Goal: Task Accomplishment & Management: Manage account settings

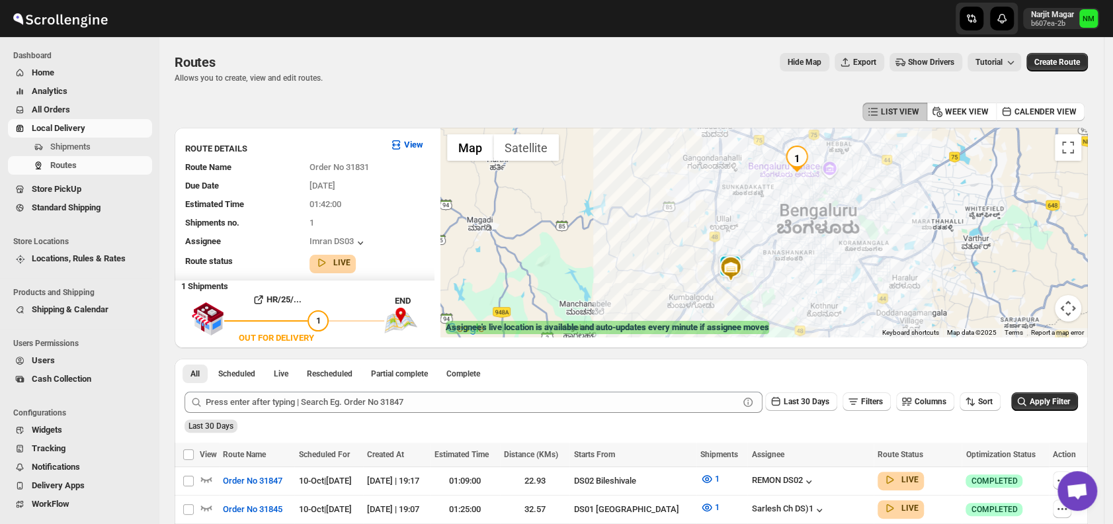
click at [93, 143] on span "Shipments" at bounding box center [99, 146] width 99 height 13
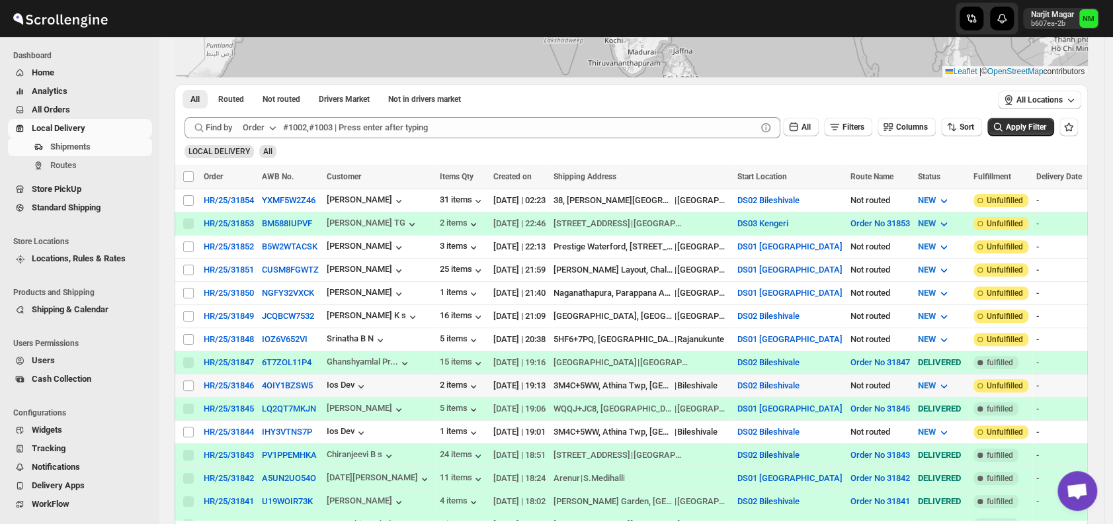
scroll to position [180, 0]
click at [188, 287] on input "Select shipment" at bounding box center [188, 292] width 11 height 11
checkbox input "true"
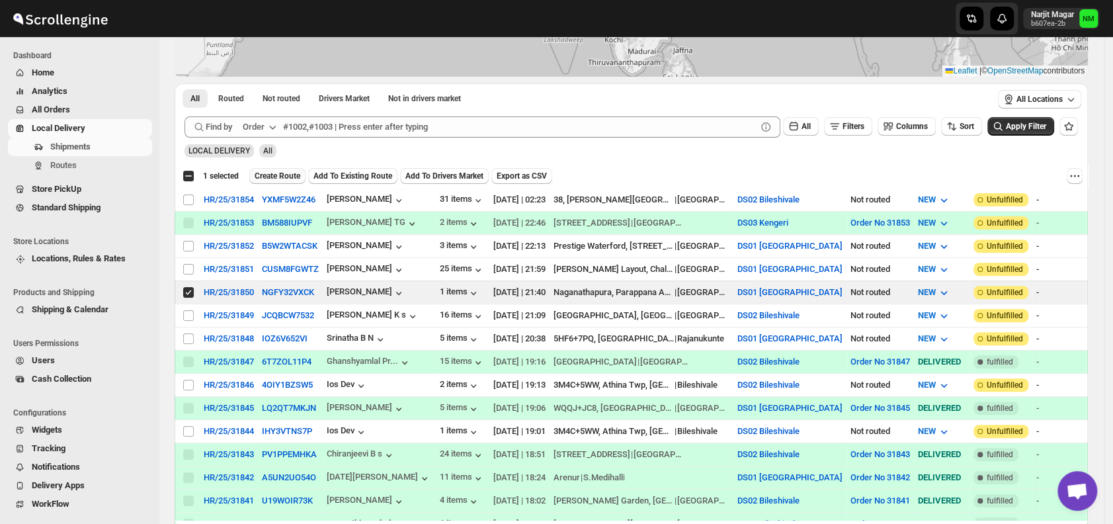
click at [264, 177] on span "Create Route" at bounding box center [278, 176] width 46 height 11
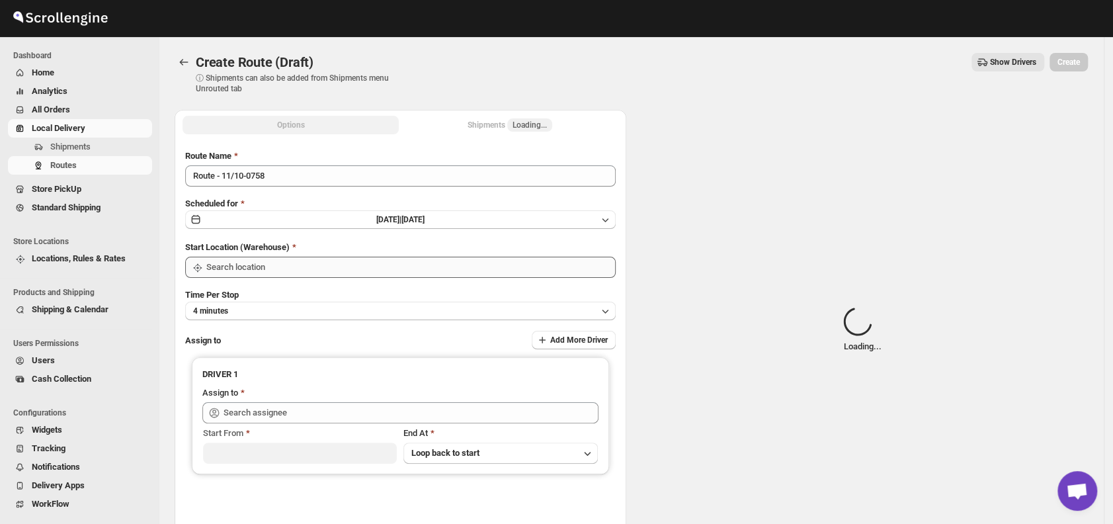
type input "DS01 [GEOGRAPHIC_DATA]"
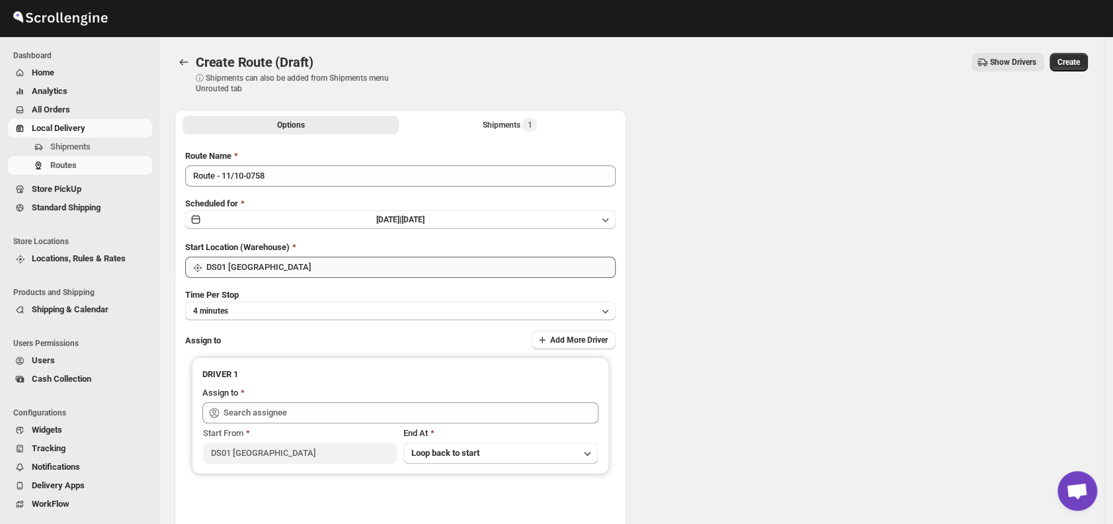
type input "DS01 [GEOGRAPHIC_DATA]"
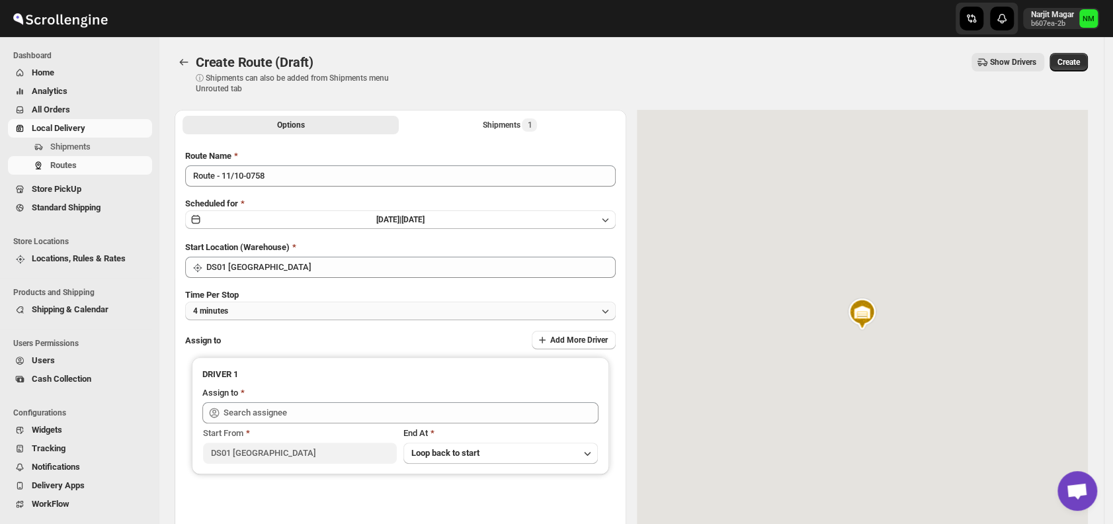
click at [367, 310] on button "4 minutes" at bounding box center [400, 310] width 430 height 19
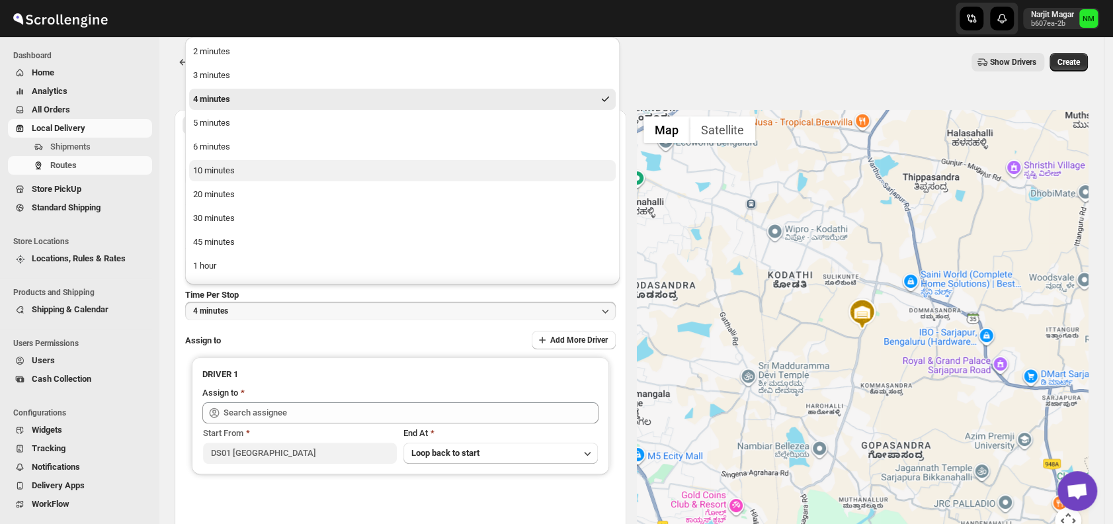
click at [255, 171] on button "10 minutes" at bounding box center [402, 170] width 426 height 21
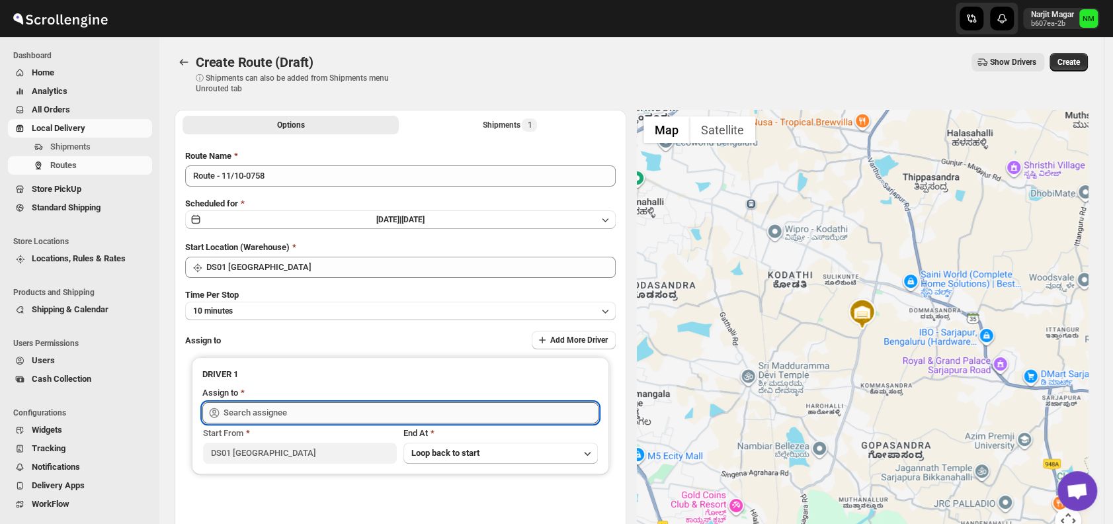
click at [351, 413] on input "text" at bounding box center [410, 412] width 375 height 21
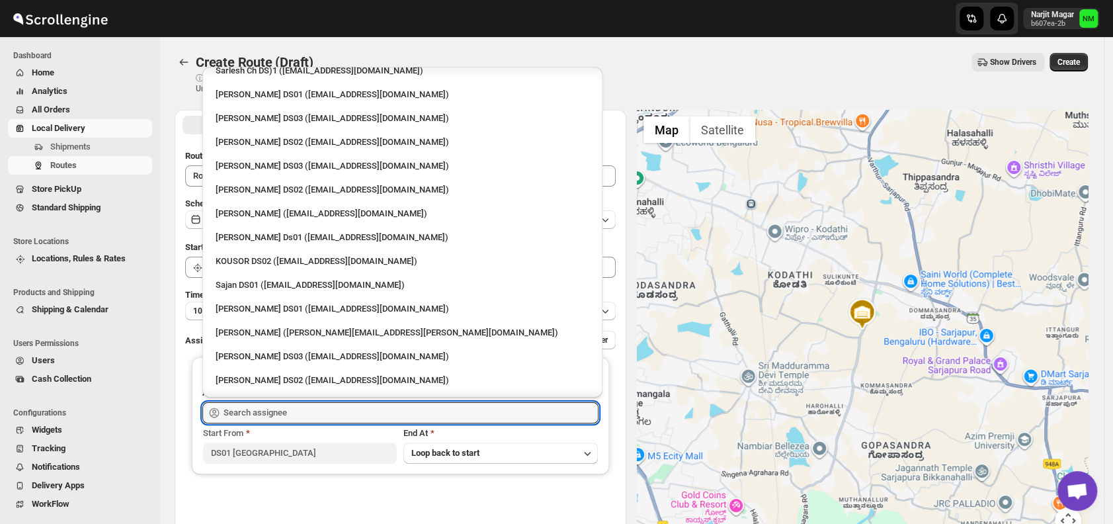
scroll to position [444, 0]
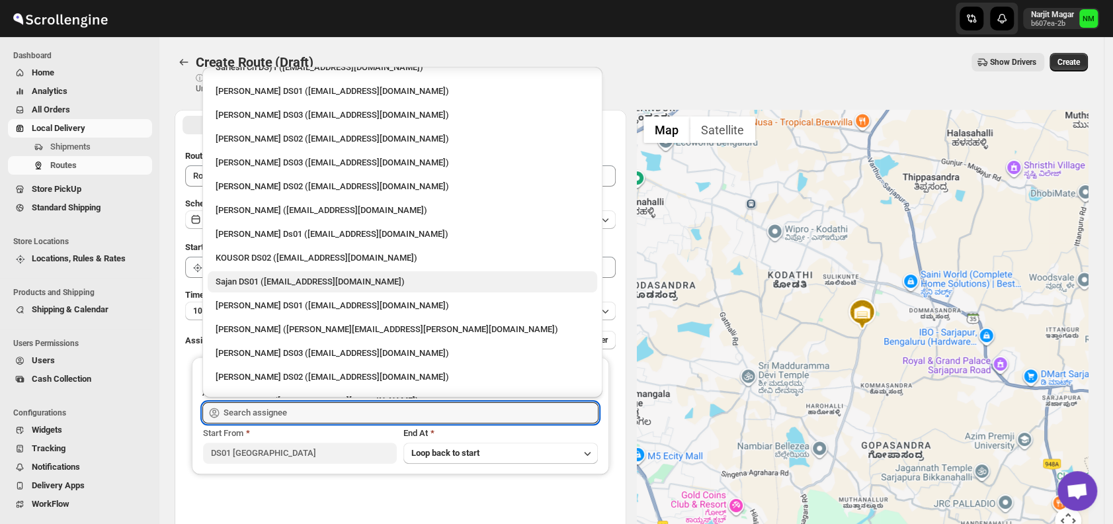
click at [280, 276] on div "Sajan DS01 (lofadat883@coderdir.com)" at bounding box center [403, 281] width 374 height 13
type input "Sajan DS01 (lofadat883@coderdir.com)"
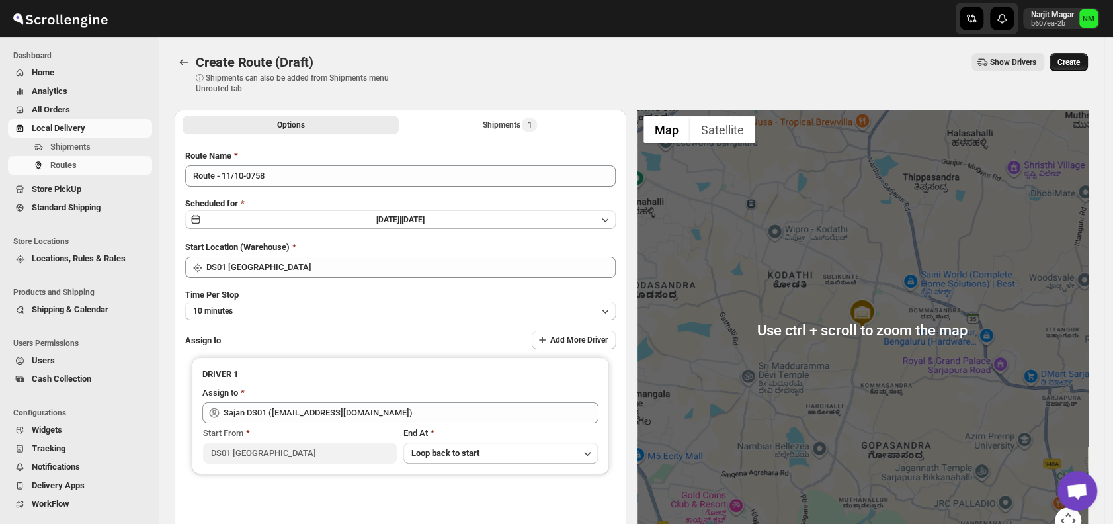
click at [1077, 61] on span "Create" at bounding box center [1068, 62] width 22 height 11
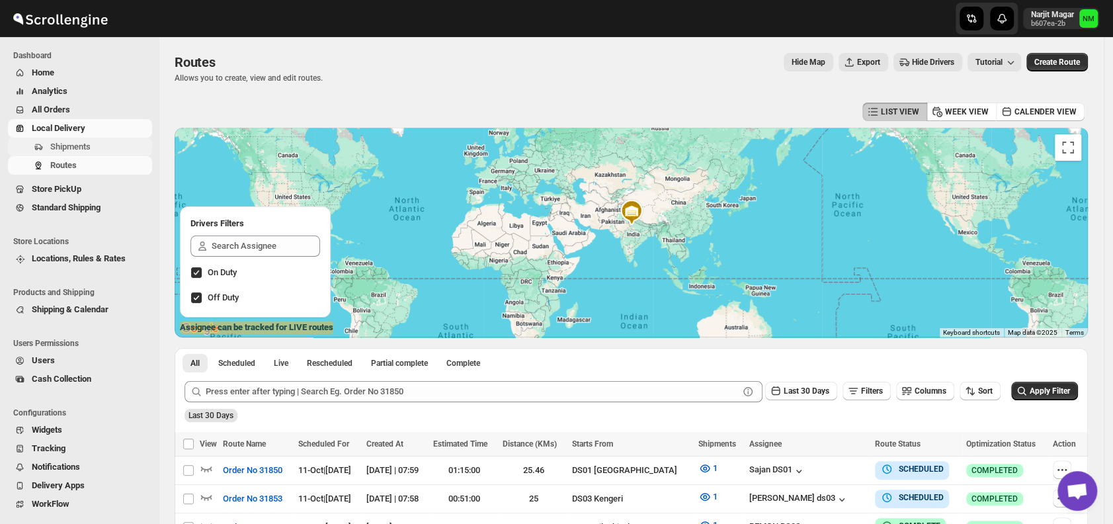
click at [75, 144] on span "Shipments" at bounding box center [70, 146] width 40 height 10
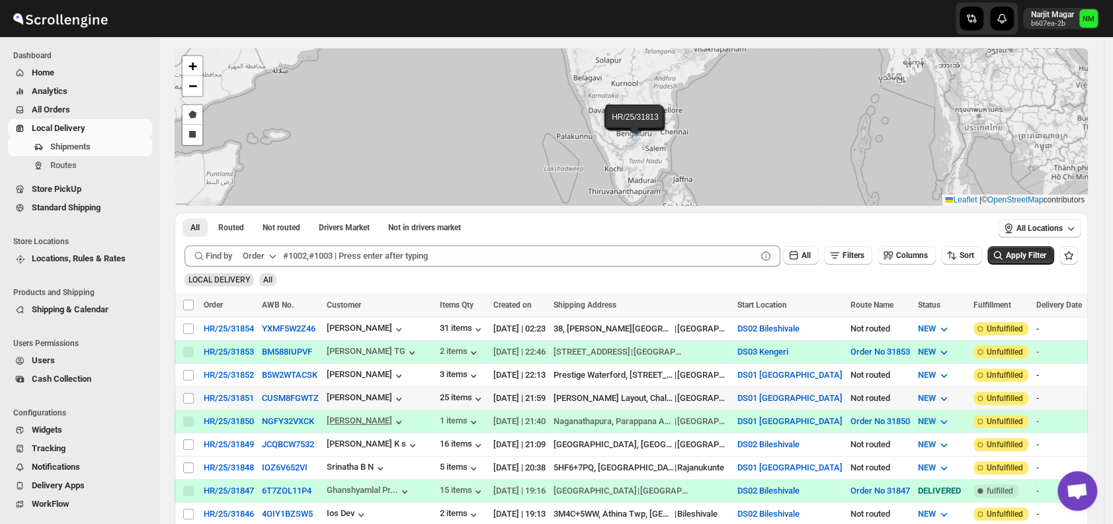
scroll to position [54, 0]
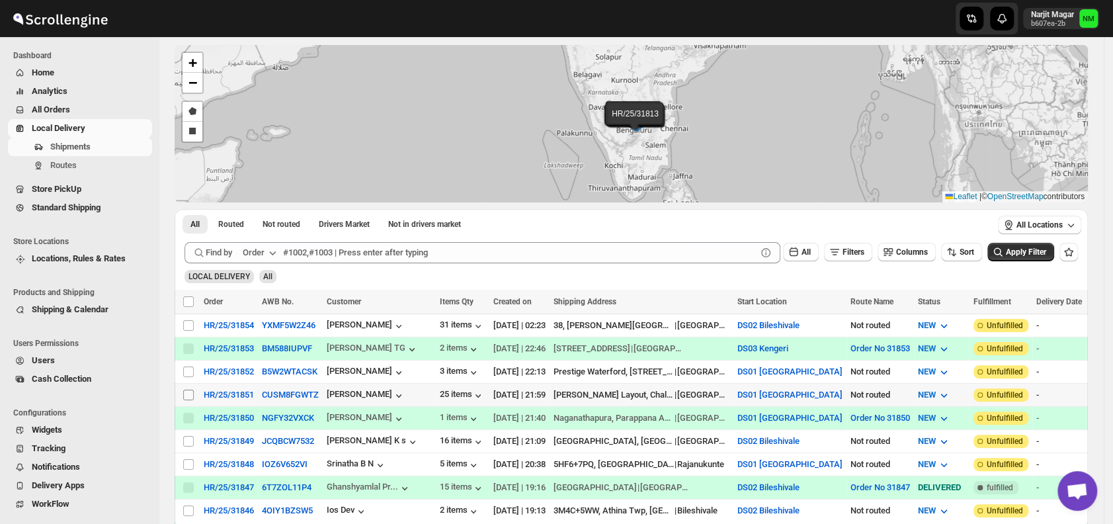
click at [189, 391] on input "Select shipment" at bounding box center [188, 394] width 11 height 11
checkbox input "true"
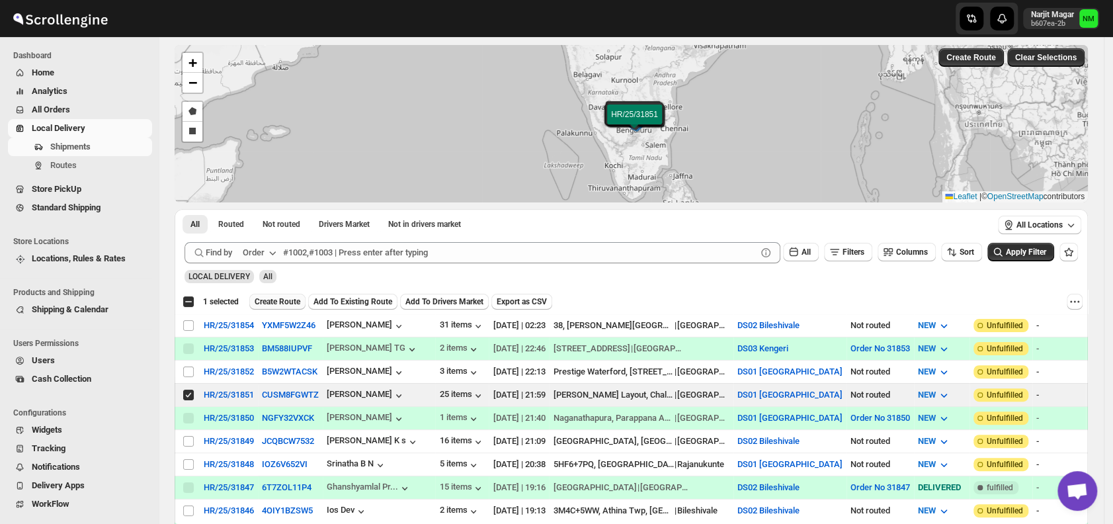
click at [280, 301] on span "Create Route" at bounding box center [278, 301] width 46 height 11
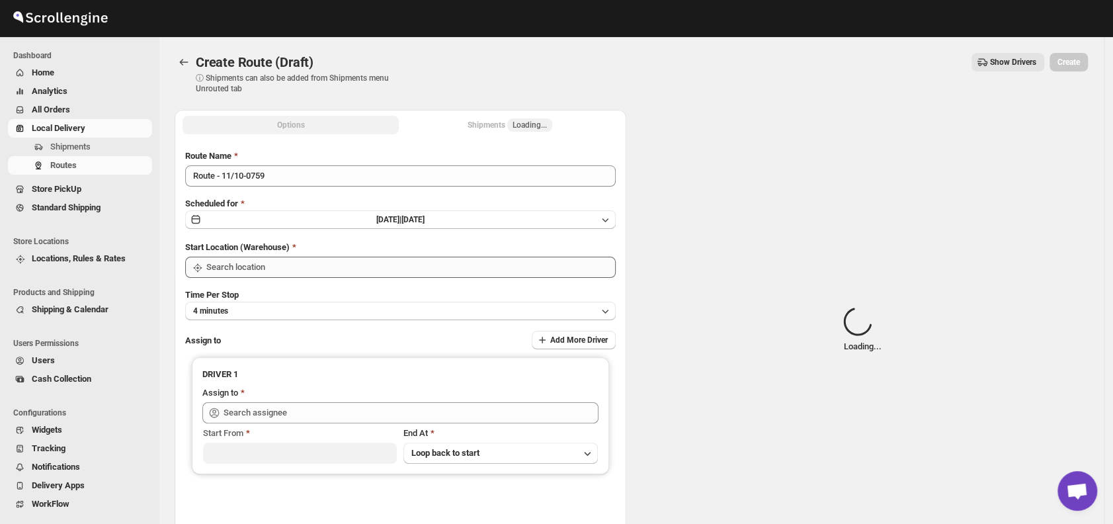
type input "DS01 [GEOGRAPHIC_DATA]"
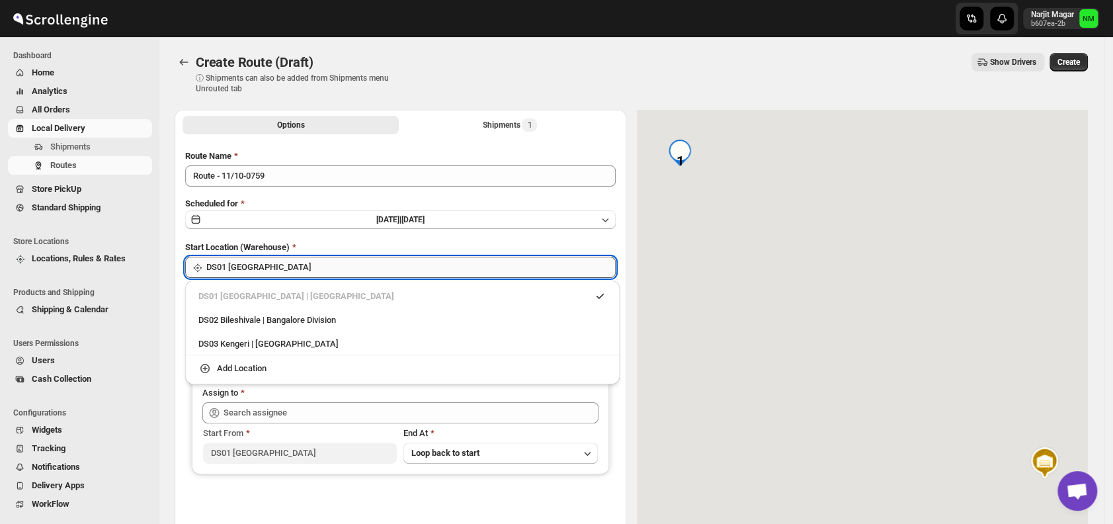
click at [311, 266] on input "DS01 [GEOGRAPHIC_DATA]" at bounding box center [410, 267] width 409 height 21
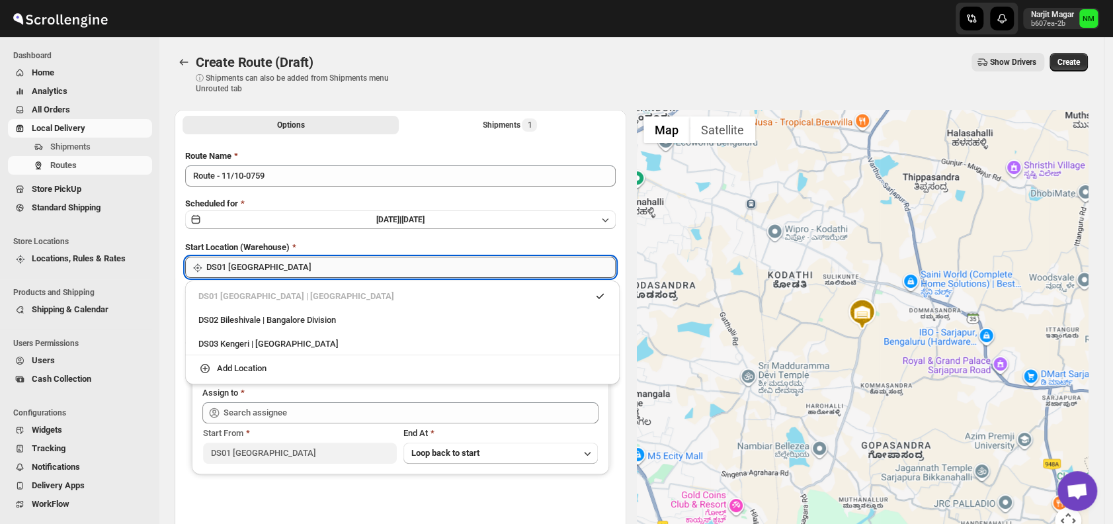
click at [311, 266] on input "DS01 [GEOGRAPHIC_DATA]" at bounding box center [410, 267] width 409 height 21
click at [676, 256] on div at bounding box center [863, 330] width 452 height 440
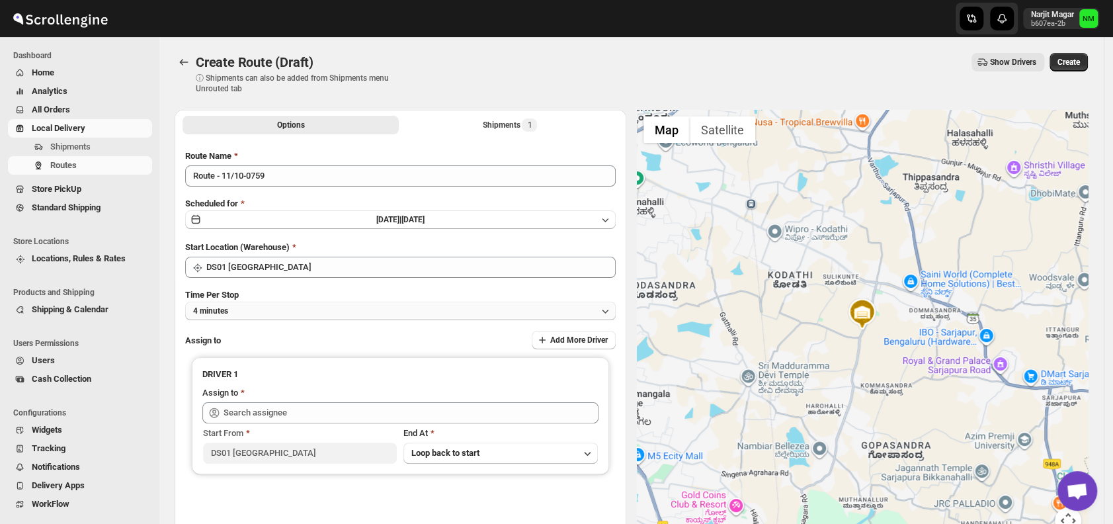
click at [349, 313] on button "4 minutes" at bounding box center [400, 310] width 430 height 19
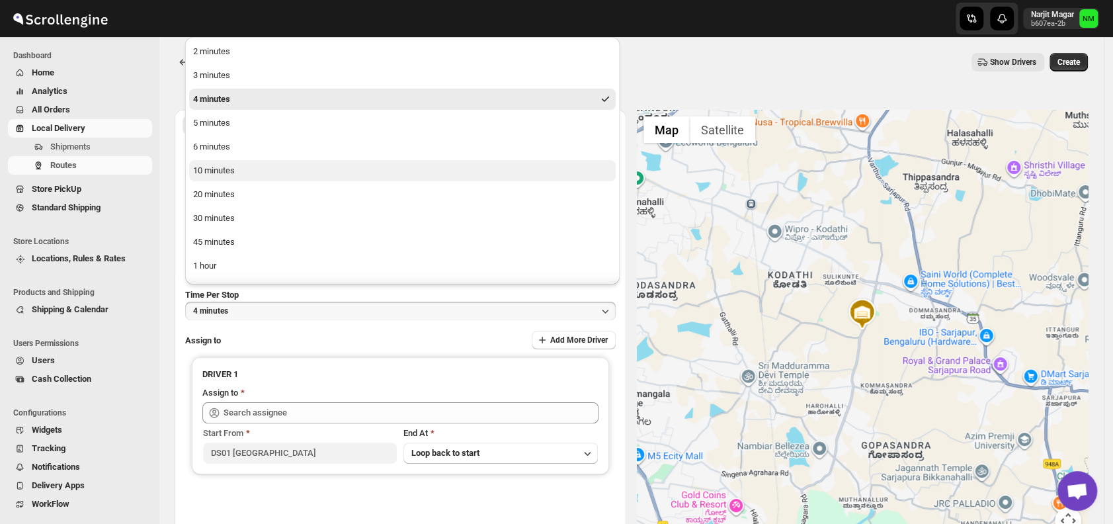
click at [241, 177] on button "10 minutes" at bounding box center [402, 170] width 426 height 21
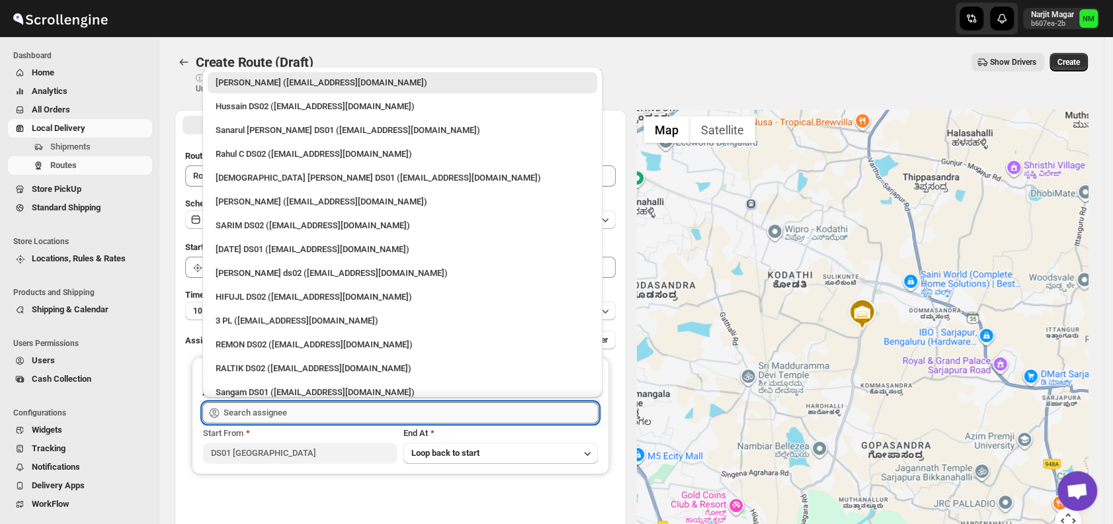
click at [329, 411] on input "text" at bounding box center [410, 412] width 375 height 21
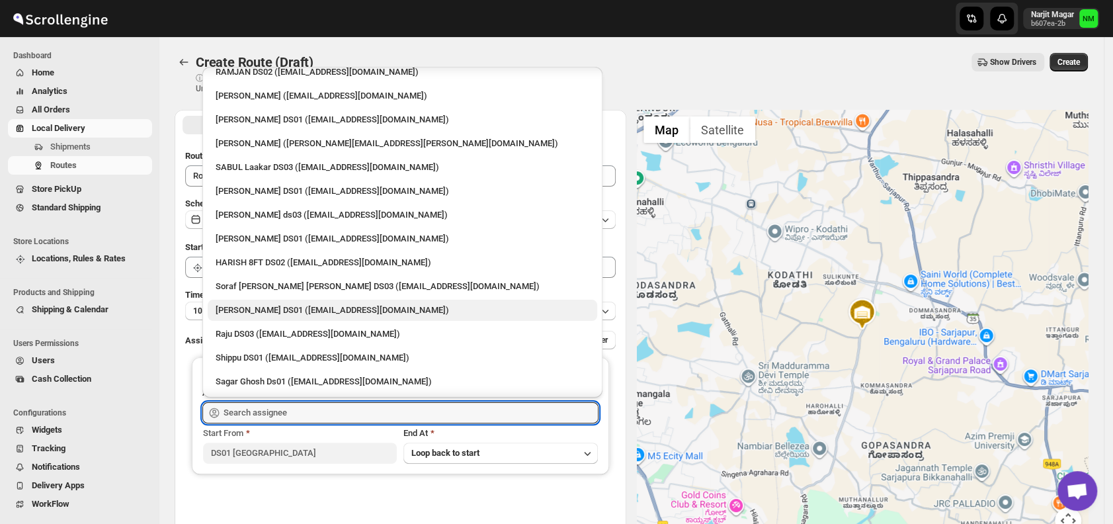
scroll to position [773, 0]
click at [288, 305] on div "[PERSON_NAME] DS01 ([EMAIL_ADDRESS][DOMAIN_NAME])" at bounding box center [403, 309] width 374 height 13
type input "[PERSON_NAME] DS01 ([EMAIL_ADDRESS][DOMAIN_NAME])"
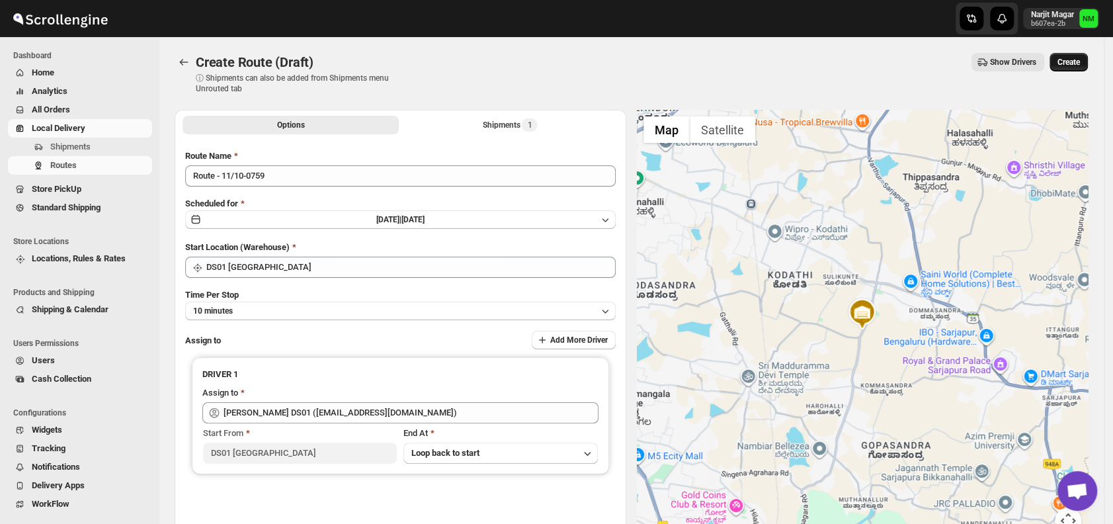
click at [1068, 63] on span "Create" at bounding box center [1068, 62] width 22 height 11
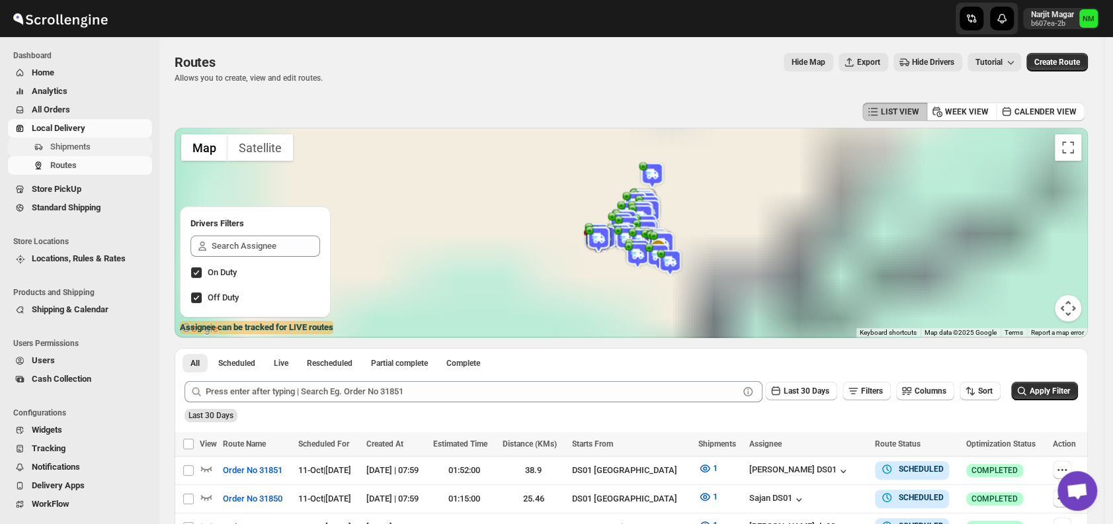
click at [83, 141] on span "Shipments" at bounding box center [70, 146] width 40 height 10
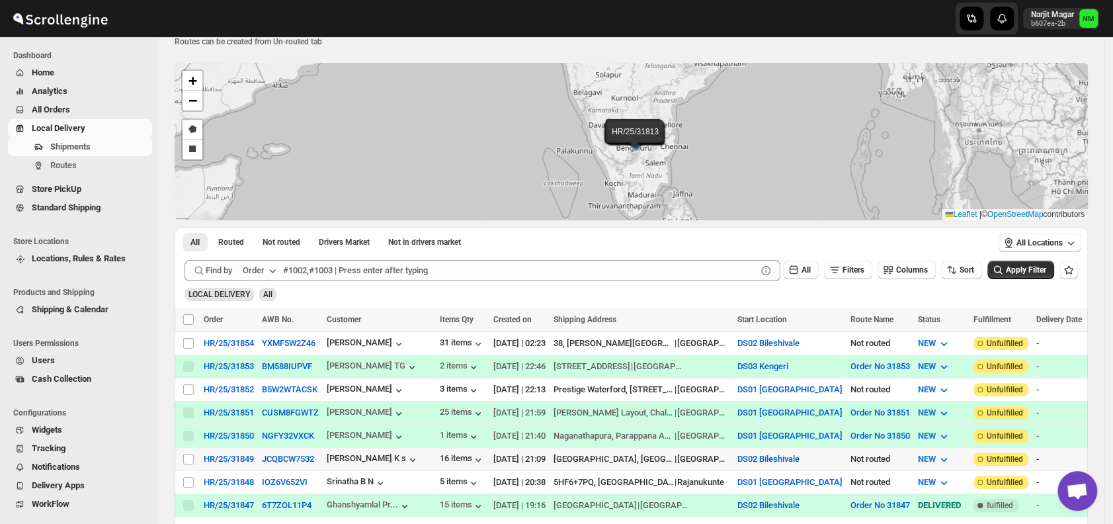
scroll to position [50, 0]
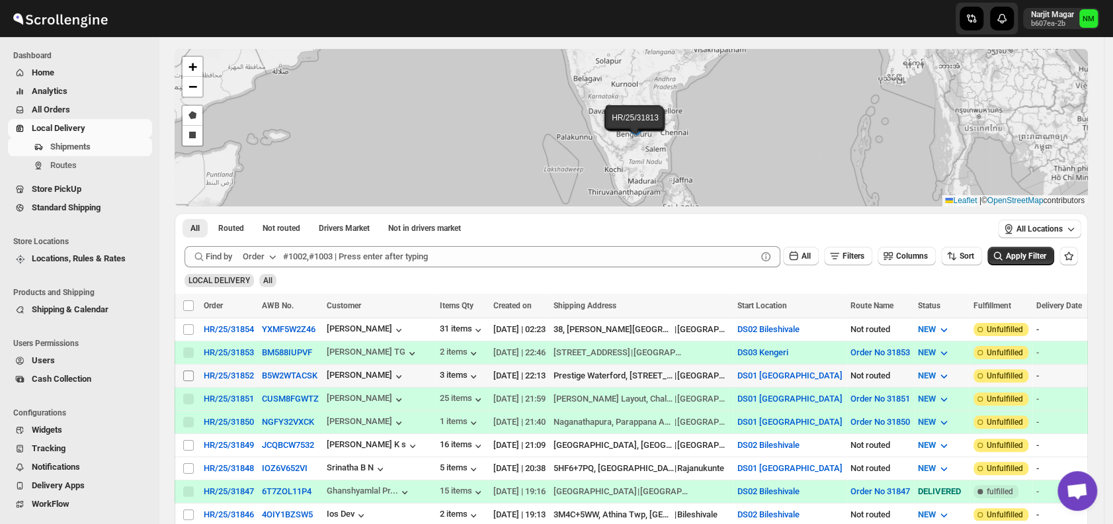
click at [188, 370] on input "Select shipment" at bounding box center [188, 375] width 11 height 11
checkbox input "true"
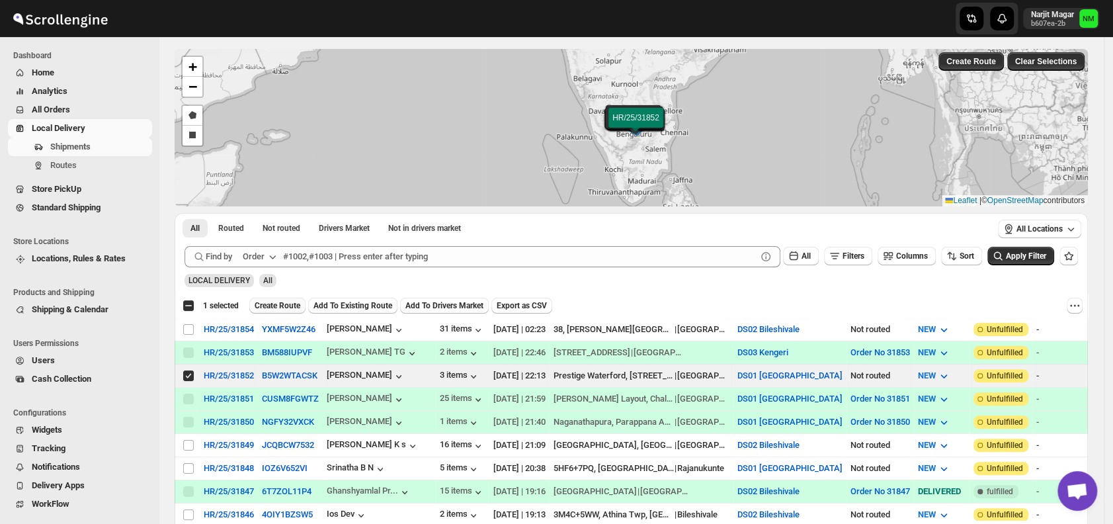
click at [282, 305] on span "Create Route" at bounding box center [278, 305] width 46 height 11
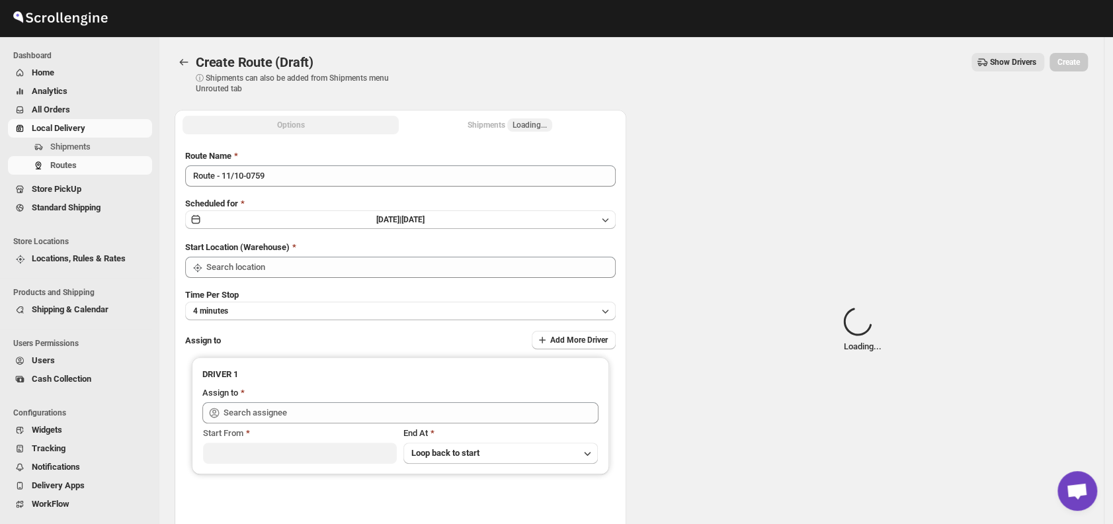
type input "DS01 [GEOGRAPHIC_DATA]"
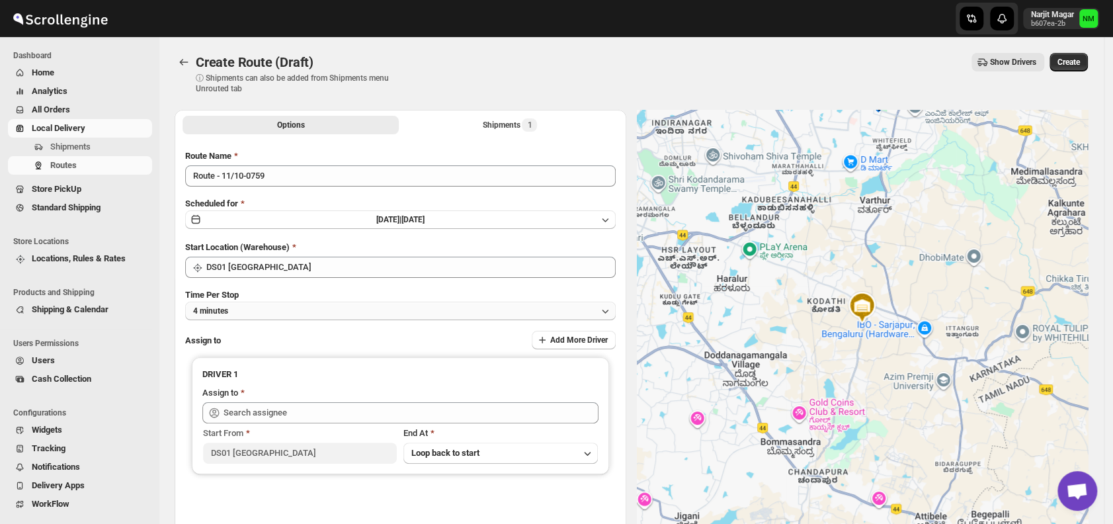
click at [305, 303] on button "4 minutes" at bounding box center [400, 310] width 430 height 19
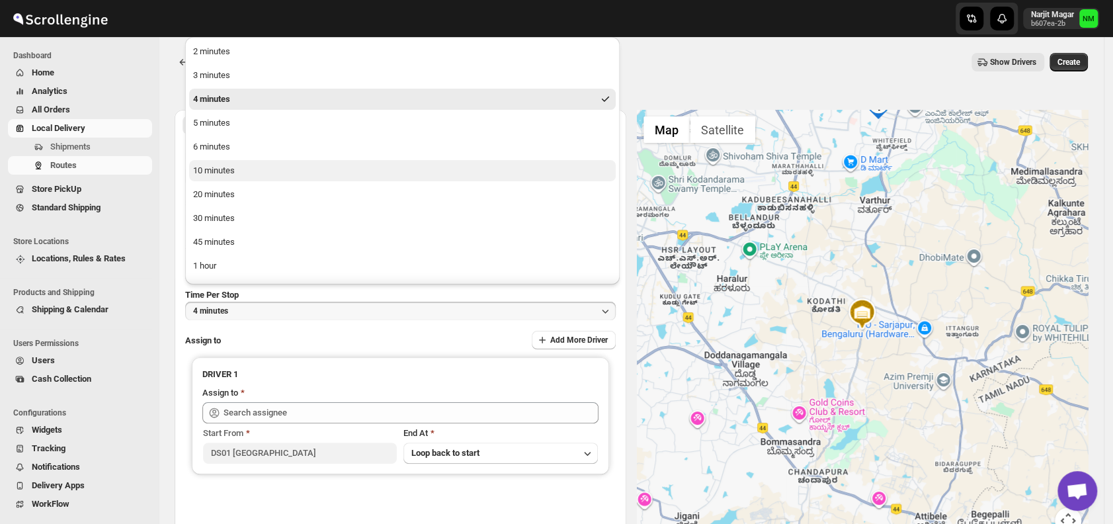
click at [241, 166] on button "10 minutes" at bounding box center [402, 170] width 426 height 21
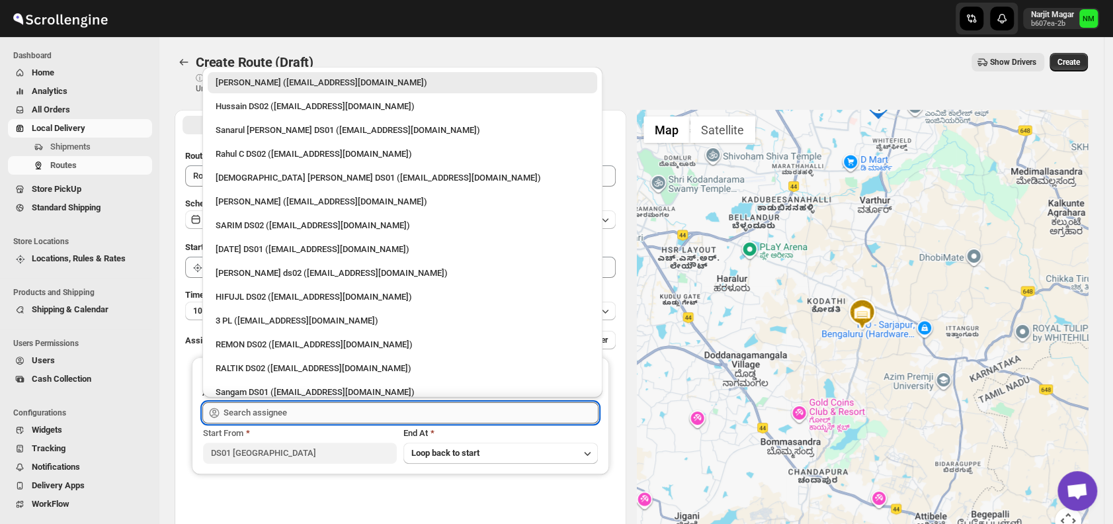
click at [325, 416] on input "text" at bounding box center [410, 412] width 375 height 21
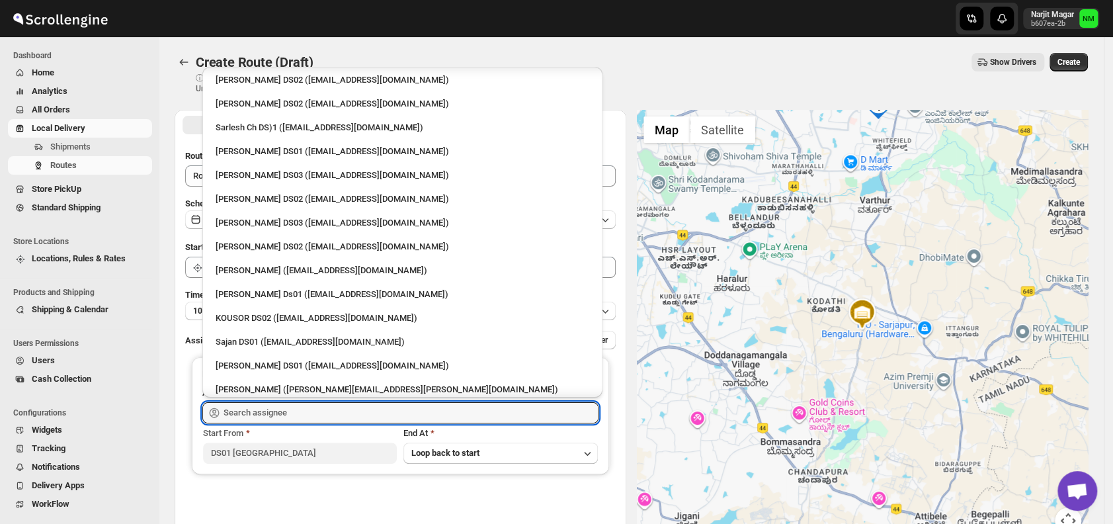
scroll to position [418, 0]
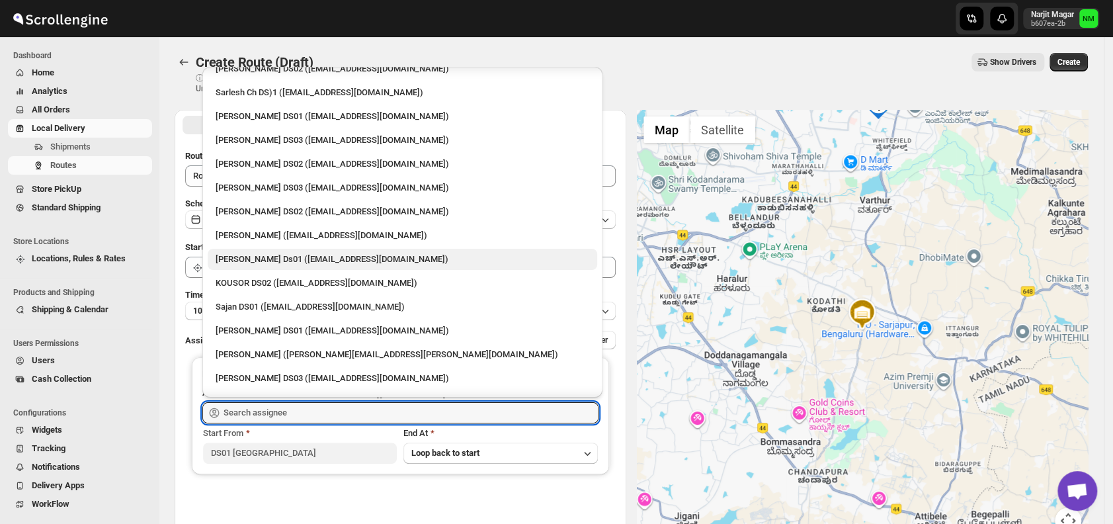
click at [268, 259] on div "[PERSON_NAME] Ds01 ([EMAIL_ADDRESS][DOMAIN_NAME])" at bounding box center [403, 259] width 374 height 13
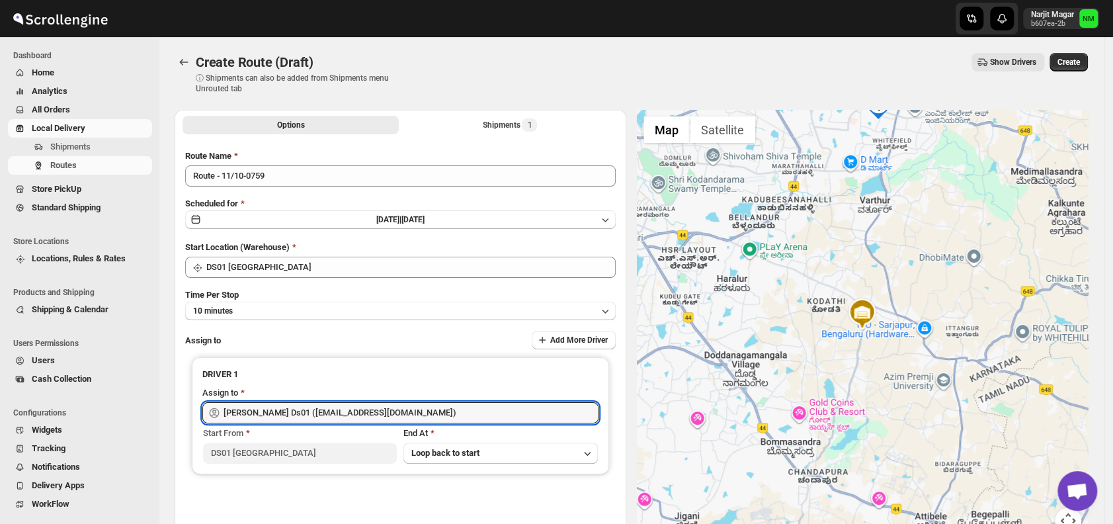
type input "[PERSON_NAME] Ds01 ([EMAIL_ADDRESS][DOMAIN_NAME])"
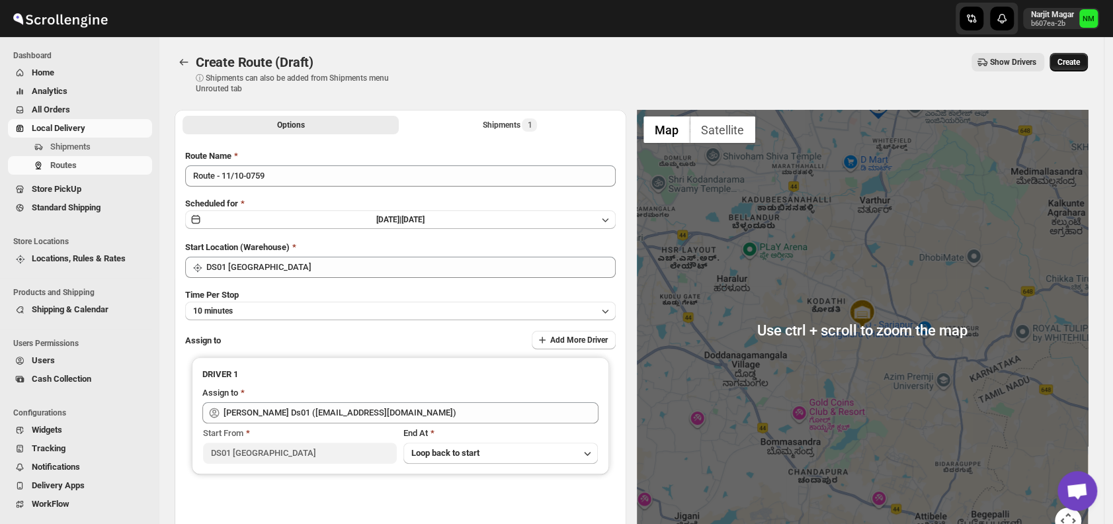
click at [1078, 61] on span "Create" at bounding box center [1068, 62] width 22 height 11
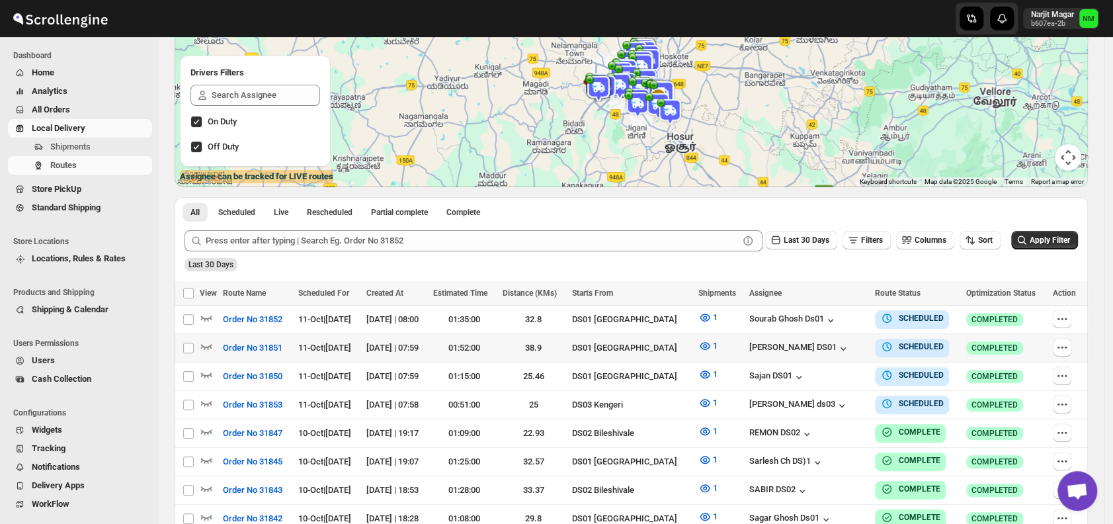
scroll to position [151, 0]
click at [1068, 340] on icon "button" at bounding box center [1061, 346] width 13 height 13
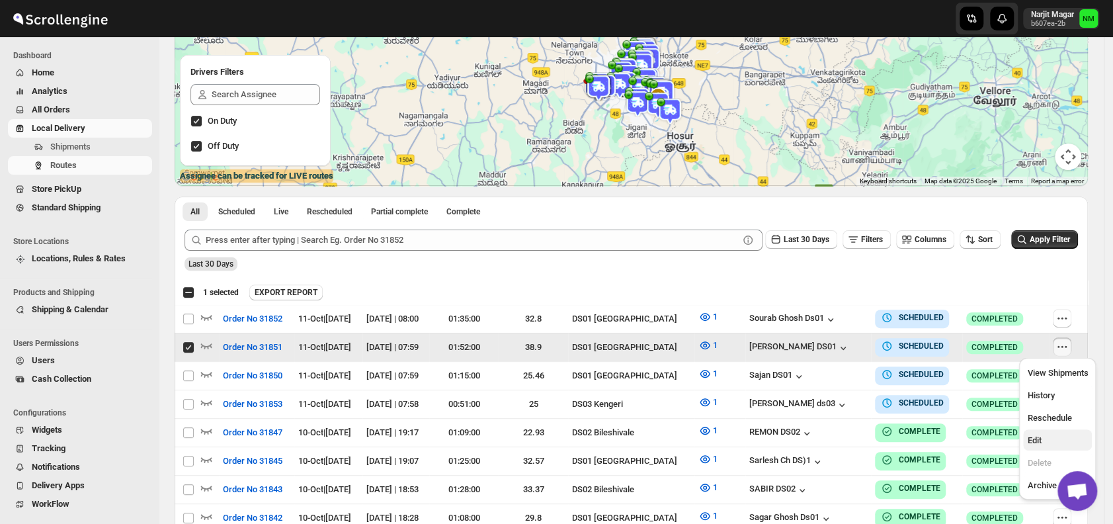
click at [1041, 441] on span "Edit" at bounding box center [1034, 440] width 14 height 10
checkbox input "false"
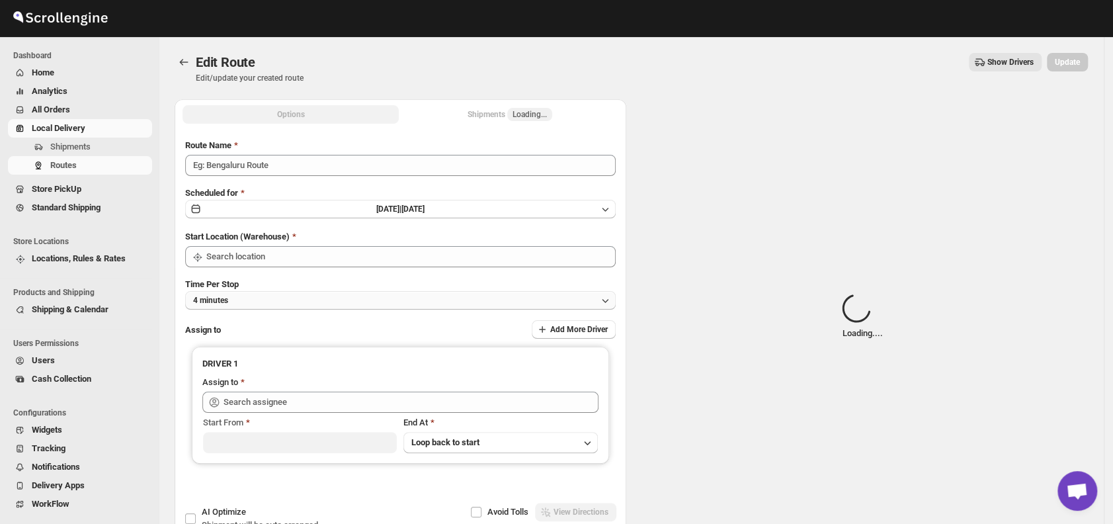
type input "Order No 31851"
type input "DS01 [GEOGRAPHIC_DATA]"
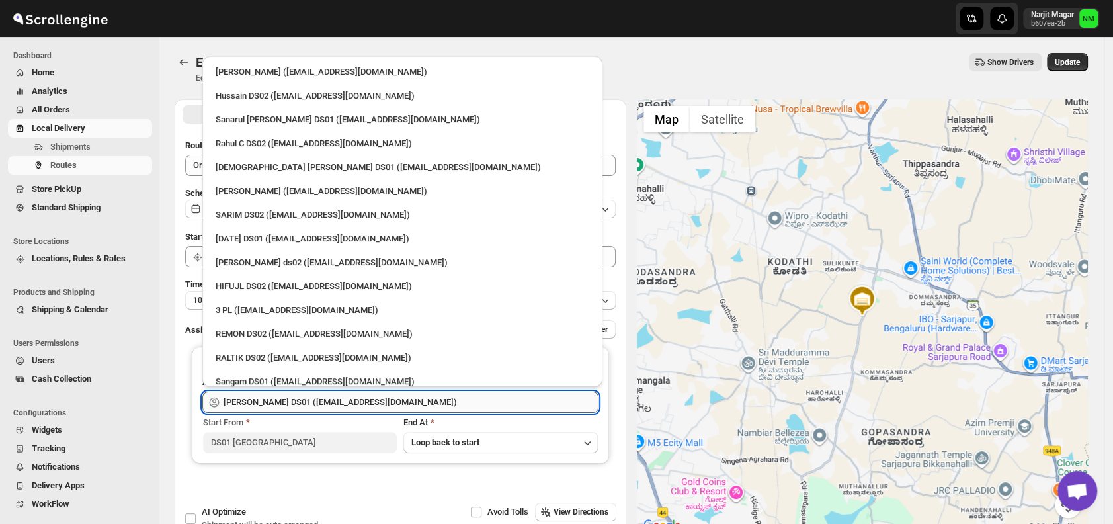
click at [441, 404] on input "Faijal Khan DS01 (tadij98822@cspaus.com)" at bounding box center [410, 401] width 375 height 21
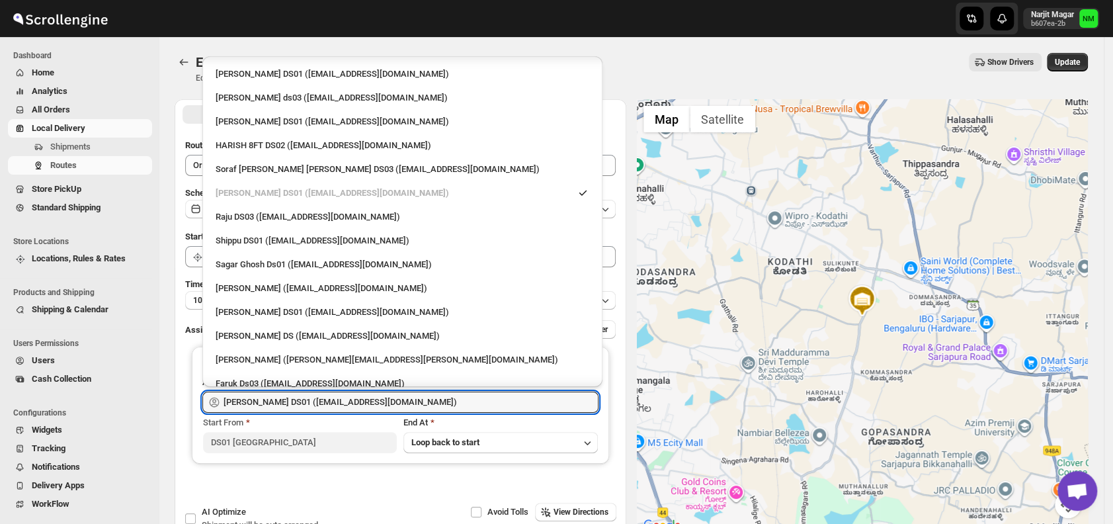
scroll to position [1105, 0]
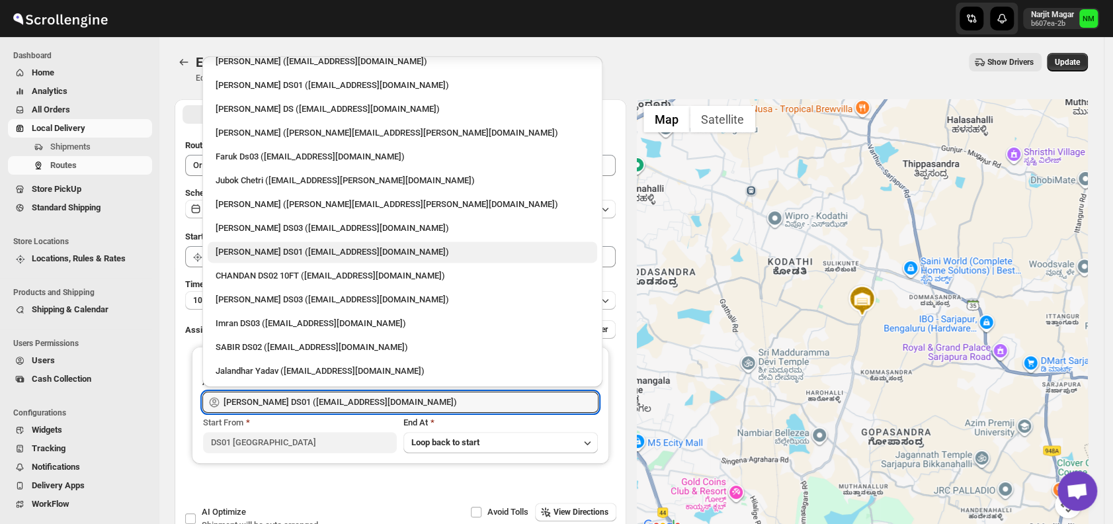
click at [238, 258] on div "Muktar Laskar DS01 (tawite4383@auslank.com)" at bounding box center [403, 251] width 374 height 13
type input "Muktar Laskar DS01 (tawite4383@auslank.com)"
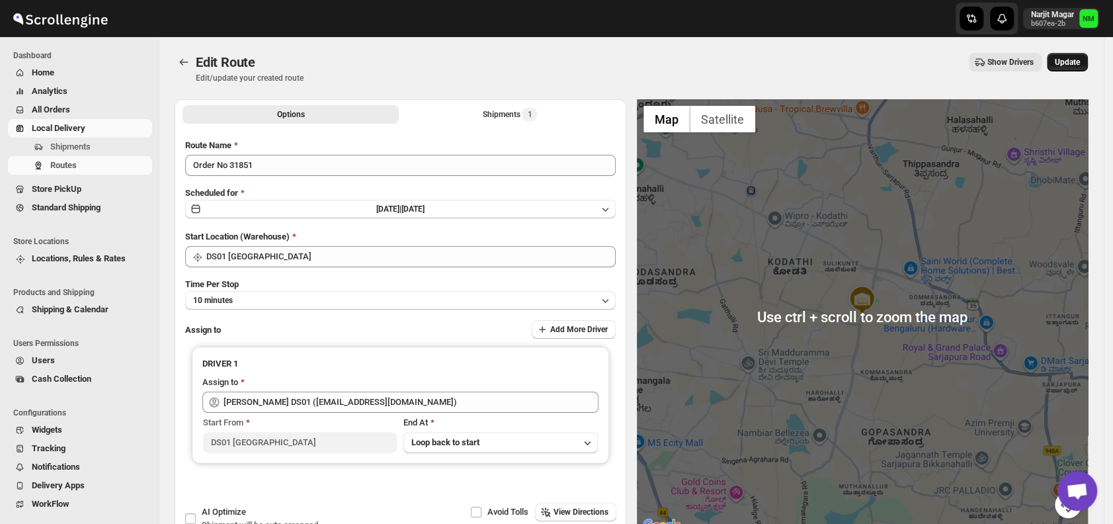
click at [1069, 67] on span "Update" at bounding box center [1066, 62] width 25 height 11
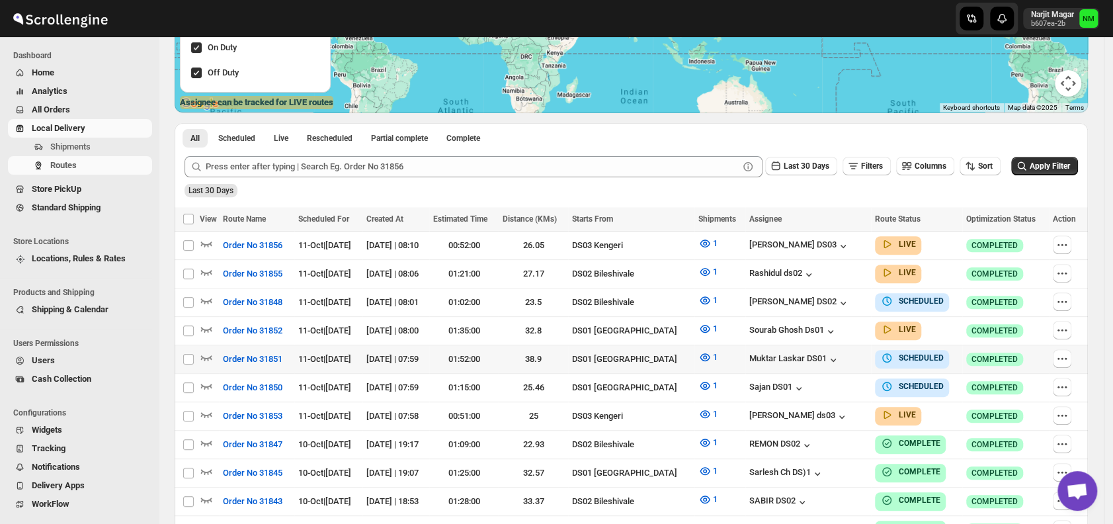
scroll to position [225, 0]
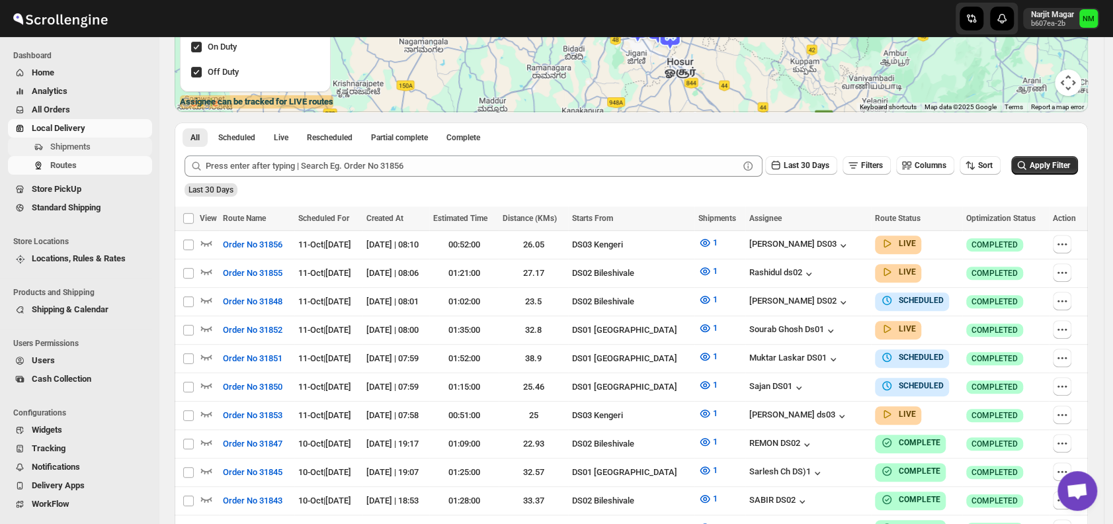
click at [93, 145] on span "Shipments" at bounding box center [99, 146] width 99 height 13
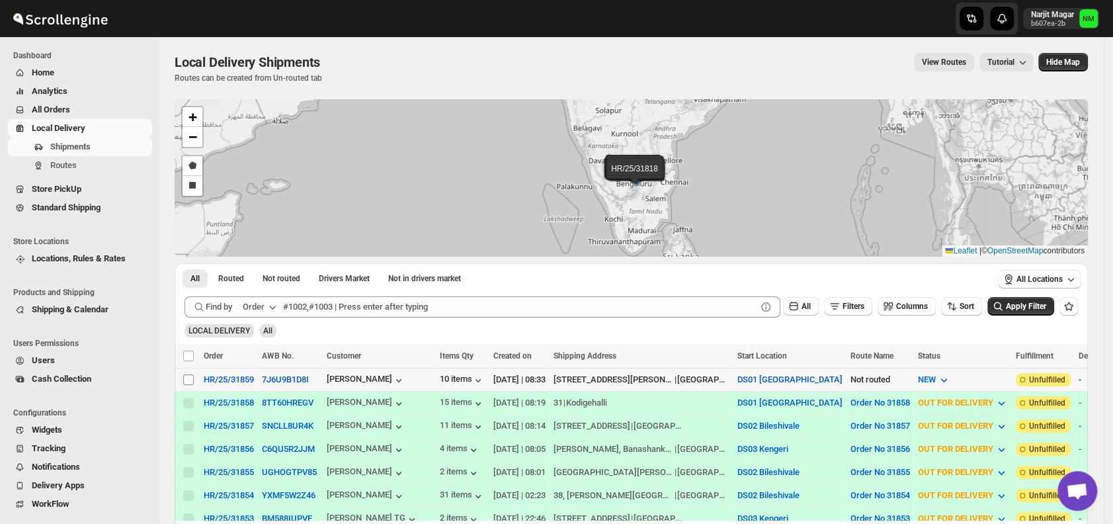
click at [190, 379] on input "Select shipment" at bounding box center [188, 379] width 11 height 11
checkbox input "true"
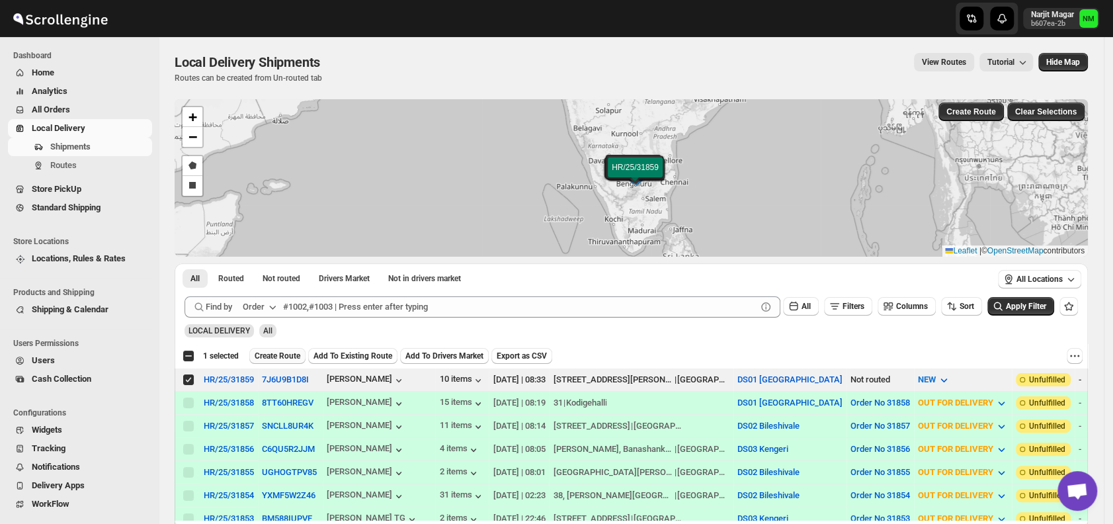
click at [265, 353] on span "Create Route" at bounding box center [278, 355] width 46 height 11
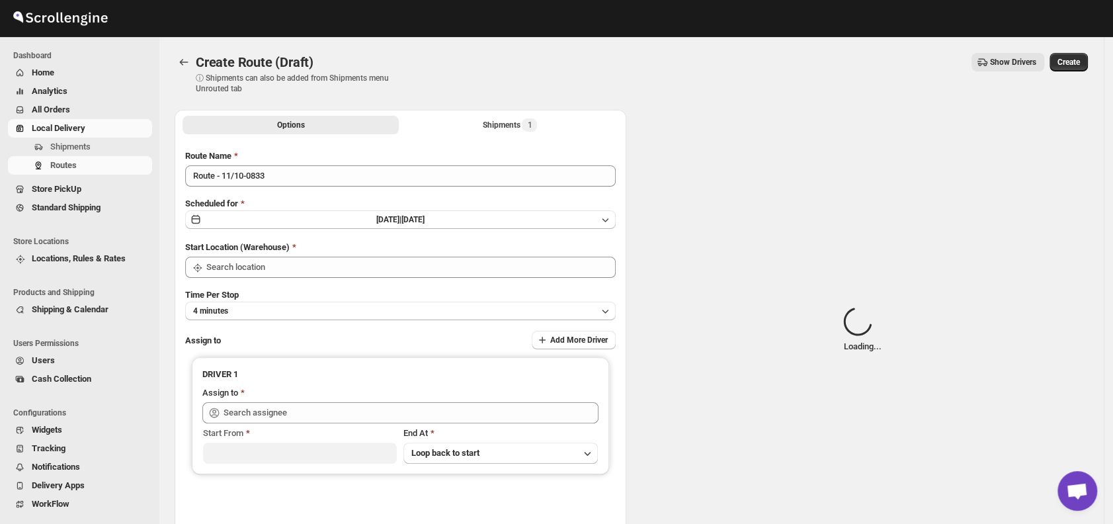
type input "DS01 [GEOGRAPHIC_DATA]"
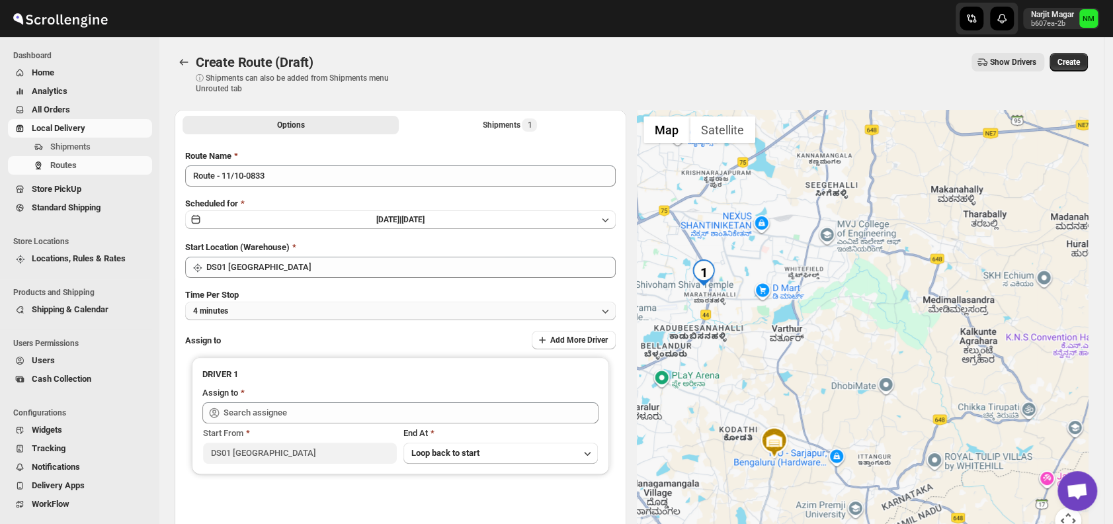
click at [276, 314] on button "4 minutes" at bounding box center [400, 310] width 430 height 19
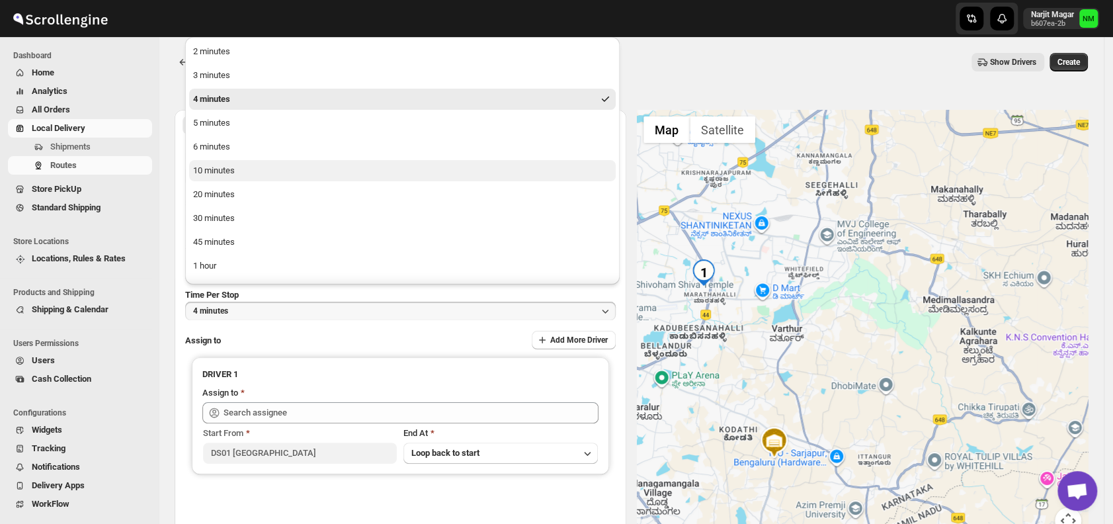
click at [227, 169] on div "10 minutes" at bounding box center [214, 170] width 42 height 13
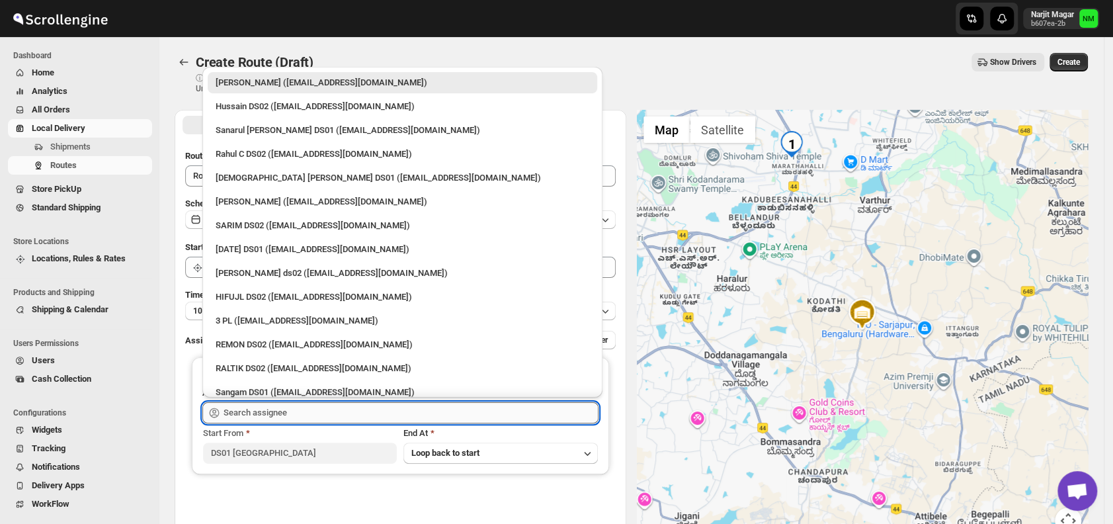
click at [309, 412] on input "text" at bounding box center [410, 412] width 375 height 21
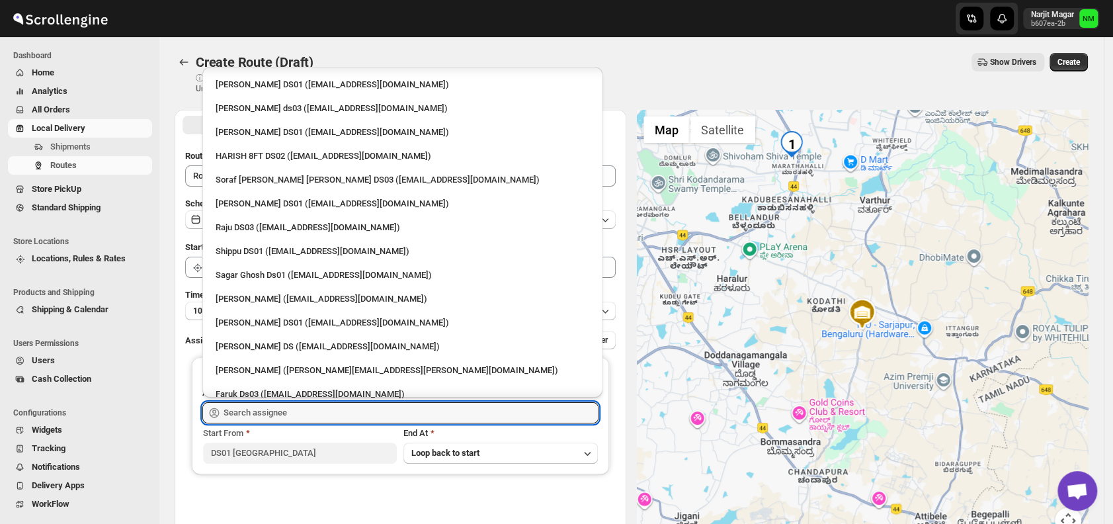
scroll to position [879, 0]
click at [285, 324] on div "Ashraf Ali DS01 (matice5369@anysilo.com)" at bounding box center [403, 321] width 374 height 13
type input "Ashraf Ali DS01 (matice5369@anysilo.com)"
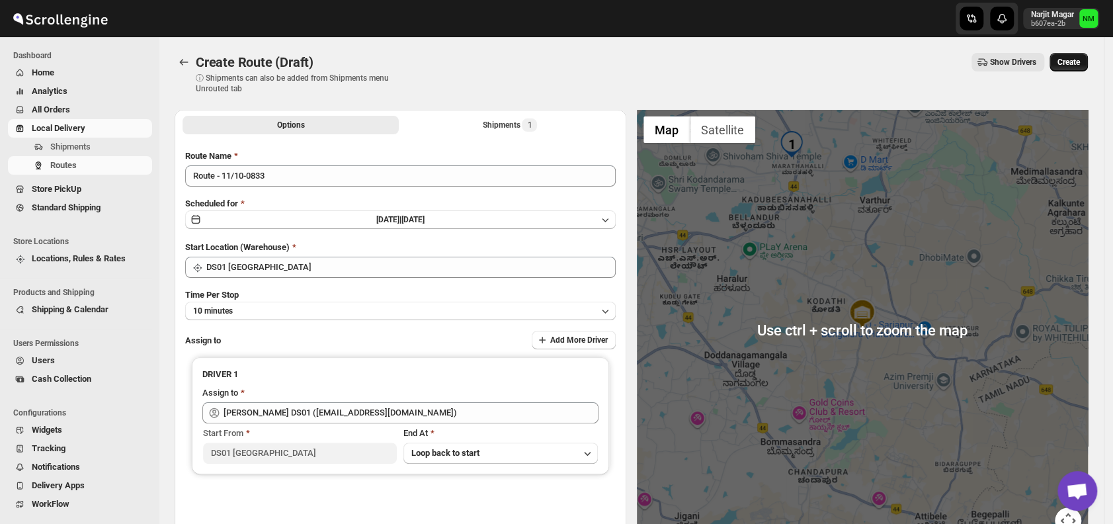
click at [1080, 58] on span "Create" at bounding box center [1068, 62] width 22 height 11
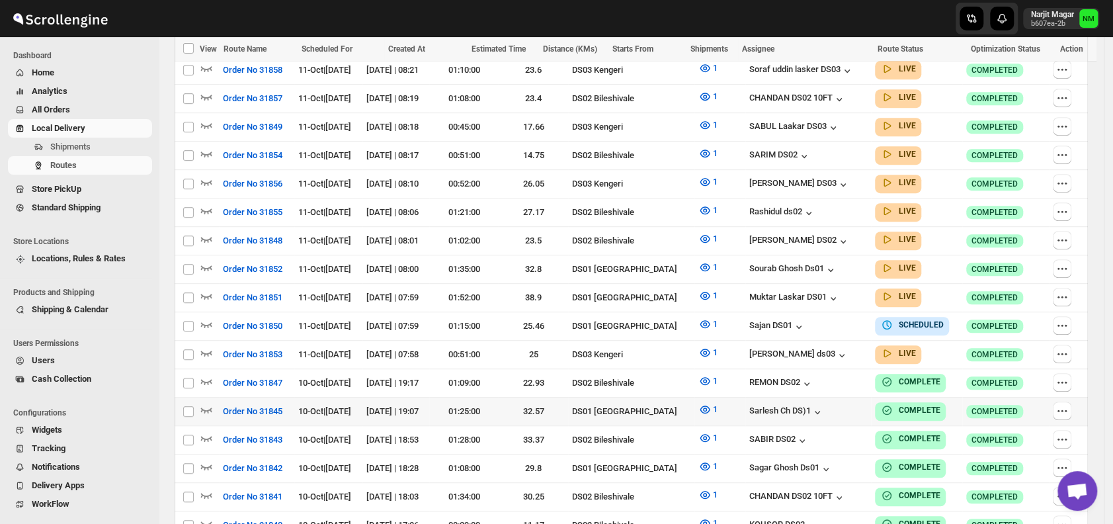
scroll to position [429, 0]
click at [206, 260] on icon "button" at bounding box center [206, 266] width 13 height 13
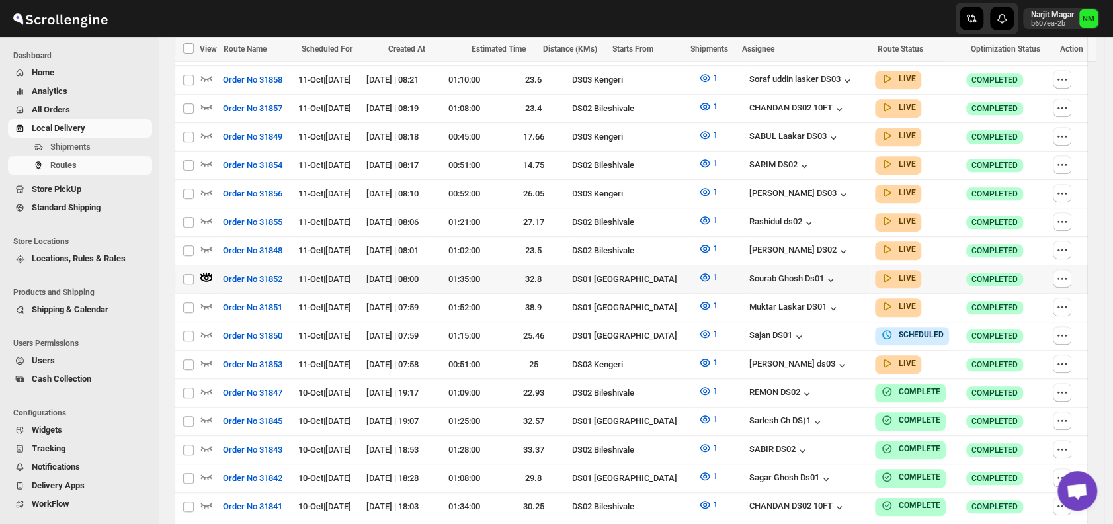
scroll to position [0, 0]
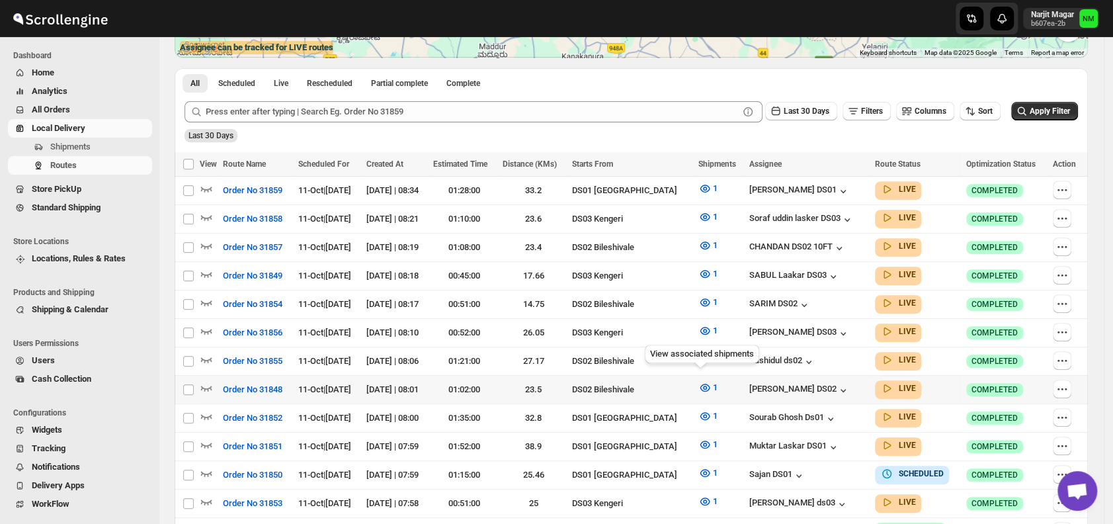
scroll to position [280, 0]
click at [207, 442] on icon "button" at bounding box center [206, 444] width 11 height 5
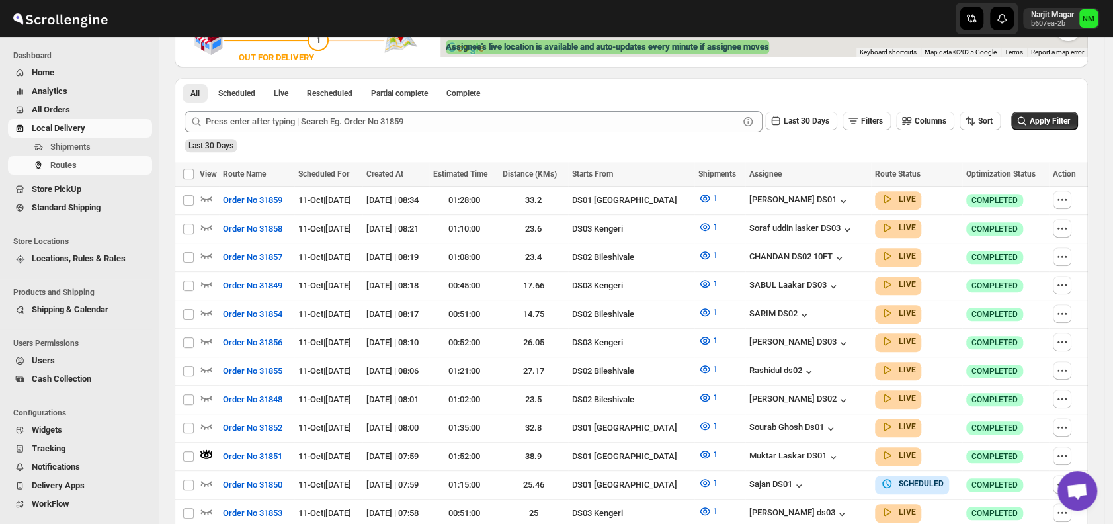
scroll to position [0, 0]
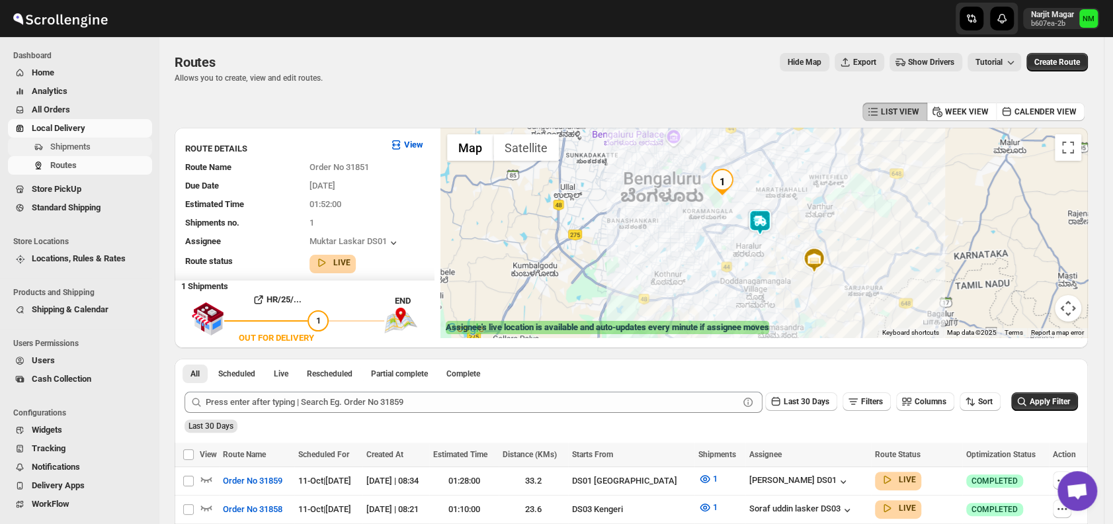
click at [89, 151] on span "Shipments" at bounding box center [70, 146] width 40 height 10
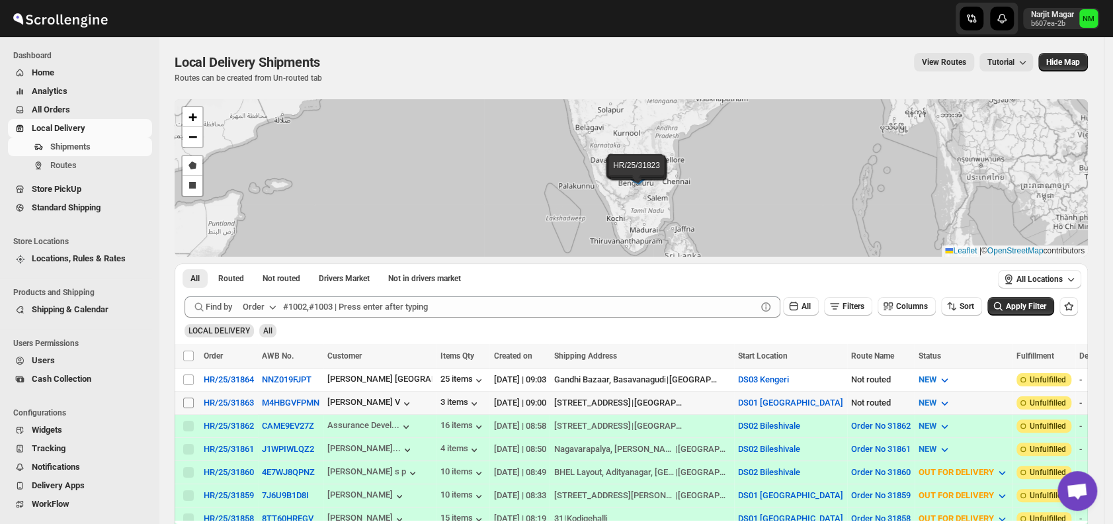
click at [189, 400] on input "Select shipment" at bounding box center [188, 402] width 11 height 11
checkbox input "true"
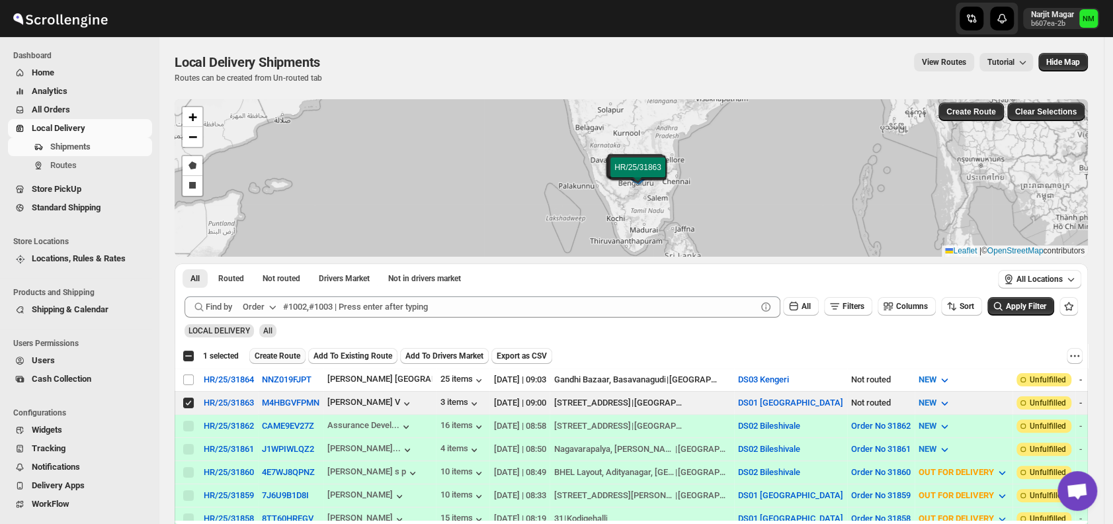
click at [271, 354] on span "Create Route" at bounding box center [278, 355] width 46 height 11
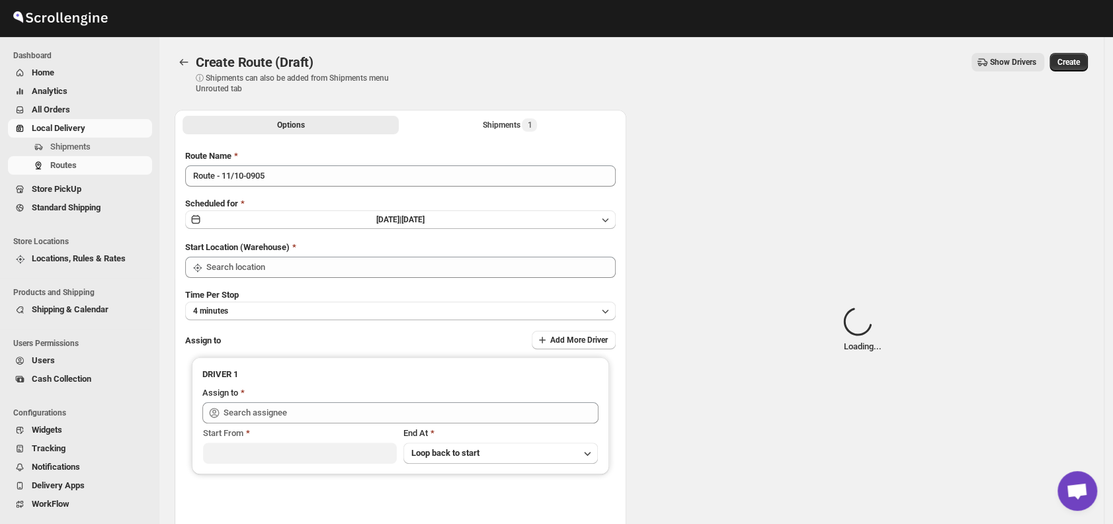
type input "DS01 [GEOGRAPHIC_DATA]"
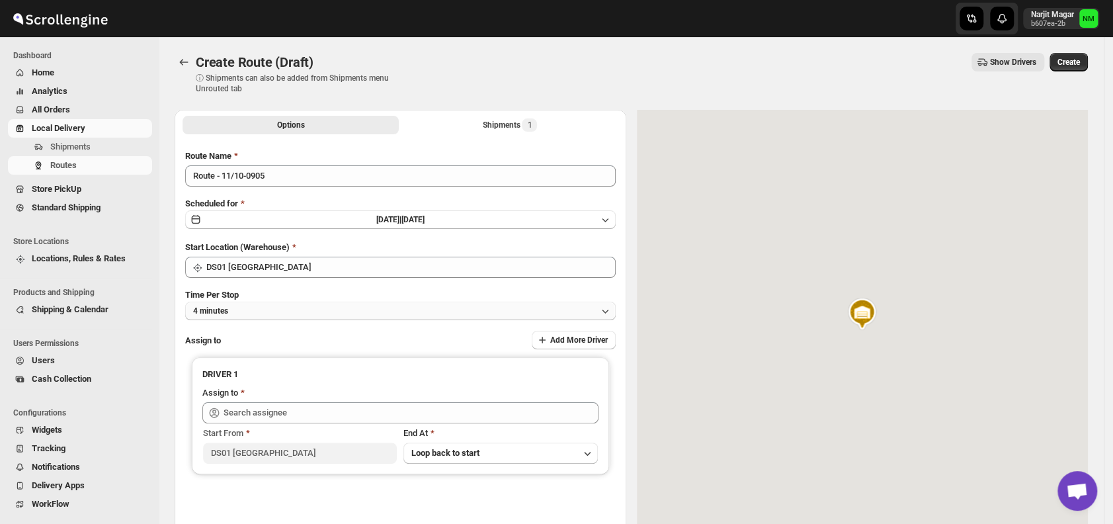
click at [279, 317] on button "4 minutes" at bounding box center [400, 310] width 430 height 19
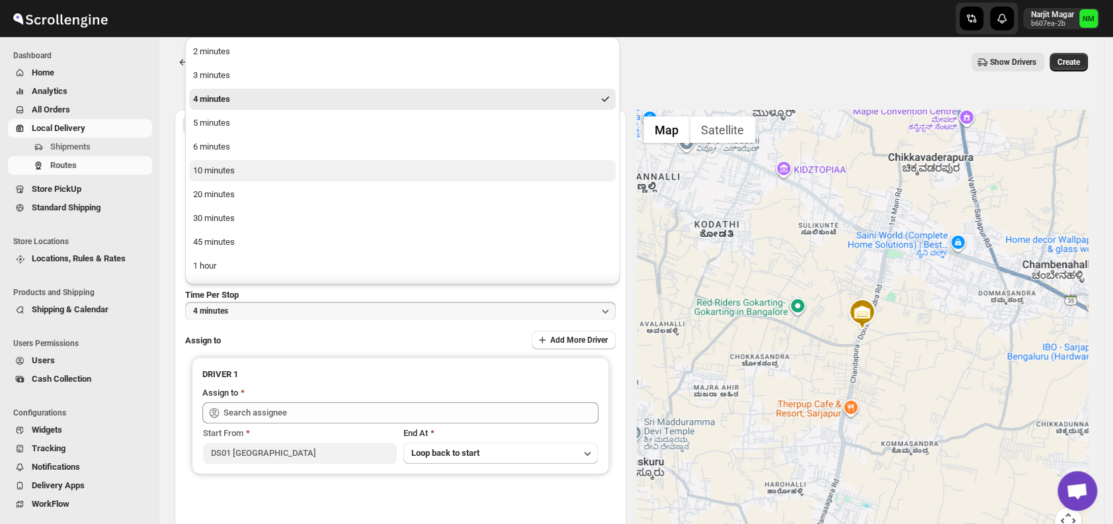
click at [230, 172] on div "10 minutes" at bounding box center [214, 170] width 42 height 13
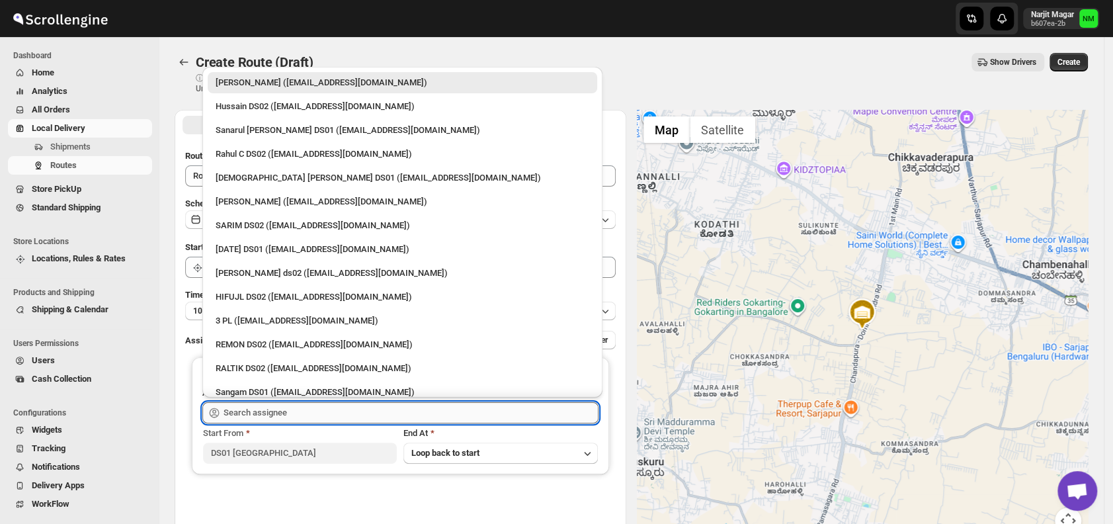
click at [376, 411] on input "text" at bounding box center [410, 412] width 375 height 21
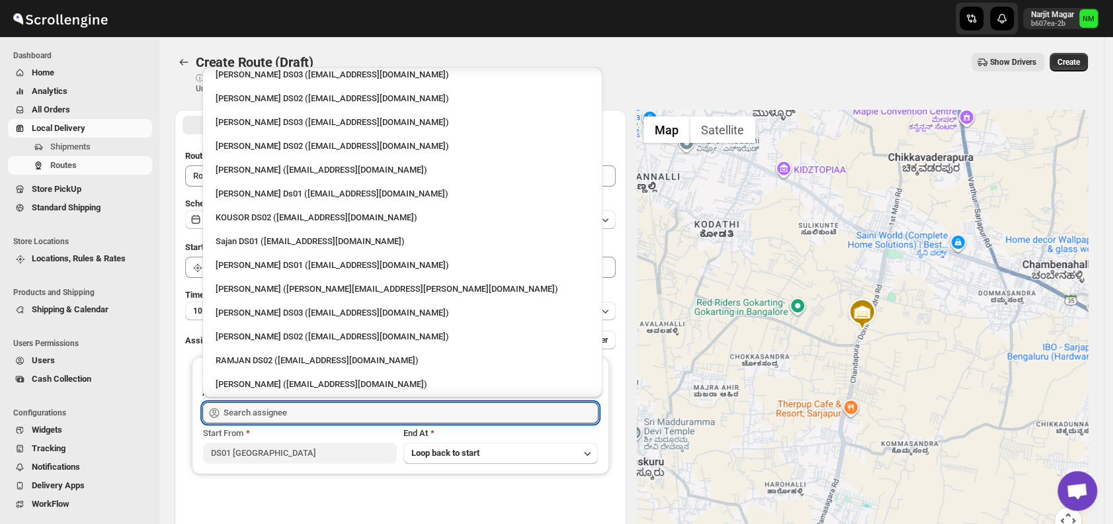
scroll to position [487, 0]
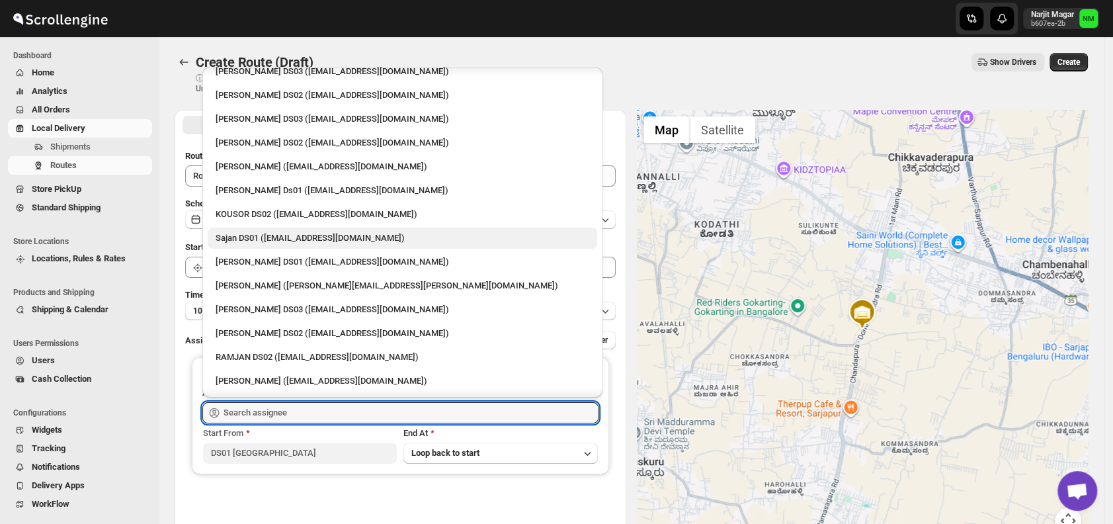
click at [255, 241] on div "Sajan DS01 ([EMAIL_ADDRESS][DOMAIN_NAME])" at bounding box center [403, 237] width 374 height 13
type input "Sajan DS01 ([EMAIL_ADDRESS][DOMAIN_NAME])"
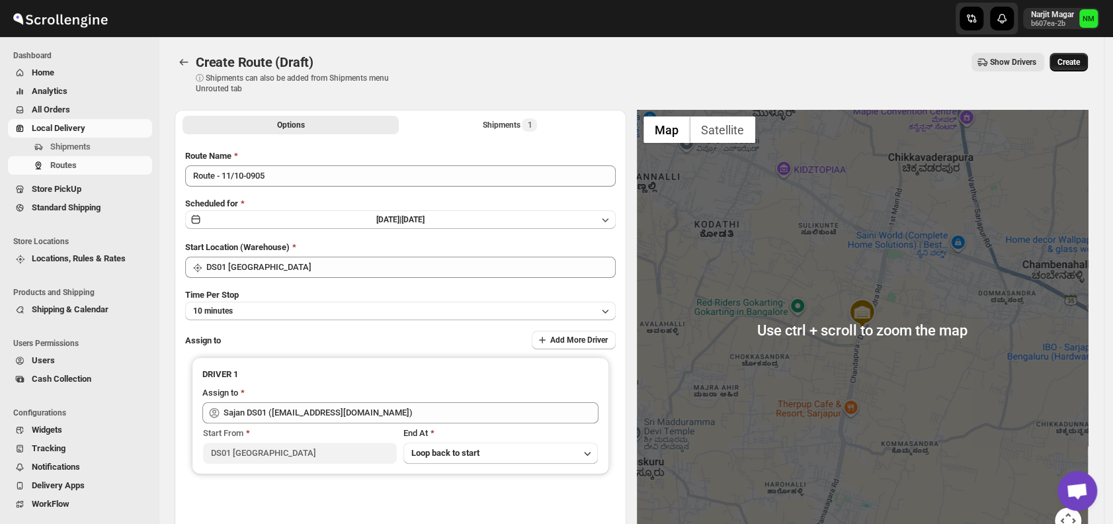
click at [1072, 63] on span "Create" at bounding box center [1068, 62] width 22 height 11
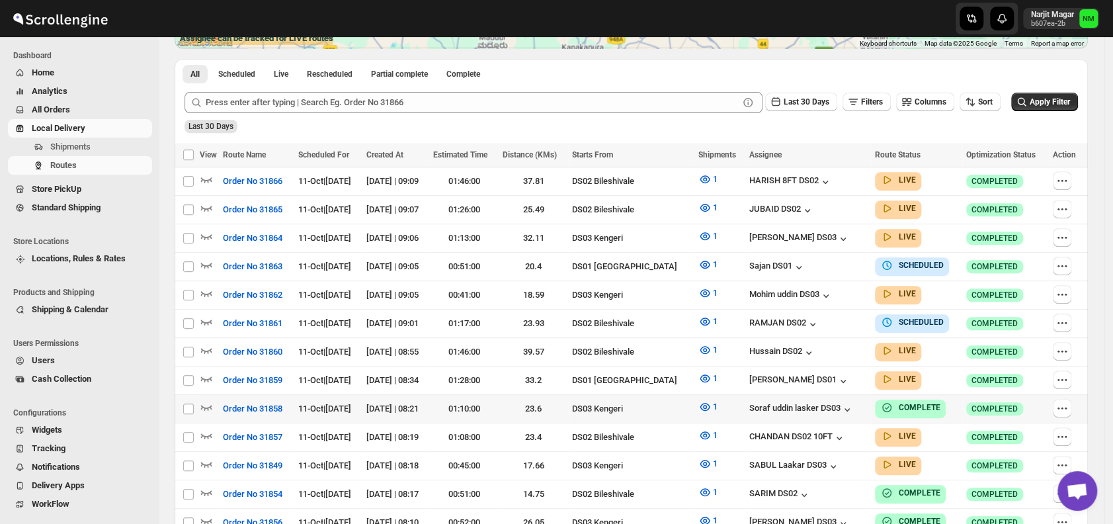
scroll to position [290, 0]
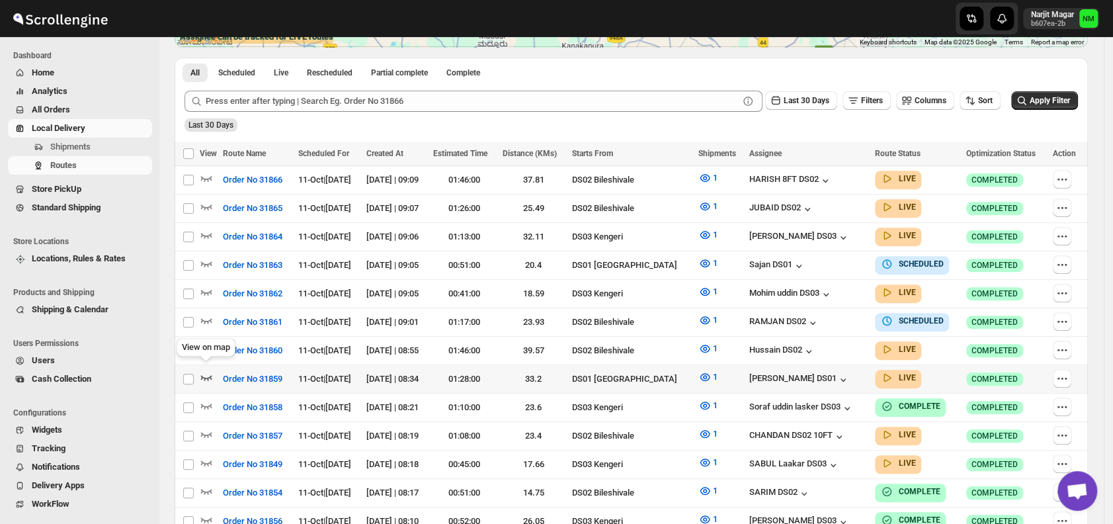
click at [210, 372] on icon "button" at bounding box center [206, 376] width 13 height 13
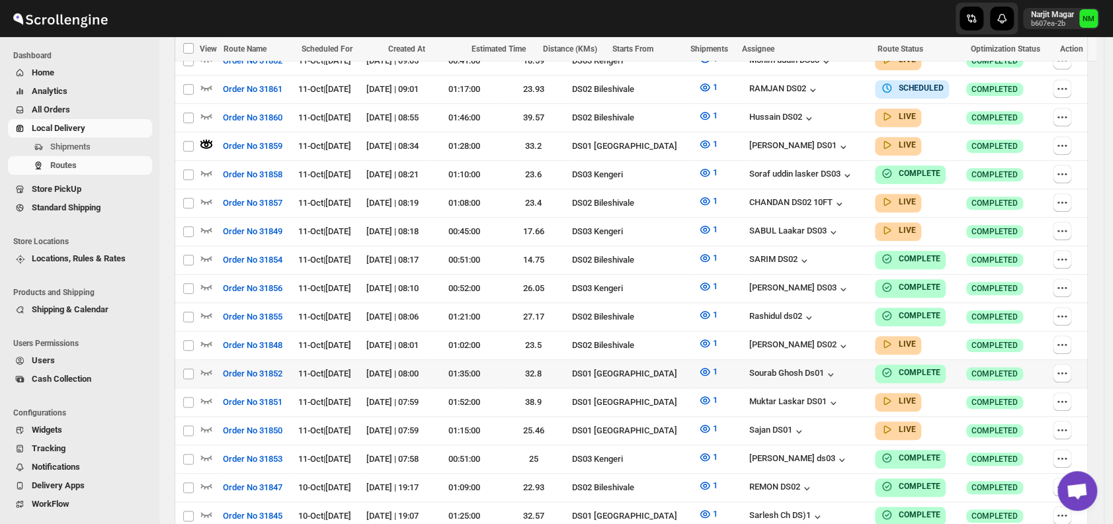
scroll to position [534, 0]
click at [206, 393] on icon "button" at bounding box center [206, 399] width 13 height 13
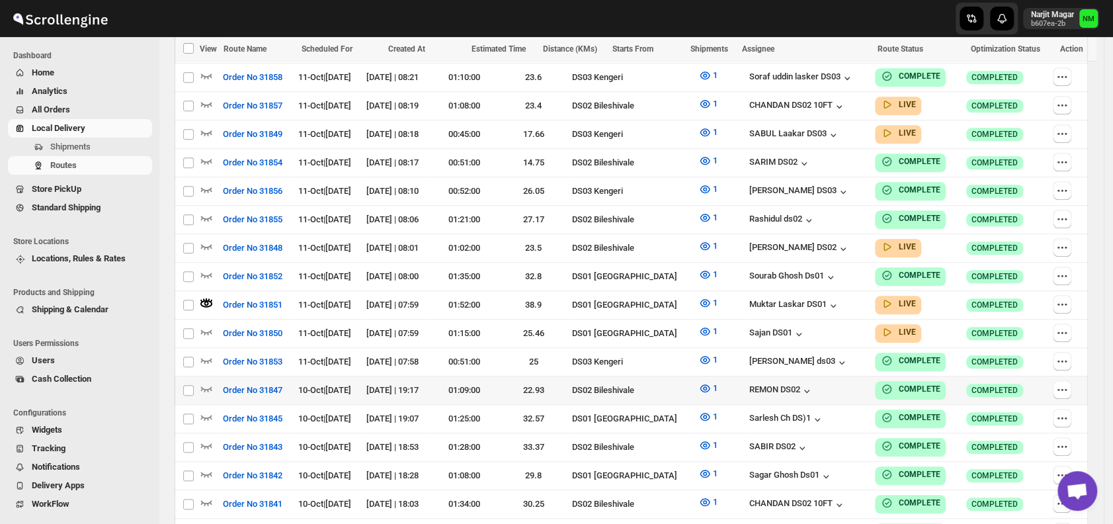
scroll to position [632, 0]
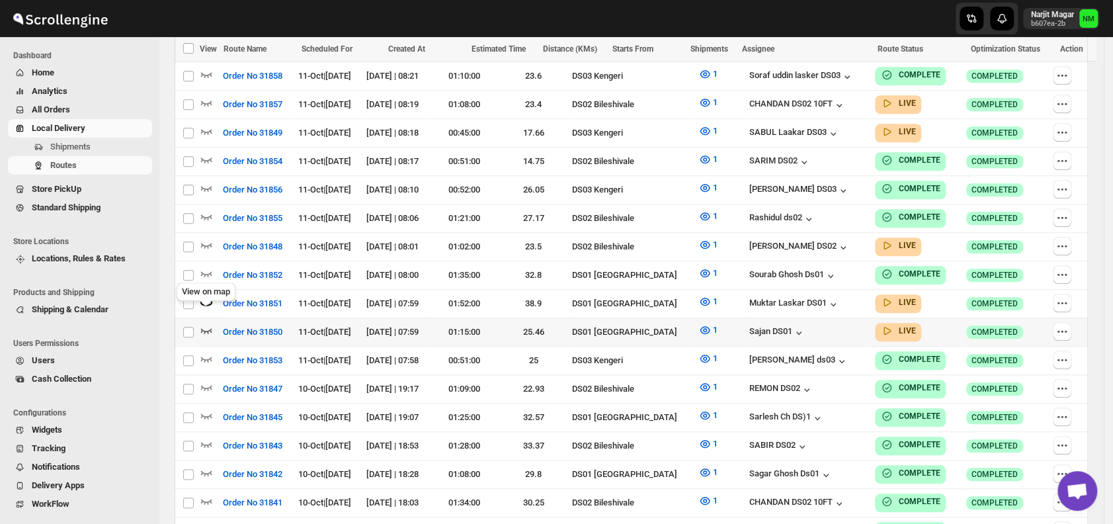
click at [208, 328] on icon "button" at bounding box center [206, 330] width 11 height 5
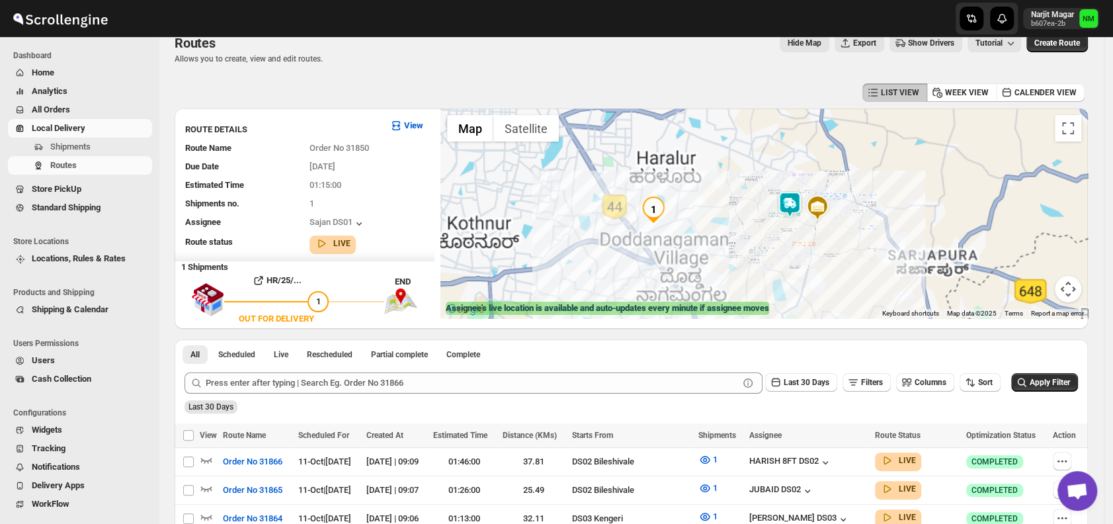
scroll to position [0, 0]
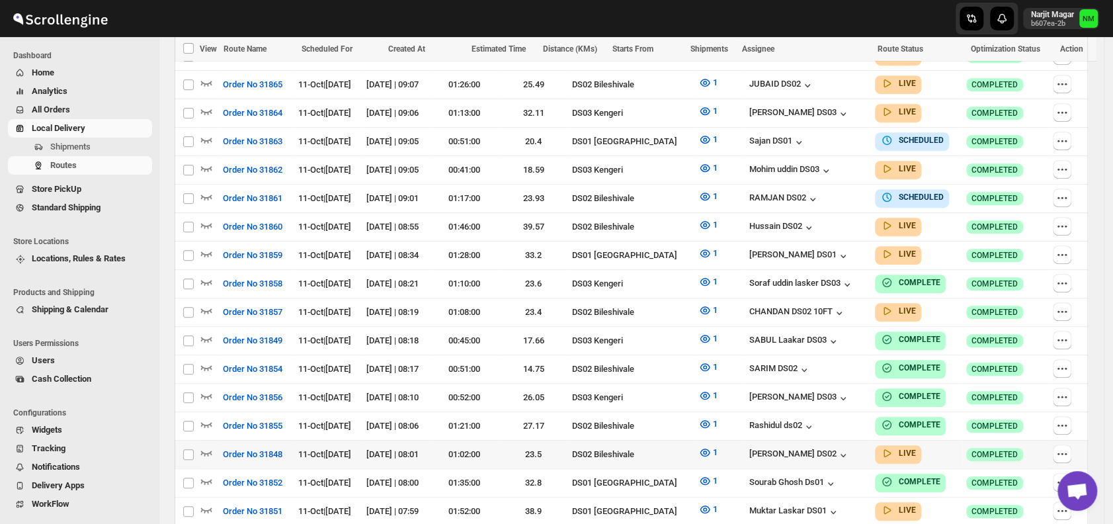
scroll to position [473, 0]
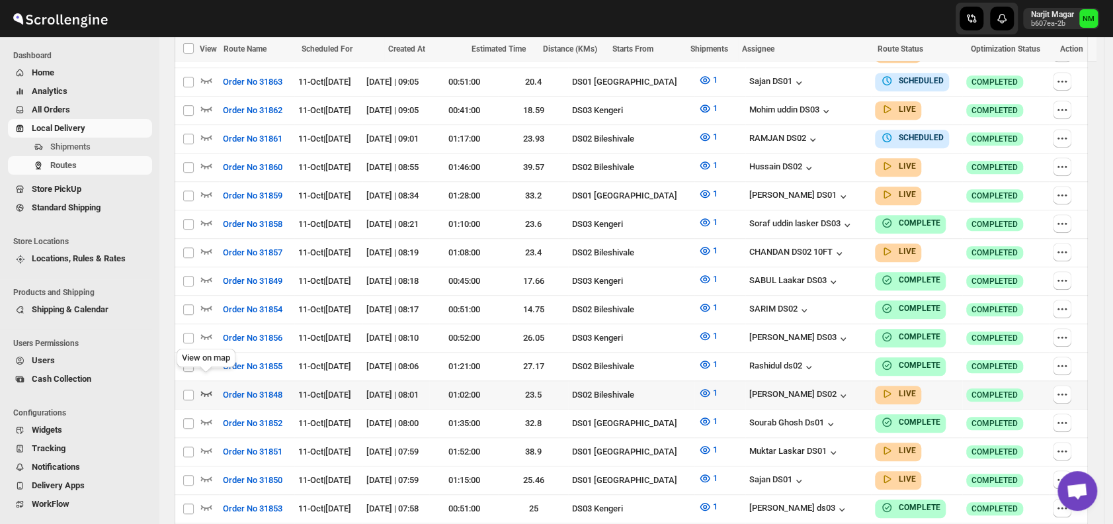
click at [208, 386] on icon "button" at bounding box center [206, 392] width 13 height 13
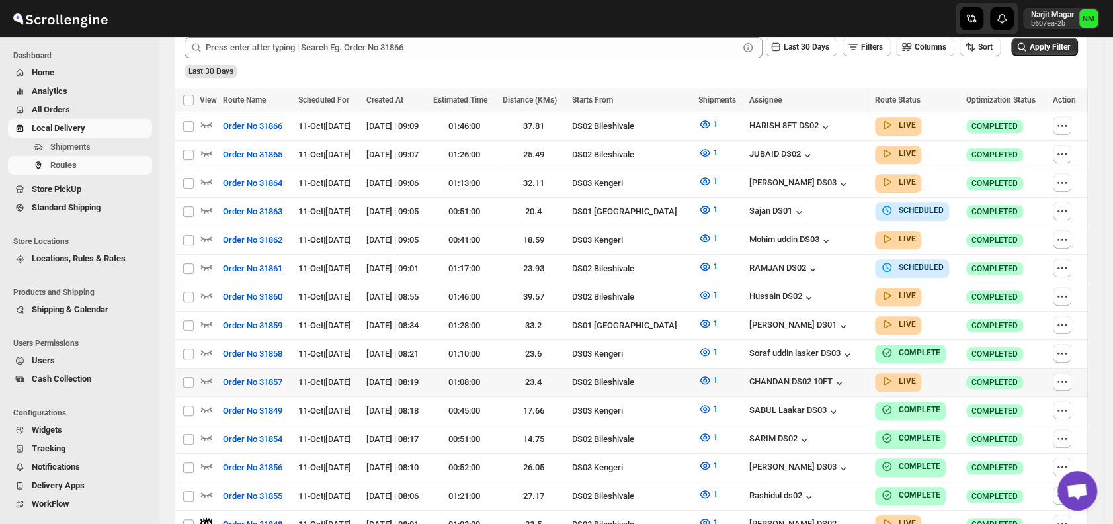
scroll to position [355, 0]
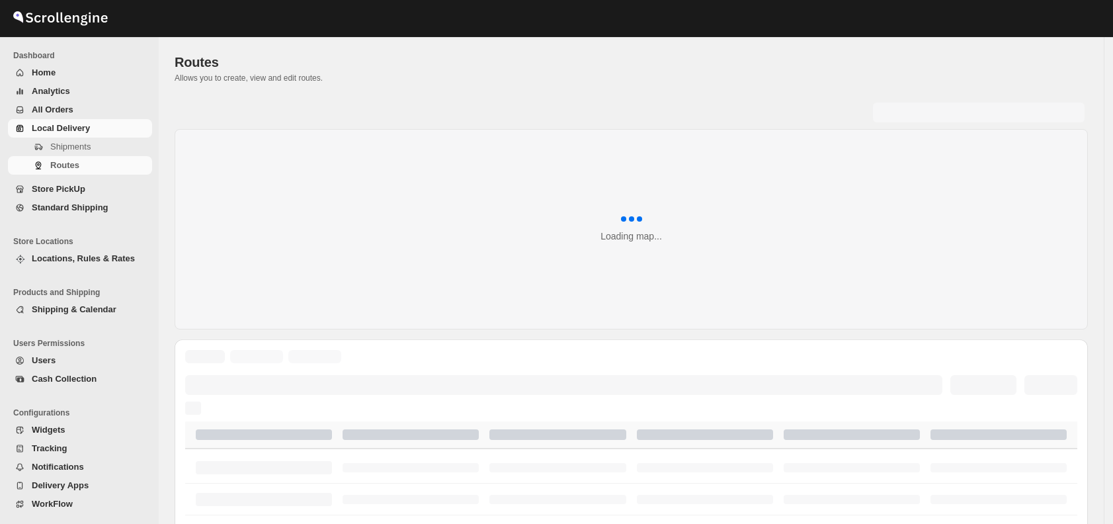
scroll to position [355, 0]
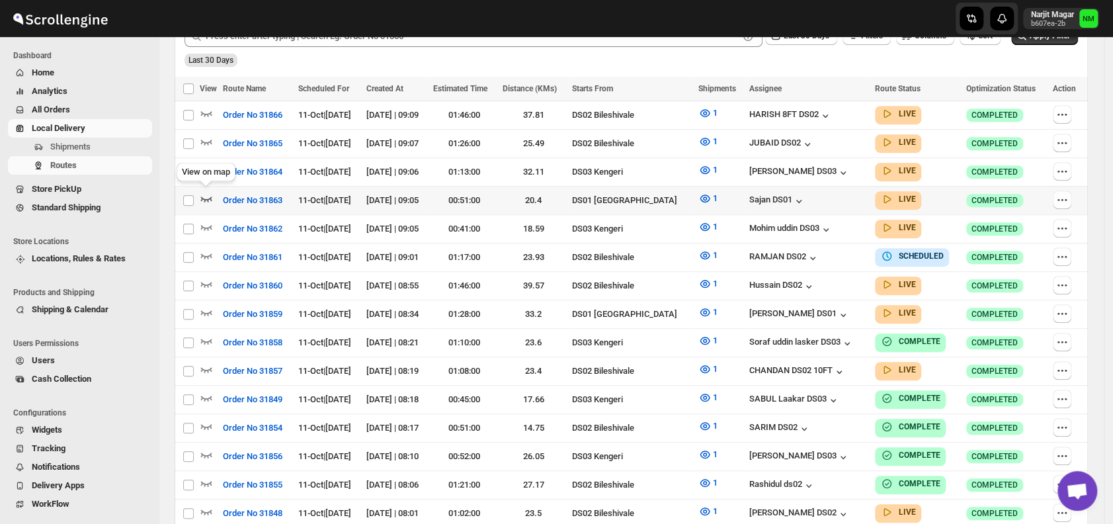
click at [207, 194] on icon "button" at bounding box center [206, 198] width 13 height 13
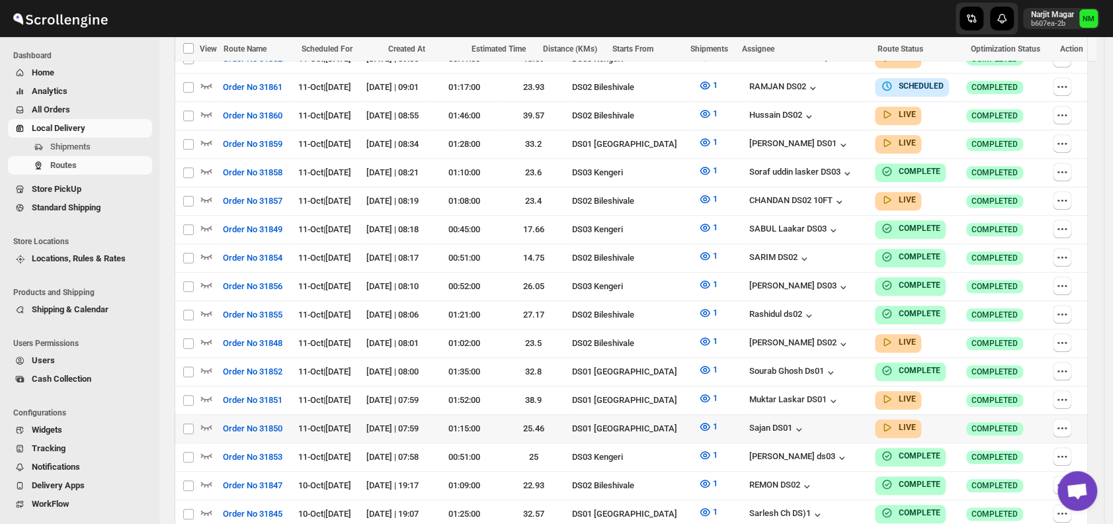
scroll to position [537, 0]
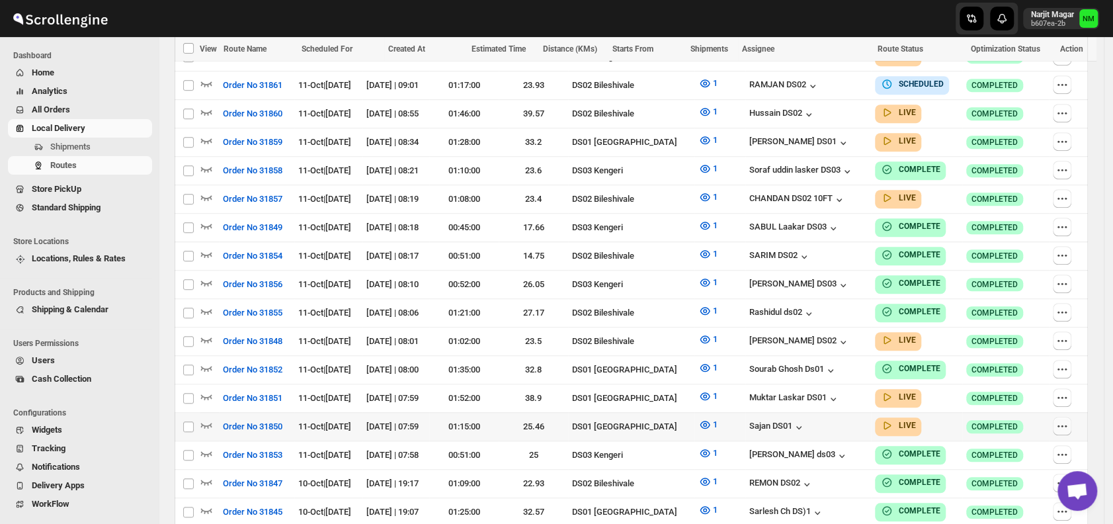
click at [1064, 419] on icon "button" at bounding box center [1061, 425] width 13 height 13
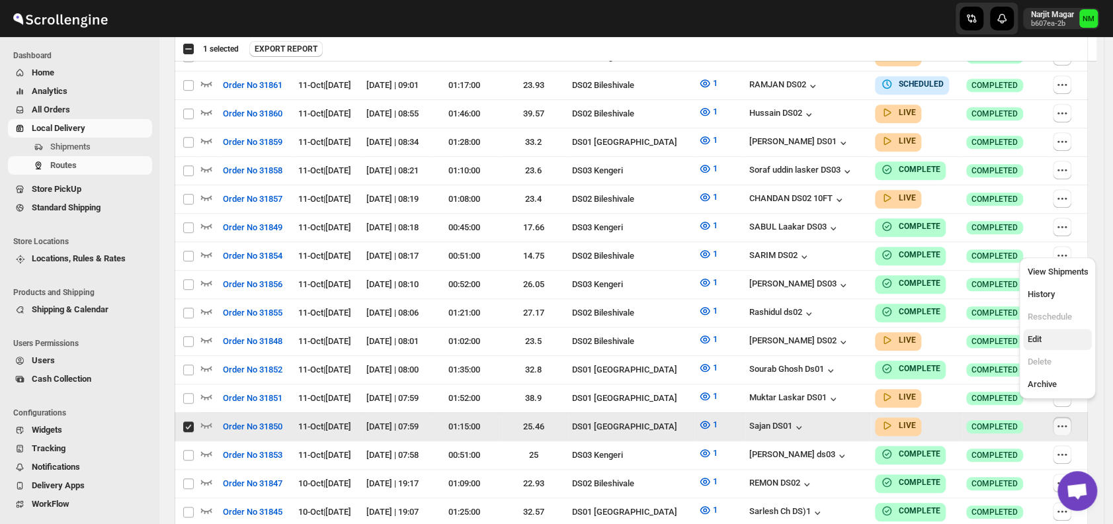
click at [1037, 335] on span "Edit" at bounding box center [1034, 339] width 14 height 10
checkbox input "false"
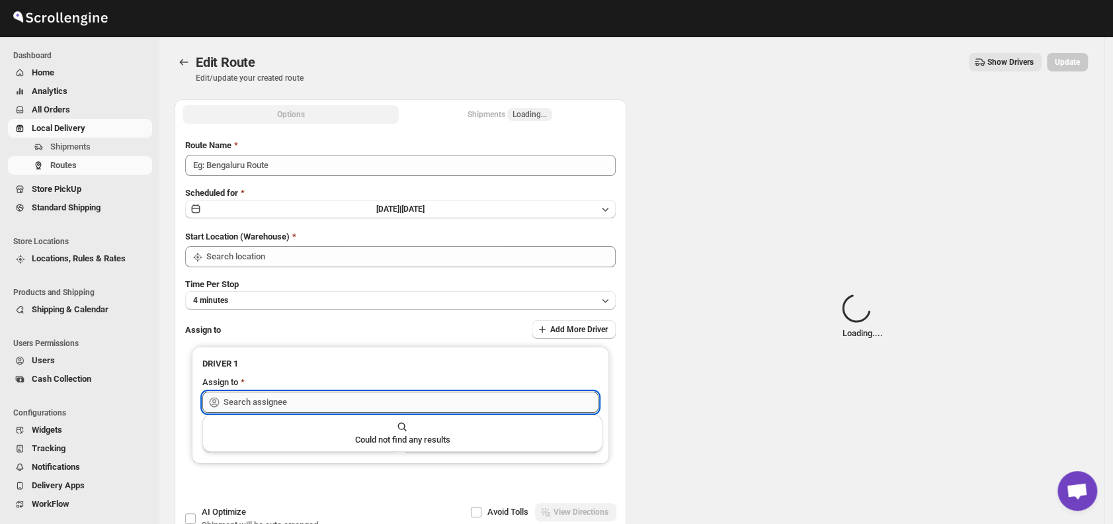
click at [422, 396] on input "text" at bounding box center [410, 401] width 375 height 21
type input "Order No 31850"
type input "DS01 [GEOGRAPHIC_DATA]"
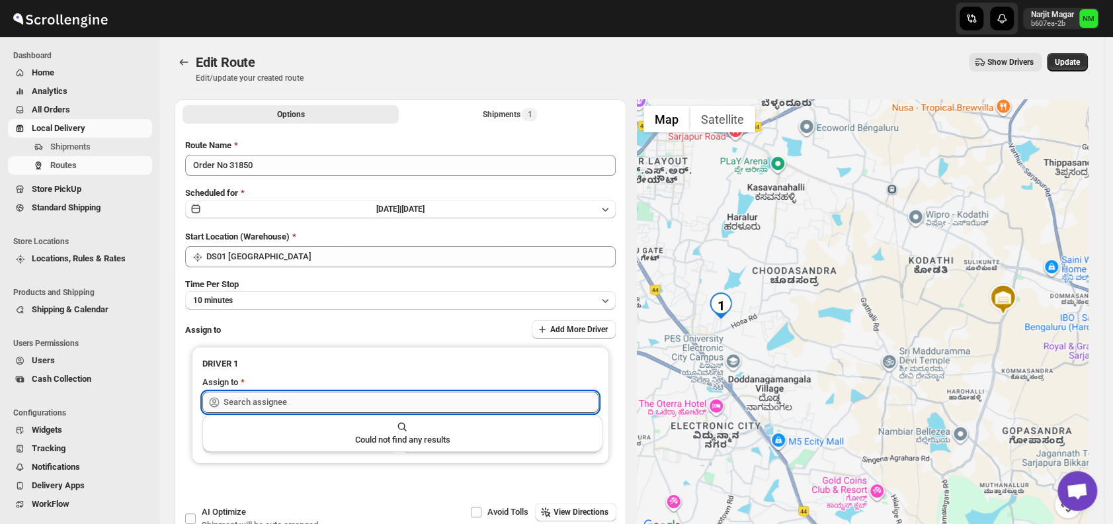
click at [353, 391] on input "text" at bounding box center [410, 401] width 375 height 21
click at [329, 406] on input "text" at bounding box center [410, 401] width 375 height 21
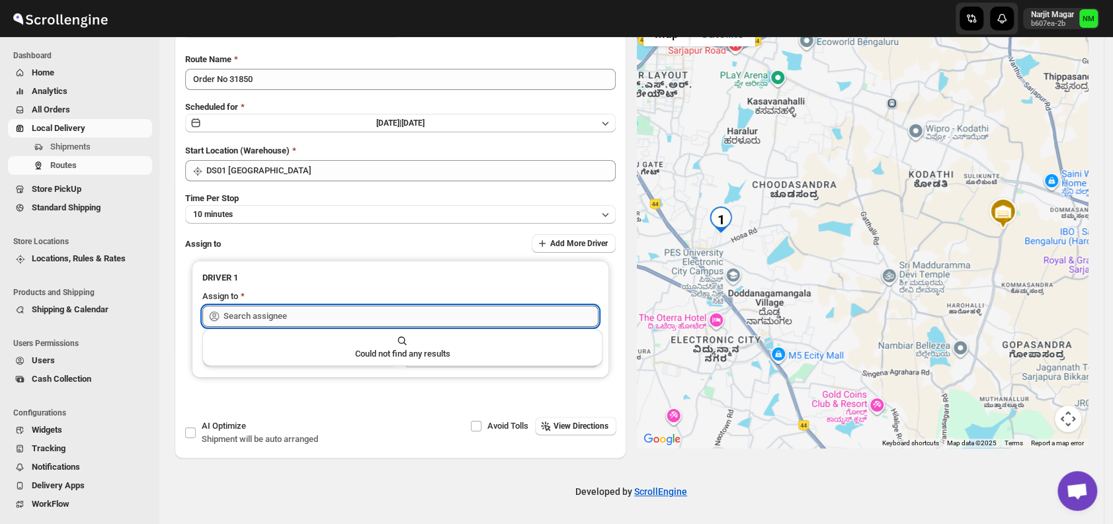
click at [340, 308] on input "text" at bounding box center [410, 315] width 375 height 21
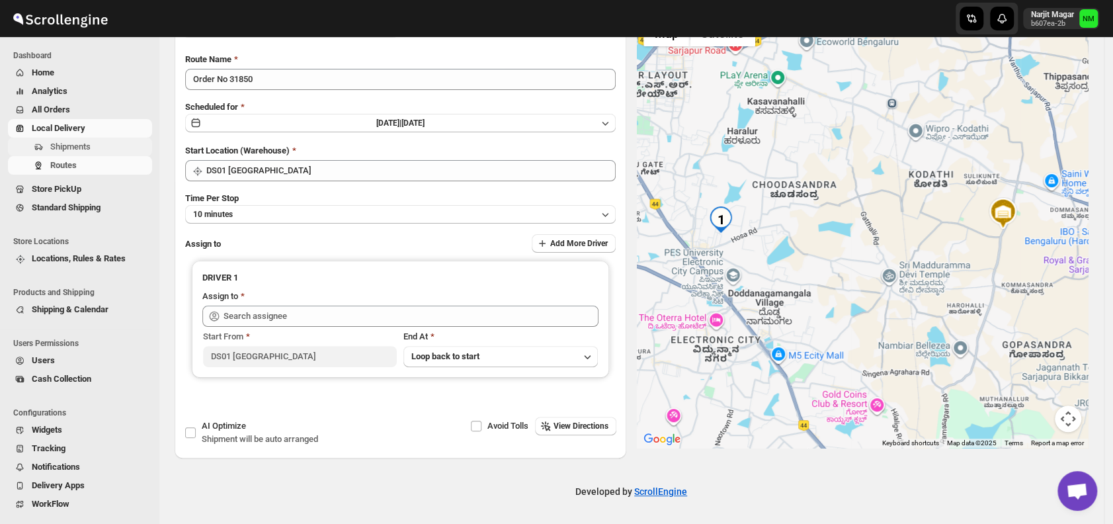
click at [89, 146] on span "Shipments" at bounding box center [70, 146] width 40 height 10
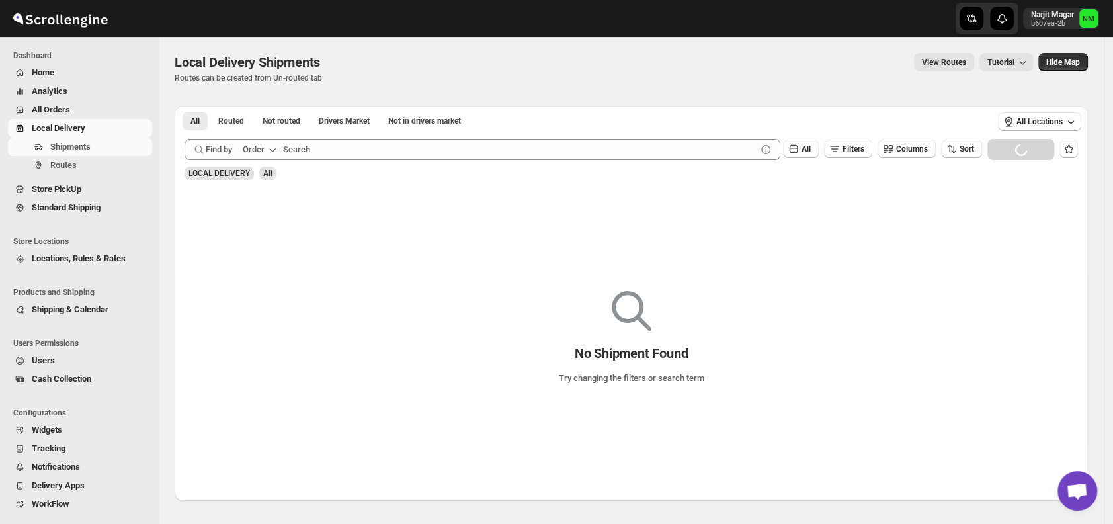
click at [596, 227] on div "No Shipment Found Try changing the filters or search term" at bounding box center [631, 343] width 913 height 314
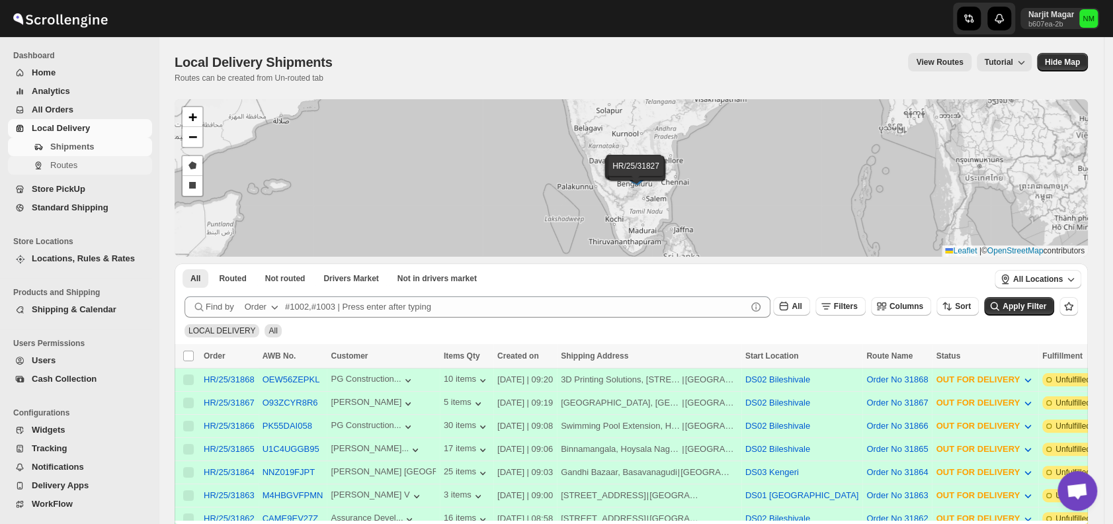
click at [79, 164] on span "Routes" at bounding box center [99, 165] width 99 height 13
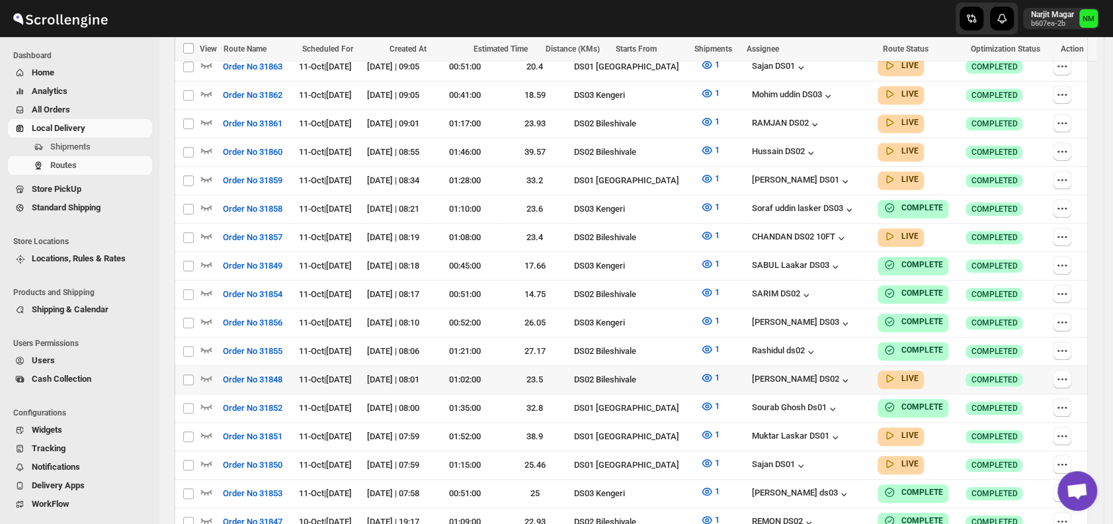
scroll to position [618, 0]
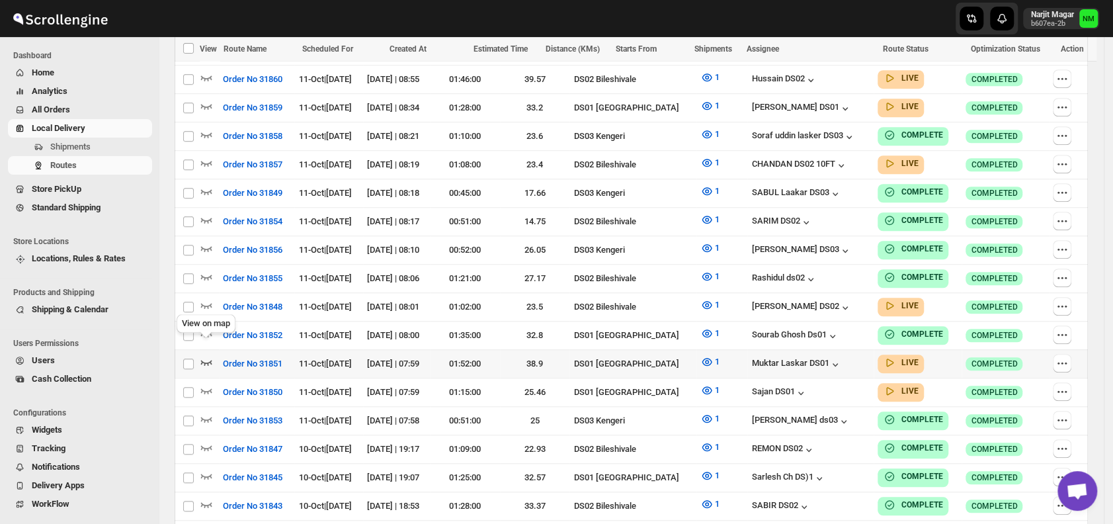
click at [210, 355] on icon "button" at bounding box center [206, 361] width 13 height 13
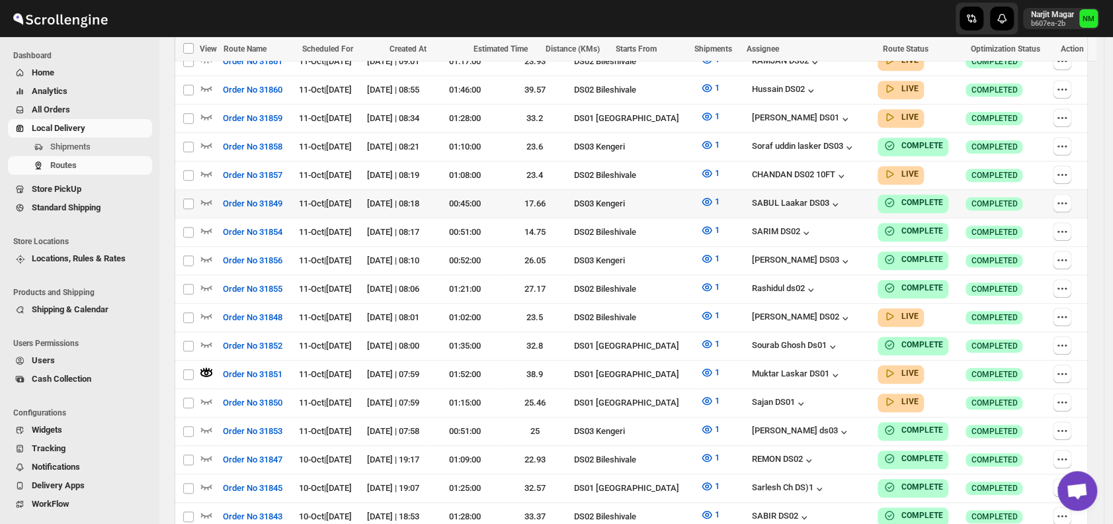
scroll to position [9, 0]
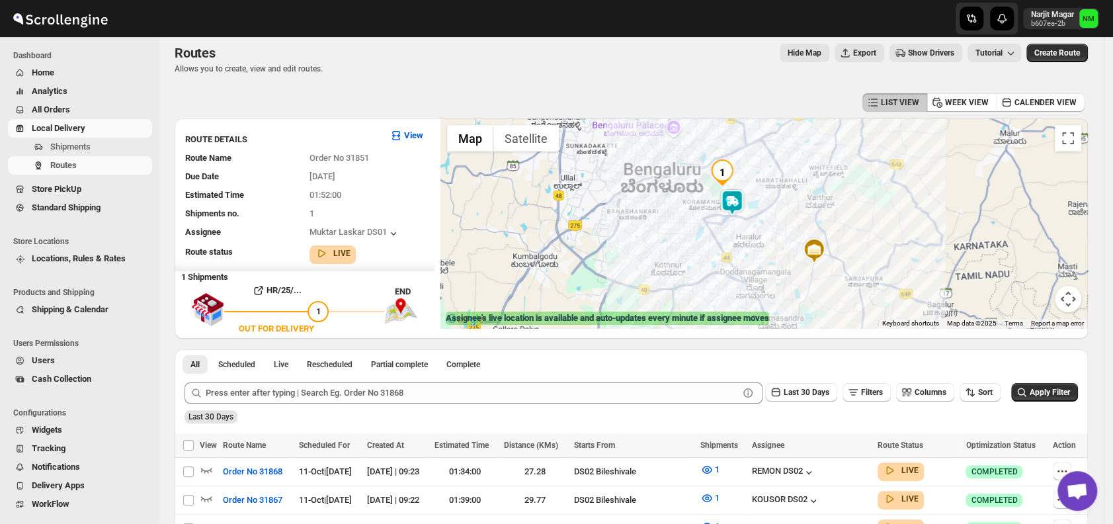
click at [732, 211] on img at bounding box center [732, 202] width 26 height 26
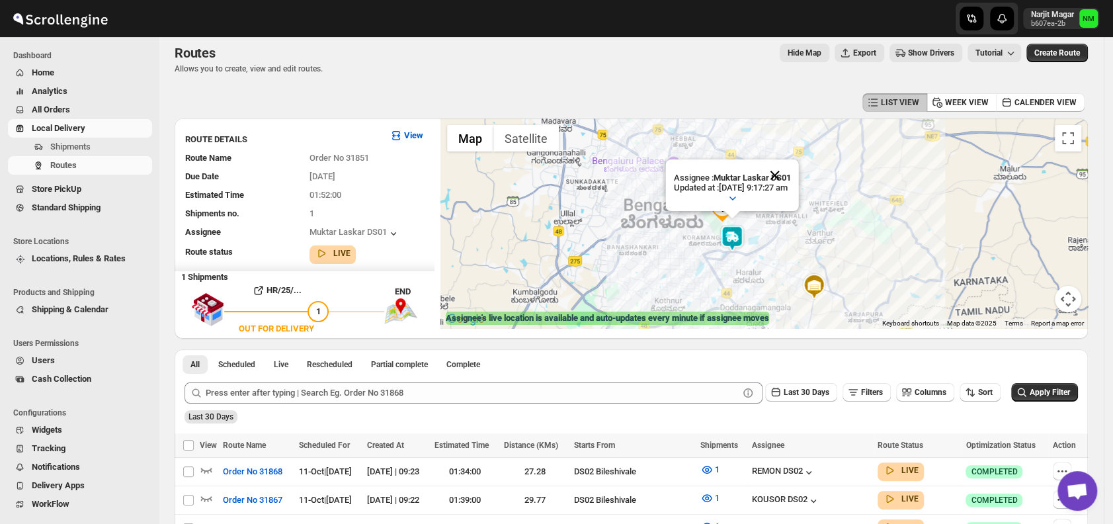
click at [791, 177] on button "Close" at bounding box center [775, 175] width 32 height 32
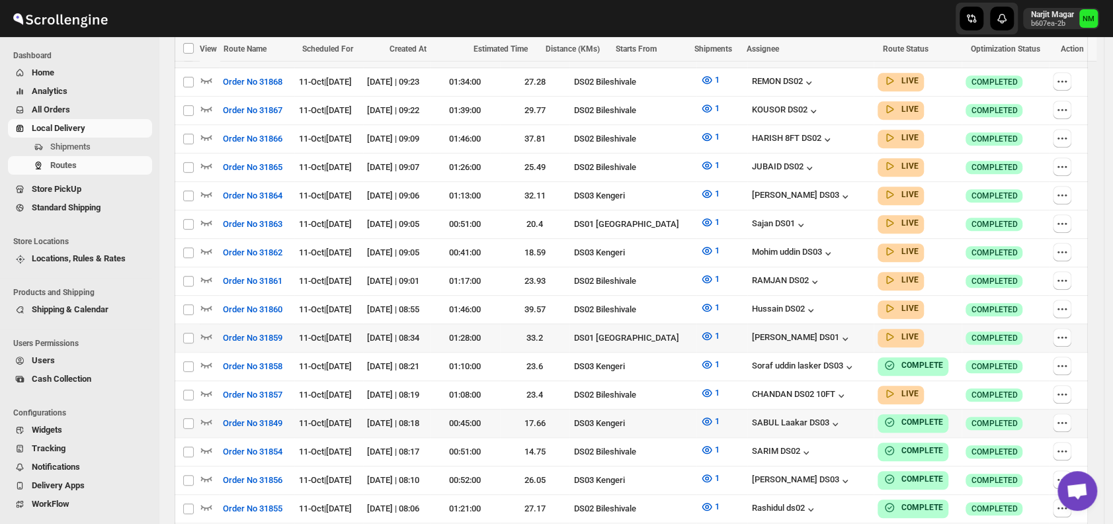
scroll to position [418, 0]
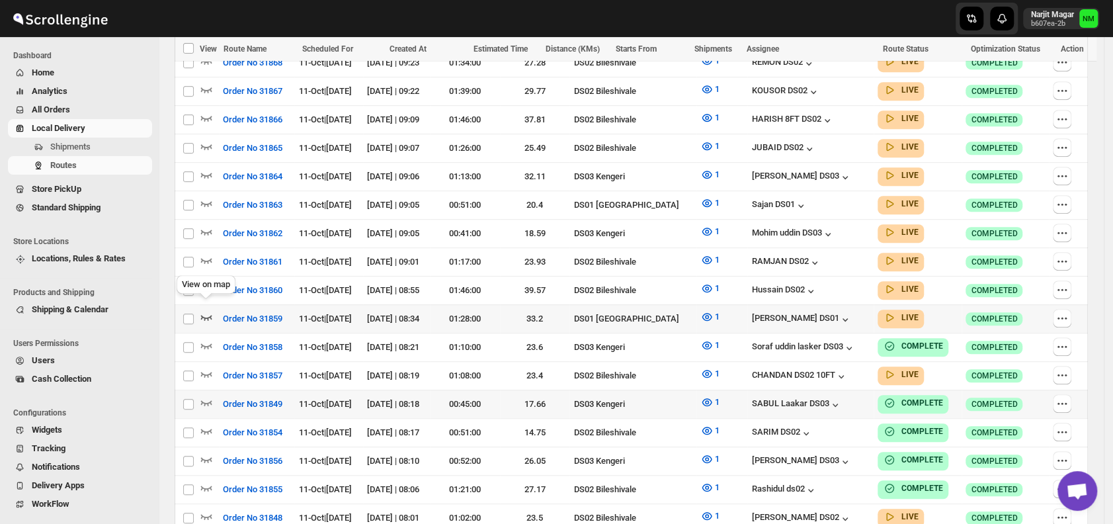
click at [203, 310] on icon "button" at bounding box center [206, 316] width 13 height 13
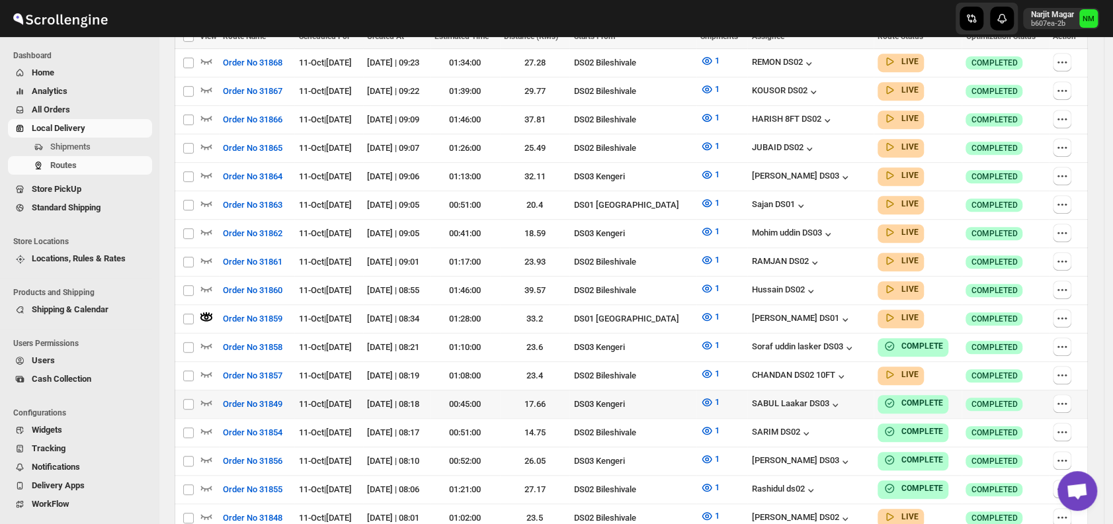
scroll to position [0, 0]
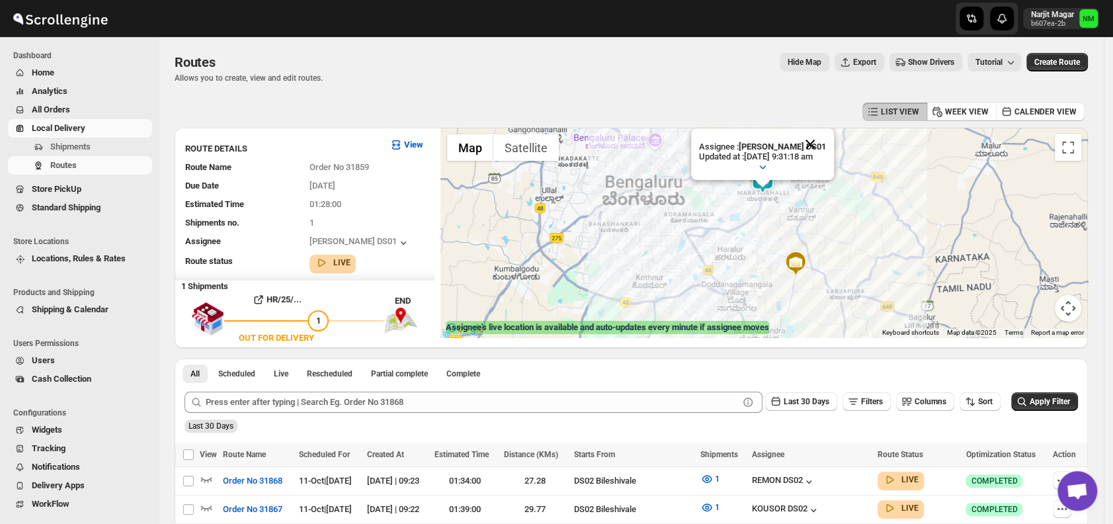
click at [825, 140] on button "Close" at bounding box center [810, 144] width 32 height 32
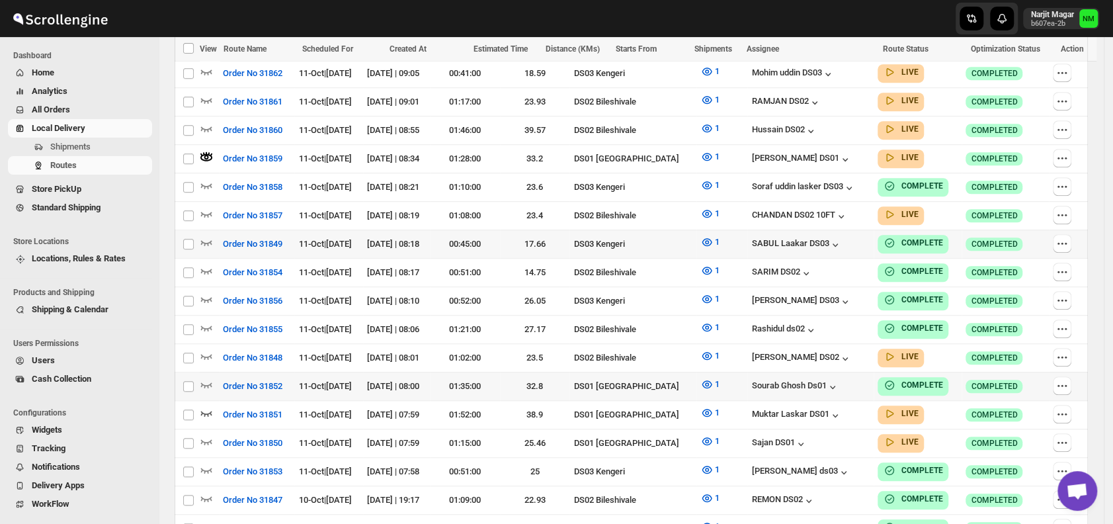
scroll to position [579, 0]
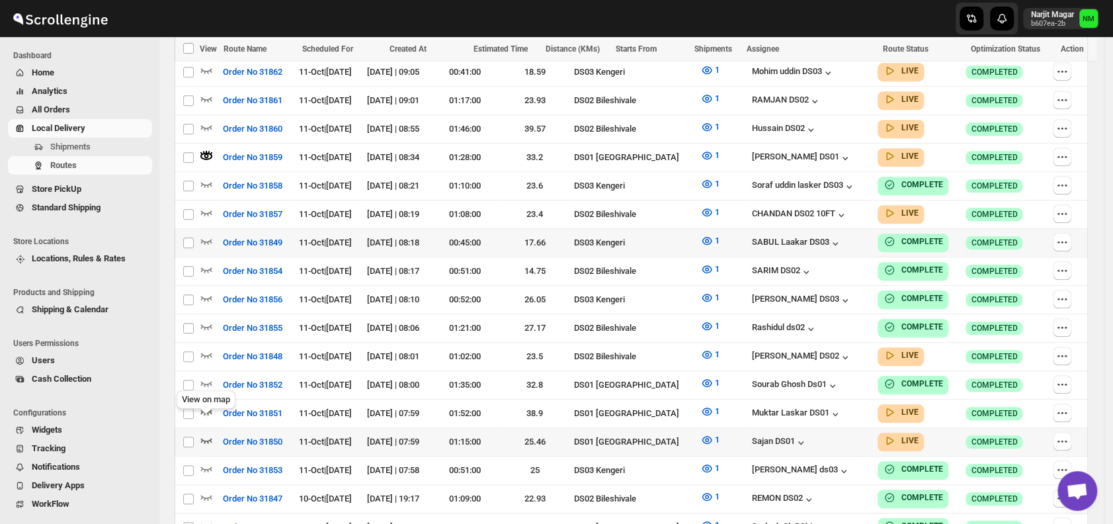
click at [208, 433] on icon "button" at bounding box center [206, 439] width 13 height 13
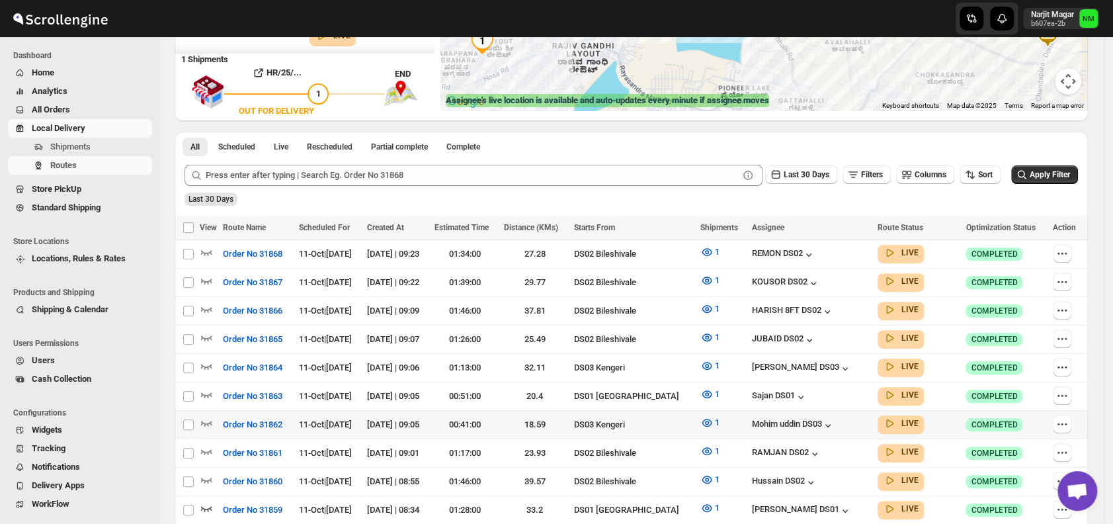
scroll to position [227, 0]
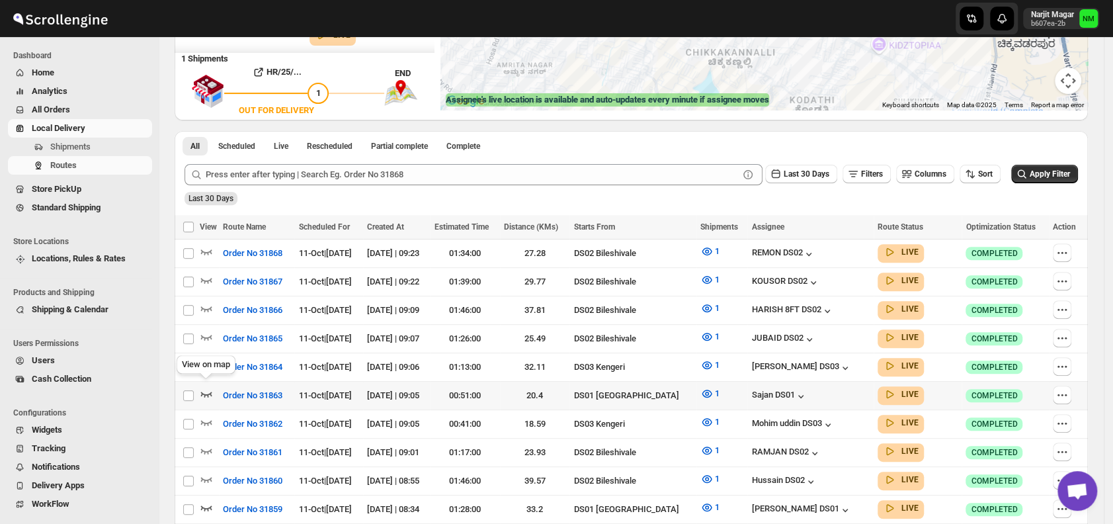
click at [208, 388] on icon "button" at bounding box center [206, 393] width 13 height 13
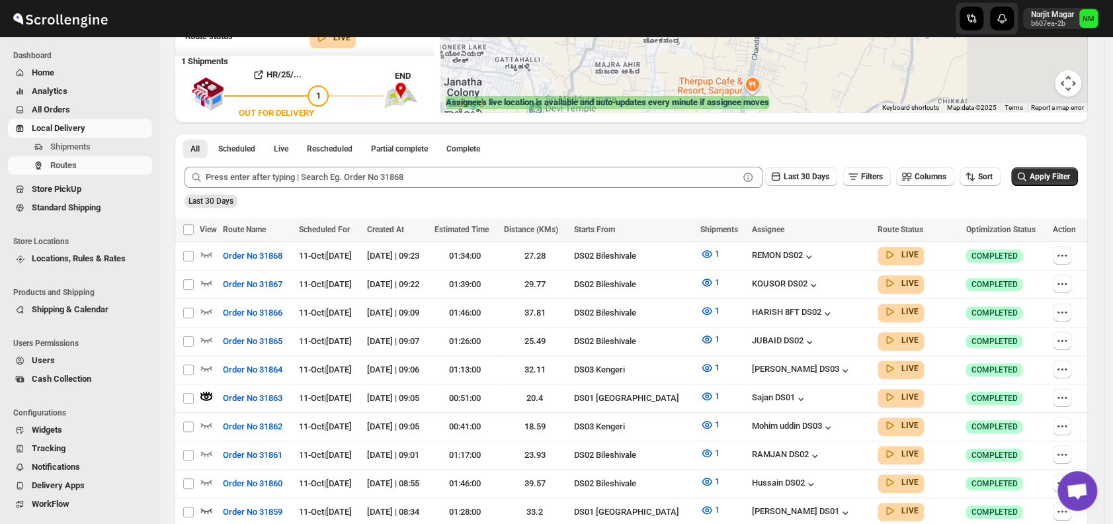
scroll to position [0, 0]
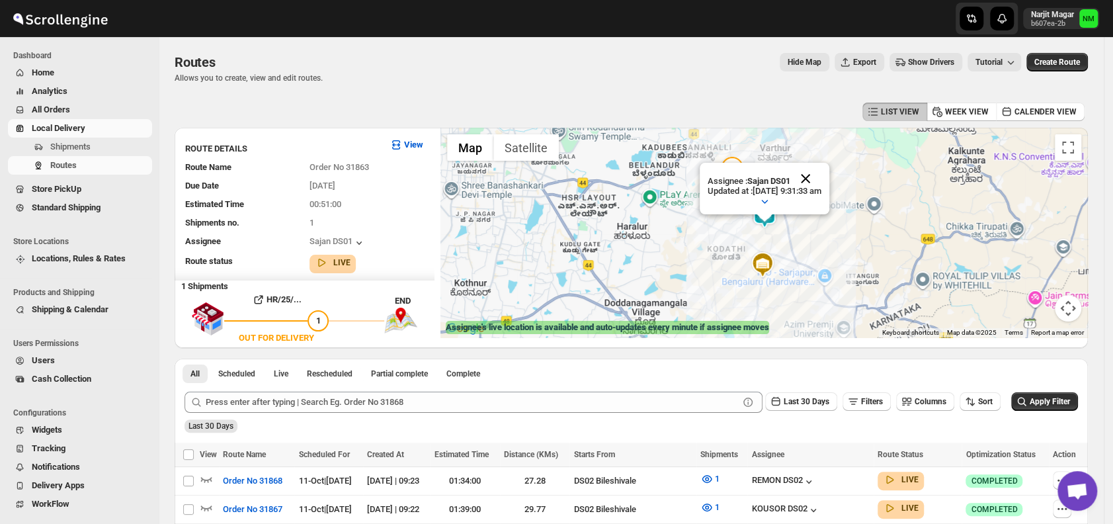
click at [821, 173] on button "Close" at bounding box center [805, 179] width 32 height 32
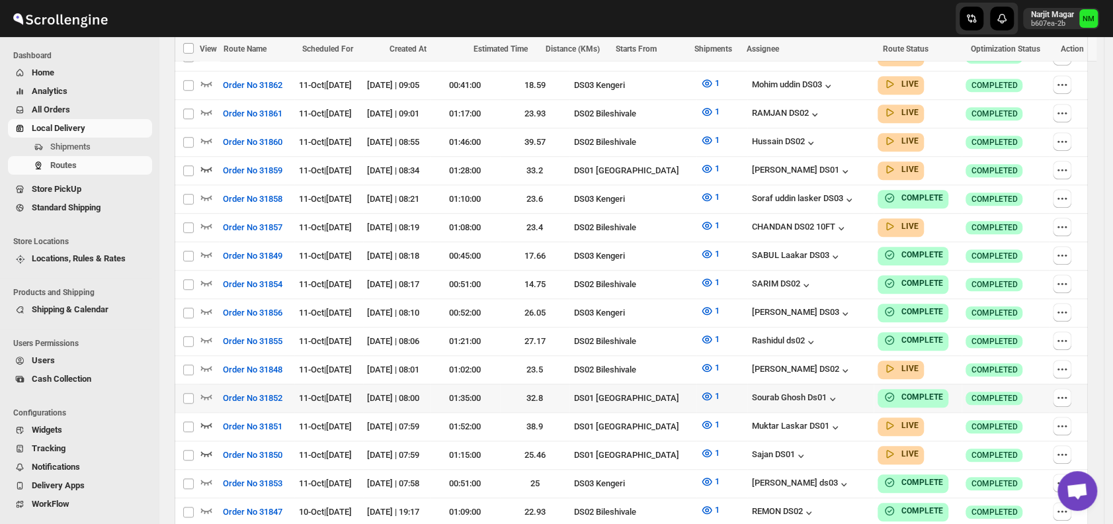
scroll to position [571, 0]
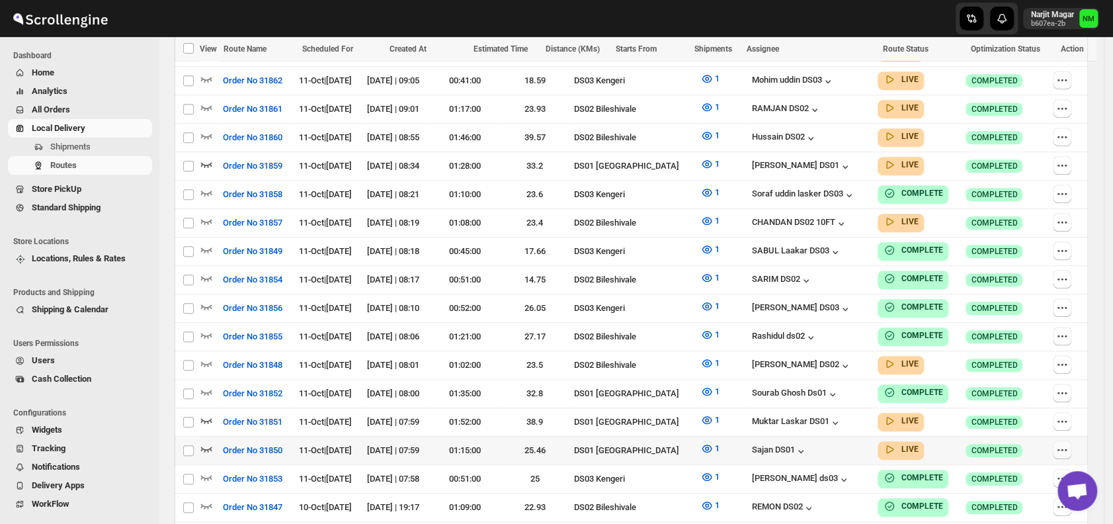
click at [1059, 448] on icon "button" at bounding box center [1058, 449] width 2 height 2
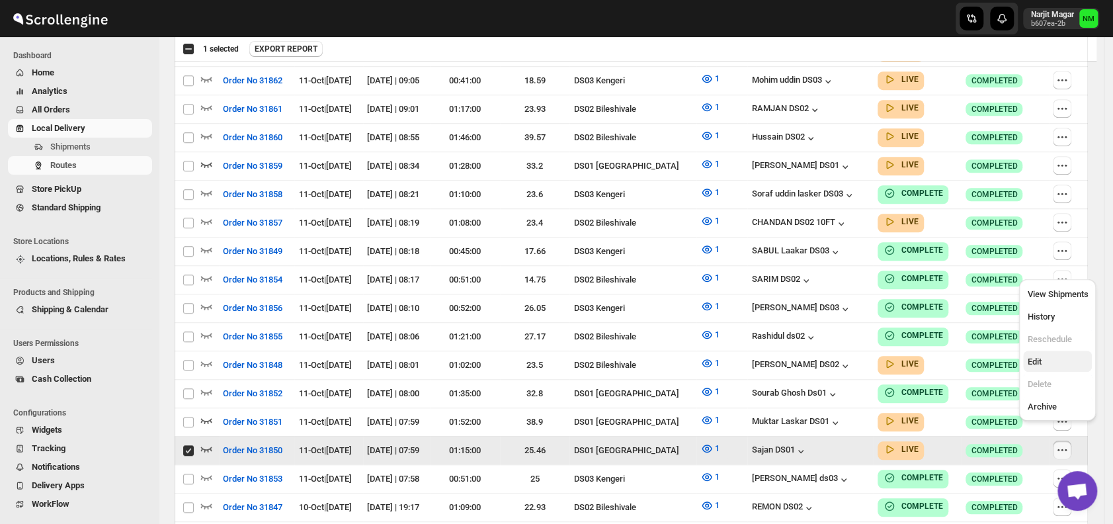
click at [1046, 356] on span "Edit" at bounding box center [1057, 361] width 61 height 13
checkbox input "false"
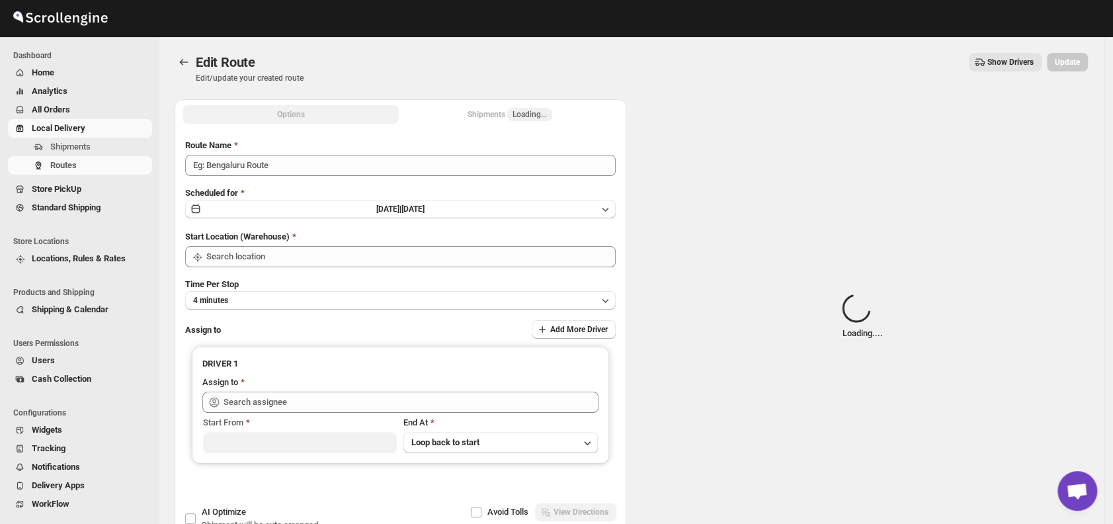
type input "Order No 31850"
type input "DS01 [GEOGRAPHIC_DATA]"
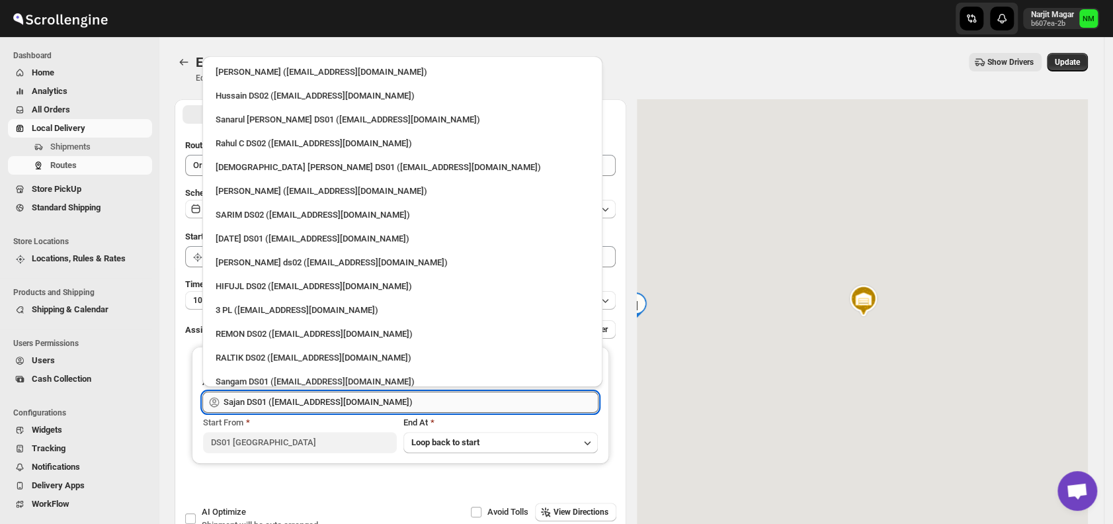
click at [418, 398] on input "Sajan DS01 (lofadat883@coderdir.com)" at bounding box center [410, 401] width 375 height 21
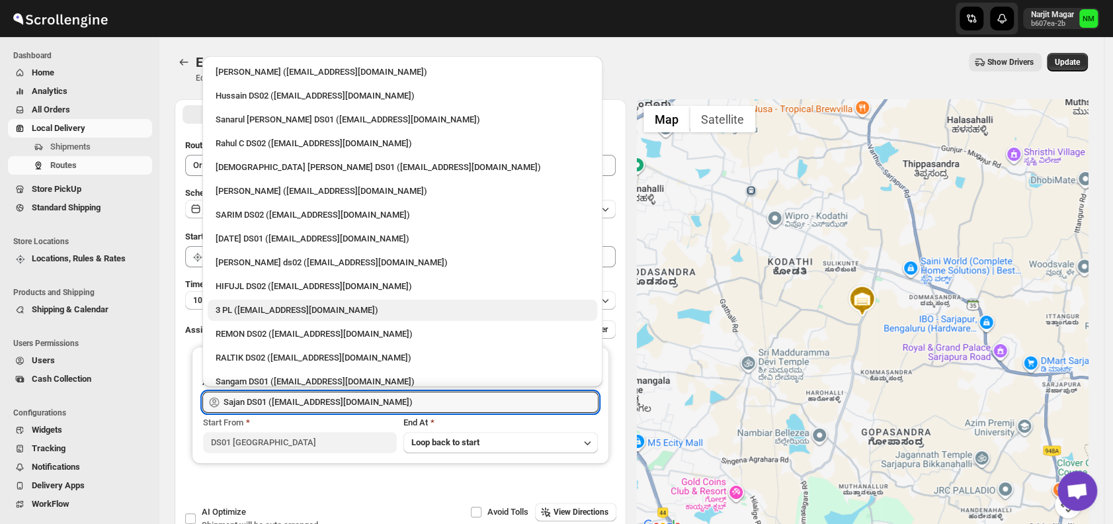
click at [315, 310] on div "3 PL (hello@home-run.co)" at bounding box center [403, 309] width 374 height 13
type input "3 PL (hello@home-run.co)"
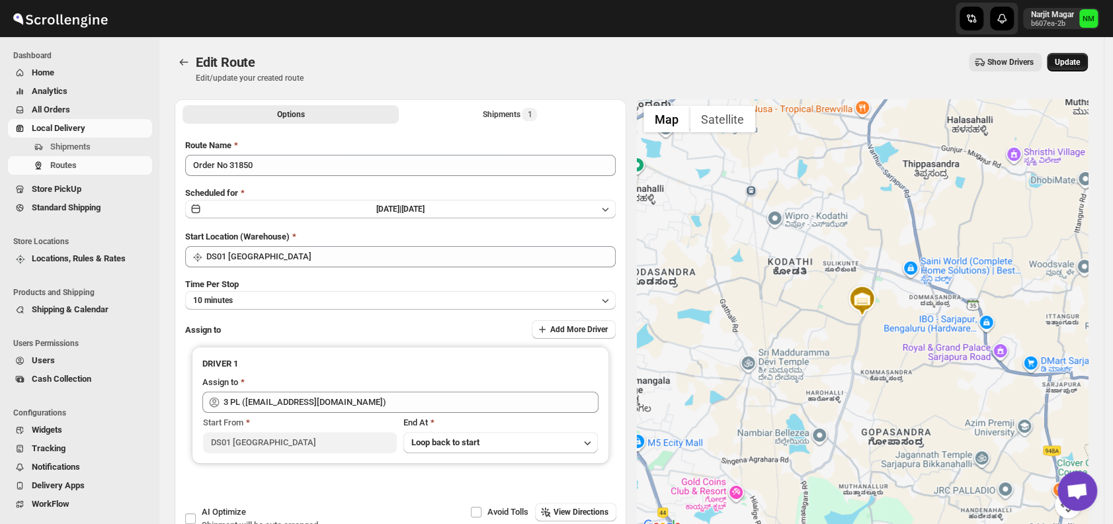
click at [1078, 63] on span "Update" at bounding box center [1066, 62] width 25 height 11
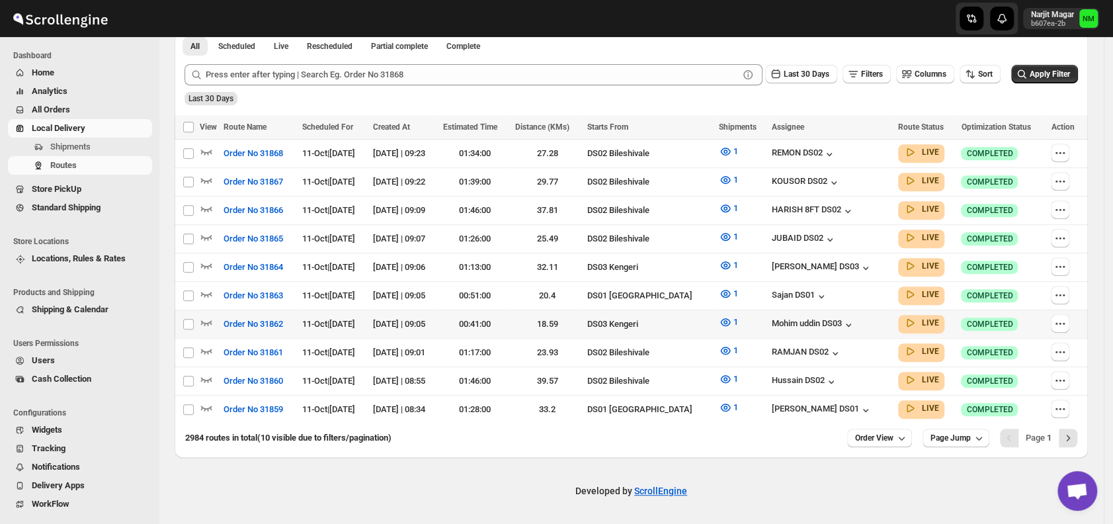
scroll to position [308, 0]
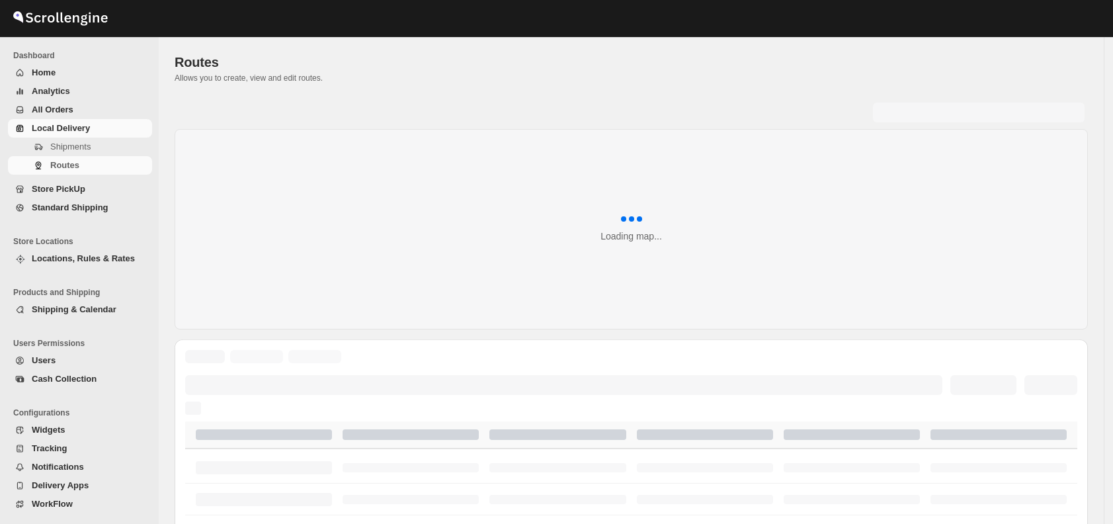
scroll to position [308, 0]
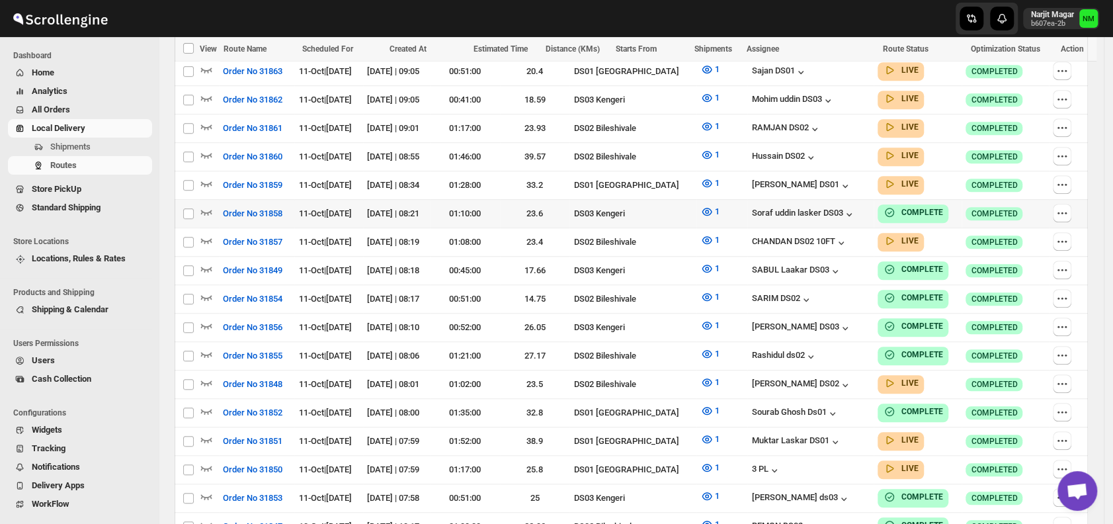
scroll to position [543, 0]
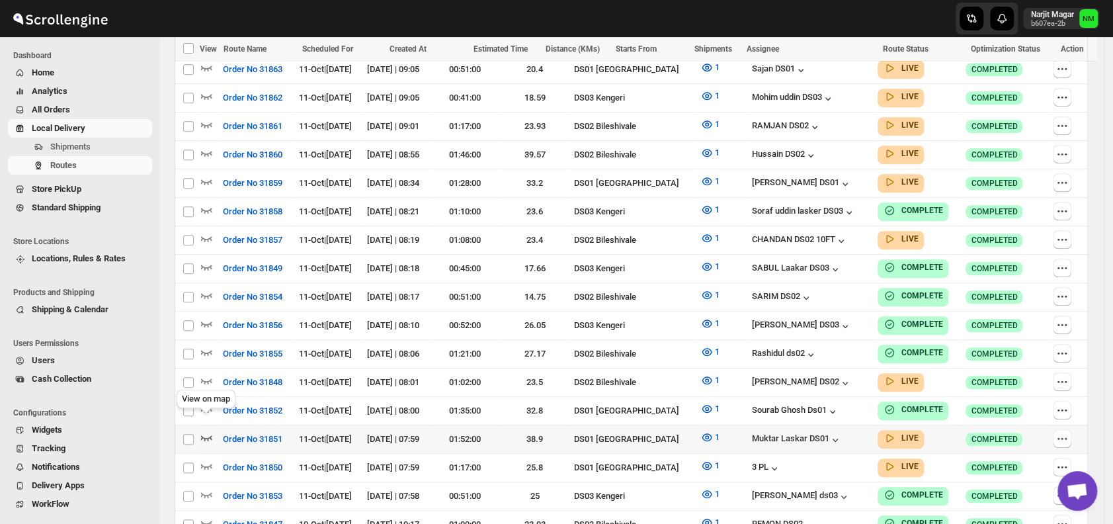
click at [208, 430] on icon "button" at bounding box center [206, 436] width 13 height 13
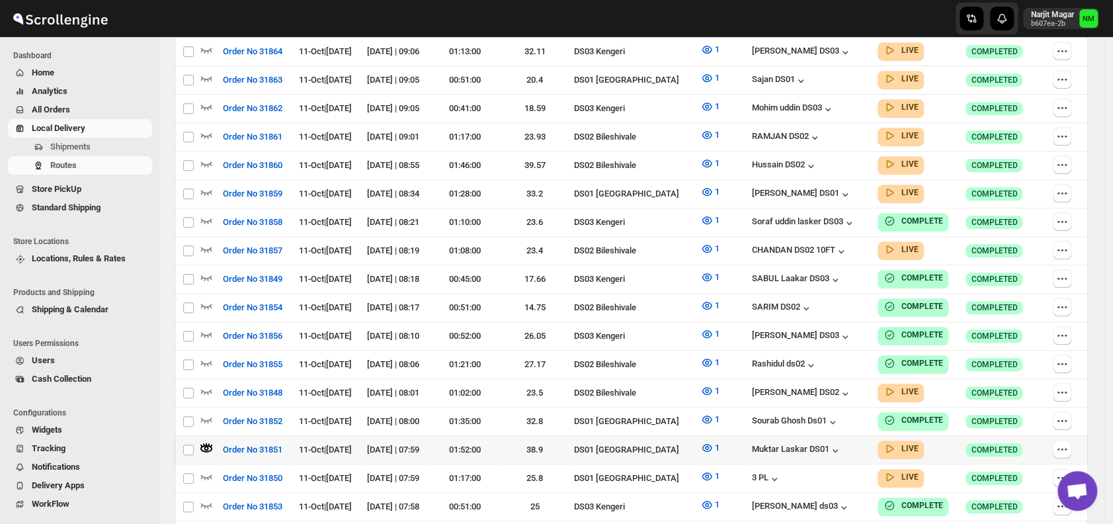
scroll to position [9, 0]
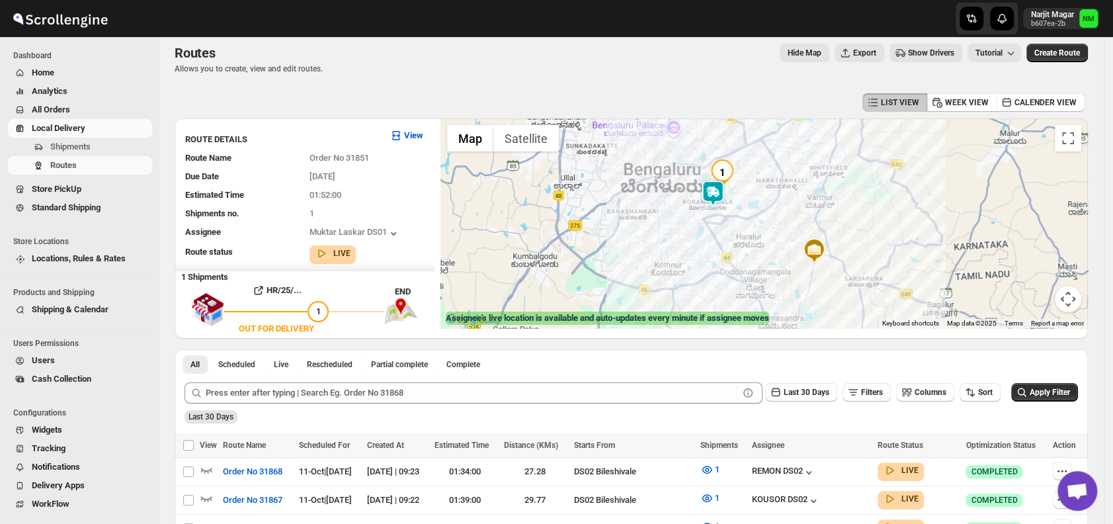
click at [716, 189] on img at bounding box center [712, 193] width 26 height 26
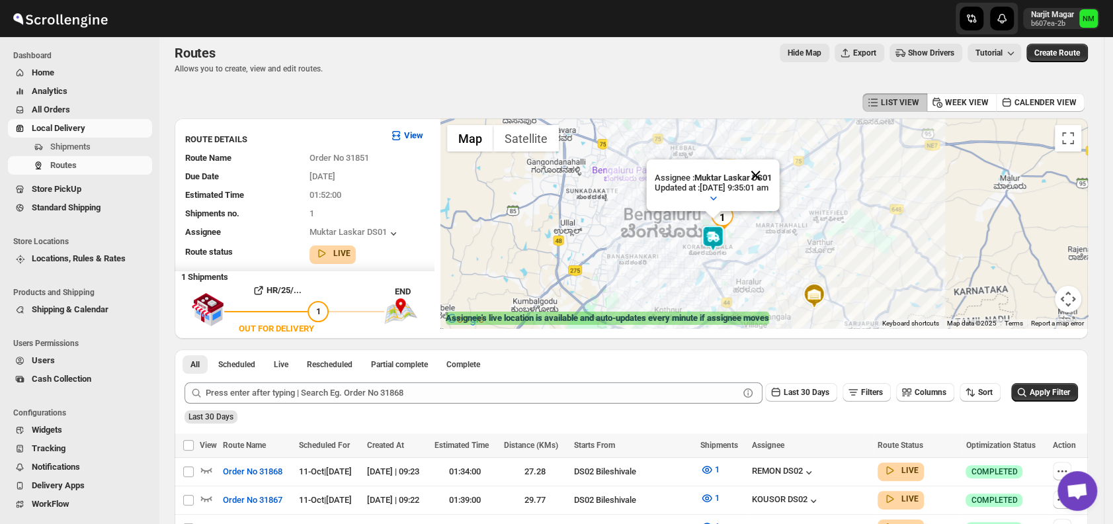
click at [772, 165] on button "Close" at bounding box center [756, 175] width 32 height 32
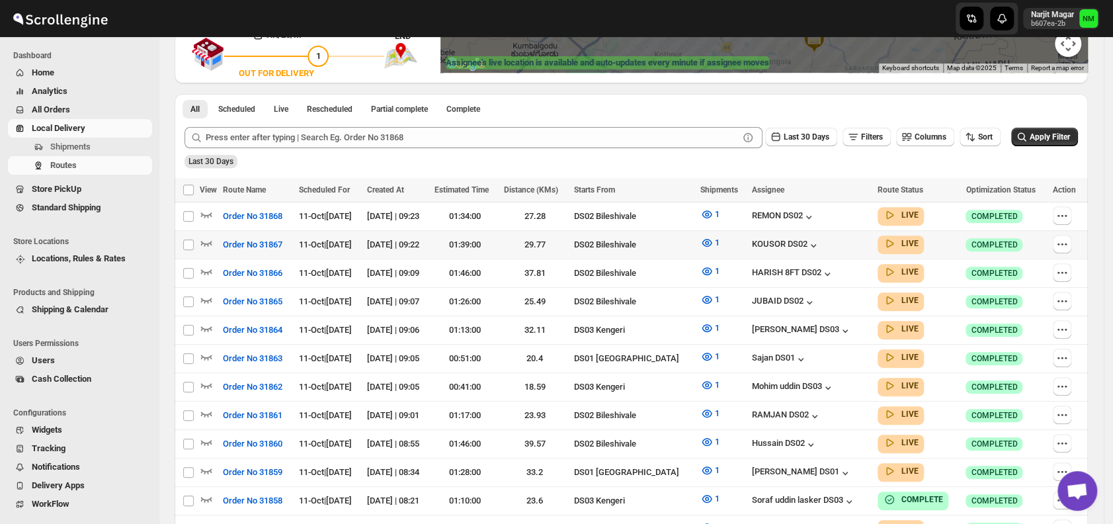
scroll to position [264, 0]
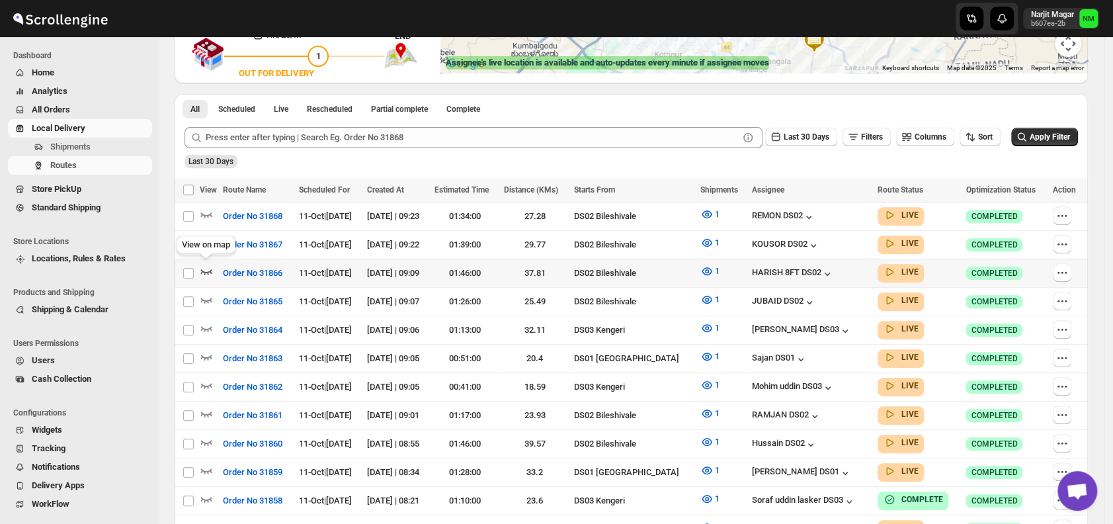
click at [208, 267] on icon "button" at bounding box center [206, 270] width 13 height 13
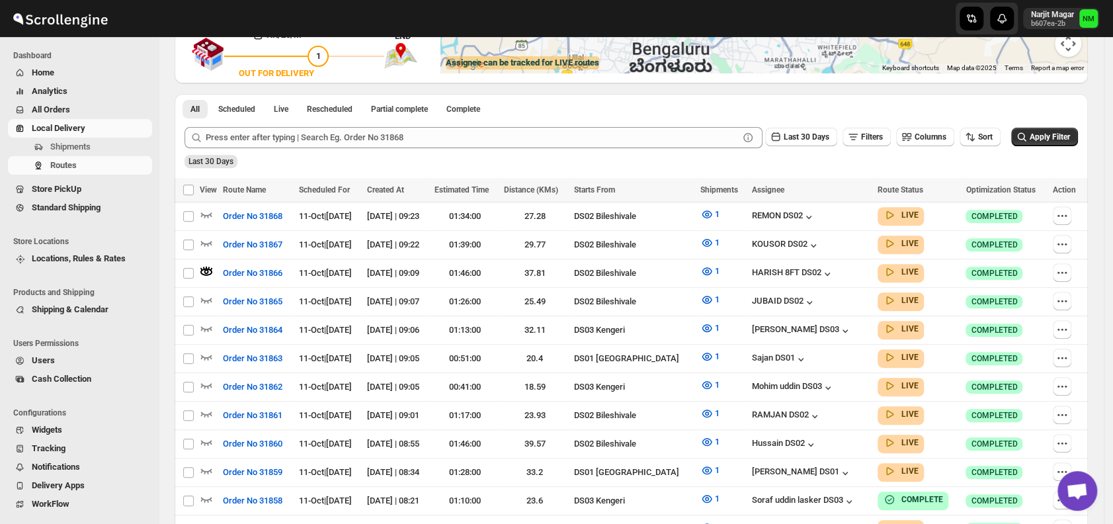
scroll to position [0, 0]
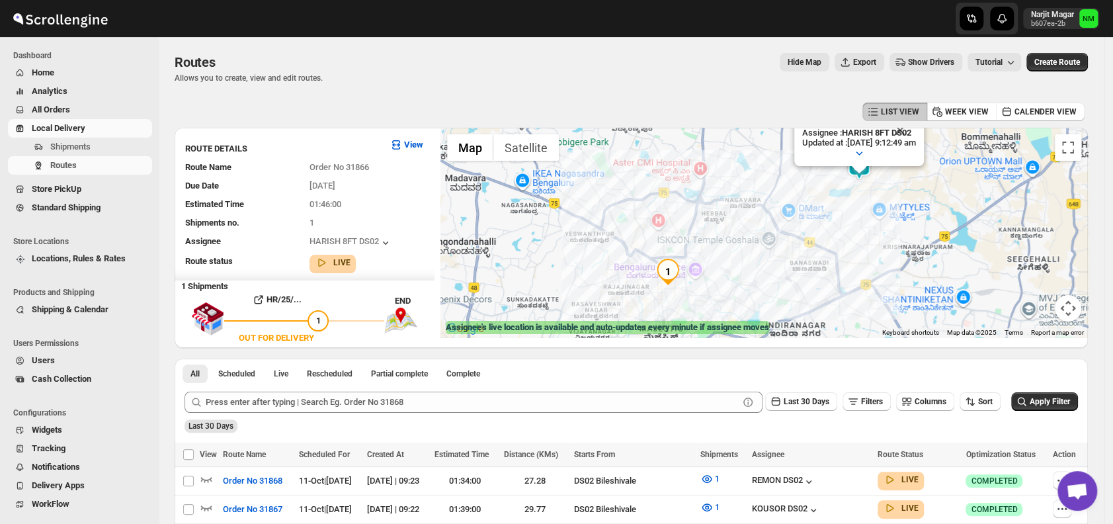
click at [923, 124] on div "LIST VIEW WEEK VIEW CALENDER VIEW" at bounding box center [631, 111] width 913 height 25
click at [916, 135] on button "Close" at bounding box center [900, 130] width 32 height 32
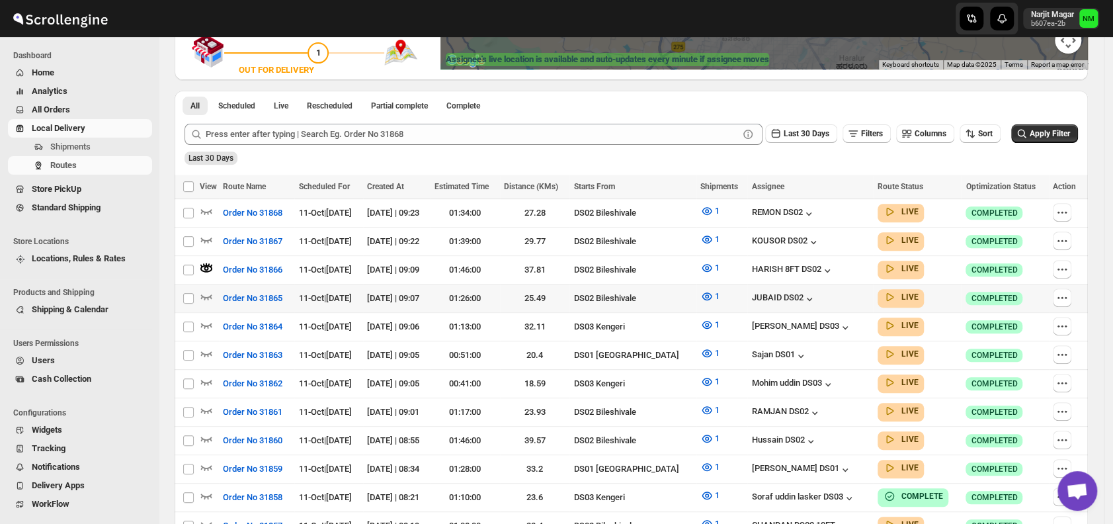
scroll to position [274, 0]
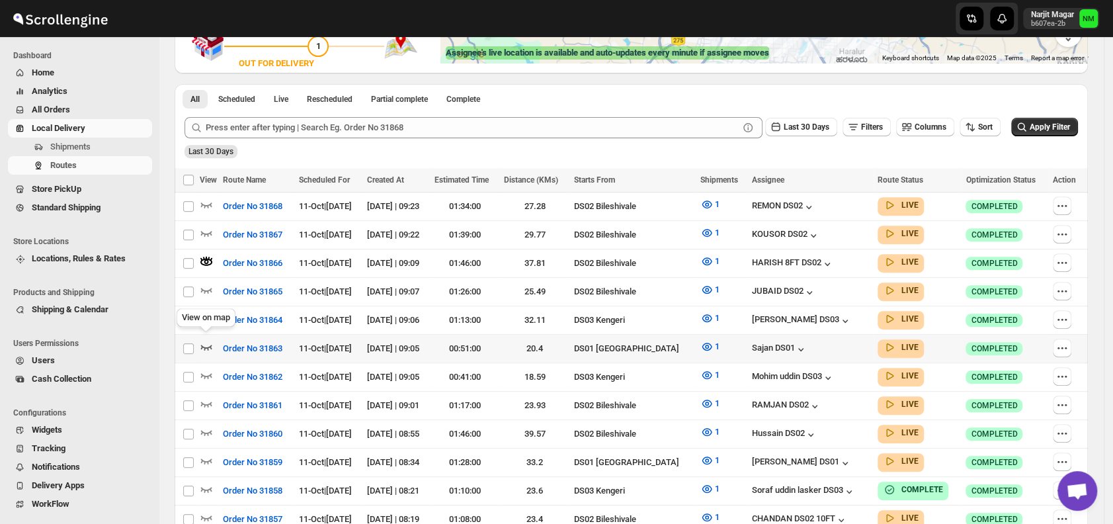
click at [205, 340] on icon "button" at bounding box center [206, 346] width 13 height 13
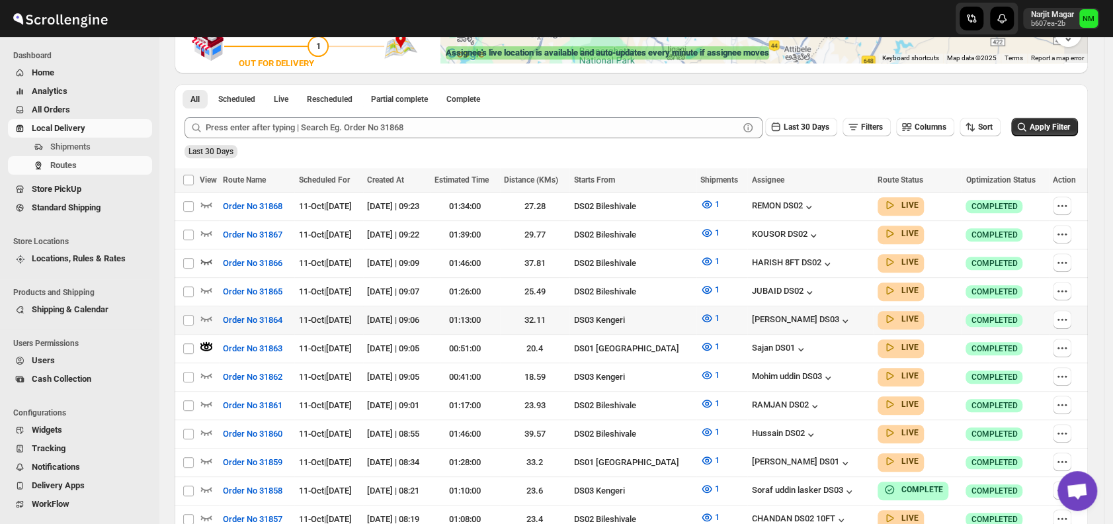
scroll to position [0, 0]
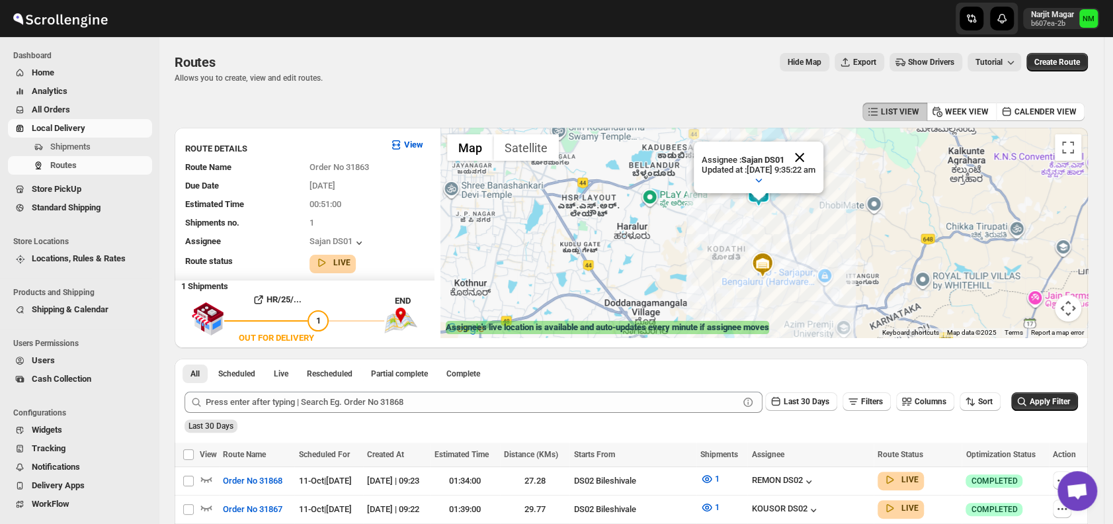
click at [815, 156] on button "Close" at bounding box center [799, 157] width 32 height 32
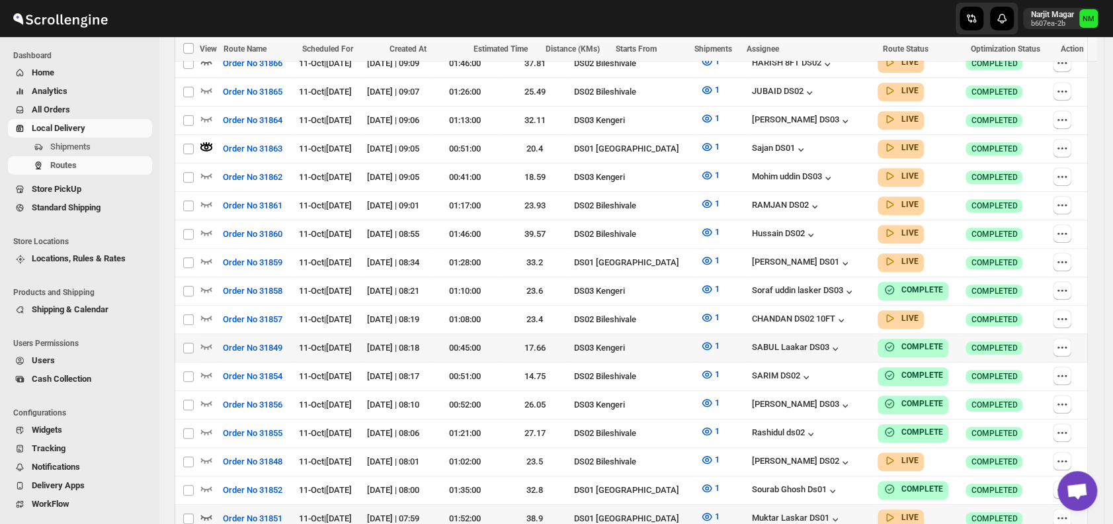
scroll to position [477, 0]
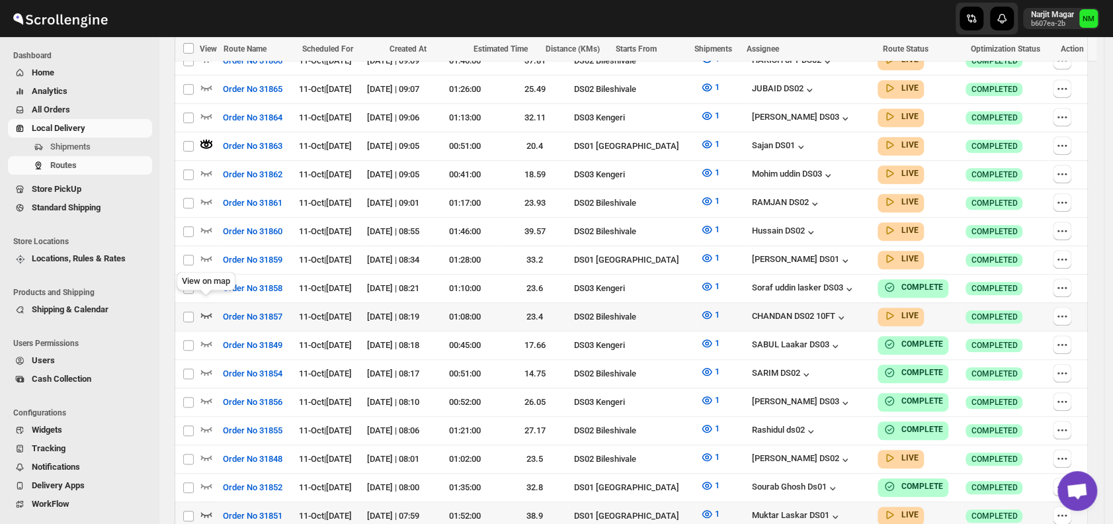
click at [206, 308] on icon "button" at bounding box center [206, 314] width 13 height 13
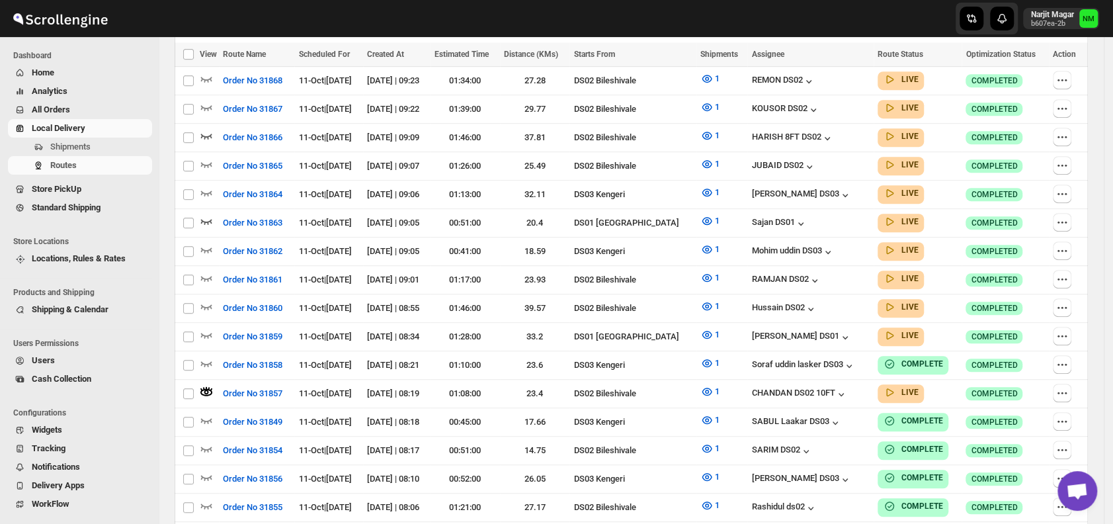
scroll to position [0, 0]
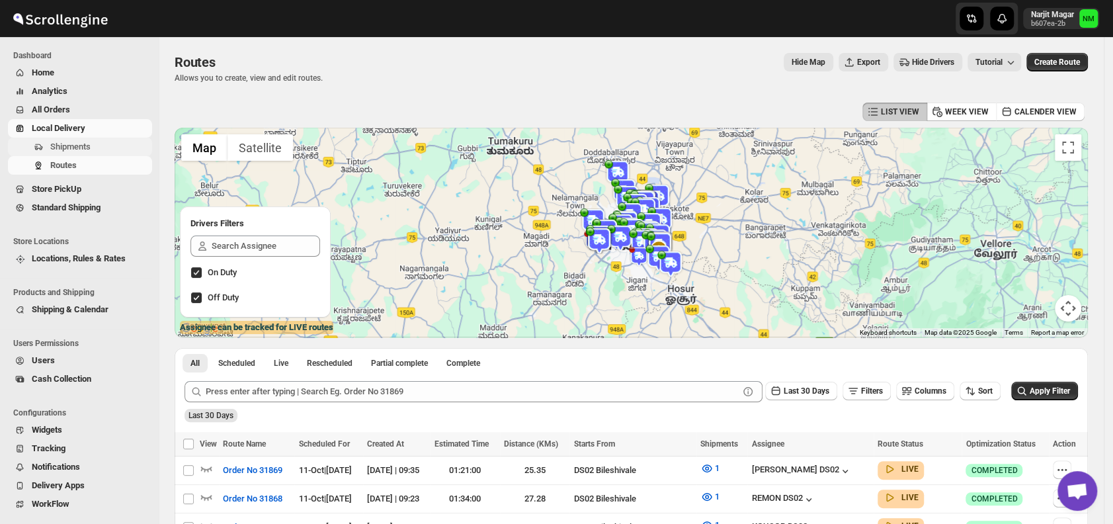
click at [81, 147] on span "Shipments" at bounding box center [70, 146] width 40 height 10
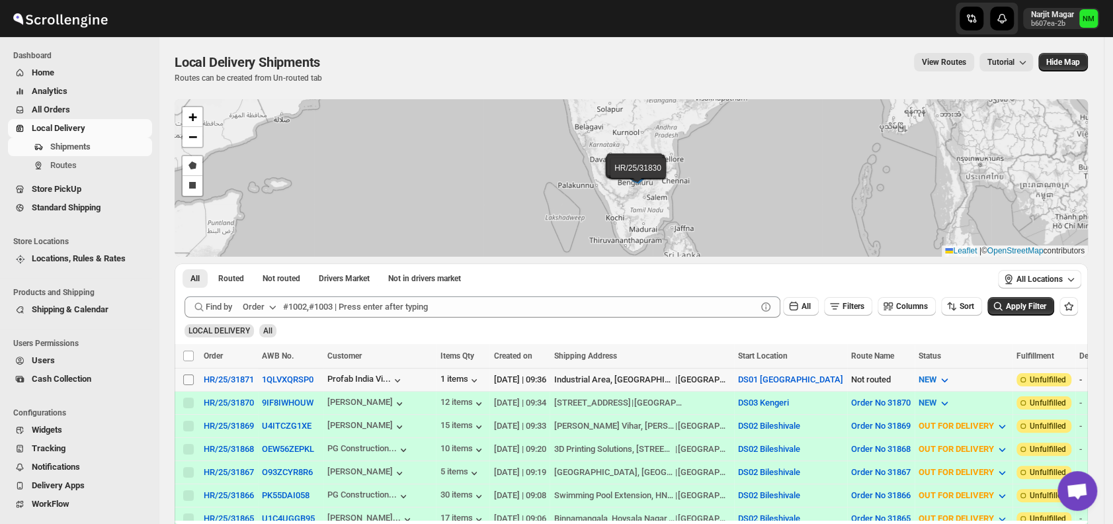
click at [188, 377] on input "Select shipment" at bounding box center [188, 379] width 11 height 11
checkbox input "true"
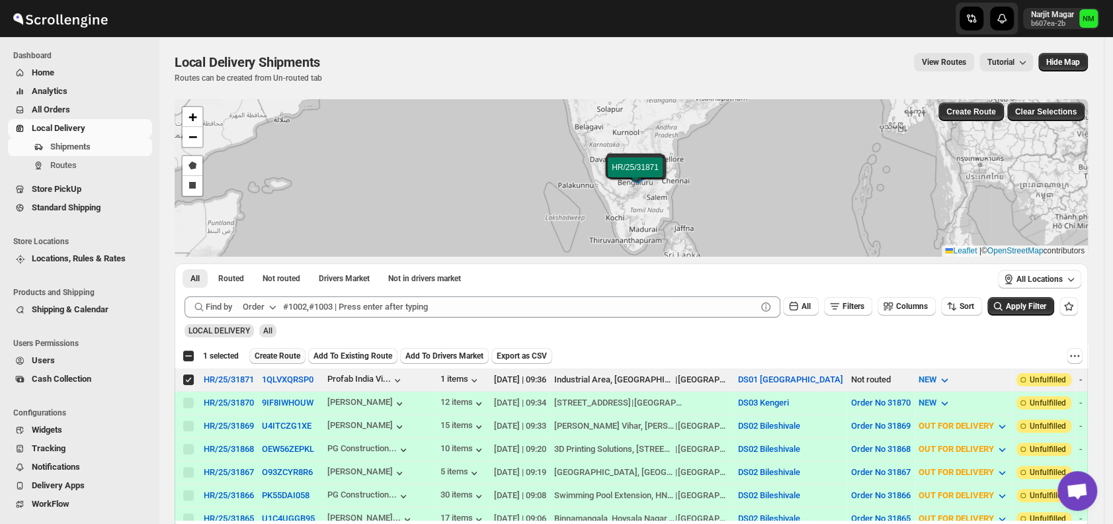
click at [275, 353] on span "Create Route" at bounding box center [278, 355] width 46 height 11
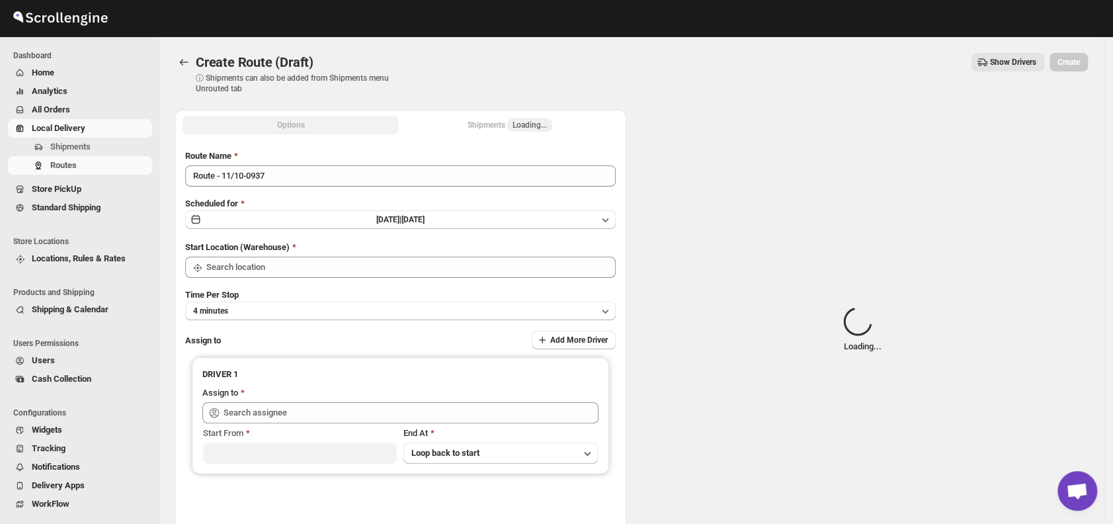
type input "DS01 [GEOGRAPHIC_DATA]"
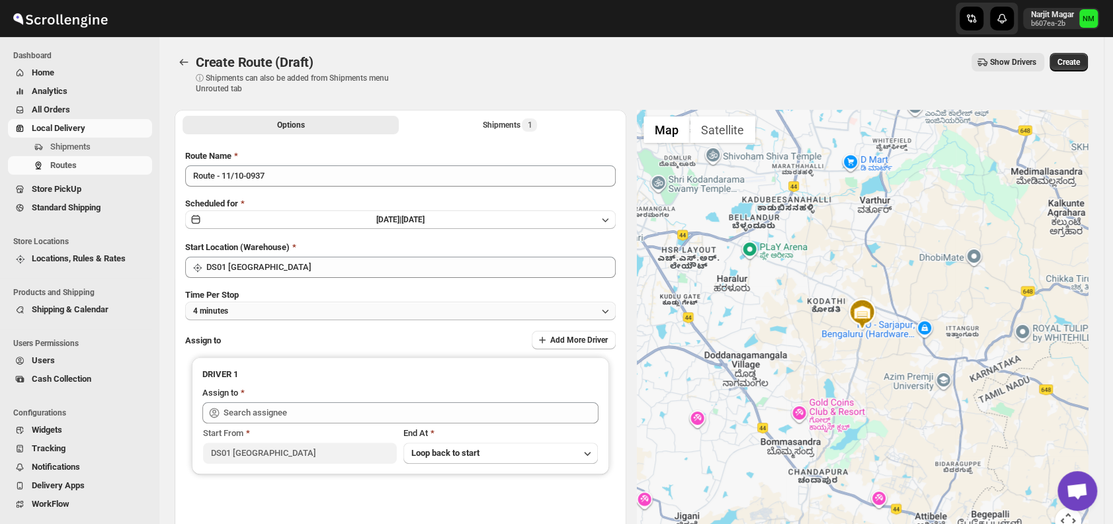
click at [262, 307] on button "4 minutes" at bounding box center [400, 310] width 430 height 19
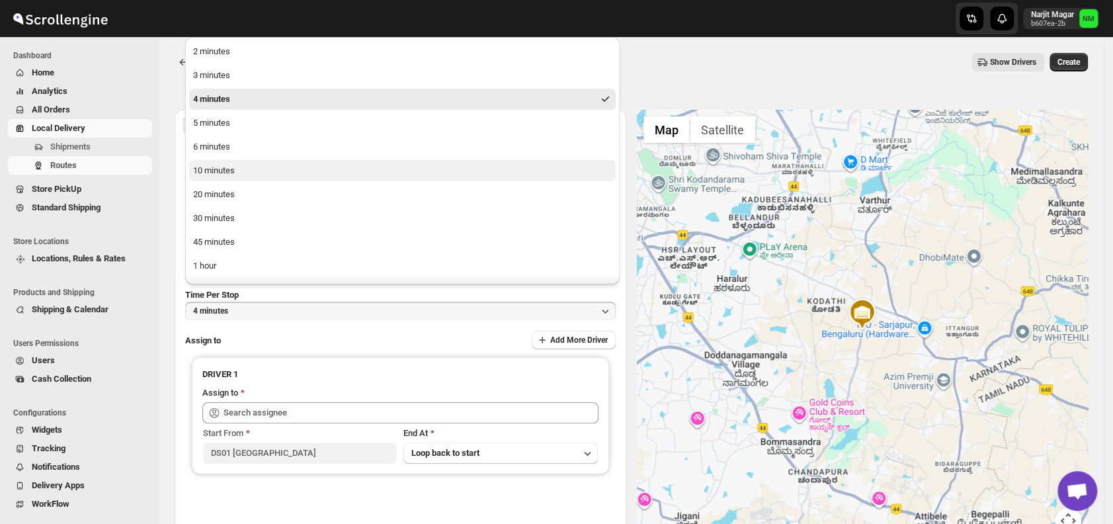
click at [224, 173] on div "10 minutes" at bounding box center [214, 170] width 42 height 13
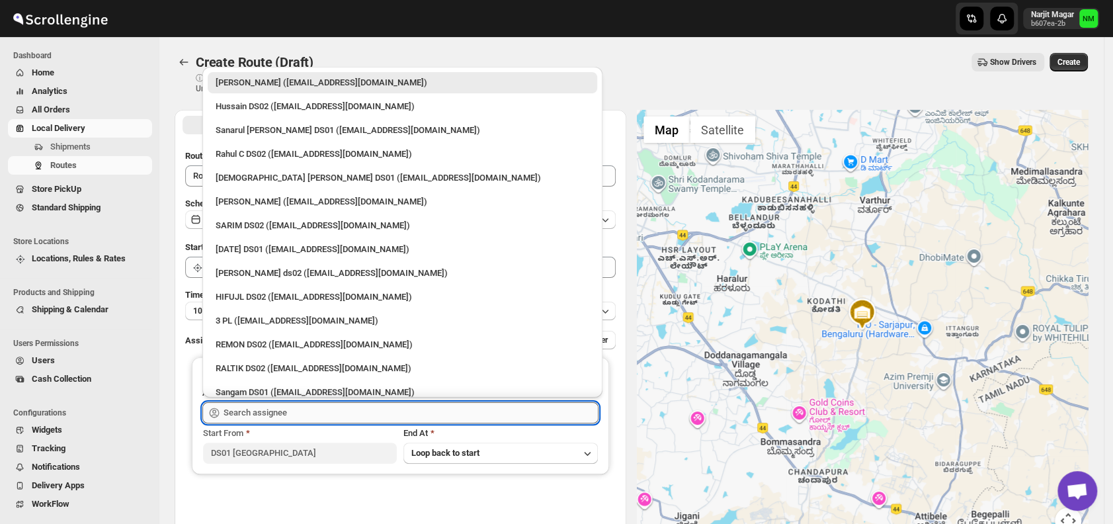
click at [304, 418] on input "text" at bounding box center [410, 412] width 375 height 21
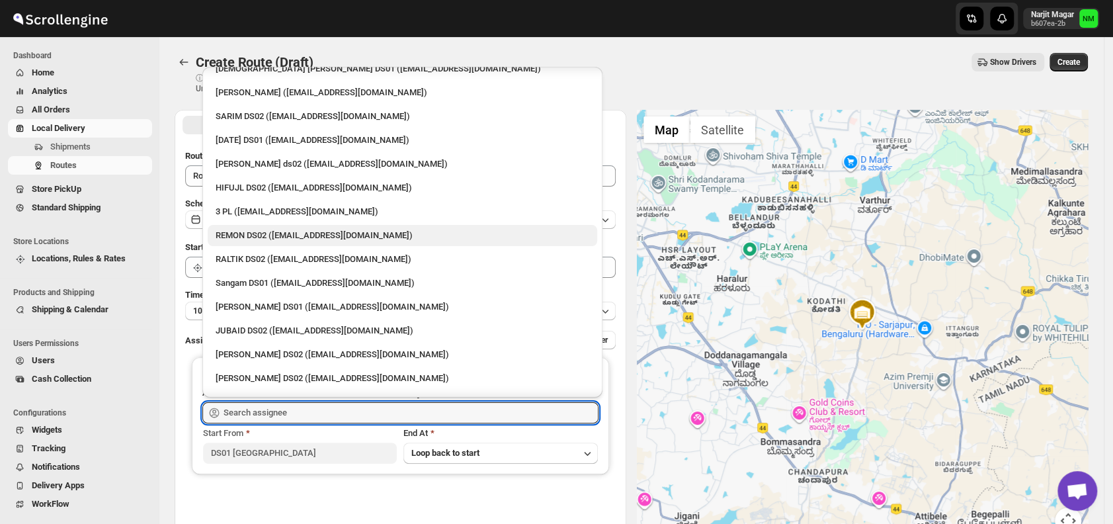
scroll to position [110, 0]
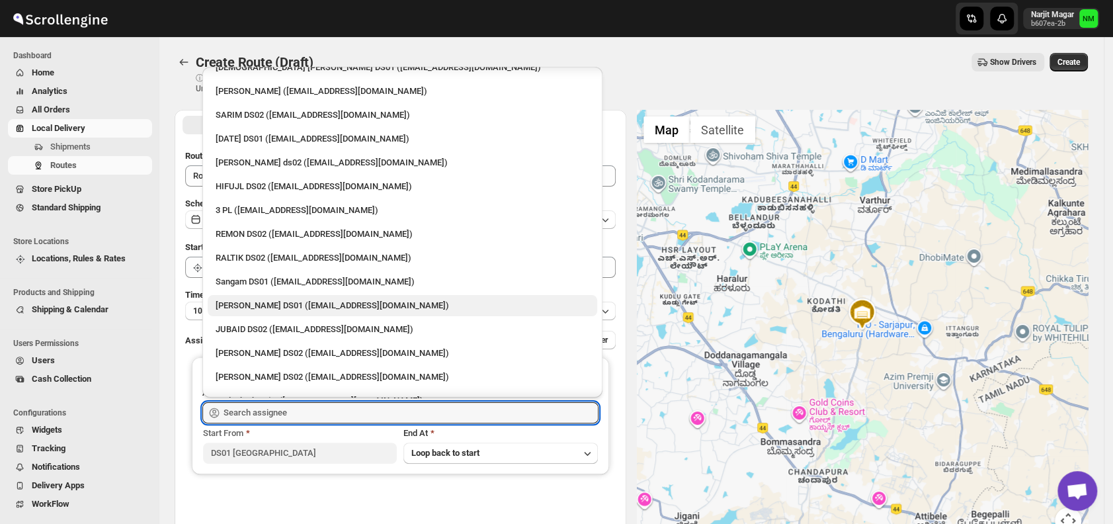
click at [283, 296] on div "[PERSON_NAME] DS01 ([EMAIL_ADDRESS][DOMAIN_NAME])" at bounding box center [402, 305] width 389 height 21
type input "[PERSON_NAME] DS01 ([EMAIL_ADDRESS][DOMAIN_NAME])"
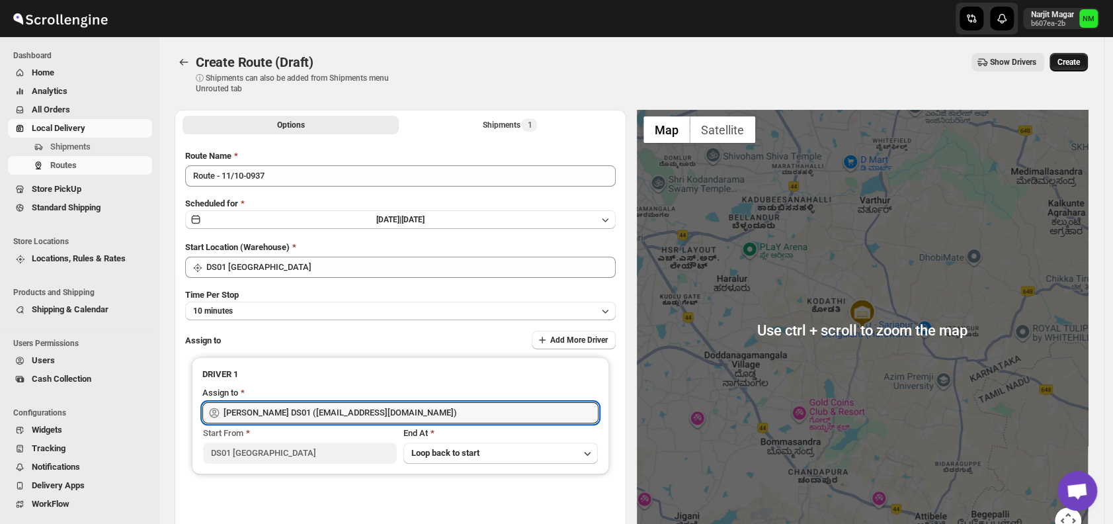
click at [1074, 63] on span "Create" at bounding box center [1068, 62] width 22 height 11
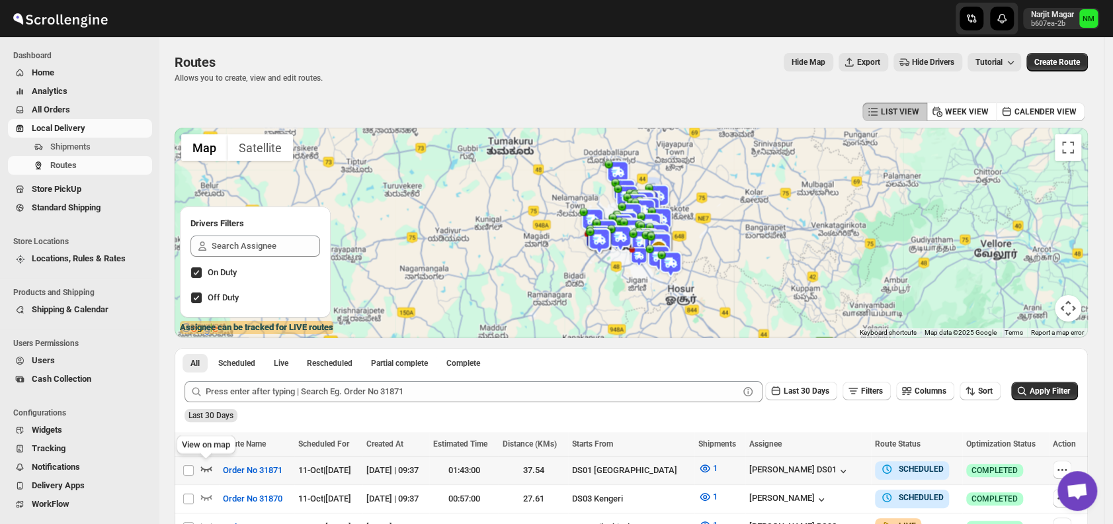
click at [203, 469] on icon "button" at bounding box center [206, 468] width 11 height 5
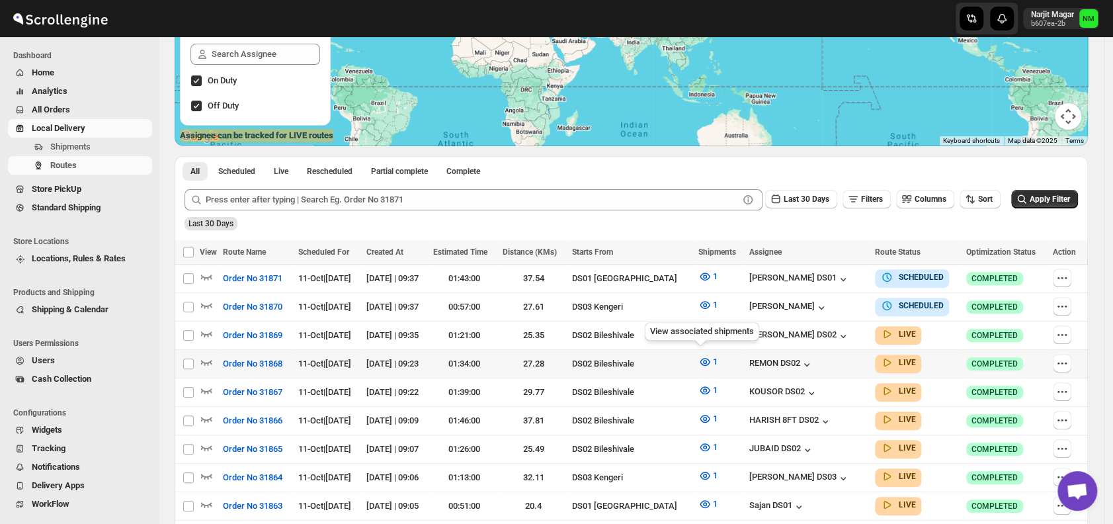
scroll to position [194, 0]
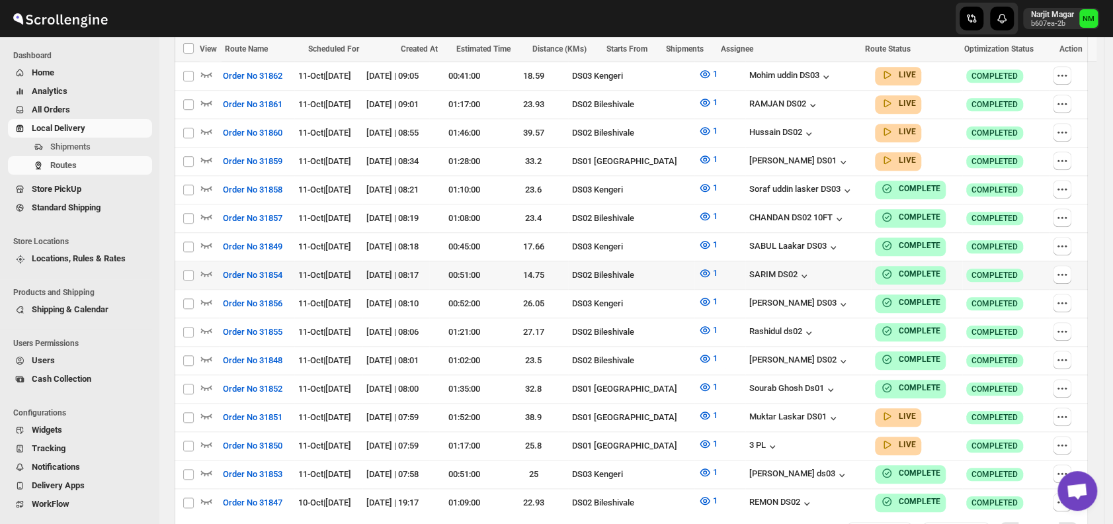
scroll to position [666, 0]
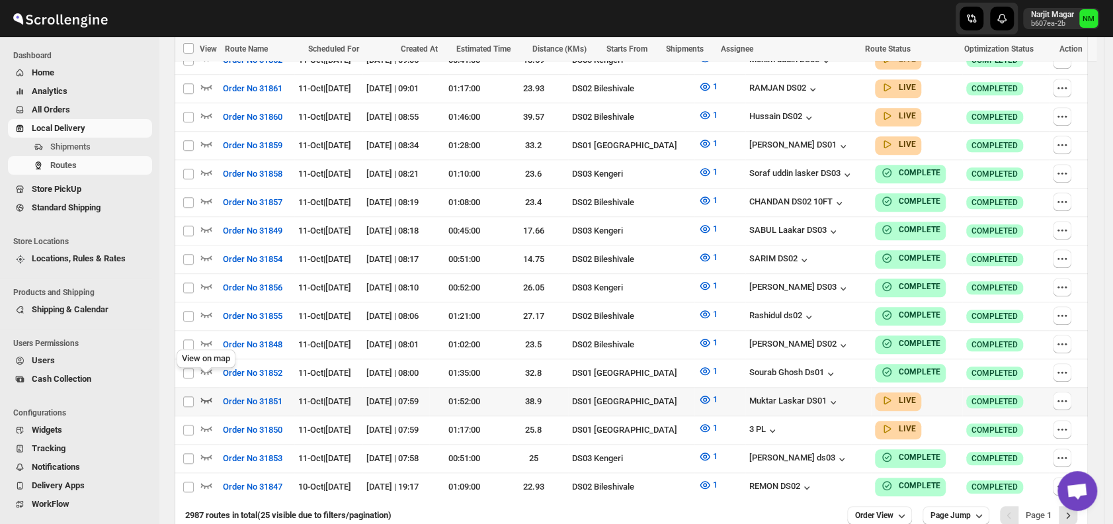
click at [206, 393] on icon "button" at bounding box center [206, 399] width 13 height 13
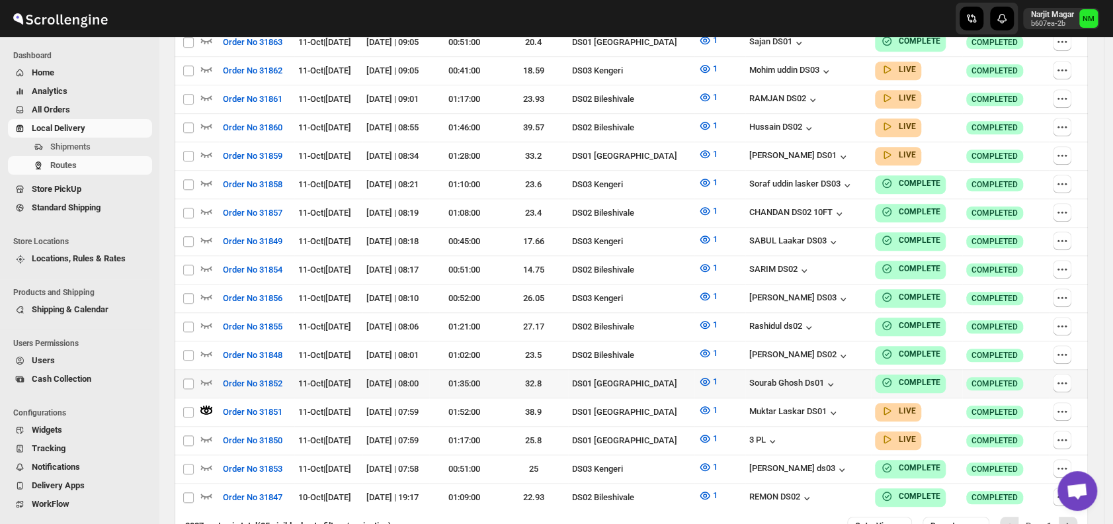
scroll to position [0, 0]
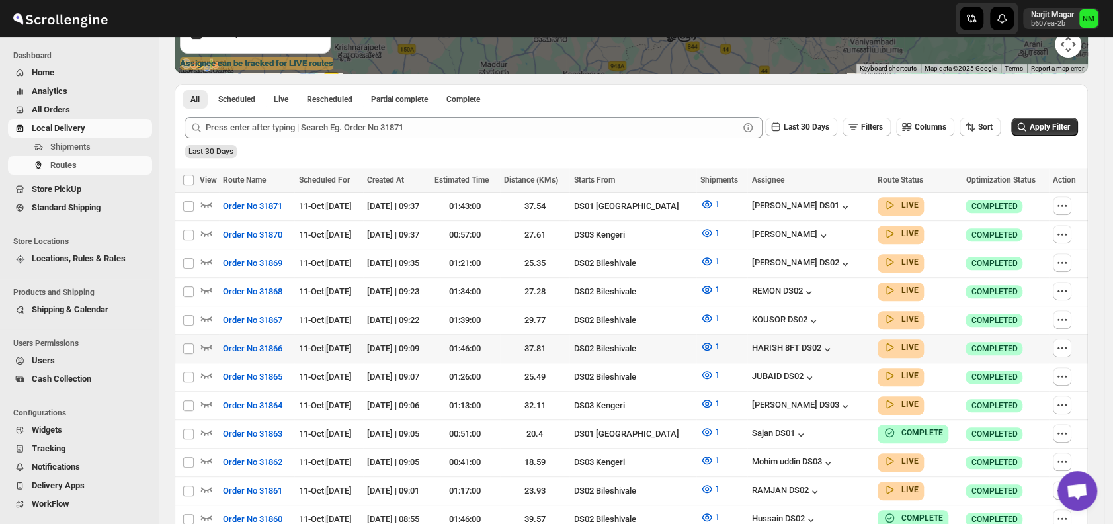
scroll to position [268, 0]
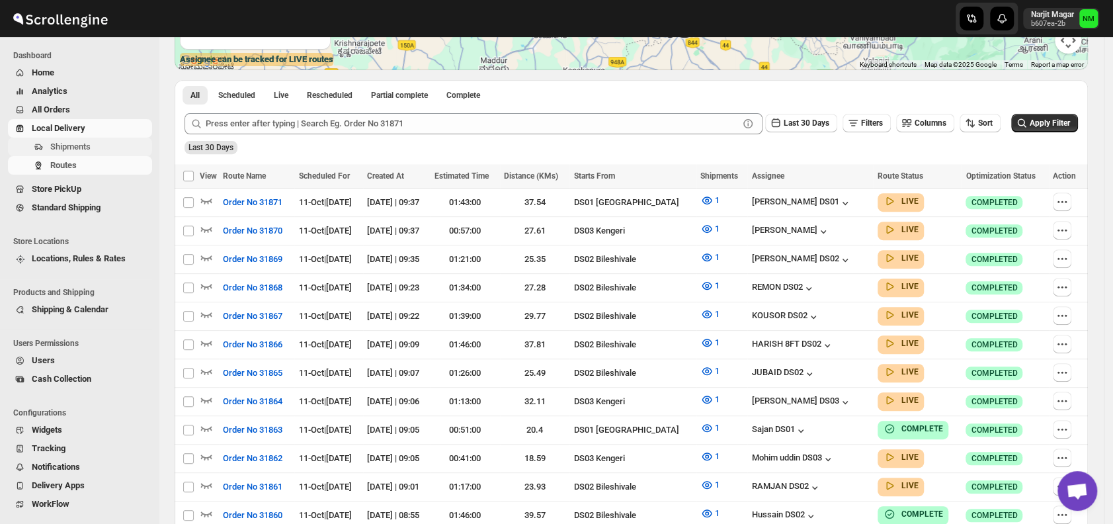
click at [79, 147] on span "Shipments" at bounding box center [70, 146] width 40 height 10
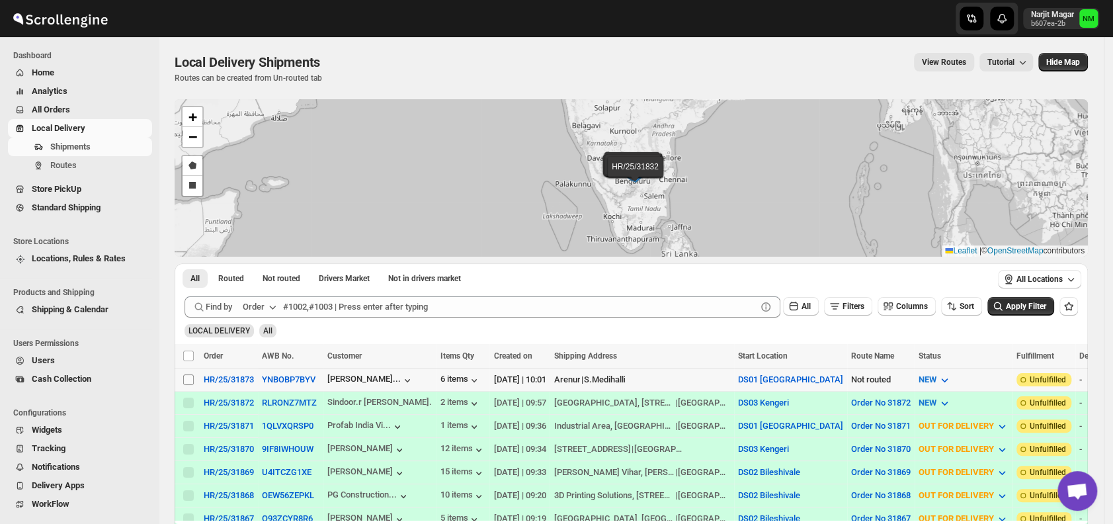
click at [190, 376] on input "Select shipment" at bounding box center [188, 379] width 11 height 11
checkbox input "true"
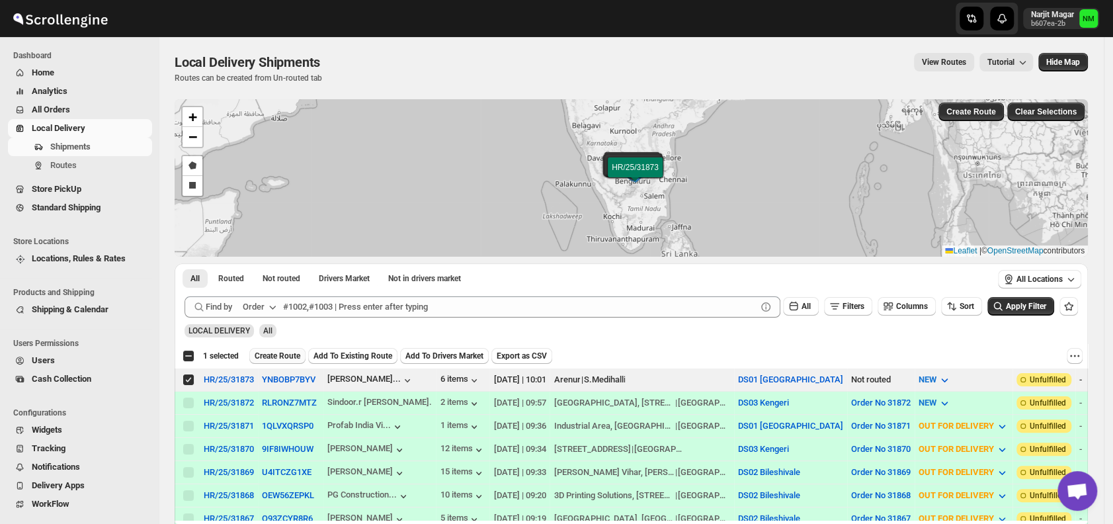
click at [278, 352] on span "Create Route" at bounding box center [278, 355] width 46 height 11
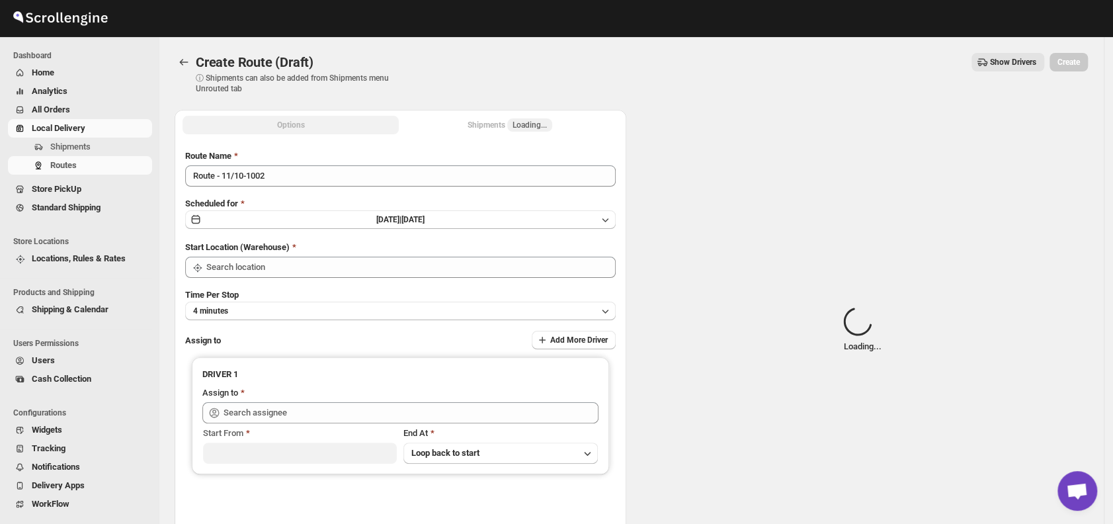
type input "DS01 [GEOGRAPHIC_DATA]"
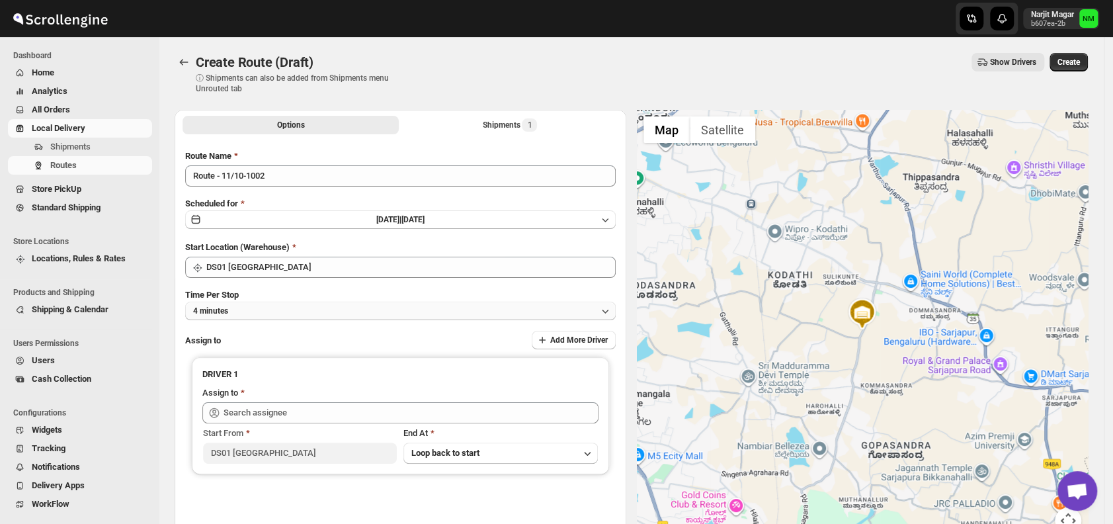
click at [276, 307] on button "4 minutes" at bounding box center [400, 310] width 430 height 19
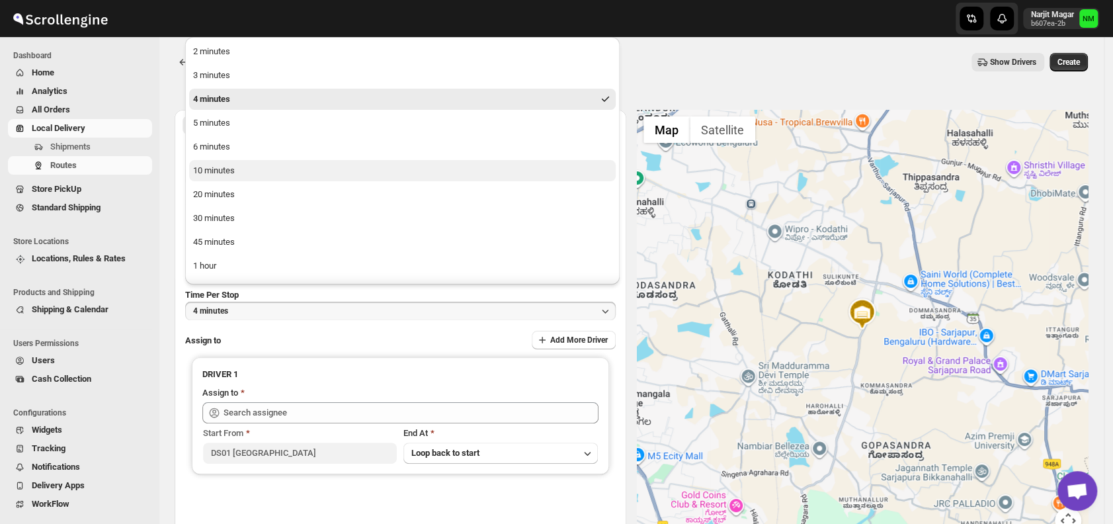
click at [227, 169] on div "10 minutes" at bounding box center [214, 170] width 42 height 13
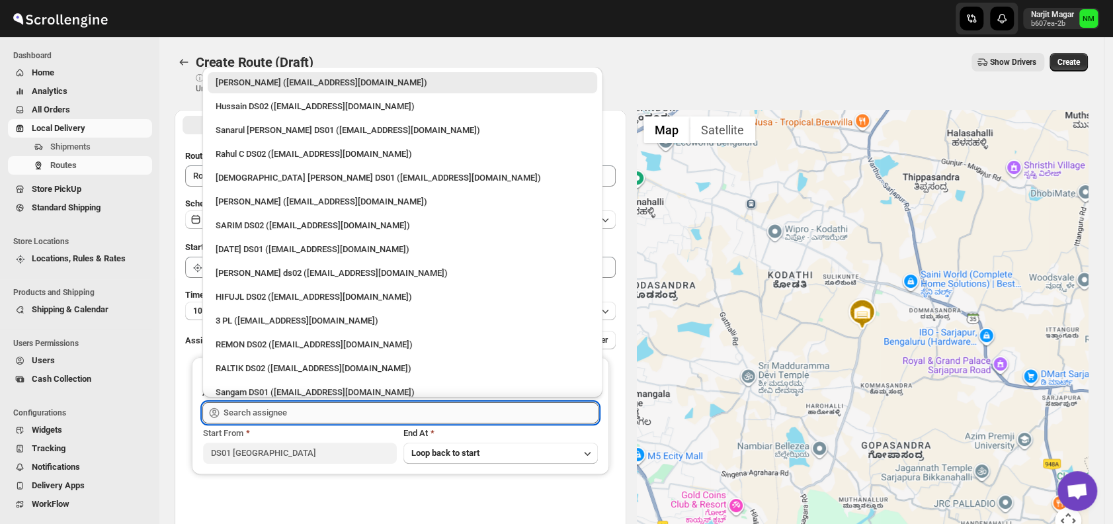
click at [325, 413] on input "text" at bounding box center [410, 412] width 375 height 21
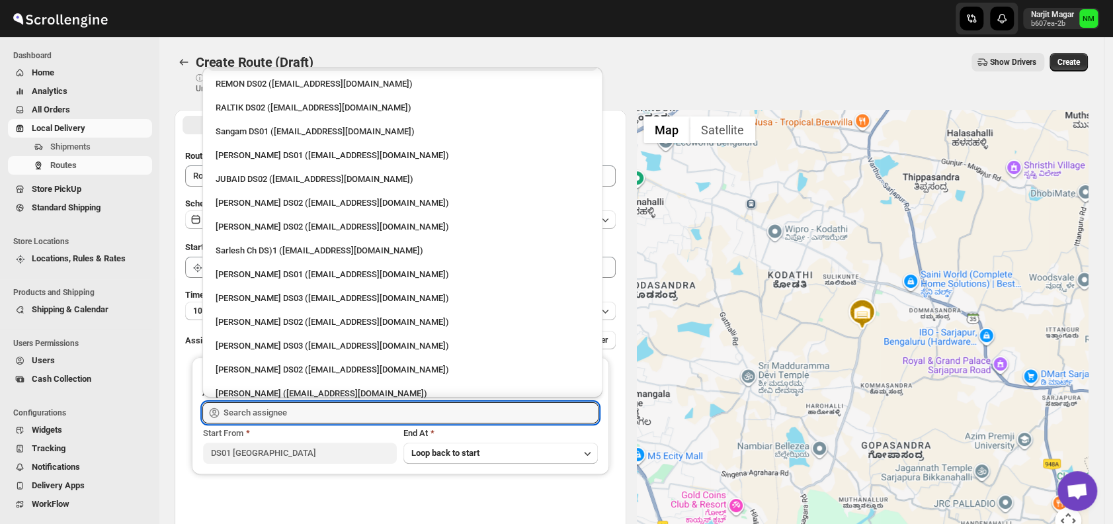
scroll to position [262, 0]
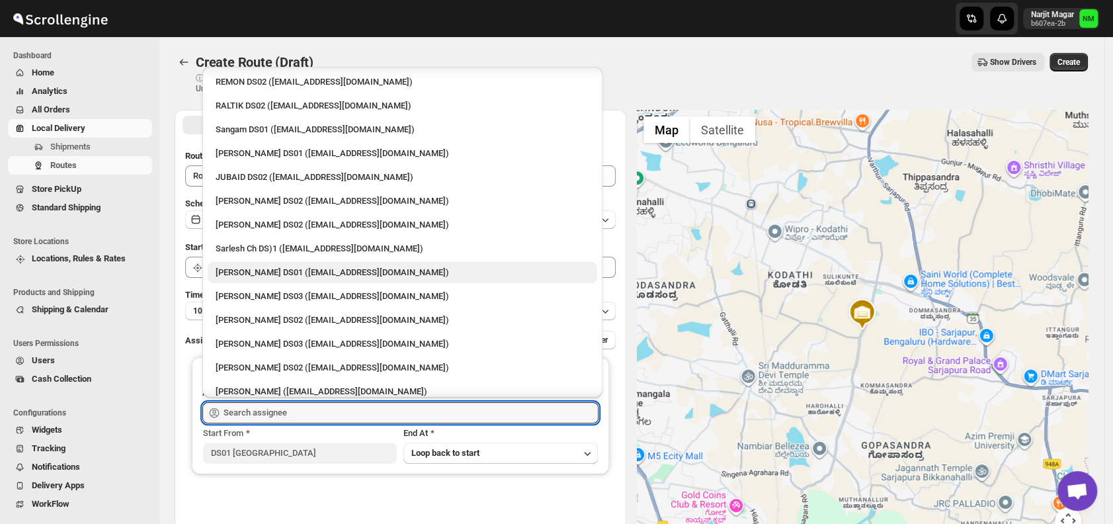
click at [251, 271] on div "[PERSON_NAME] DS01 ([EMAIL_ADDRESS][DOMAIN_NAME])" at bounding box center [403, 272] width 374 height 13
type input "[PERSON_NAME] DS01 ([EMAIL_ADDRESS][DOMAIN_NAME])"
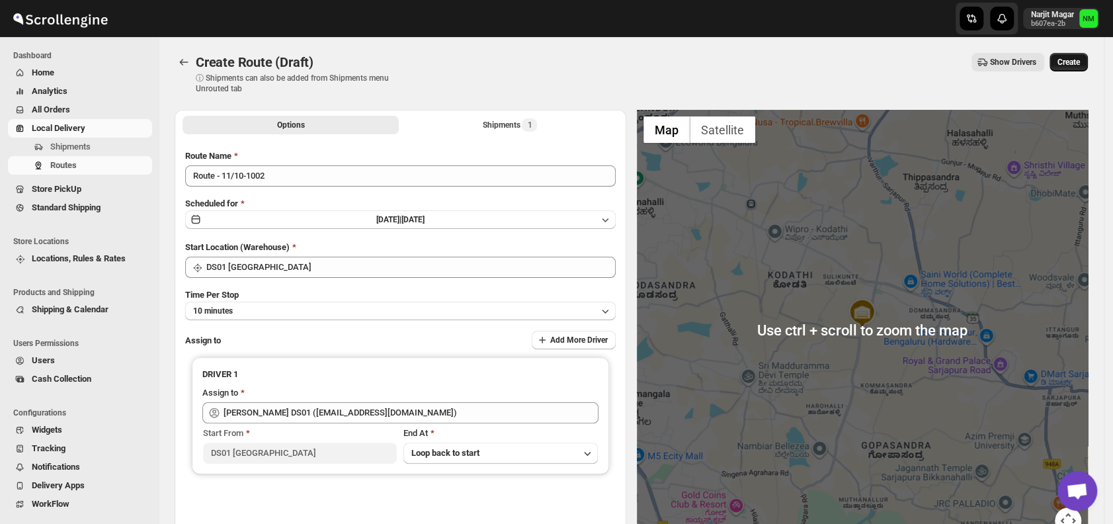
click at [1080, 58] on span "Create" at bounding box center [1068, 62] width 22 height 11
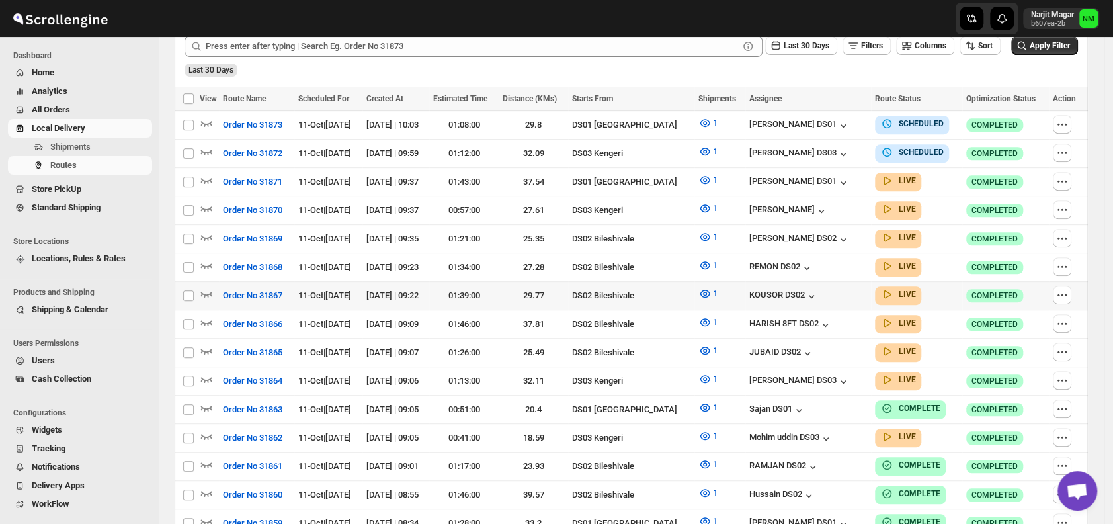
scroll to position [331, 0]
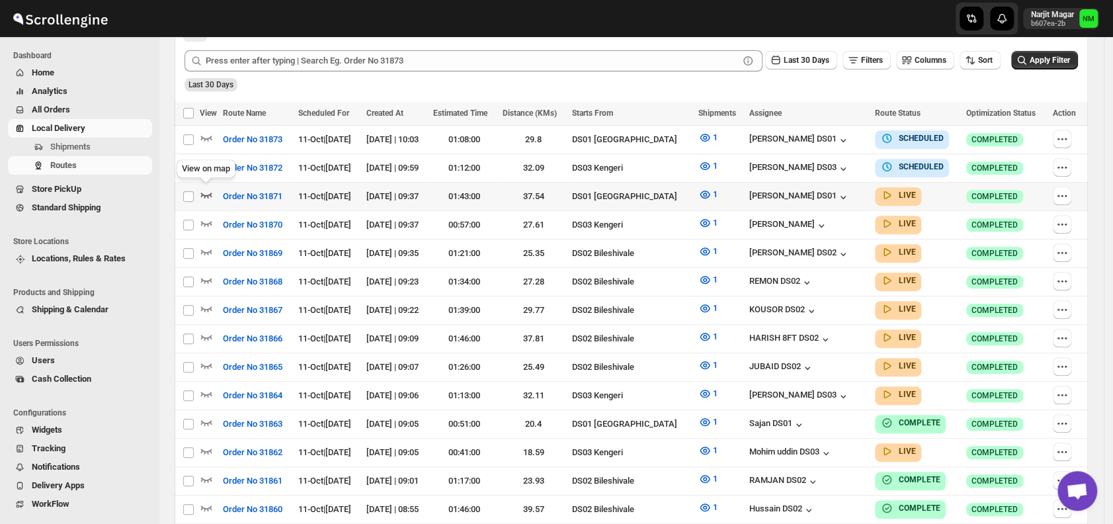
click at [210, 190] on icon "button" at bounding box center [206, 194] width 13 height 13
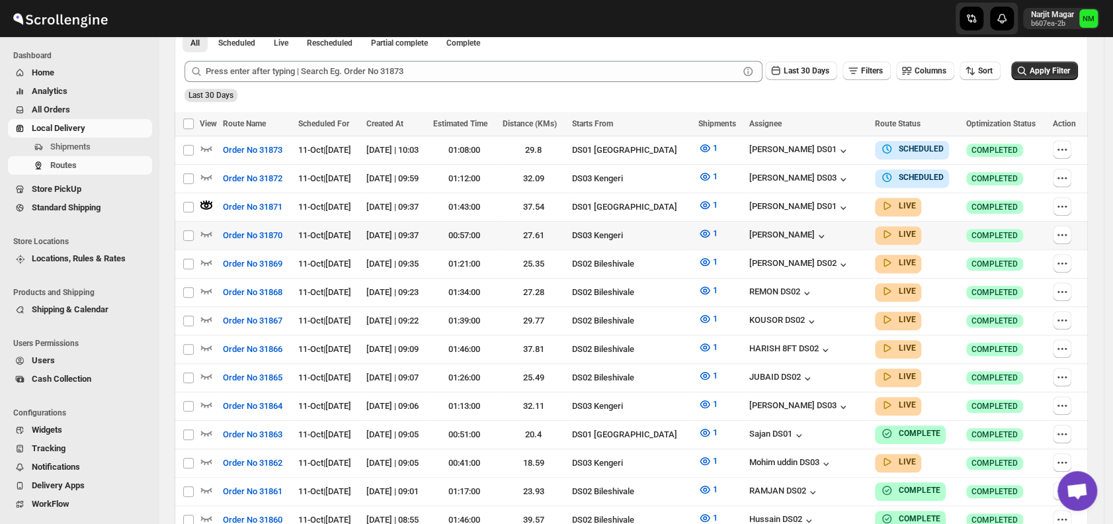
scroll to position [0, 0]
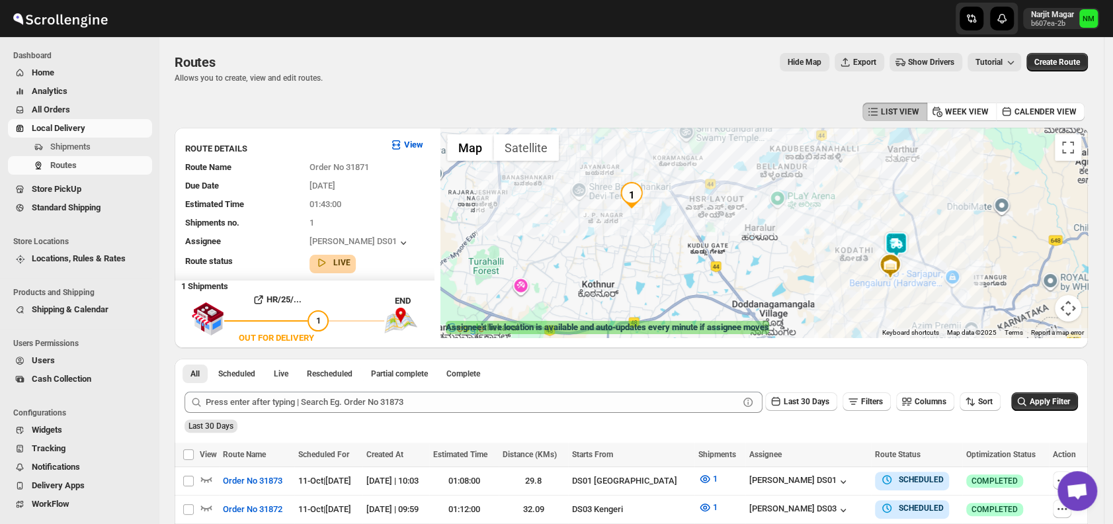
click at [909, 239] on img at bounding box center [896, 244] width 26 height 26
click at [99, 148] on span "Shipments" at bounding box center [99, 146] width 99 height 13
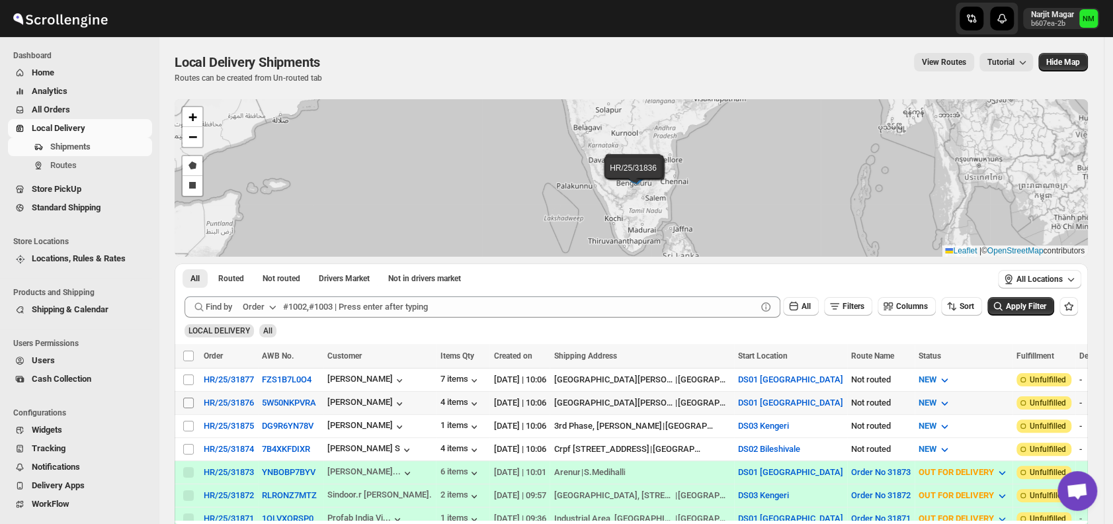
click at [190, 402] on input "Select shipment" at bounding box center [188, 402] width 11 height 11
checkbox input "true"
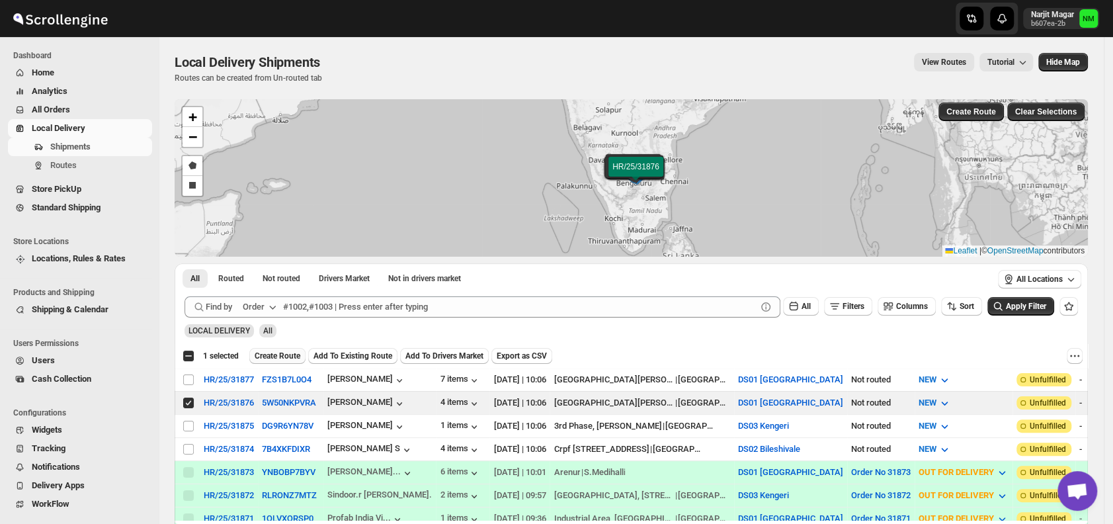
click at [259, 358] on span "Create Route" at bounding box center [278, 355] width 46 height 11
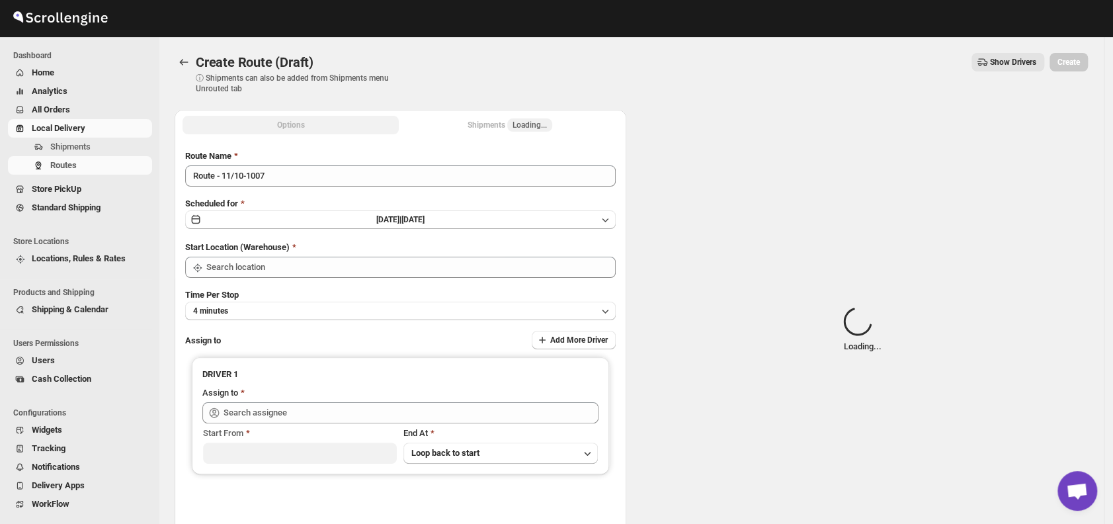
type input "DS01 [GEOGRAPHIC_DATA]"
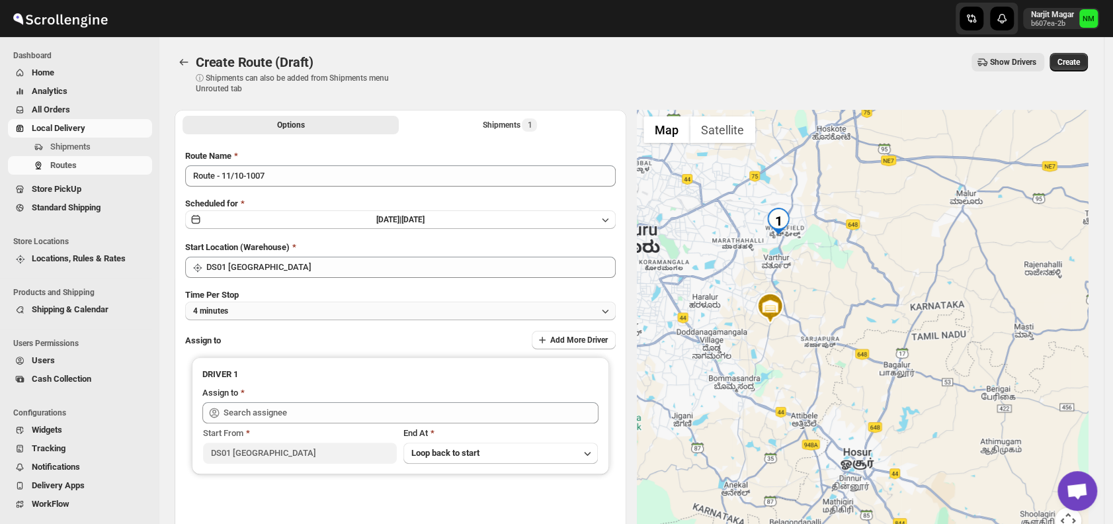
click at [323, 313] on button "4 minutes" at bounding box center [400, 310] width 430 height 19
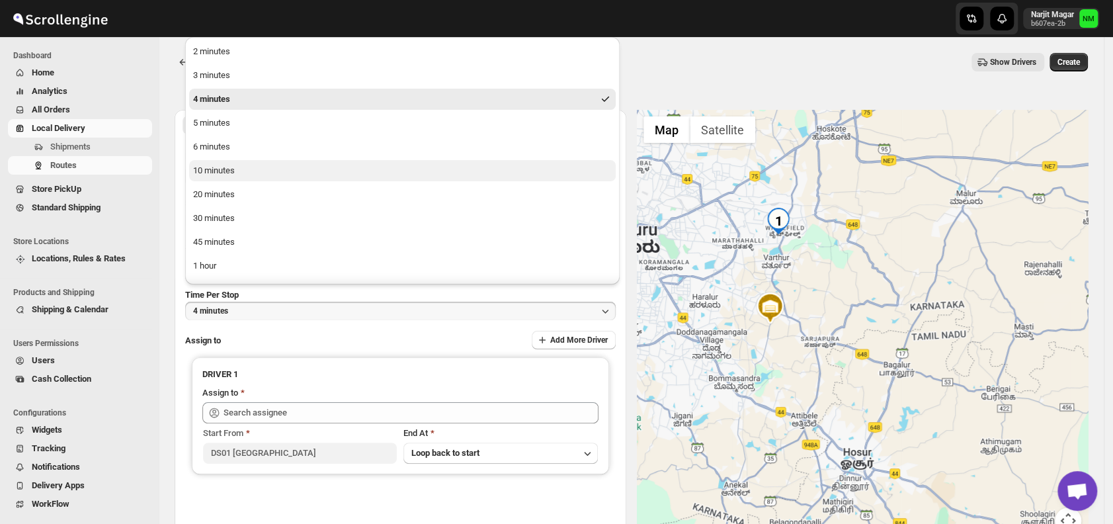
click at [223, 171] on div "10 minutes" at bounding box center [214, 170] width 42 height 13
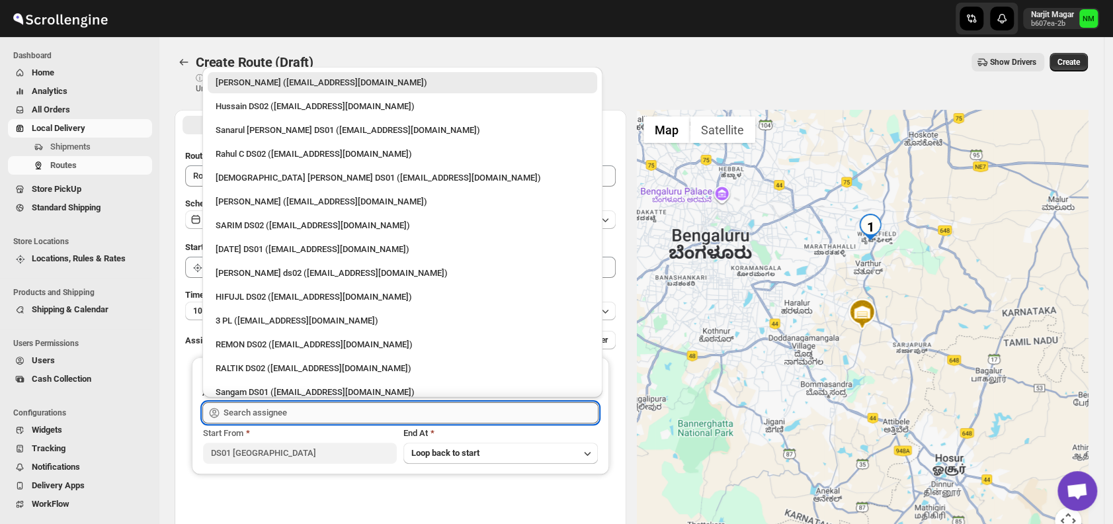
click at [305, 403] on input "text" at bounding box center [410, 412] width 375 height 21
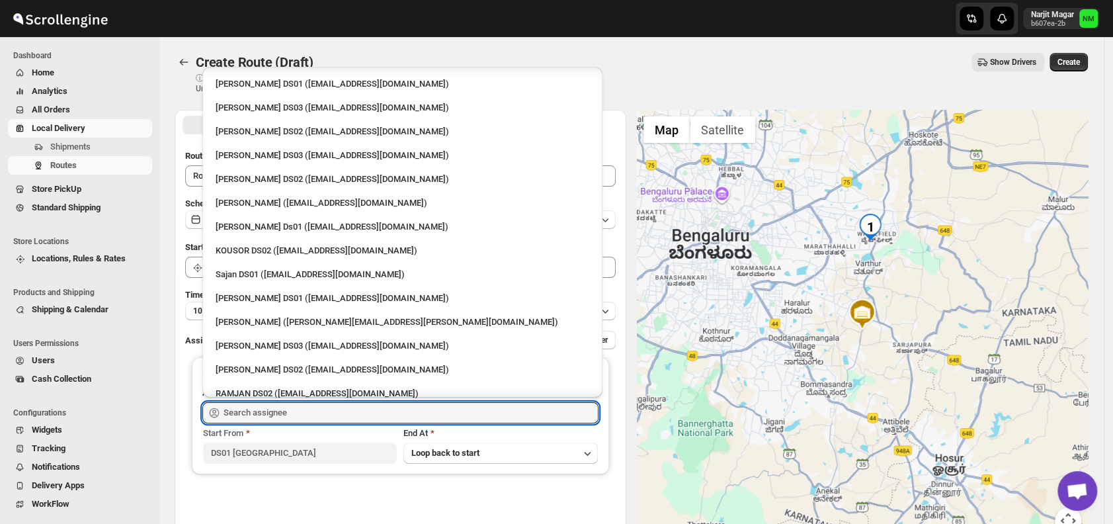
scroll to position [456, 0]
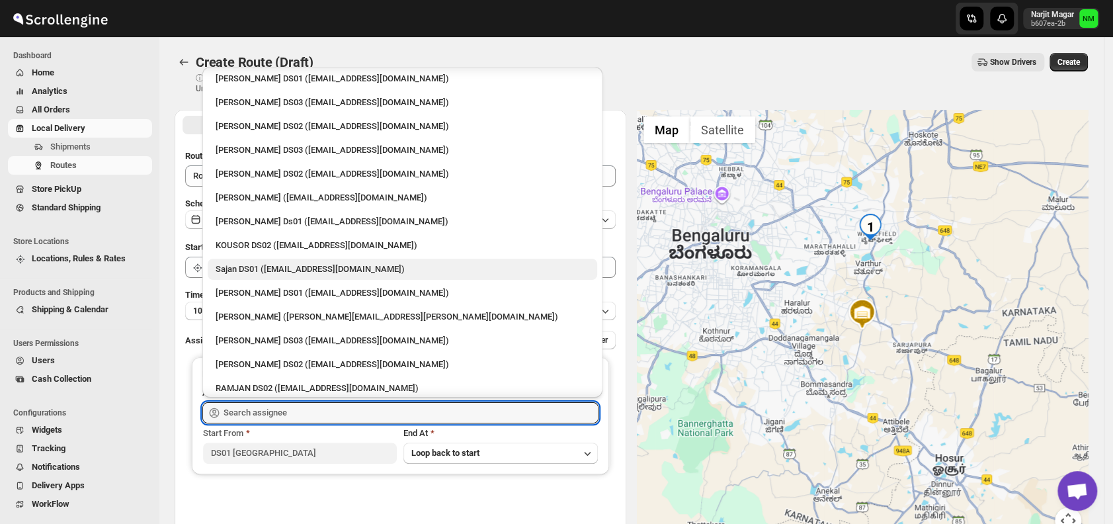
click at [247, 266] on div "Sajan DS01 (lofadat883@coderdir.com)" at bounding box center [403, 268] width 374 height 13
type input "Sajan DS01 (lofadat883@coderdir.com)"
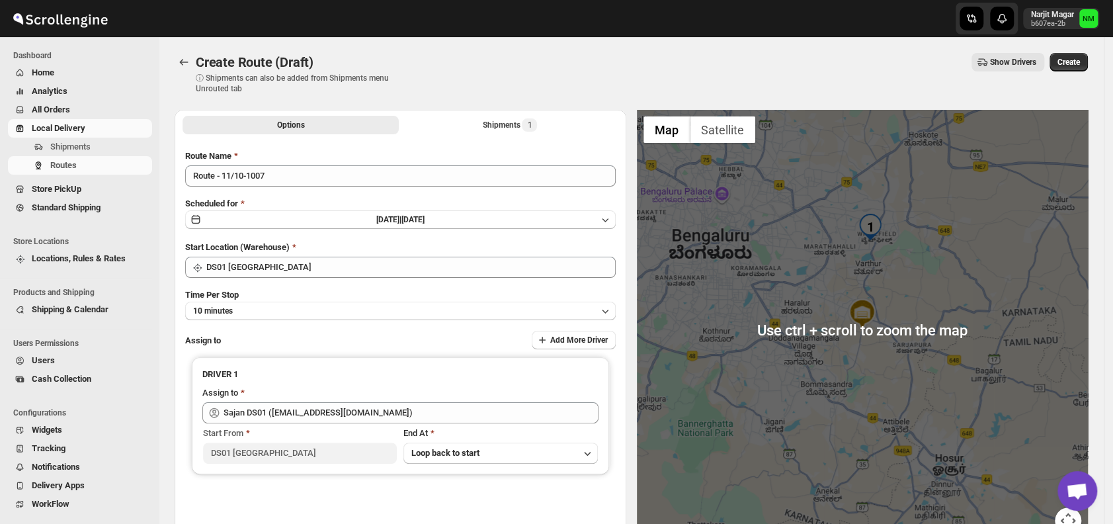
click at [1085, 50] on div "Create Route (Draft). This page is ready Create Route (Draft) ⓘ Shipments can a…" at bounding box center [631, 73] width 913 height 73
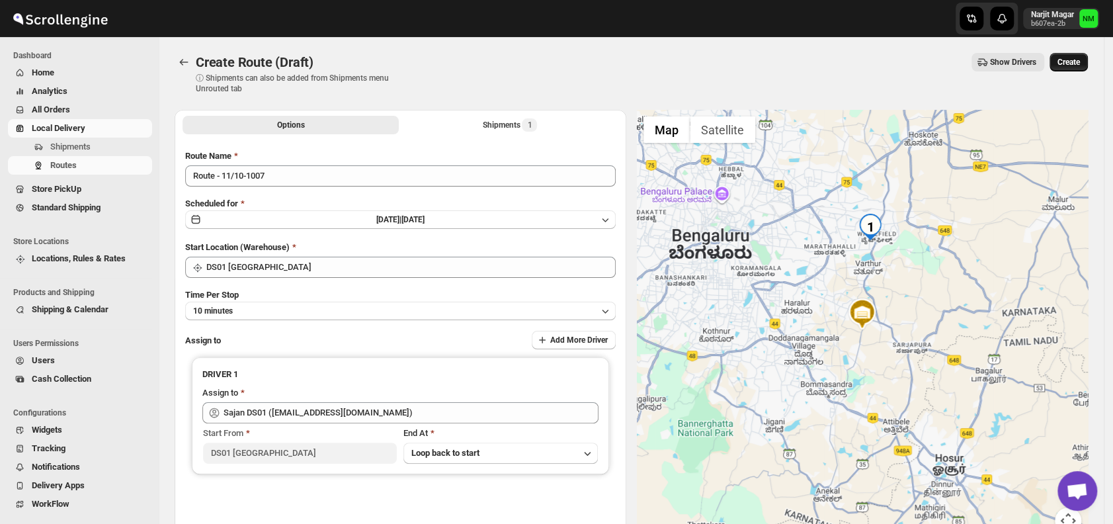
click at [1080, 62] on span "Create" at bounding box center [1068, 62] width 22 height 11
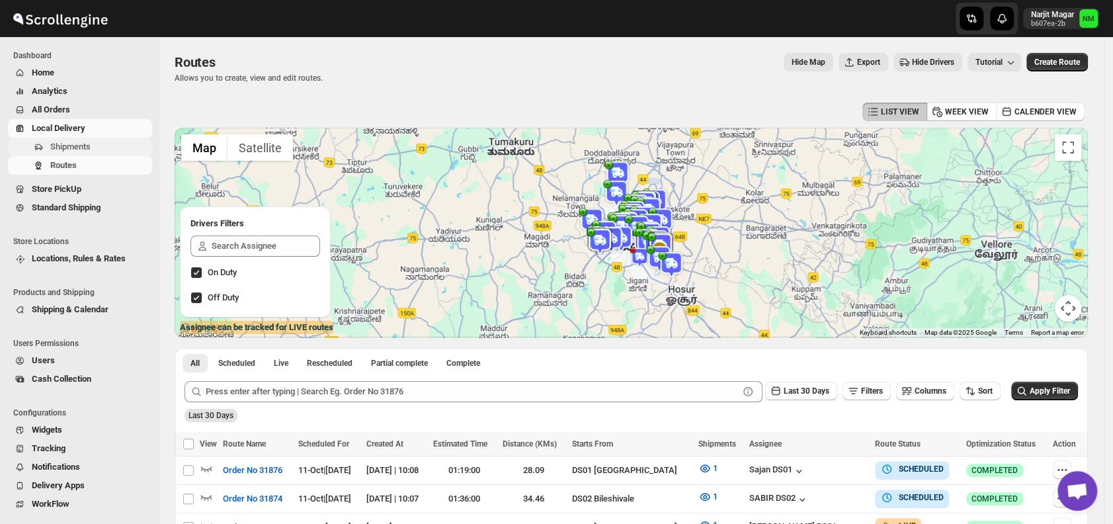
click at [86, 143] on span "Shipments" at bounding box center [70, 146] width 40 height 10
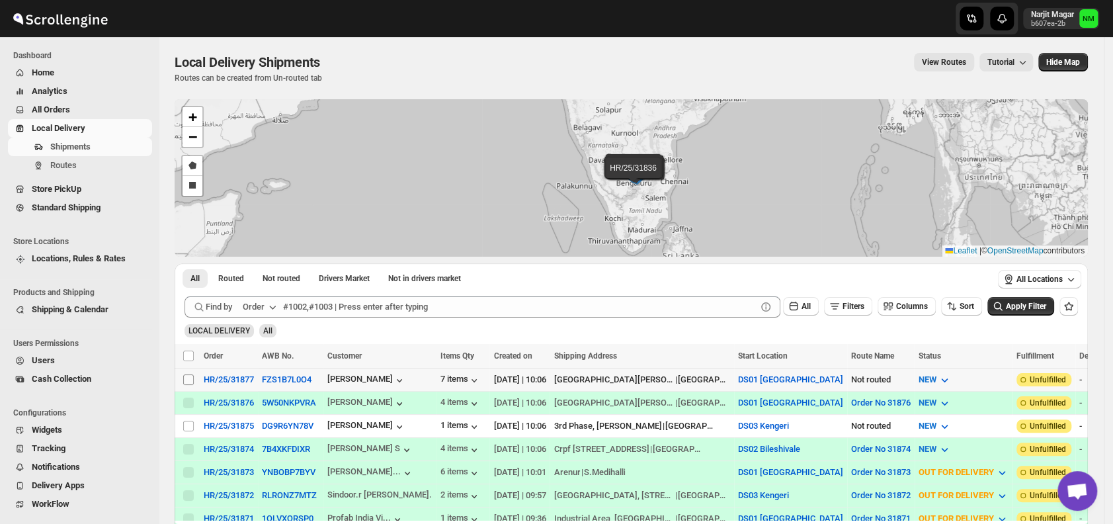
click at [190, 378] on input "Select shipment" at bounding box center [188, 379] width 11 height 11
checkbox input "true"
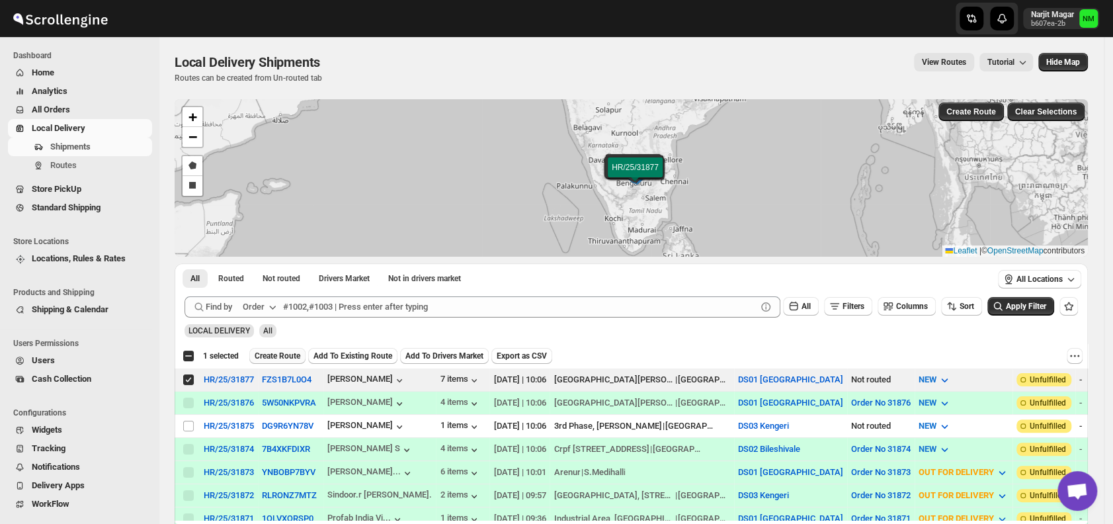
click at [272, 350] on span "Create Route" at bounding box center [278, 355] width 46 height 11
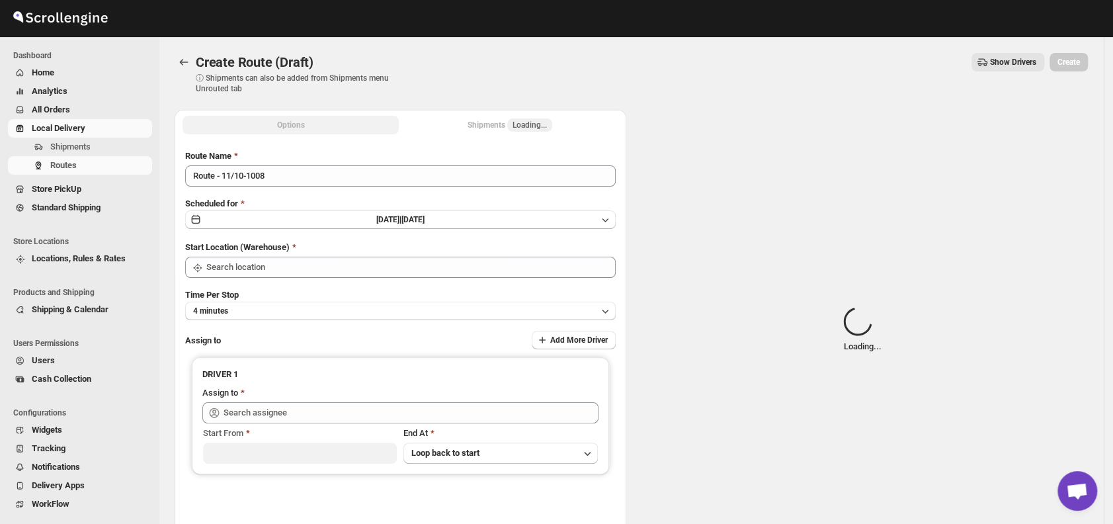
type input "DS01 [GEOGRAPHIC_DATA]"
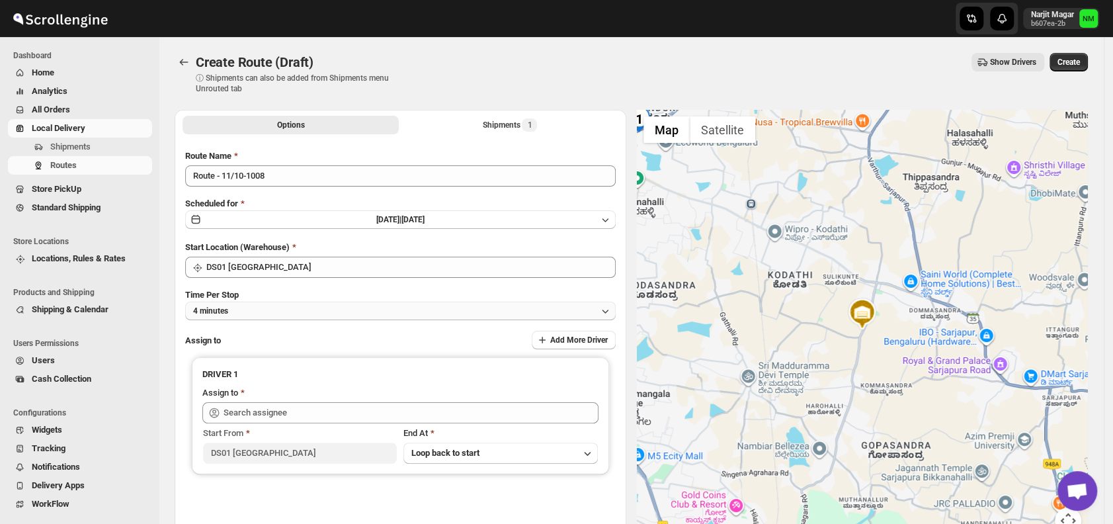
click at [291, 312] on button "4 minutes" at bounding box center [400, 310] width 430 height 19
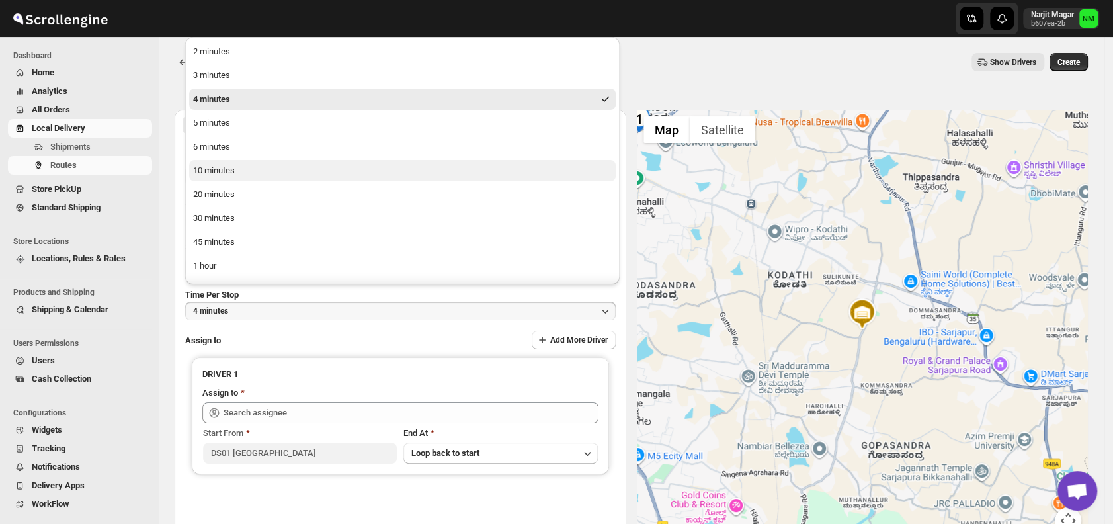
click at [244, 176] on button "10 minutes" at bounding box center [402, 170] width 426 height 21
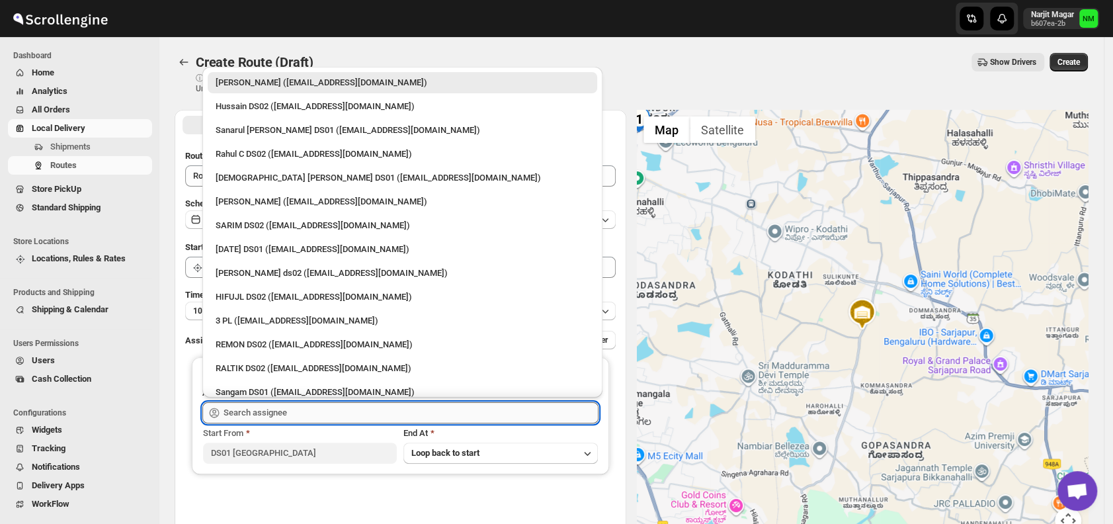
click at [296, 416] on input "text" at bounding box center [410, 412] width 375 height 21
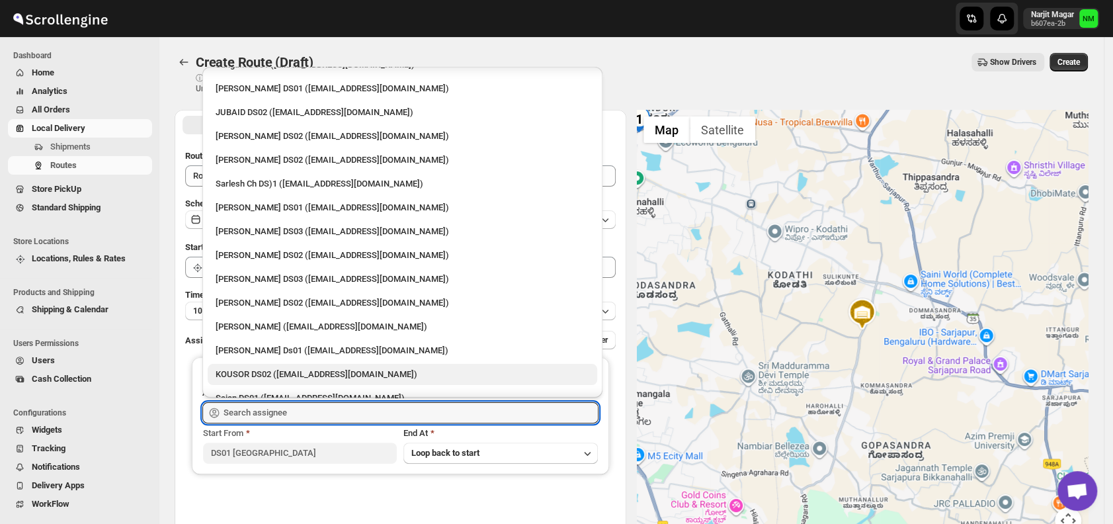
scroll to position [328, 0]
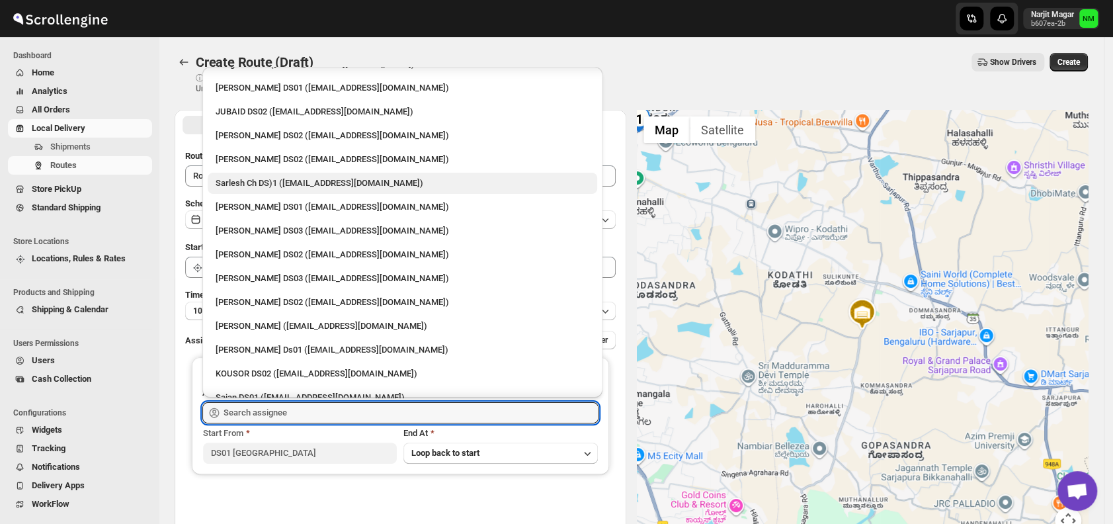
click at [270, 174] on div "Sarlesh Ch DS)1 ([EMAIL_ADDRESS][DOMAIN_NAME])" at bounding box center [402, 183] width 389 height 21
type input "Sarlesh Ch DS)1 ([EMAIL_ADDRESS][DOMAIN_NAME])"
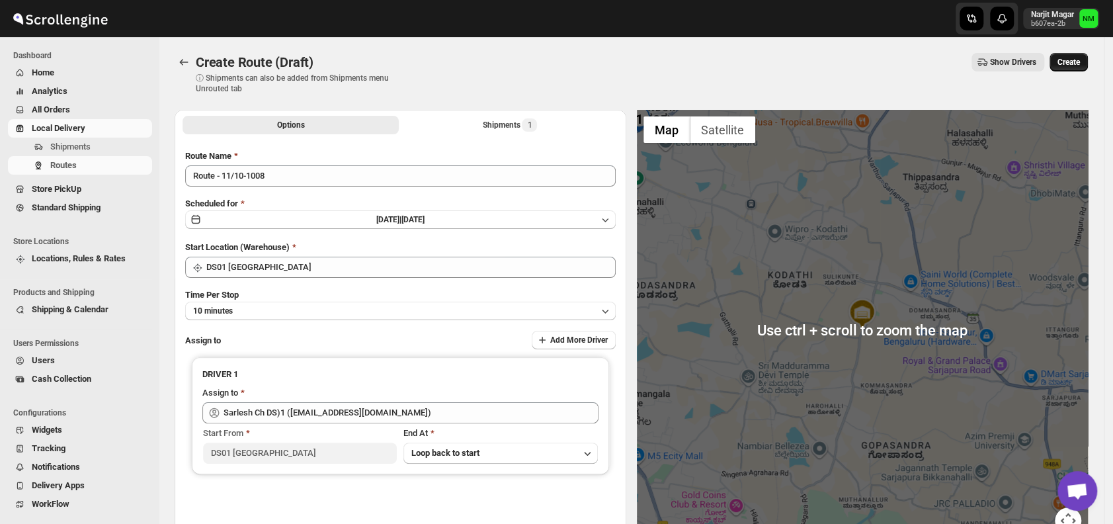
click at [1070, 54] on button "Create" at bounding box center [1068, 62] width 38 height 19
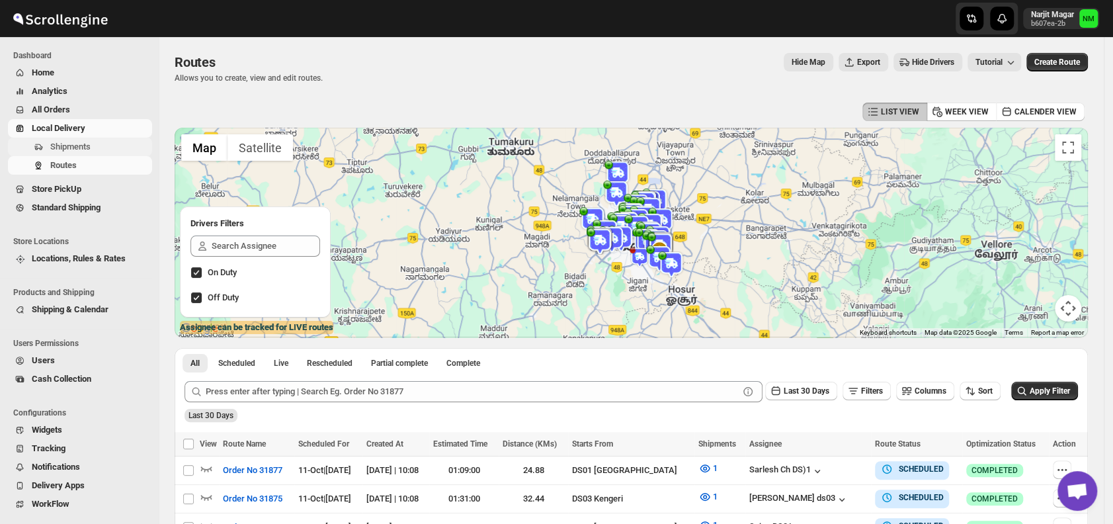
click at [87, 143] on span "Shipments" at bounding box center [70, 146] width 40 height 10
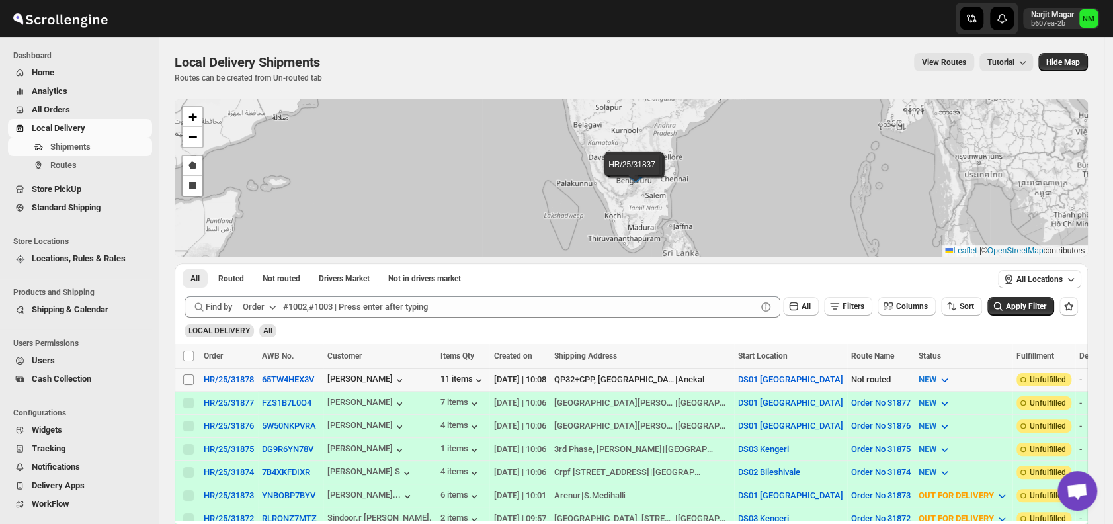
click at [189, 377] on input "Select shipment" at bounding box center [188, 379] width 11 height 11
checkbox input "true"
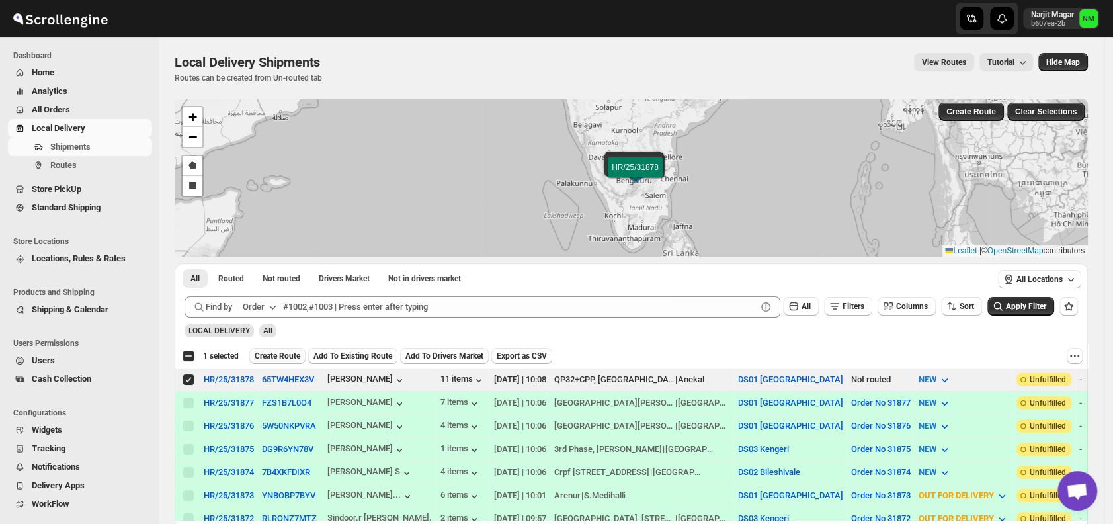
click at [272, 351] on span "Create Route" at bounding box center [278, 355] width 46 height 11
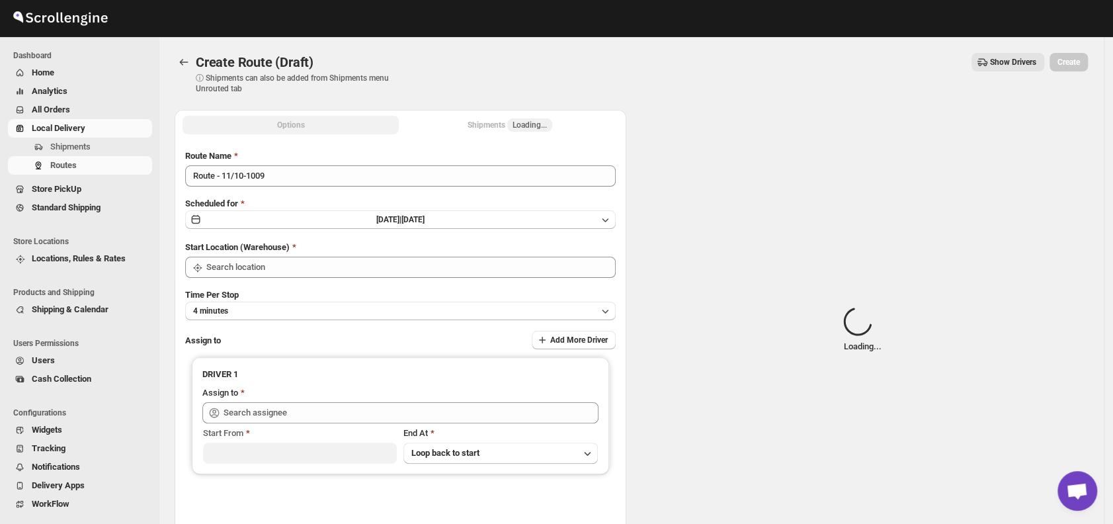
type input "DS01 [GEOGRAPHIC_DATA]"
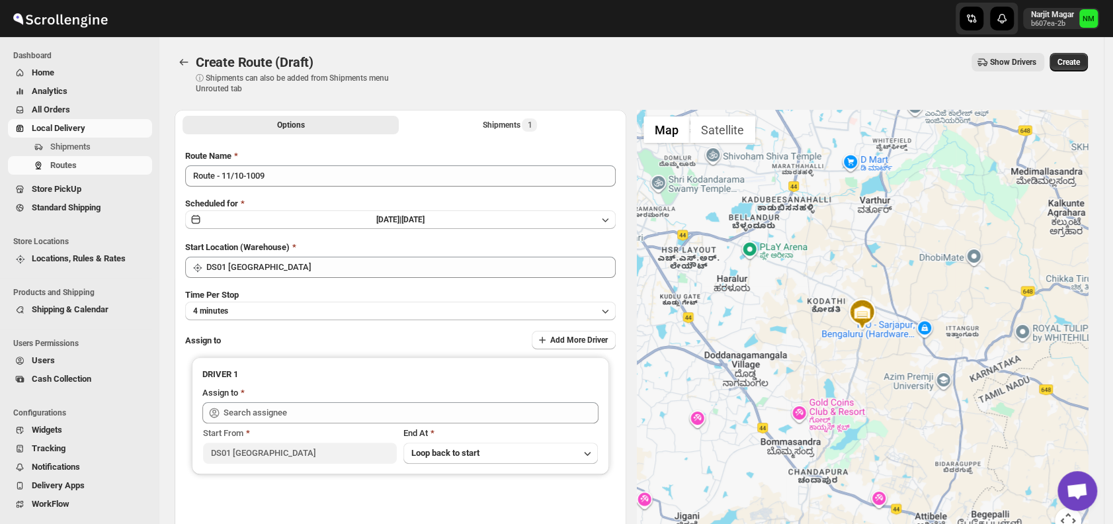
click at [280, 319] on div "Route Name Route - 11/10-1009 Scheduled for Sat Oct 11 2025 | Today Start Locat…" at bounding box center [400, 336] width 430 height 374
click at [276, 312] on button "4 minutes" at bounding box center [400, 310] width 430 height 19
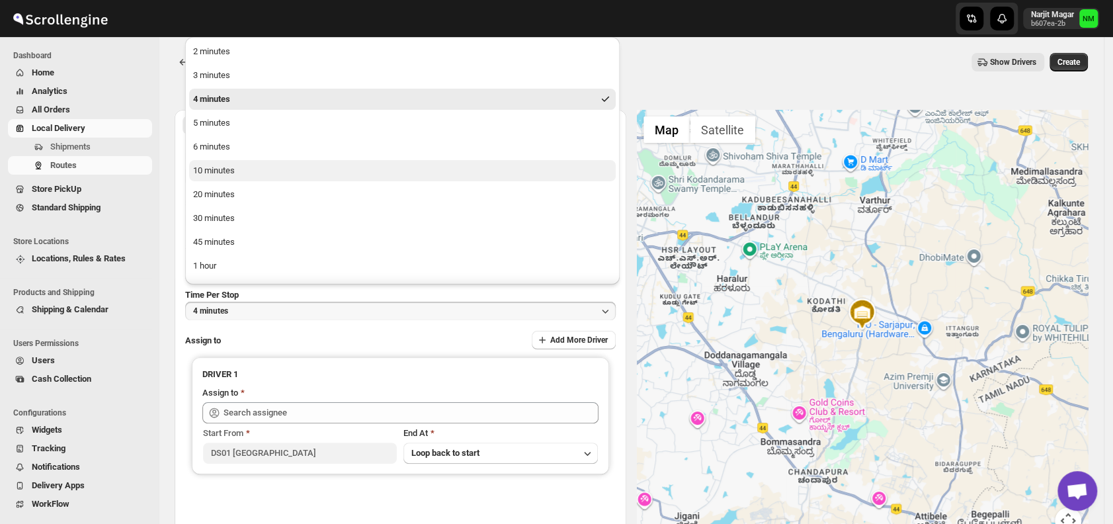
click at [235, 172] on button "10 minutes" at bounding box center [402, 170] width 426 height 21
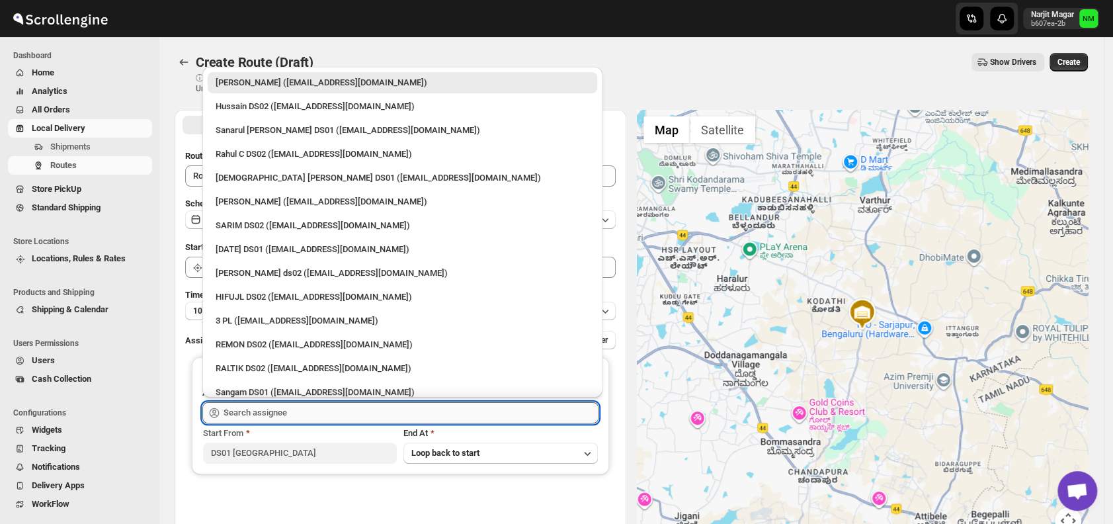
click at [344, 410] on input "text" at bounding box center [410, 412] width 375 height 21
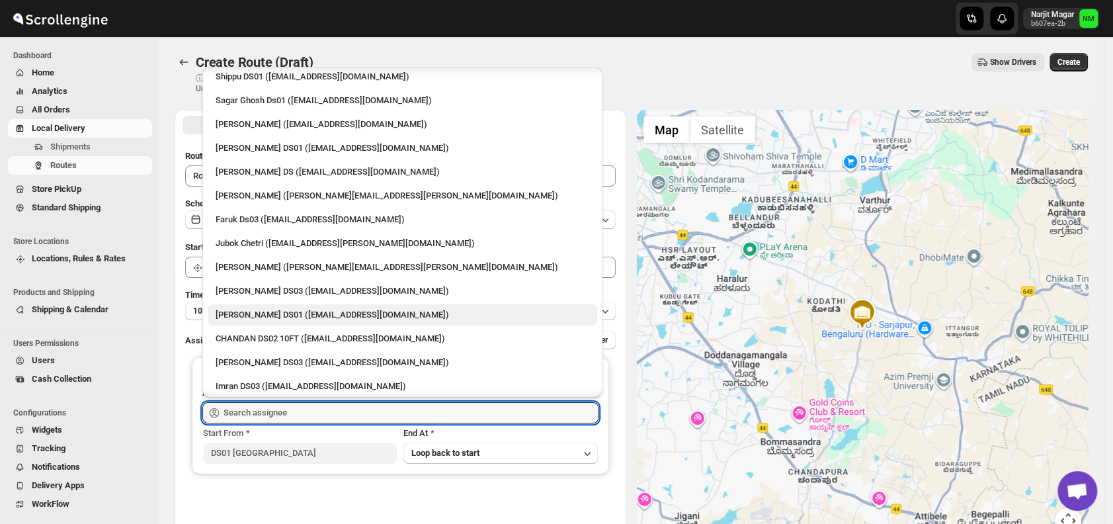
scroll to position [1025, 0]
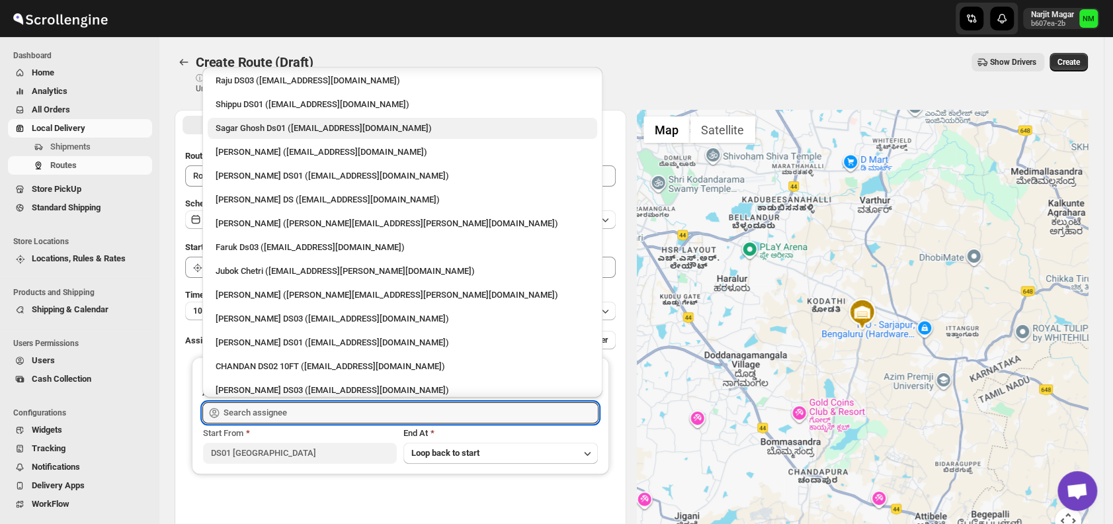
click at [255, 130] on div "Sagar Ghosh Ds01 ([EMAIL_ADDRESS][DOMAIN_NAME])" at bounding box center [403, 128] width 374 height 13
type input "Sagar Ghosh Ds01 ([EMAIL_ADDRESS][DOMAIN_NAME])"
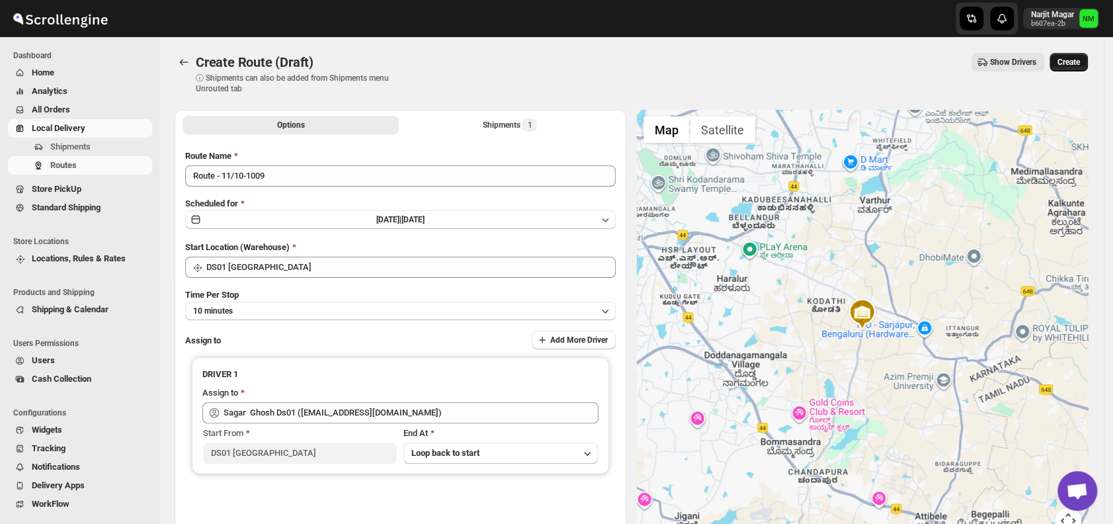
click at [1088, 58] on button "Create" at bounding box center [1068, 62] width 38 height 19
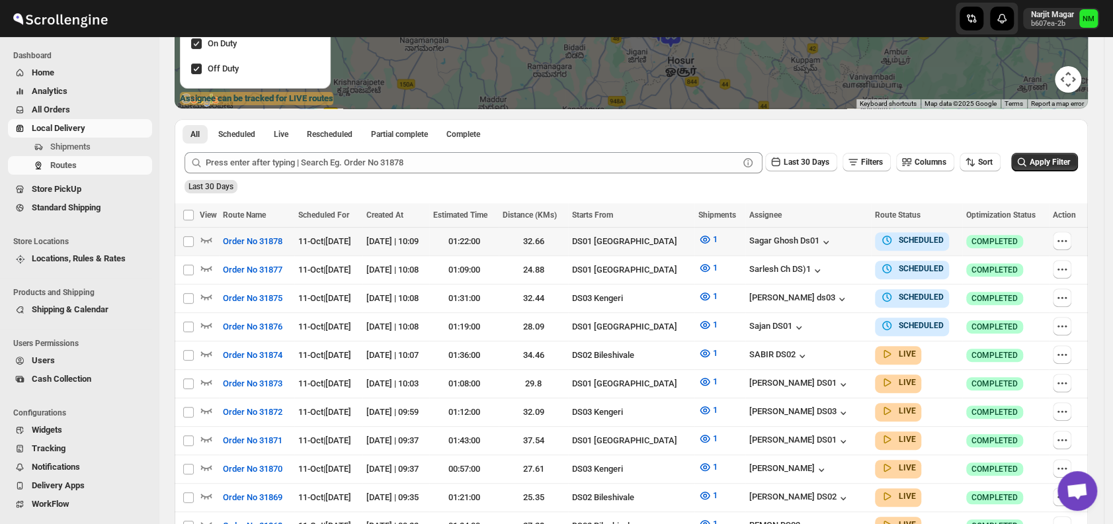
scroll to position [230, 0]
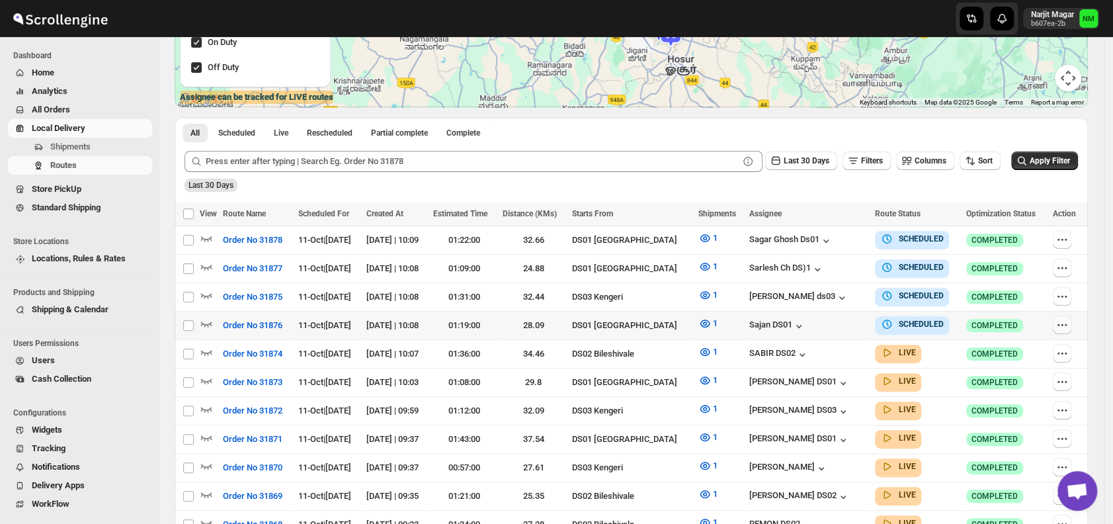
click at [1062, 319] on icon "button" at bounding box center [1061, 324] width 13 height 13
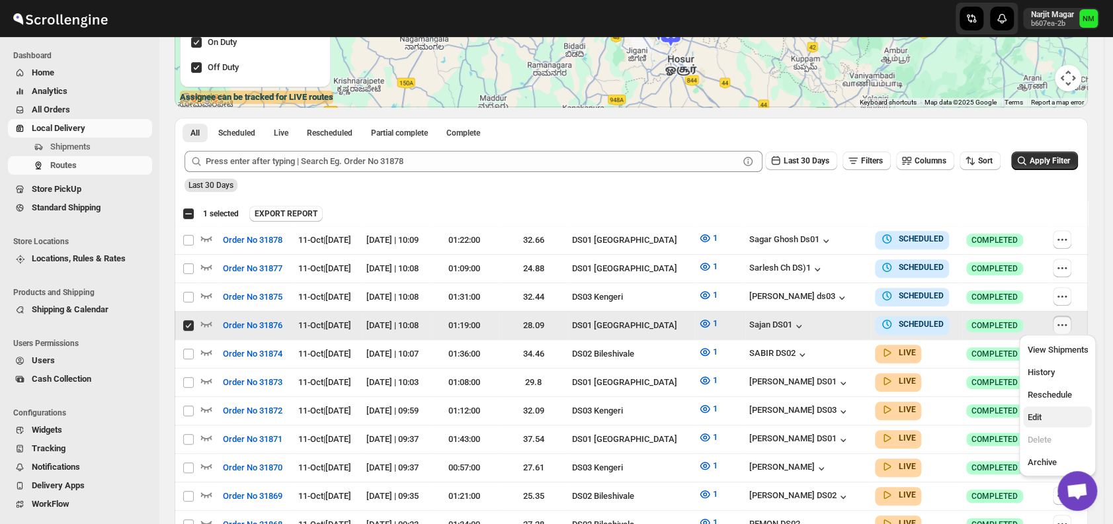
click at [1033, 409] on button "Edit" at bounding box center [1057, 416] width 69 height 21
checkbox input "false"
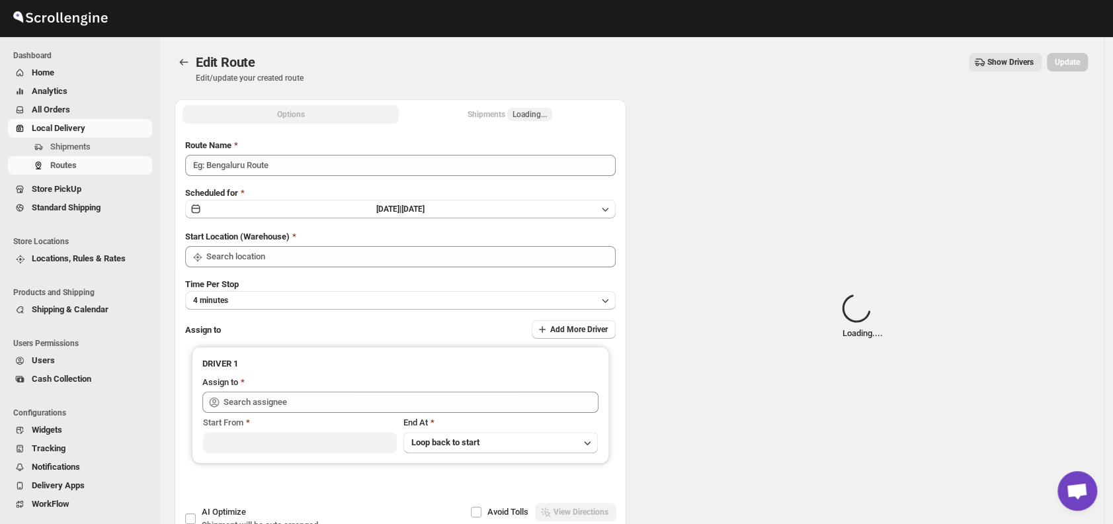
type input "Order No 31876"
type input "DS01 [GEOGRAPHIC_DATA]"
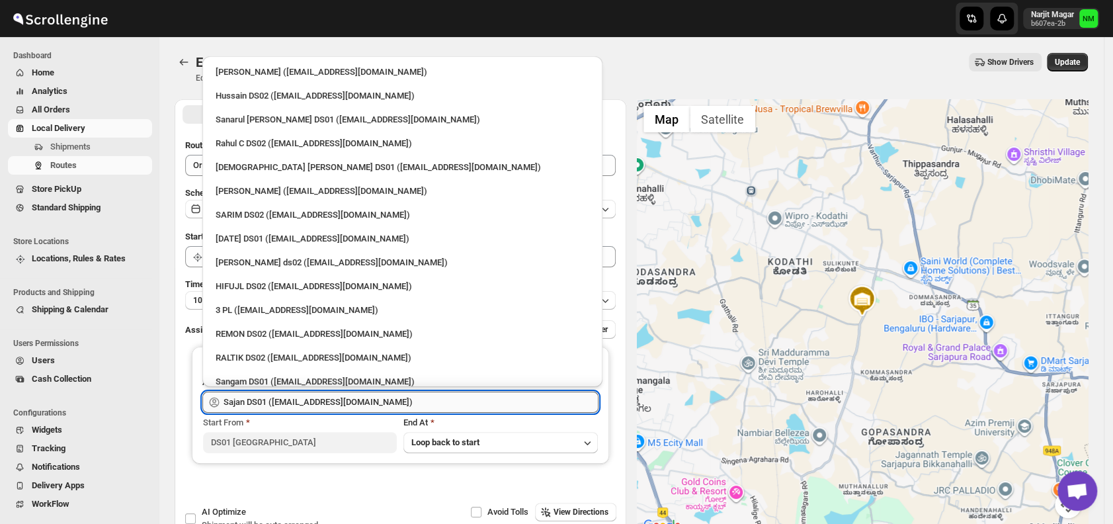
click at [415, 394] on input "Sajan DS01 (lofadat883@coderdir.com)" at bounding box center [410, 401] width 375 height 21
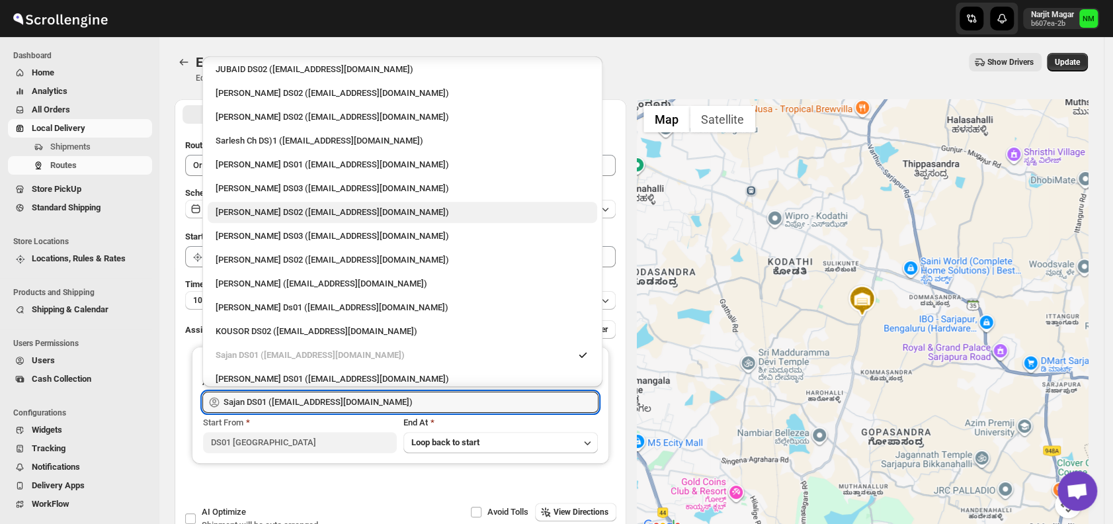
scroll to position [362, 0]
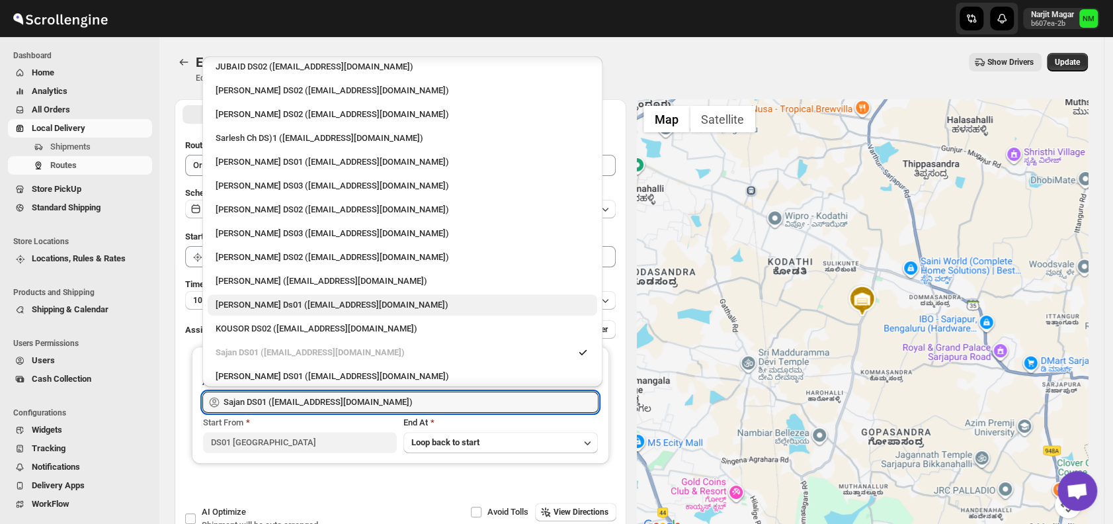
click at [315, 298] on div "Sourab Ghosh Ds01 (xadira4890@asimarif.com)" at bounding box center [403, 304] width 374 height 13
type input "Sourab Ghosh Ds01 (xadira4890@asimarif.com)"
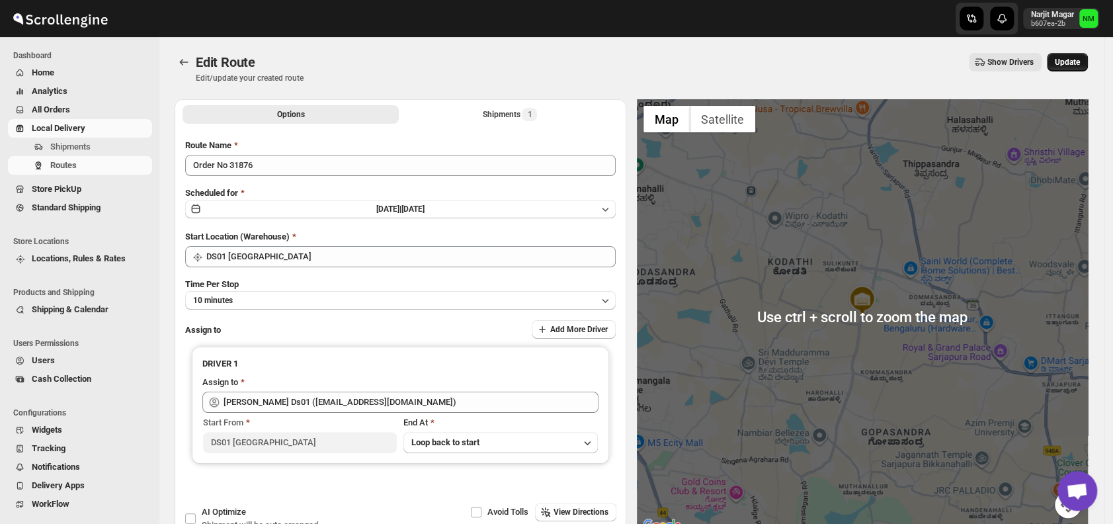
click at [1073, 68] on button "Update" at bounding box center [1067, 62] width 41 height 19
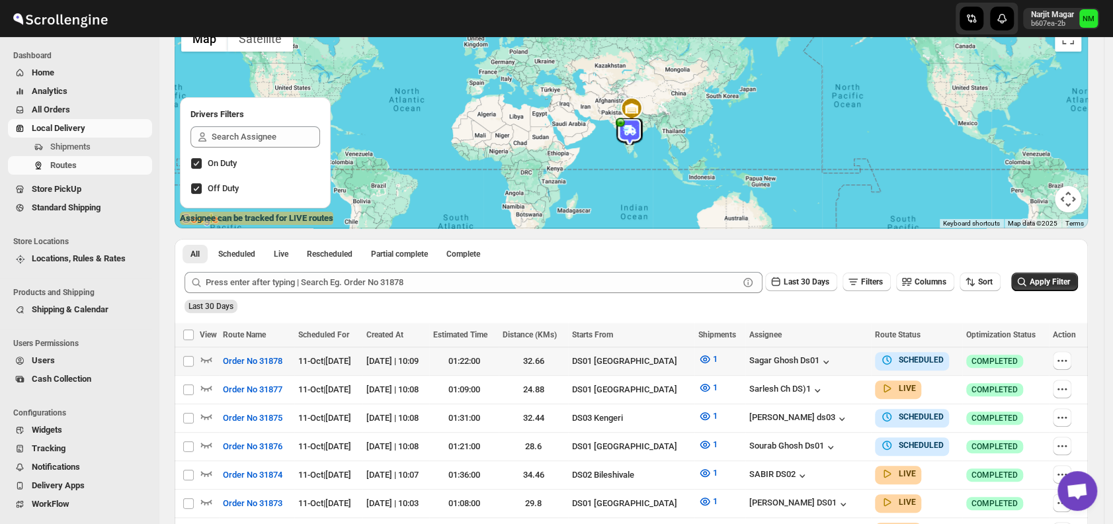
scroll to position [135, 0]
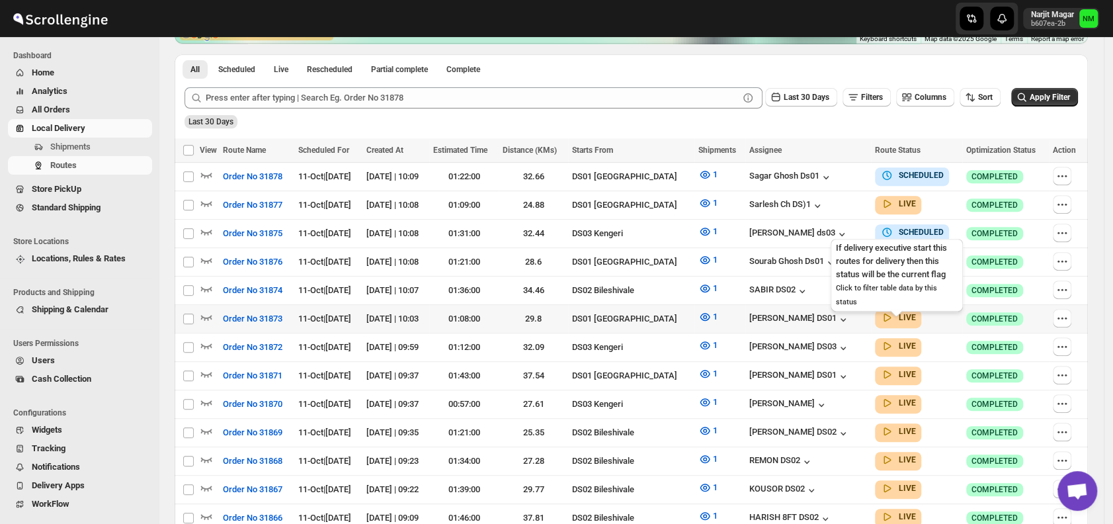
scroll to position [297, 0]
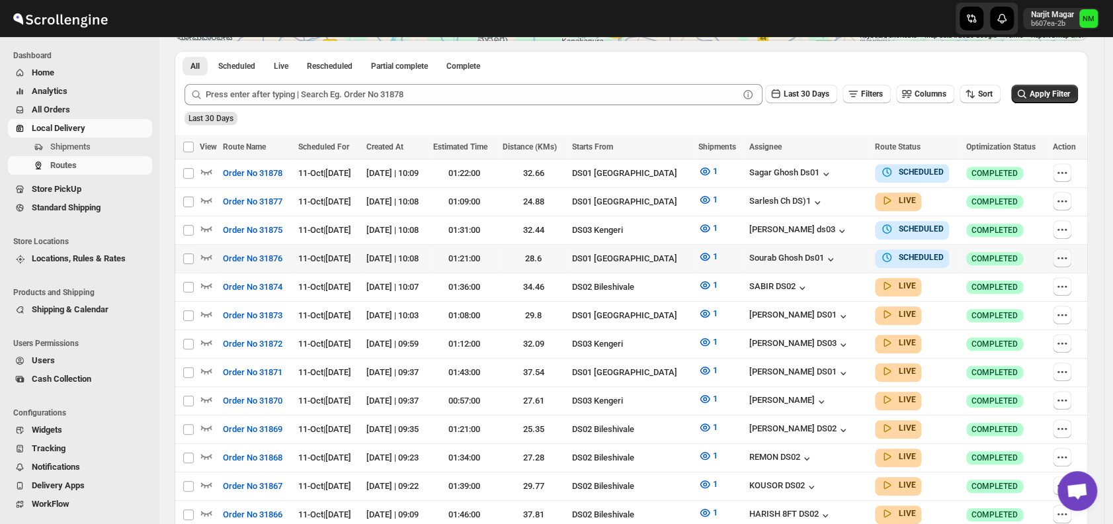
click at [1060, 257] on button "button" at bounding box center [1061, 258] width 19 height 19
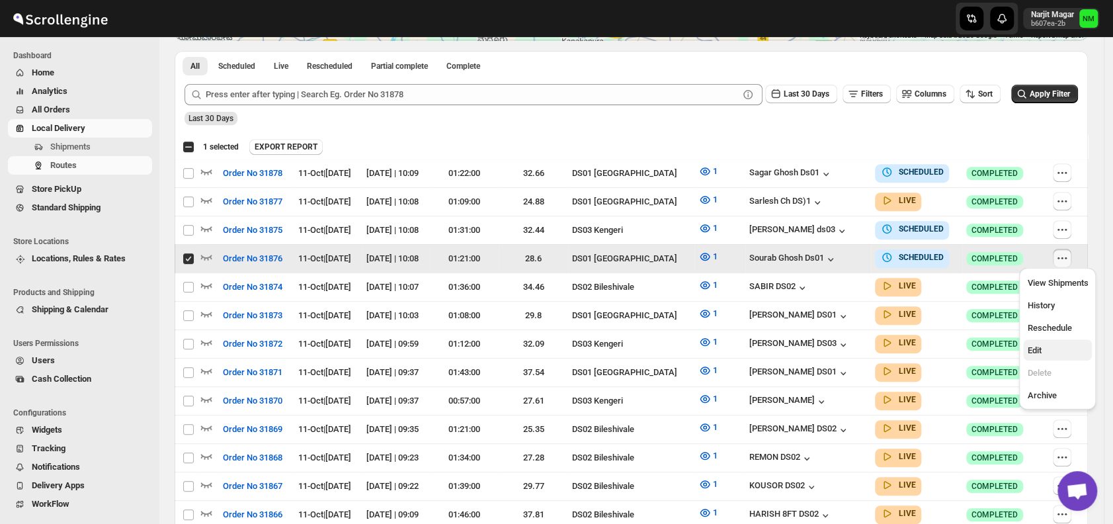
click at [1031, 350] on span "Edit" at bounding box center [1034, 350] width 14 height 10
checkbox input "false"
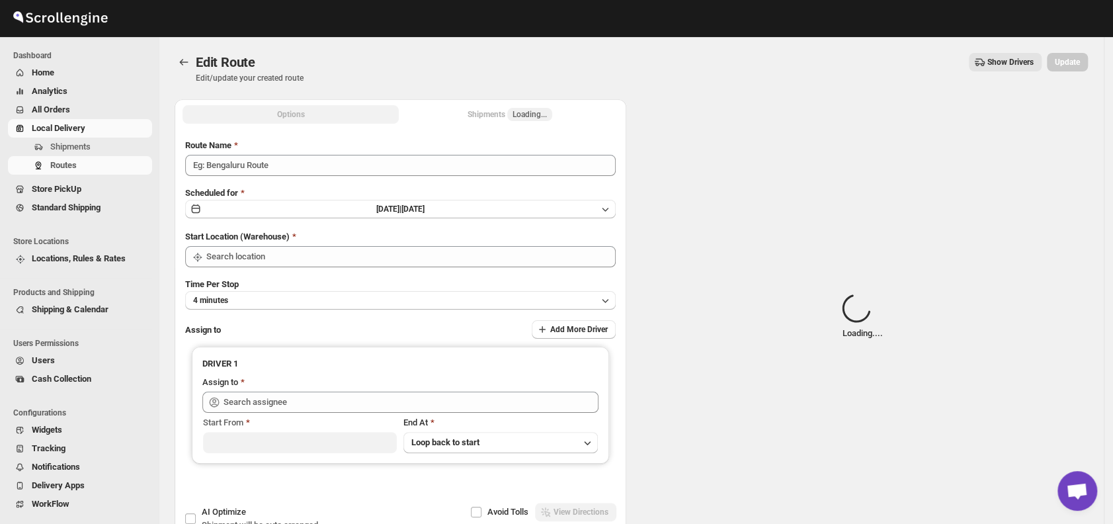
type input "Order No 31876"
type input "DS01 [GEOGRAPHIC_DATA]"
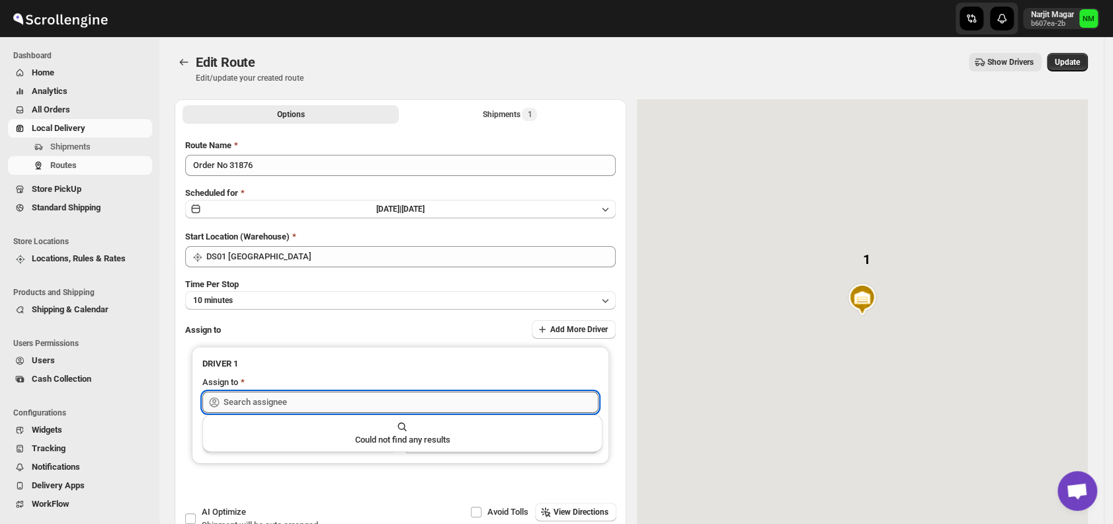
click at [430, 397] on input "text" at bounding box center [410, 401] width 375 height 21
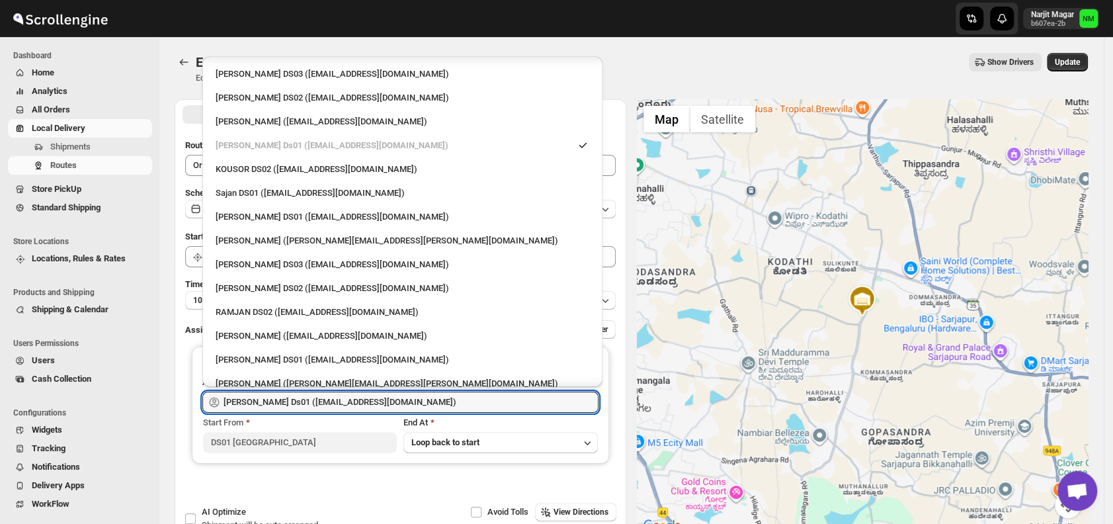
scroll to position [524, 0]
click at [301, 194] on div "Sajan DS01 (lofadat883@coderdir.com)" at bounding box center [403, 190] width 374 height 13
type input "Sajan DS01 (lofadat883@coderdir.com)"
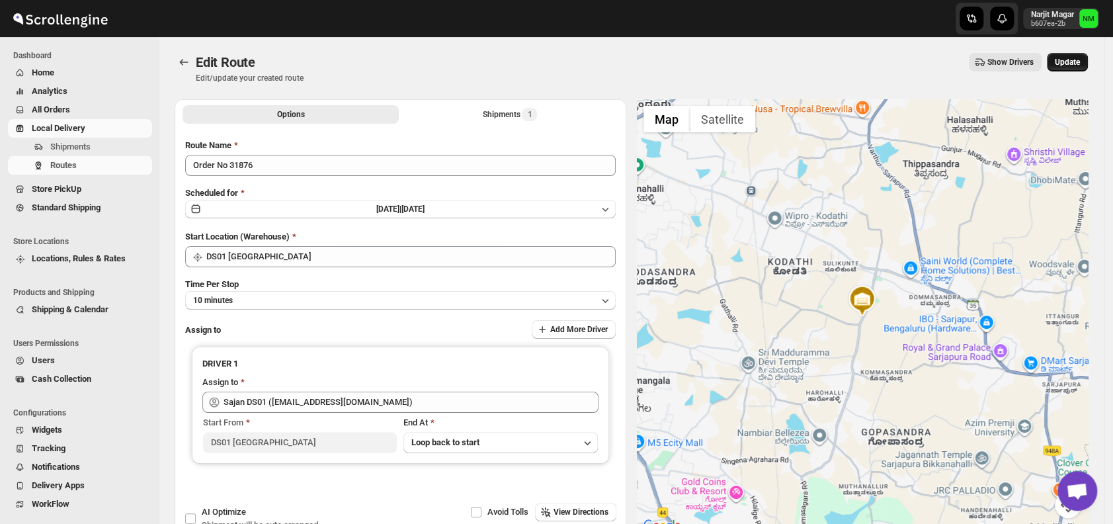
click at [1072, 61] on span "Update" at bounding box center [1066, 62] width 25 height 11
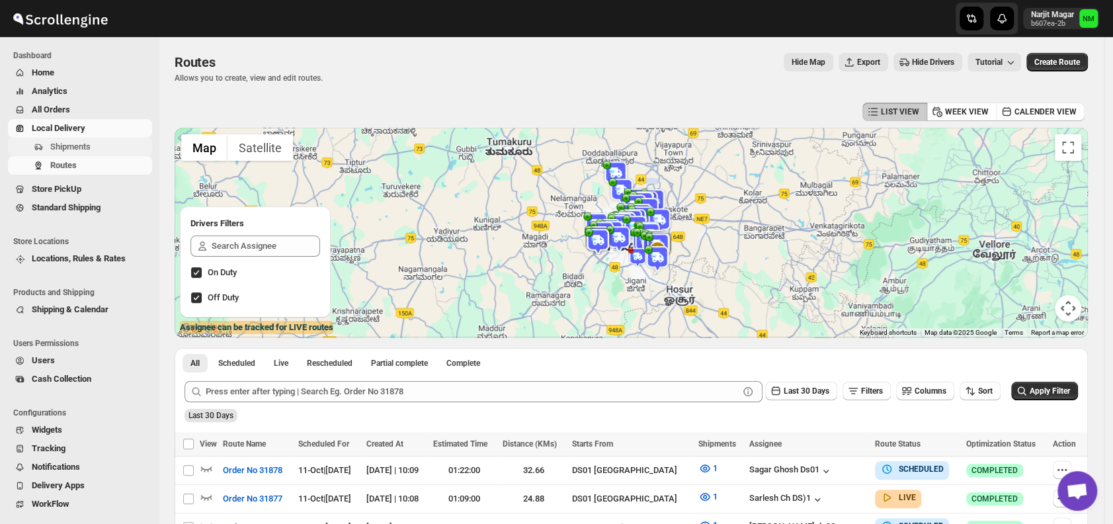
click at [89, 151] on span "Shipments" at bounding box center [70, 146] width 40 height 10
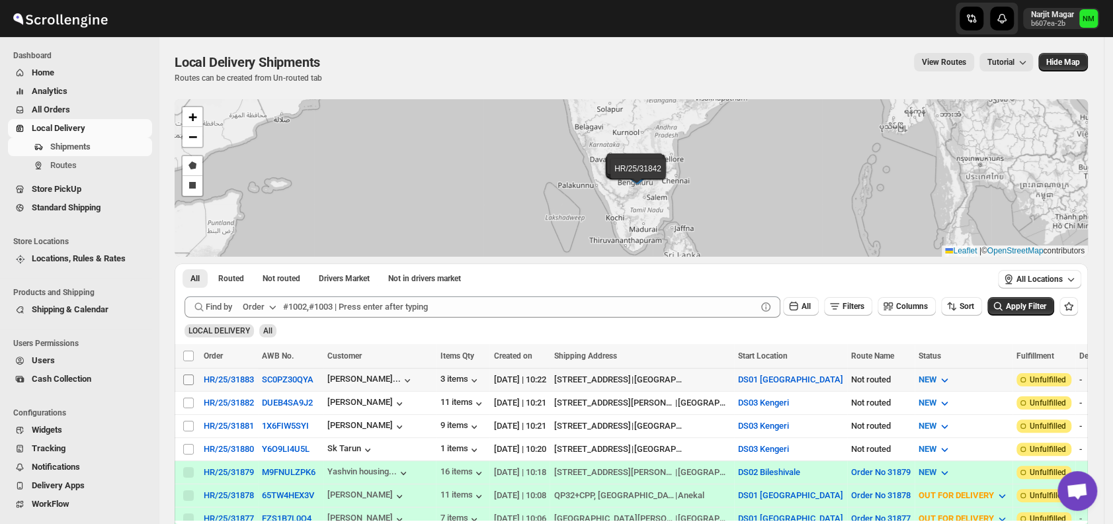
click at [182, 378] on span at bounding box center [188, 380] width 12 height 12
click at [183, 378] on input "Select shipment" at bounding box center [188, 379] width 11 height 11
click at [190, 378] on input "Select shipment" at bounding box center [188, 379] width 11 height 11
checkbox input "true"
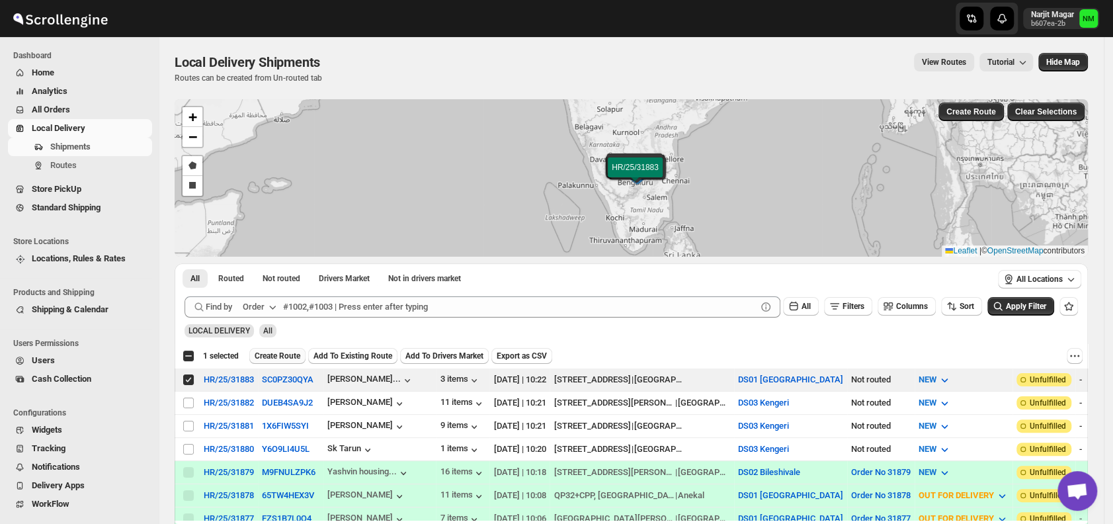
click at [279, 354] on span "Create Route" at bounding box center [278, 355] width 46 height 11
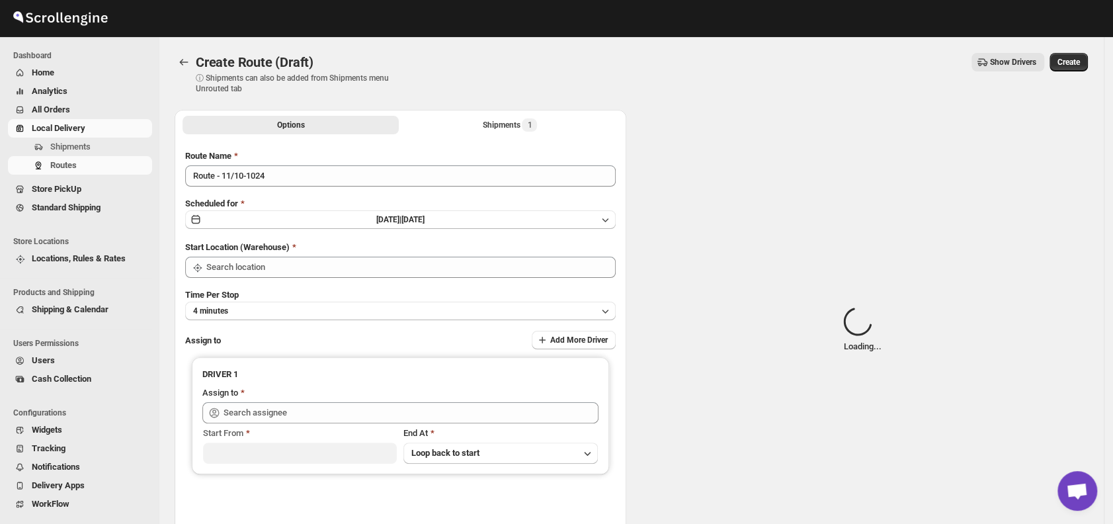
type input "DS01 [GEOGRAPHIC_DATA]"
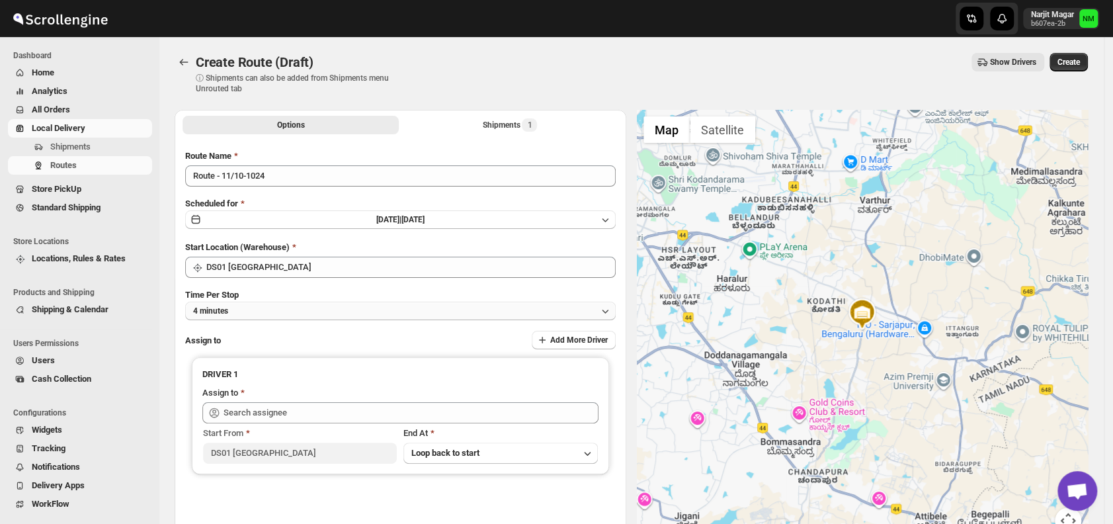
click at [318, 311] on button "4 minutes" at bounding box center [400, 310] width 430 height 19
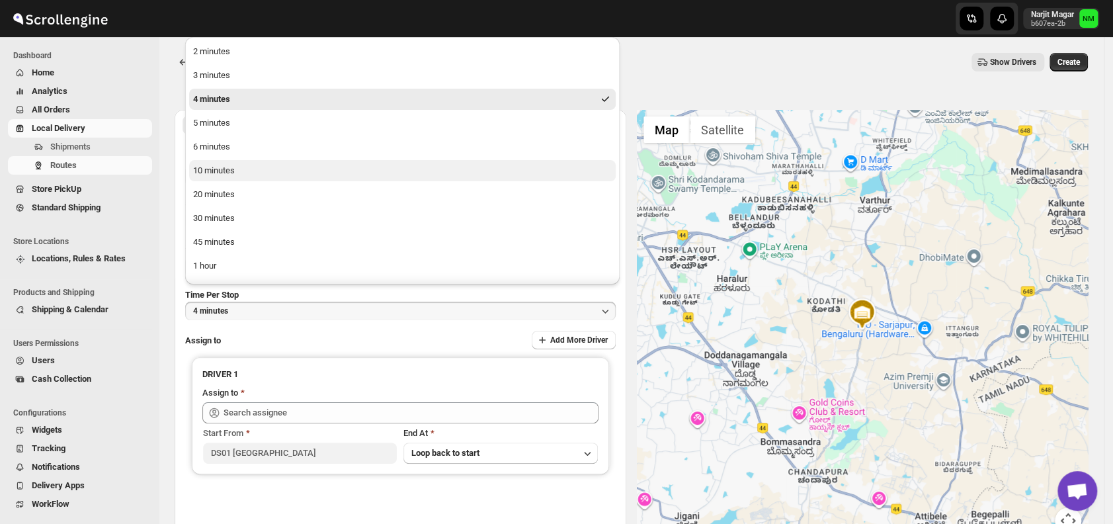
click at [254, 171] on button "10 minutes" at bounding box center [402, 170] width 426 height 21
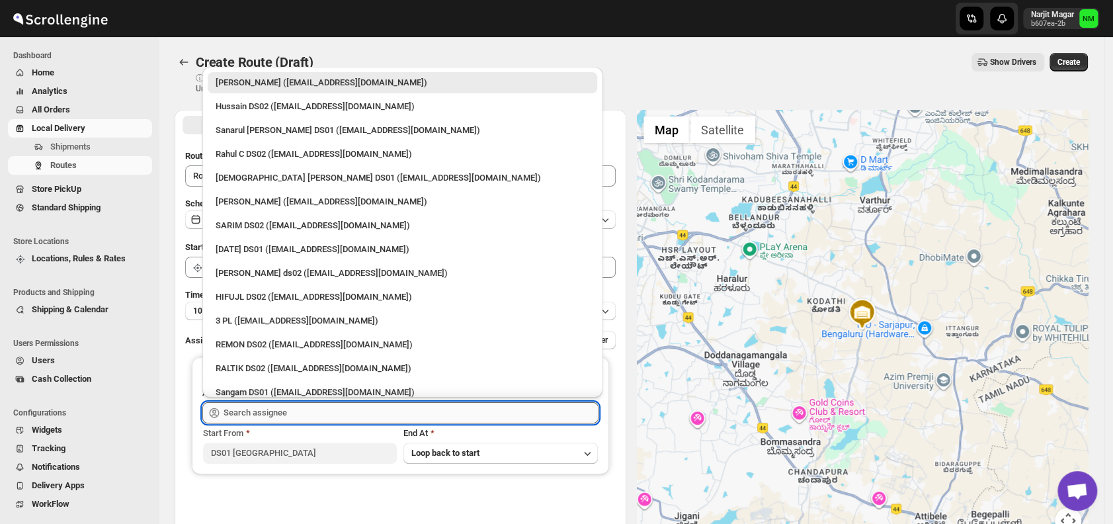
click at [311, 412] on input "text" at bounding box center [410, 412] width 375 height 21
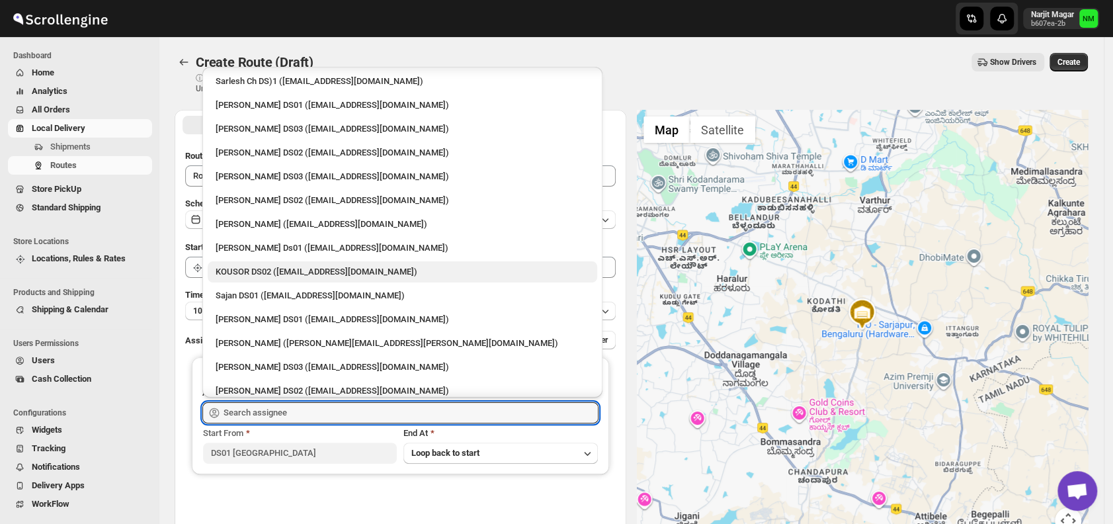
scroll to position [434, 0]
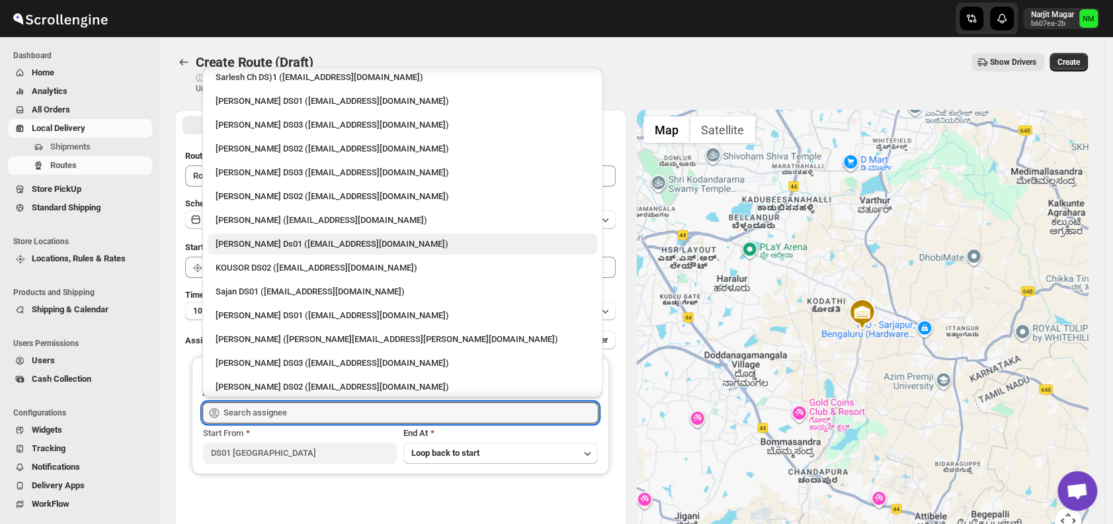
click at [264, 245] on div "Sourab Ghosh Ds01 (xadira4890@asimarif.com)" at bounding box center [403, 243] width 374 height 13
type input "Sourab Ghosh Ds01 (xadira4890@asimarif.com)"
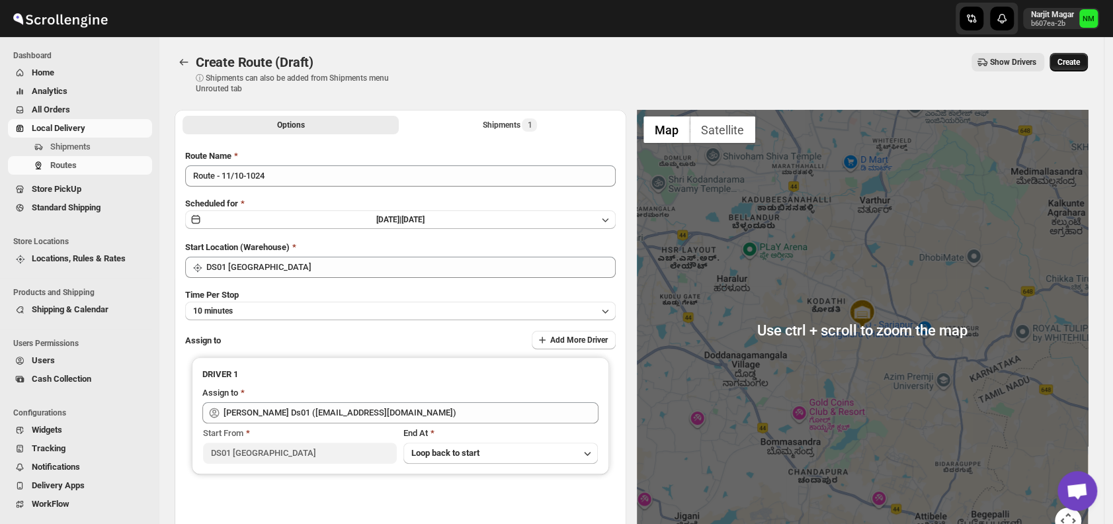
click at [1080, 59] on span "Create" at bounding box center [1068, 62] width 22 height 11
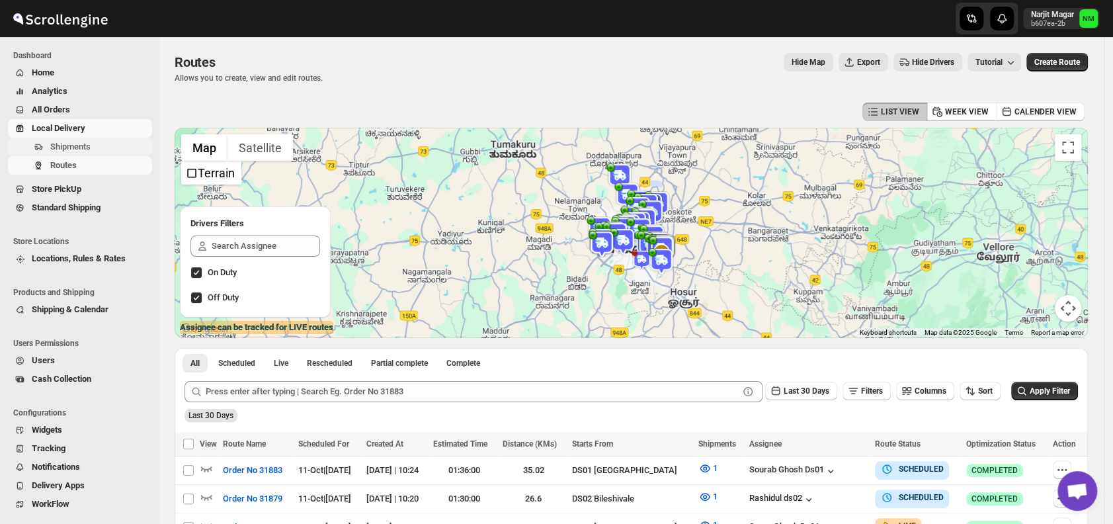
click at [103, 143] on span "Shipments" at bounding box center [99, 146] width 99 height 13
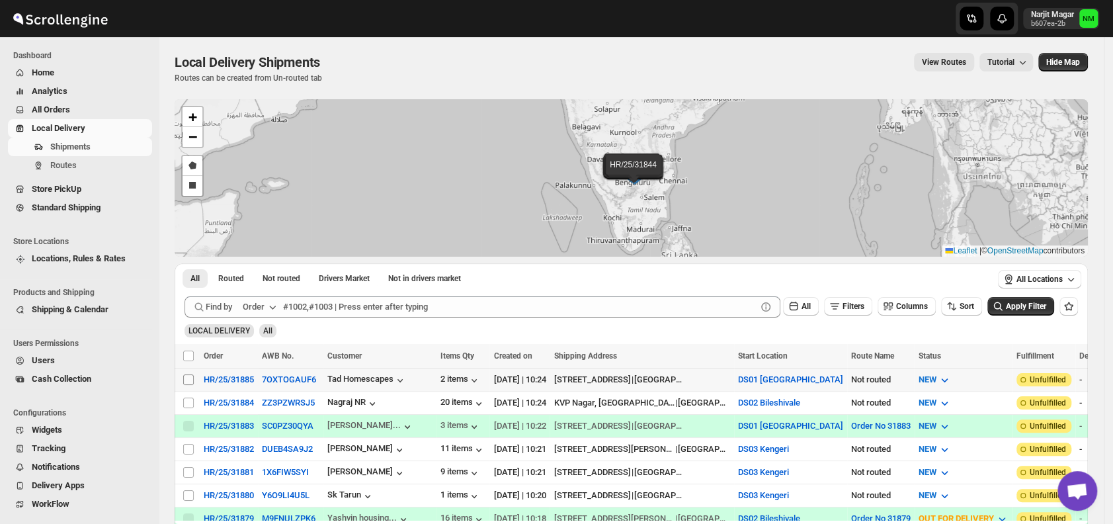
click at [185, 380] on input "Select shipment" at bounding box center [188, 379] width 11 height 11
checkbox input "true"
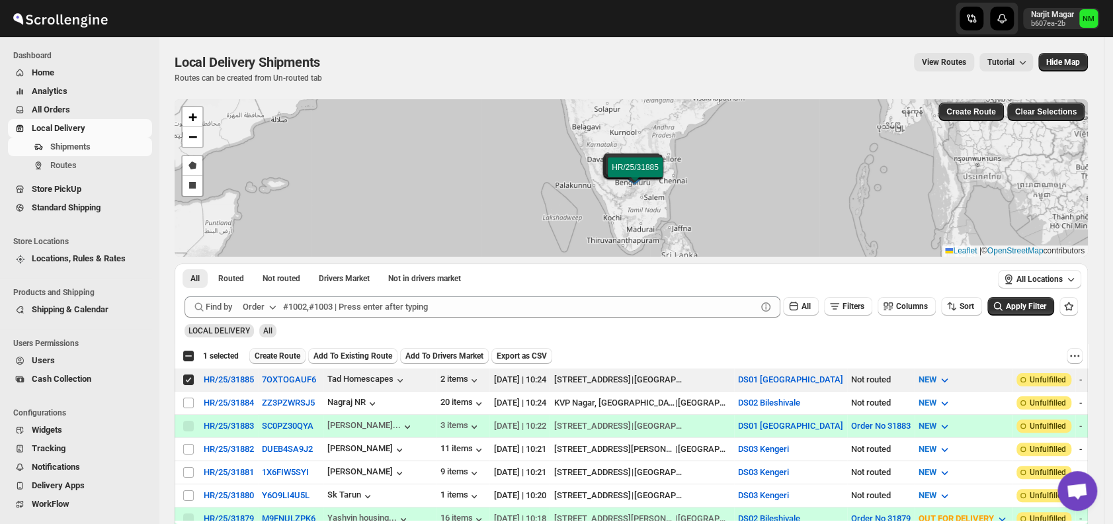
click at [262, 359] on span "Create Route" at bounding box center [278, 355] width 46 height 11
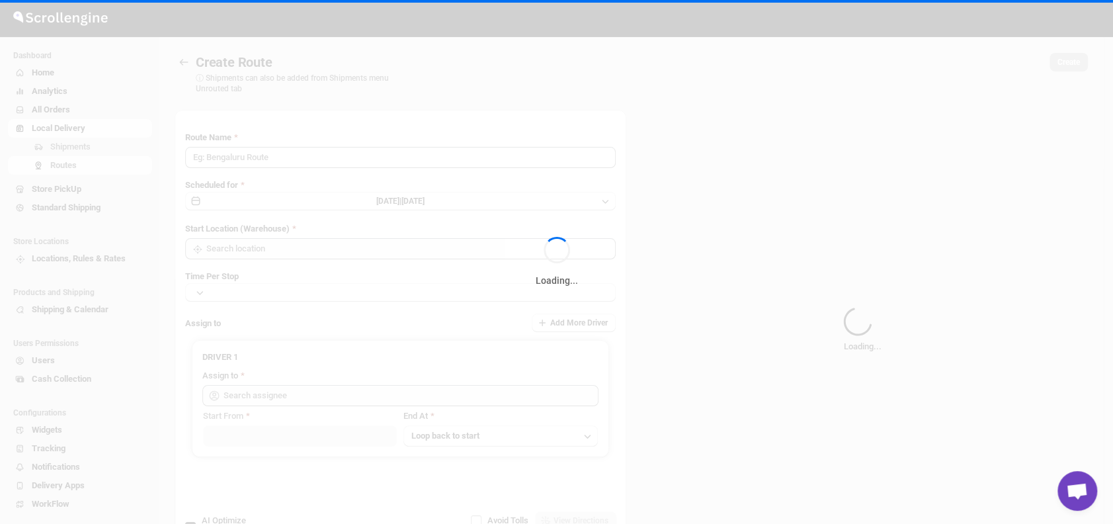
type input "Route - 11/10-1025"
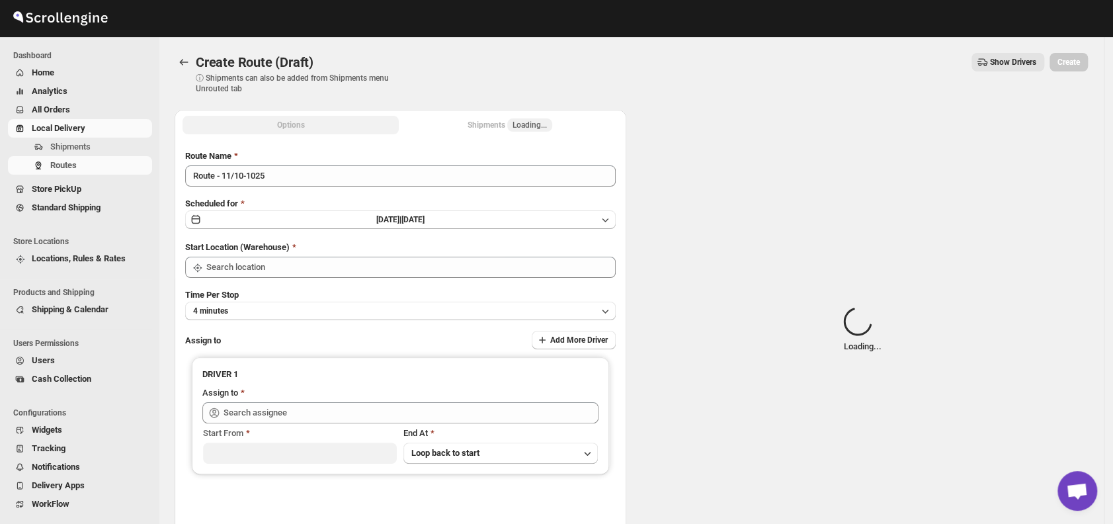
type input "DS01 [GEOGRAPHIC_DATA]"
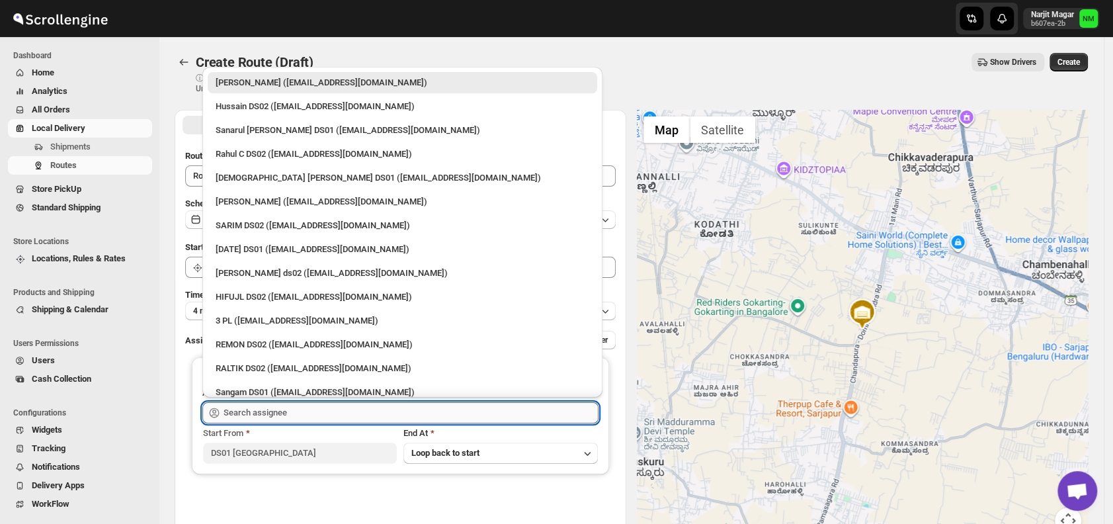
click at [316, 410] on input "text" at bounding box center [410, 412] width 375 height 21
click at [266, 181] on div "[DEMOGRAPHIC_DATA] [PERSON_NAME] DS01 ([EMAIL_ADDRESS][DOMAIN_NAME])" at bounding box center [403, 177] width 374 height 13
type input "[DEMOGRAPHIC_DATA] [PERSON_NAME] DS01 ([EMAIL_ADDRESS][DOMAIN_NAME])"
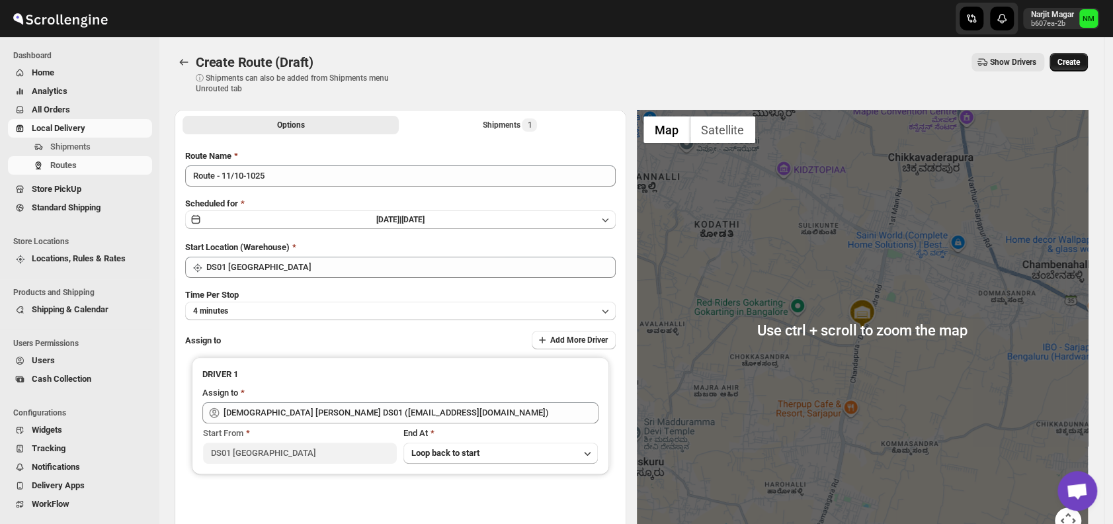
click at [1077, 63] on span "Create" at bounding box center [1068, 62] width 22 height 11
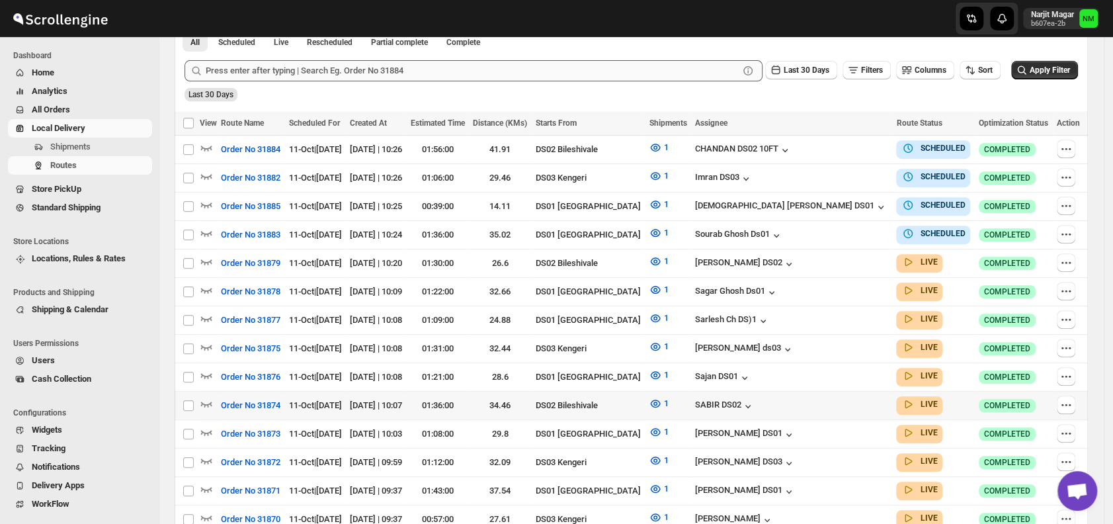
scroll to position [333, 0]
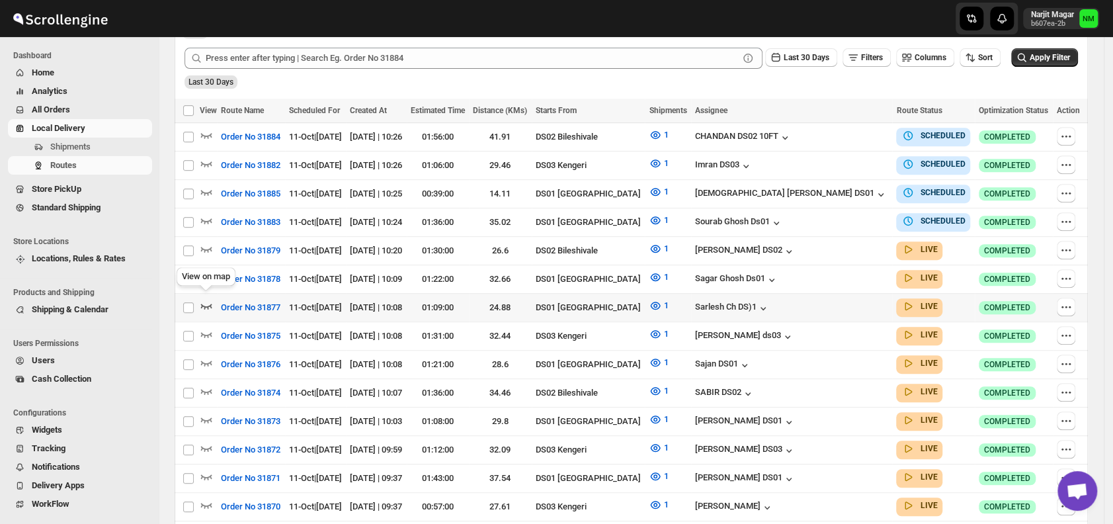
click at [208, 299] on icon "button" at bounding box center [206, 305] width 13 height 13
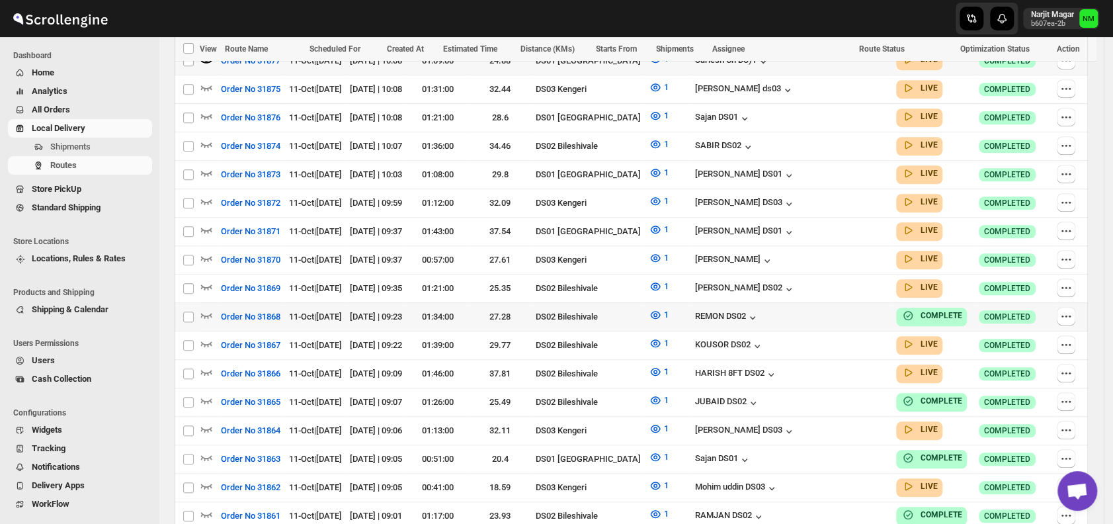
scroll to position [595, 0]
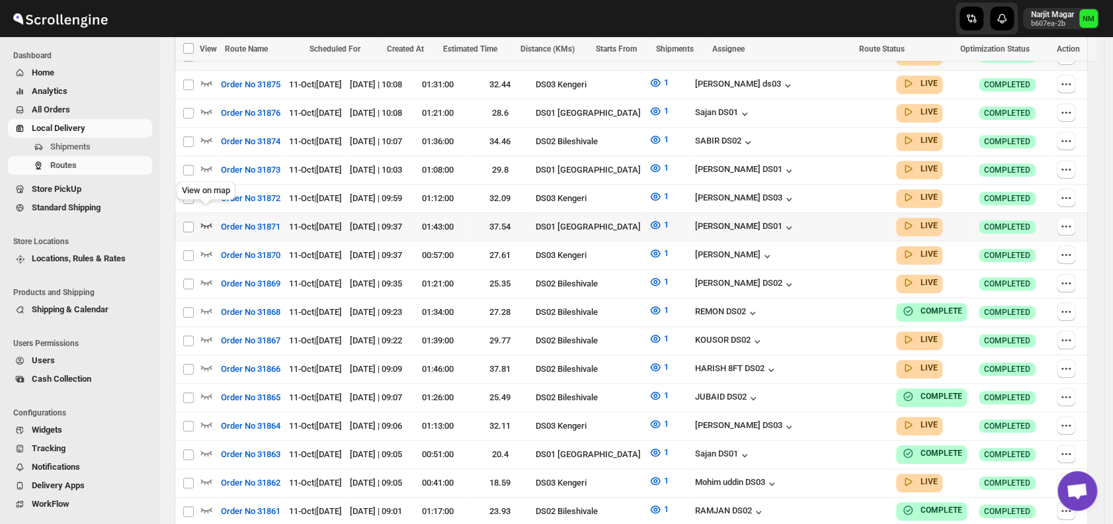
click at [209, 223] on icon "button" at bounding box center [206, 225] width 11 height 5
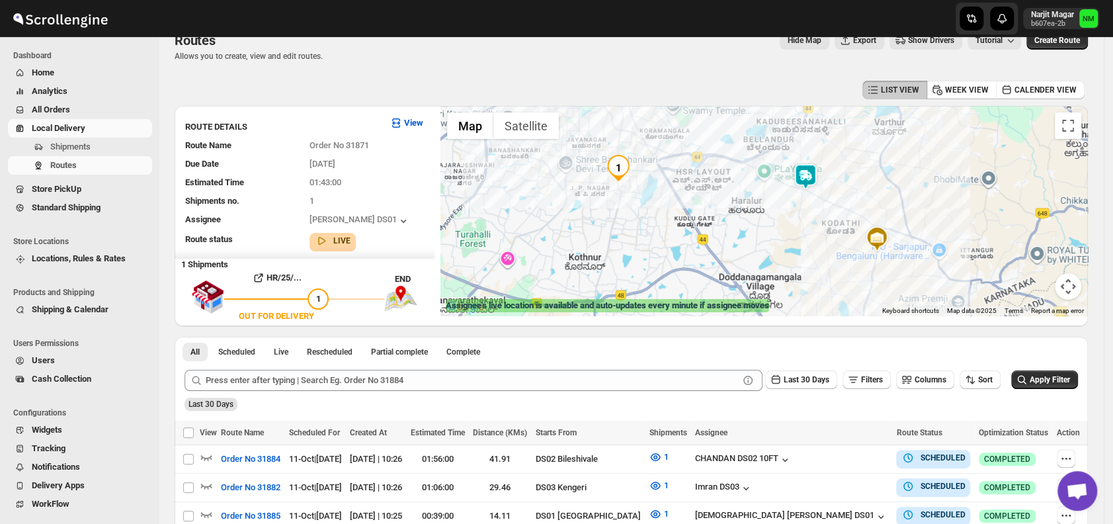
scroll to position [0, 0]
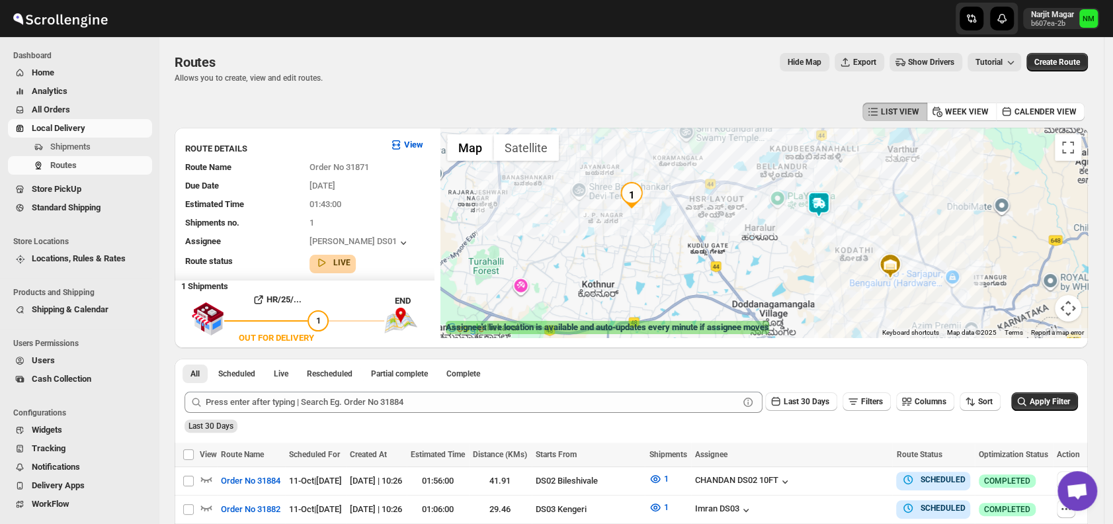
click at [832, 212] on img at bounding box center [818, 204] width 26 height 26
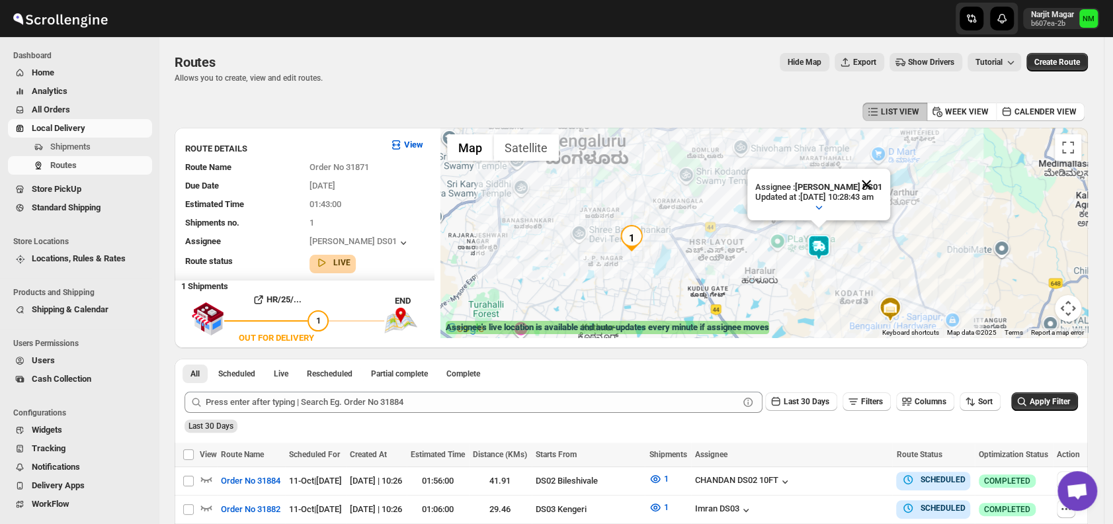
click at [882, 178] on button "Close" at bounding box center [866, 185] width 32 height 32
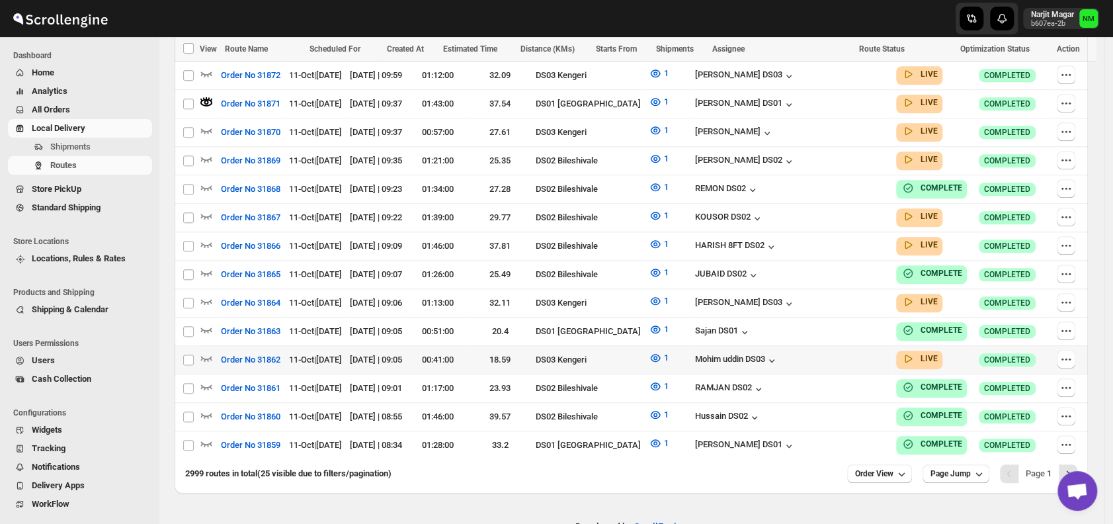
scroll to position [719, 0]
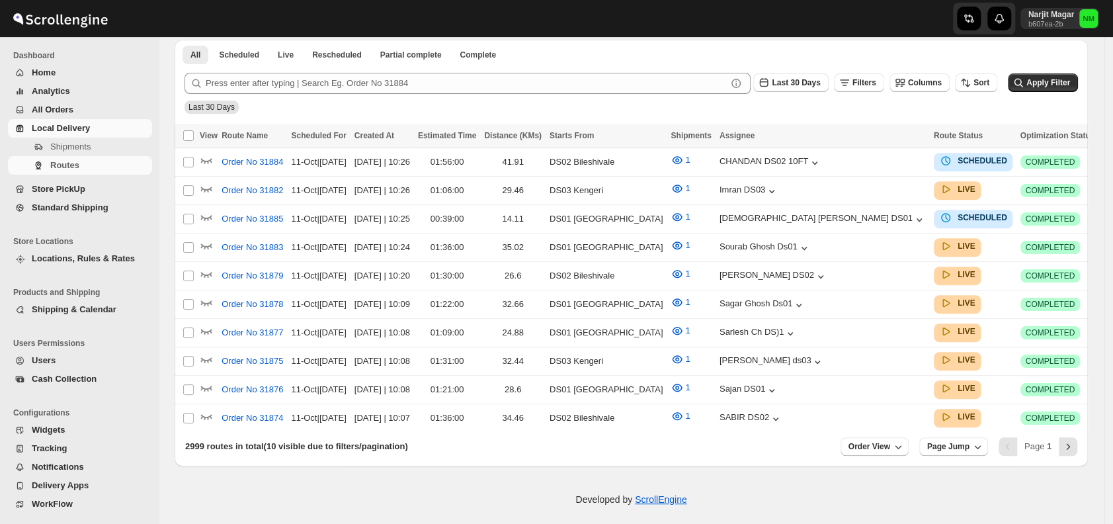
scroll to position [512, 0]
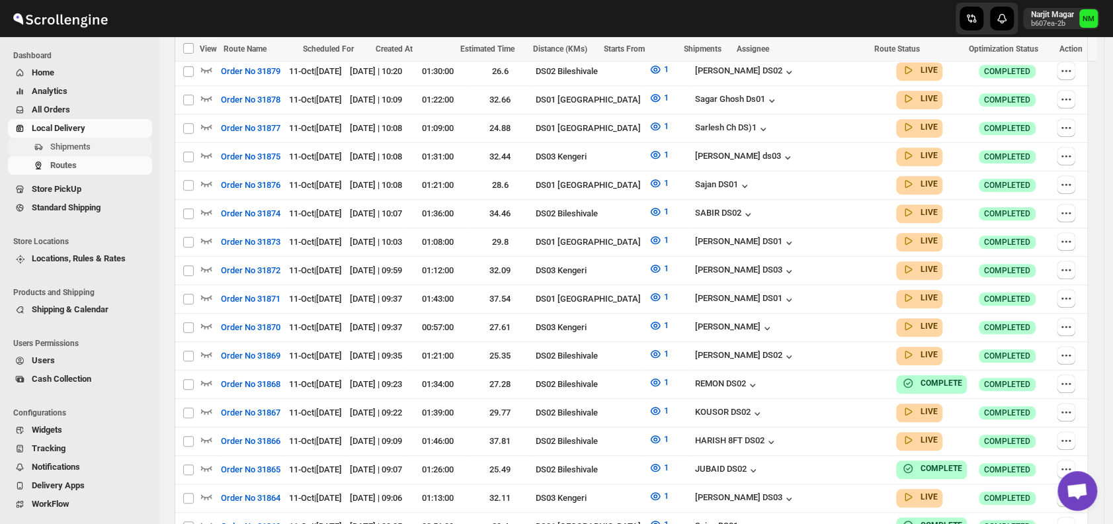
click at [78, 144] on span "Shipments" at bounding box center [70, 146] width 40 height 10
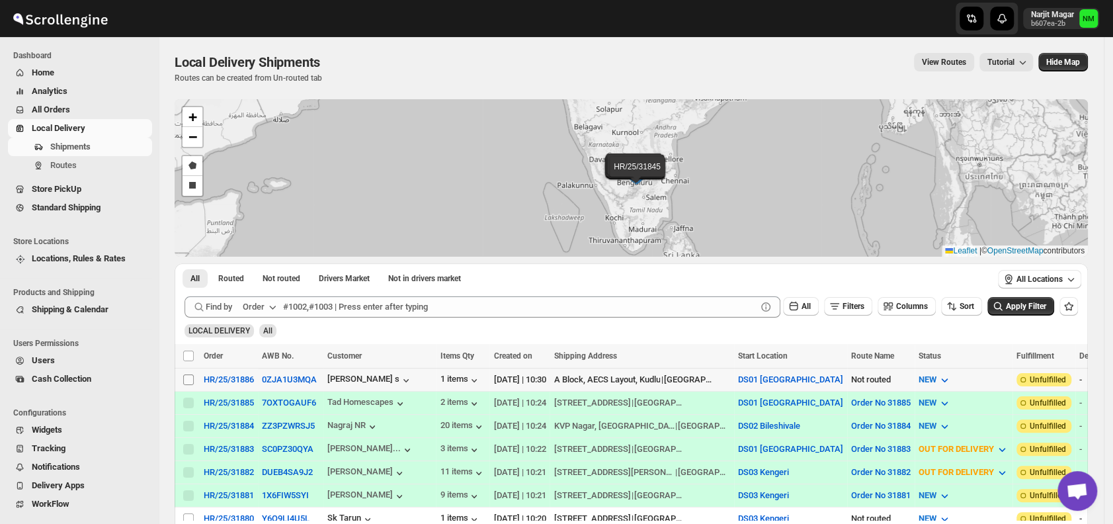
click at [187, 375] on input "Select shipment" at bounding box center [188, 379] width 11 height 11
checkbox input "true"
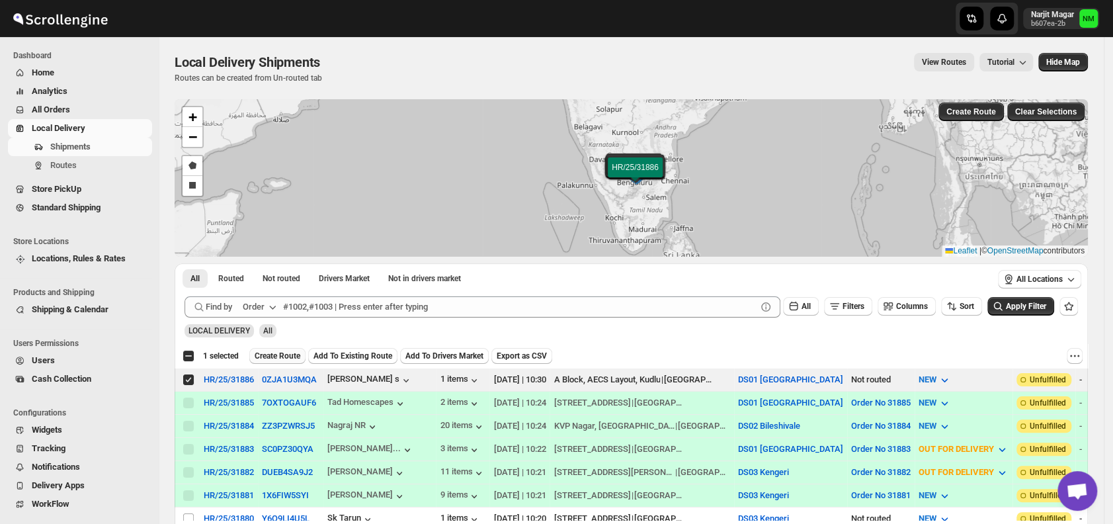
click at [266, 358] on span "Create Route" at bounding box center [278, 355] width 46 height 11
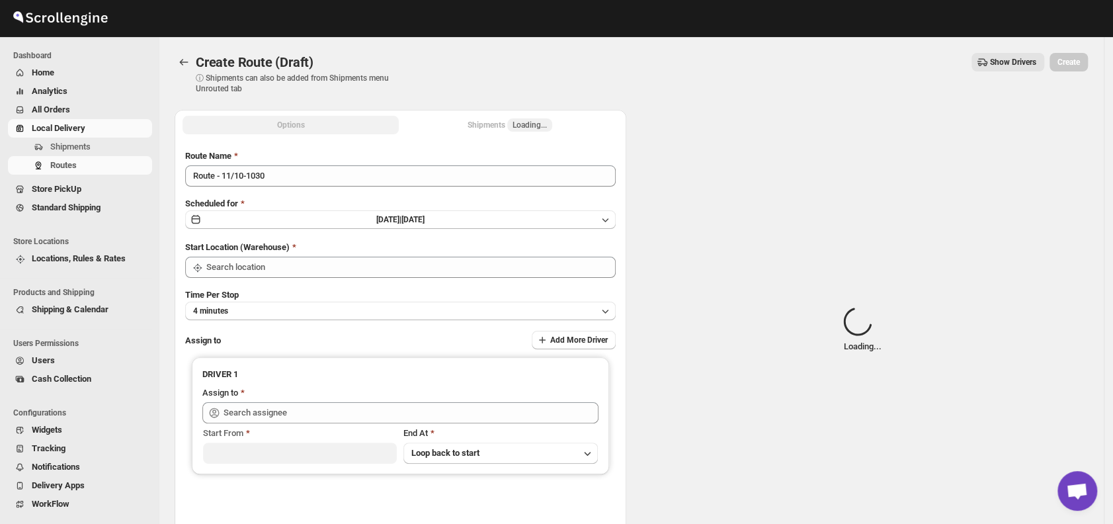
type input "DS01 [GEOGRAPHIC_DATA]"
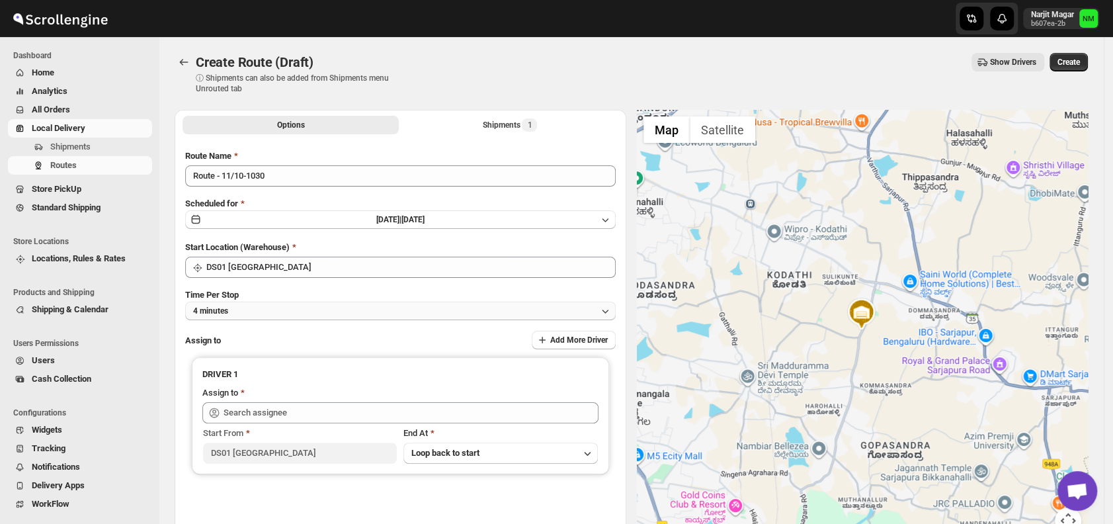
click at [327, 307] on button "4 minutes" at bounding box center [400, 310] width 430 height 19
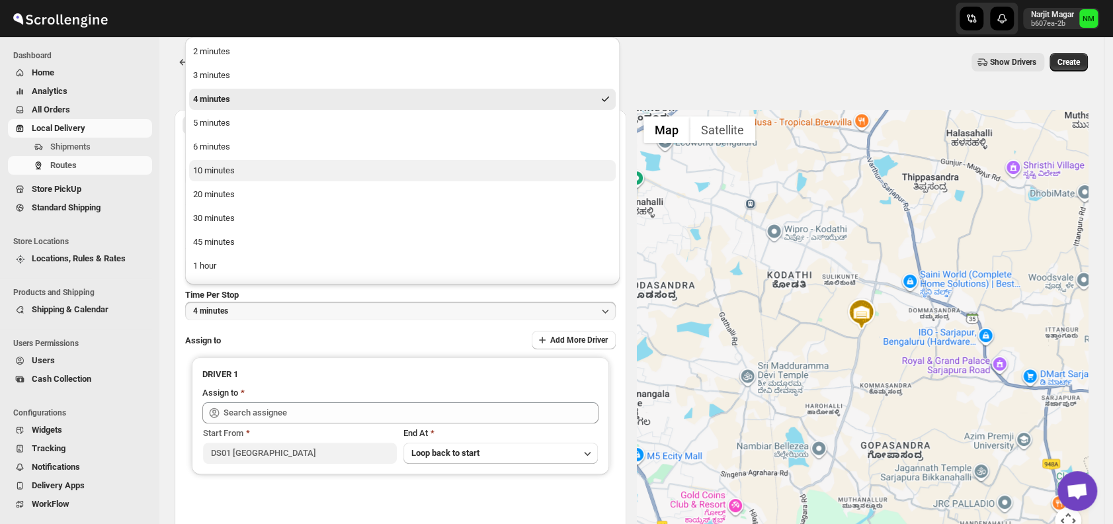
click at [233, 171] on div "10 minutes" at bounding box center [214, 170] width 42 height 13
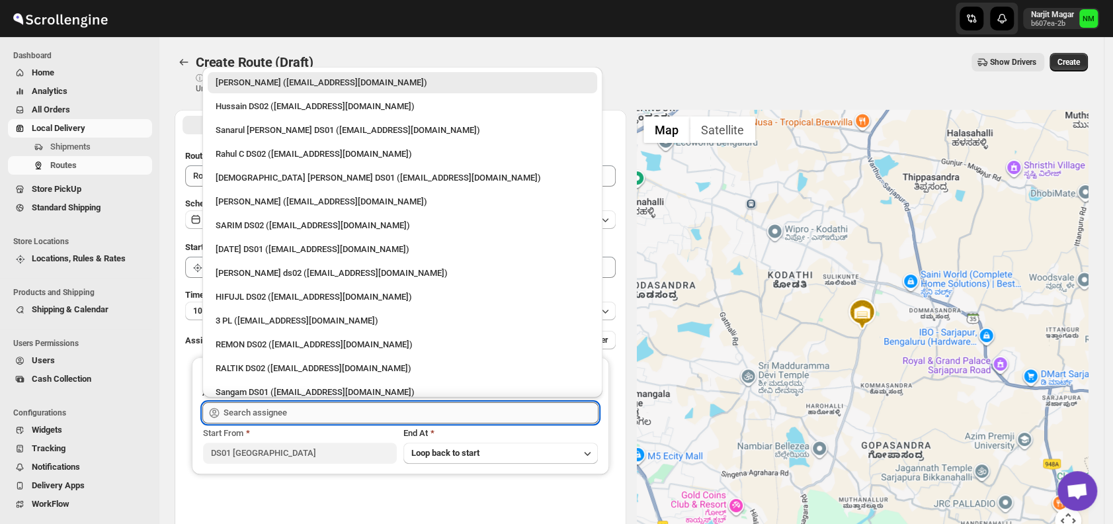
click at [319, 413] on input "text" at bounding box center [410, 412] width 375 height 21
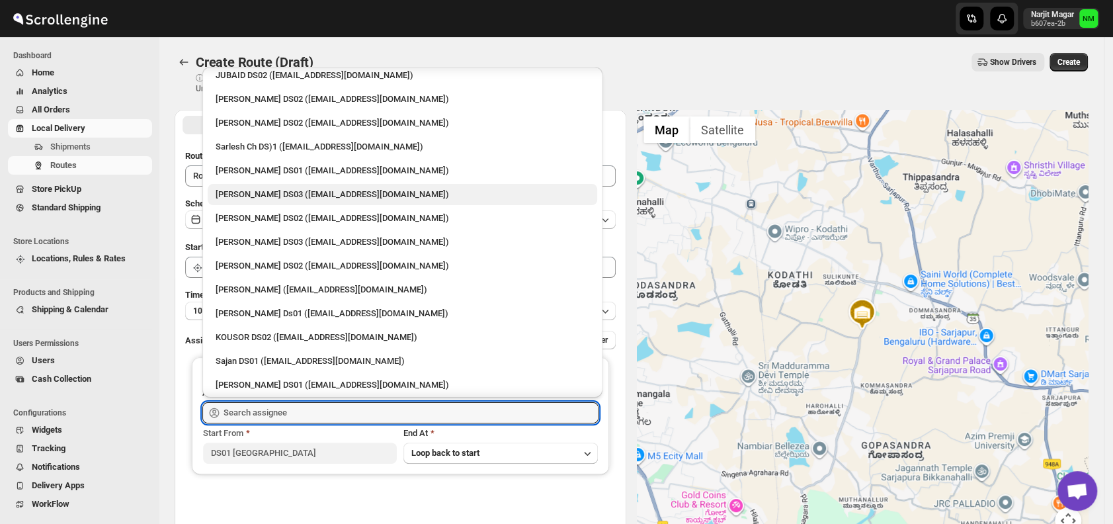
scroll to position [373, 0]
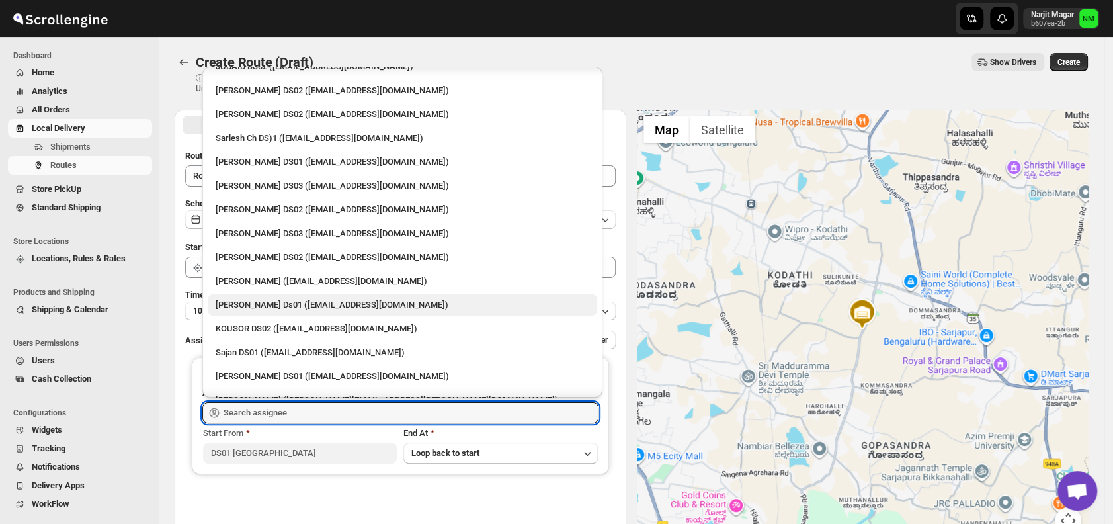
click at [296, 302] on div "[PERSON_NAME] Ds01 ([EMAIL_ADDRESS][DOMAIN_NAME])" at bounding box center [403, 304] width 374 height 13
type input "[PERSON_NAME] Ds01 ([EMAIL_ADDRESS][DOMAIN_NAME])"
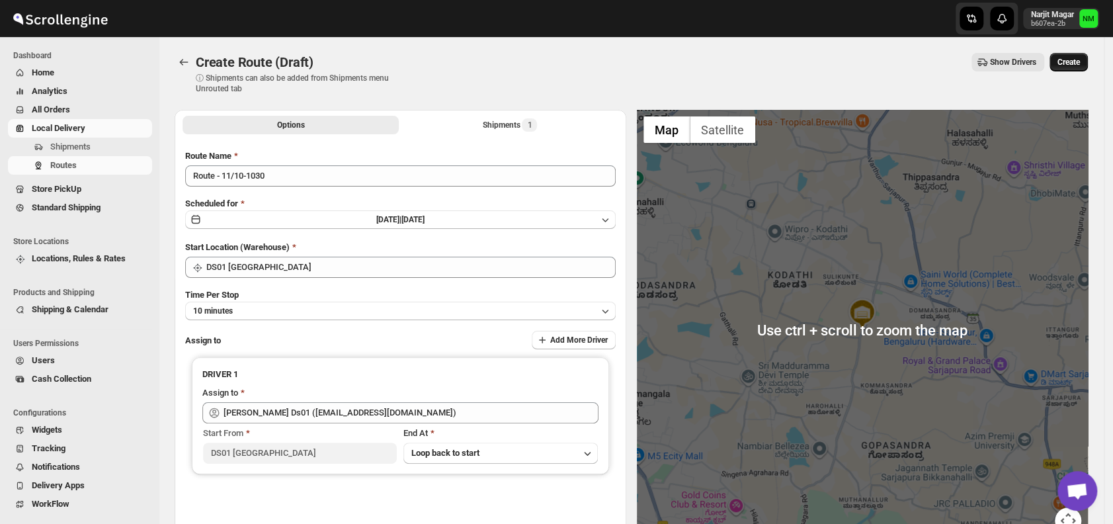
click at [1080, 59] on span "Create" at bounding box center [1068, 62] width 22 height 11
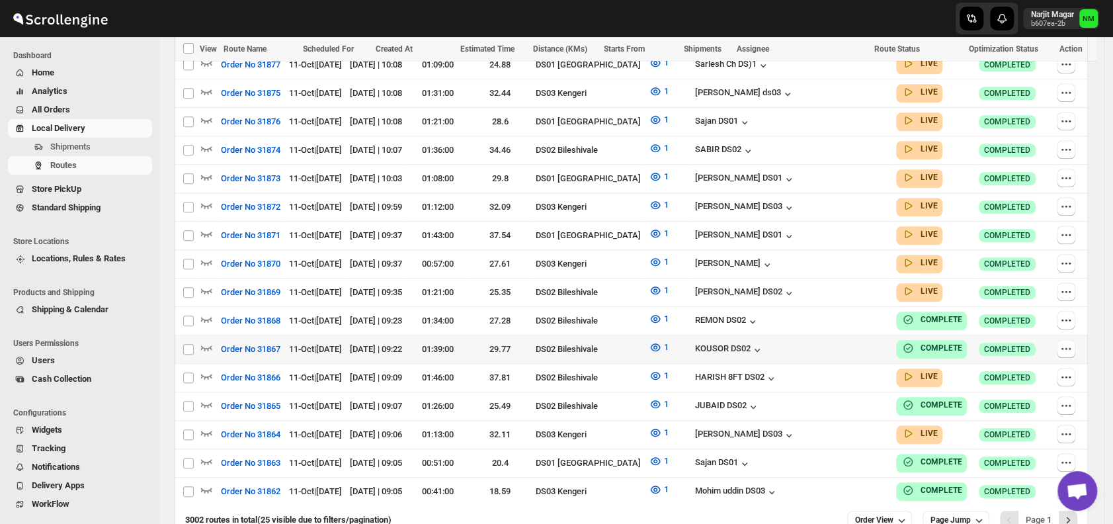
scroll to position [662, 0]
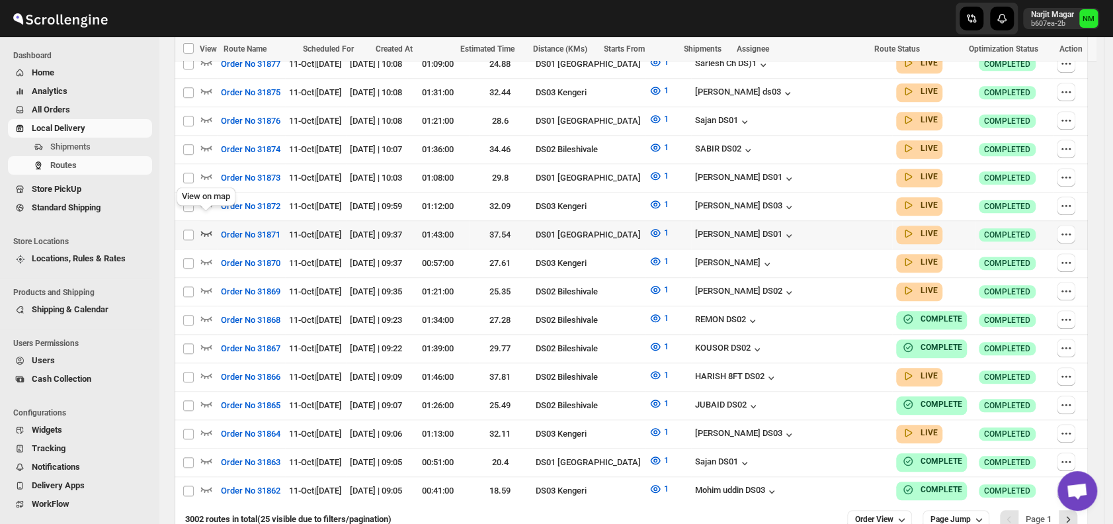
click at [208, 231] on icon "button" at bounding box center [206, 233] width 11 height 5
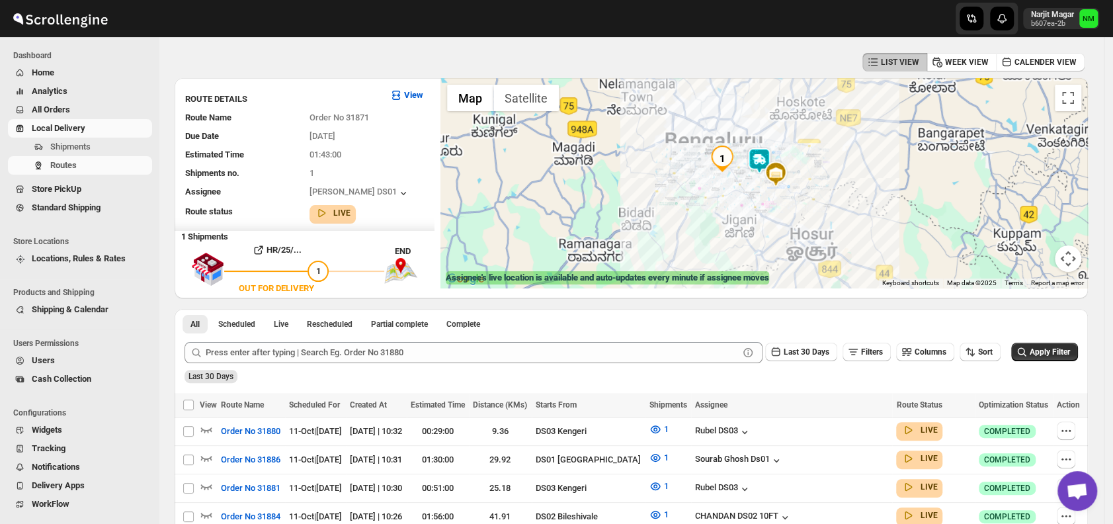
scroll to position [0, 0]
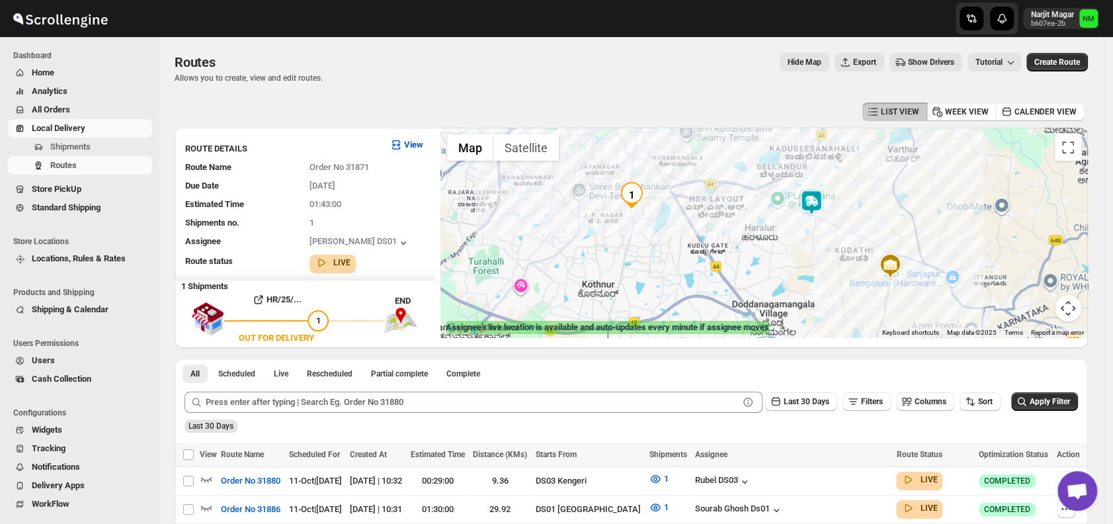
click at [821, 204] on img at bounding box center [811, 202] width 26 height 26
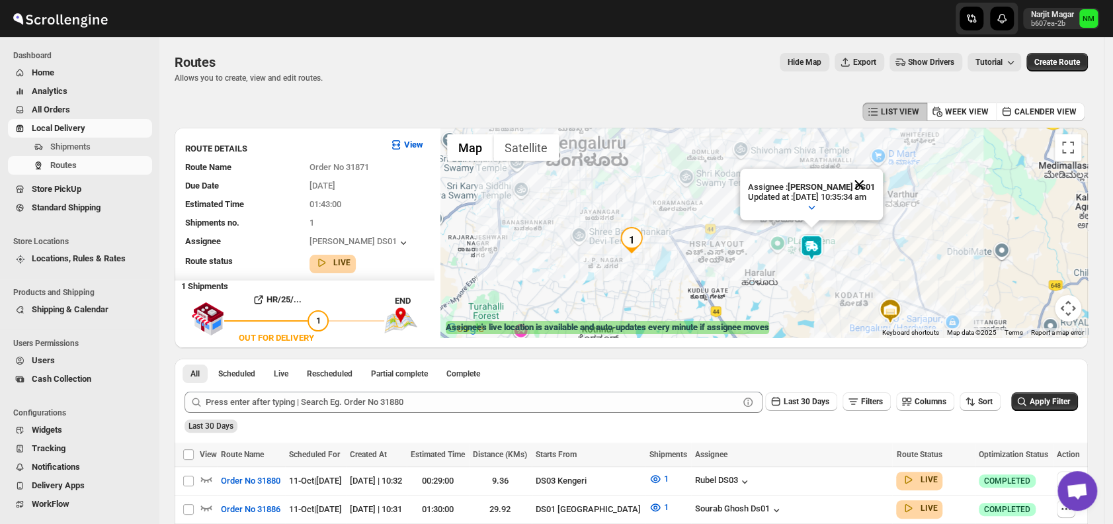
click at [875, 183] on button "Close" at bounding box center [859, 185] width 32 height 32
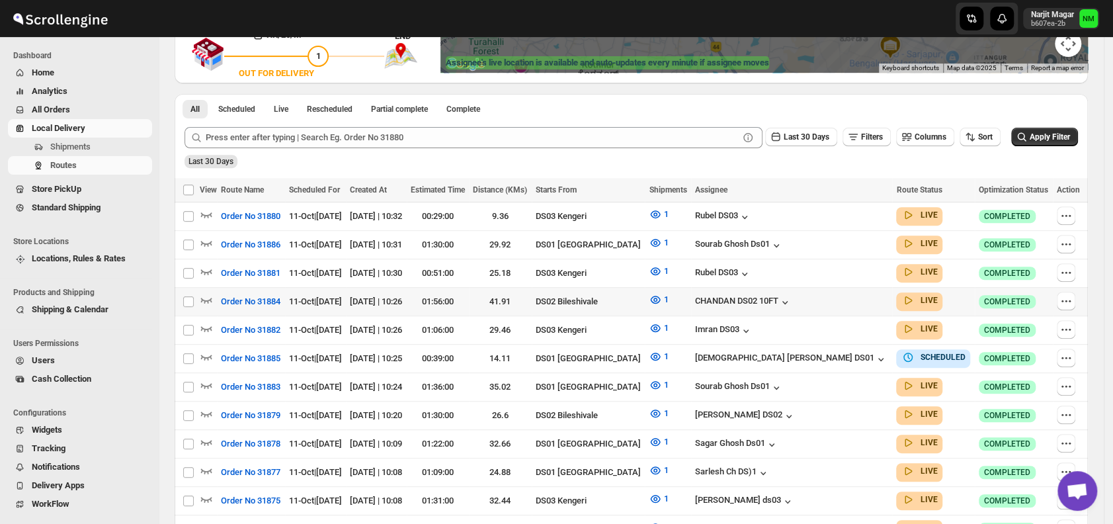
scroll to position [265, 0]
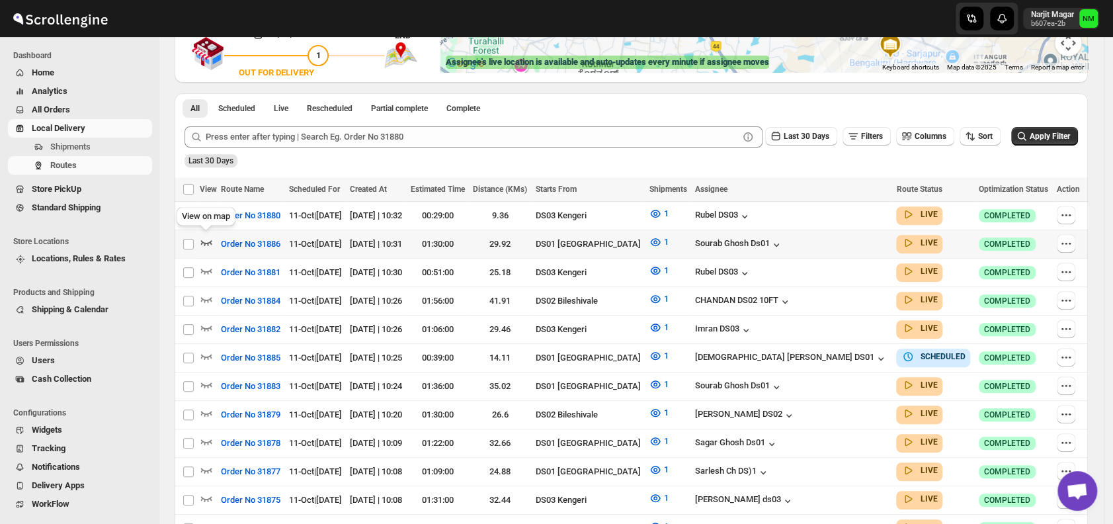
click at [208, 241] on icon "button" at bounding box center [206, 242] width 11 height 5
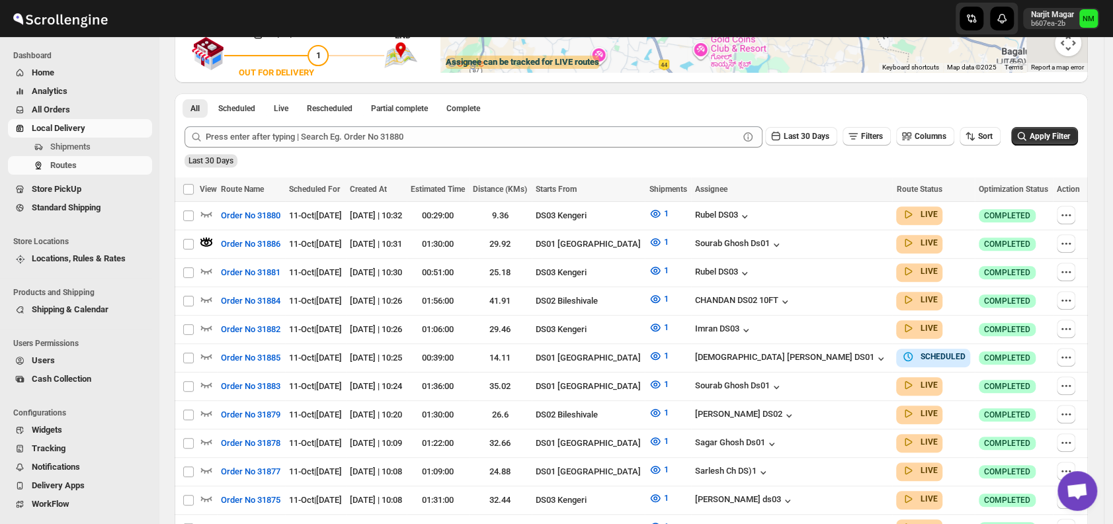
scroll to position [0, 0]
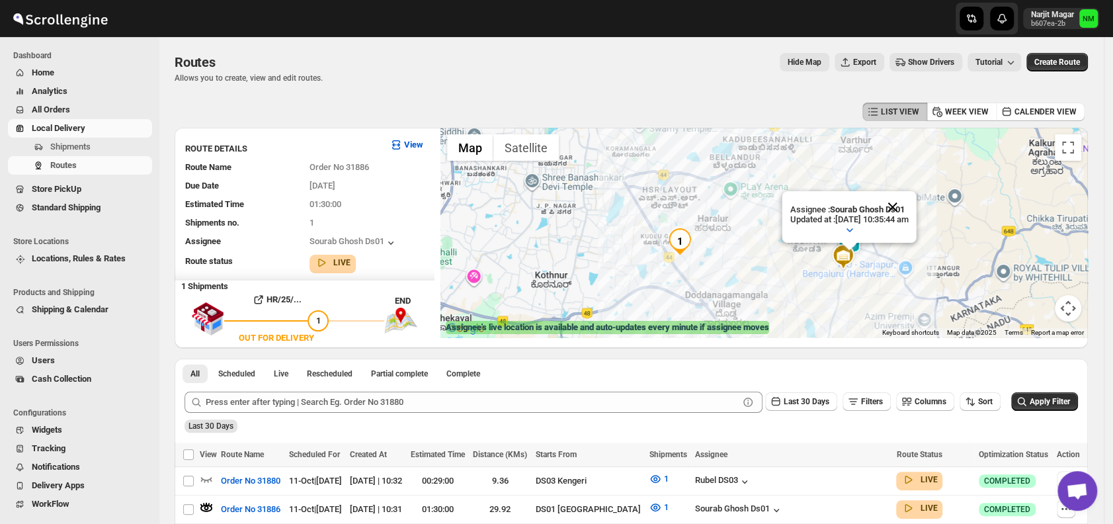
click at [908, 196] on button "Close" at bounding box center [893, 207] width 32 height 32
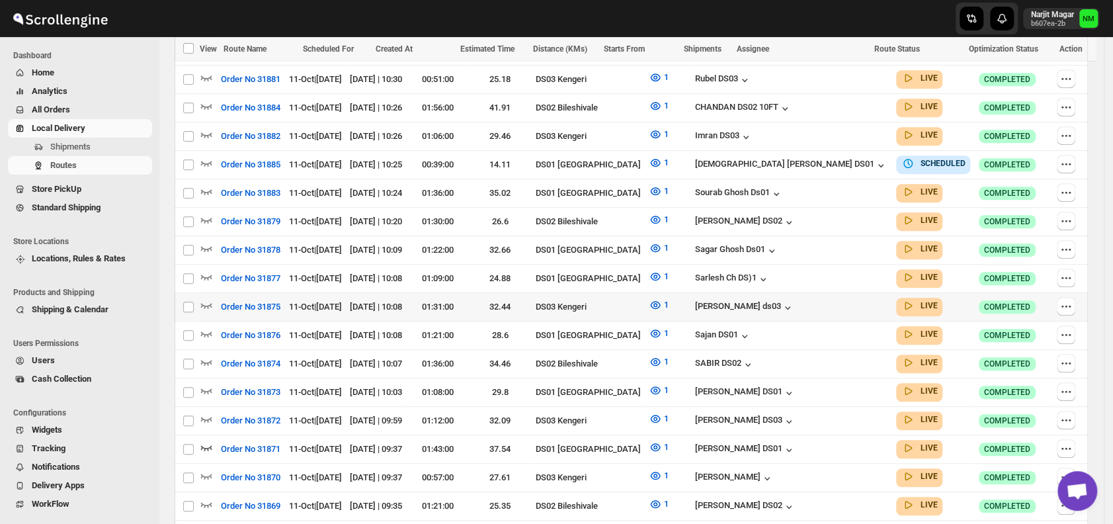
scroll to position [459, 0]
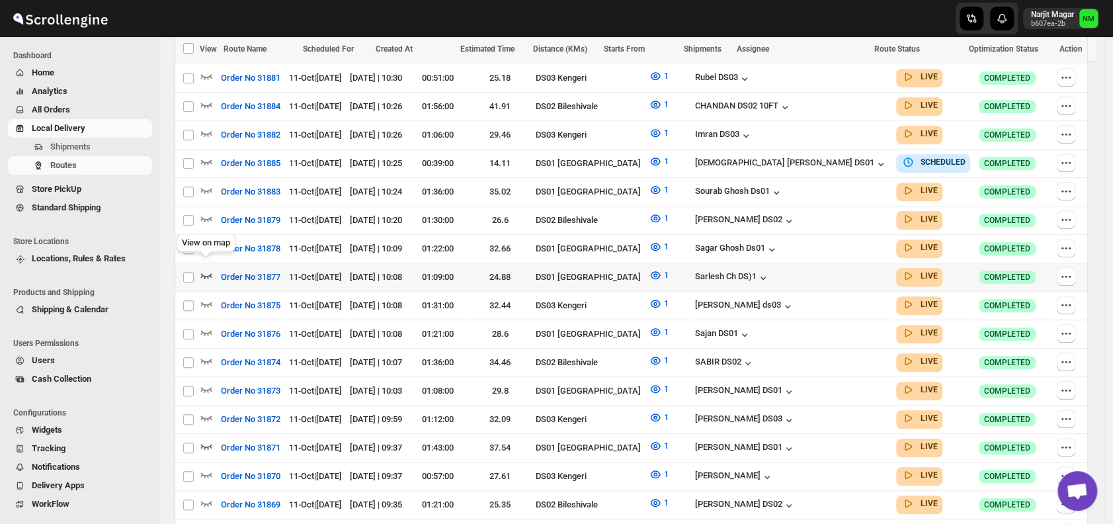
click at [210, 268] on icon "button" at bounding box center [206, 274] width 13 height 13
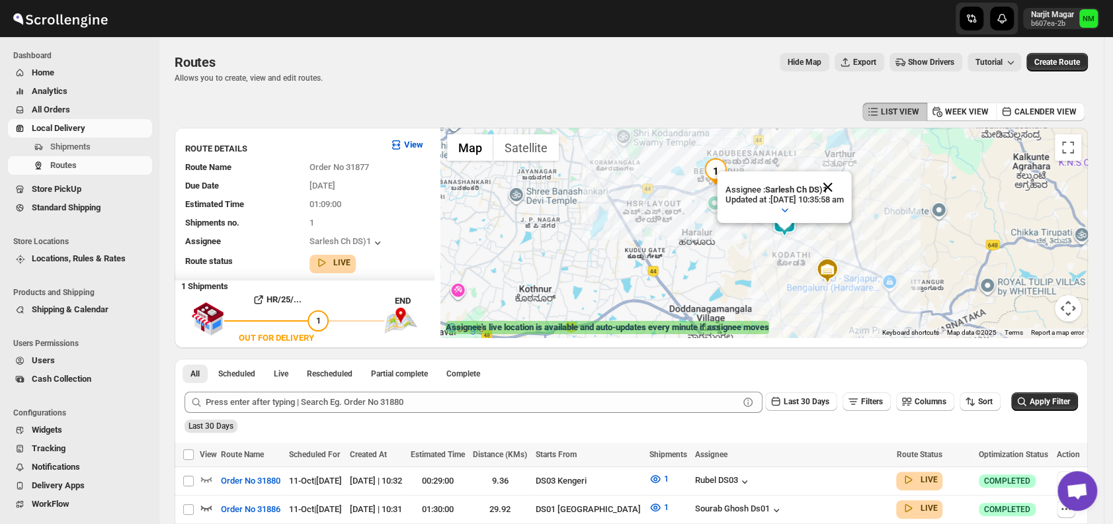
click at [844, 184] on button "Close" at bounding box center [828, 187] width 32 height 32
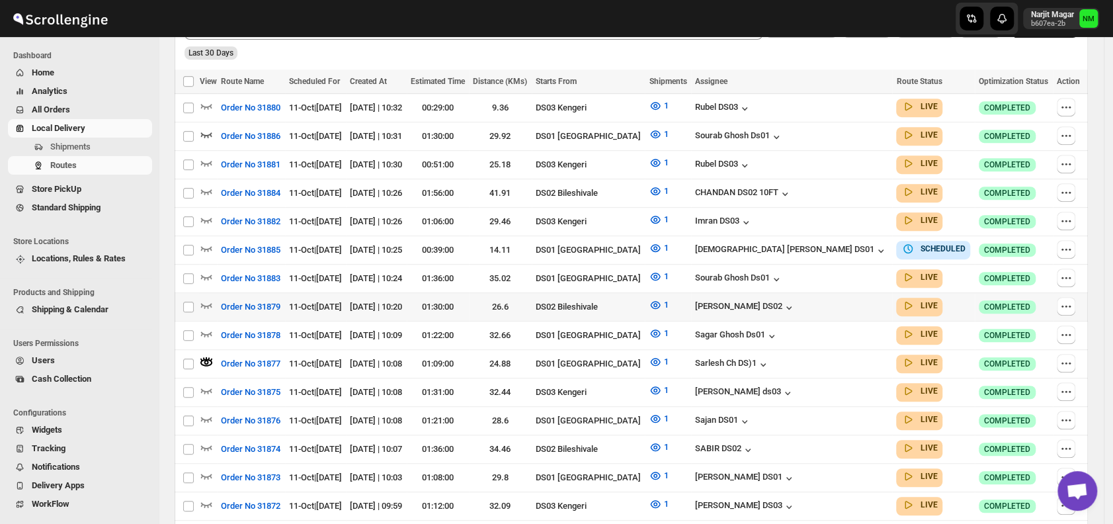
scroll to position [376, 0]
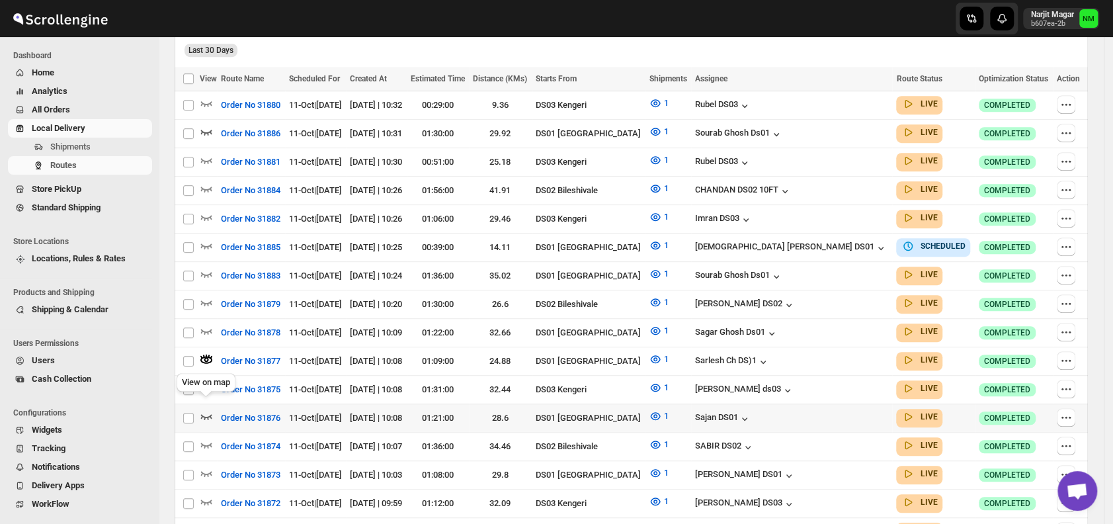
click at [212, 409] on icon "button" at bounding box center [206, 415] width 13 height 13
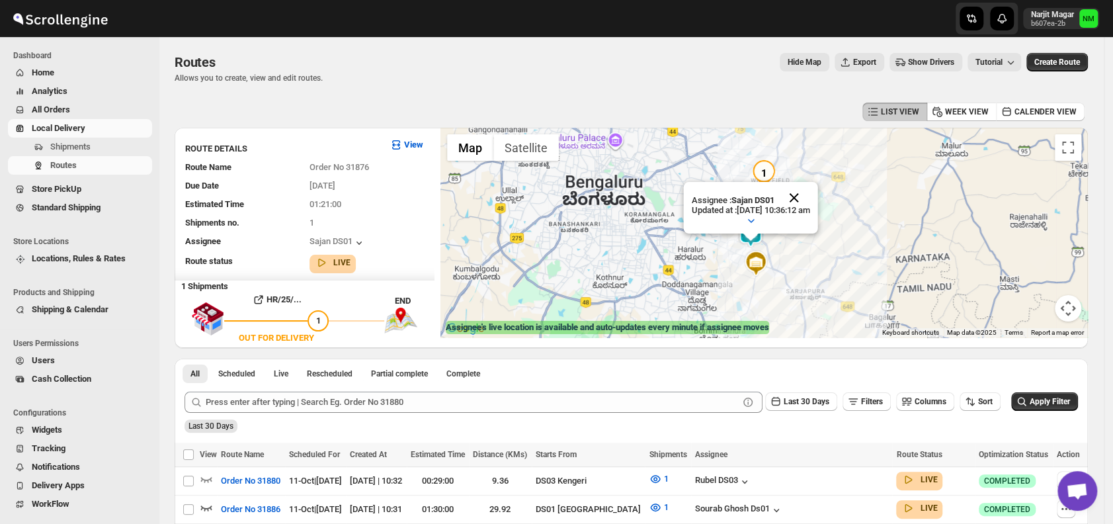
click at [810, 196] on button "Close" at bounding box center [794, 198] width 32 height 32
click at [86, 144] on span "Shipments" at bounding box center [70, 146] width 40 height 10
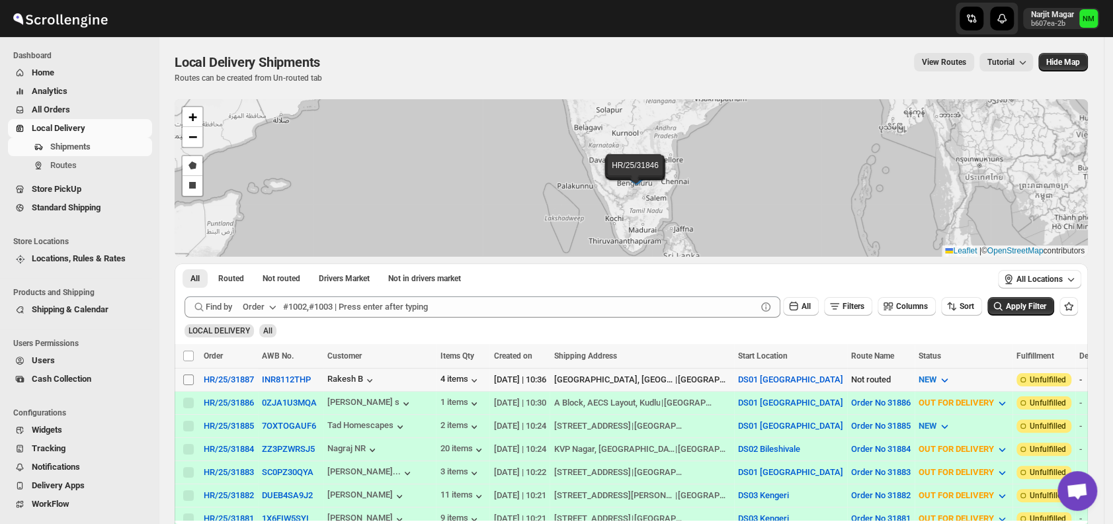
click at [190, 375] on input "Select shipment" at bounding box center [188, 379] width 11 height 11
checkbox input "true"
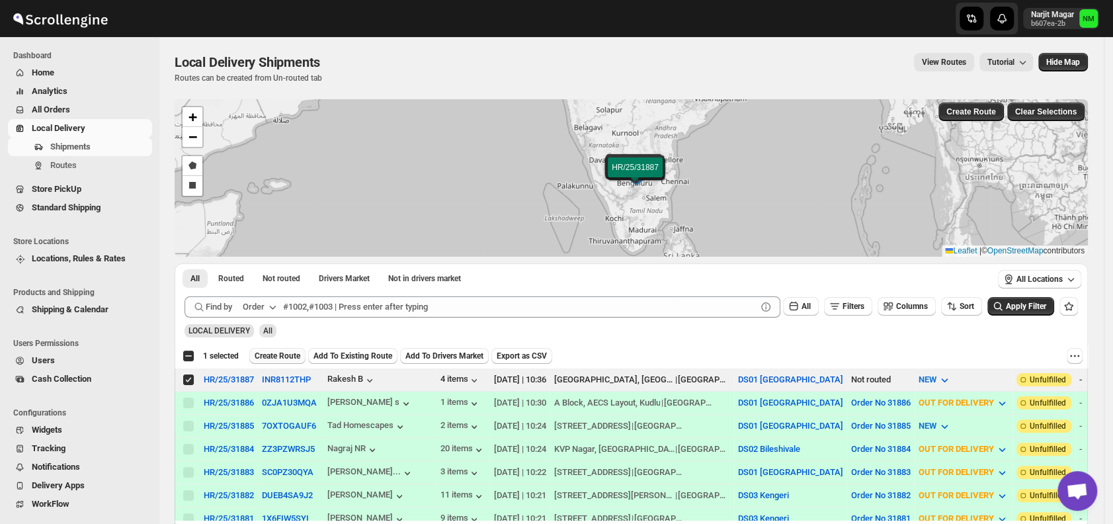
click at [265, 355] on span "Create Route" at bounding box center [278, 355] width 46 height 11
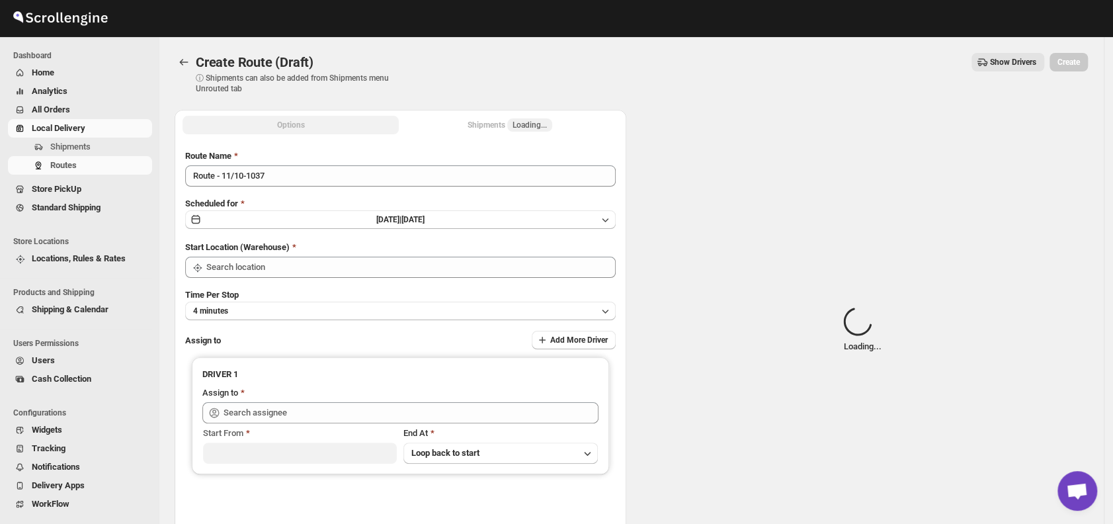
type input "DS01 [GEOGRAPHIC_DATA]"
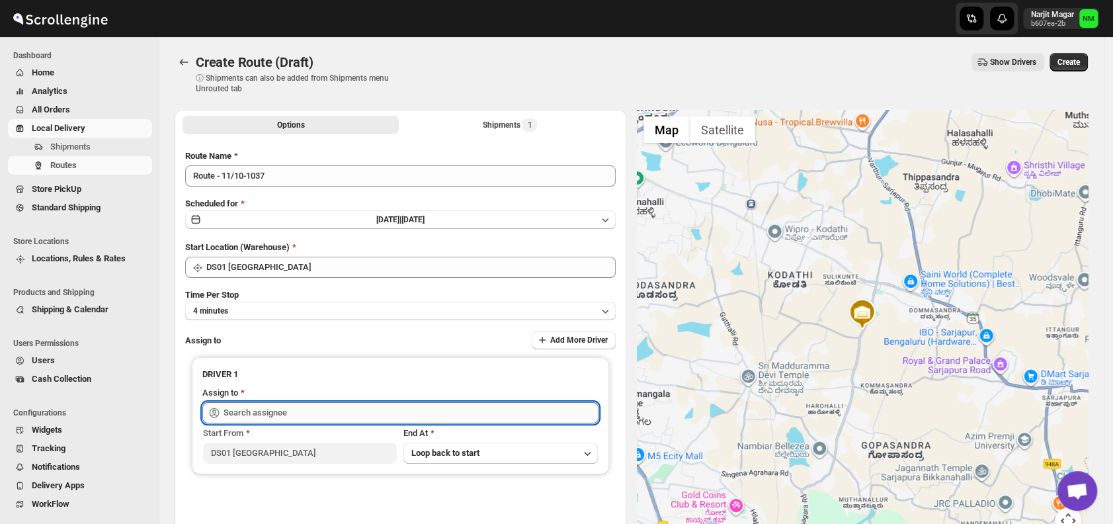
click at [315, 407] on input "text" at bounding box center [410, 412] width 375 height 21
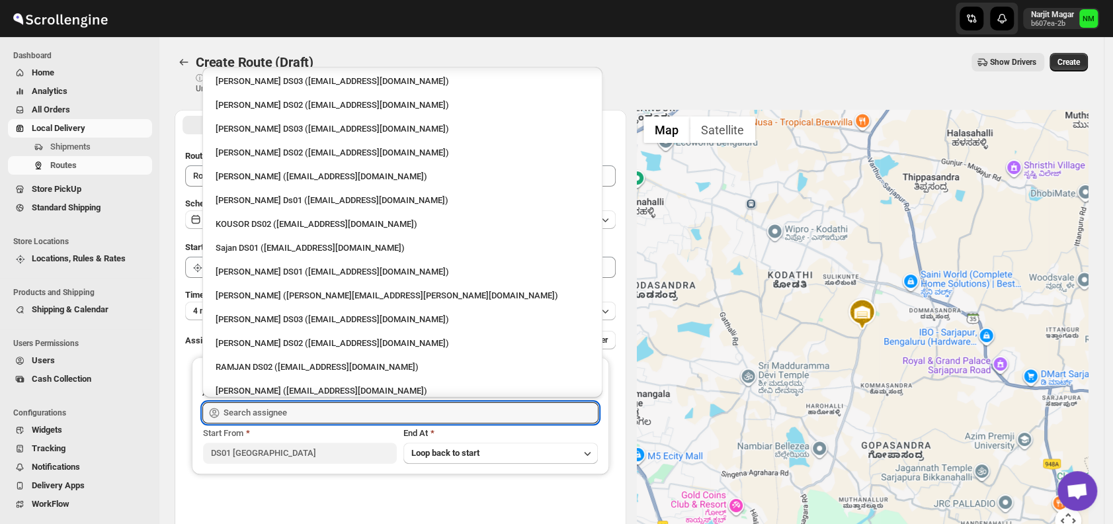
scroll to position [481, 0]
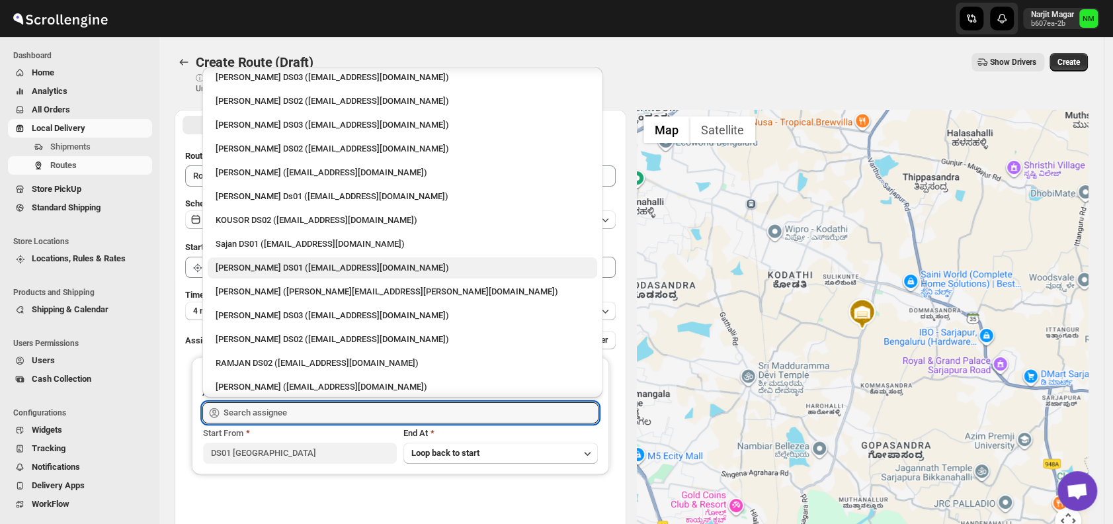
click at [251, 257] on div "[PERSON_NAME] DS01 ([EMAIL_ADDRESS][DOMAIN_NAME])" at bounding box center [402, 267] width 389 height 21
type input "[PERSON_NAME] DS01 ([EMAIL_ADDRESS][DOMAIN_NAME])"
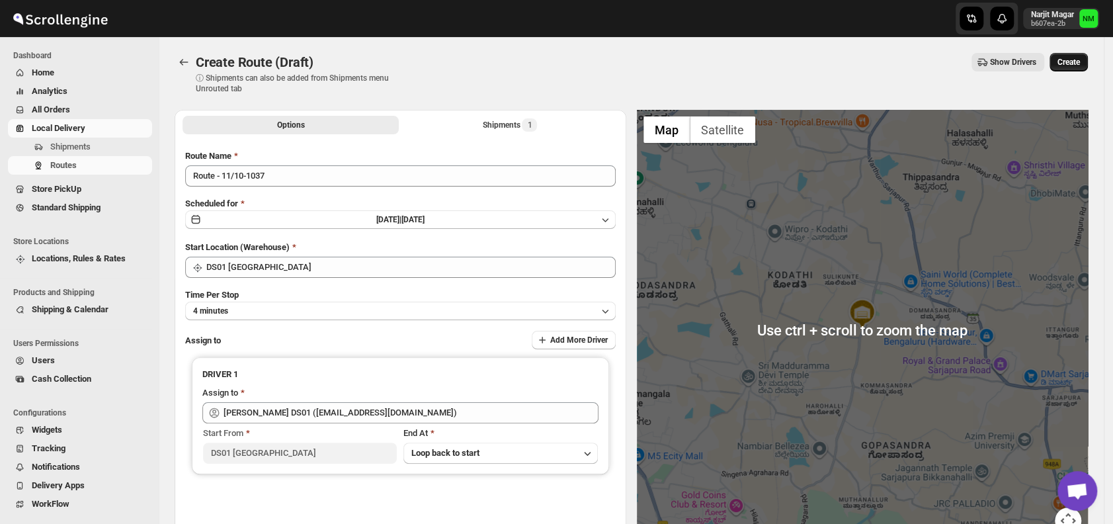
click at [1080, 55] on button "Create" at bounding box center [1068, 62] width 38 height 19
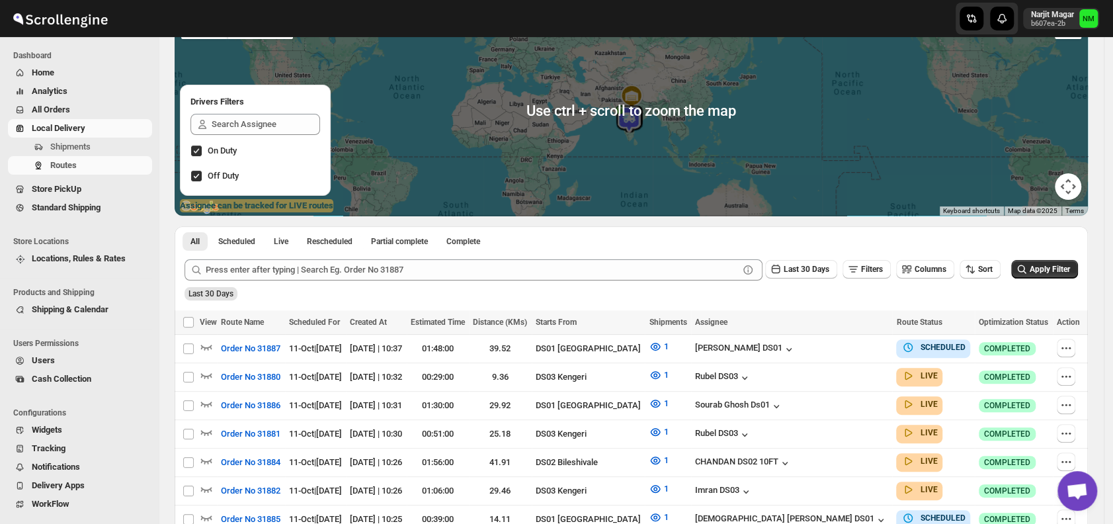
scroll to position [122, 0]
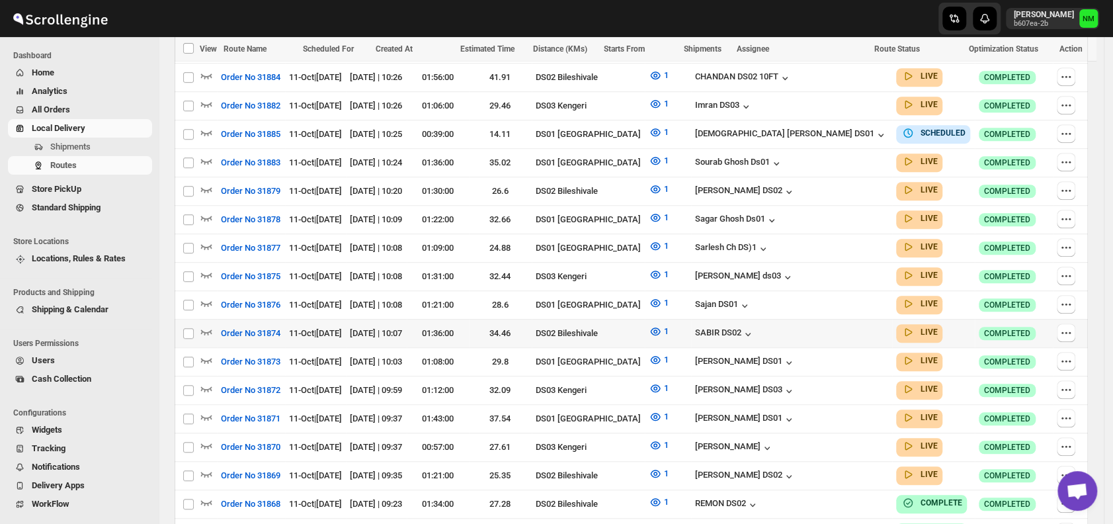
scroll to position [544, 0]
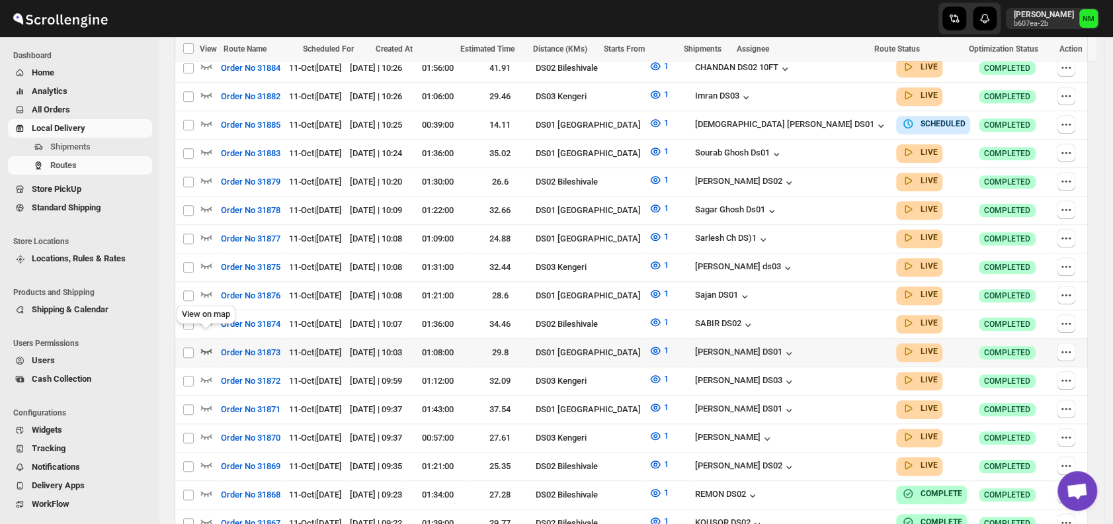
click at [207, 348] on icon "button" at bounding box center [206, 350] width 11 height 5
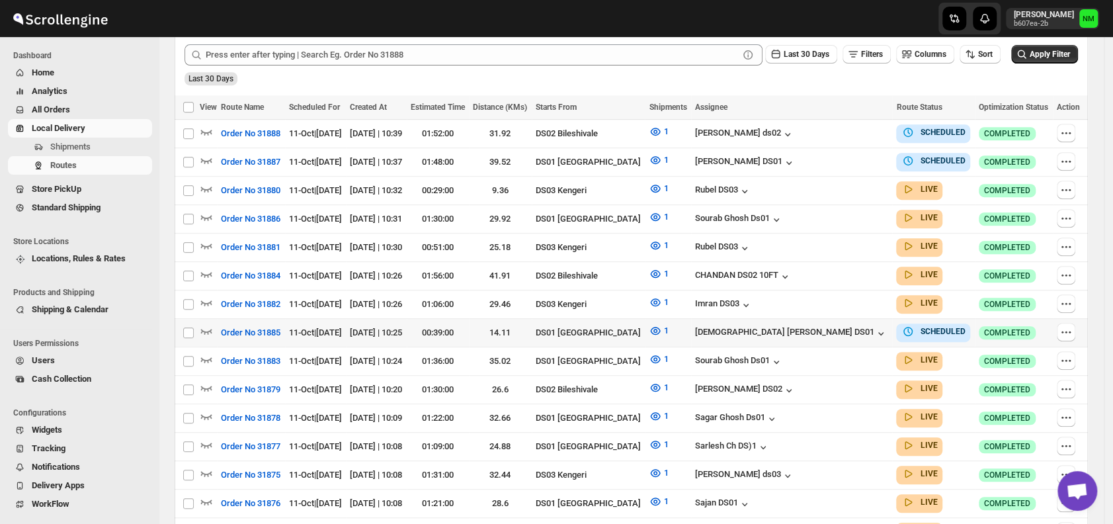
scroll to position [348, 0]
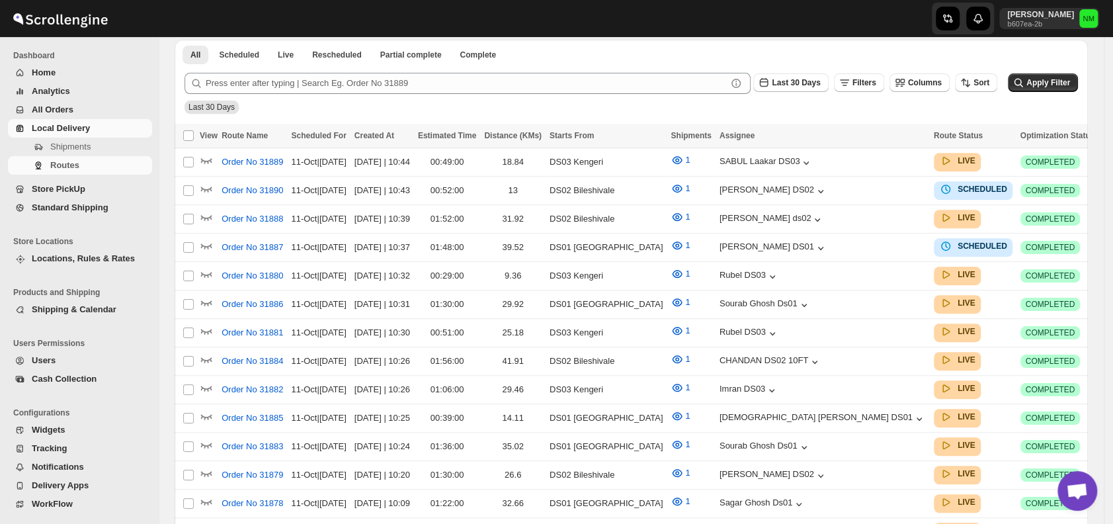
scroll to position [348, 0]
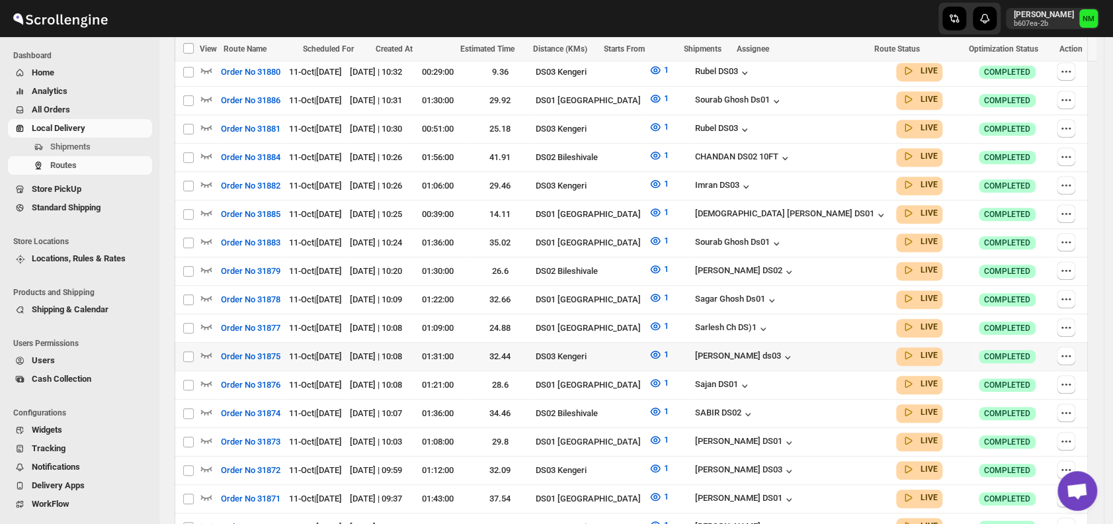
scroll to position [515, 0]
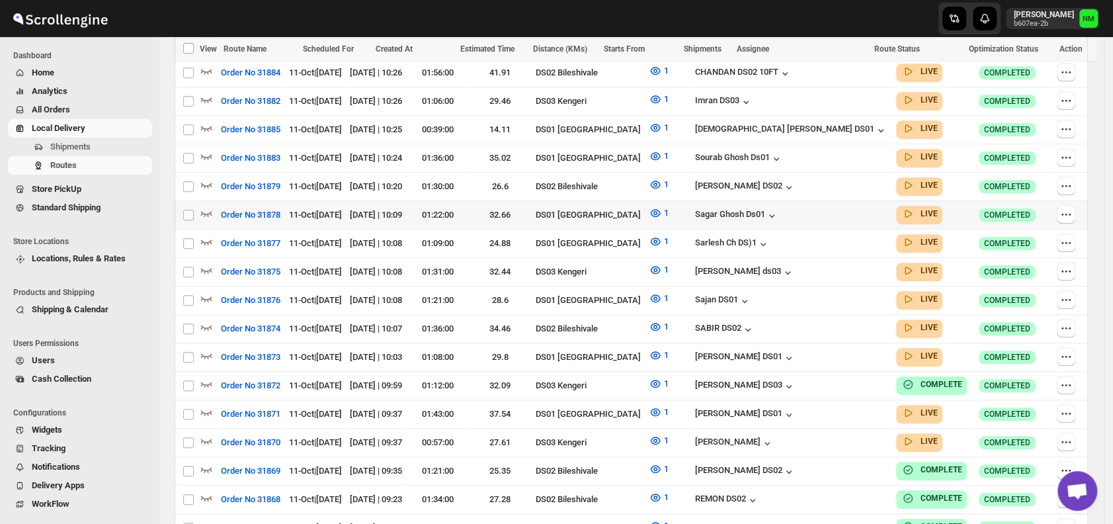
scroll to position [597, 0]
click at [206, 348] on icon "button" at bounding box center [206, 354] width 13 height 13
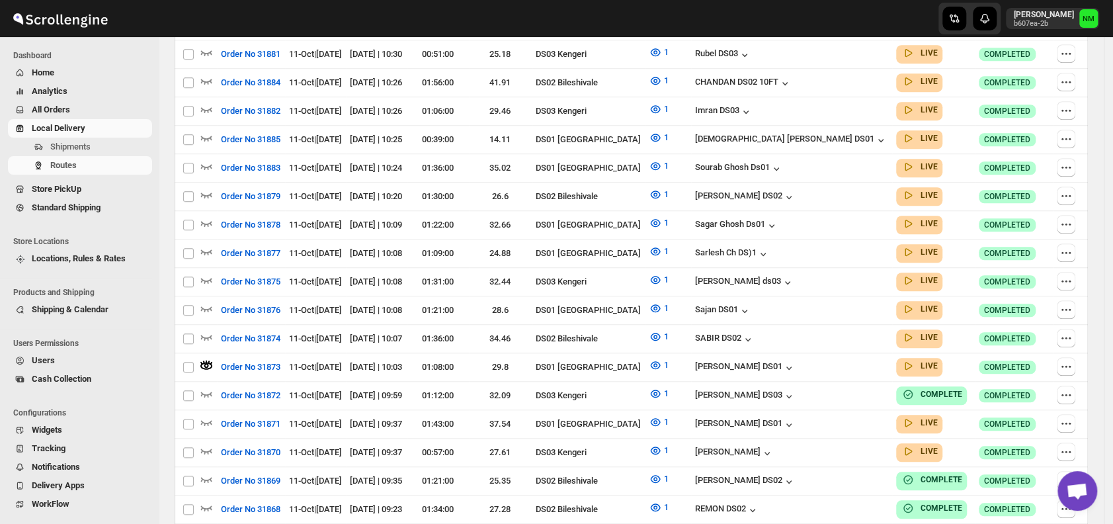
scroll to position [9, 0]
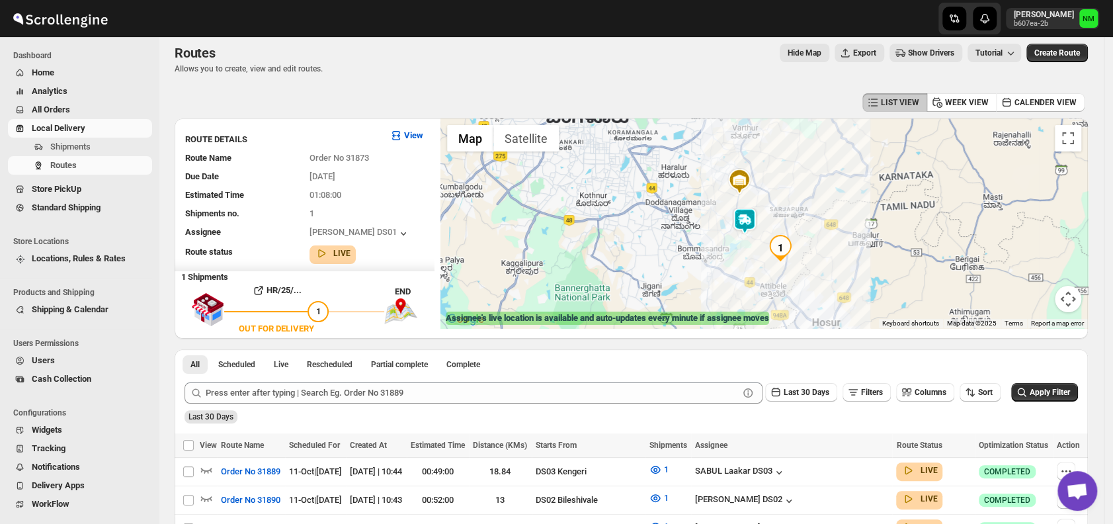
click at [740, 219] on img at bounding box center [744, 221] width 26 height 26
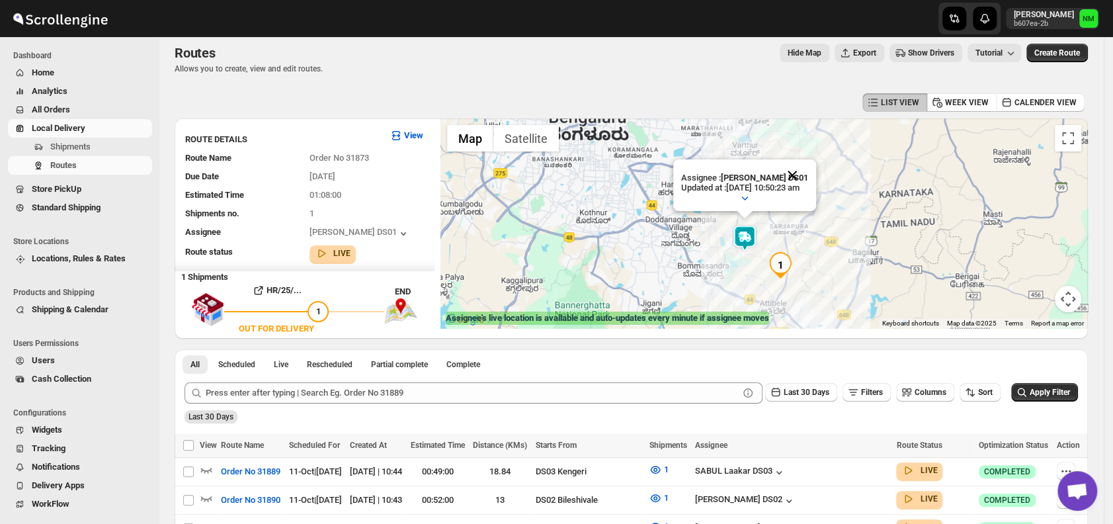
click at [808, 174] on button "Close" at bounding box center [792, 175] width 32 height 32
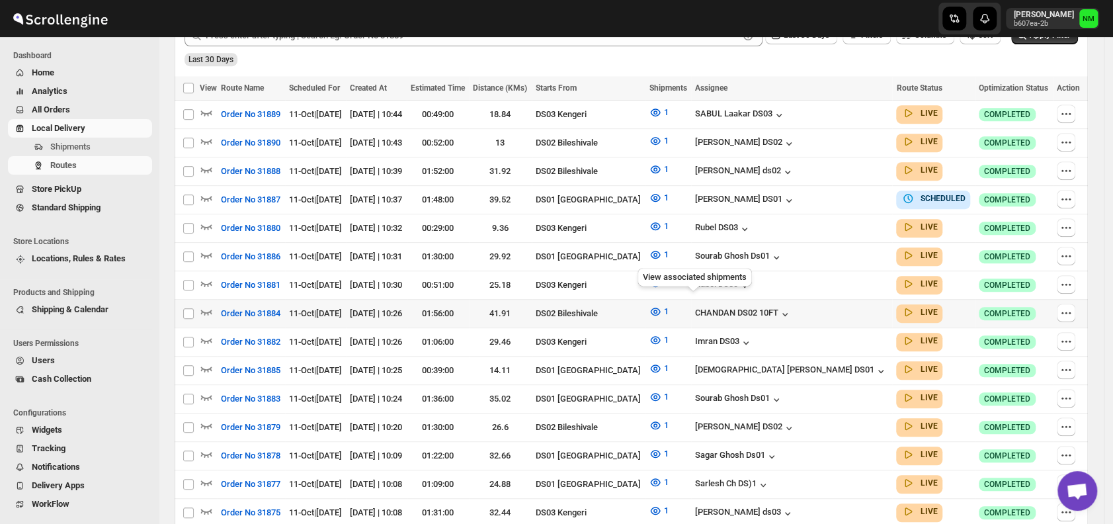
scroll to position [367, 0]
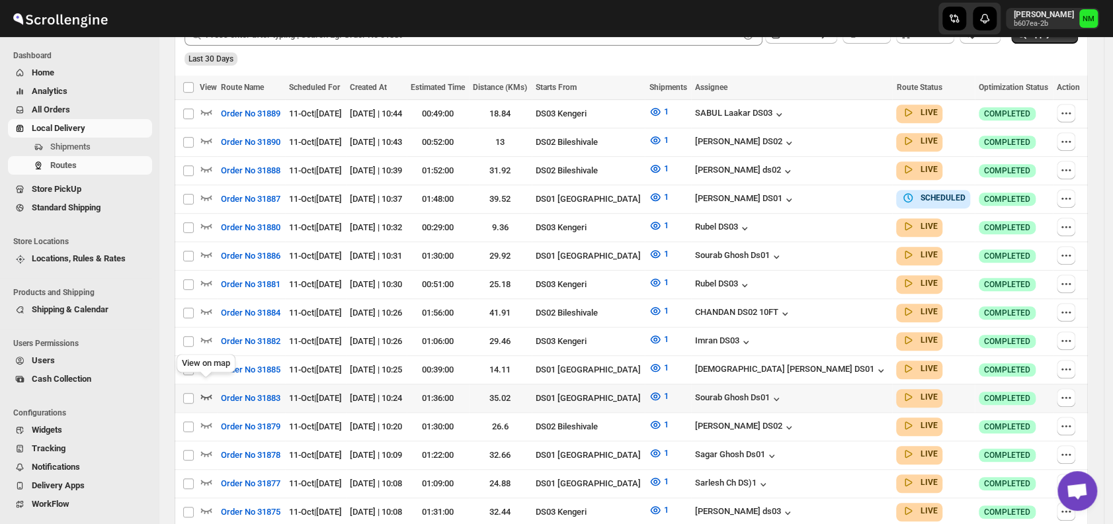
click at [209, 391] on icon "button" at bounding box center [206, 395] width 13 height 13
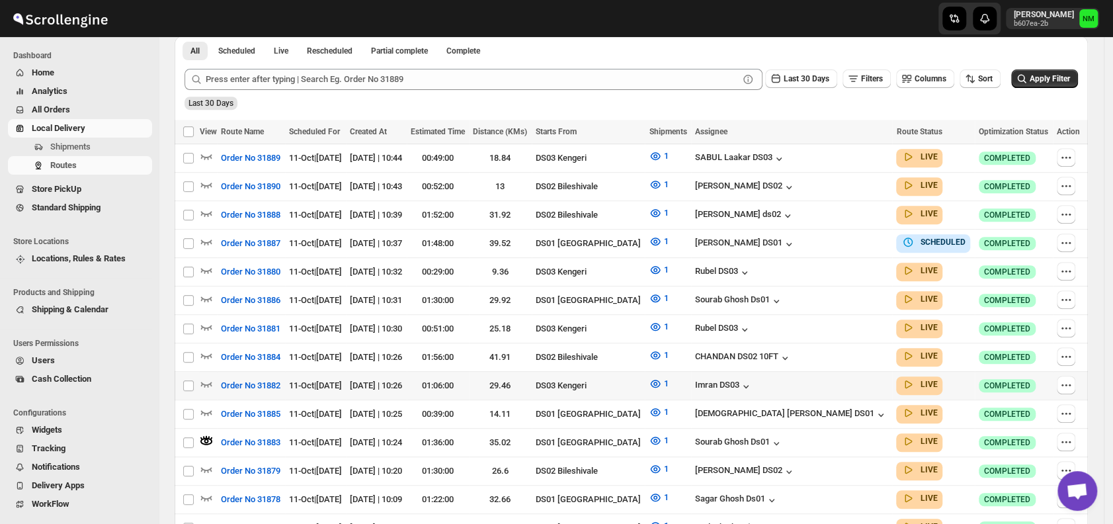
scroll to position [331, 0]
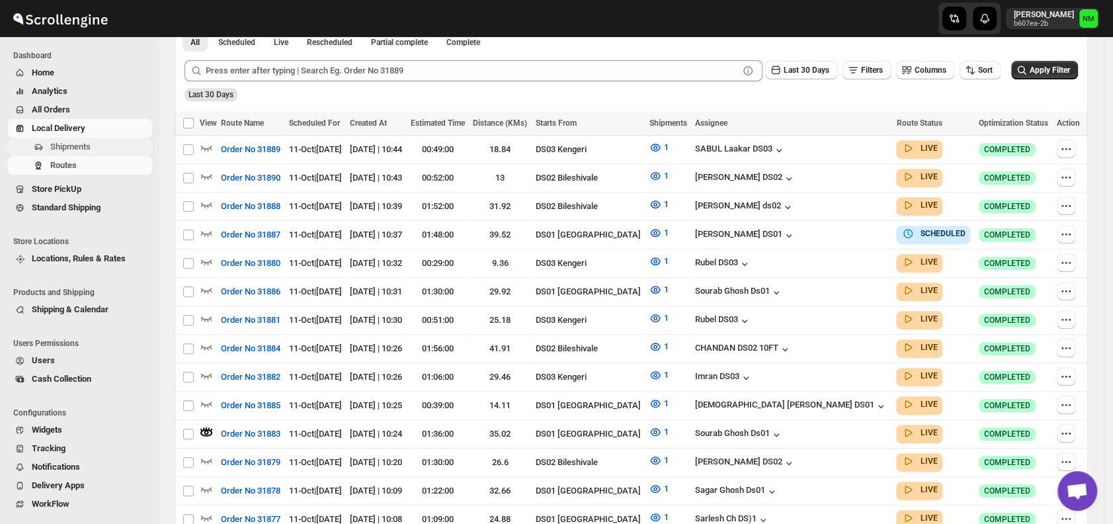
click at [106, 150] on span "Shipments" at bounding box center [99, 146] width 99 height 13
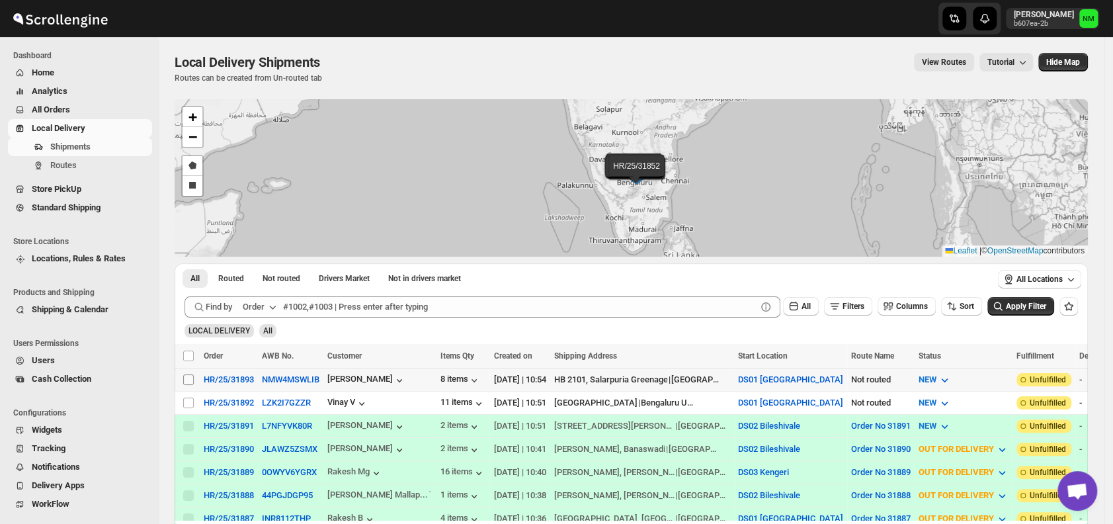
click at [188, 376] on input "Select shipment" at bounding box center [188, 379] width 11 height 11
checkbox input "true"
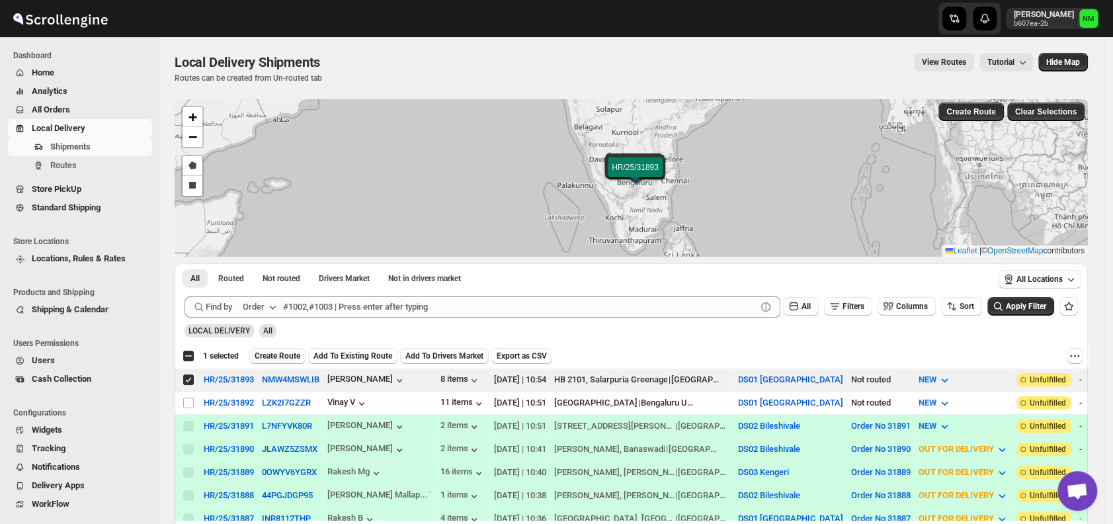
click at [270, 354] on span "Create Route" at bounding box center [278, 355] width 46 height 11
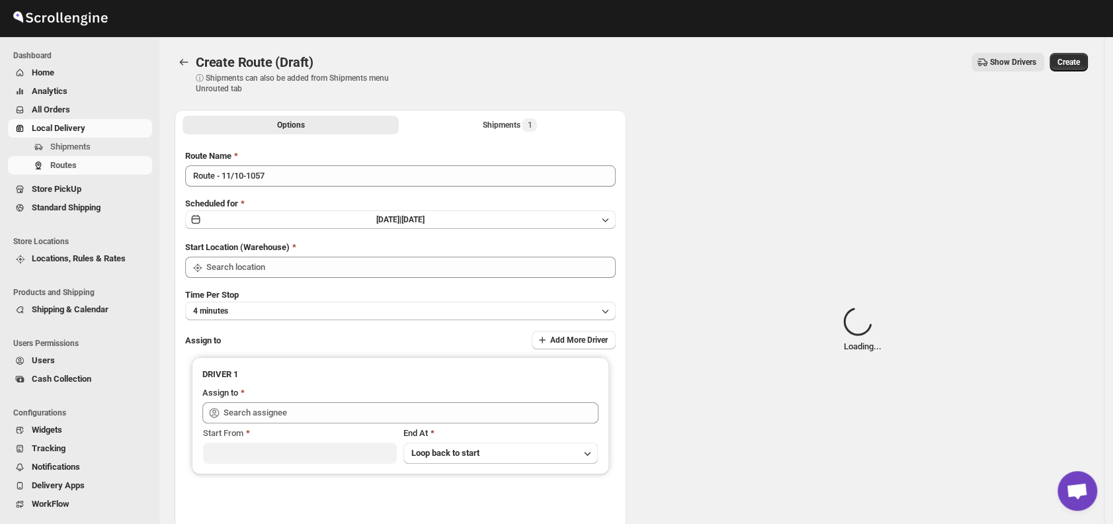
type input "DS01 [GEOGRAPHIC_DATA]"
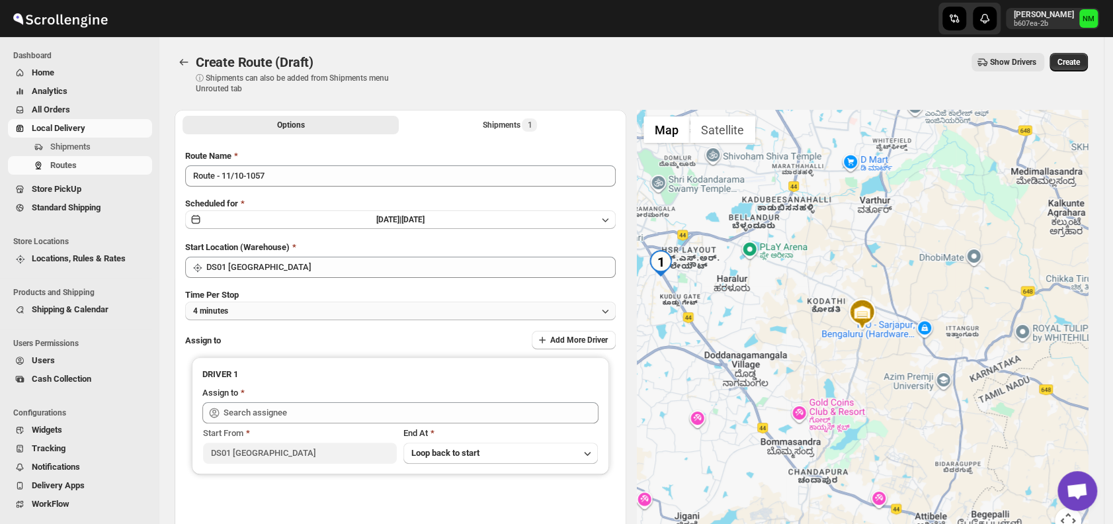
click at [282, 312] on button "4 minutes" at bounding box center [400, 310] width 430 height 19
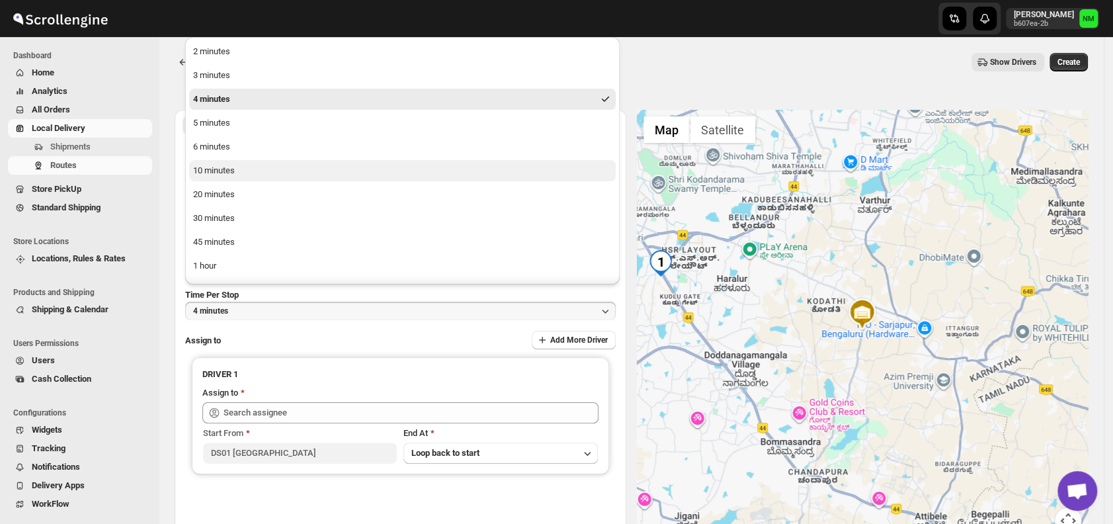
click at [233, 170] on div "10 minutes" at bounding box center [214, 170] width 42 height 13
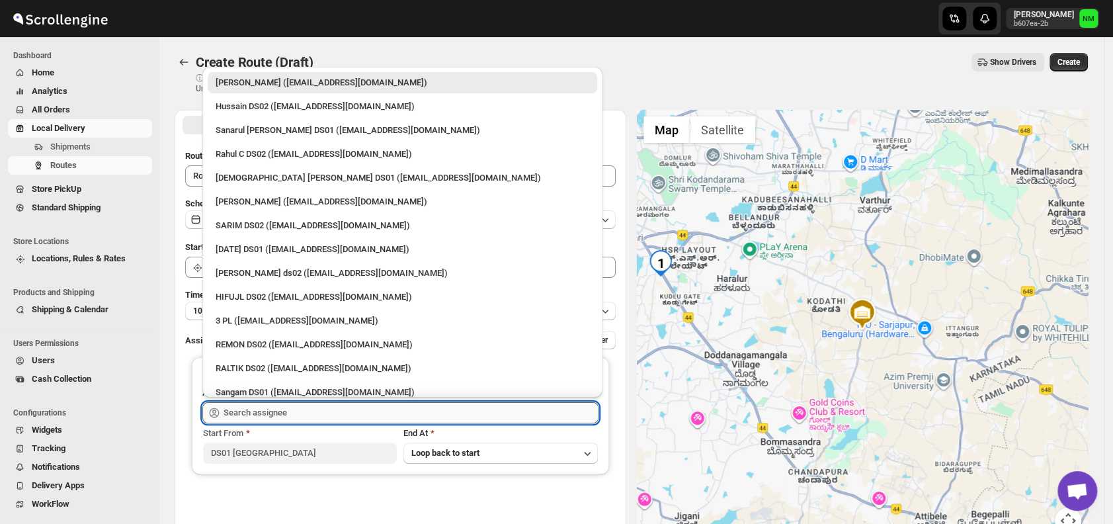
click at [327, 405] on input "text" at bounding box center [410, 412] width 375 height 21
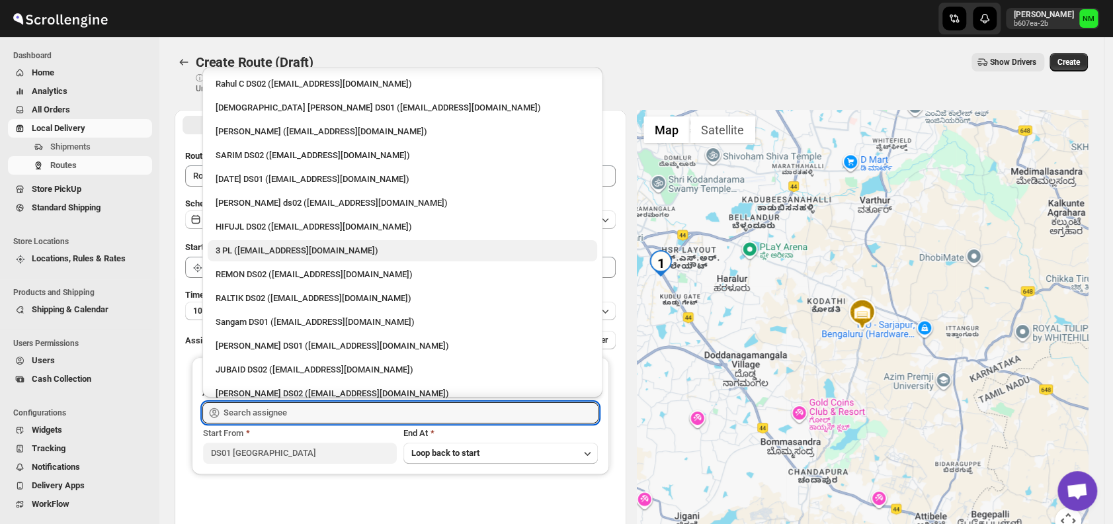
click at [258, 245] on div "3 PL (hello@home-run.co)" at bounding box center [403, 250] width 374 height 13
type input "3 PL (hello@home-run.co)"
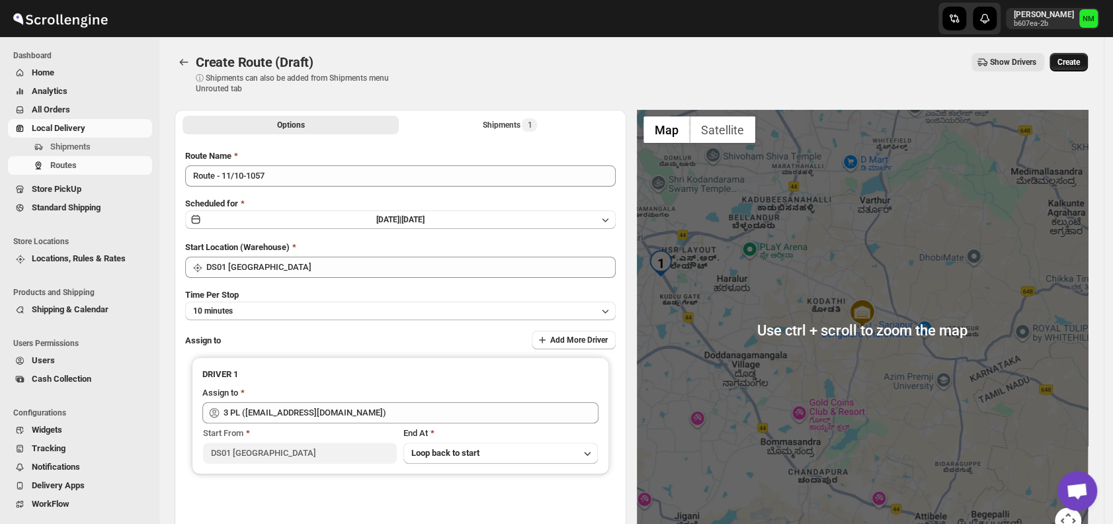
click at [1077, 65] on span "Create" at bounding box center [1068, 62] width 22 height 11
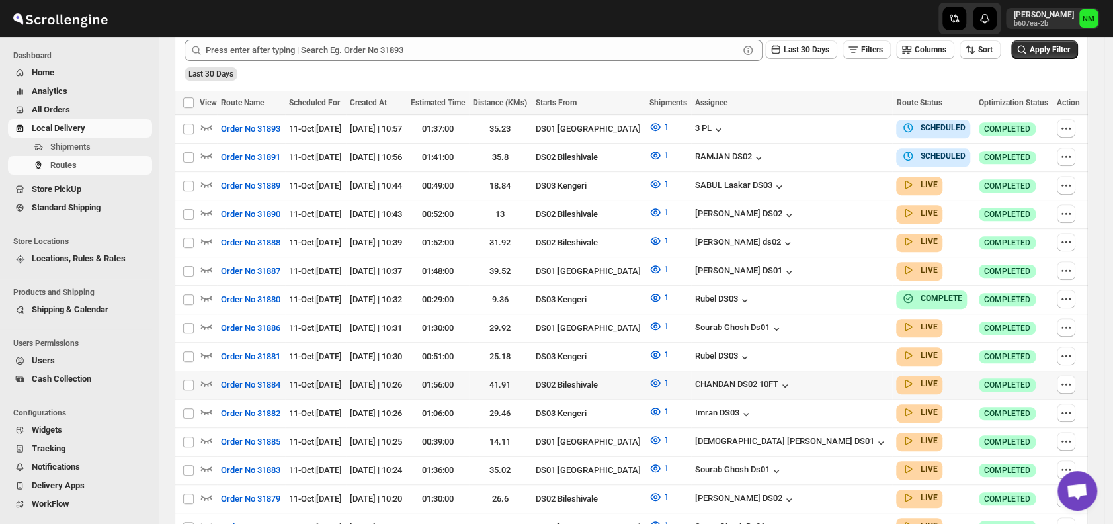
scroll to position [344, 0]
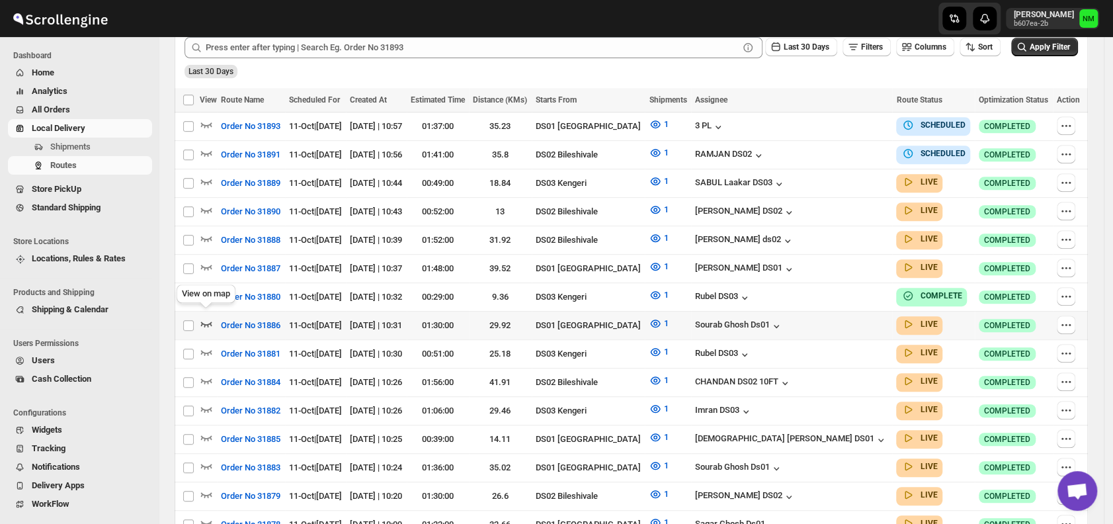
click at [204, 317] on icon "button" at bounding box center [206, 323] width 13 height 13
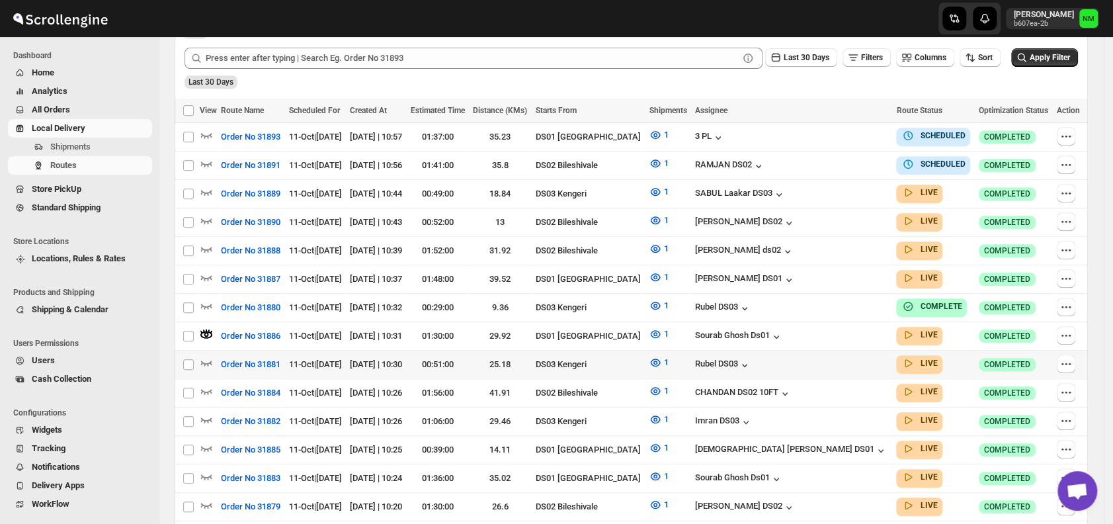
scroll to position [0, 0]
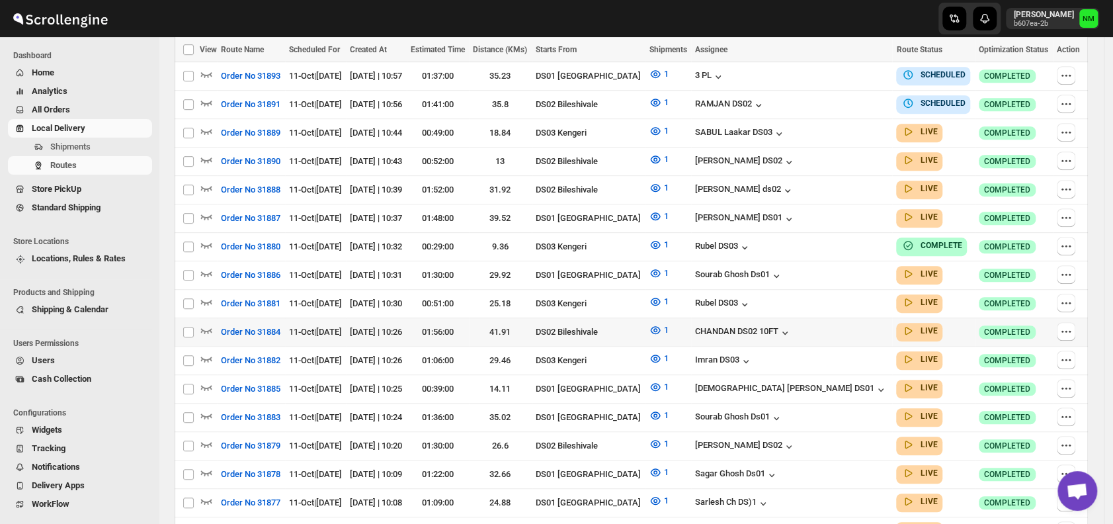
scroll to position [395, 0]
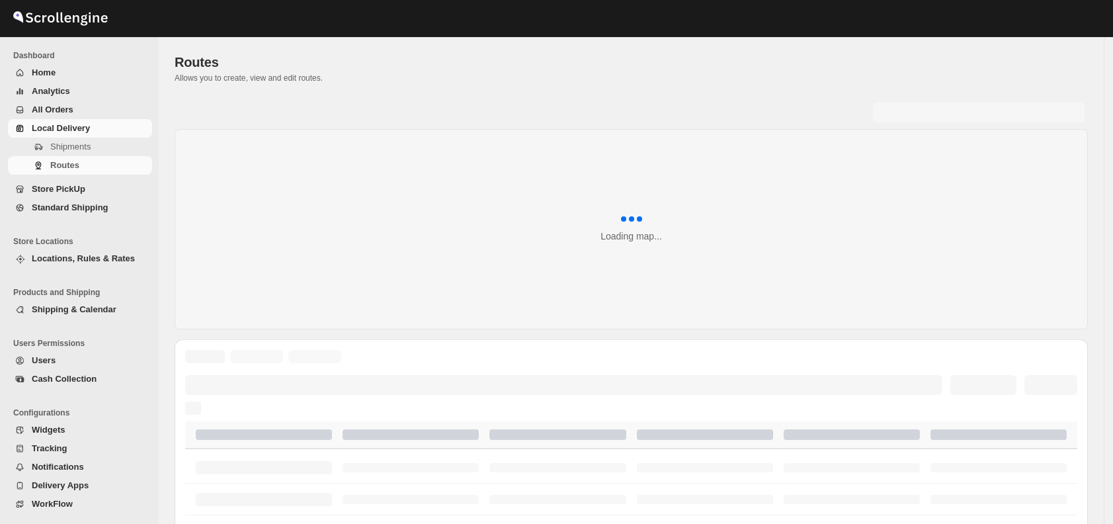
scroll to position [395, 0]
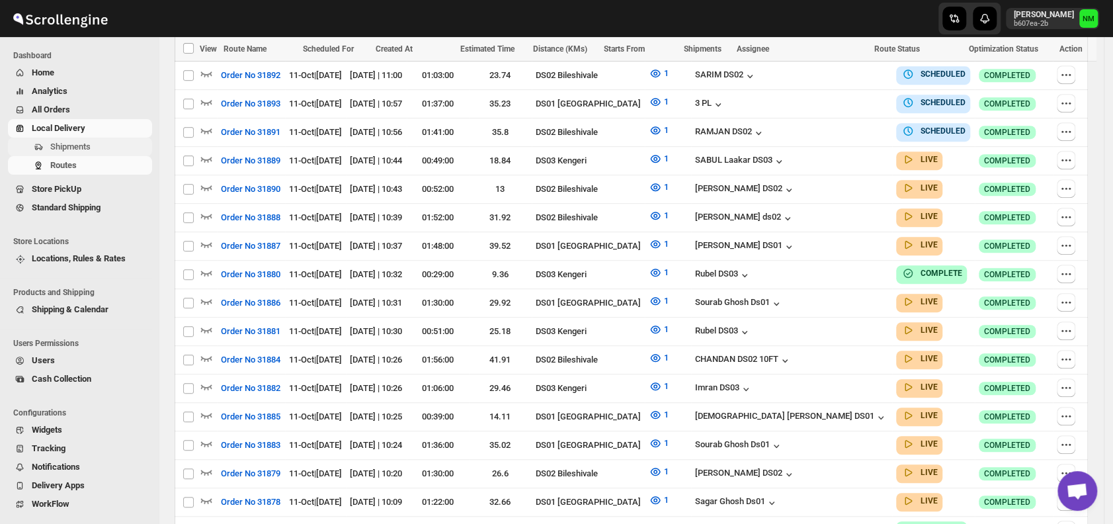
click at [104, 148] on span "Shipments" at bounding box center [99, 146] width 99 height 13
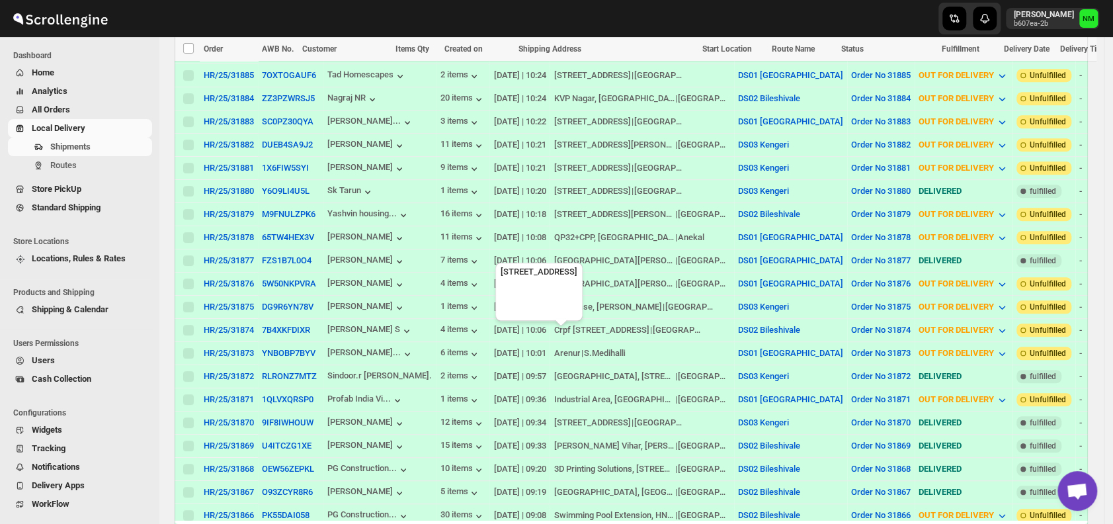
scroll to position [493, 0]
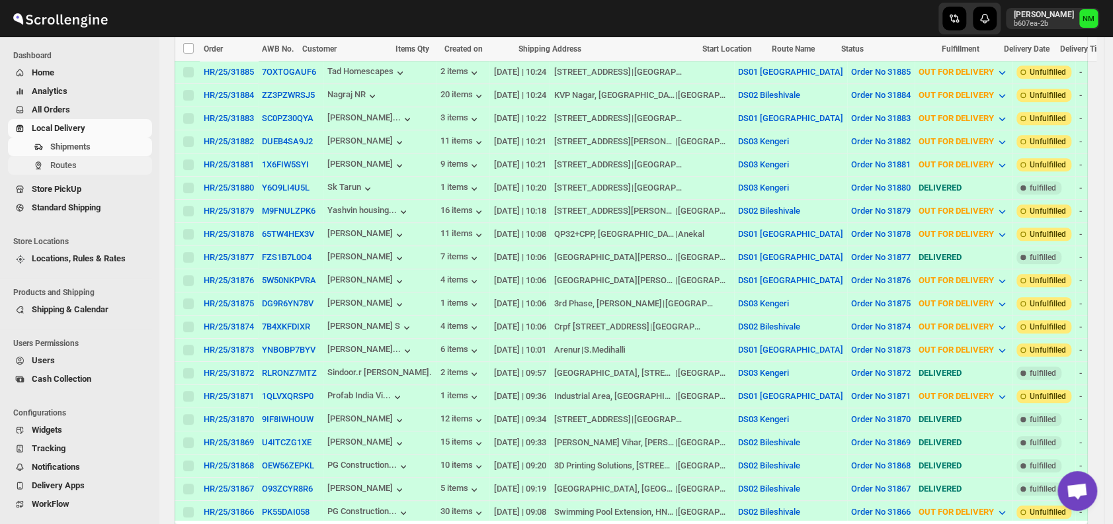
click at [36, 164] on icon "Navigation" at bounding box center [38, 165] width 11 height 11
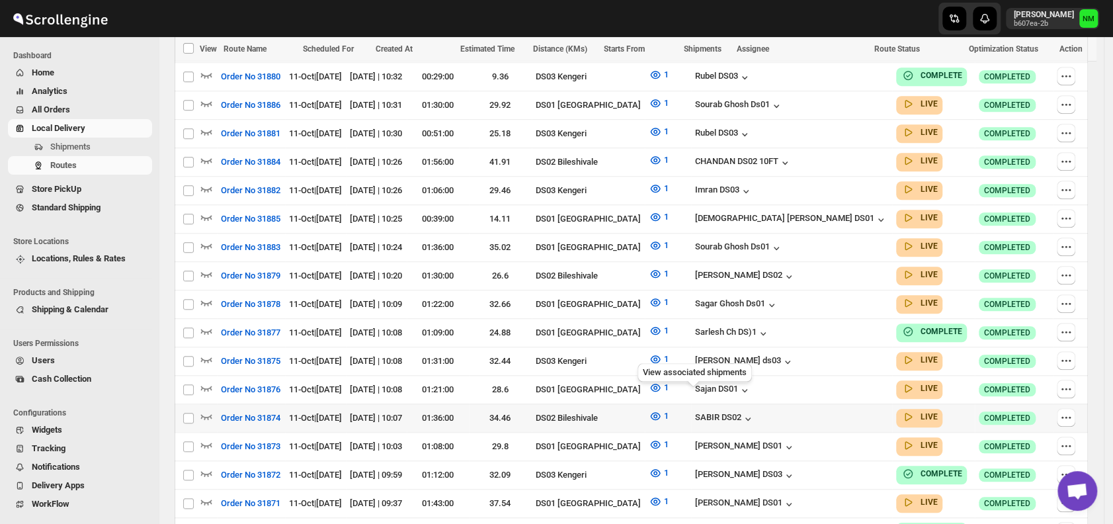
scroll to position [594, 0]
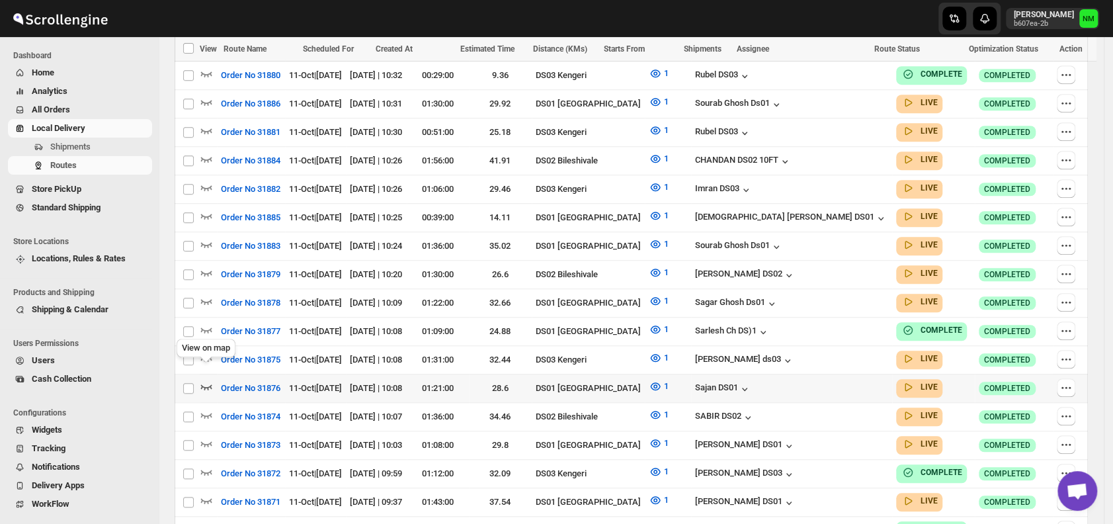
click at [206, 379] on icon "button" at bounding box center [206, 385] width 13 height 13
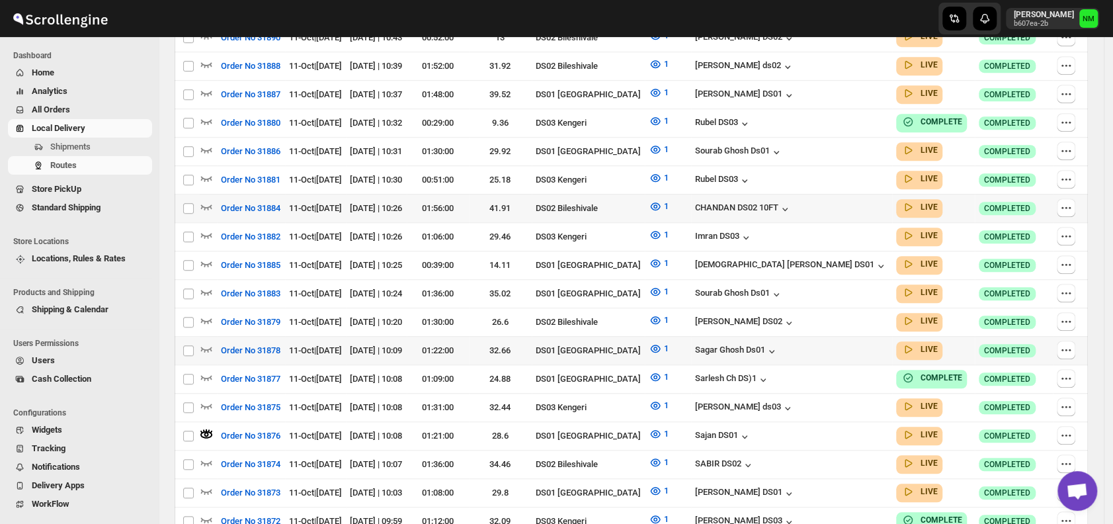
scroll to position [0, 0]
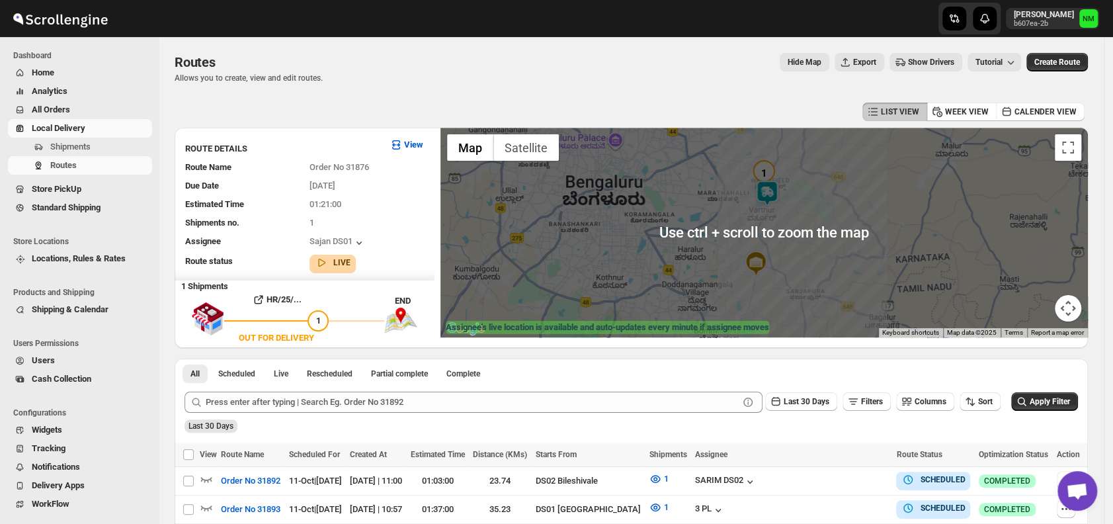
click at [773, 195] on img at bounding box center [767, 193] width 26 height 26
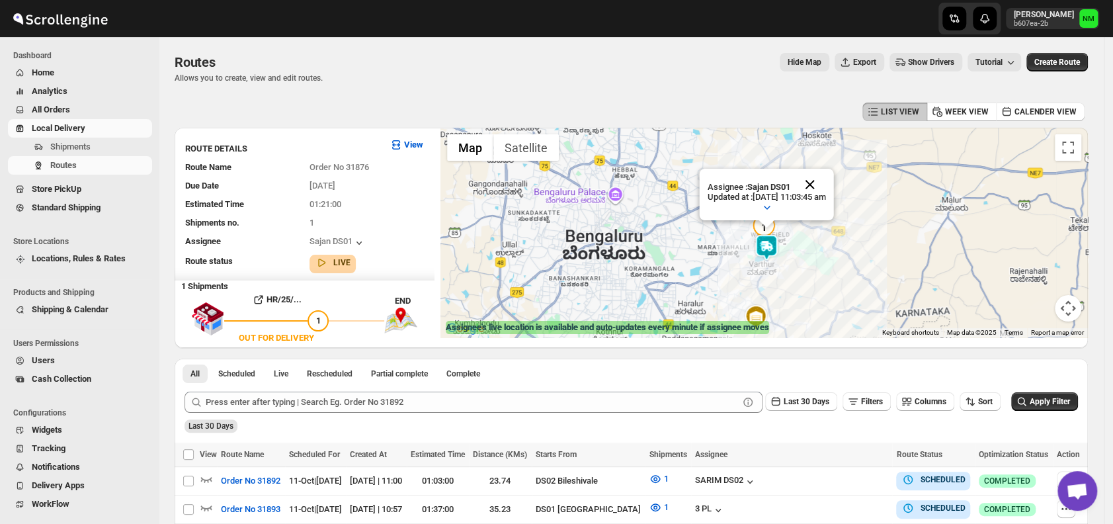
click at [826, 178] on button "Close" at bounding box center [810, 185] width 32 height 32
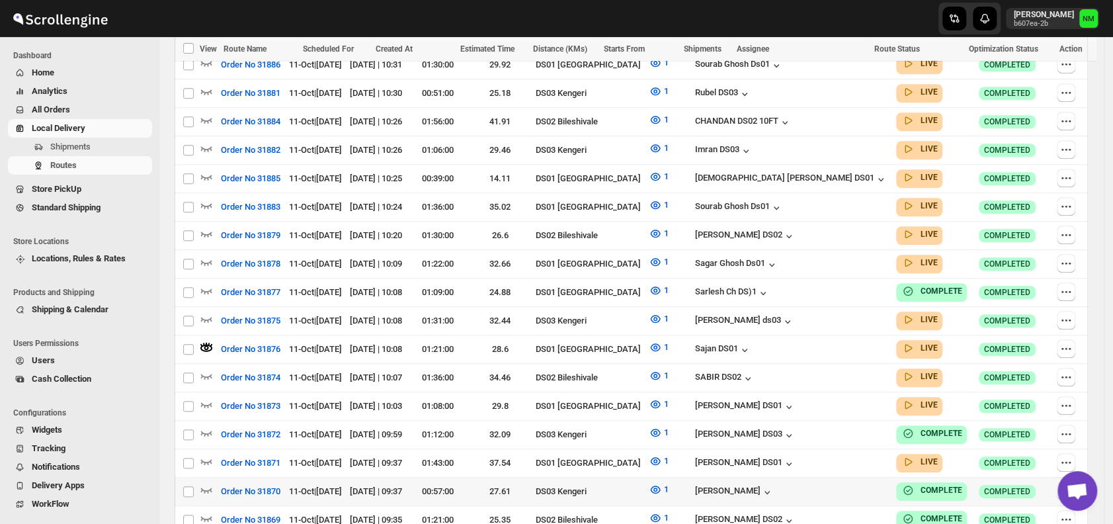
scroll to position [732, 0]
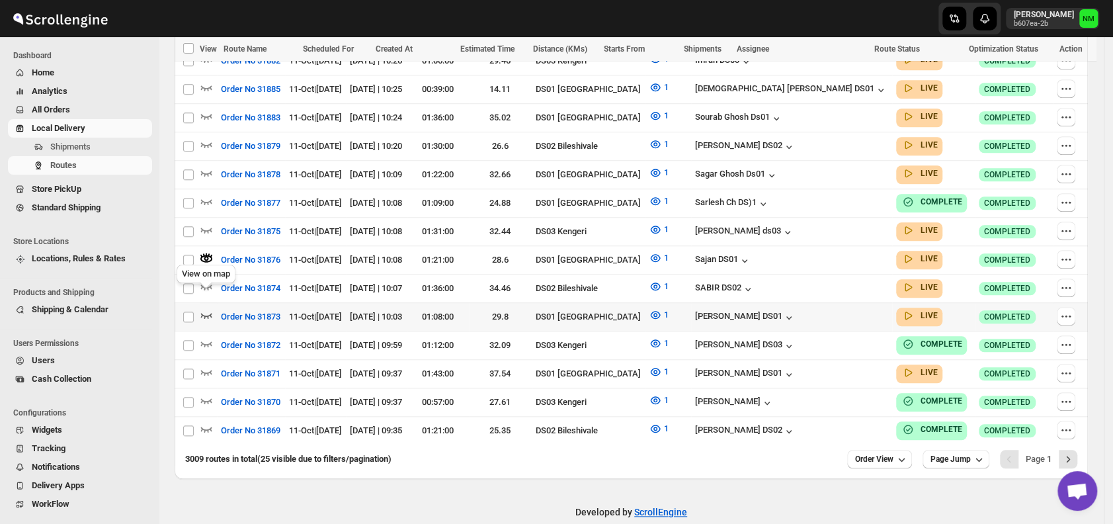
click at [206, 308] on icon "button" at bounding box center [206, 314] width 13 height 13
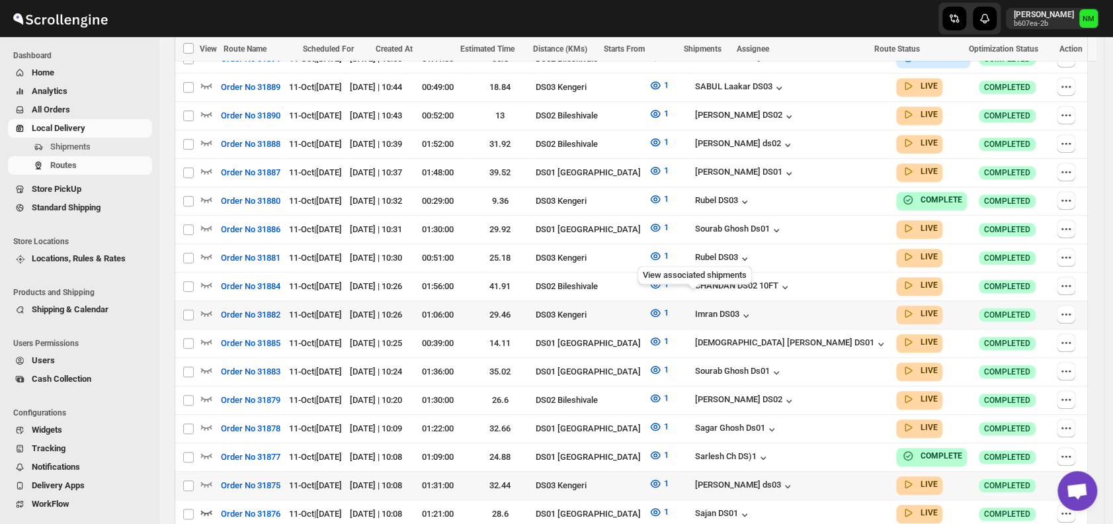
scroll to position [479, 0]
click at [208, 338] on icon "button" at bounding box center [206, 340] width 11 height 5
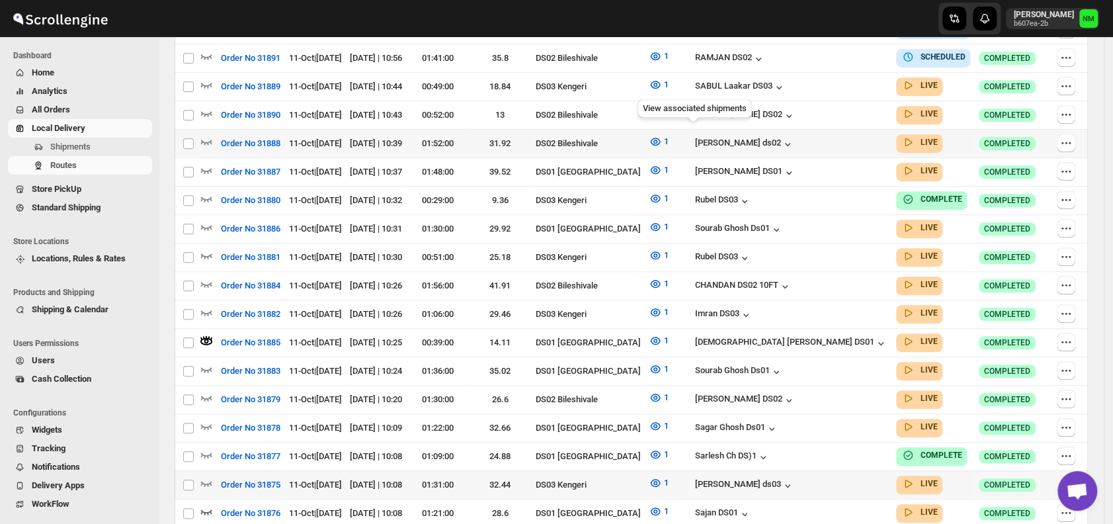
scroll to position [0, 0]
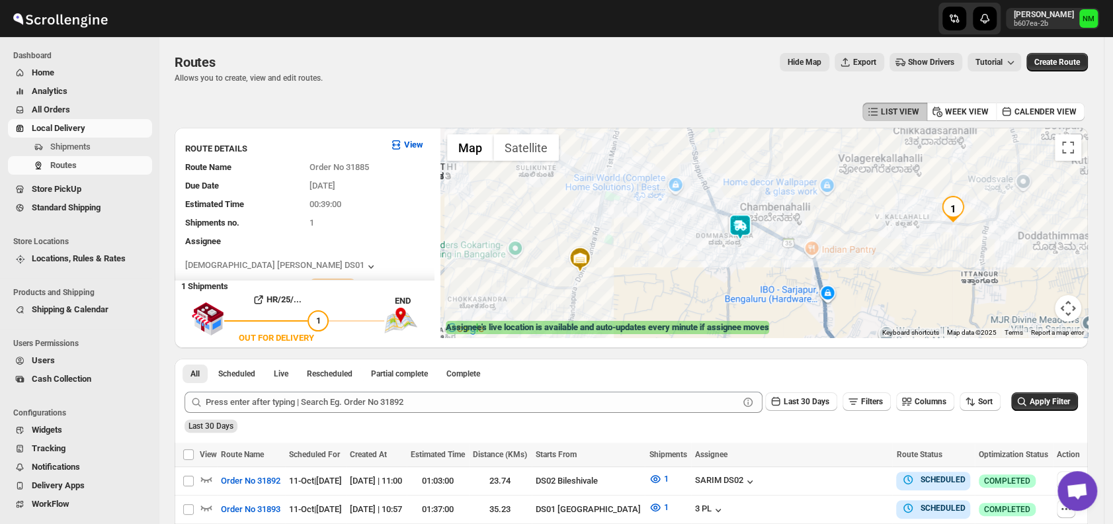
click at [746, 225] on img at bounding box center [740, 227] width 26 height 26
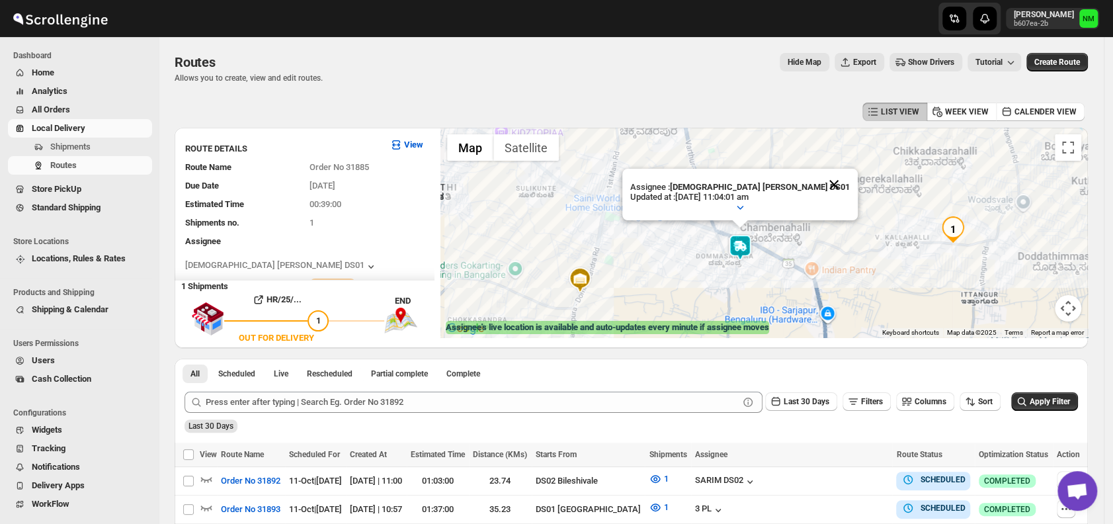
click at [818, 187] on button "Close" at bounding box center [834, 185] width 32 height 32
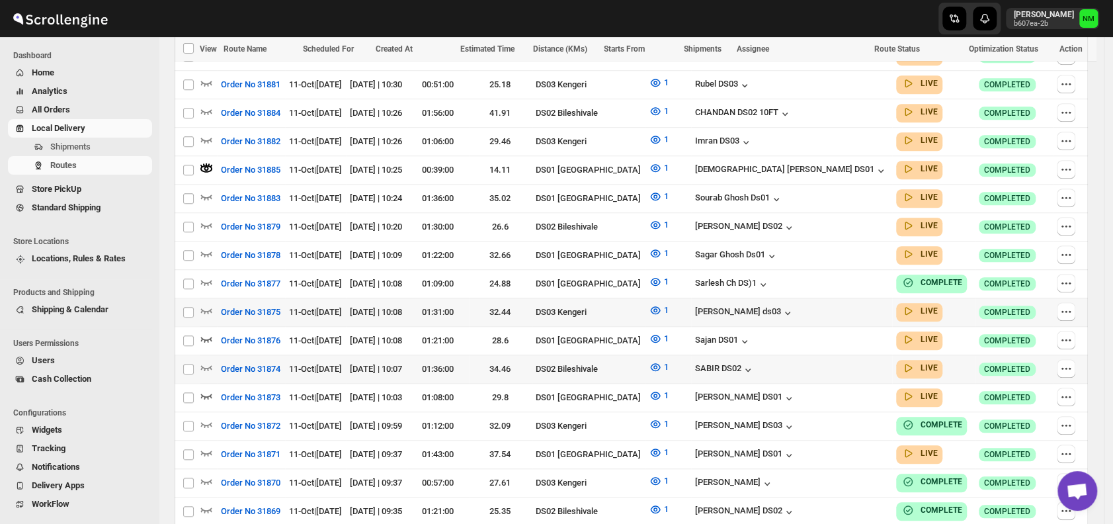
scroll to position [667, 0]
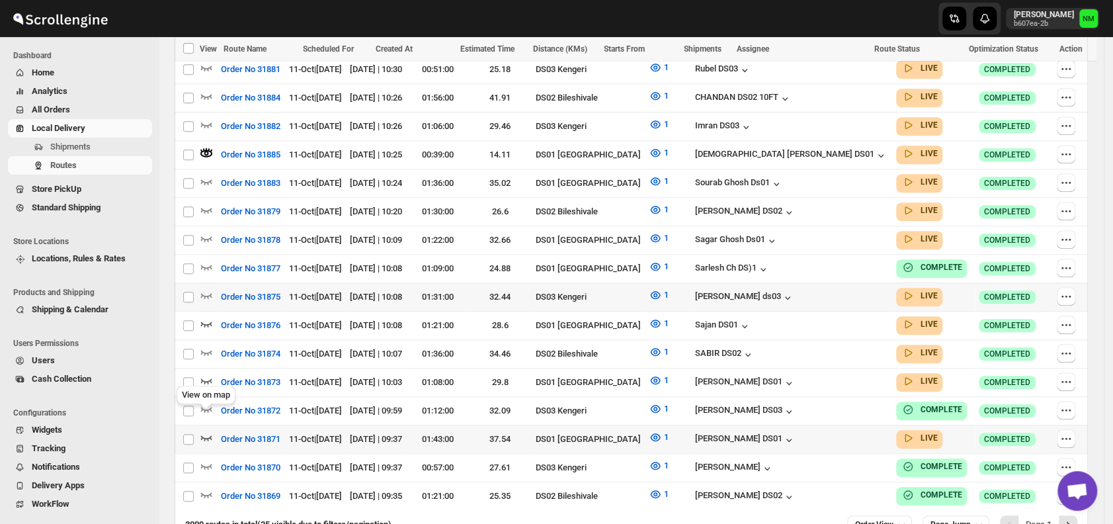
click at [206, 430] on icon "button" at bounding box center [206, 436] width 13 height 13
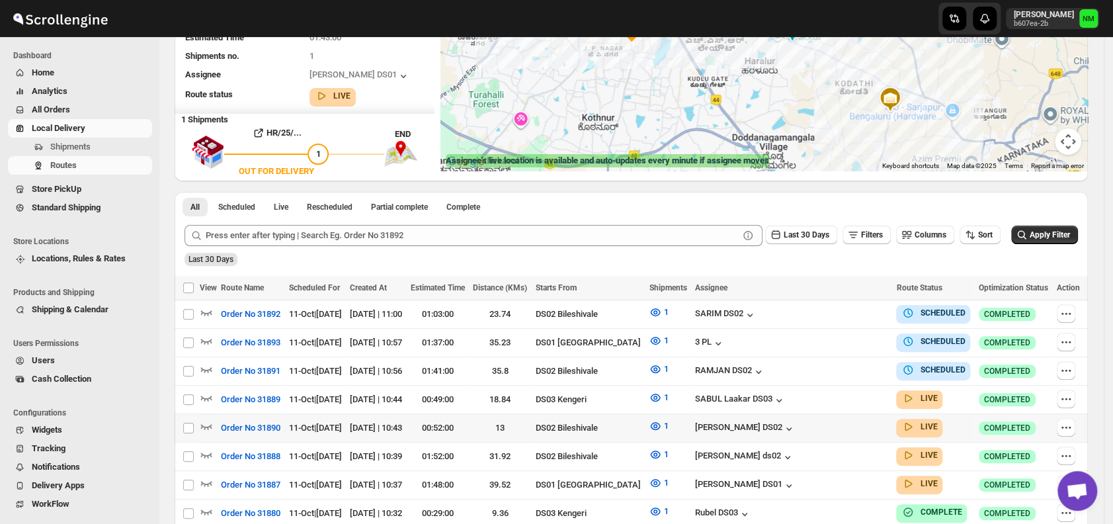
scroll to position [167, 0]
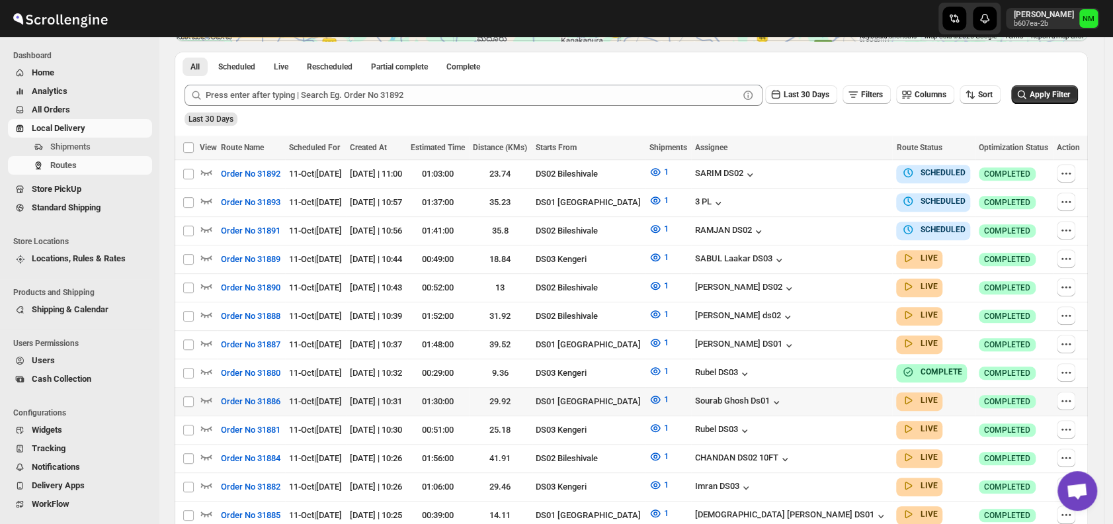
scroll to position [379, 0]
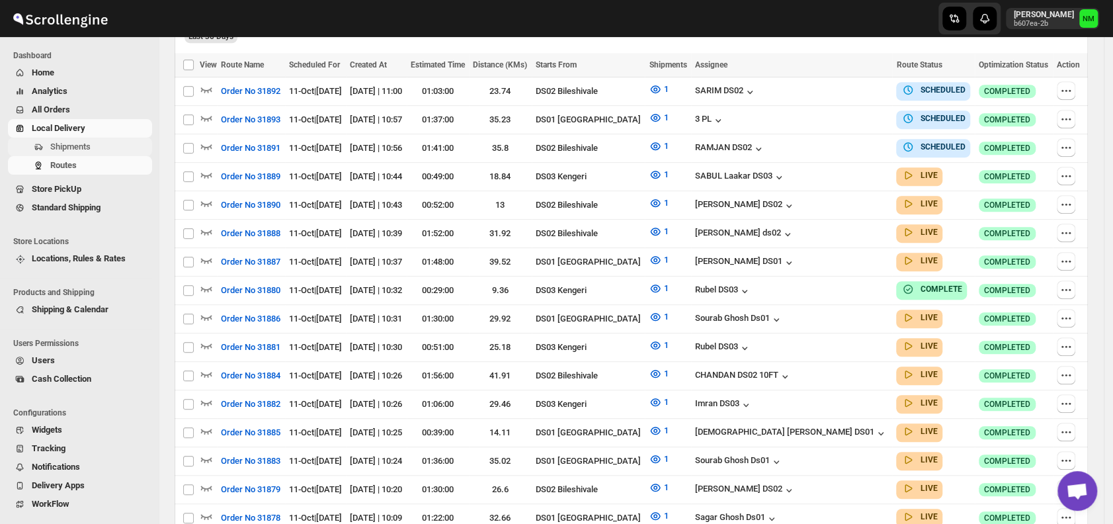
click at [100, 151] on span "Shipments" at bounding box center [99, 146] width 99 height 13
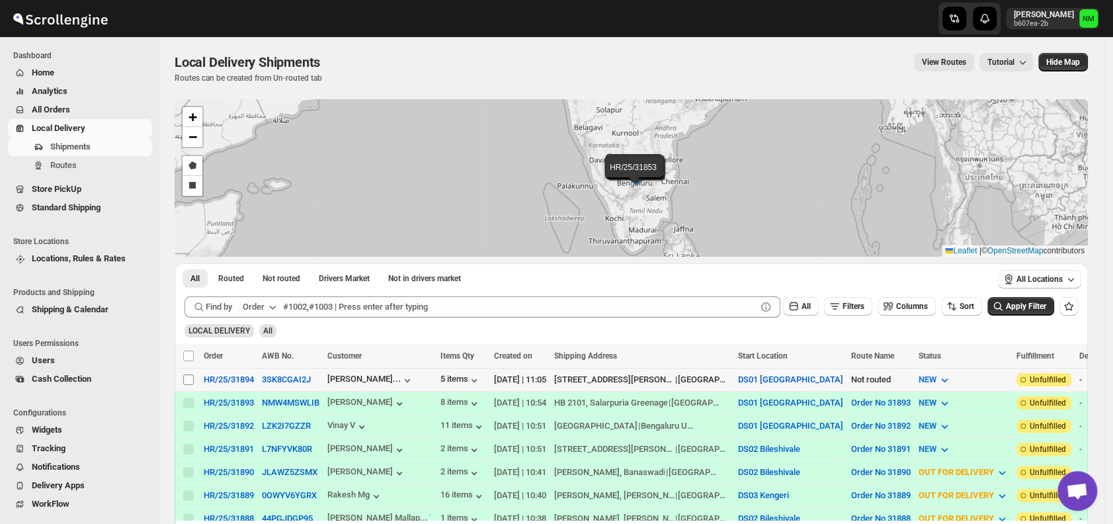
click at [183, 381] on input "Select shipment" at bounding box center [188, 379] width 11 height 11
checkbox input "true"
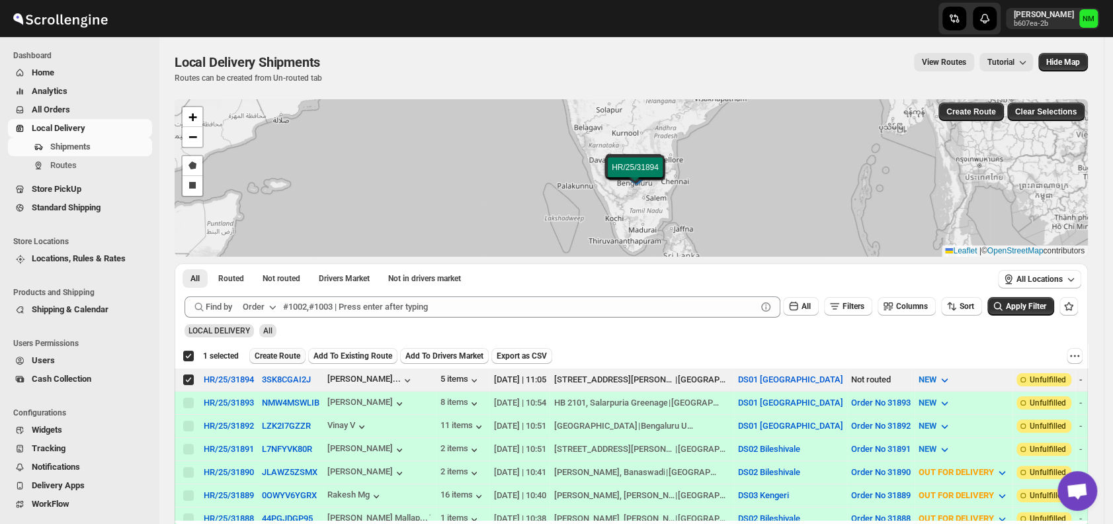
click at [273, 357] on span "Create Route" at bounding box center [278, 355] width 46 height 11
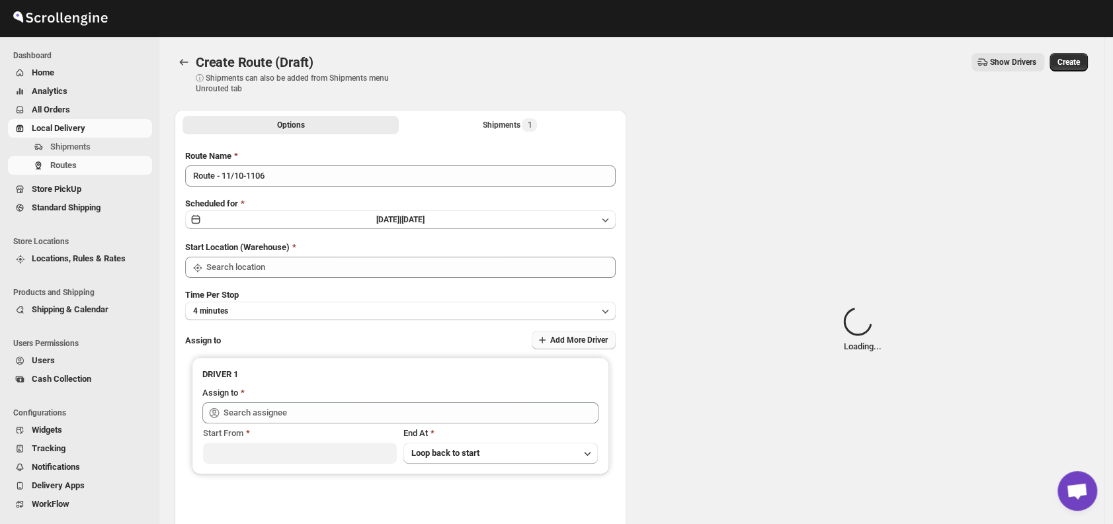
type input "DS01 [GEOGRAPHIC_DATA]"
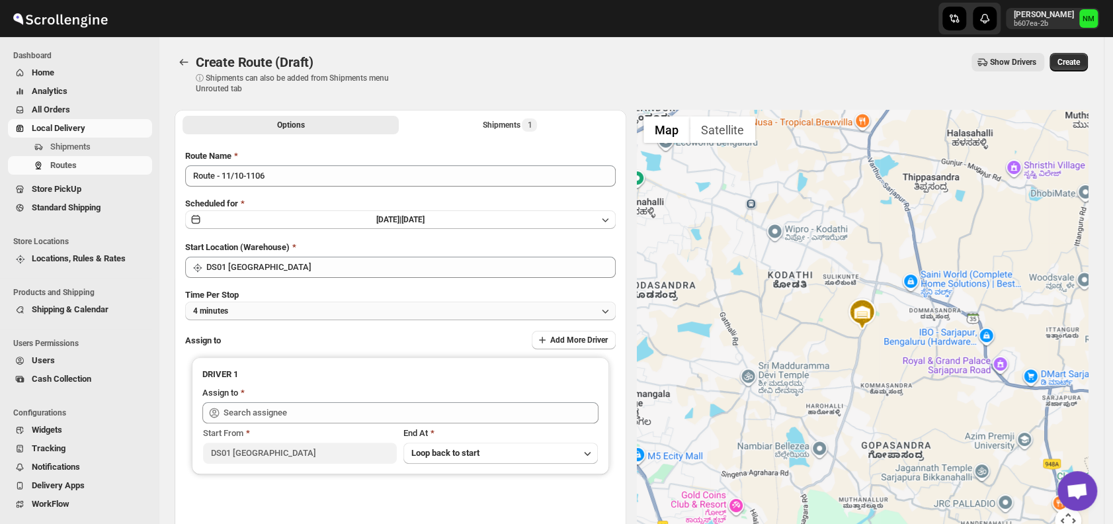
click at [273, 309] on button "4 minutes" at bounding box center [400, 310] width 430 height 19
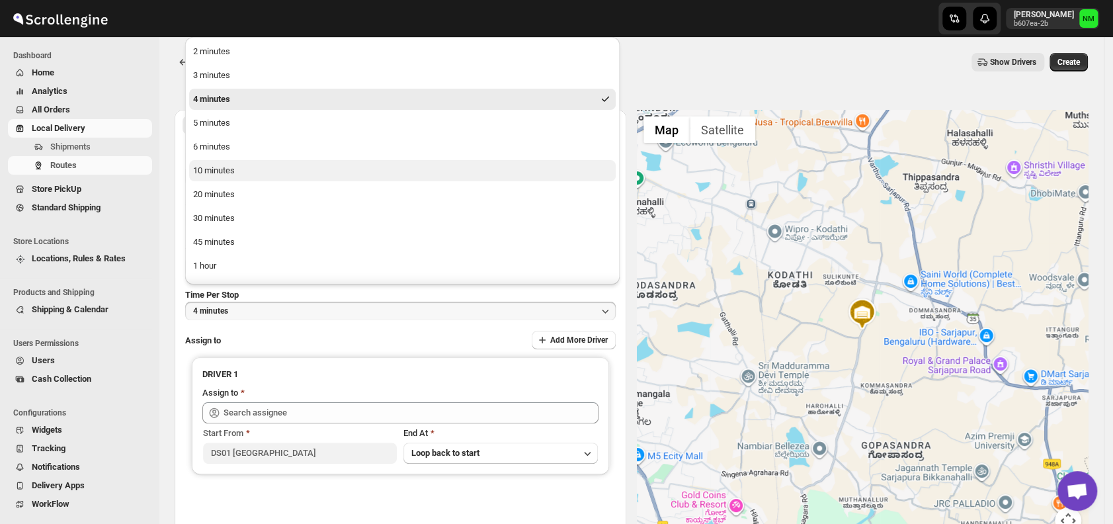
click at [219, 170] on div "10 minutes" at bounding box center [214, 170] width 42 height 13
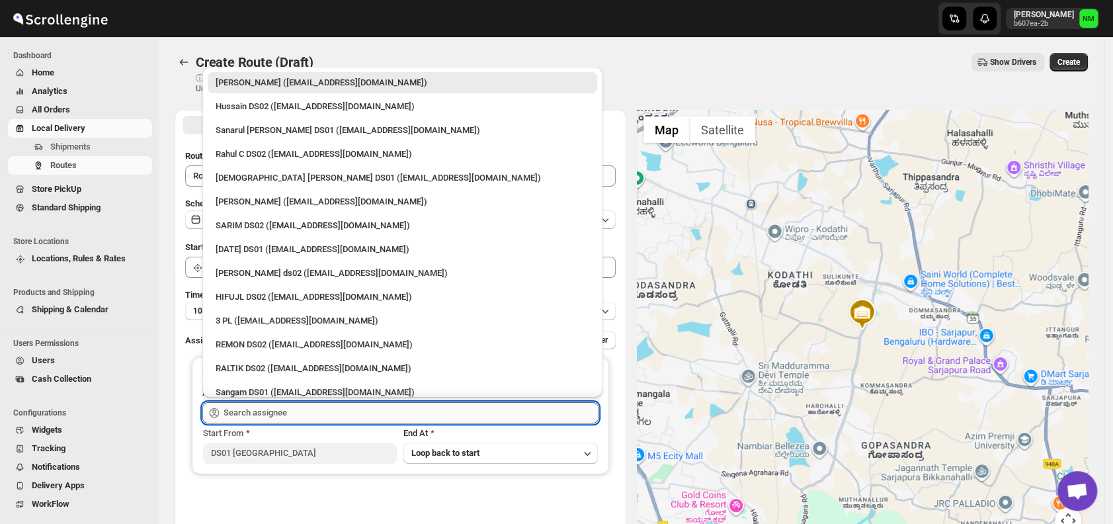
click at [306, 412] on input "text" at bounding box center [410, 412] width 375 height 21
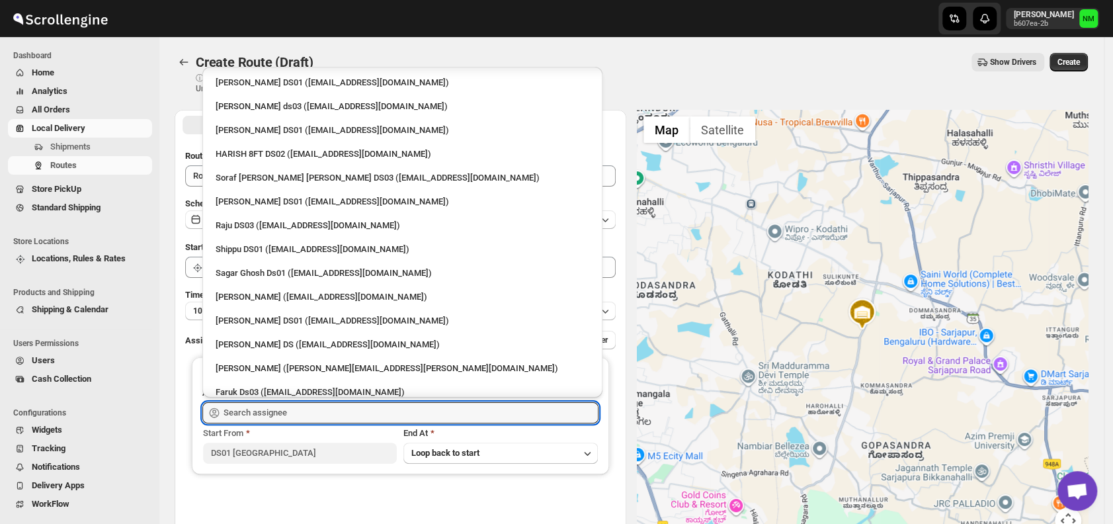
scroll to position [889, 0]
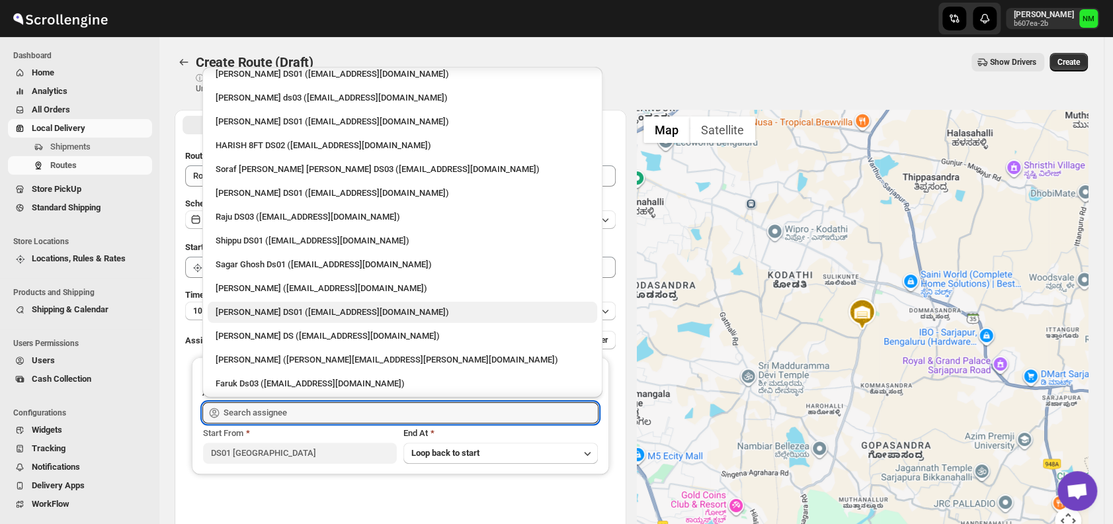
click at [263, 308] on div "[PERSON_NAME] DS01 ([EMAIL_ADDRESS][DOMAIN_NAME])" at bounding box center [403, 311] width 374 height 13
type input "[PERSON_NAME] DS01 ([EMAIL_ADDRESS][DOMAIN_NAME])"
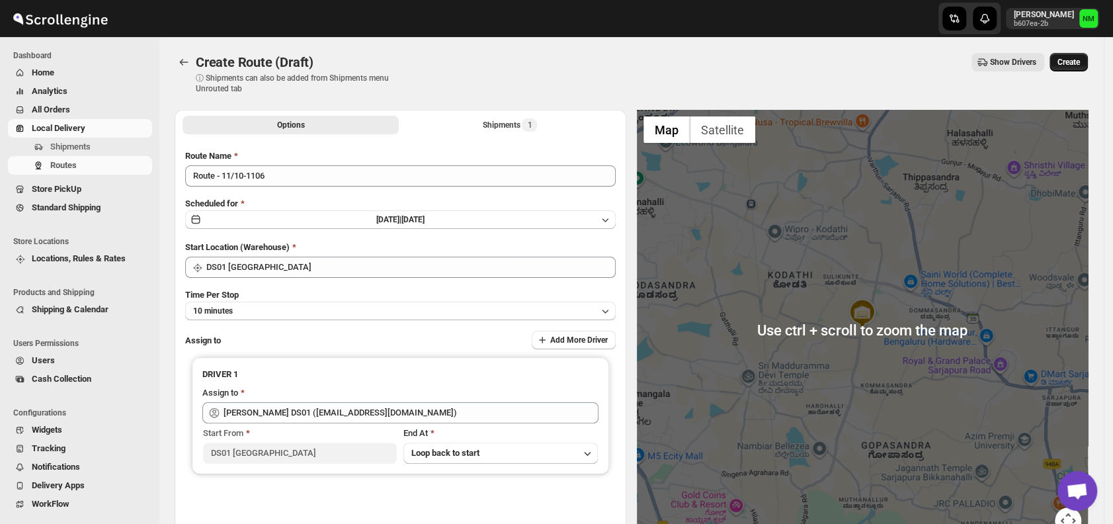
click at [1067, 62] on span "Create" at bounding box center [1068, 62] width 22 height 11
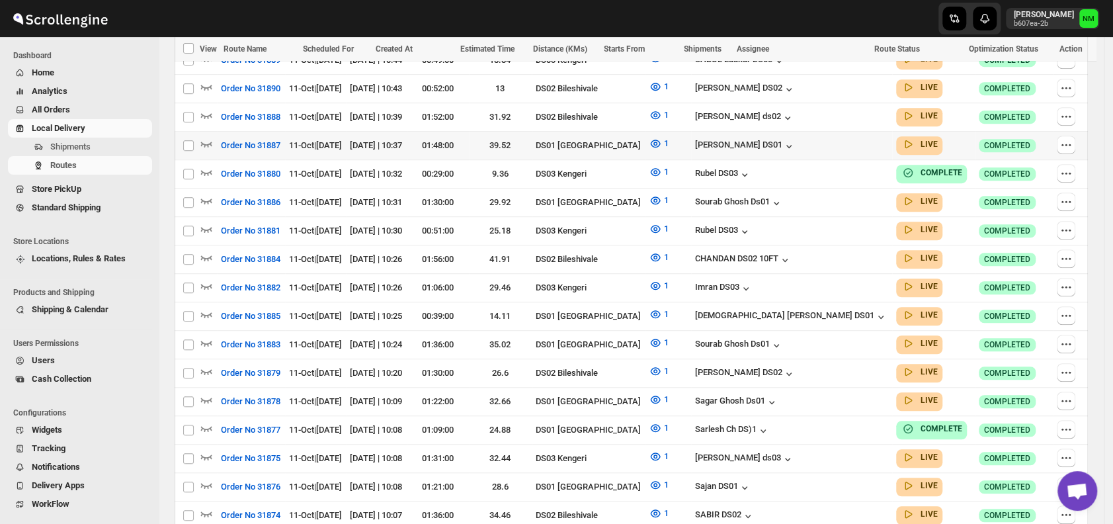
scroll to position [399, 0]
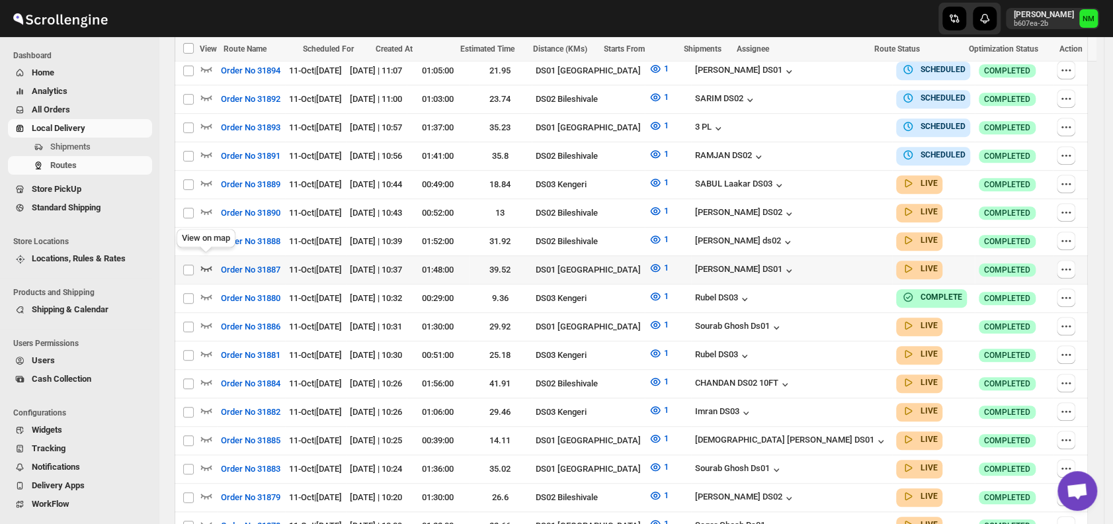
click at [203, 261] on icon "button" at bounding box center [206, 267] width 13 height 13
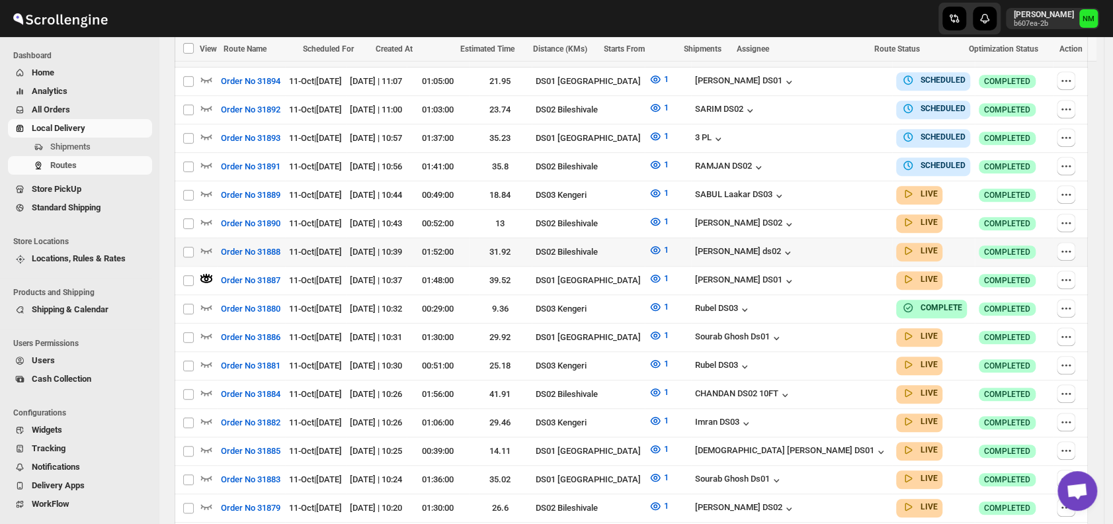
scroll to position [1, 0]
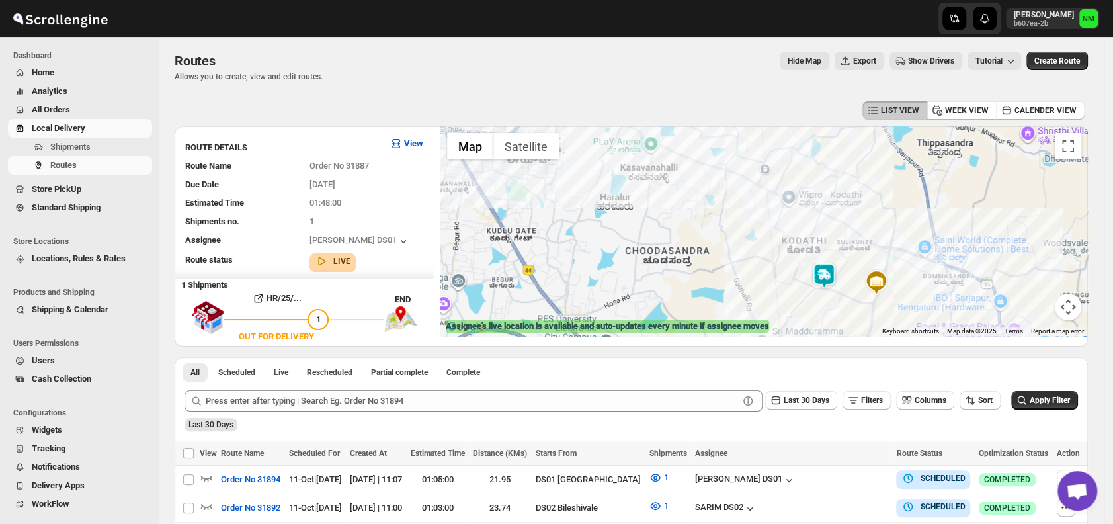
click at [836, 286] on img at bounding box center [824, 275] width 26 height 26
click at [887, 206] on button "Close" at bounding box center [871, 213] width 32 height 32
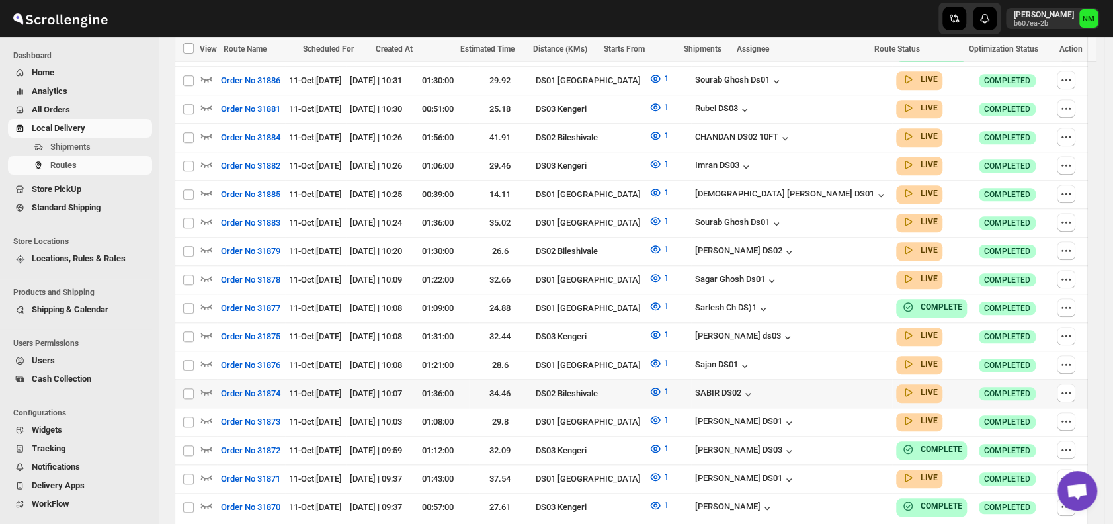
scroll to position [732, 0]
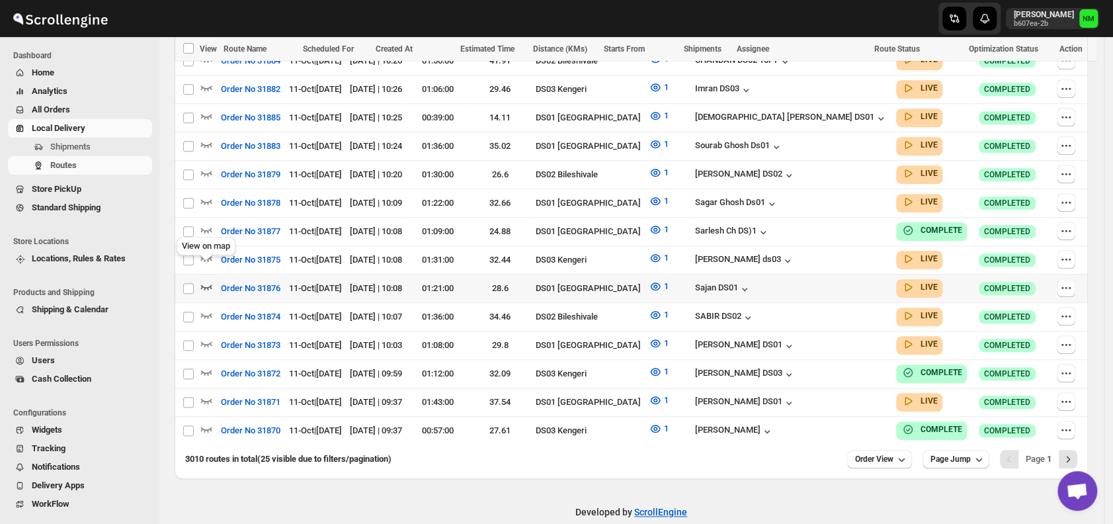
click at [205, 280] on icon "button" at bounding box center [206, 286] width 13 height 13
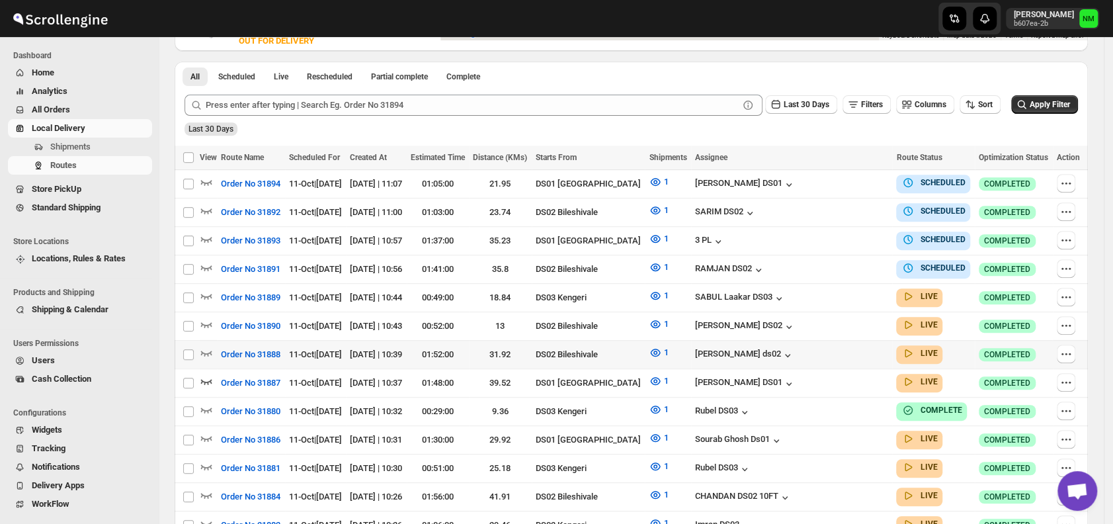
scroll to position [0, 0]
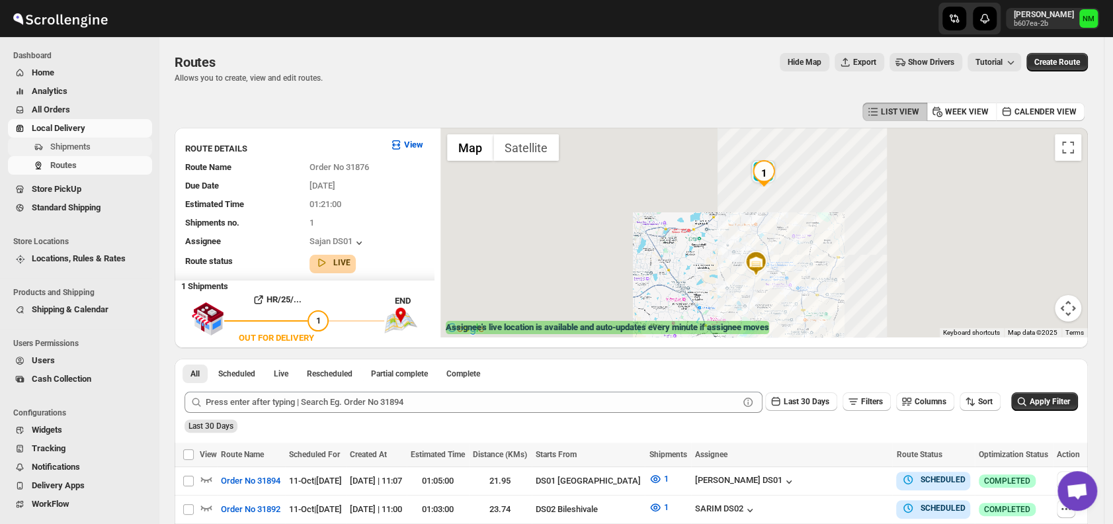
click at [75, 145] on span "Shipments" at bounding box center [70, 146] width 40 height 10
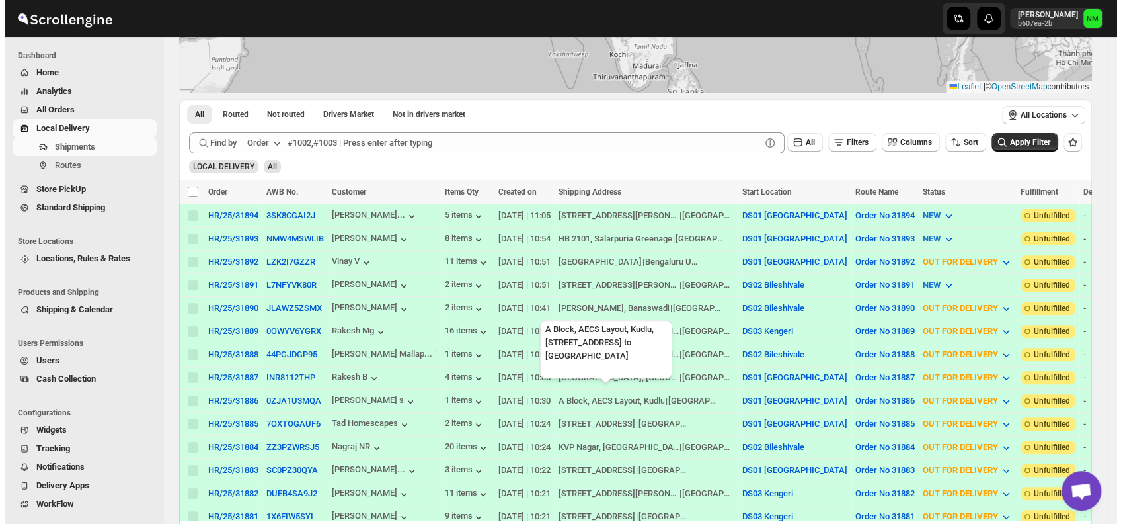
scroll to position [175, 0]
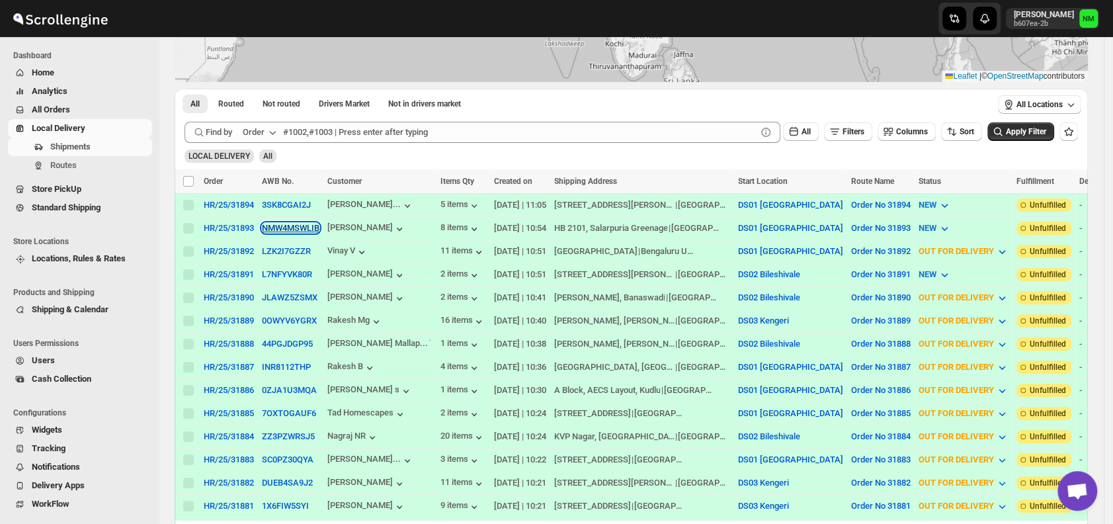
click at [280, 227] on button "NMW4MSWLIB" at bounding box center [291, 228] width 58 height 10
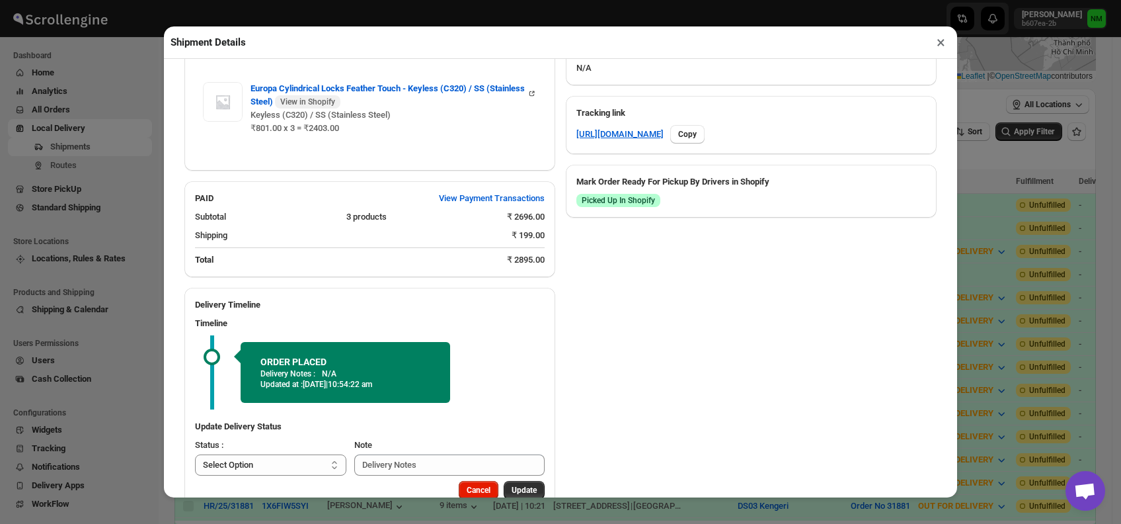
scroll to position [688, 0]
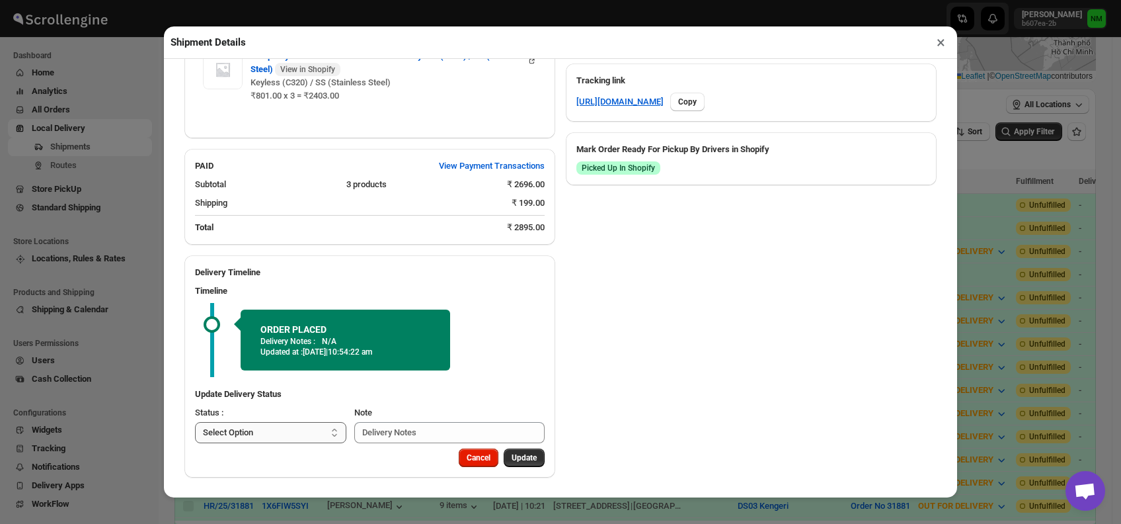
click at [305, 435] on select "Select Option PICKED UP OUT FOR DELIVERY RESCHEDULE DELIVERED CANCELLED" at bounding box center [270, 432] width 151 height 21
select select "PICKED_UP"
click at [195, 422] on select "Select Option PICKED UP OUT FOR DELIVERY RESCHEDULE DELIVERED CANCELLED" at bounding box center [270, 432] width 151 height 21
click at [492, 452] on span "Pick Products" at bounding box center [512, 457] width 50 height 11
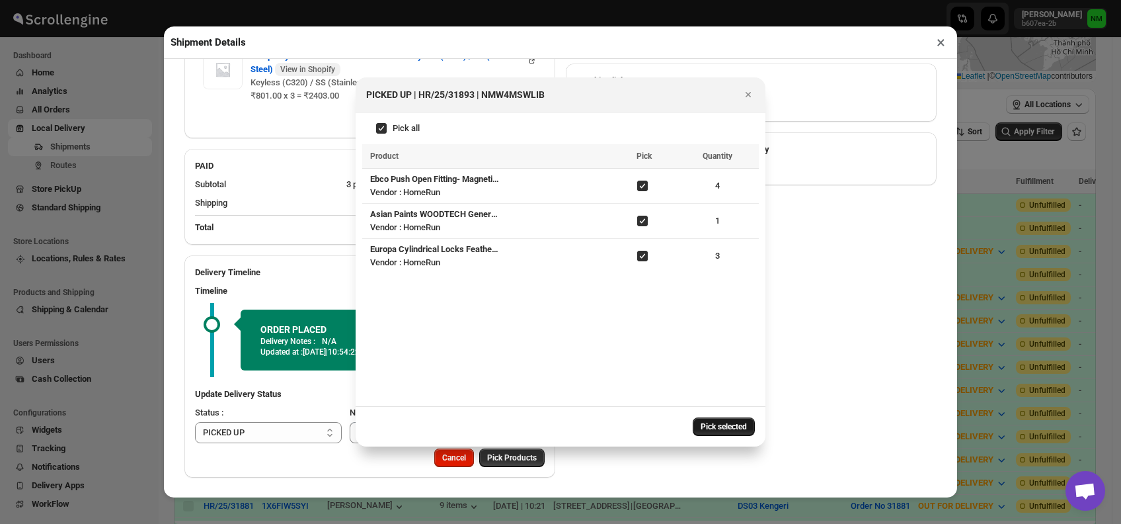
click at [699, 422] on button "Pick selected" at bounding box center [724, 426] width 62 height 19
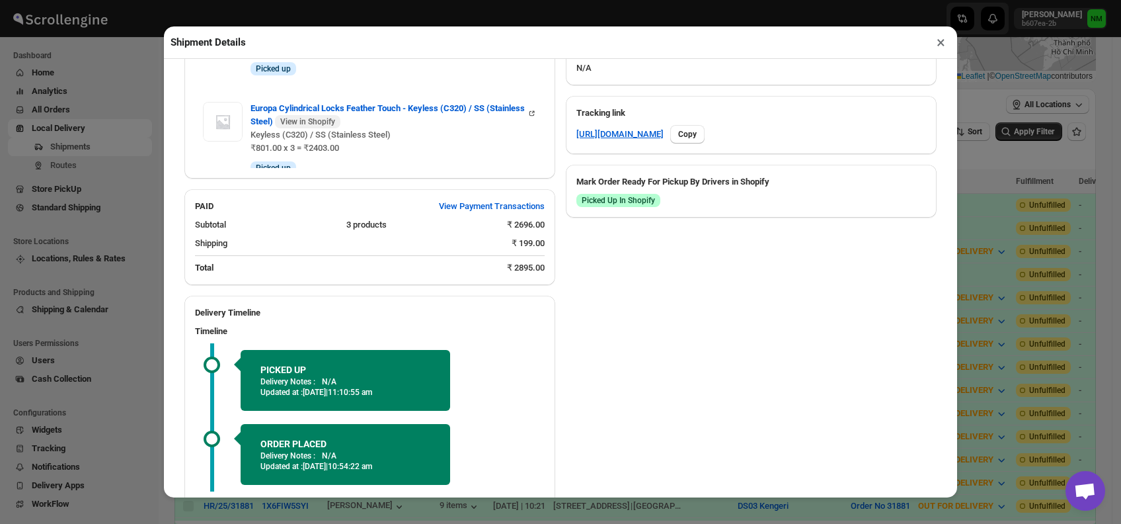
scroll to position [762, 0]
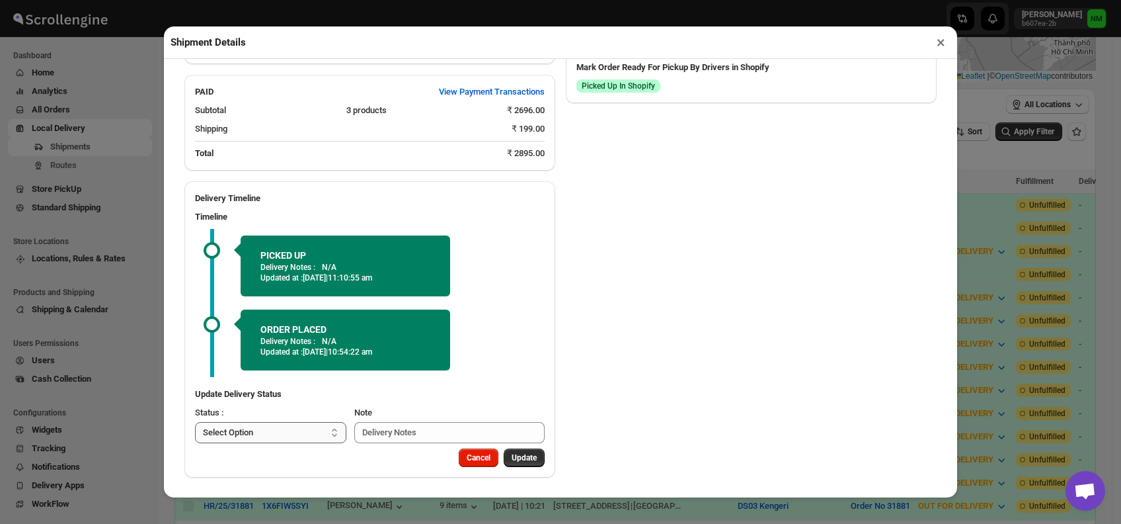
click at [317, 428] on select "Select Option PICKED UP OUT FOR DELIVERY RESCHEDULE DELIVERED CANCELLED" at bounding box center [270, 432] width 151 height 21
select select "OUT_FOR_DELIVERY"
click at [195, 422] on select "Select Option PICKED UP OUT FOR DELIVERY RESCHEDULE DELIVERED CANCELLED" at bounding box center [270, 432] width 151 height 21
click at [516, 450] on button "Update" at bounding box center [524, 457] width 41 height 19
select select
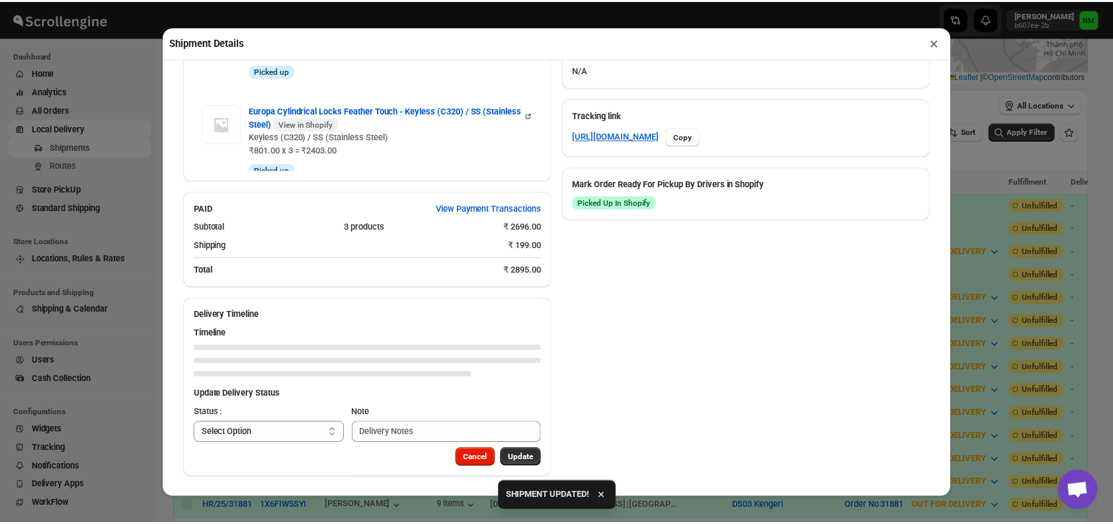
scroll to position [645, 0]
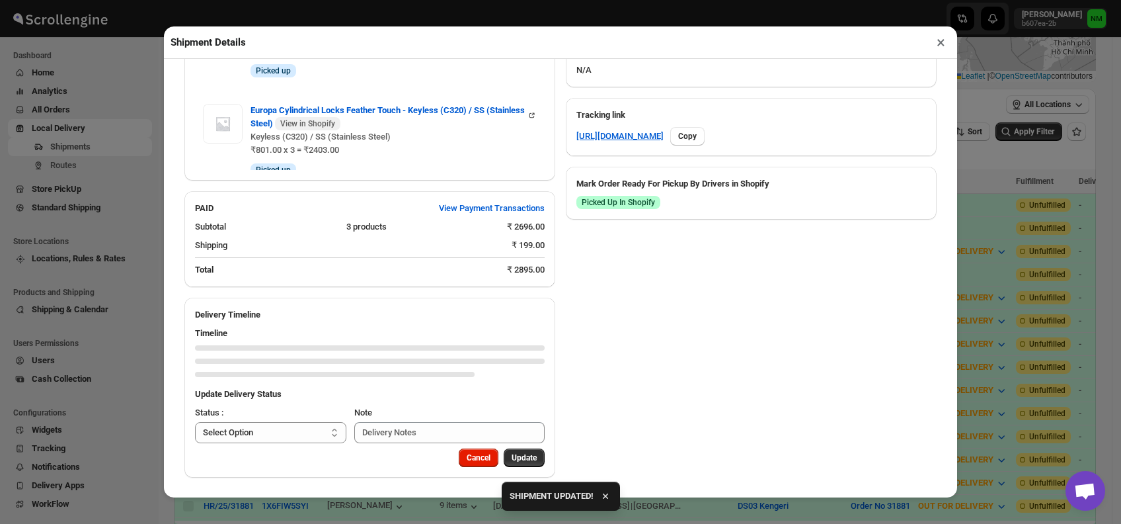
click at [945, 38] on button "×" at bounding box center [940, 42] width 19 height 19
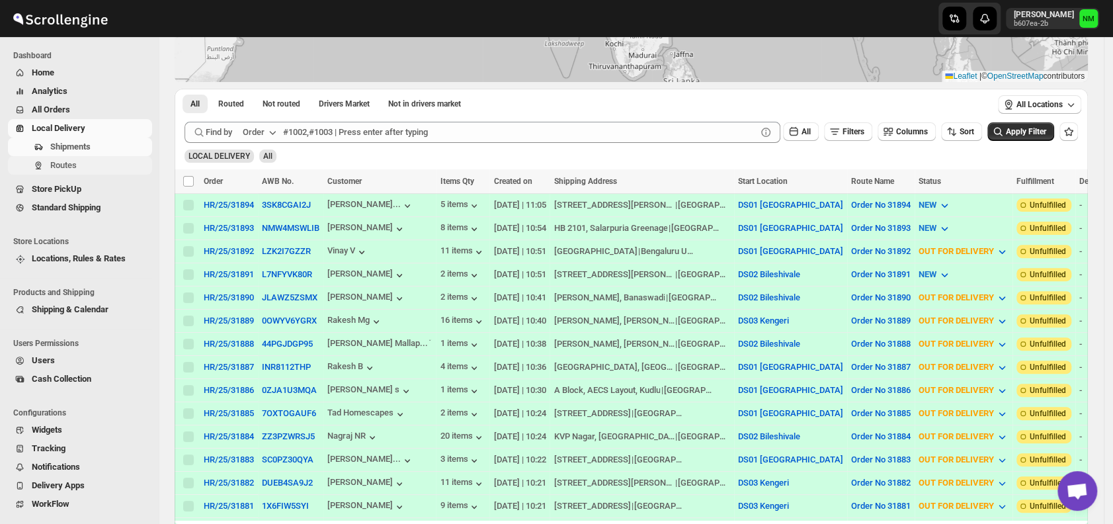
click at [74, 167] on span "Routes" at bounding box center [63, 165] width 26 height 10
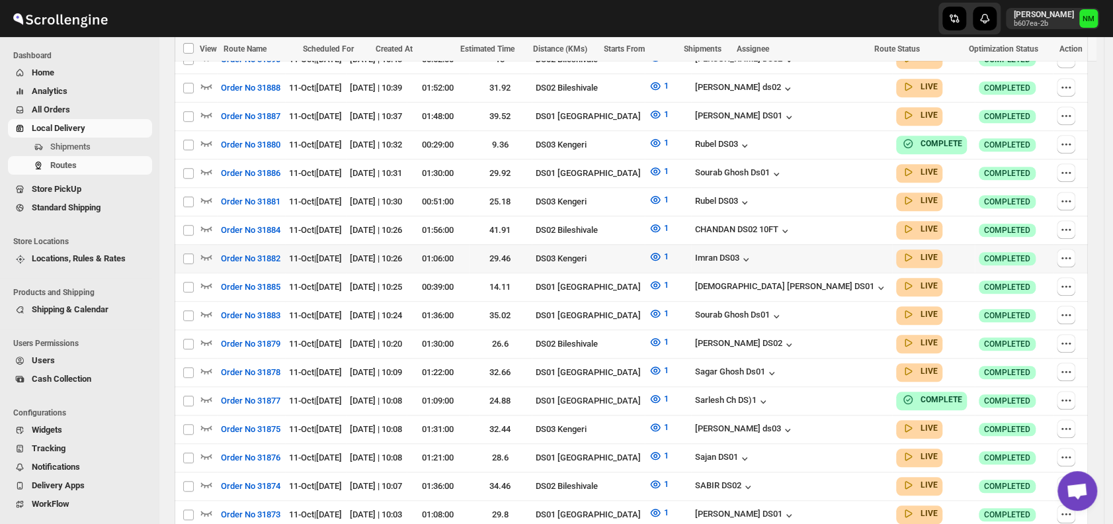
scroll to position [555, 0]
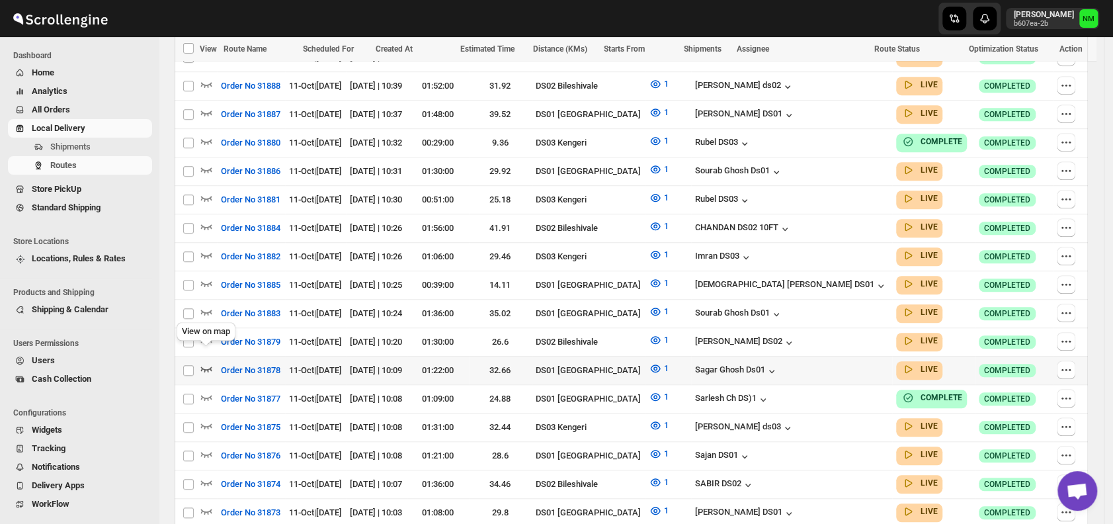
click at [208, 362] on icon "button" at bounding box center [206, 368] width 13 height 13
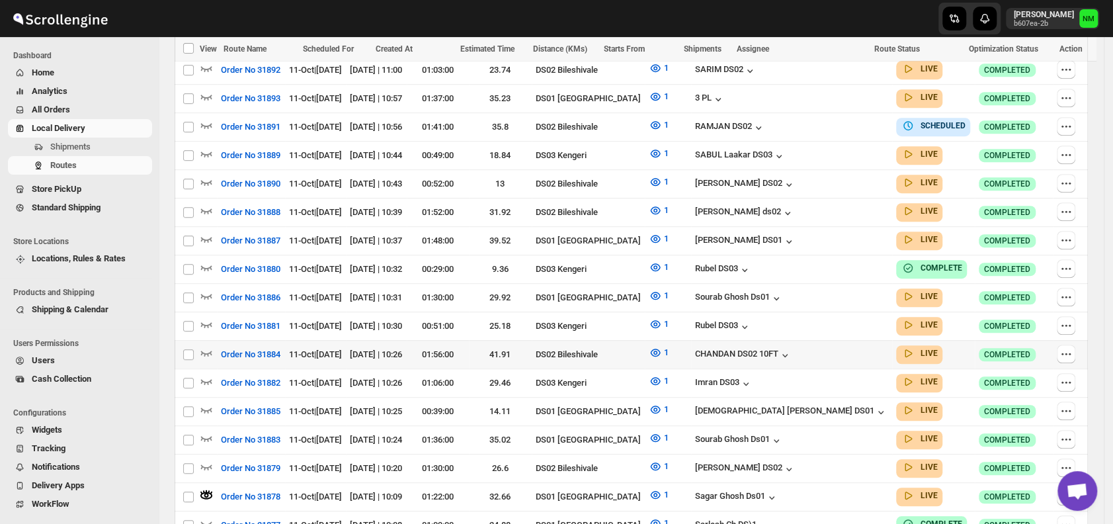
scroll to position [444, 0]
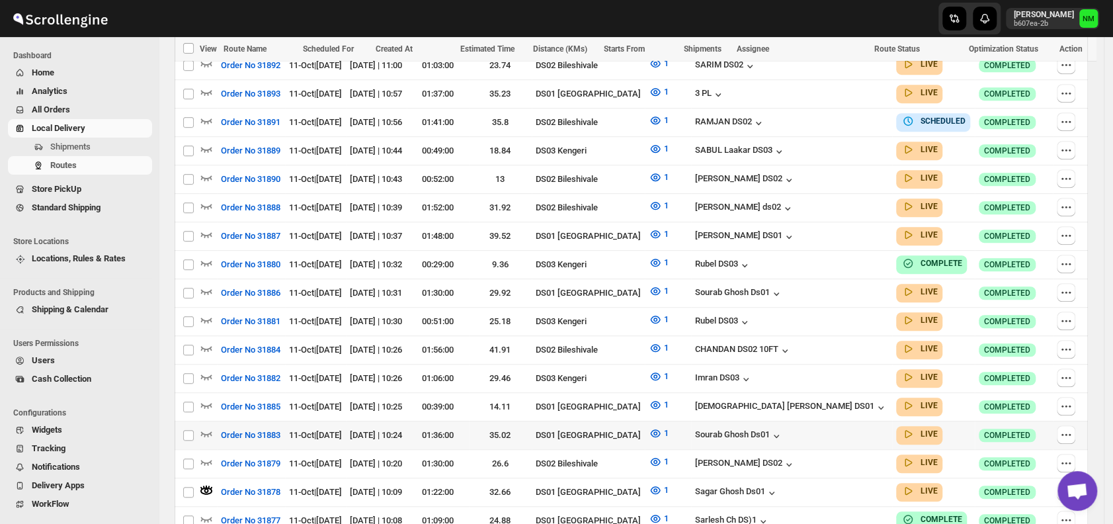
click at [213, 426] on div at bounding box center [208, 434] width 17 height 17
click at [208, 284] on icon "button" at bounding box center [206, 290] width 13 height 13
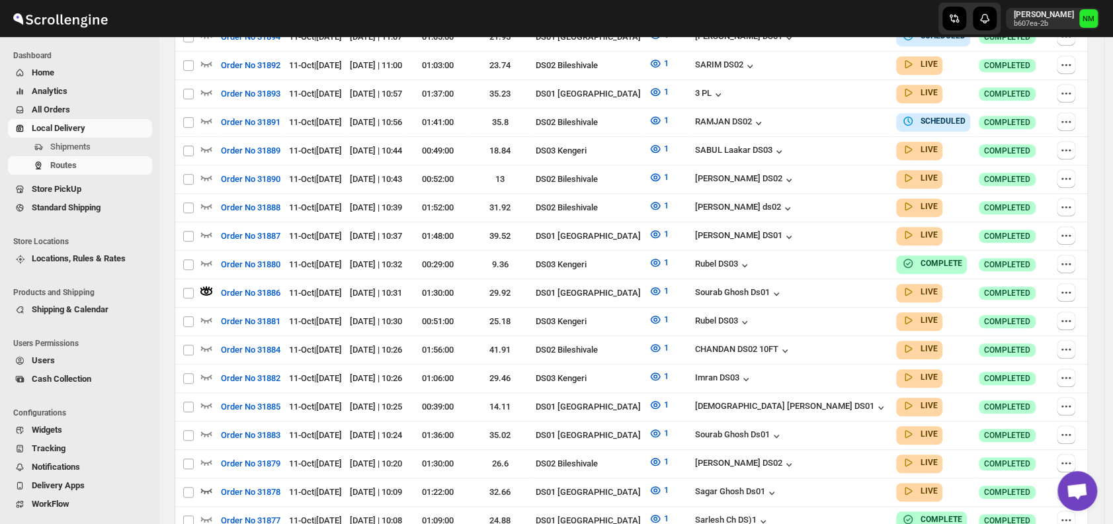
scroll to position [0, 0]
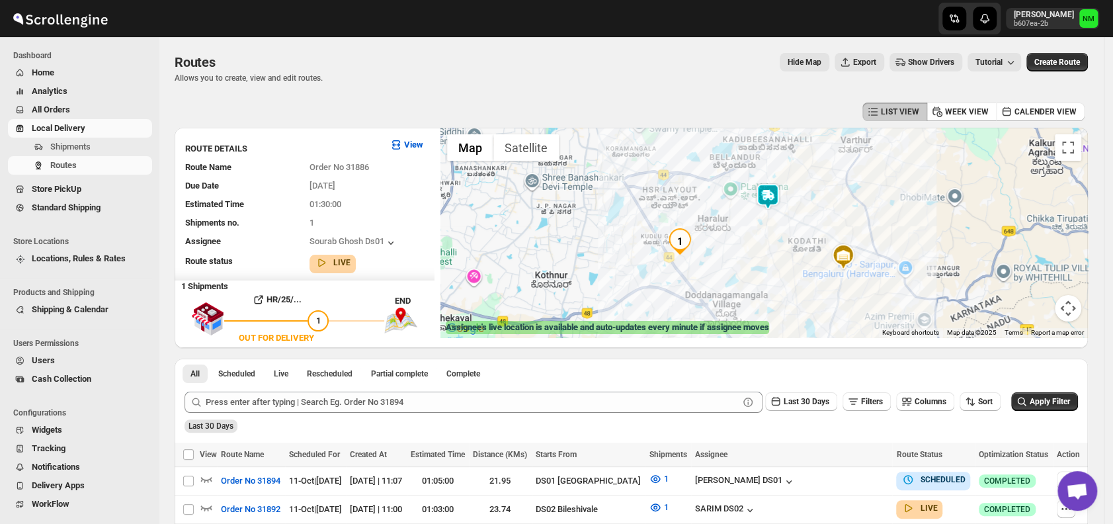
click at [781, 200] on img at bounding box center [767, 196] width 26 height 26
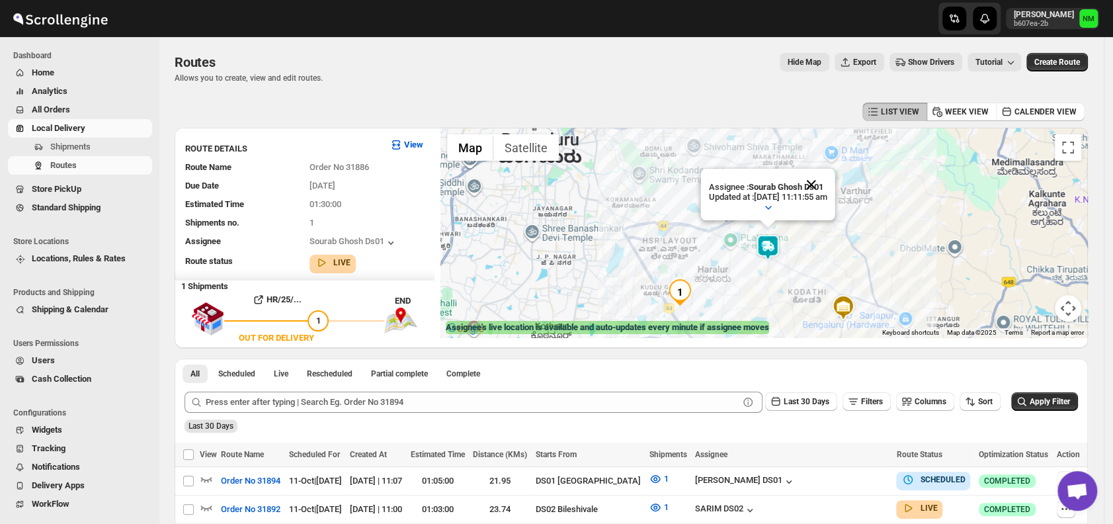
click at [824, 188] on button "Close" at bounding box center [811, 185] width 32 height 32
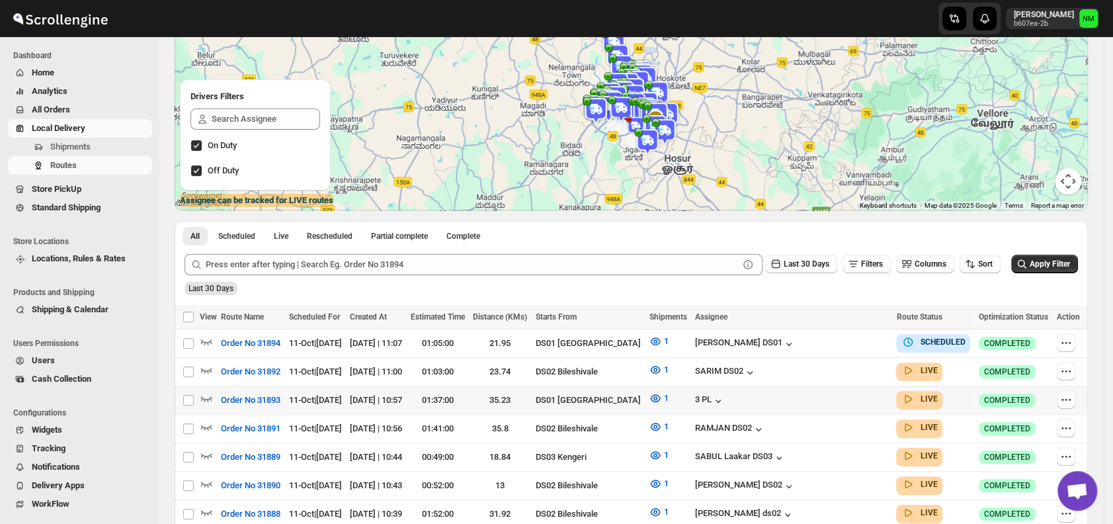
scroll to position [126, 0]
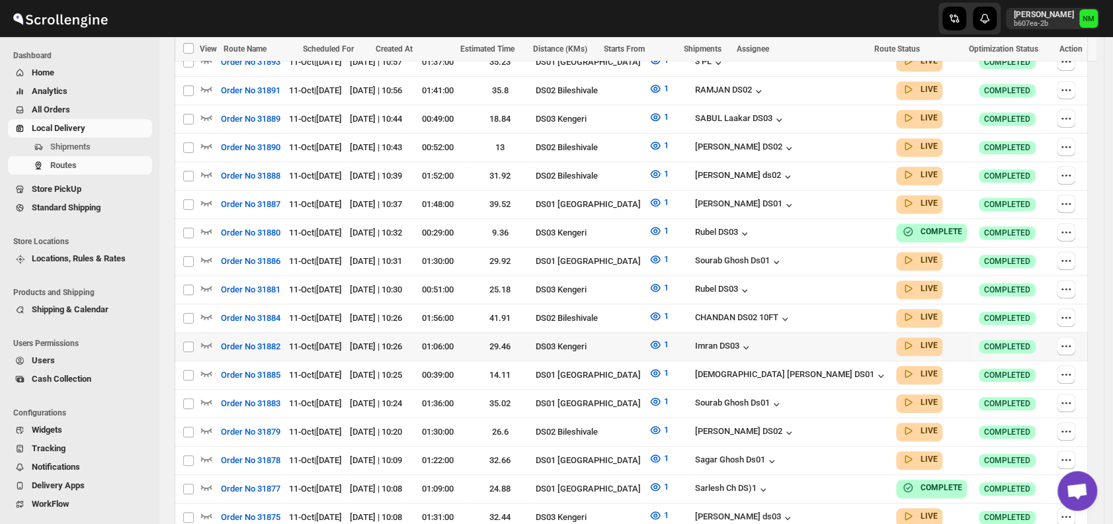
scroll to position [465, 0]
click at [204, 366] on icon "button" at bounding box center [206, 372] width 13 height 13
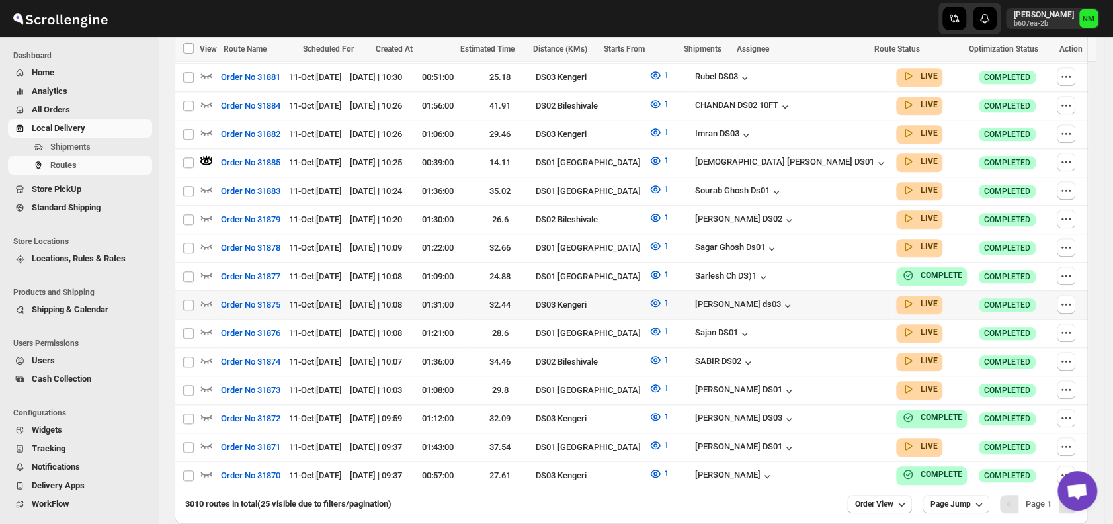
scroll to position [689, 0]
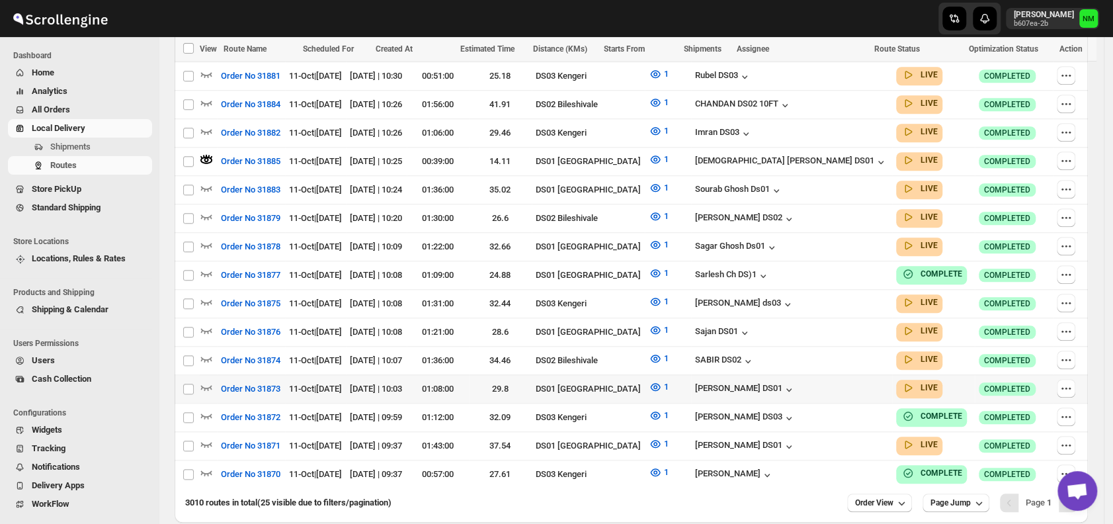
click at [199, 374] on td "Select route" at bounding box center [187, 388] width 25 height 28
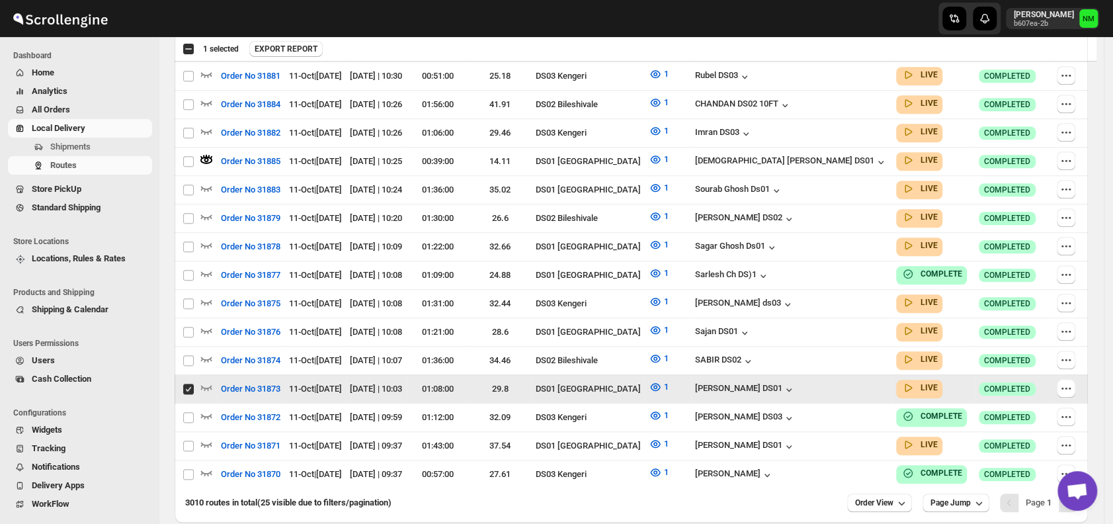
click at [199, 374] on td "Select route" at bounding box center [187, 388] width 25 height 28
checkbox input "false"
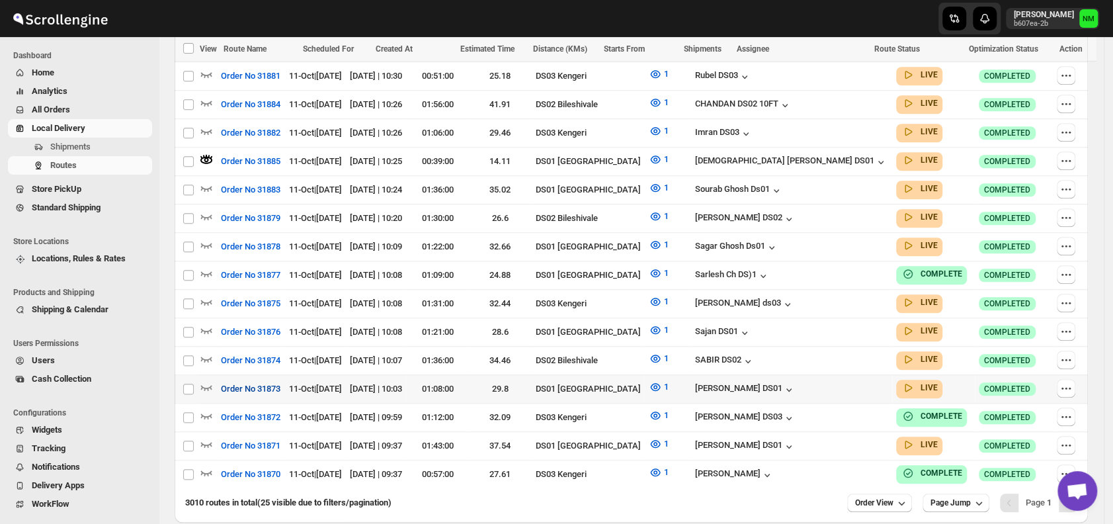
click at [216, 378] on button "Order No 31873" at bounding box center [250, 388] width 75 height 21
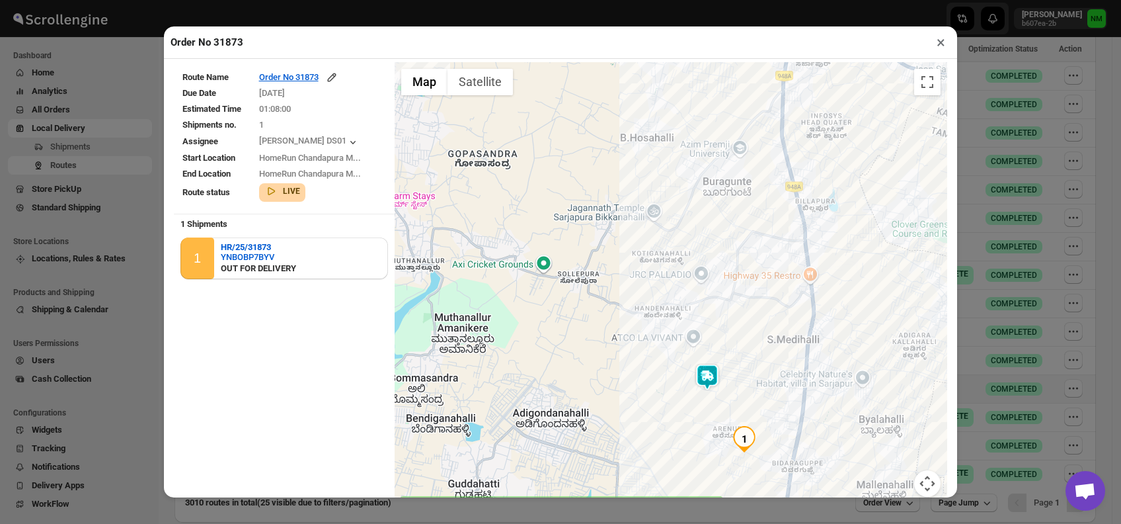
click at [941, 46] on button "×" at bounding box center [940, 42] width 19 height 19
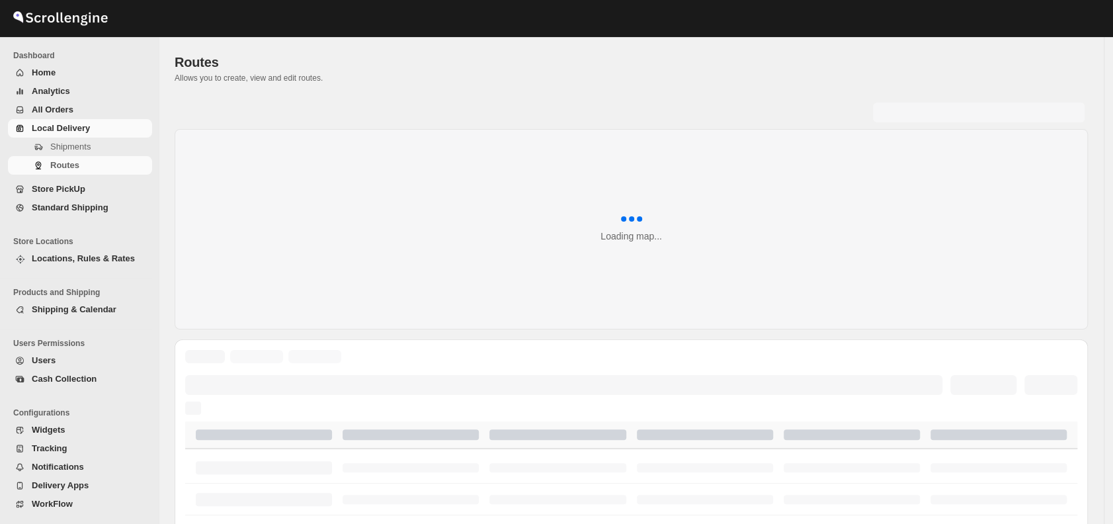
scroll to position [512, 0]
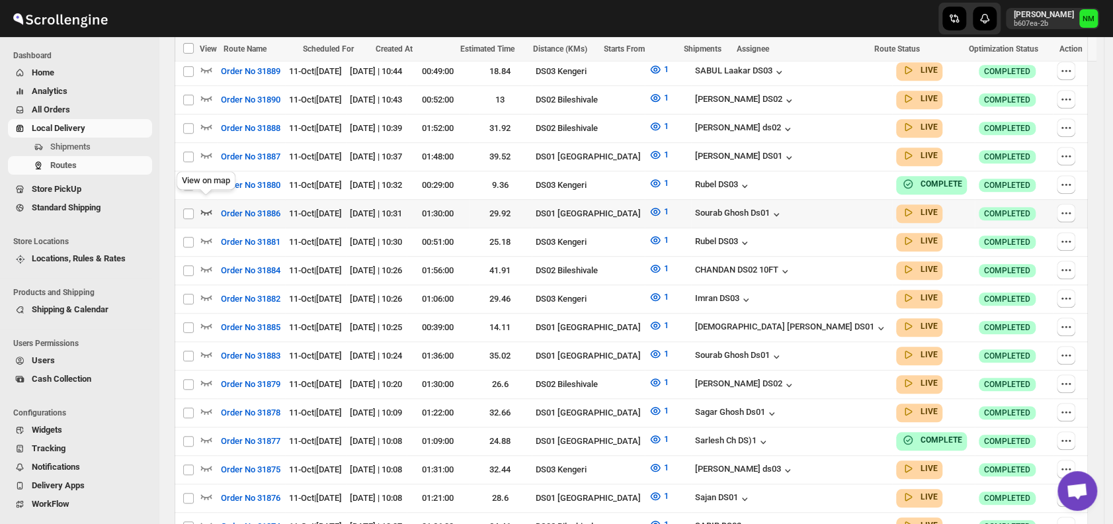
click at [208, 210] on icon "button" at bounding box center [206, 212] width 11 height 5
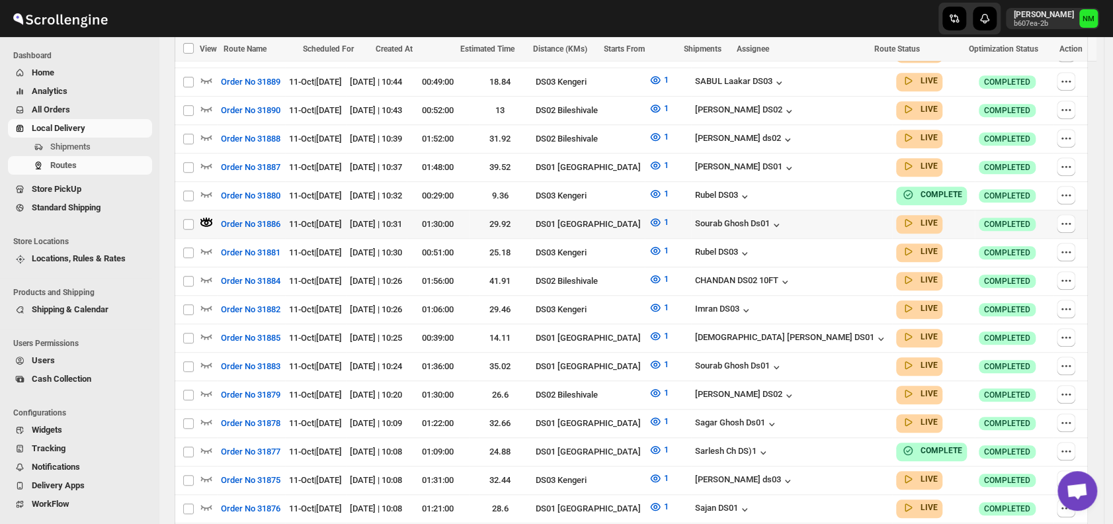
scroll to position [0, 0]
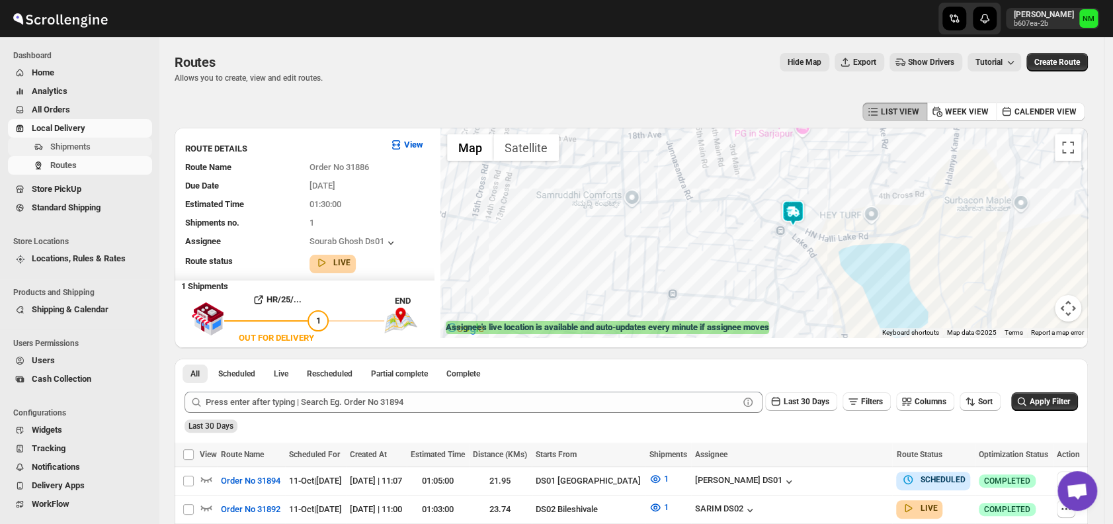
click at [79, 143] on span "Shipments" at bounding box center [70, 146] width 40 height 10
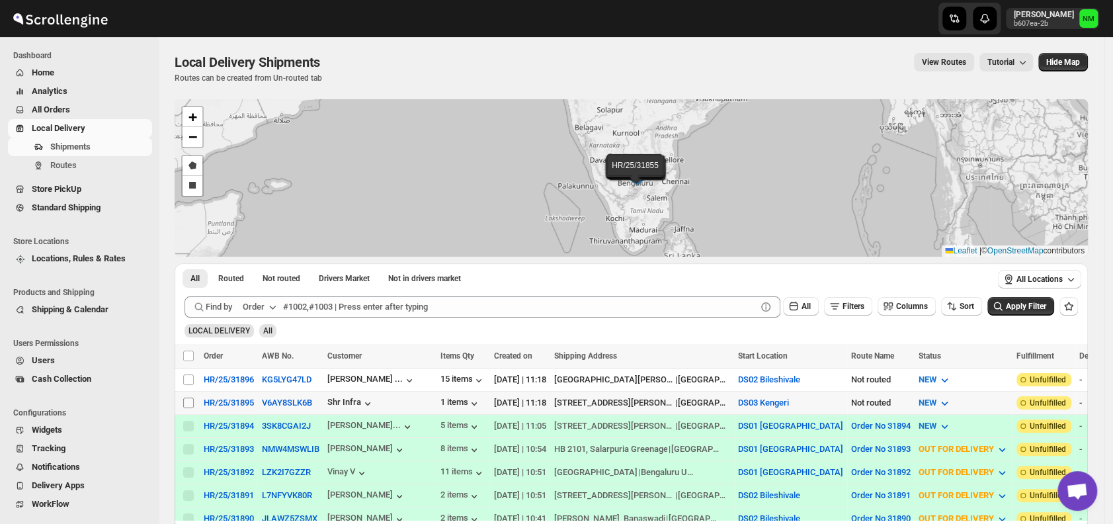
click at [188, 402] on input "Select shipment" at bounding box center [188, 402] width 11 height 11
checkbox input "true"
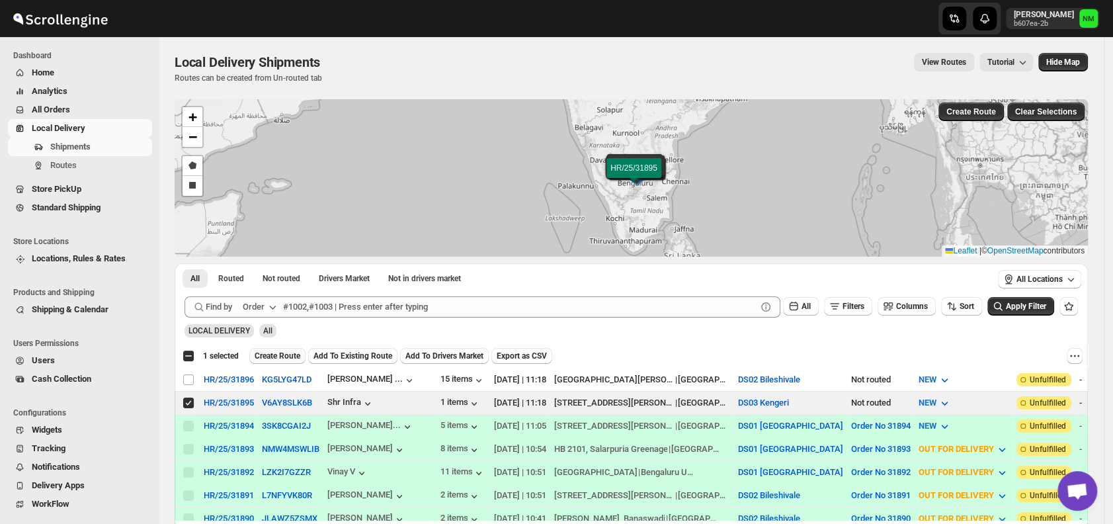
click at [276, 354] on span "Create Route" at bounding box center [278, 355] width 46 height 11
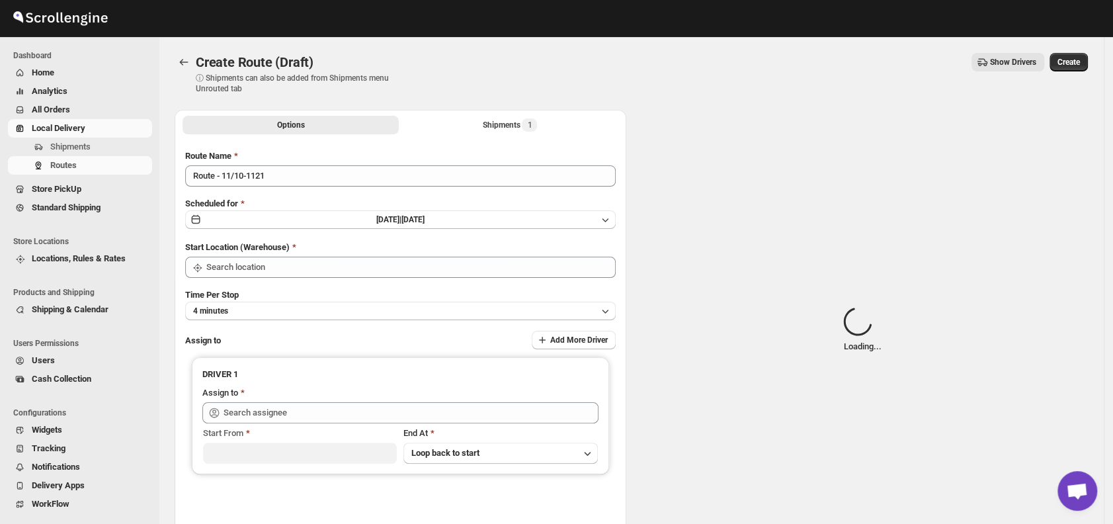
type input "DS03 Kengeri"
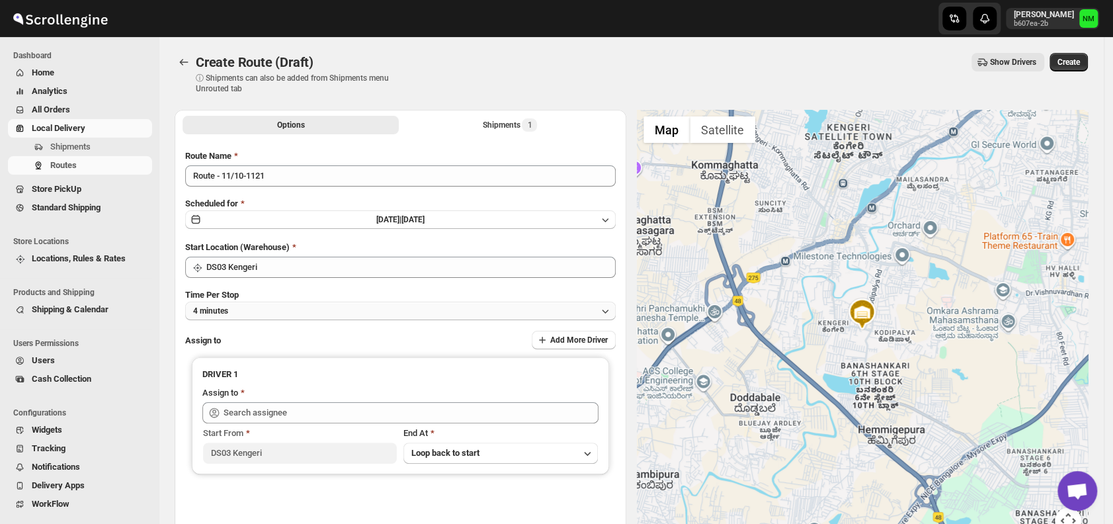
click at [255, 311] on button "4 minutes" at bounding box center [400, 310] width 430 height 19
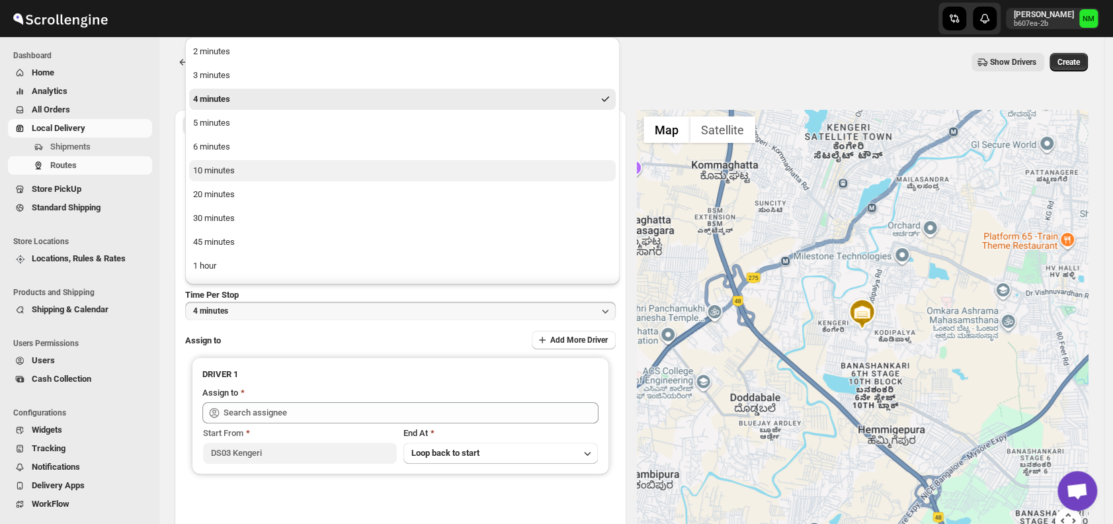
click at [230, 174] on div "10 minutes" at bounding box center [214, 170] width 42 height 13
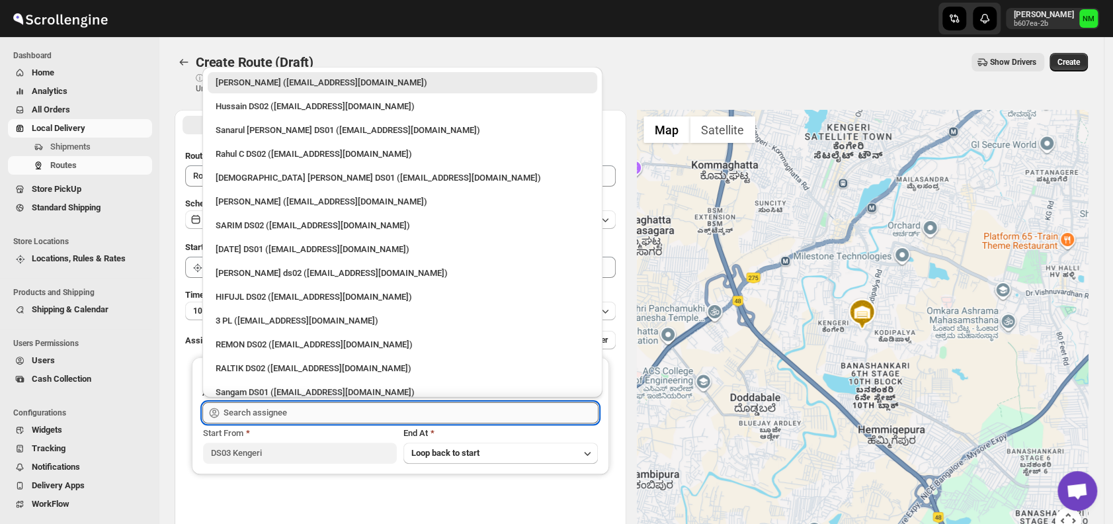
click at [299, 421] on input "text" at bounding box center [410, 412] width 375 height 21
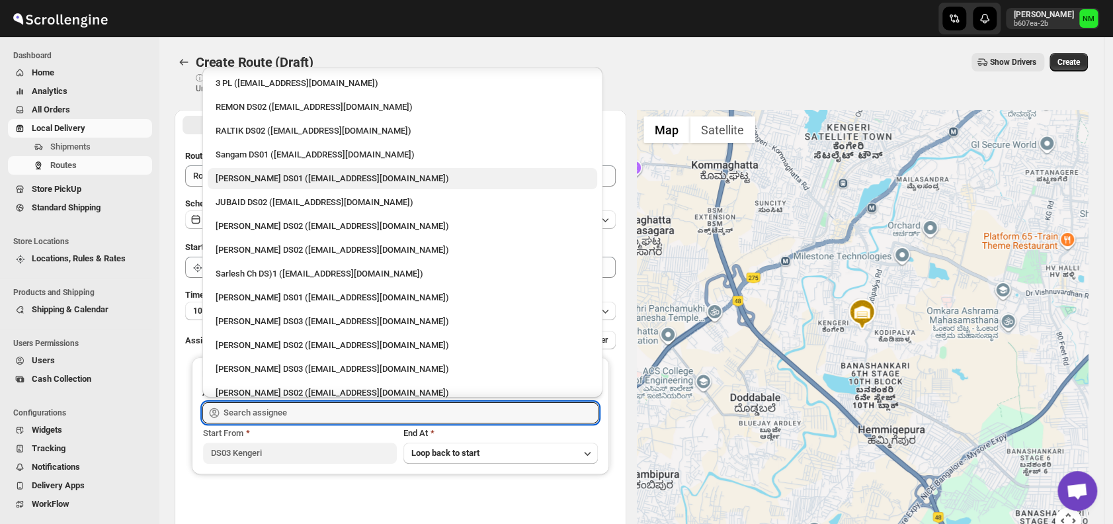
scroll to position [241, 0]
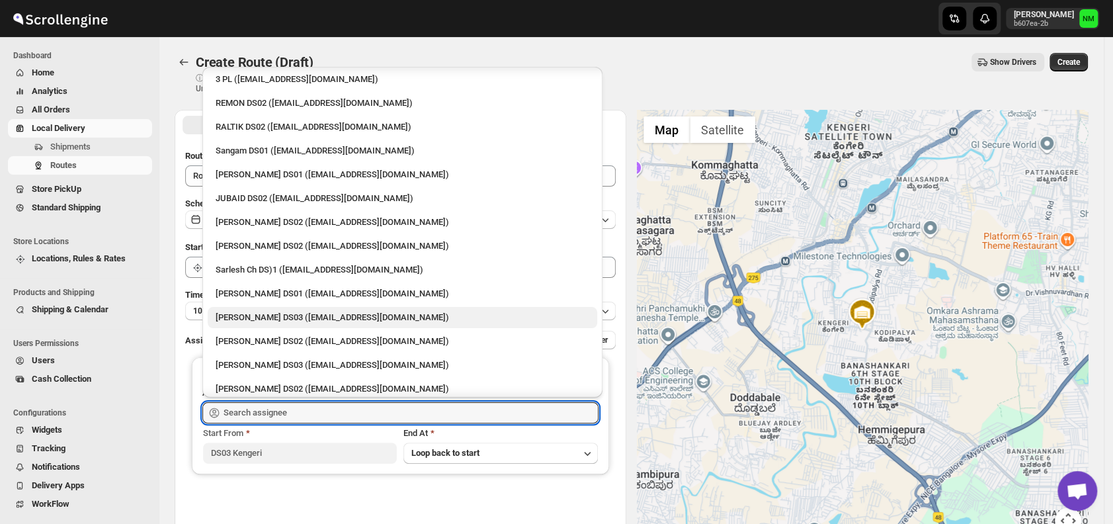
click at [296, 314] on div "[PERSON_NAME] DS03 ([EMAIL_ADDRESS][DOMAIN_NAME])" at bounding box center [403, 317] width 374 height 13
type input "[PERSON_NAME] DS03 ([EMAIL_ADDRESS][DOMAIN_NAME])"
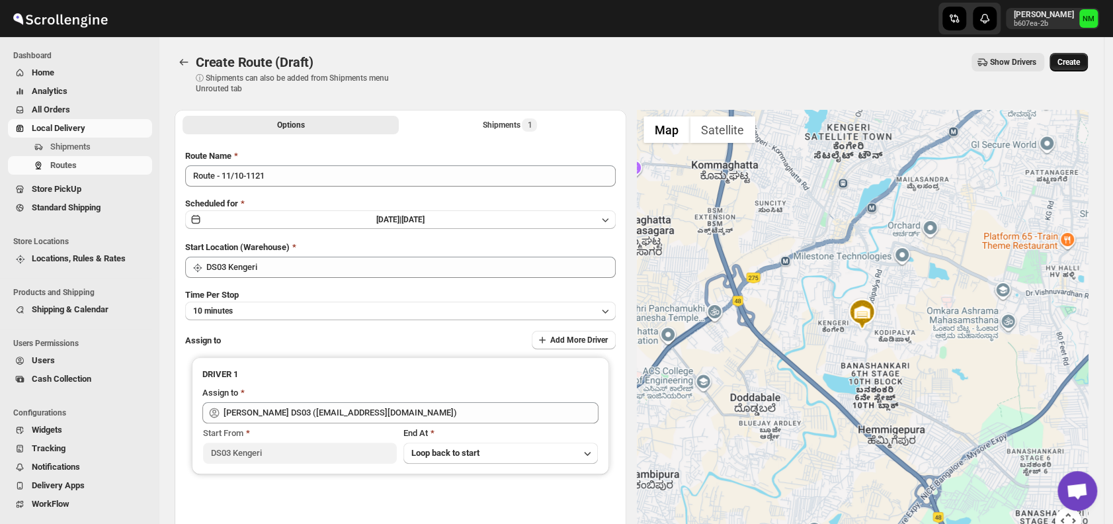
click at [1080, 63] on span "Create" at bounding box center [1068, 62] width 22 height 11
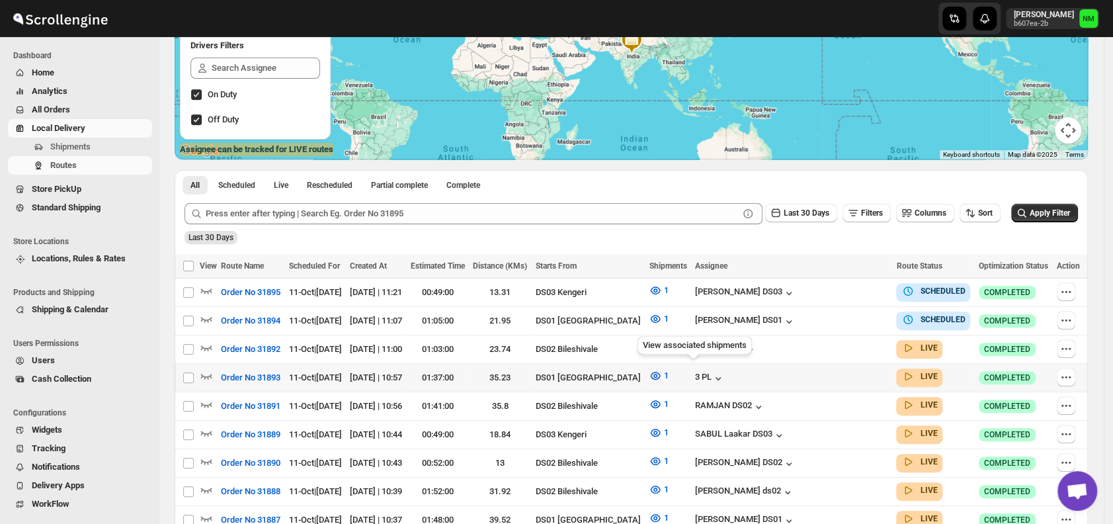
scroll to position [191, 0]
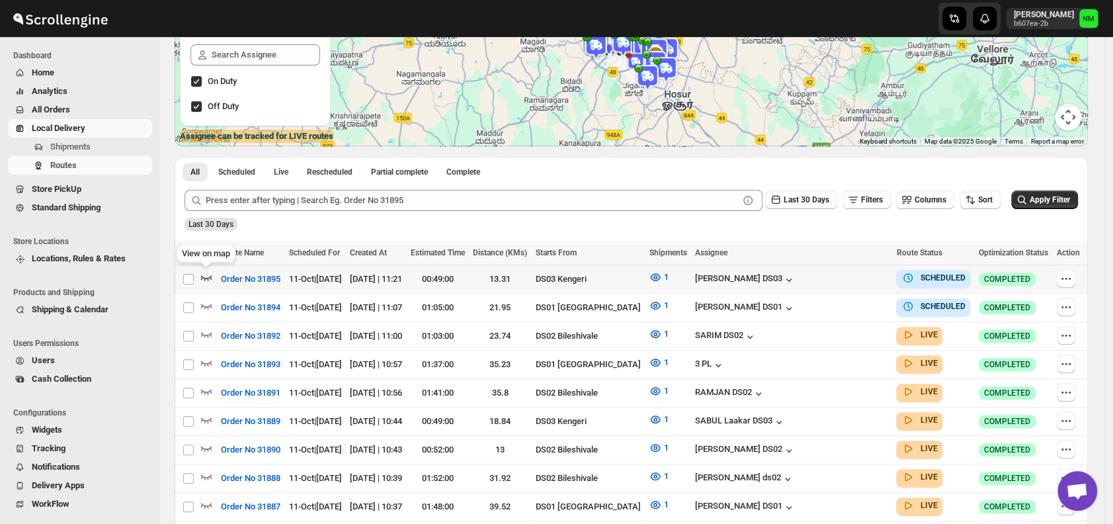
click at [210, 275] on icon "button" at bounding box center [206, 276] width 13 height 13
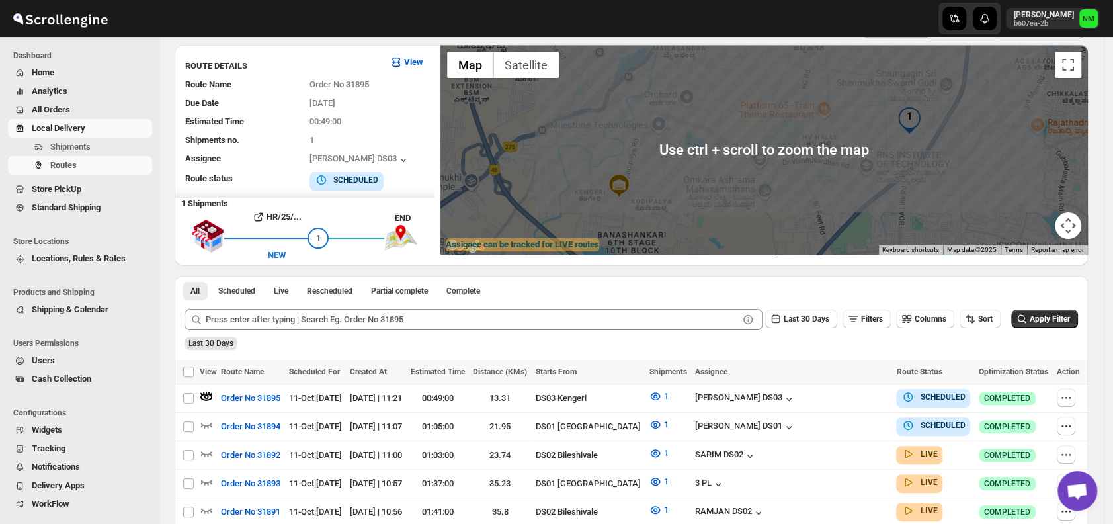
scroll to position [0, 0]
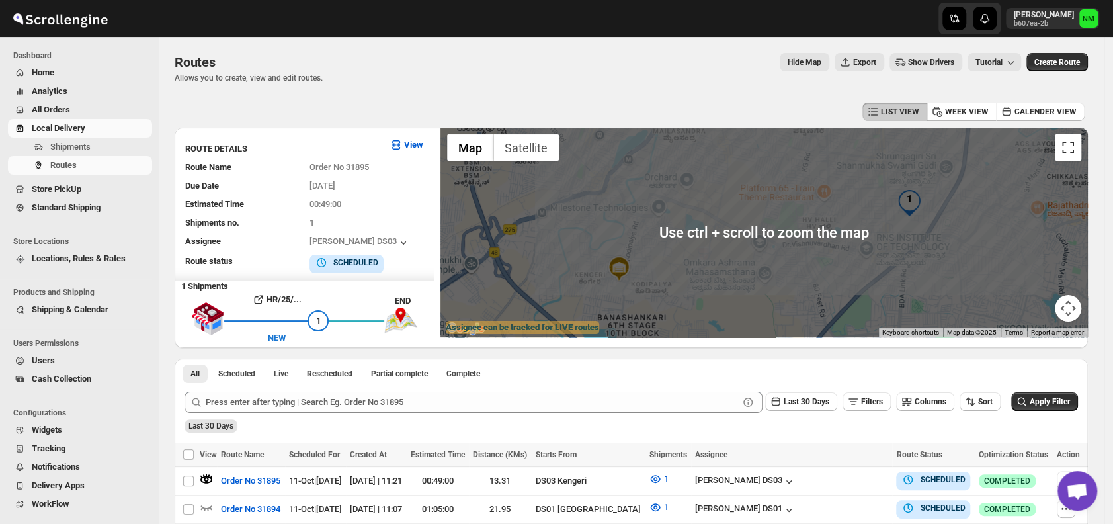
click at [1079, 147] on button "Toggle fullscreen view" at bounding box center [1067, 147] width 26 height 26
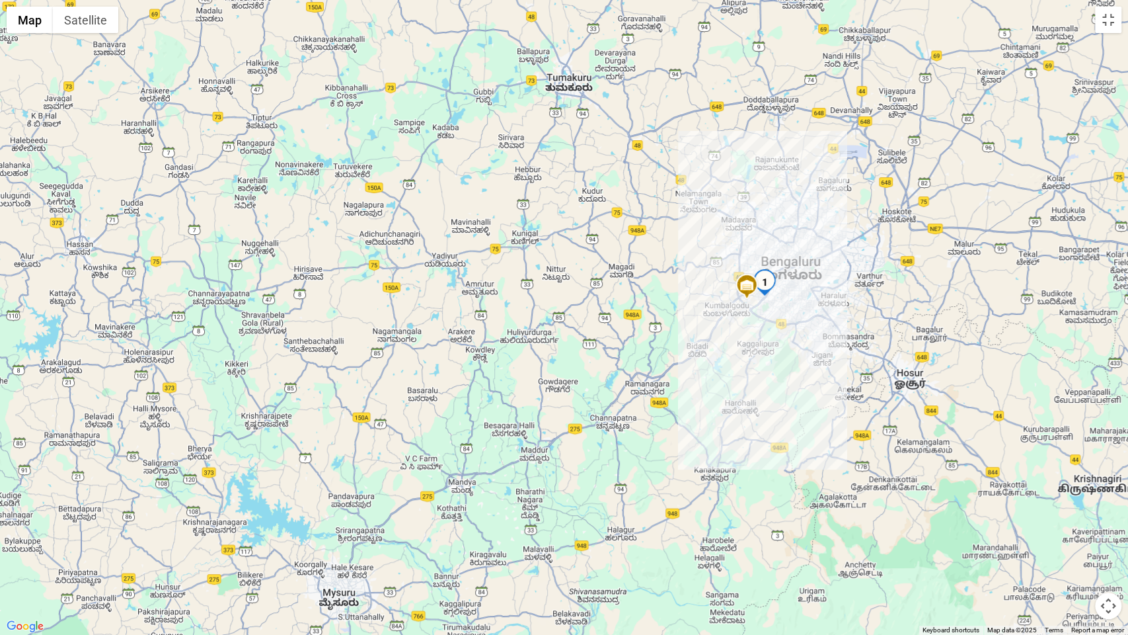
click at [1112, 35] on div at bounding box center [564, 317] width 1128 height 635
click at [1103, 28] on button "Toggle fullscreen view" at bounding box center [1108, 20] width 26 height 26
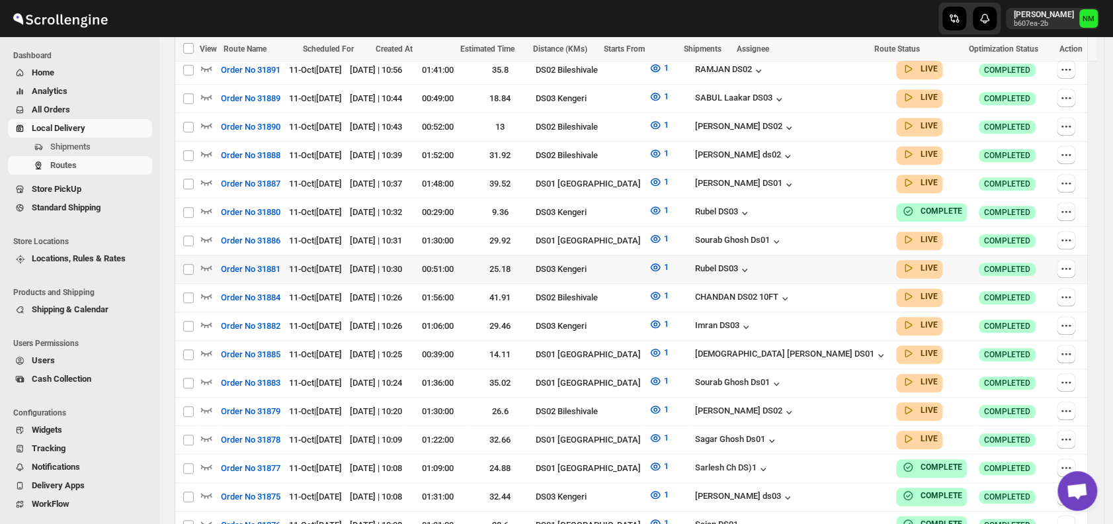
scroll to position [558, 0]
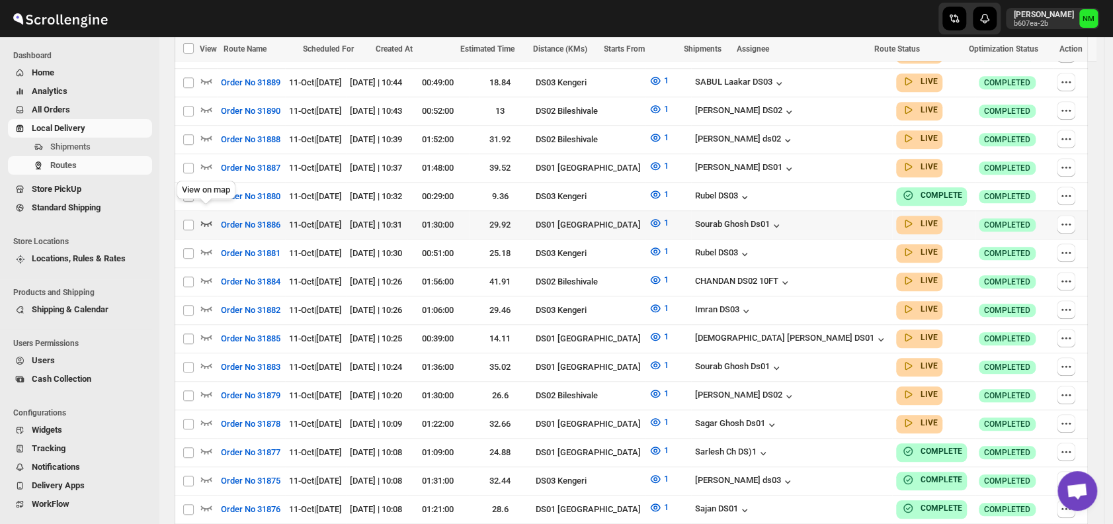
click at [210, 216] on icon "button" at bounding box center [206, 222] width 13 height 13
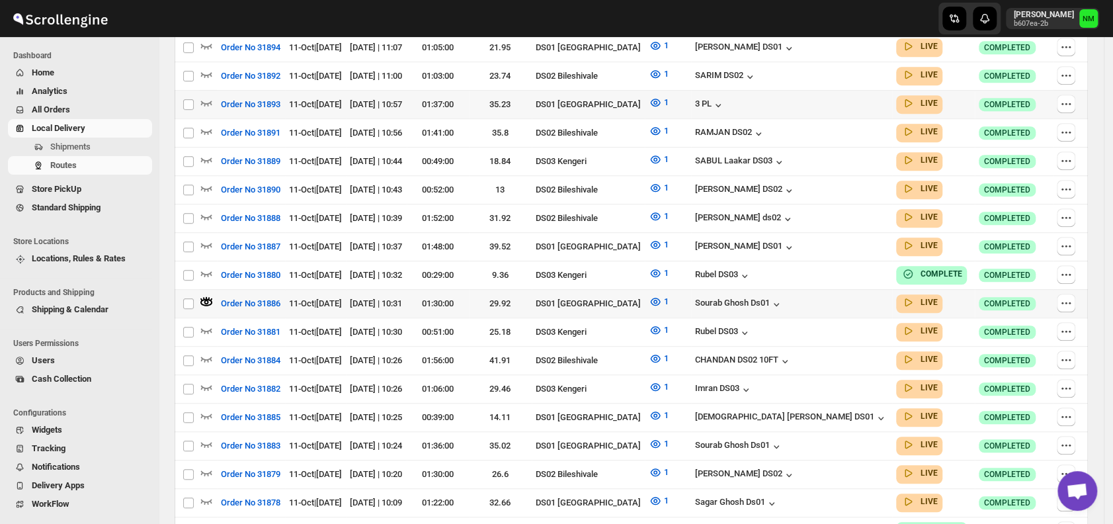
scroll to position [284, 0]
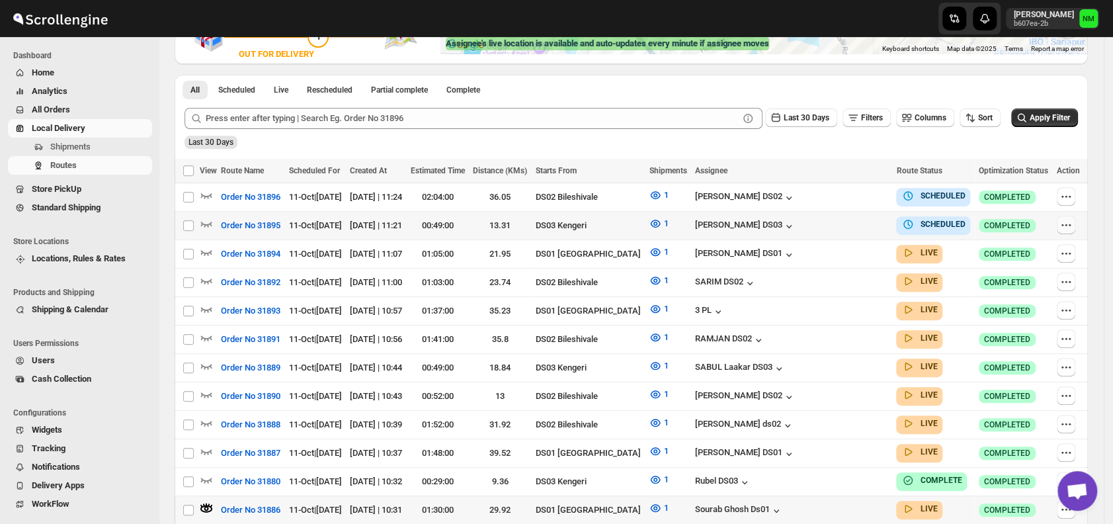
click at [1066, 223] on icon "button" at bounding box center [1065, 224] width 13 height 13
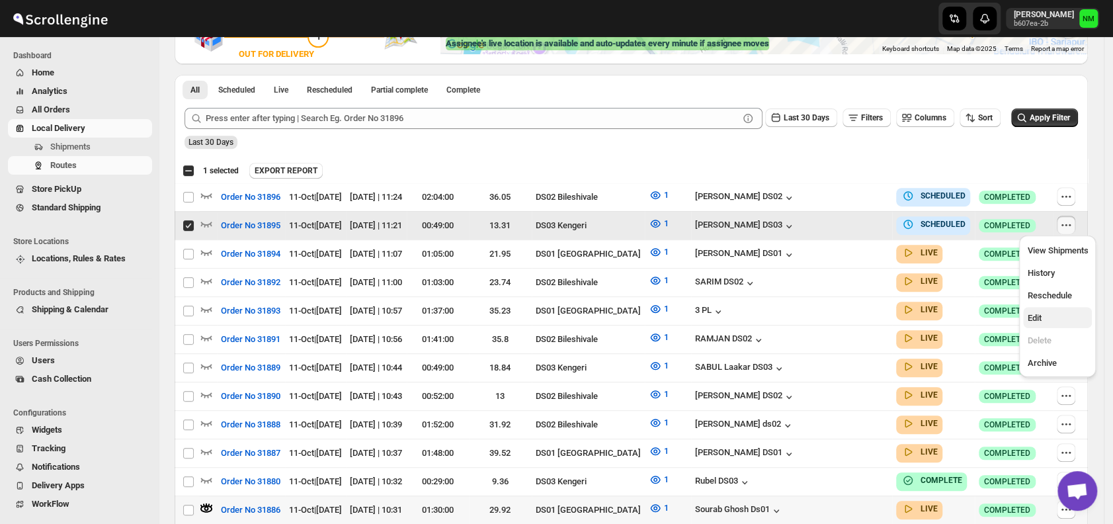
click at [1049, 313] on span "Edit" at bounding box center [1057, 317] width 61 height 13
checkbox input "false"
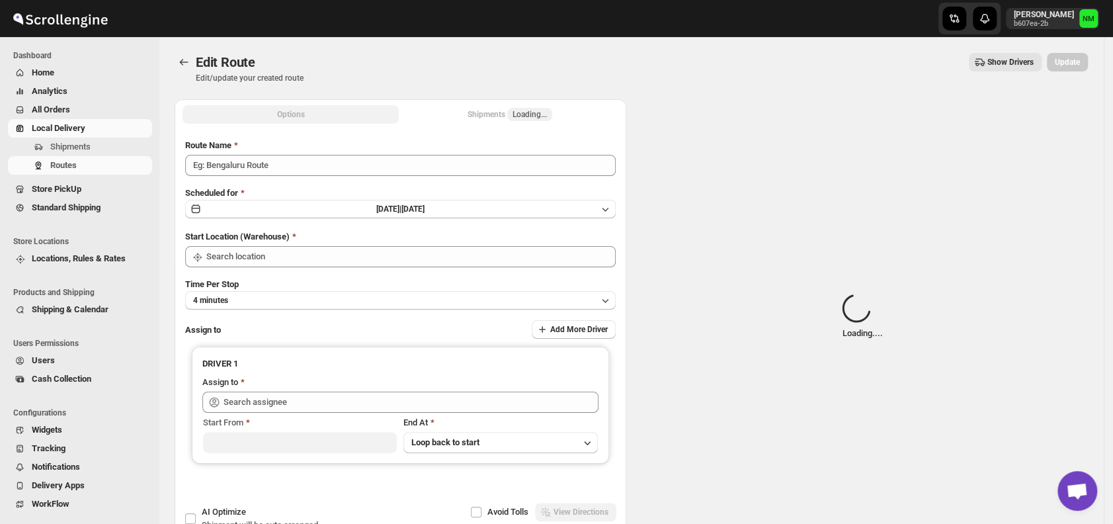
type input "Order No 31895"
type input "DS03 Kengeri"
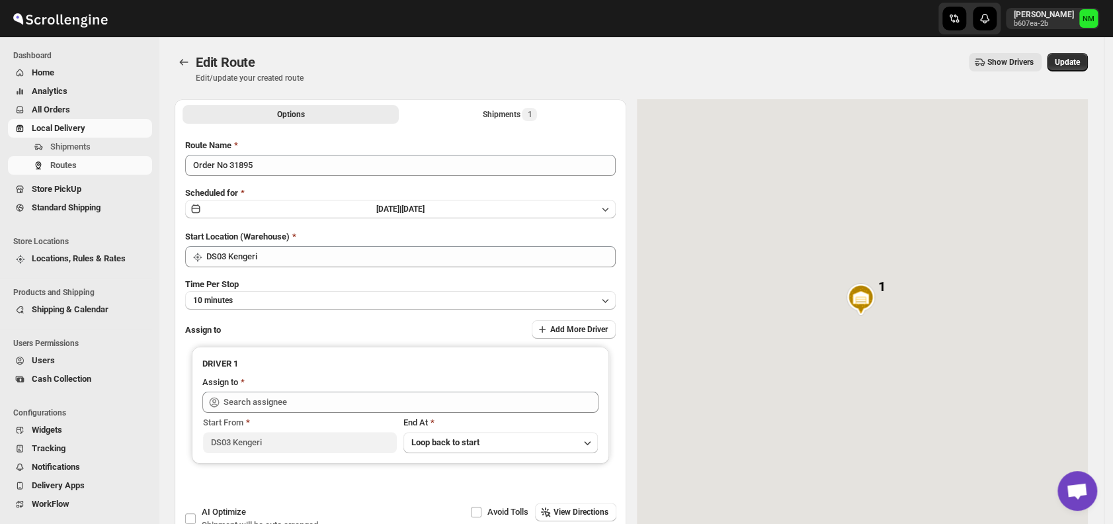
type input "[PERSON_NAME] DS03 ([EMAIL_ADDRESS][DOMAIN_NAME])"
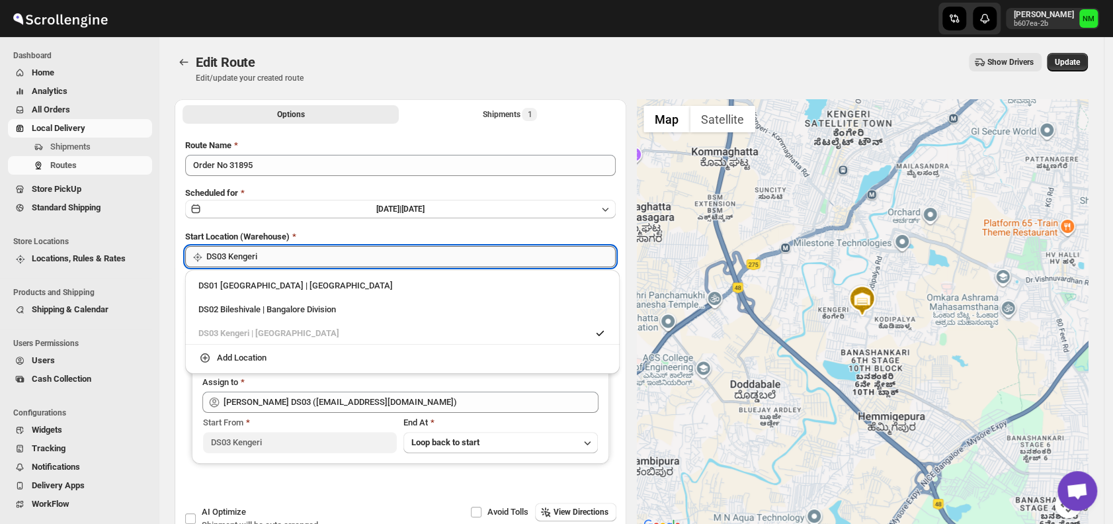
click at [344, 251] on input "DS03 Kengeri" at bounding box center [410, 256] width 409 height 21
click at [242, 277] on div "DS01 [GEOGRAPHIC_DATA] | [GEOGRAPHIC_DATA]" at bounding box center [402, 285] width 424 height 21
type input "DS01 [GEOGRAPHIC_DATA]"
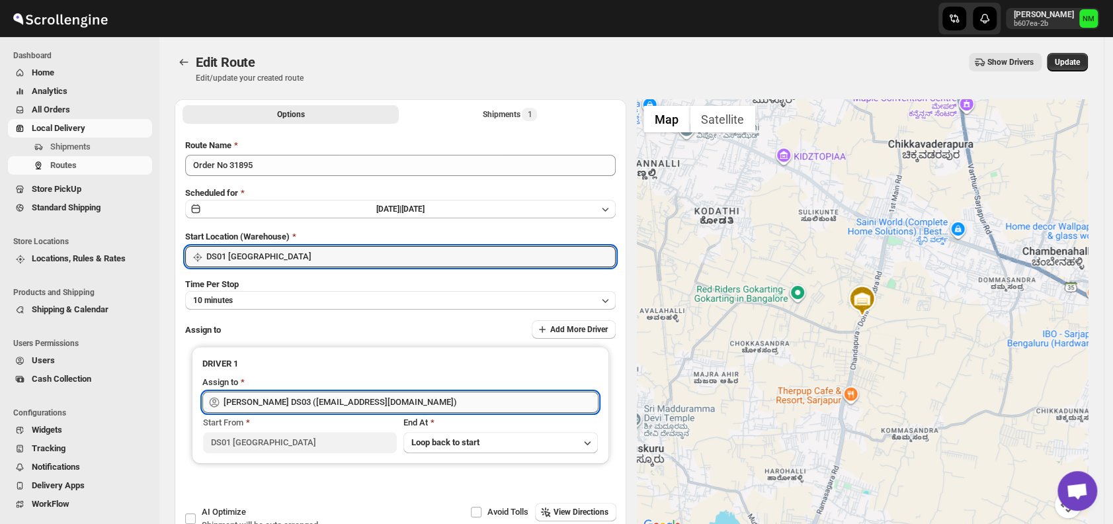
click at [428, 397] on input "[PERSON_NAME] DS03 ([EMAIL_ADDRESS][DOMAIN_NAME])" at bounding box center [410, 401] width 375 height 21
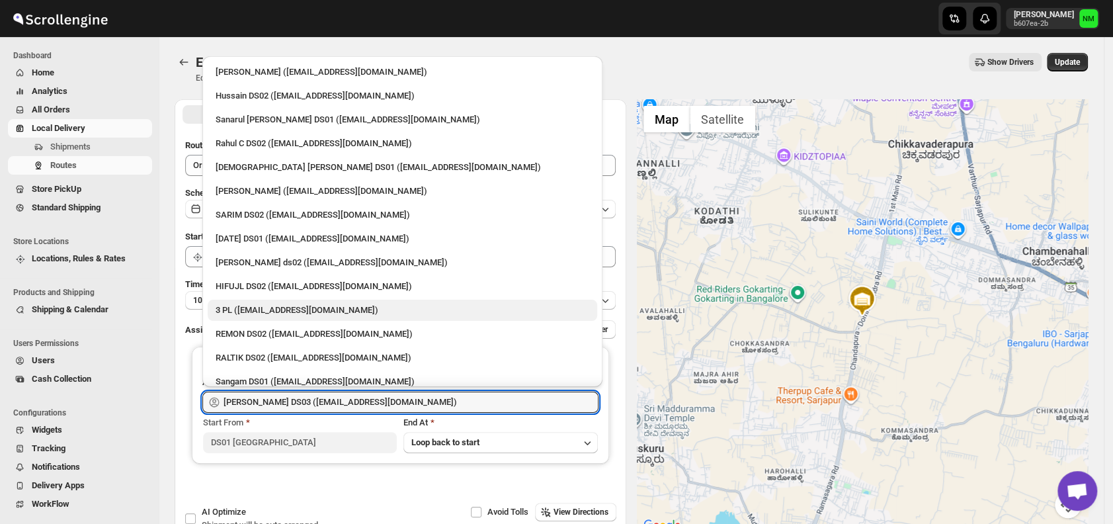
click at [284, 305] on div "3 PL ([EMAIL_ADDRESS][DOMAIN_NAME])" at bounding box center [403, 309] width 374 height 13
type input "3 PL ([EMAIL_ADDRESS][DOMAIN_NAME])"
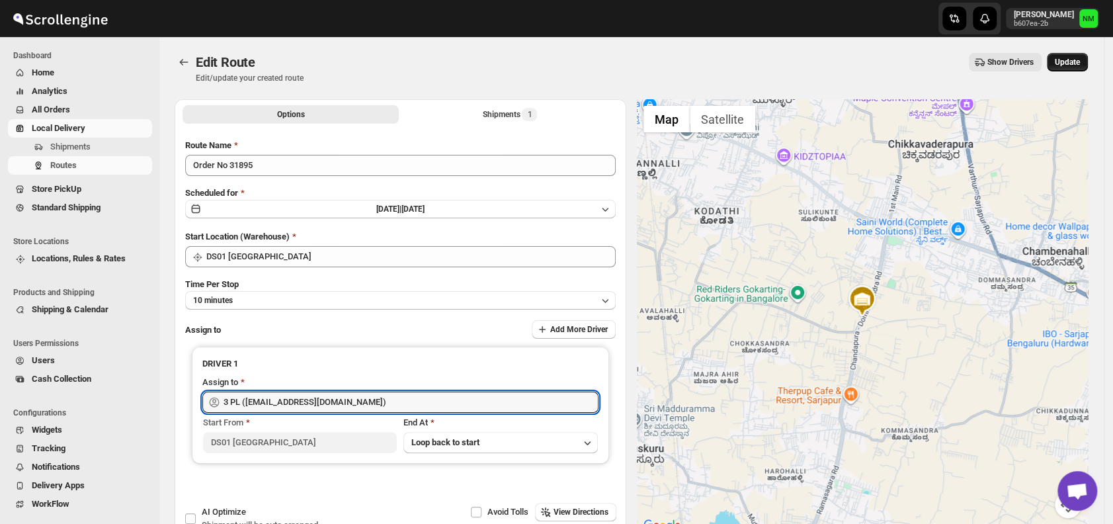
click at [1071, 63] on span "Update" at bounding box center [1066, 62] width 25 height 11
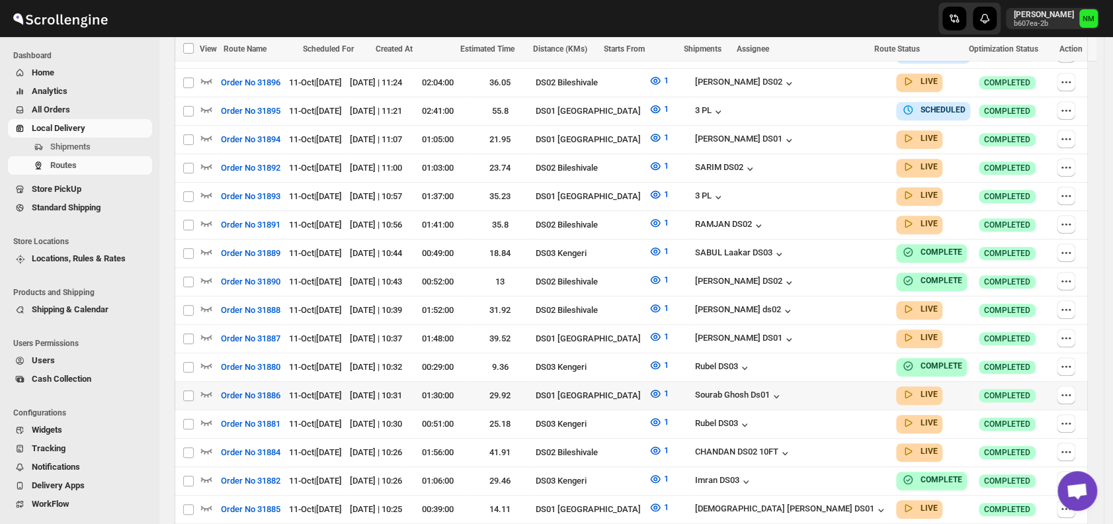
scroll to position [375, 0]
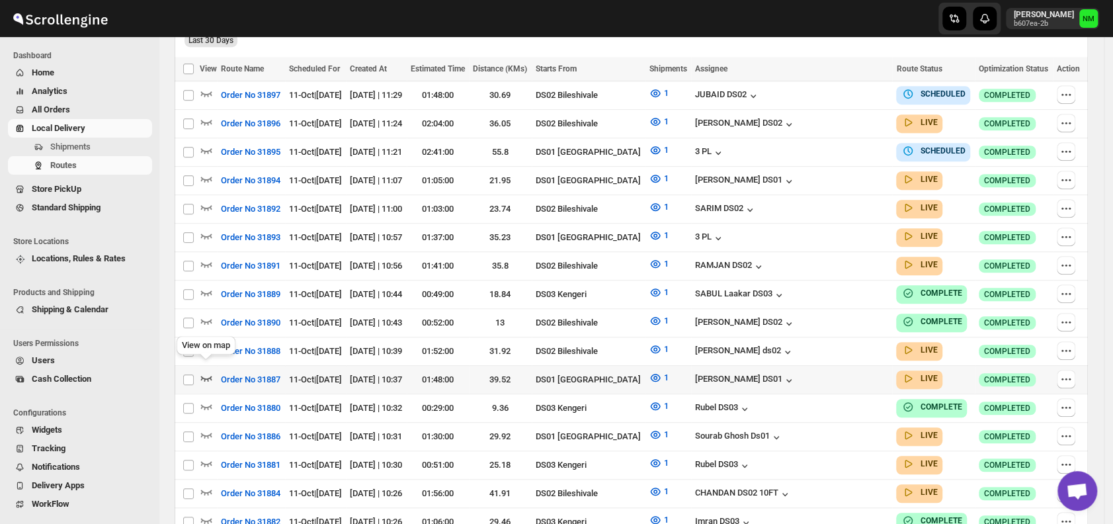
click at [207, 371] on icon "button" at bounding box center [206, 377] width 13 height 13
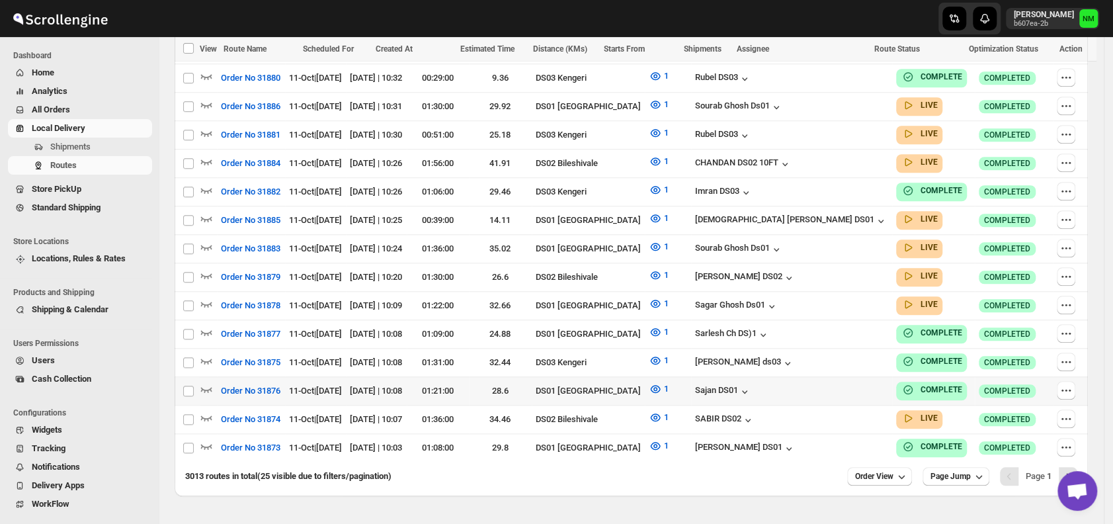
scroll to position [717, 0]
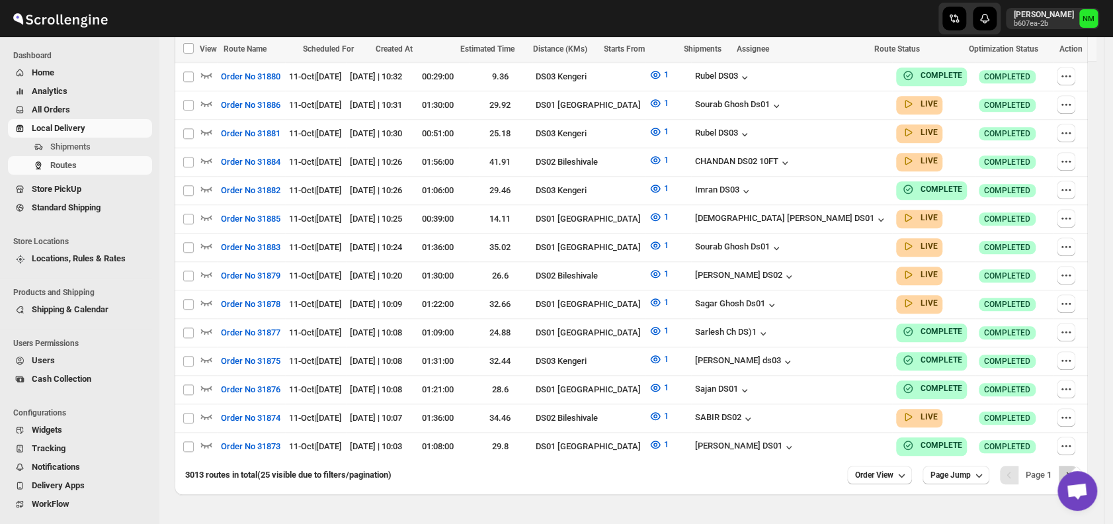
click at [1074, 468] on icon "Next" at bounding box center [1067, 474] width 13 height 13
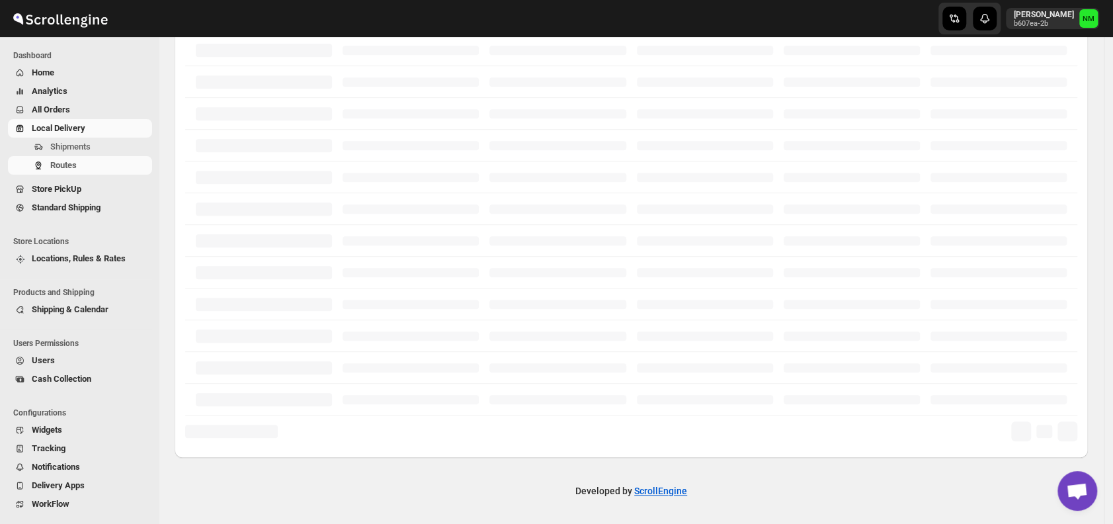
scroll to position [318, 0]
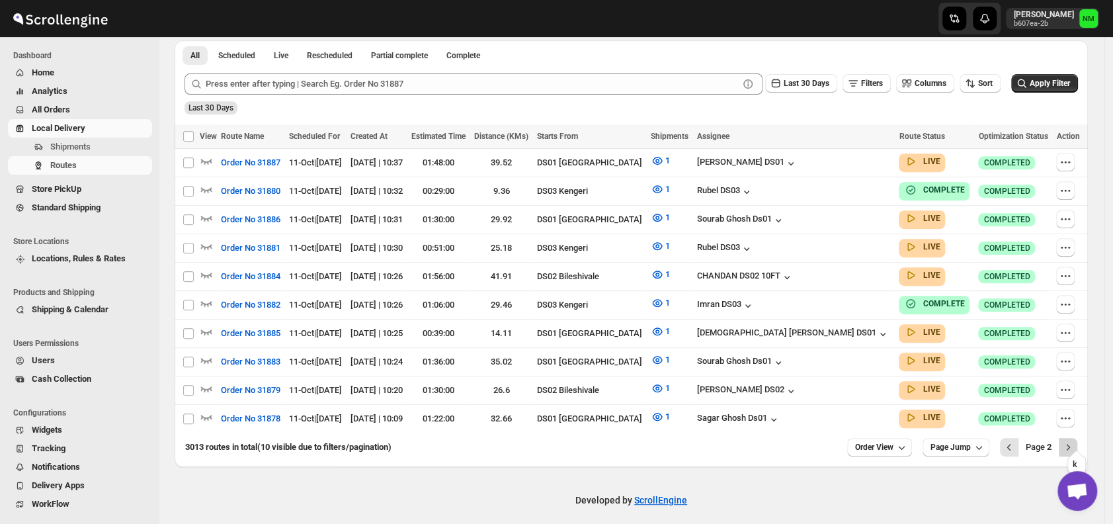
click at [1074, 438] on button "Next" at bounding box center [1067, 447] width 19 height 19
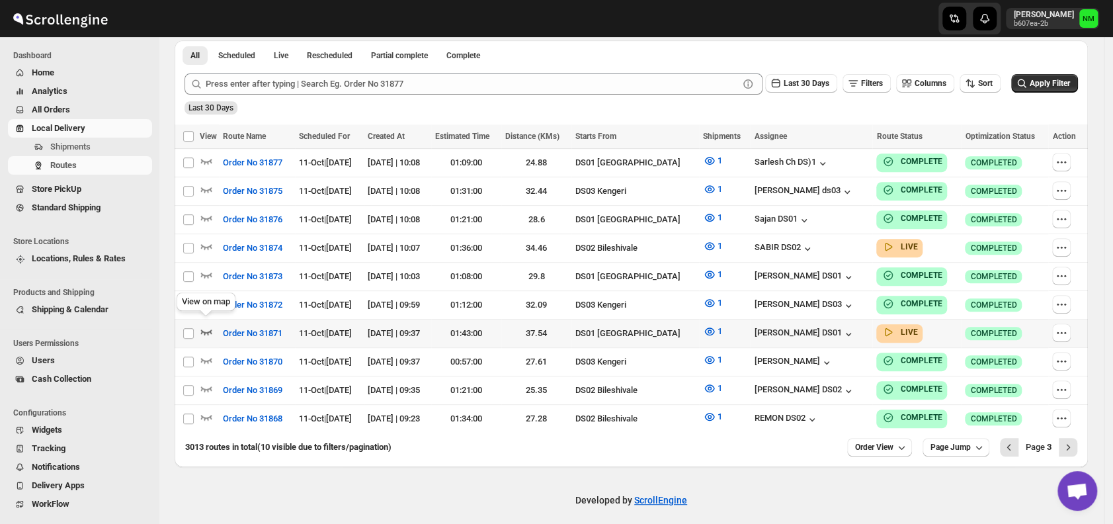
click at [206, 325] on icon "button" at bounding box center [206, 331] width 13 height 13
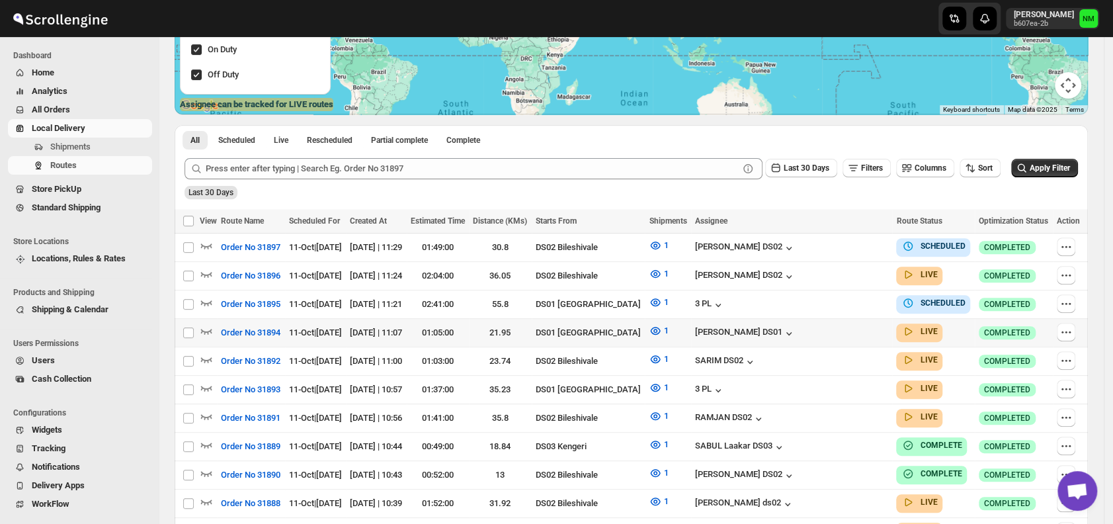
scroll to position [227, 0]
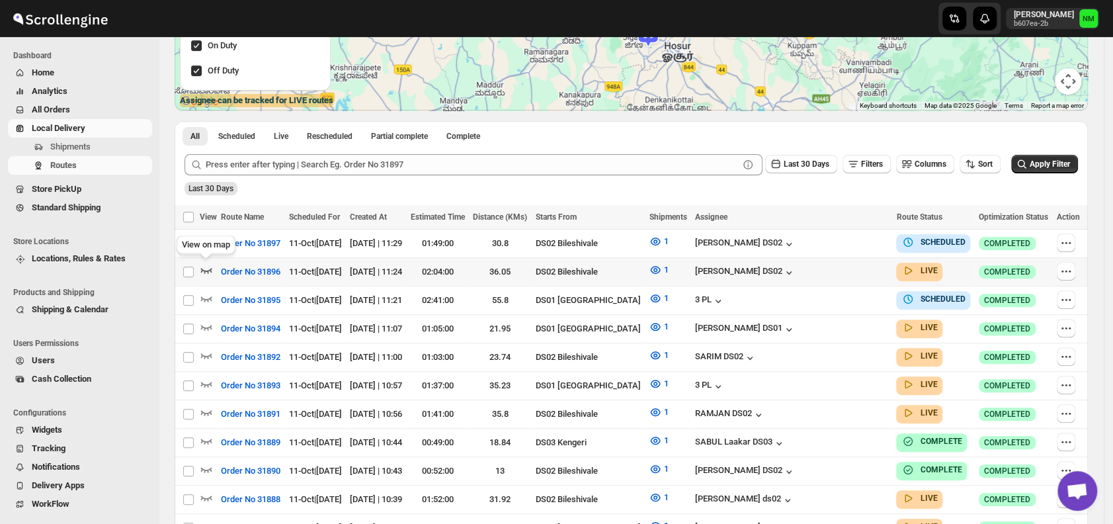
click at [211, 268] on icon "button" at bounding box center [206, 270] width 11 height 5
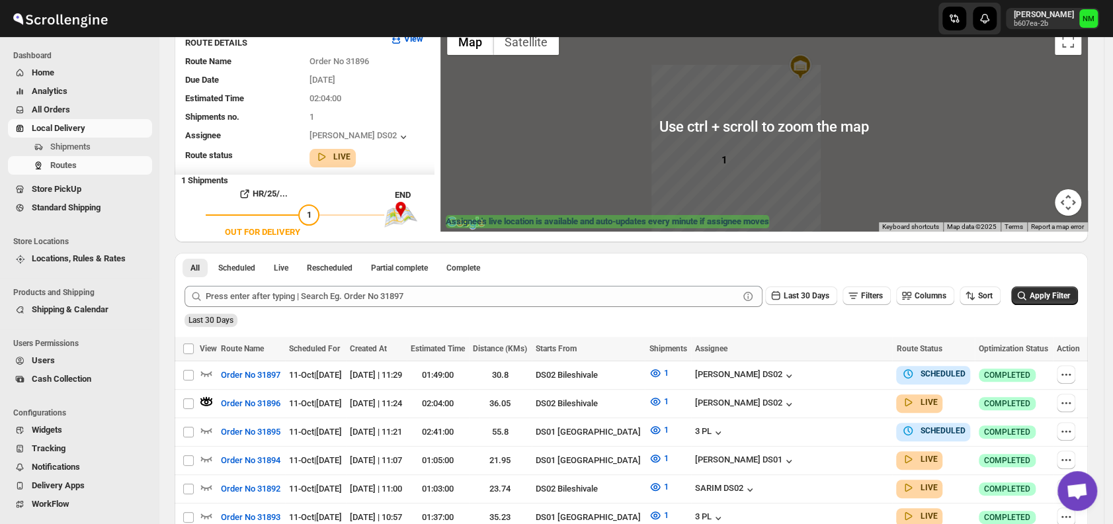
scroll to position [112, 0]
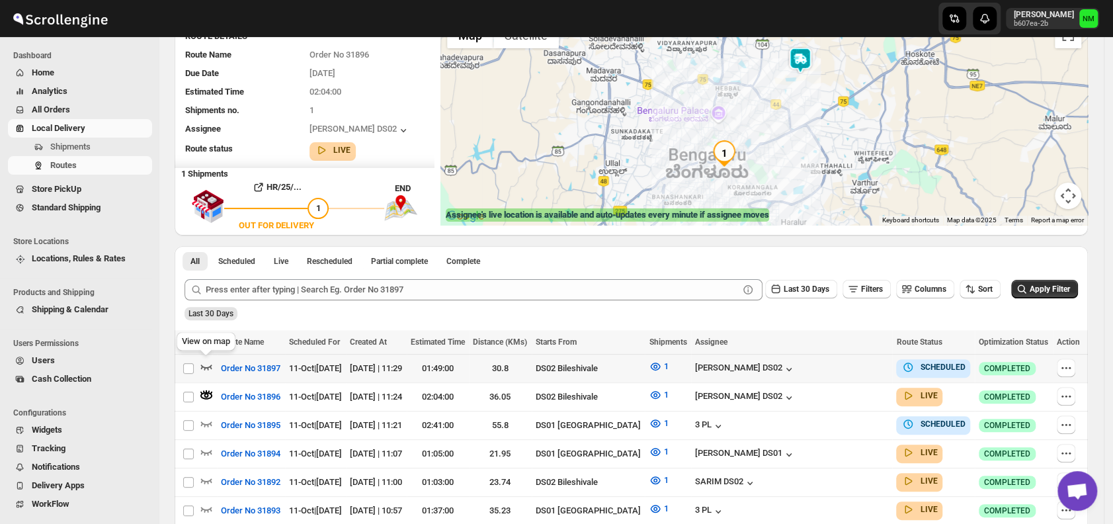
click at [204, 369] on icon "button" at bounding box center [206, 366] width 13 height 13
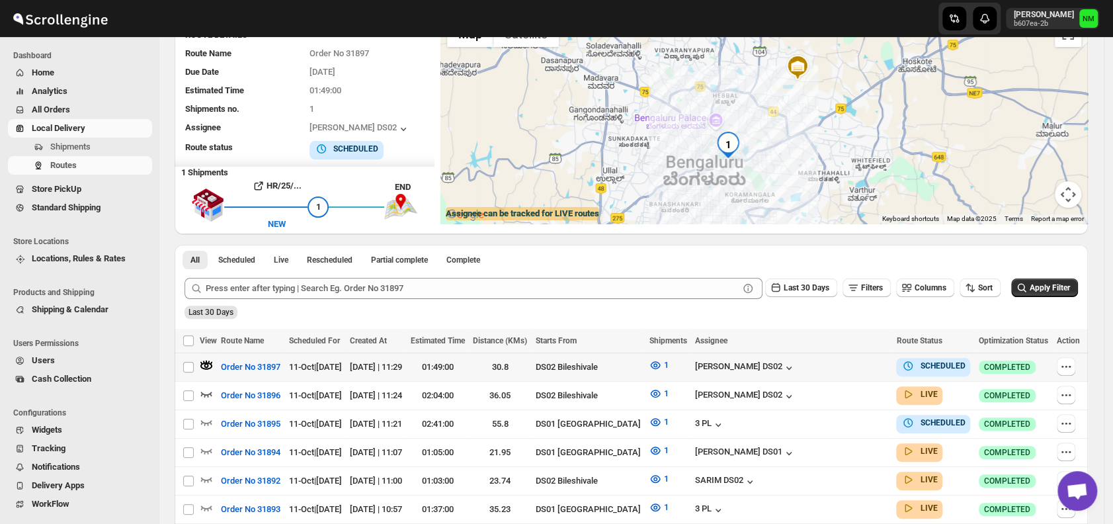
scroll to position [132, 0]
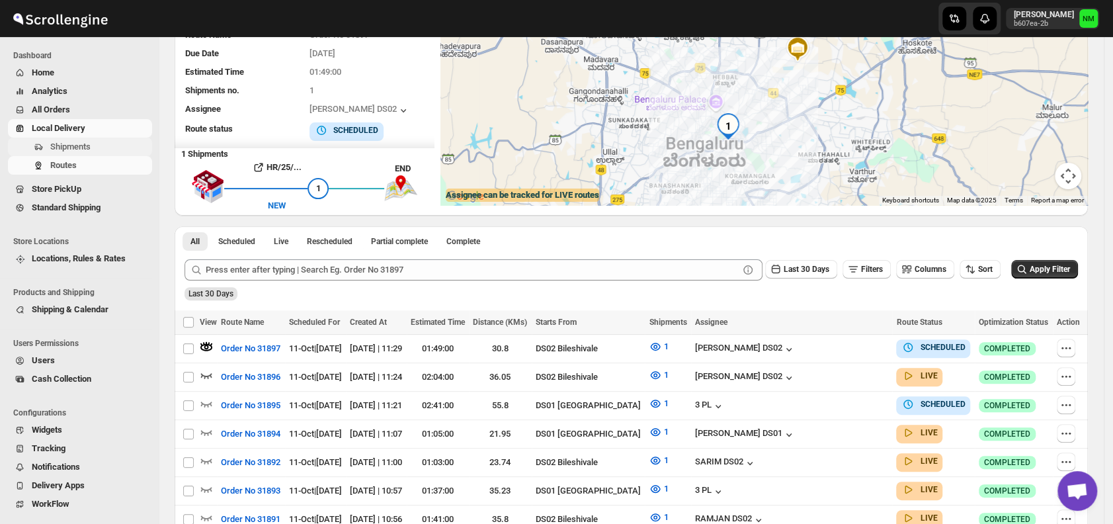
click at [54, 147] on span "Shipments" at bounding box center [70, 146] width 40 height 10
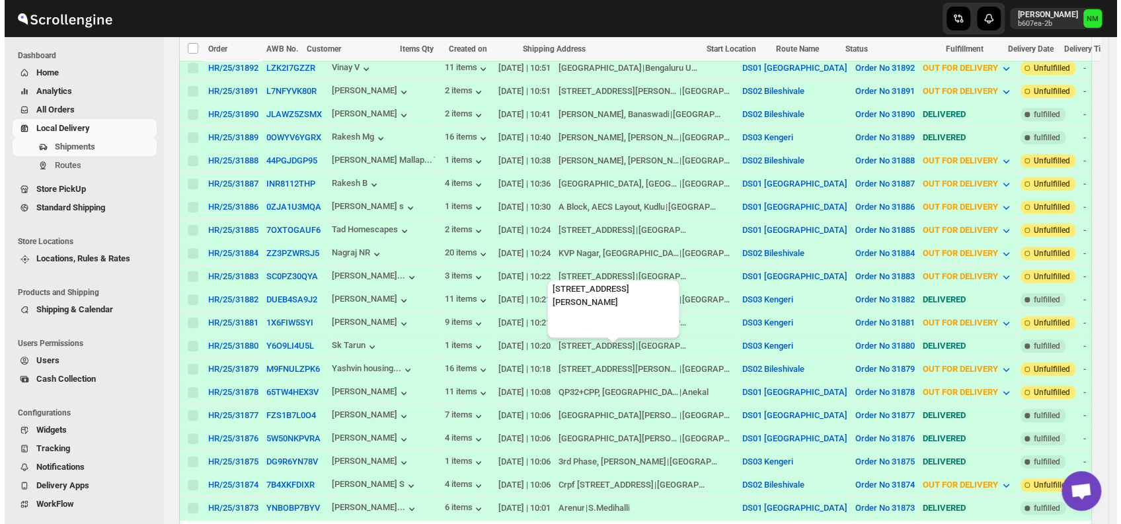
scroll to position [449, 0]
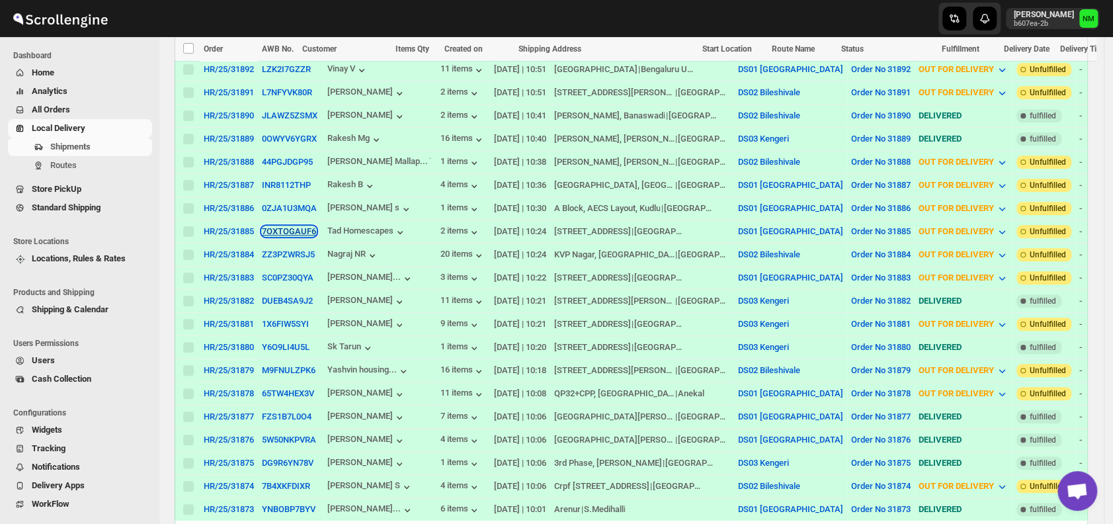
click at [288, 226] on button "7OXTOGAUF6" at bounding box center [289, 231] width 54 height 10
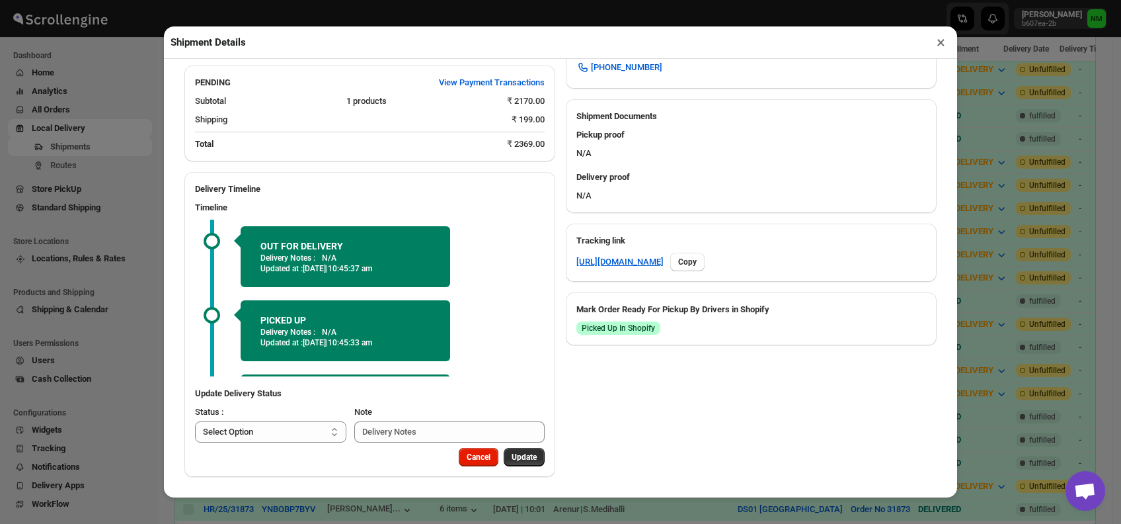
scroll to position [65, 0]
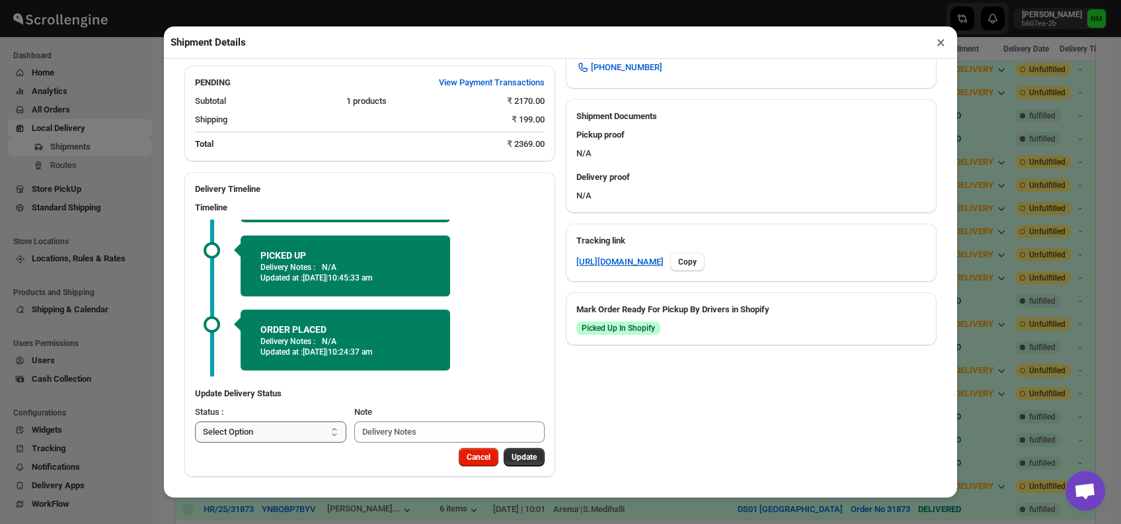
click at [286, 428] on select "Select Option PICKED UP OUT FOR DELIVERY RESCHEDULE DELIVERED CANCELLED" at bounding box center [270, 431] width 151 height 21
select select "DELIVERED"
click at [195, 421] on select "Select Option PICKED UP OUT FOR DELIVERY RESCHEDULE DELIVERED CANCELLED" at bounding box center [270, 431] width 151 height 21
click at [512, 460] on span "Update" at bounding box center [524, 457] width 25 height 11
select select
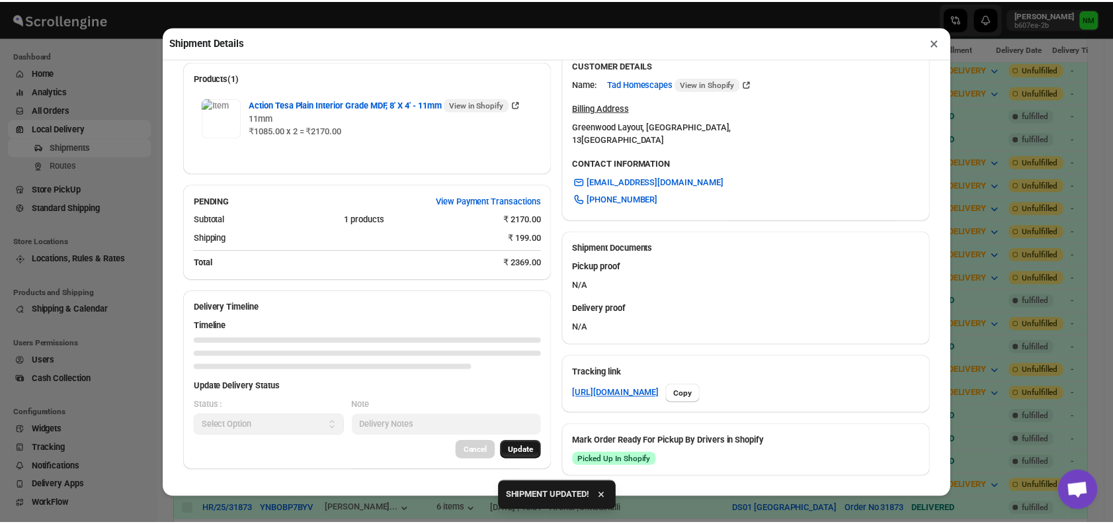
scroll to position [510, 0]
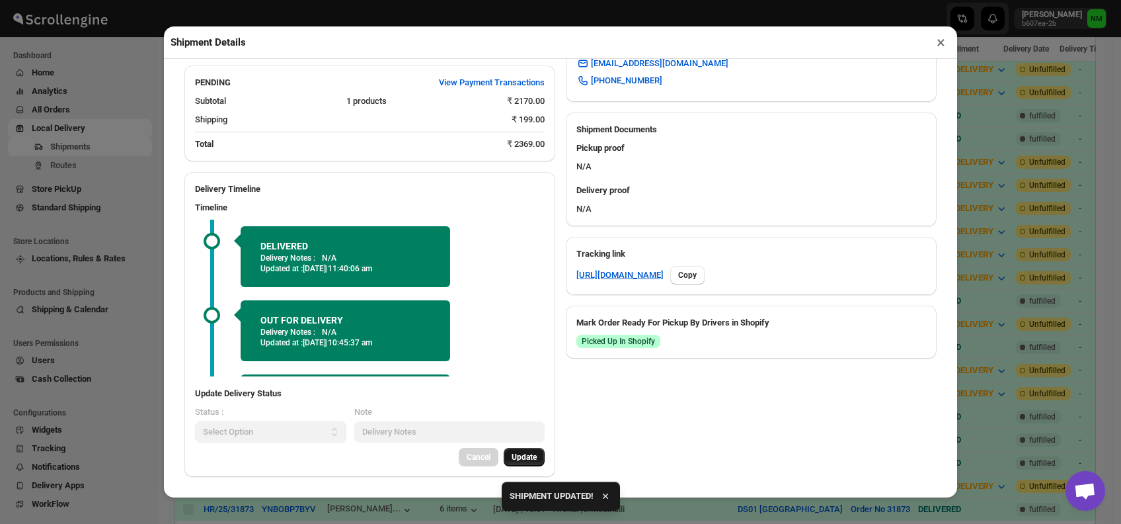
click at [943, 42] on button "×" at bounding box center [940, 42] width 19 height 19
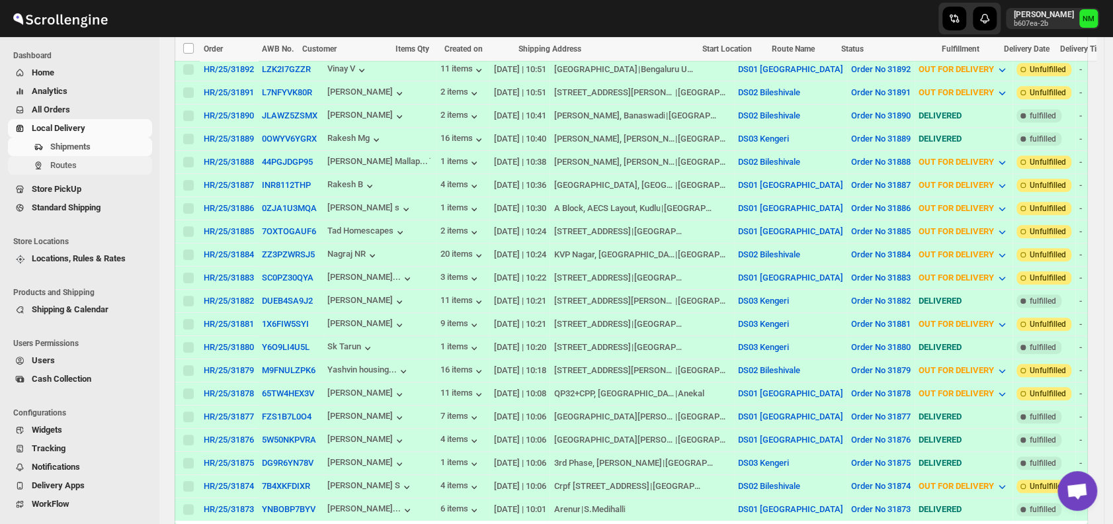
click at [62, 161] on span "Routes" at bounding box center [63, 165] width 26 height 10
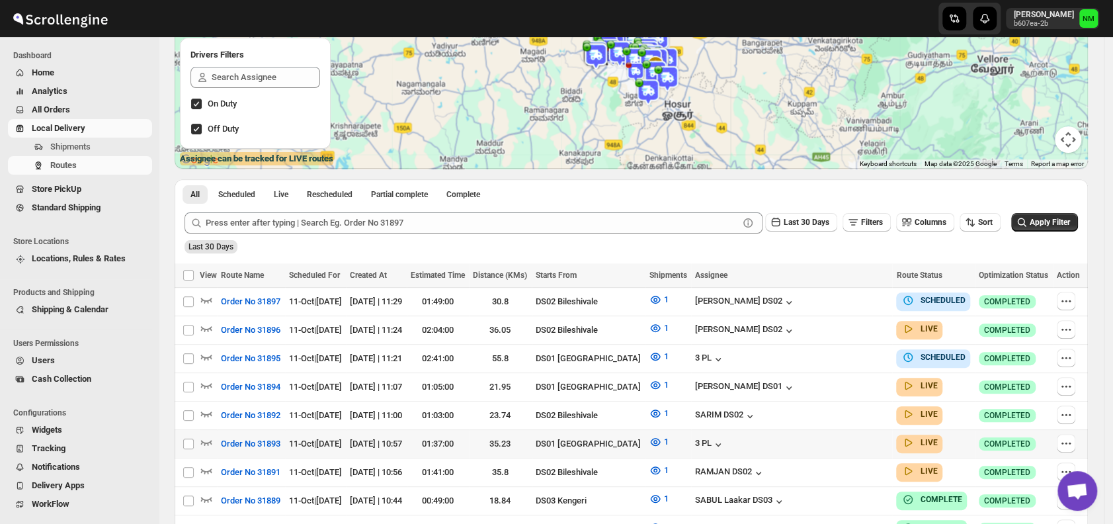
scroll to position [169, 0]
click at [205, 377] on icon "button" at bounding box center [206, 383] width 13 height 13
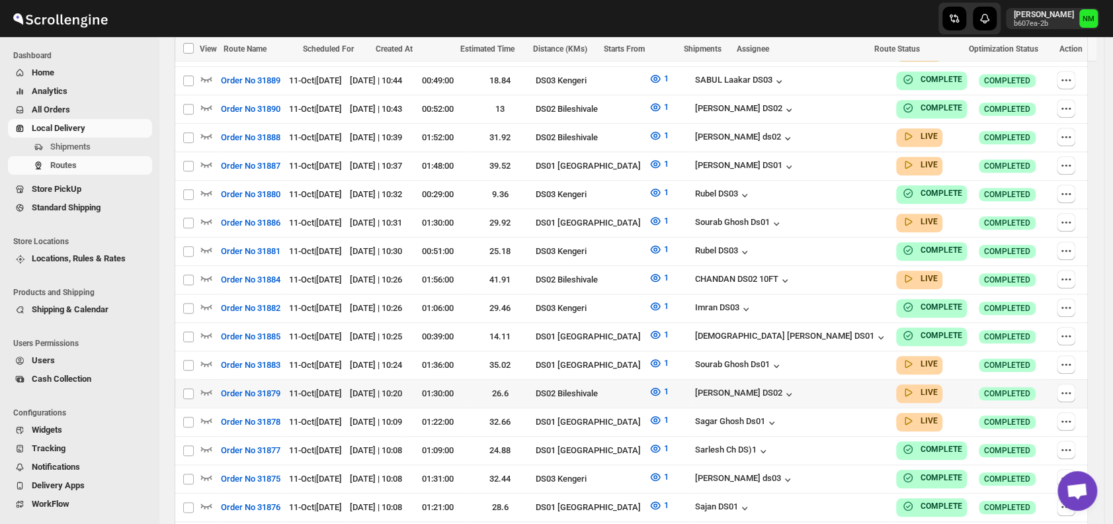
scroll to position [606, 0]
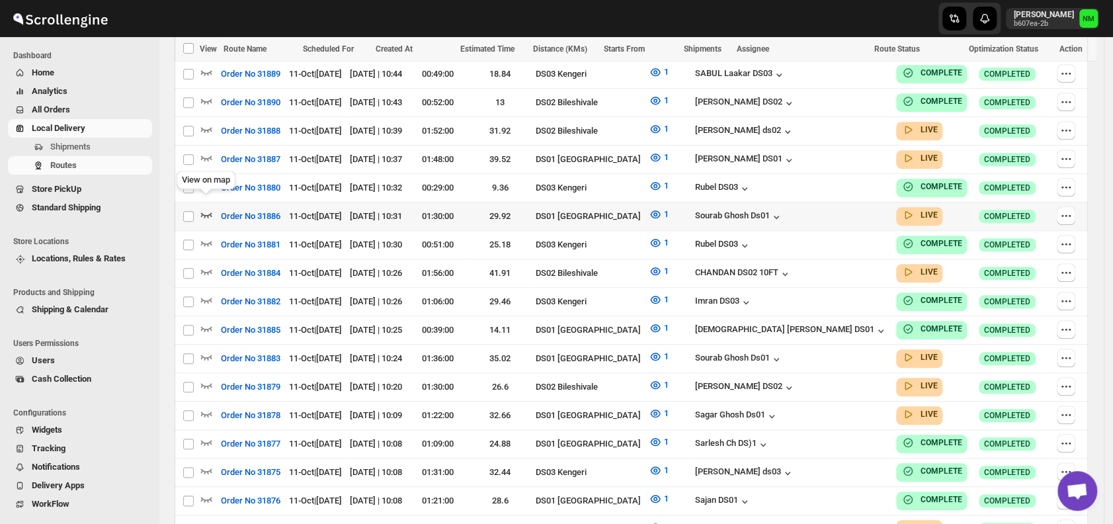
click at [204, 212] on icon "button" at bounding box center [206, 214] width 11 height 5
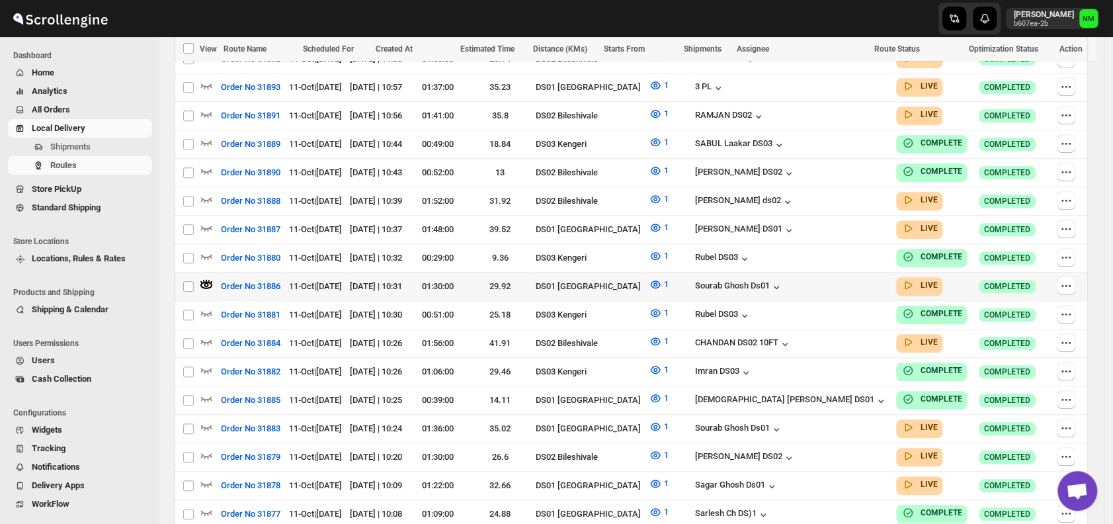
scroll to position [539, 0]
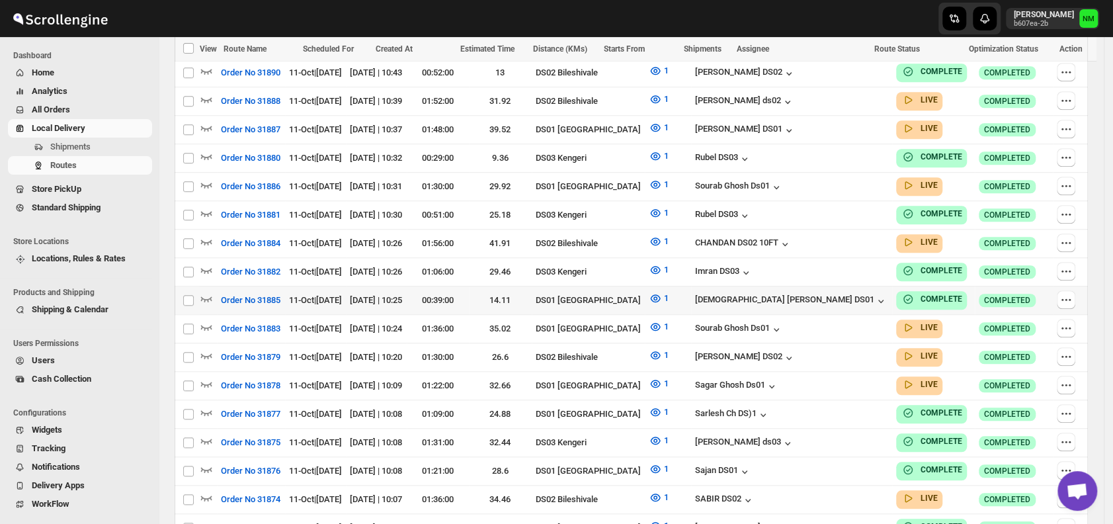
scroll to position [623, 0]
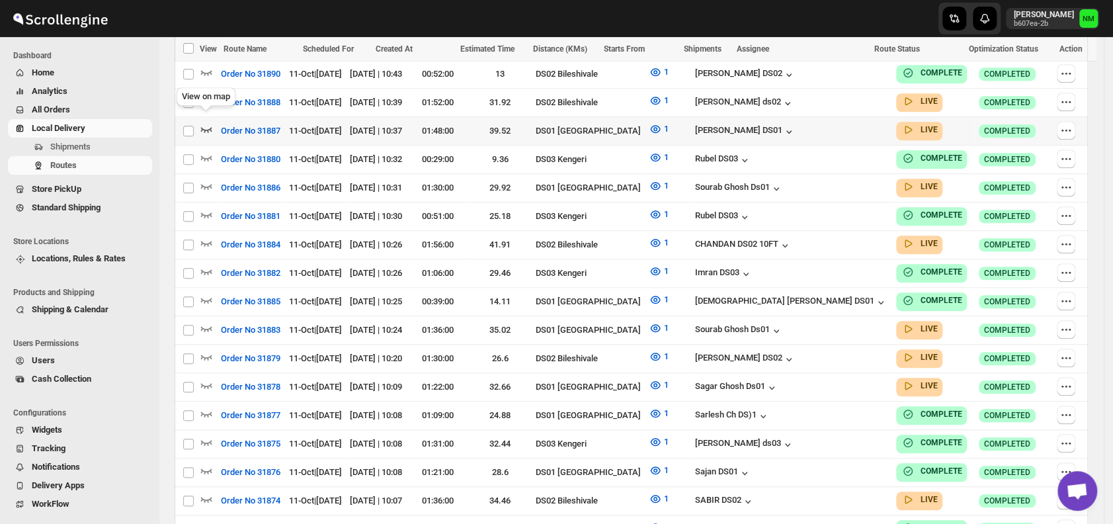
click at [202, 122] on icon "button" at bounding box center [206, 128] width 13 height 13
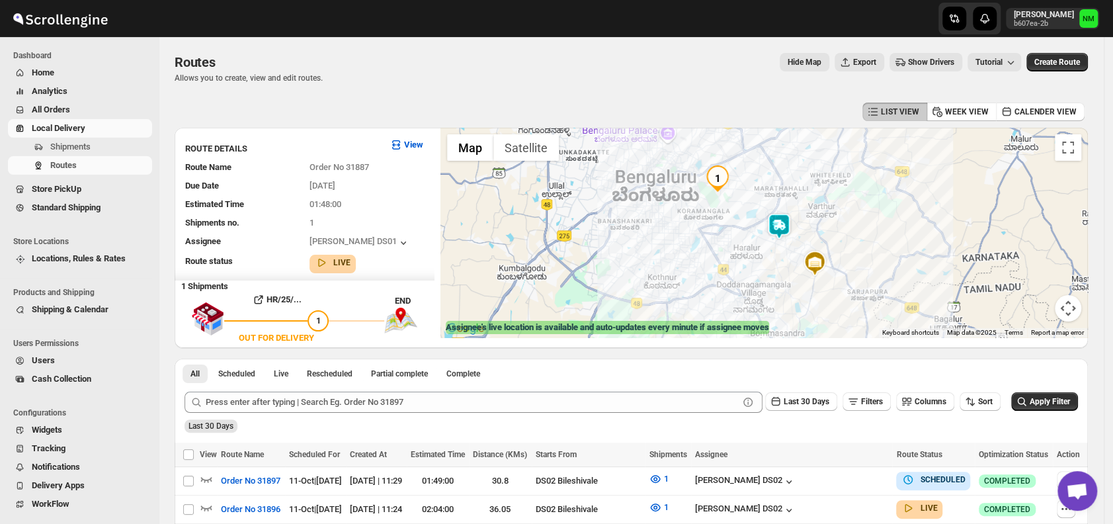
scroll to position [1, 0]
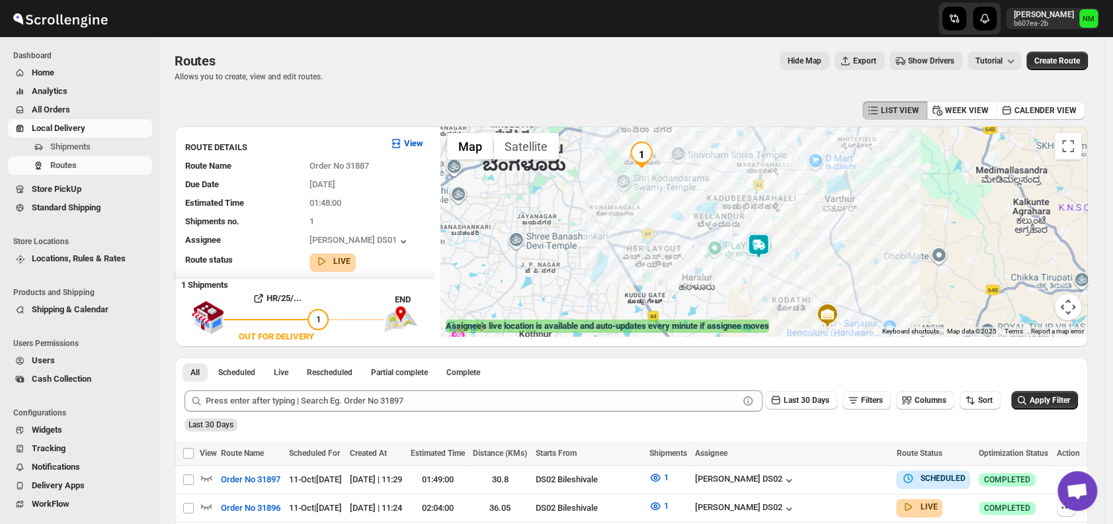
click at [767, 246] on img at bounding box center [758, 246] width 26 height 26
click at [822, 182] on button "Close" at bounding box center [806, 183] width 32 height 32
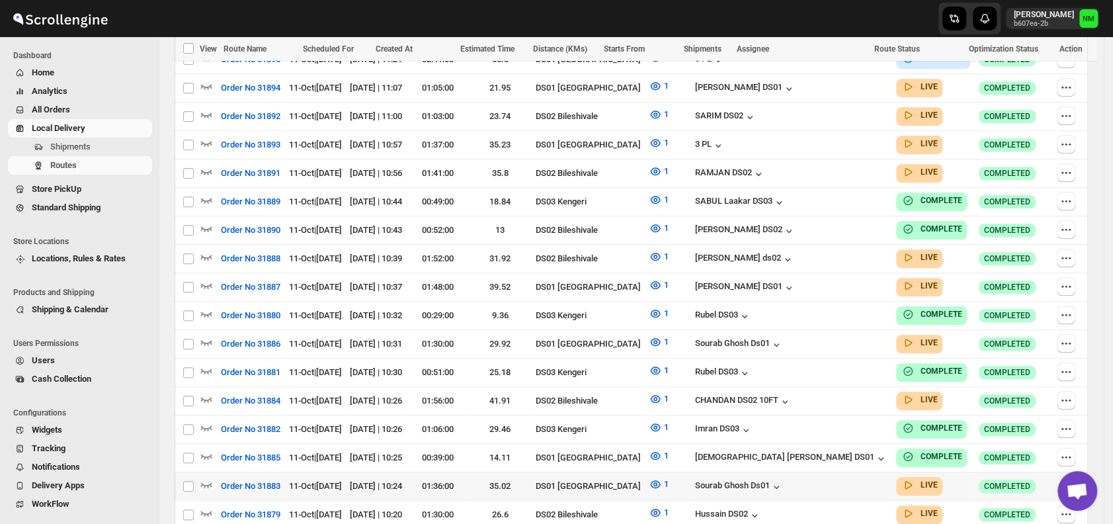
scroll to position [566, 0]
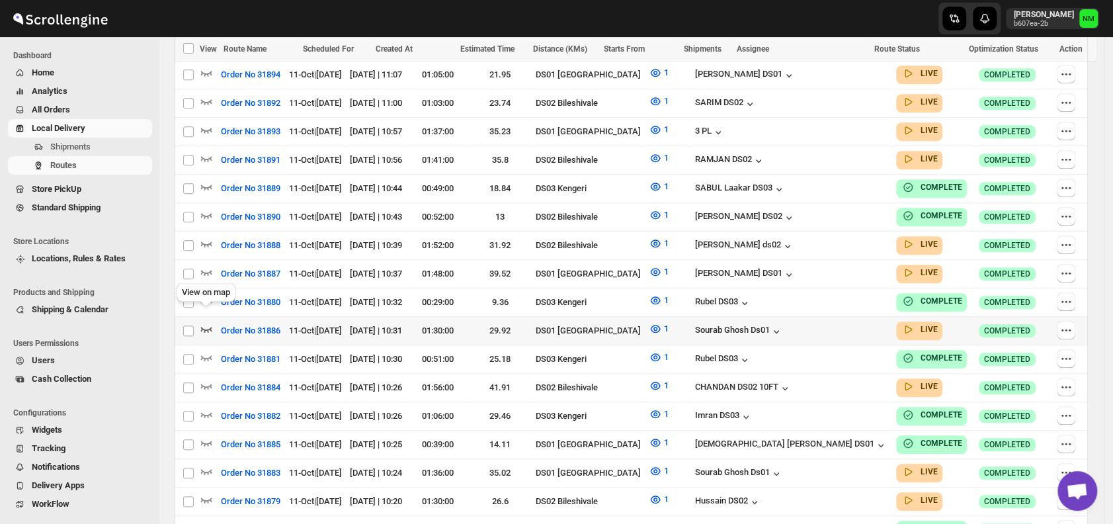
click at [204, 322] on icon "button" at bounding box center [206, 328] width 13 height 13
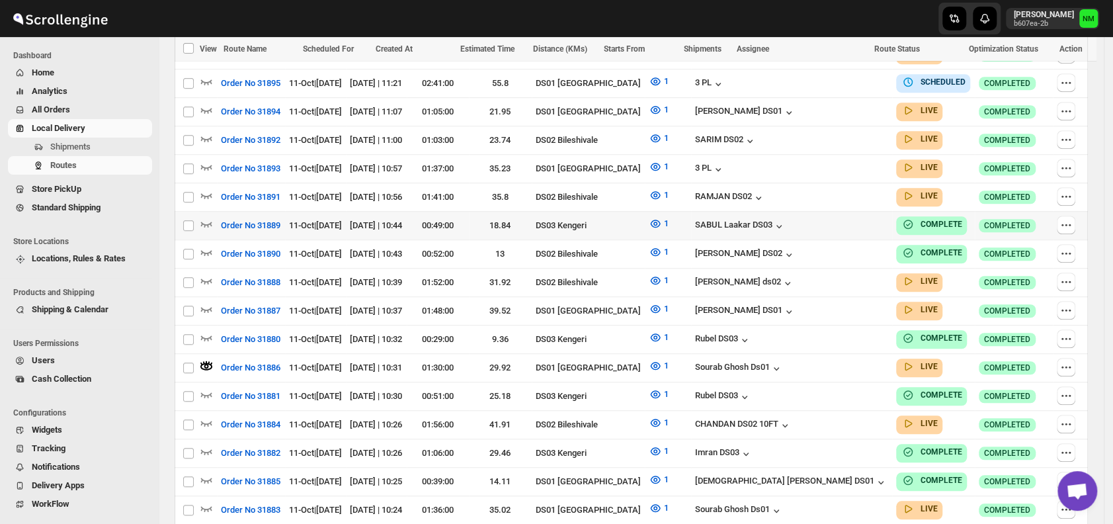
scroll to position [518, 0]
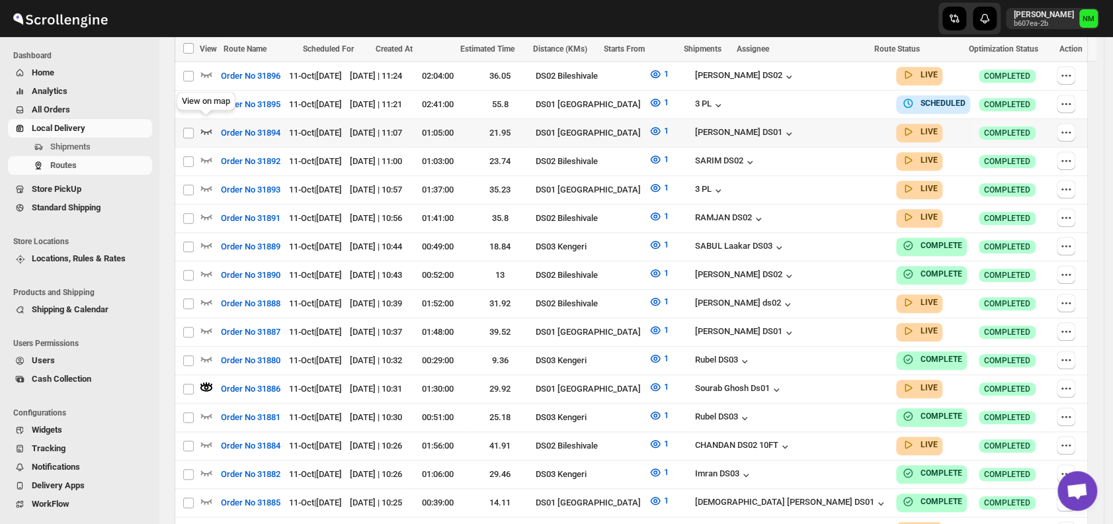
click at [210, 124] on icon "button" at bounding box center [206, 130] width 13 height 13
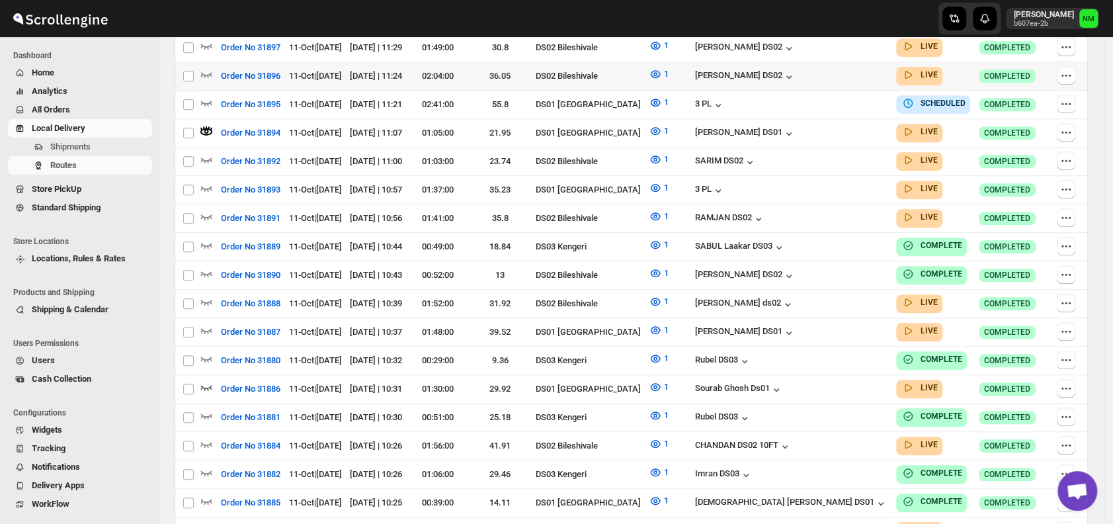
scroll to position [0, 0]
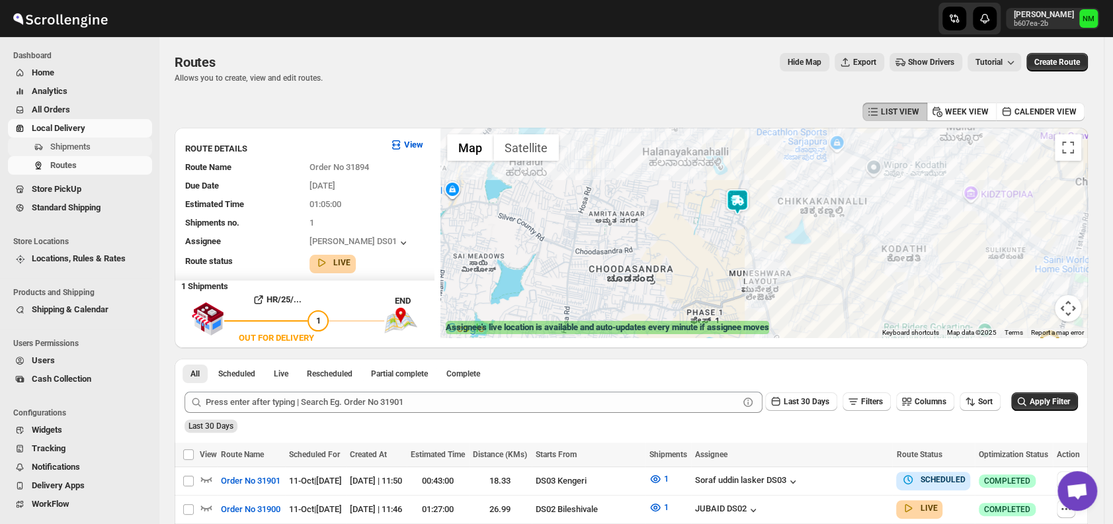
click at [99, 144] on span "Shipments" at bounding box center [99, 146] width 99 height 13
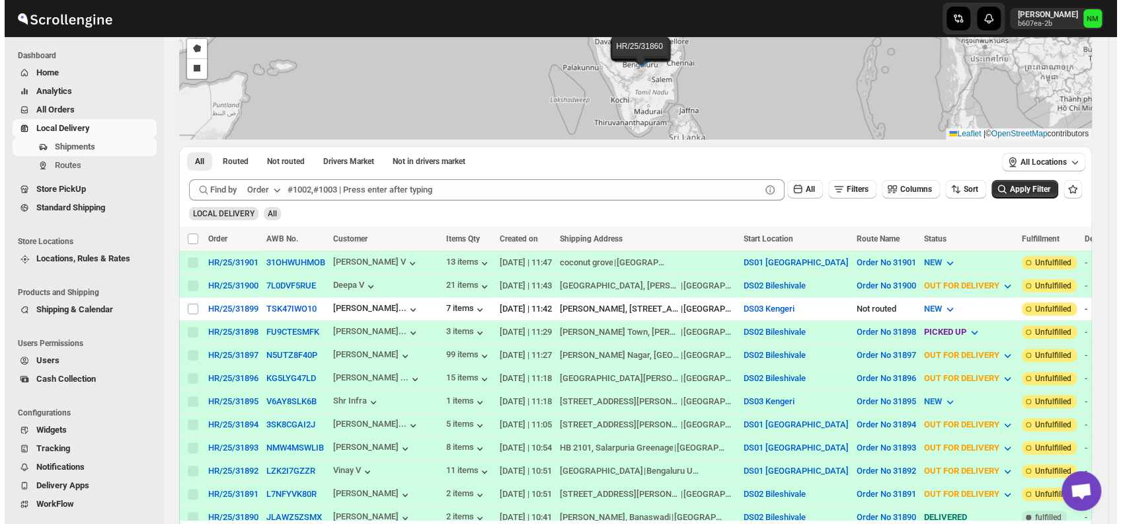
scroll to position [119, 0]
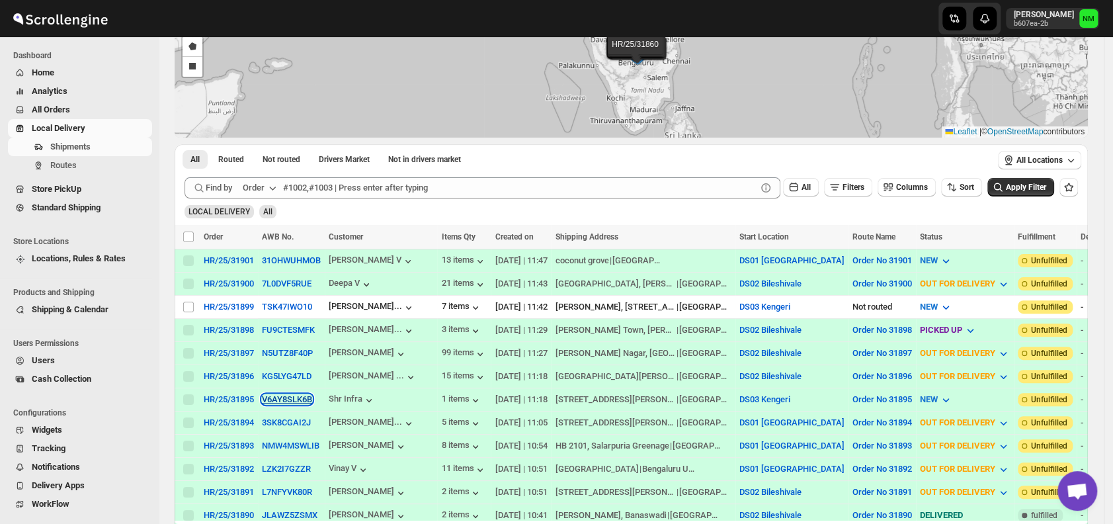
click at [266, 394] on button "V6AY8SLK6B" at bounding box center [287, 399] width 50 height 10
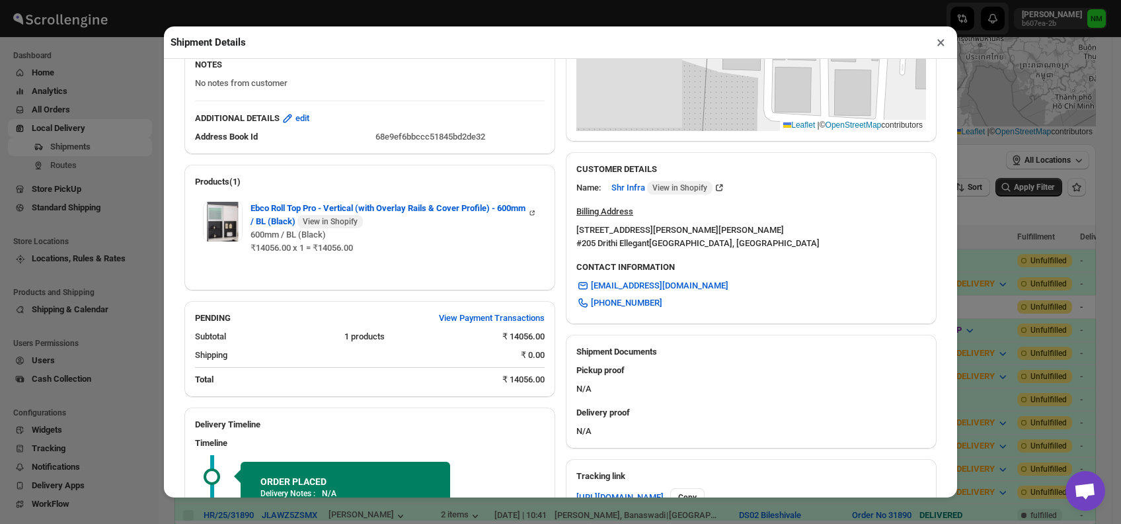
scroll to position [415, 0]
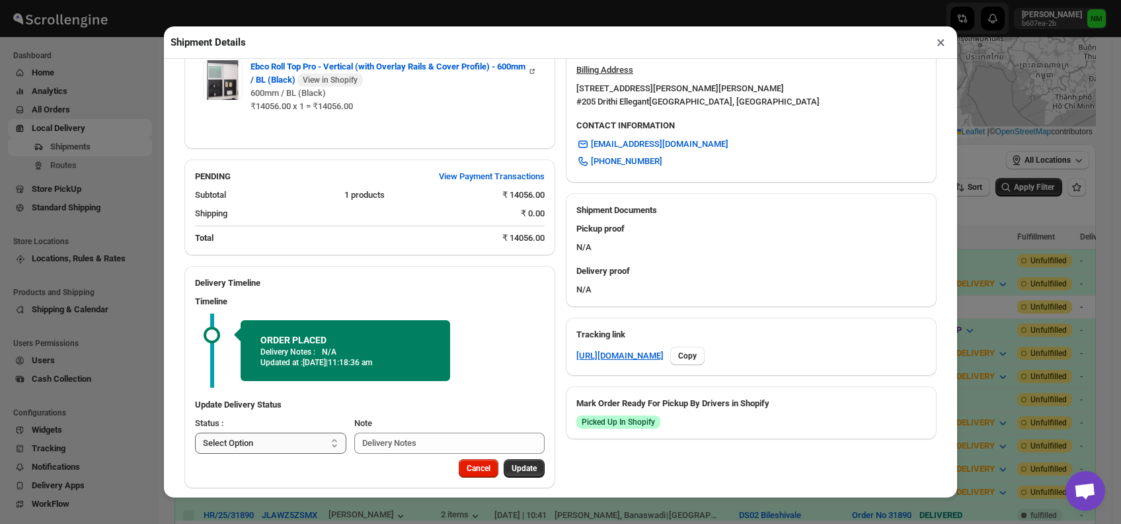
click at [312, 432] on select "Select Option PICKED UP OUT FOR DELIVERY RESCHEDULE DELIVERED CANCELLED" at bounding box center [270, 442] width 151 height 21
select select "PICKED_UP"
click at [195, 432] on select "Select Option PICKED UP OUT FOR DELIVERY RESCHEDULE DELIVERED CANCELLED" at bounding box center [270, 442] width 151 height 21
click at [500, 469] on div "Cancel Pick Products" at bounding box center [369, 473] width 371 height 29
click at [501, 461] on button "Pick Products" at bounding box center [511, 468] width 65 height 19
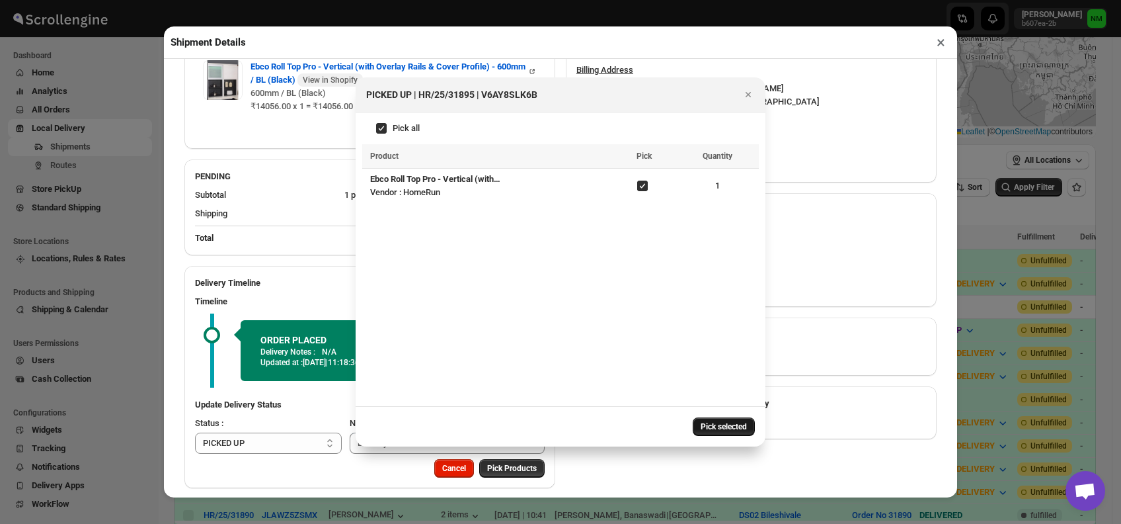
click at [715, 424] on span "Pick selected" at bounding box center [724, 426] width 46 height 11
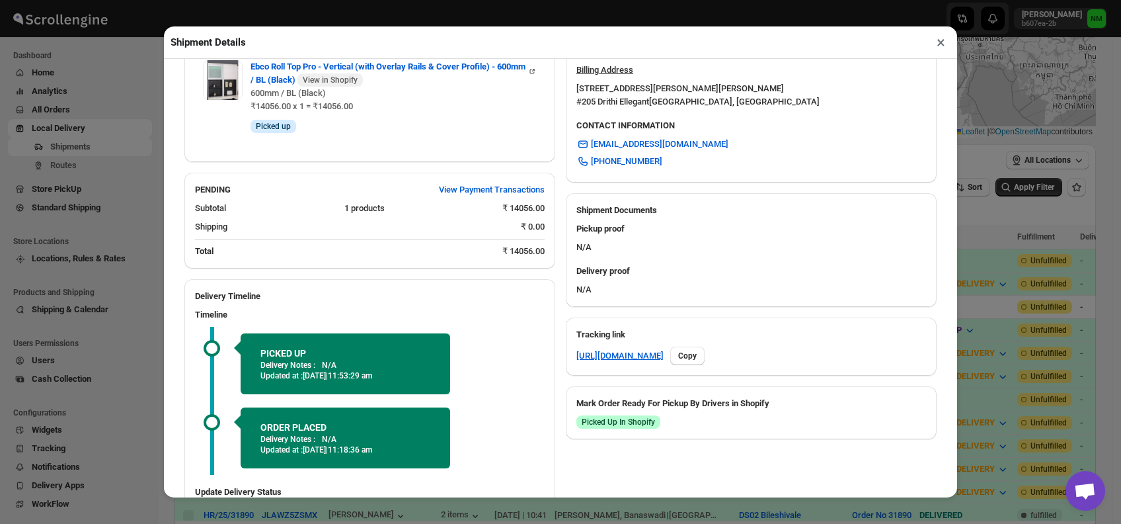
scroll to position [502, 0]
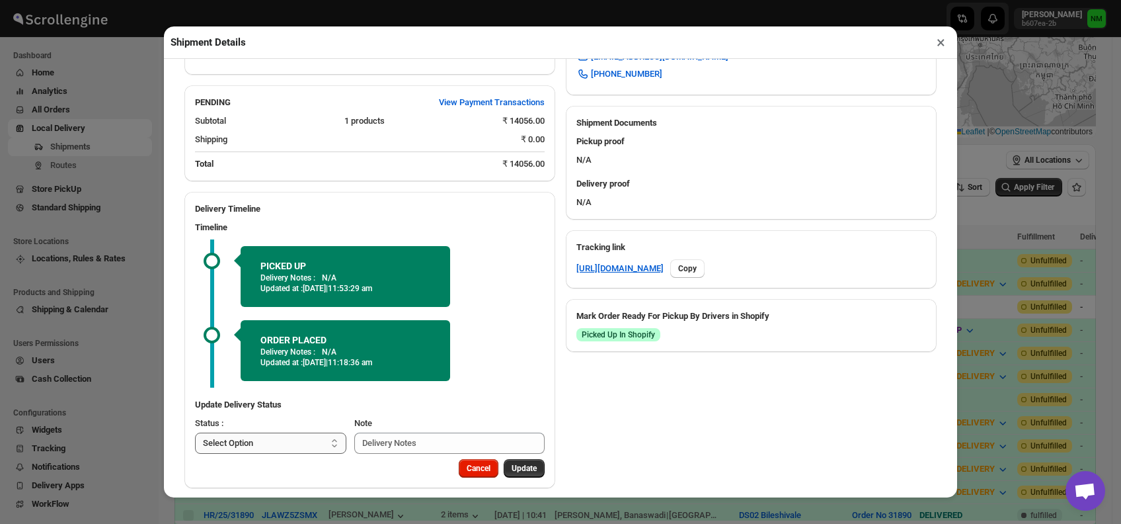
click at [301, 432] on select "Select Option PICKED UP OUT FOR DELIVERY RESCHEDULE DELIVERED CANCELLED" at bounding box center [270, 442] width 151 height 21
select select "OUT_FOR_DELIVERY"
click at [195, 432] on select "Select Option PICKED UP OUT FOR DELIVERY RESCHEDULE DELIVERED CANCELLED" at bounding box center [270, 442] width 151 height 21
click at [531, 459] on button "Update" at bounding box center [524, 468] width 41 height 19
select select
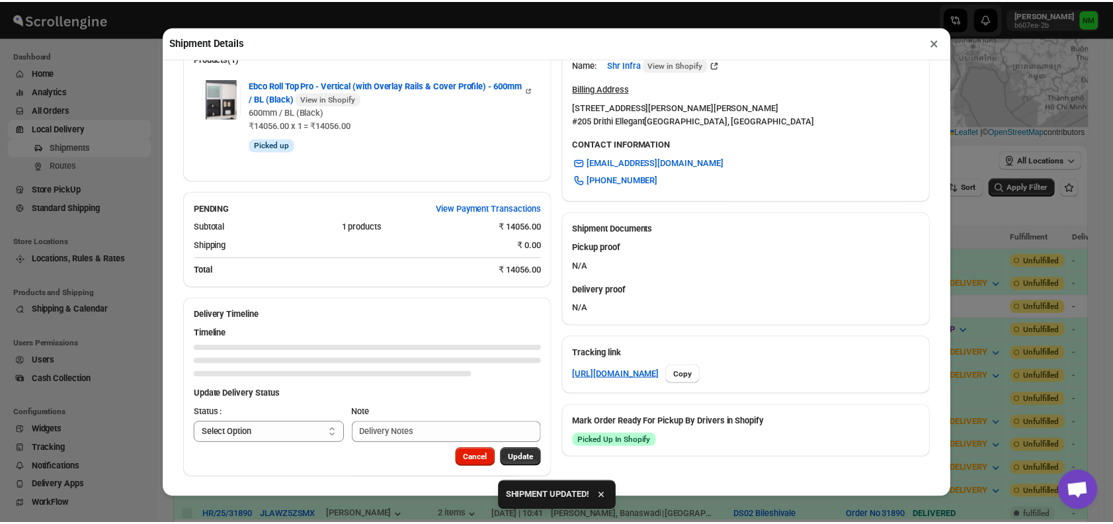
scroll to position [385, 0]
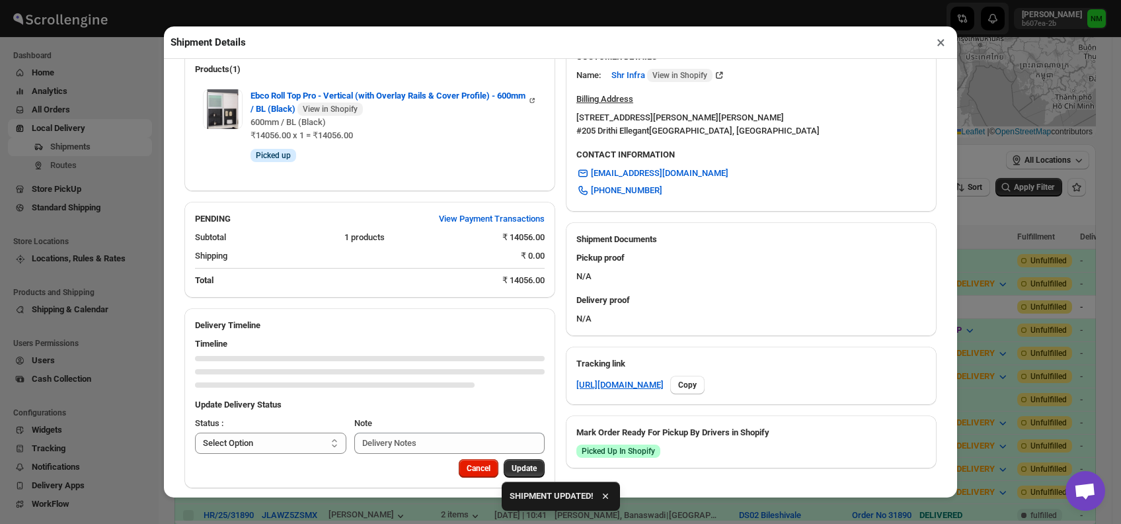
click at [939, 48] on button "×" at bounding box center [940, 42] width 19 height 19
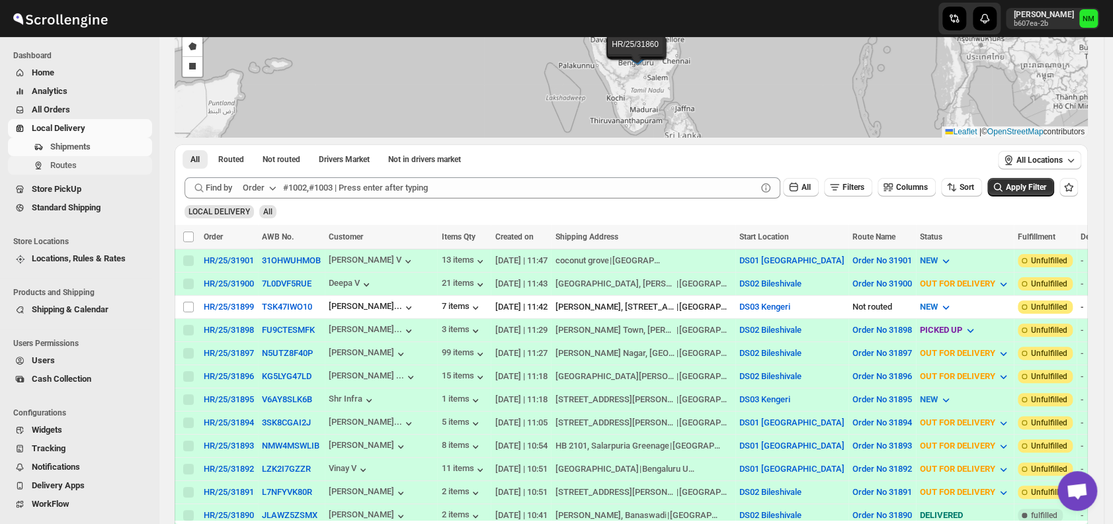
click at [81, 169] on span "Routes" at bounding box center [99, 165] width 99 height 13
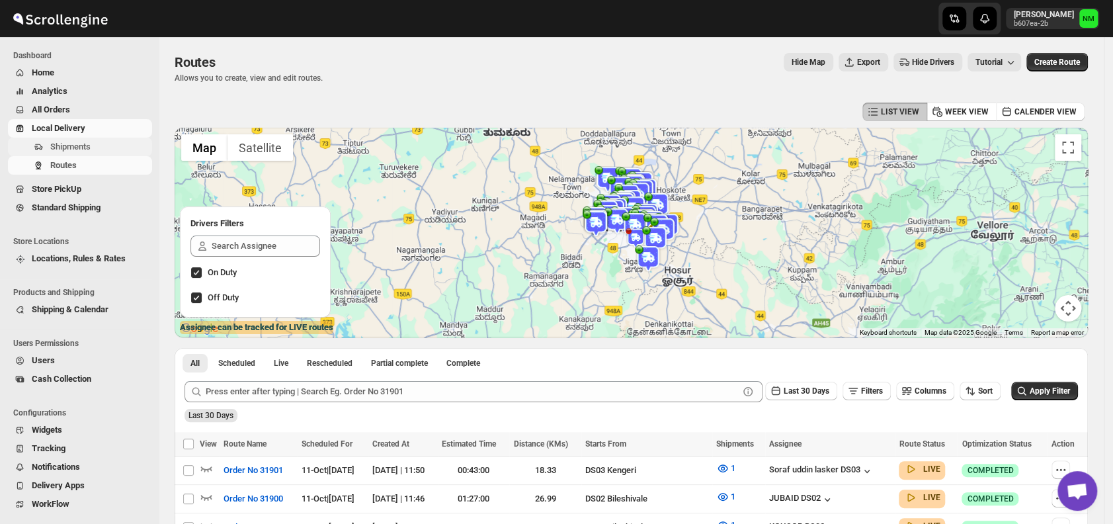
click at [73, 151] on span "Shipments" at bounding box center [70, 146] width 40 height 10
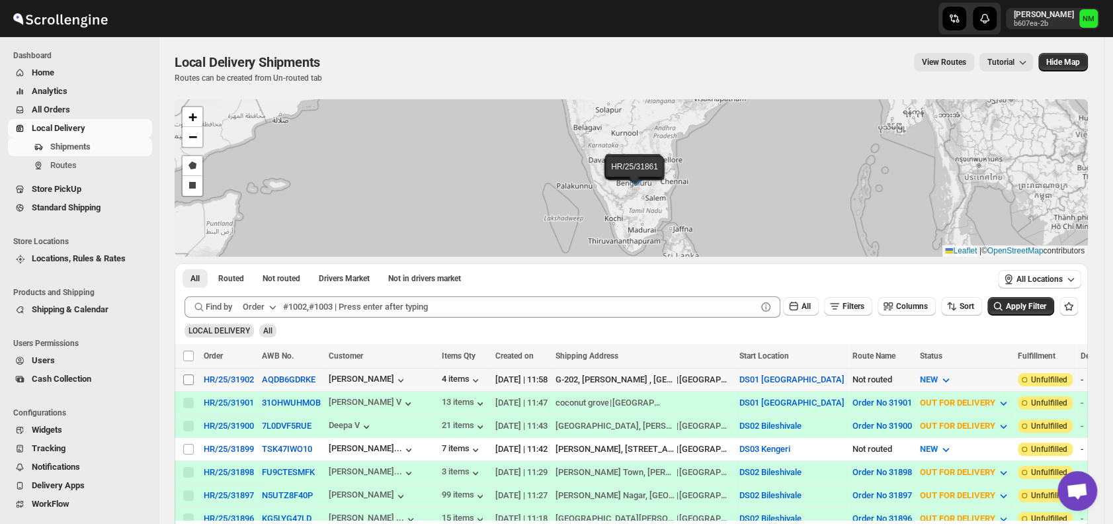
click at [188, 379] on input "Select shipment" at bounding box center [188, 379] width 11 height 11
checkbox input "true"
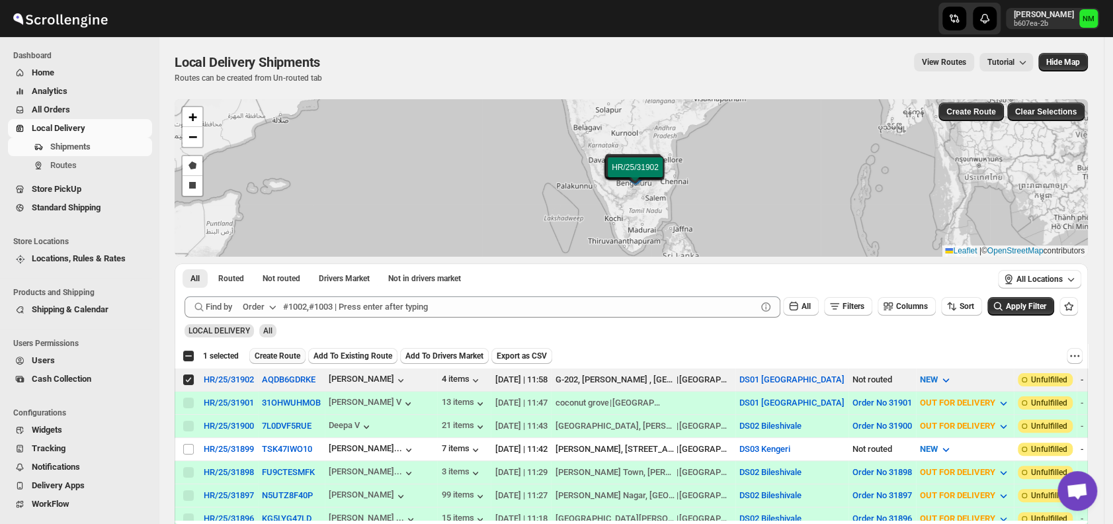
click at [282, 360] on button "Create Route" at bounding box center [277, 356] width 56 height 16
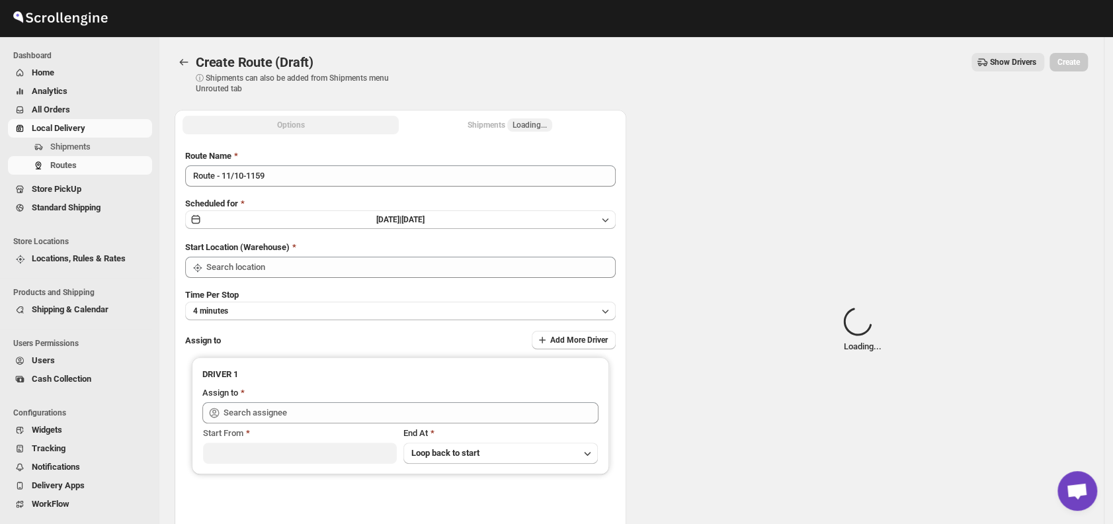
type input "DS01 [GEOGRAPHIC_DATA]"
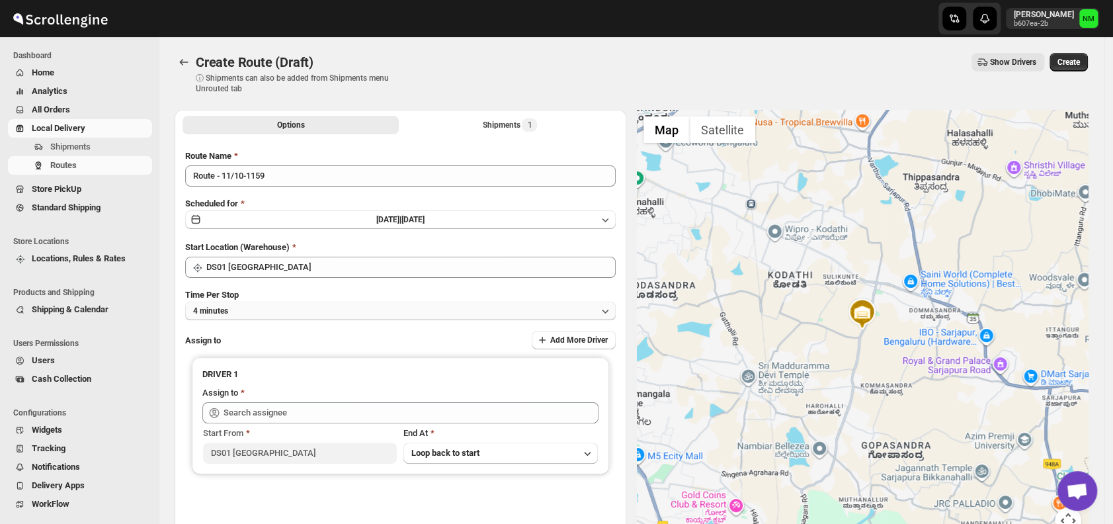
click at [309, 306] on button "4 minutes" at bounding box center [400, 310] width 430 height 19
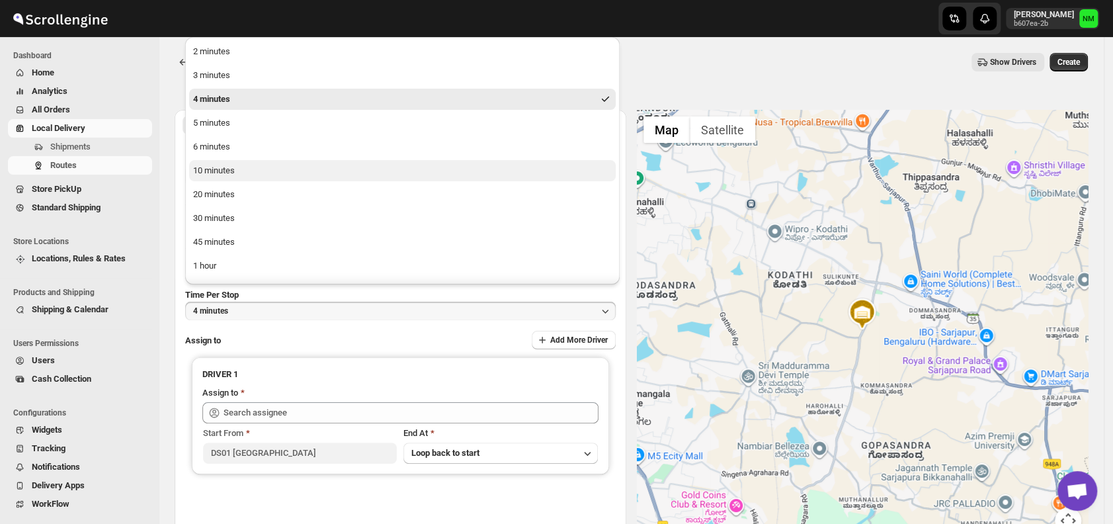
click at [248, 168] on button "10 minutes" at bounding box center [402, 170] width 426 height 21
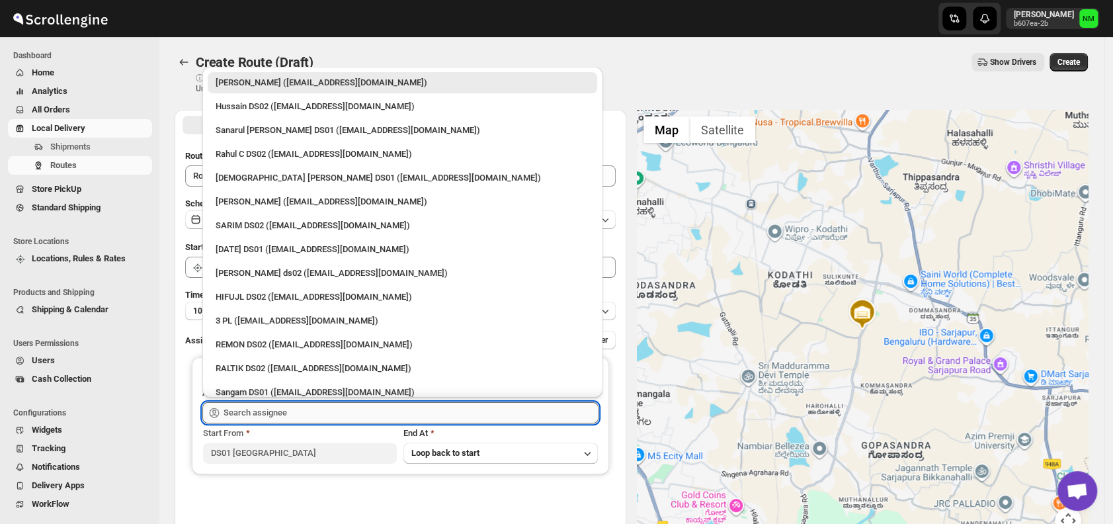
click at [299, 411] on input "text" at bounding box center [410, 412] width 375 height 21
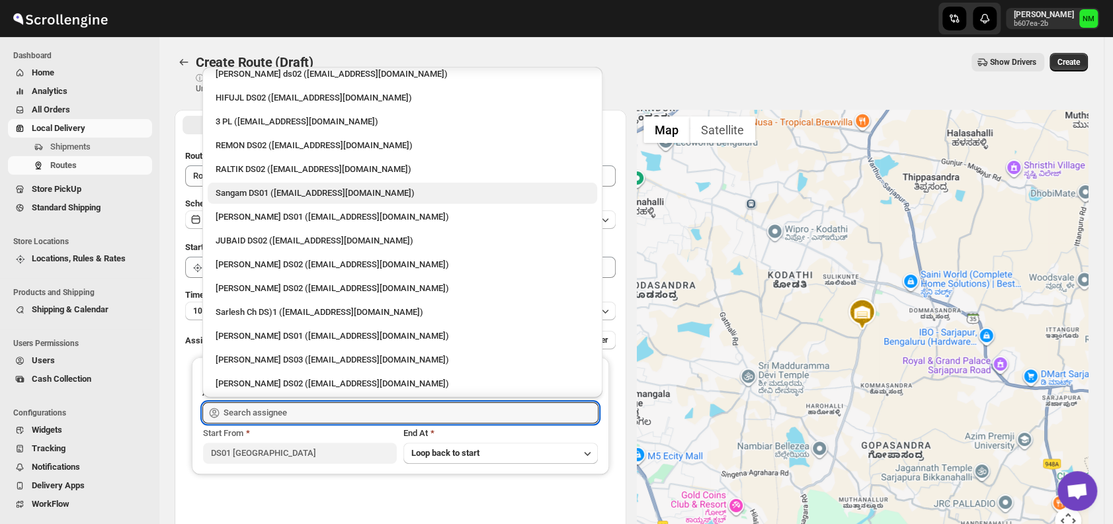
scroll to position [202, 0]
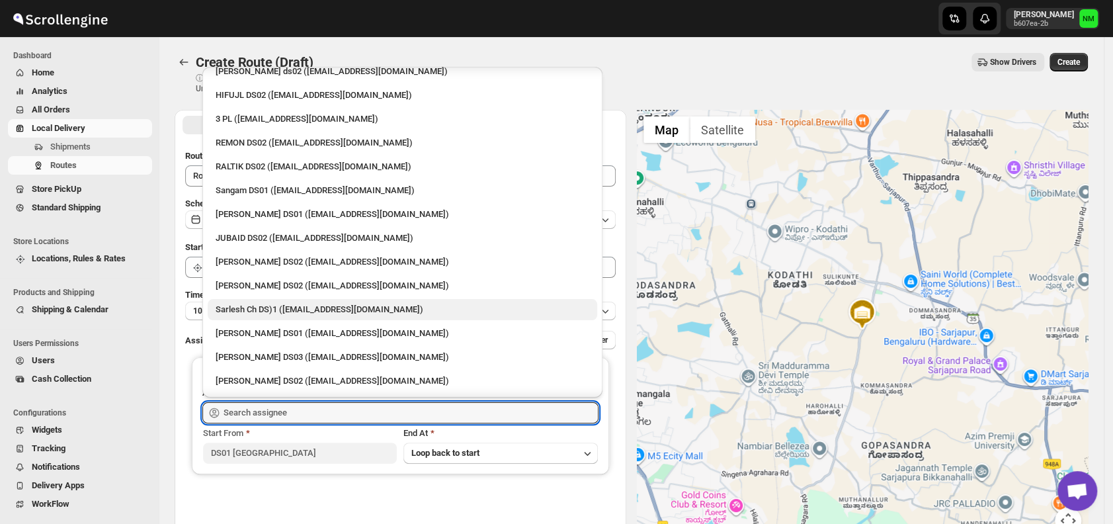
click at [276, 311] on div "Sarlesh Ch DS)1 ([EMAIL_ADDRESS][DOMAIN_NAME])" at bounding box center [403, 309] width 374 height 13
type input "Sarlesh Ch DS)1 ([EMAIL_ADDRESS][DOMAIN_NAME])"
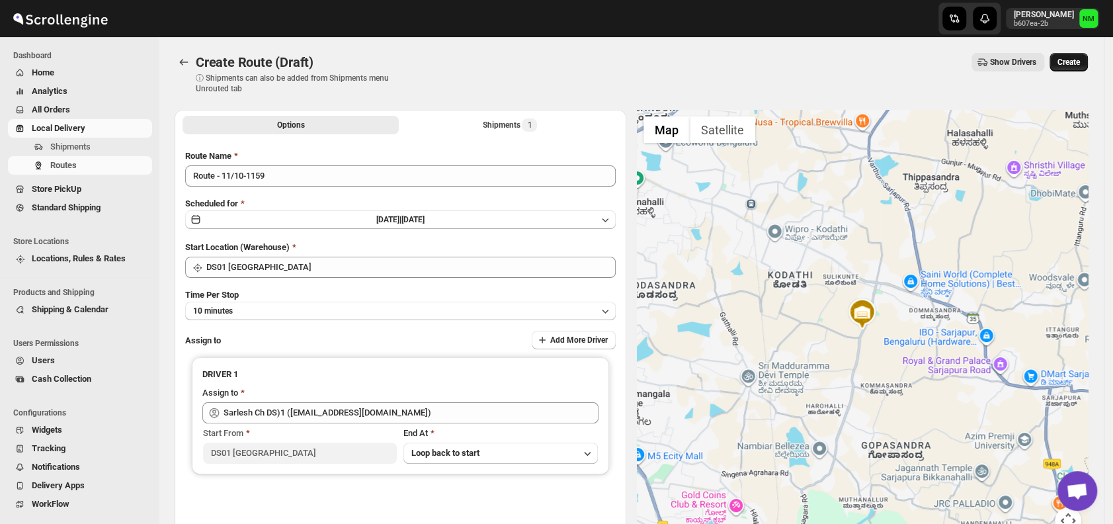
click at [1079, 56] on button "Create" at bounding box center [1068, 62] width 38 height 19
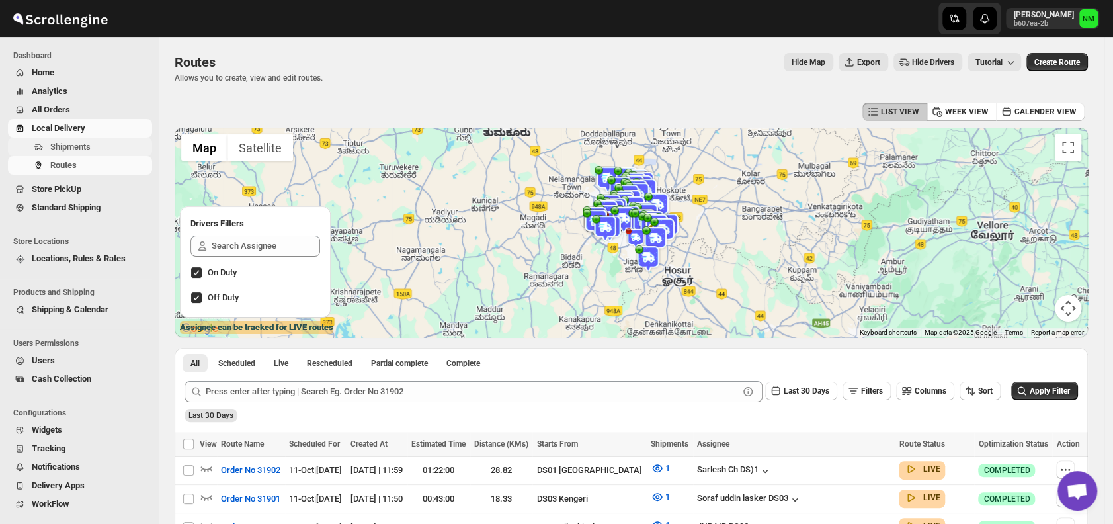
click at [91, 147] on span "Shipments" at bounding box center [99, 146] width 99 height 13
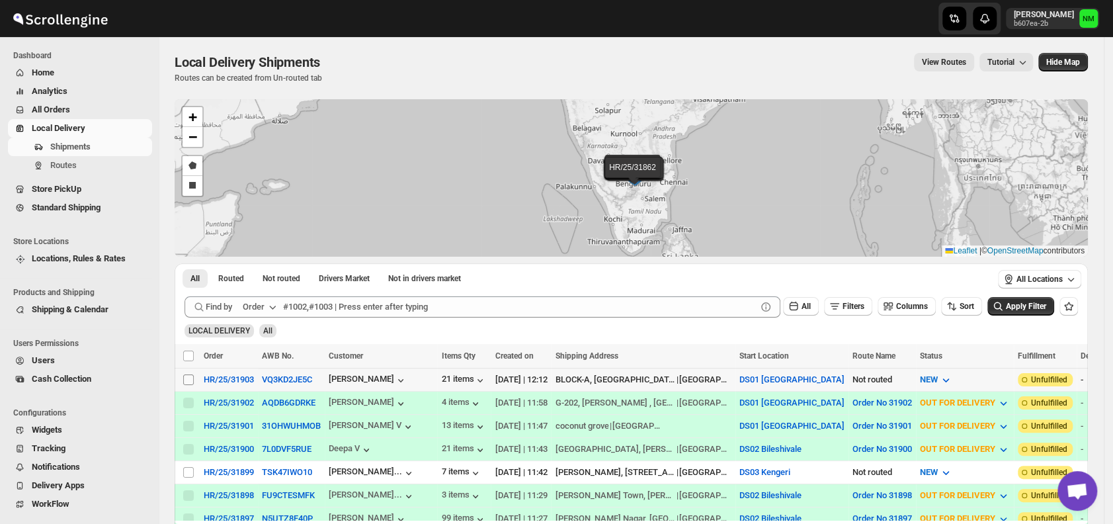
click at [185, 374] on input "Select shipment" at bounding box center [188, 379] width 11 height 11
checkbox input "true"
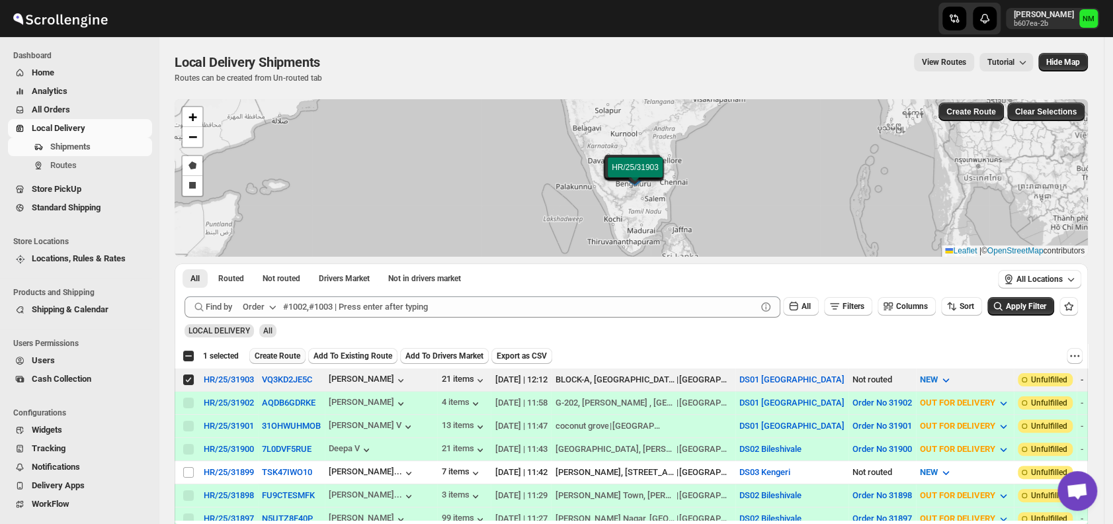
click at [272, 352] on span "Create Route" at bounding box center [278, 355] width 46 height 11
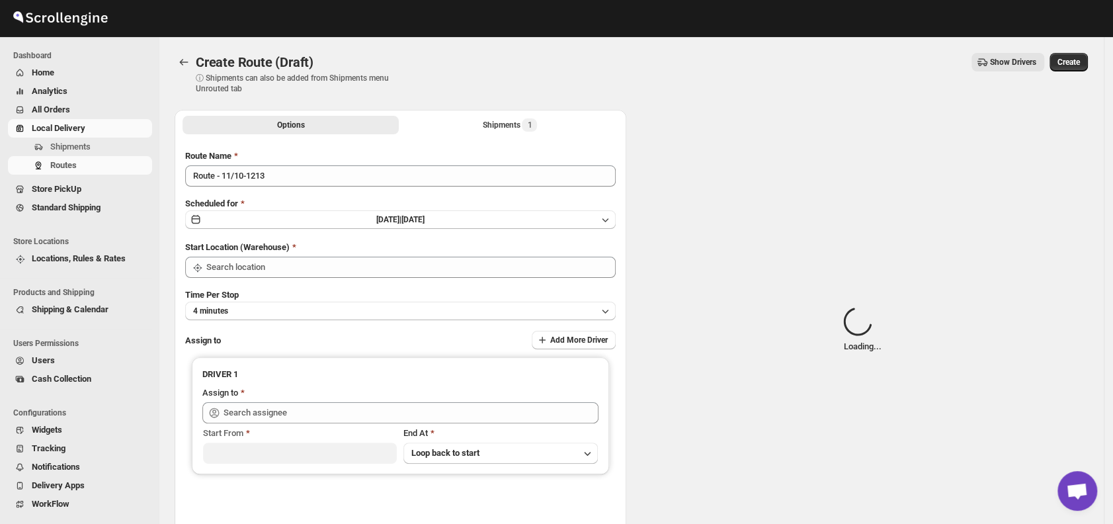
type input "DS01 [GEOGRAPHIC_DATA]"
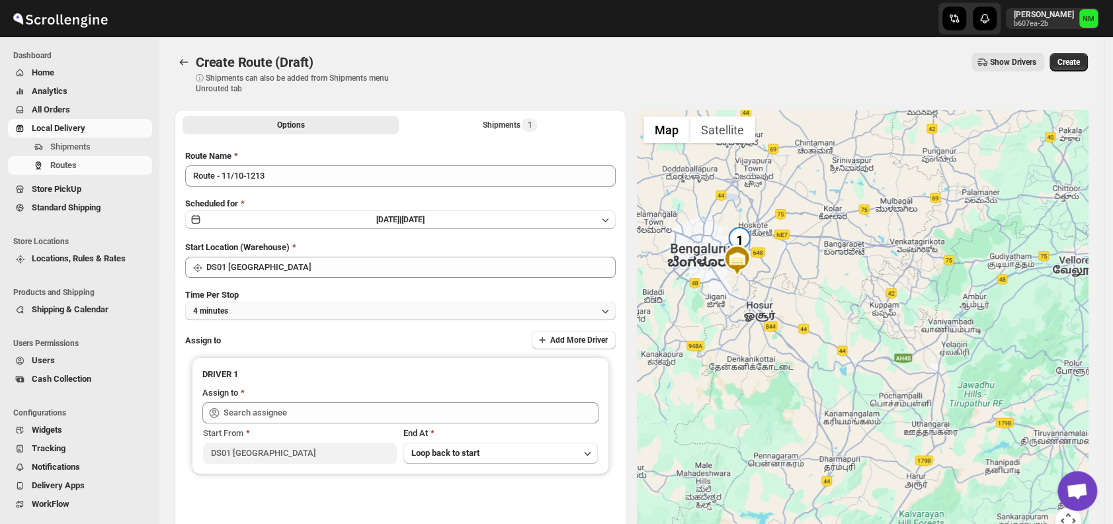
click at [361, 301] on button "4 minutes" at bounding box center [400, 310] width 430 height 19
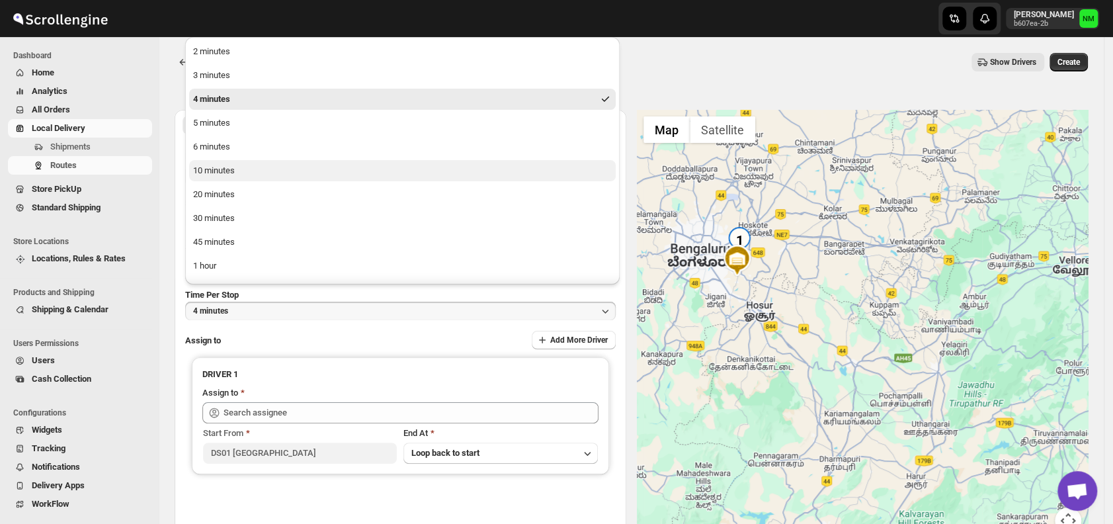
click at [261, 166] on button "10 minutes" at bounding box center [402, 170] width 426 height 21
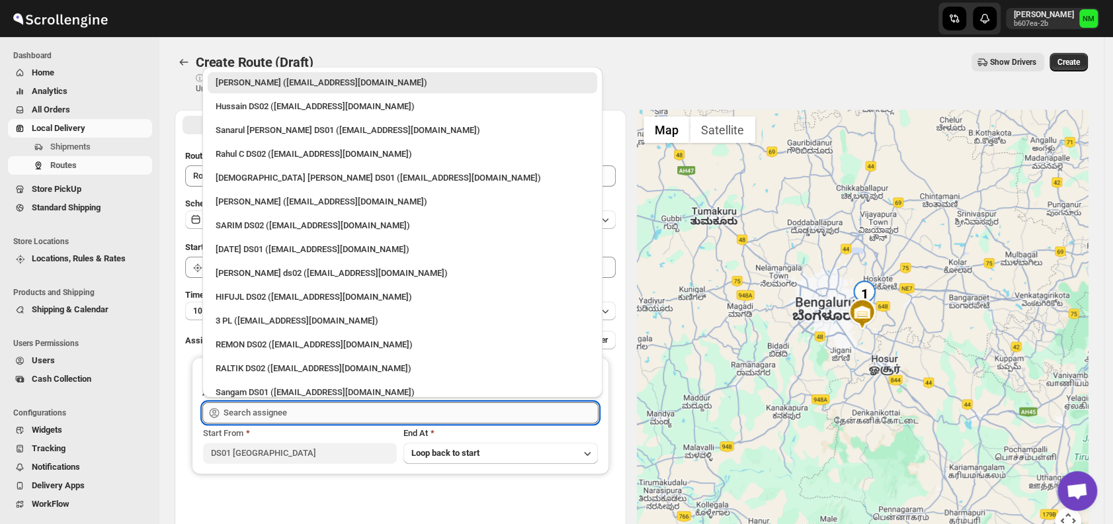
click at [303, 419] on input "text" at bounding box center [410, 412] width 375 height 21
click at [245, 202] on div "Vikas Rathod (lolegiy458@nalwan.com)" at bounding box center [403, 201] width 374 height 13
type input "Vikas Rathod (lolegiy458@nalwan.com)"
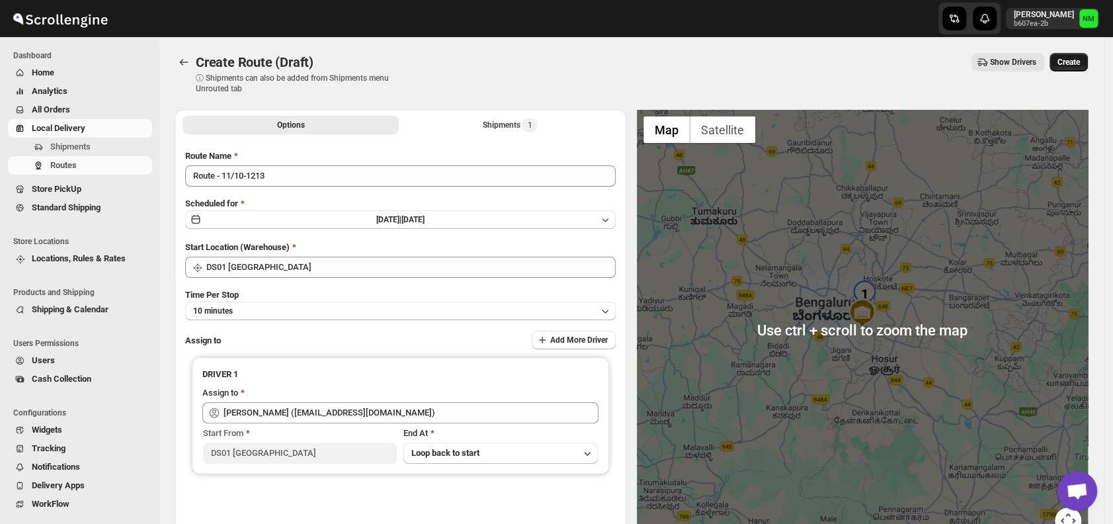
click at [1072, 62] on span "Create" at bounding box center [1068, 62] width 22 height 11
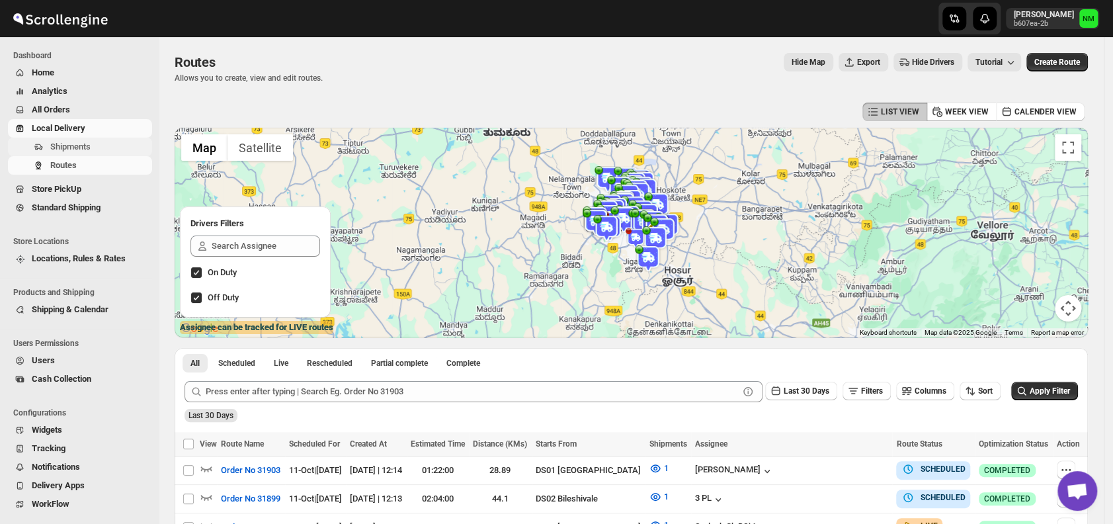
click at [92, 144] on span "Shipments" at bounding box center [99, 146] width 99 height 13
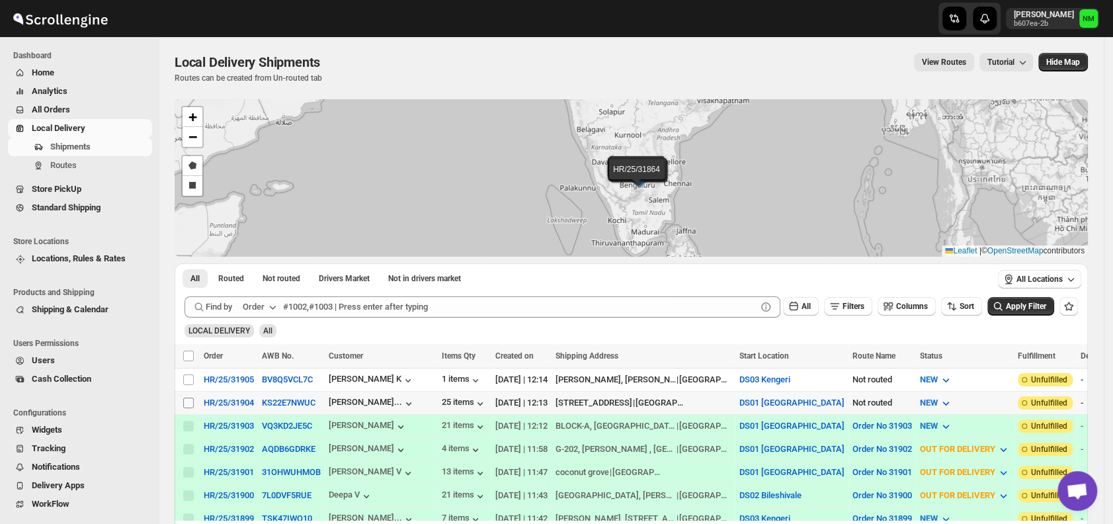
click at [184, 398] on input "Select shipment" at bounding box center [188, 402] width 11 height 11
checkbox input "true"
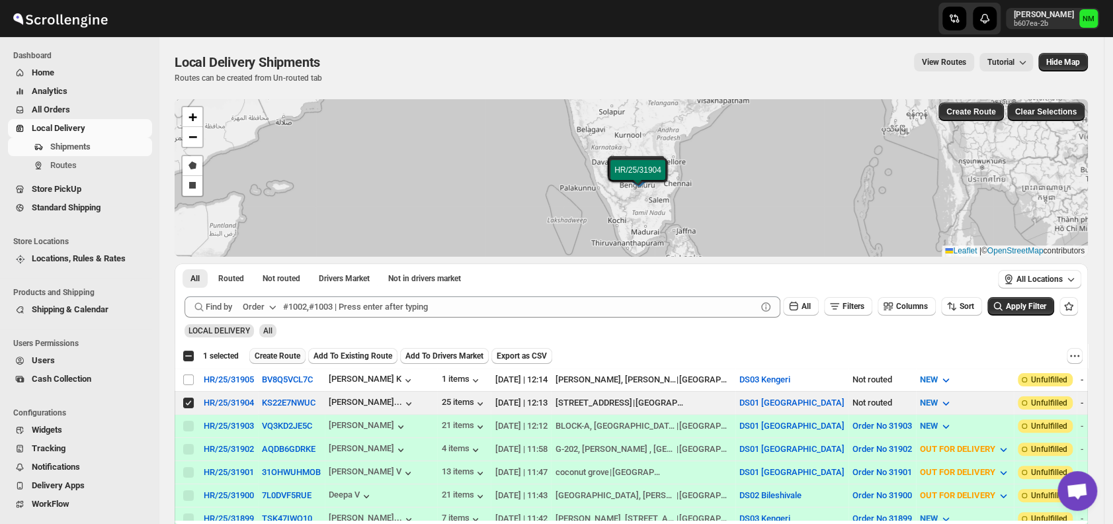
click at [269, 358] on span "Create Route" at bounding box center [278, 355] width 46 height 11
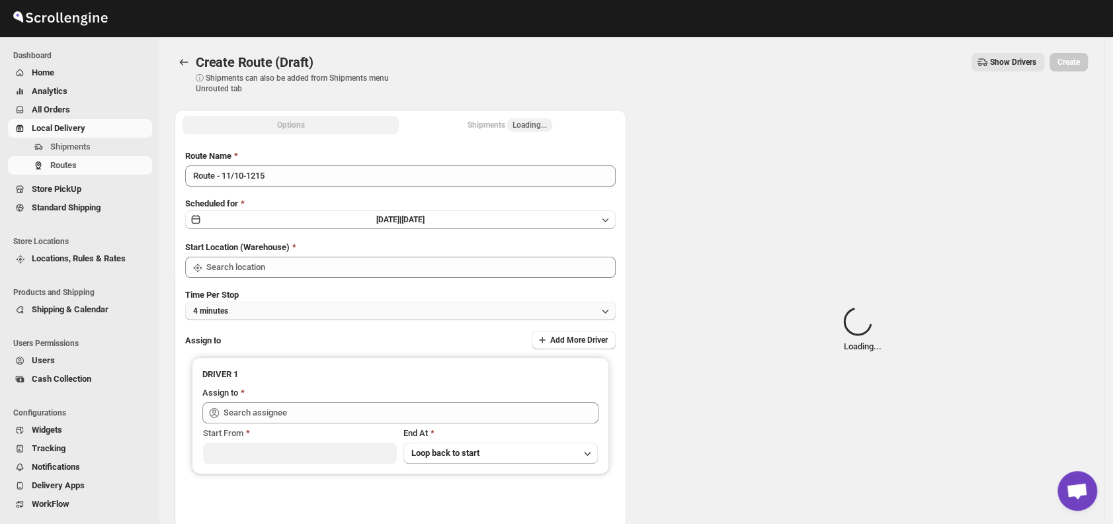
type input "DS01 [GEOGRAPHIC_DATA]"
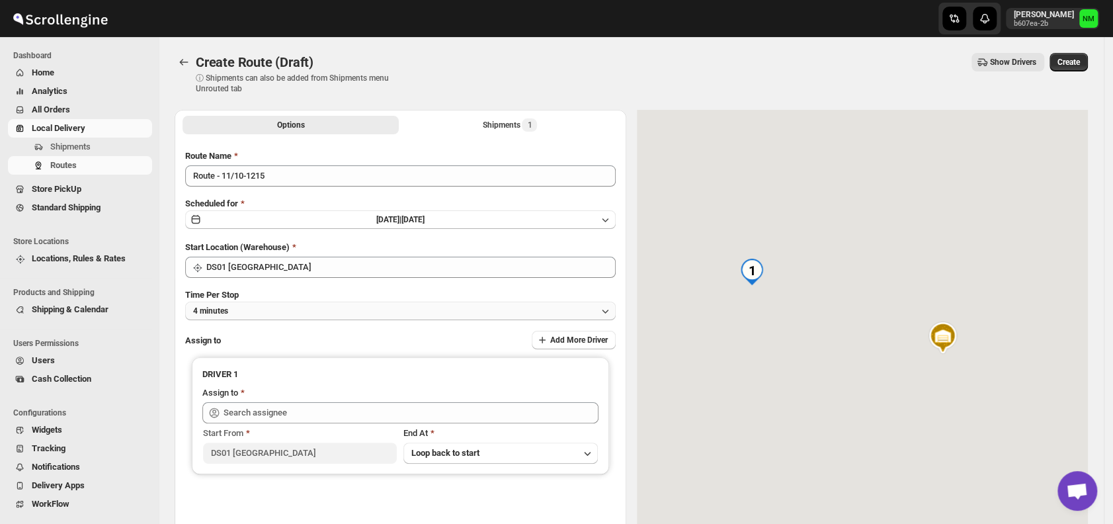
click at [305, 307] on button "4 minutes" at bounding box center [400, 310] width 430 height 19
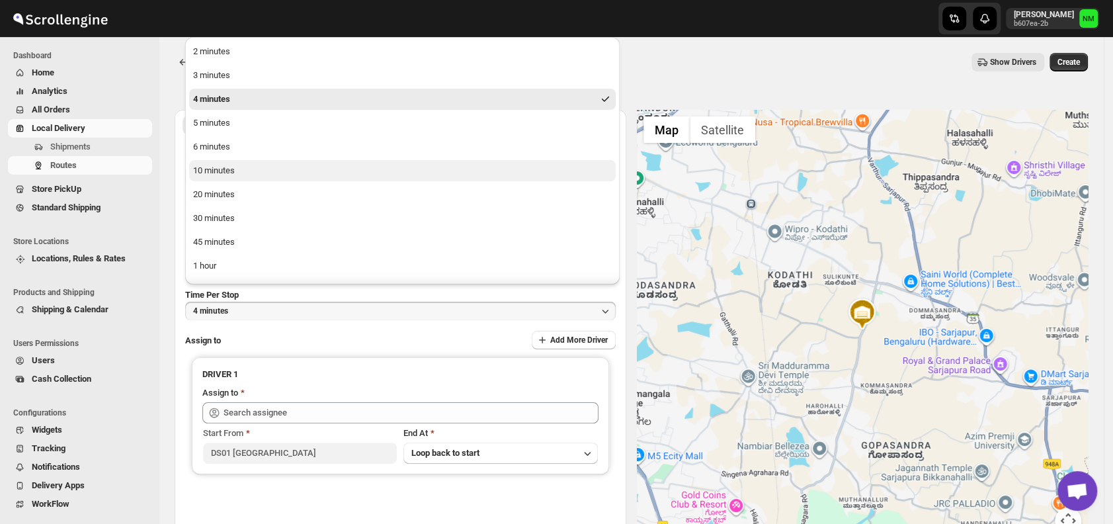
click at [236, 168] on button "10 minutes" at bounding box center [402, 170] width 426 height 21
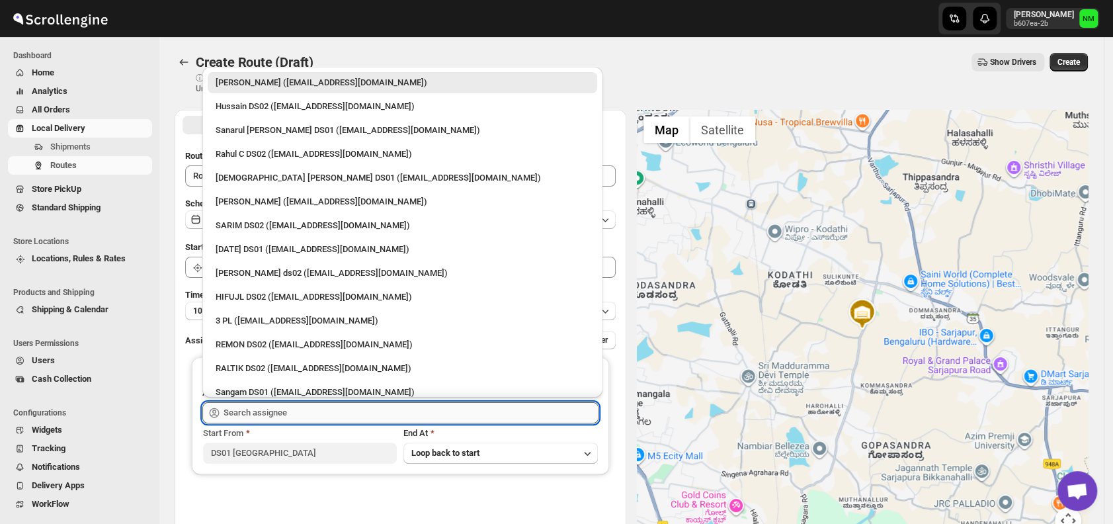
click at [323, 410] on input "text" at bounding box center [410, 412] width 375 height 21
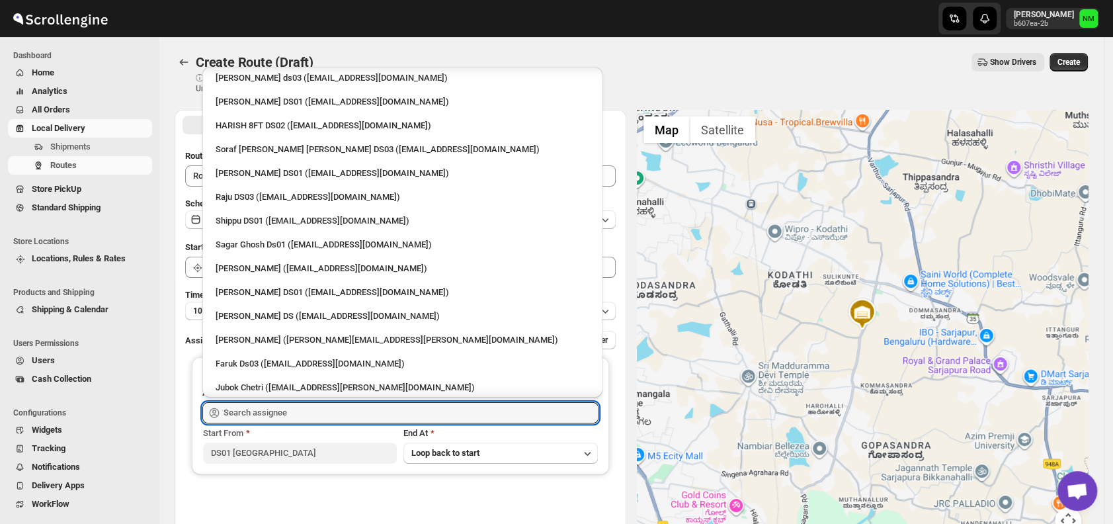
scroll to position [918, 0]
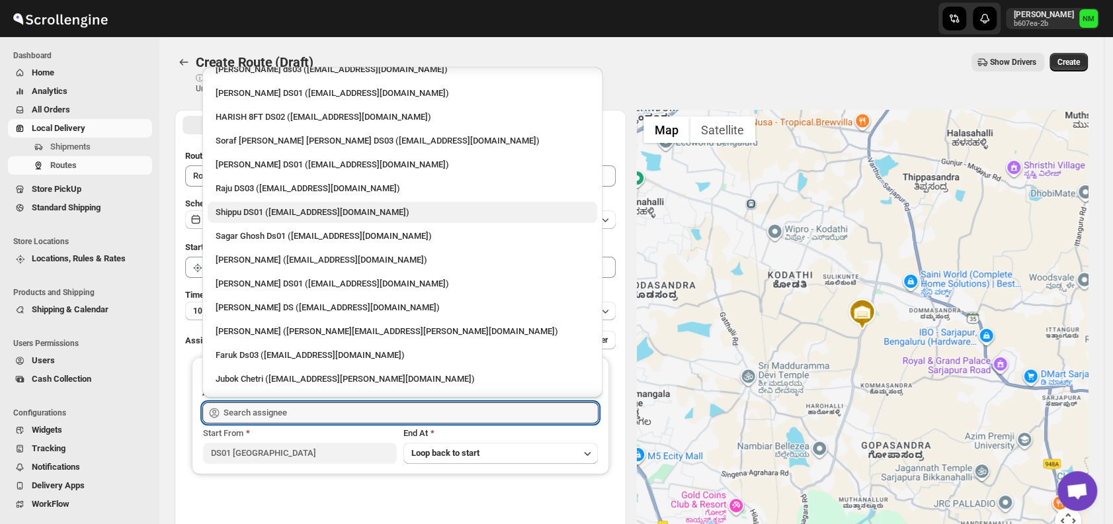
click at [280, 206] on div "Shippu DS01 (lahaye5487@certve.com)" at bounding box center [403, 212] width 374 height 13
type input "Shippu DS01 (lahaye5487@certve.com)"
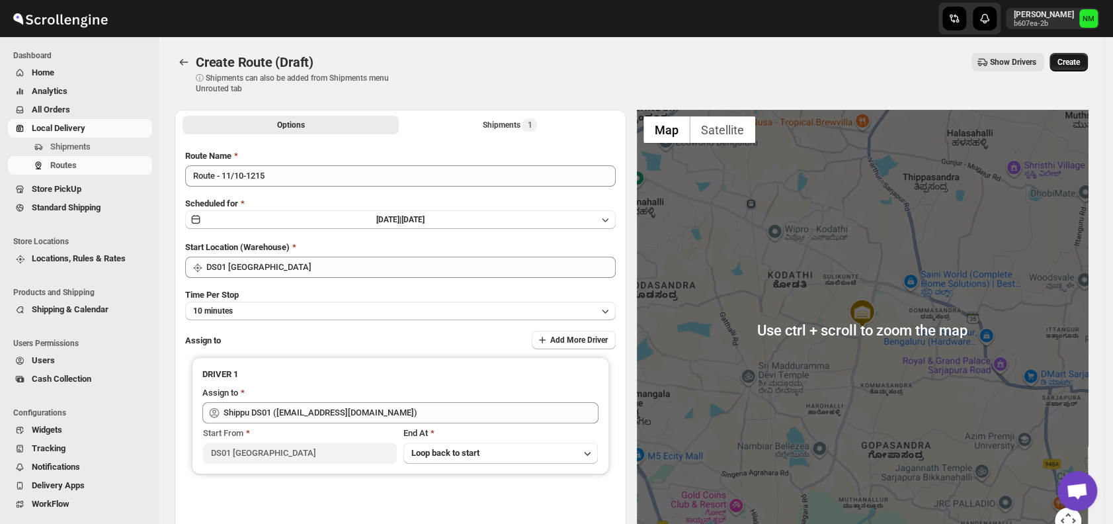
click at [1080, 61] on span "Create" at bounding box center [1068, 62] width 22 height 11
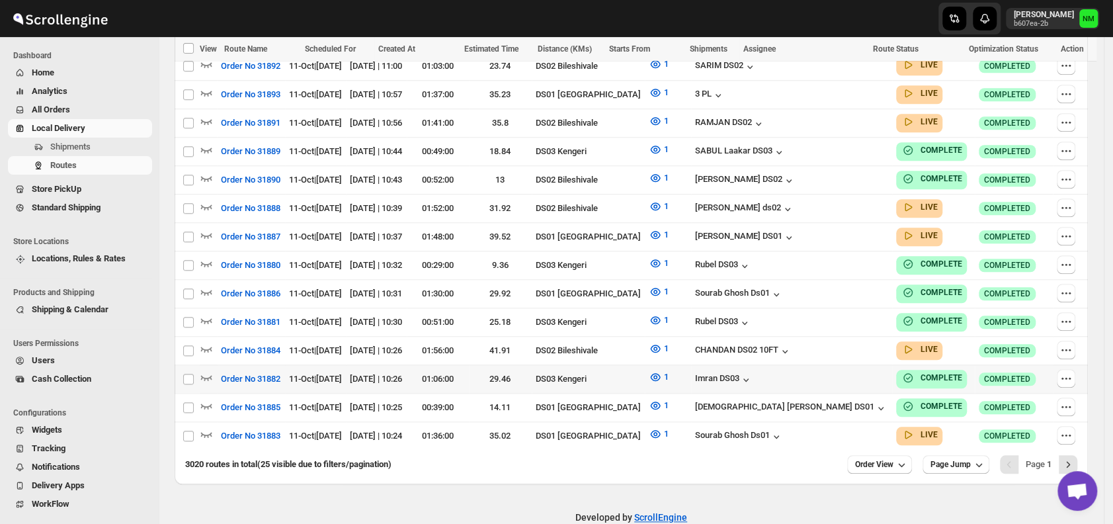
scroll to position [722, 0]
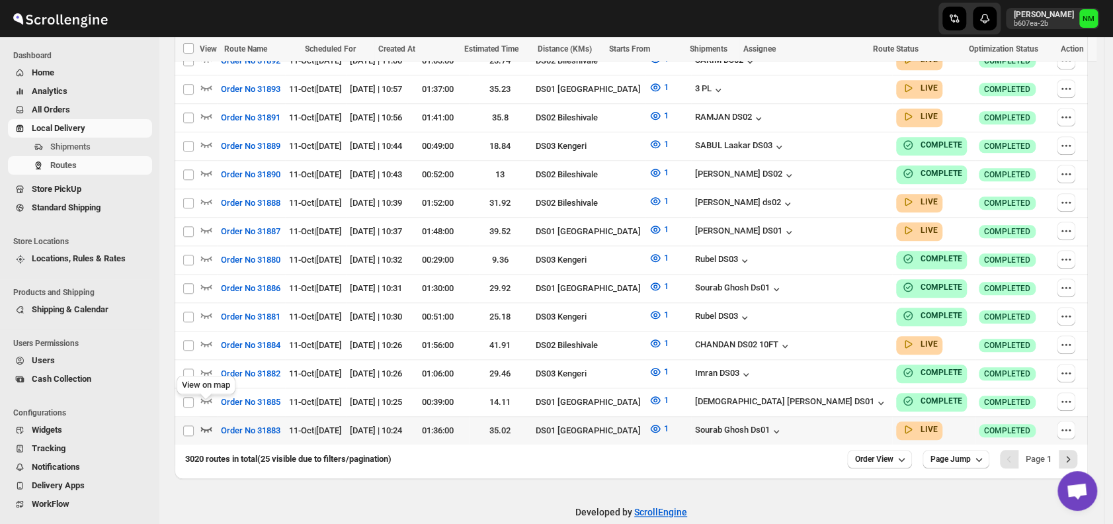
click at [208, 422] on icon "button" at bounding box center [206, 428] width 13 height 13
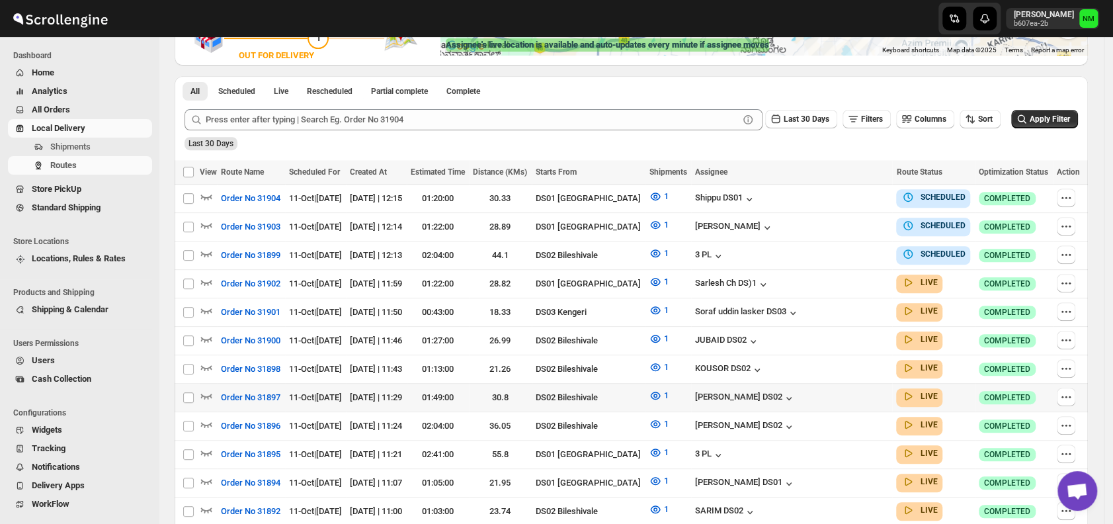
scroll to position [284, 0]
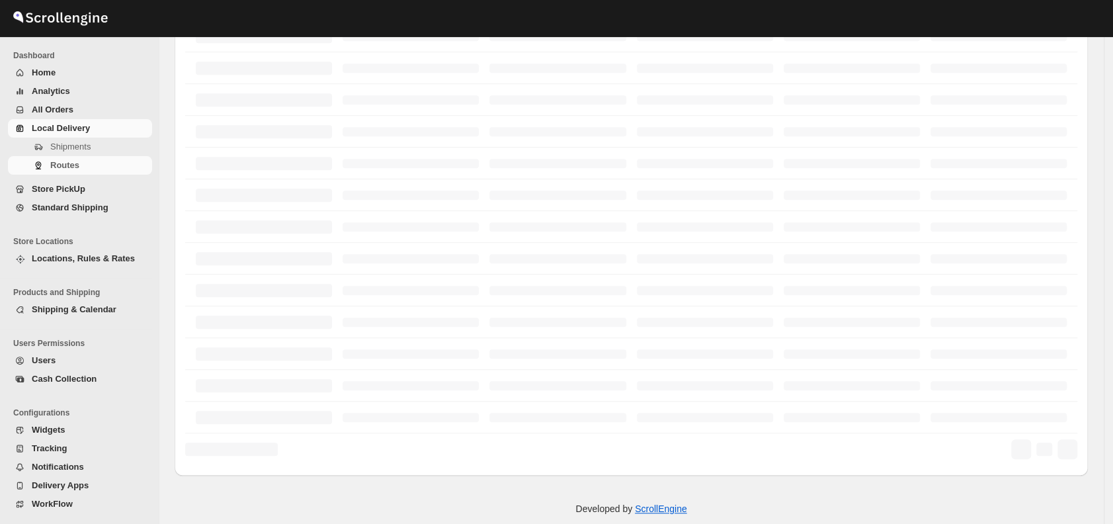
scroll to position [284, 0]
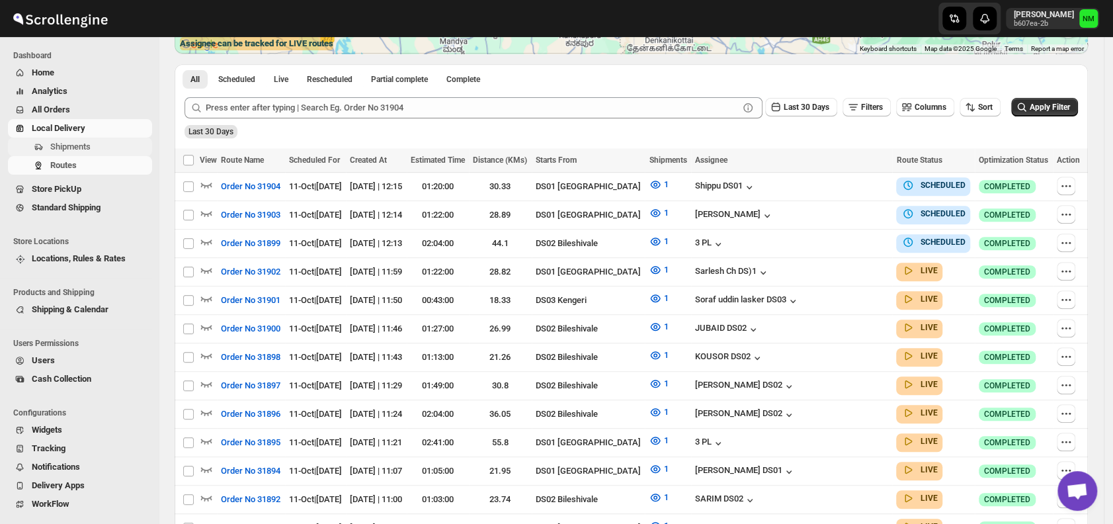
click at [91, 152] on span "Shipments" at bounding box center [99, 146] width 99 height 13
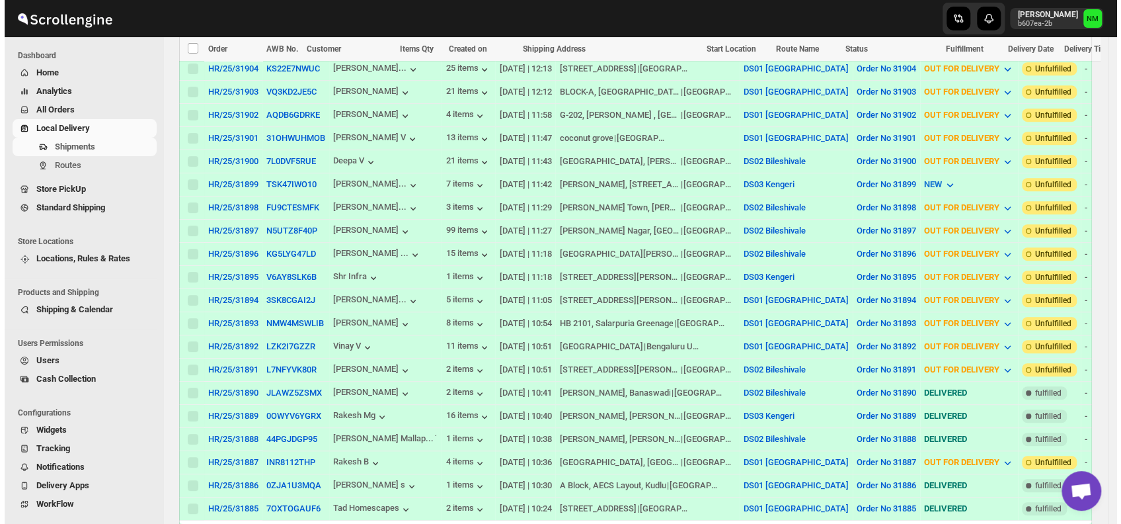
scroll to position [535, 0]
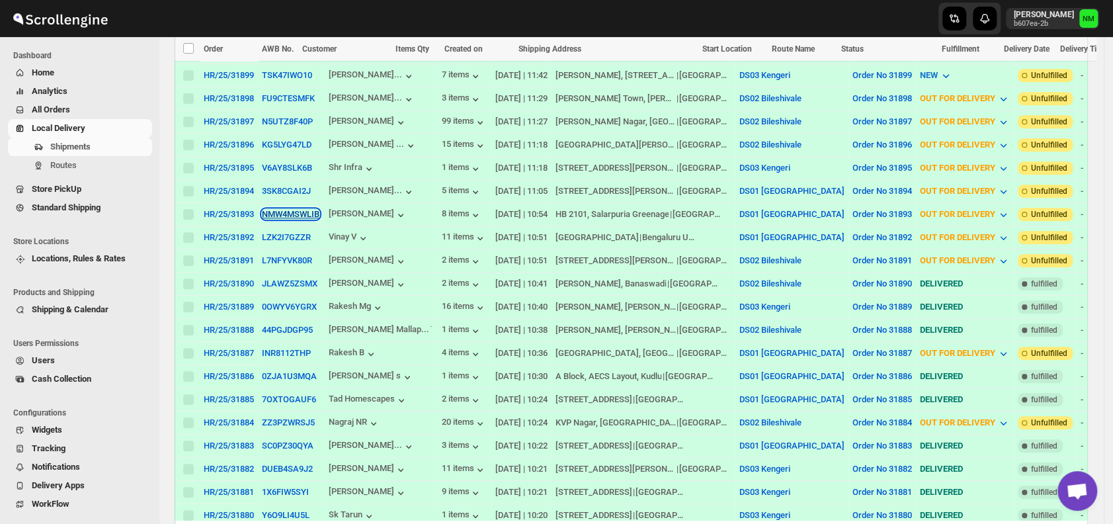
click at [301, 209] on button "NMW4MSWLIB" at bounding box center [291, 214] width 58 height 10
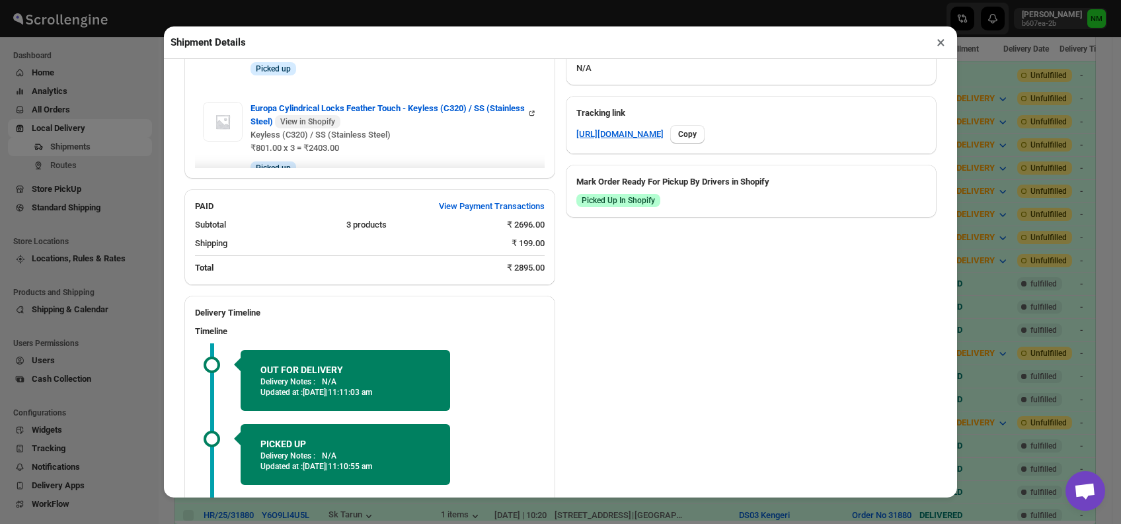
scroll to position [772, 0]
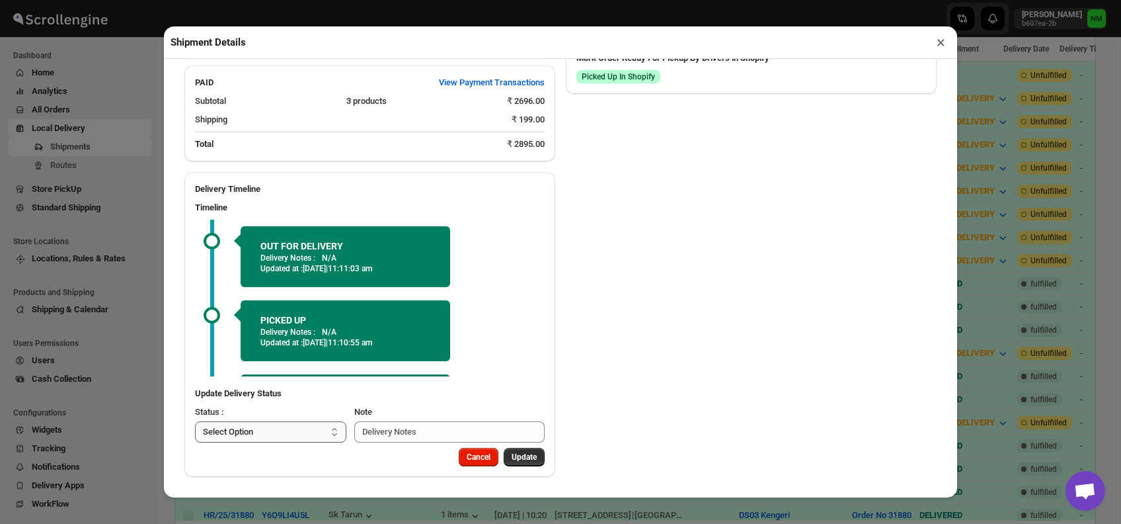
click at [266, 436] on select "Select Option PICKED UP OUT FOR DELIVERY RESCHEDULE DELIVERED CANCELLED" at bounding box center [270, 431] width 151 height 21
select select "DELIVERED"
click at [195, 421] on select "Select Option PICKED UP OUT FOR DELIVERY RESCHEDULE DELIVERED CANCELLED" at bounding box center [270, 431] width 151 height 21
click at [524, 453] on span "Update" at bounding box center [524, 457] width 25 height 11
select select
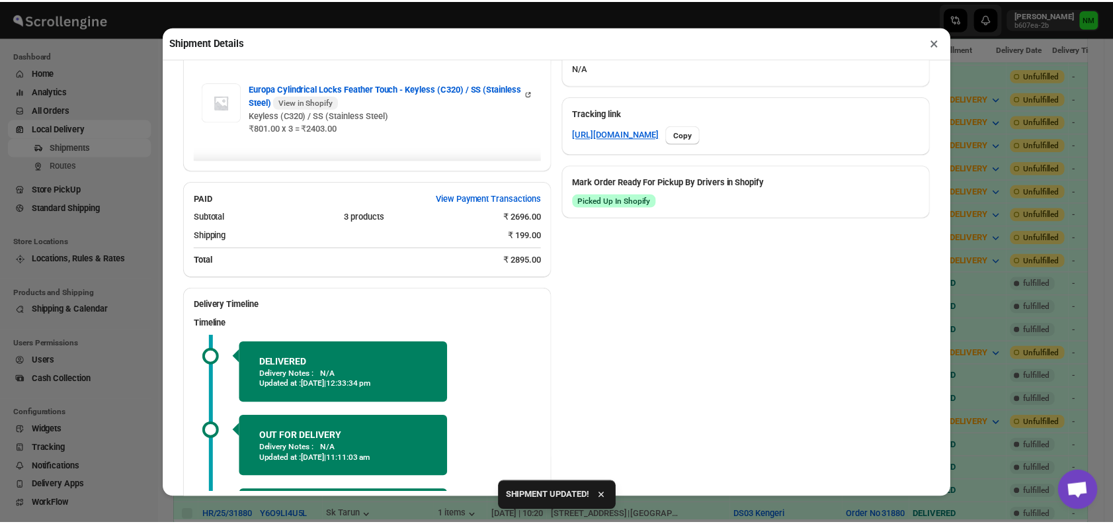
scroll to position [770, 0]
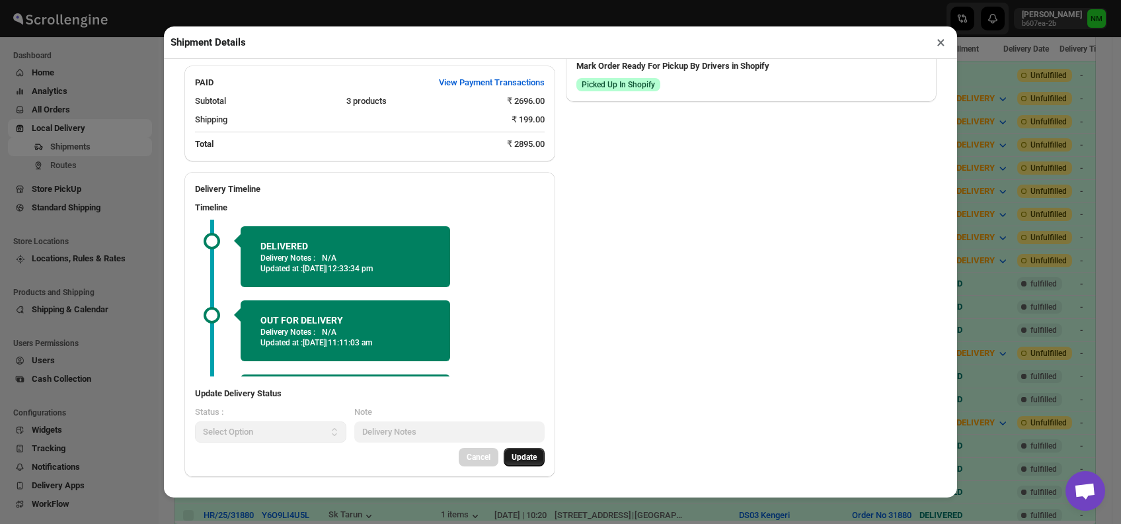
click at [943, 44] on button "×" at bounding box center [940, 42] width 19 height 19
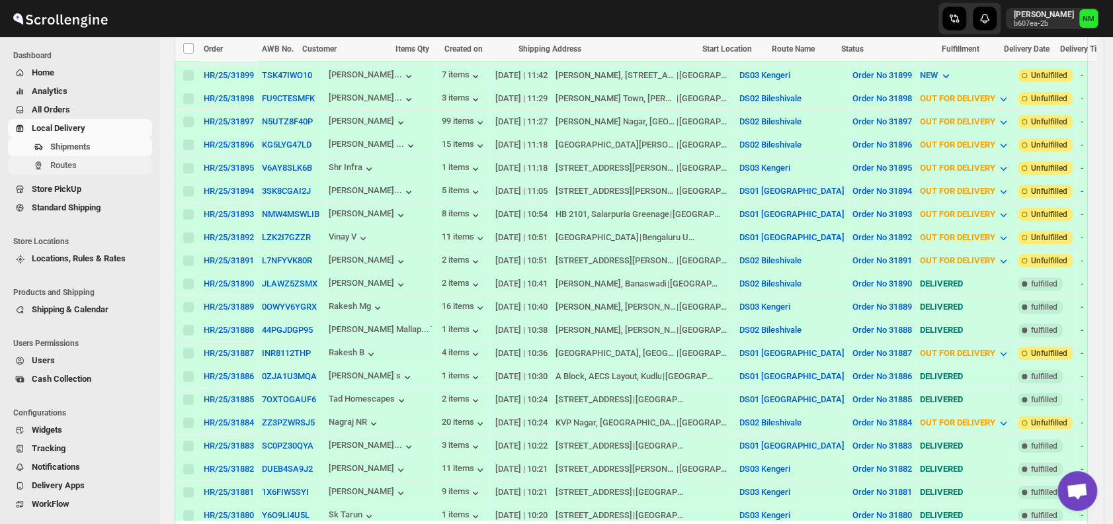
click at [64, 169] on span "Routes" at bounding box center [63, 165] width 26 height 10
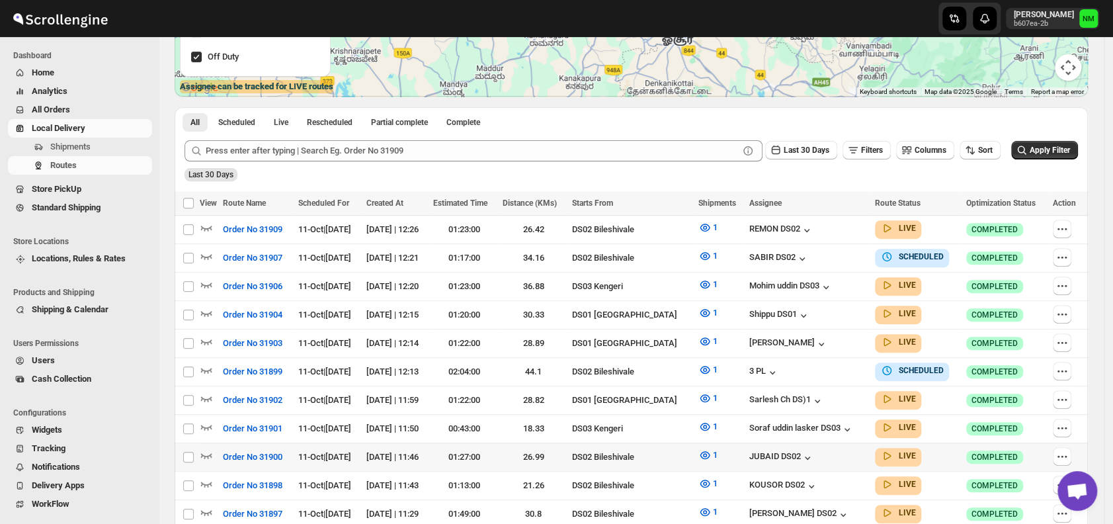
scroll to position [343, 0]
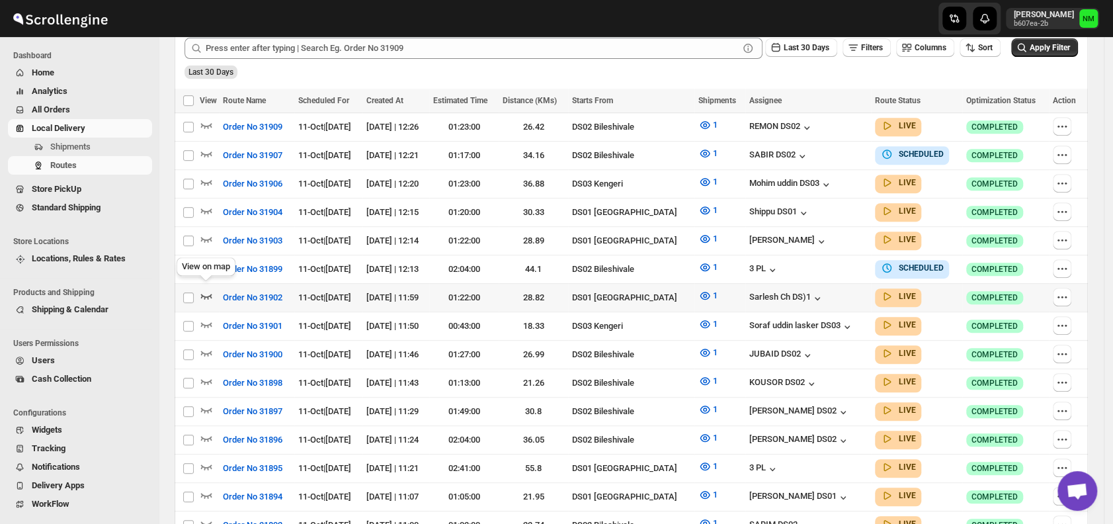
click at [207, 289] on icon "button" at bounding box center [206, 295] width 13 height 13
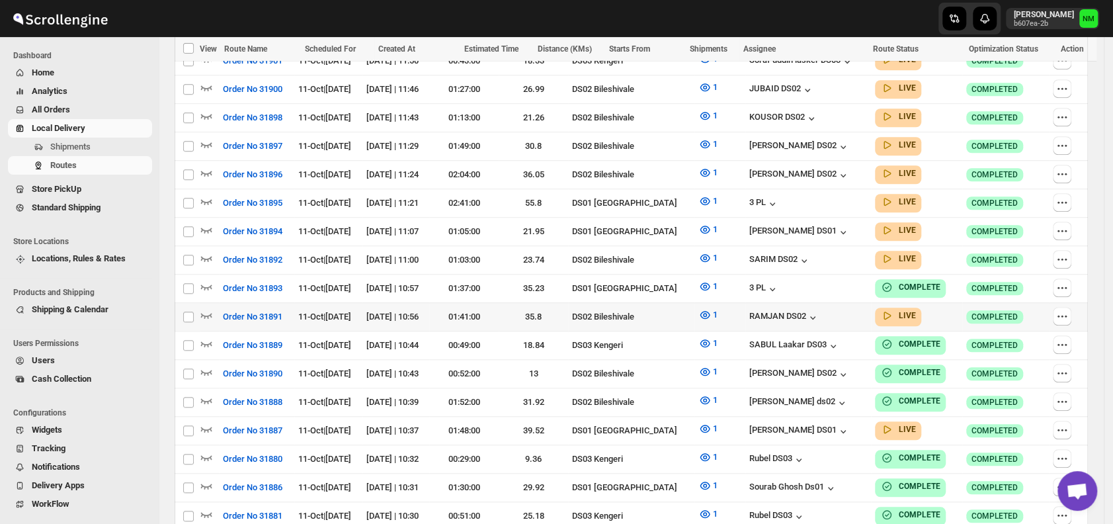
scroll to position [622, 0]
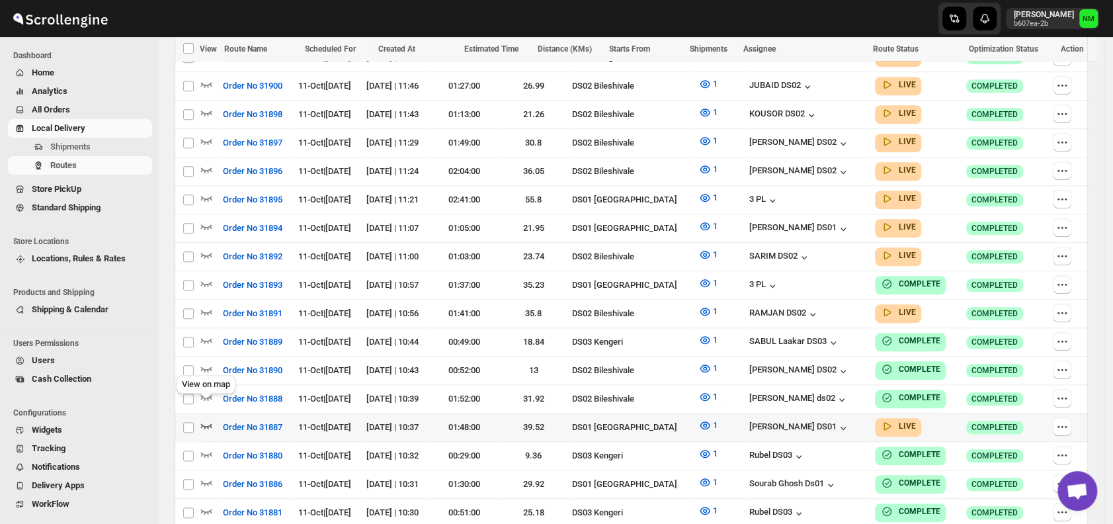
click at [204, 418] on icon "button" at bounding box center [206, 424] width 13 height 13
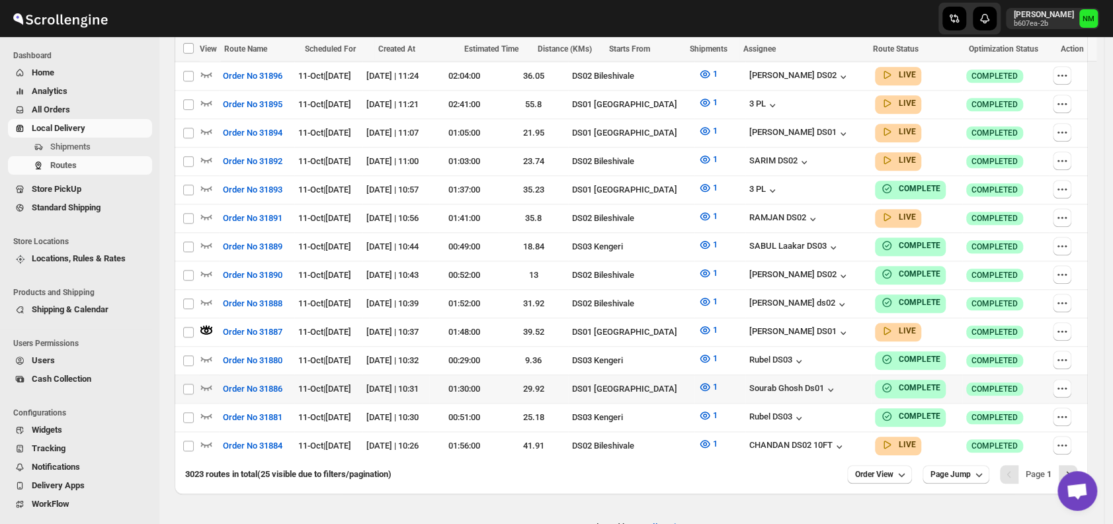
scroll to position [732, 0]
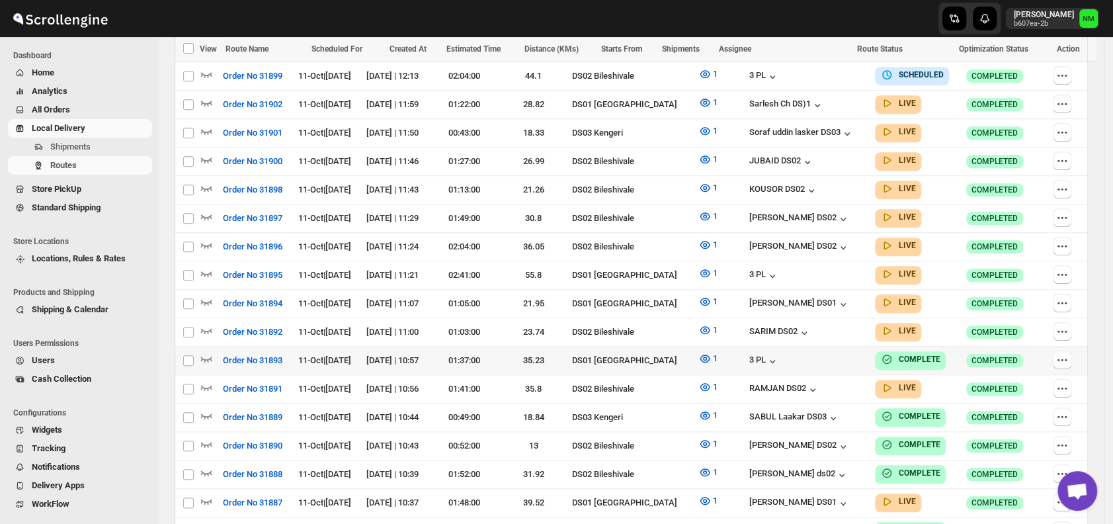
scroll to position [598, 0]
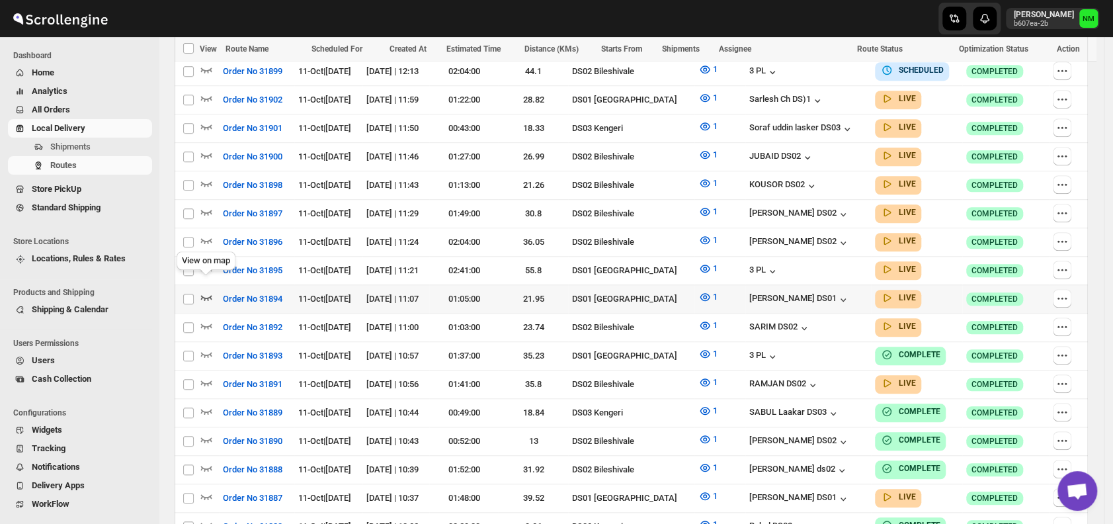
click at [210, 295] on icon "button" at bounding box center [206, 297] width 11 height 5
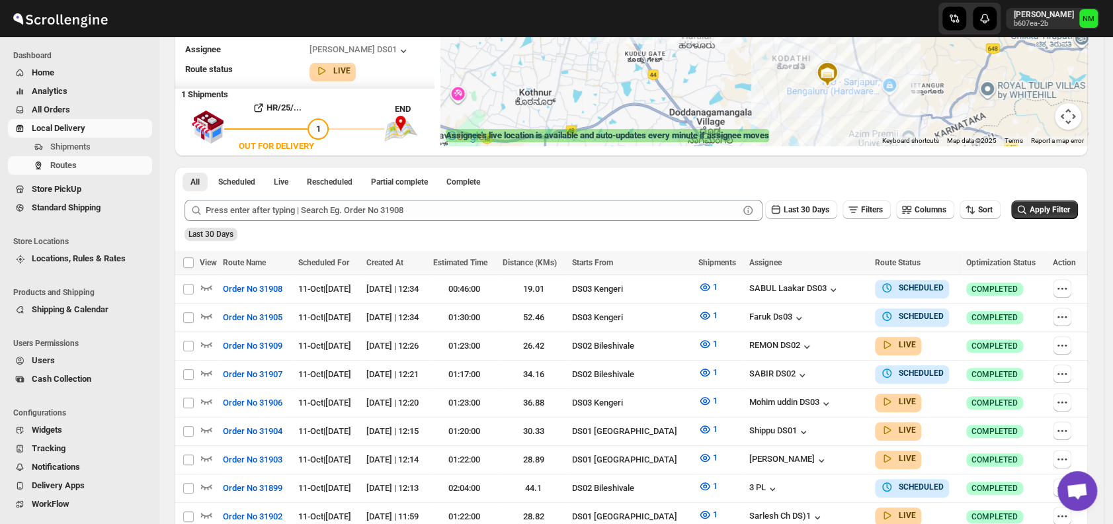
scroll to position [0, 0]
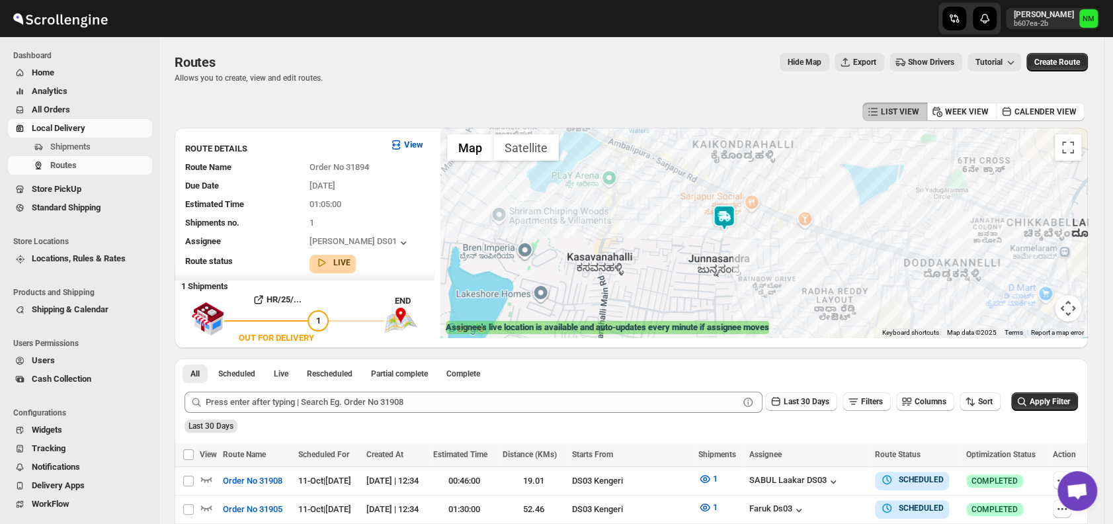
click at [723, 216] on img at bounding box center [724, 217] width 26 height 26
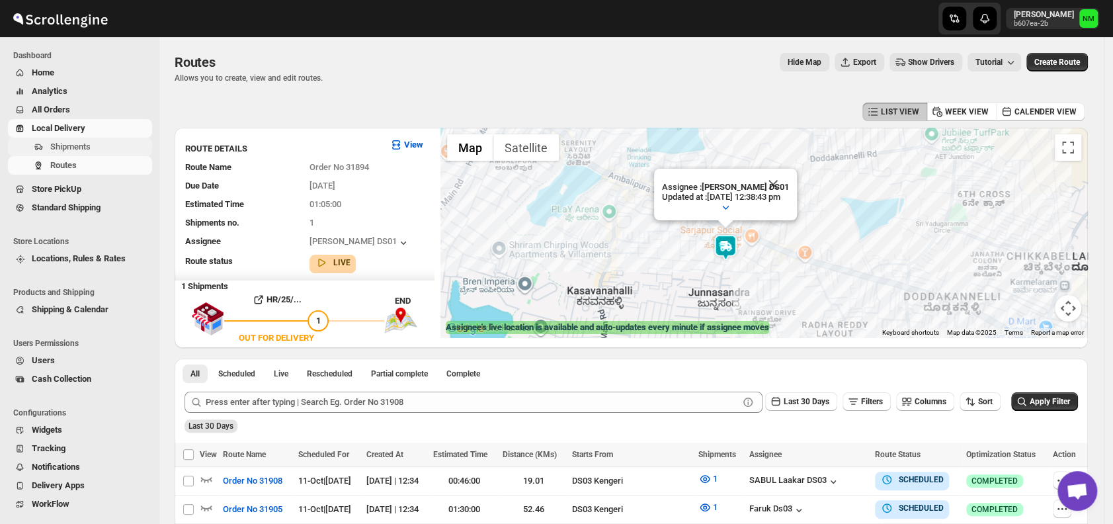
click at [74, 146] on span "Shipments" at bounding box center [70, 146] width 40 height 10
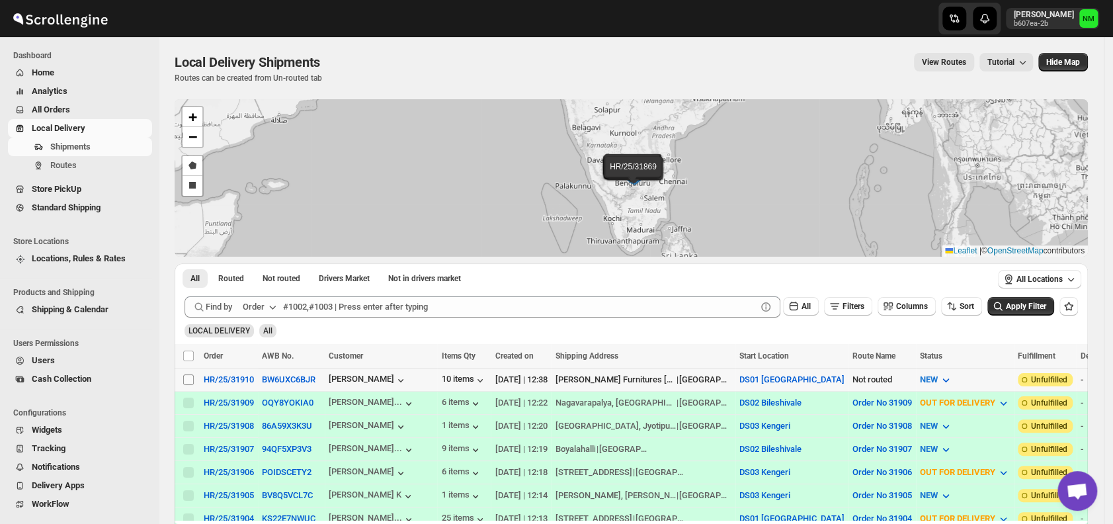
click at [192, 377] on input "Select shipment" at bounding box center [188, 379] width 11 height 11
checkbox input "true"
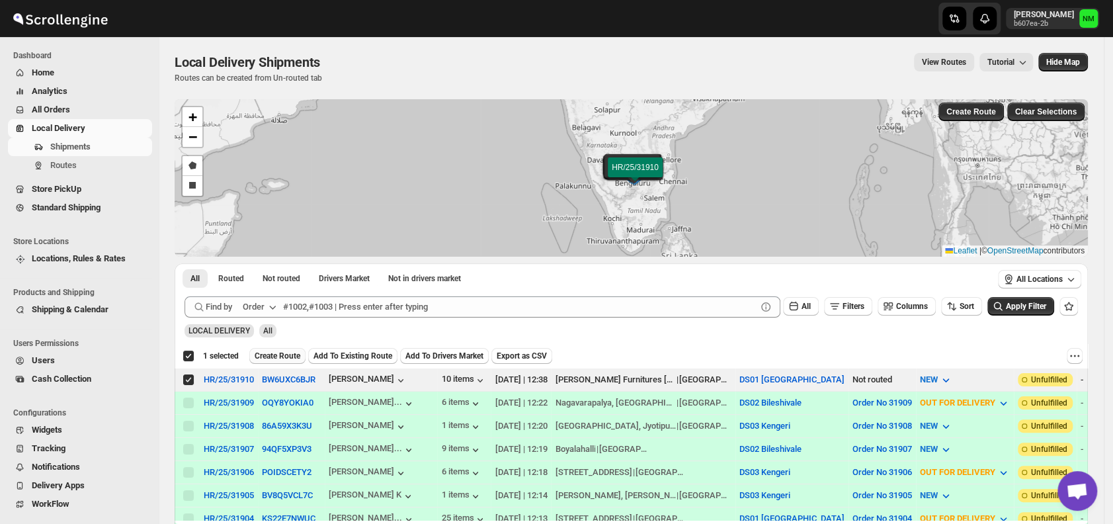
click at [285, 355] on span "Create Route" at bounding box center [278, 355] width 46 height 11
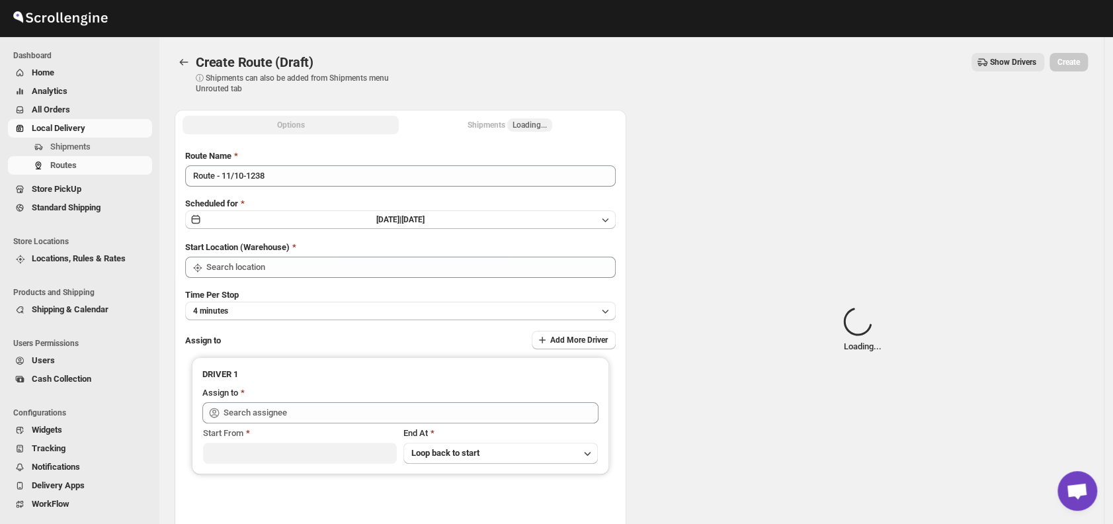
type input "DS01 [GEOGRAPHIC_DATA]"
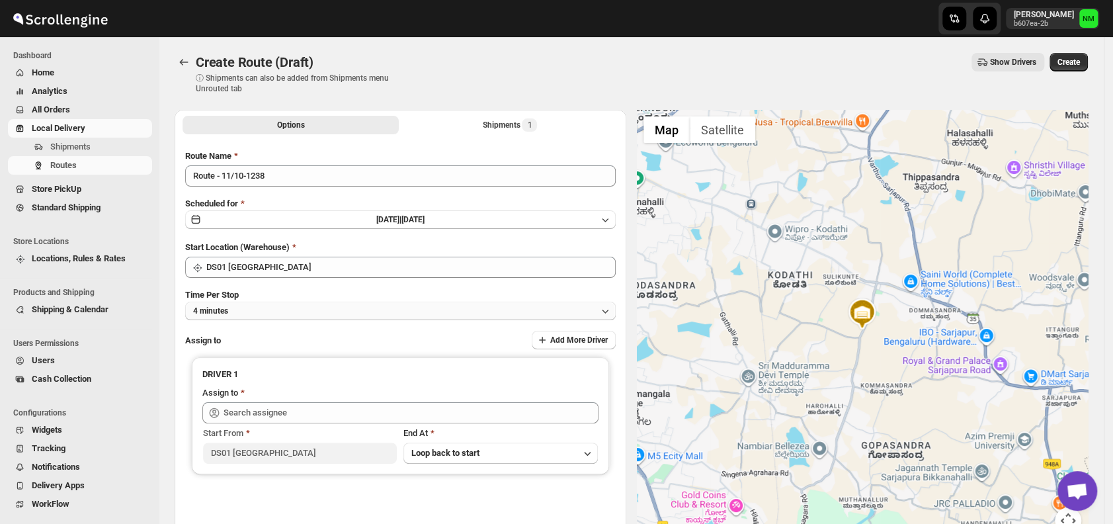
click at [349, 312] on button "4 minutes" at bounding box center [400, 310] width 430 height 19
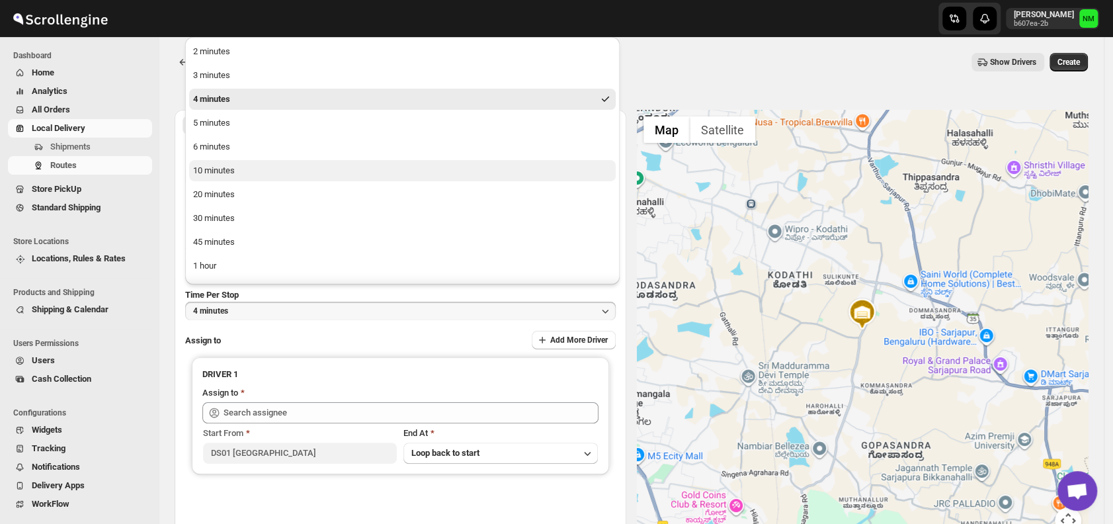
click at [243, 176] on button "10 minutes" at bounding box center [402, 170] width 426 height 21
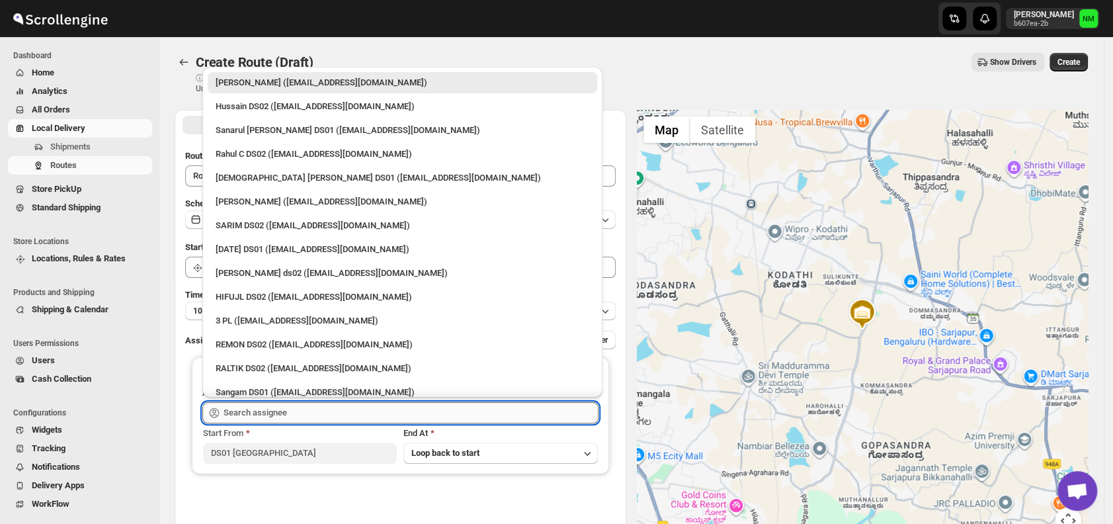
click at [317, 414] on input "text" at bounding box center [410, 412] width 375 height 21
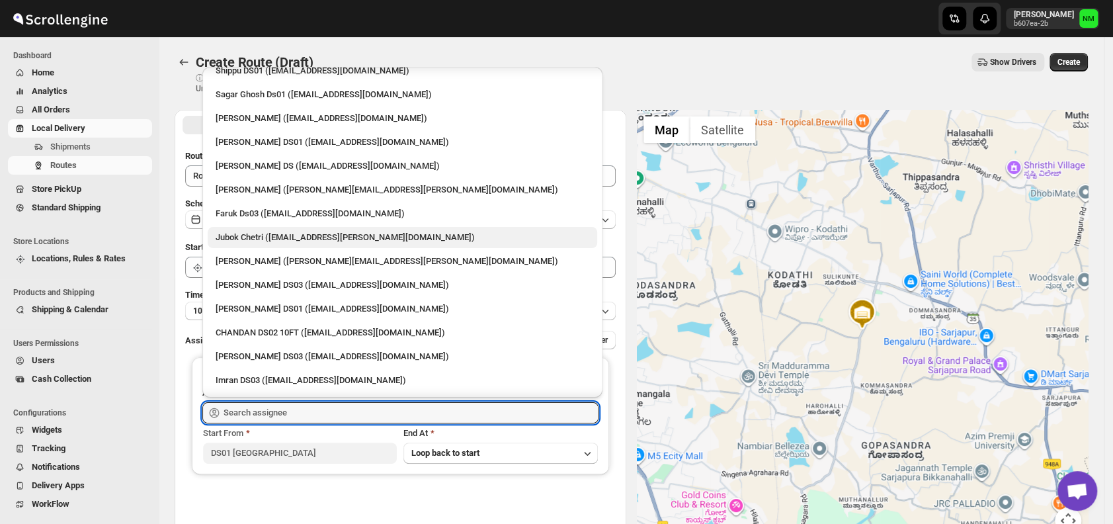
scroll to position [1050, 0]
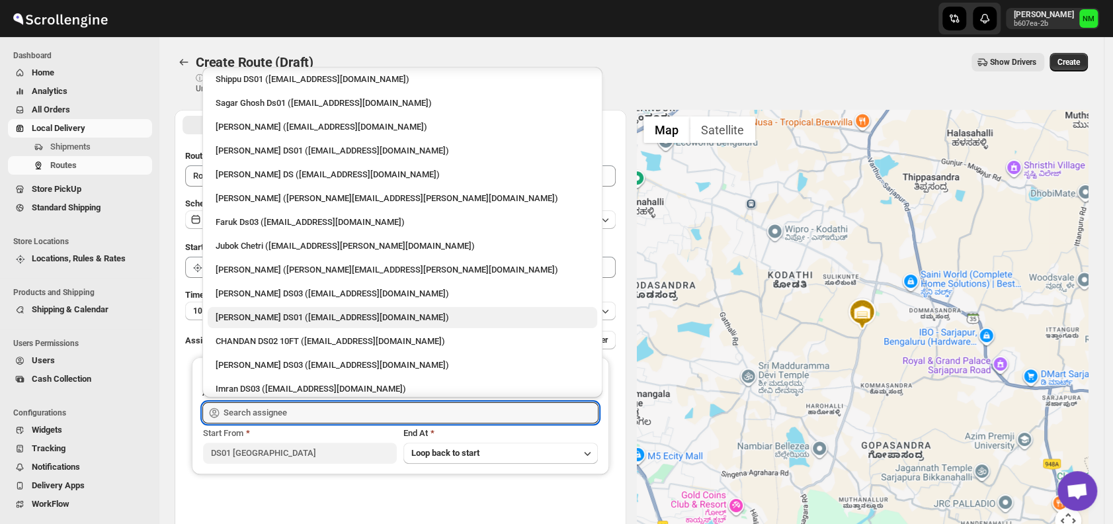
click at [264, 309] on div "[PERSON_NAME] DS01 ([EMAIL_ADDRESS][DOMAIN_NAME])" at bounding box center [402, 317] width 389 height 21
type input "[PERSON_NAME] DS01 ([EMAIL_ADDRESS][DOMAIN_NAME])"
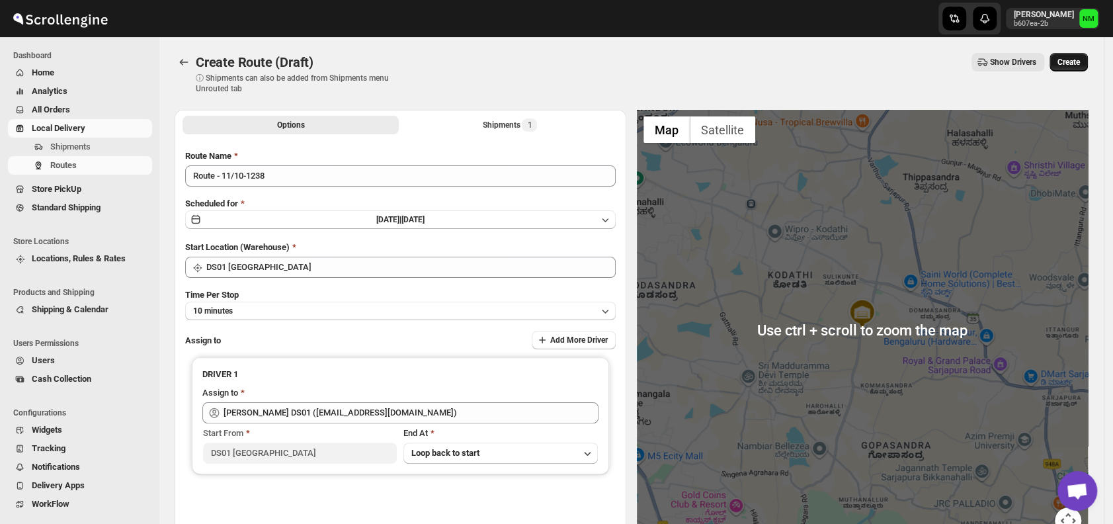
click at [1077, 65] on span "Create" at bounding box center [1068, 62] width 22 height 11
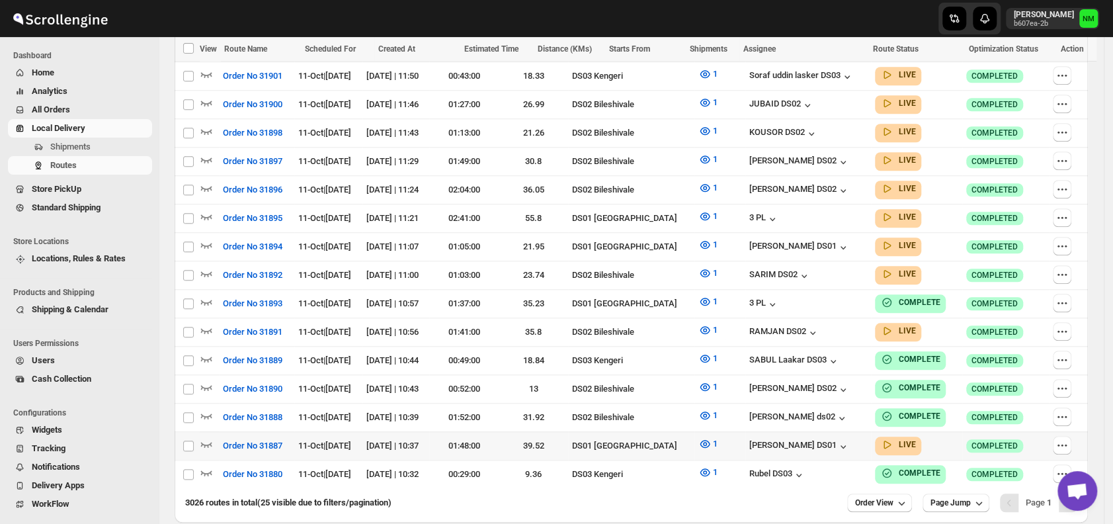
scroll to position [680, 0]
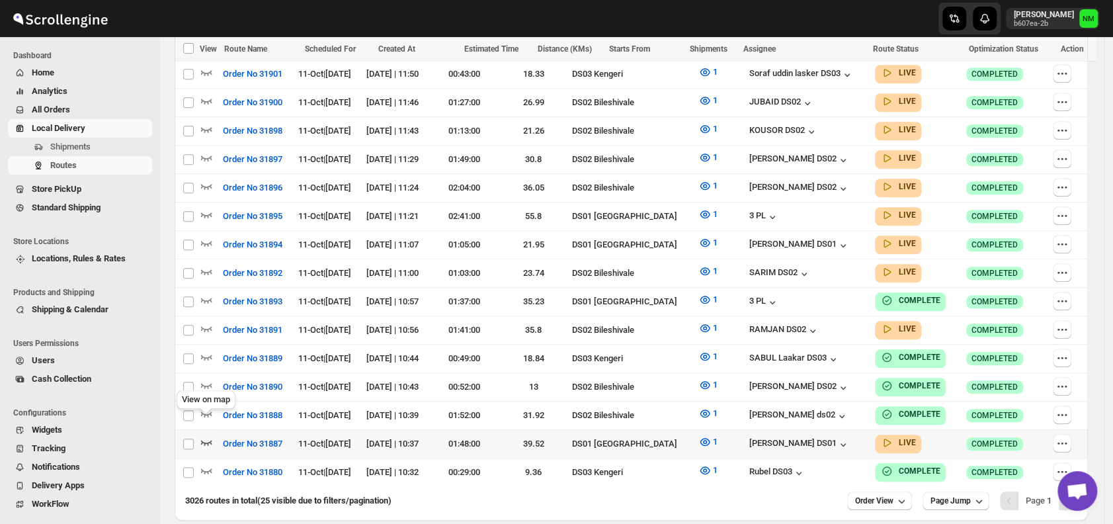
click at [210, 435] on icon "button" at bounding box center [206, 441] width 13 height 13
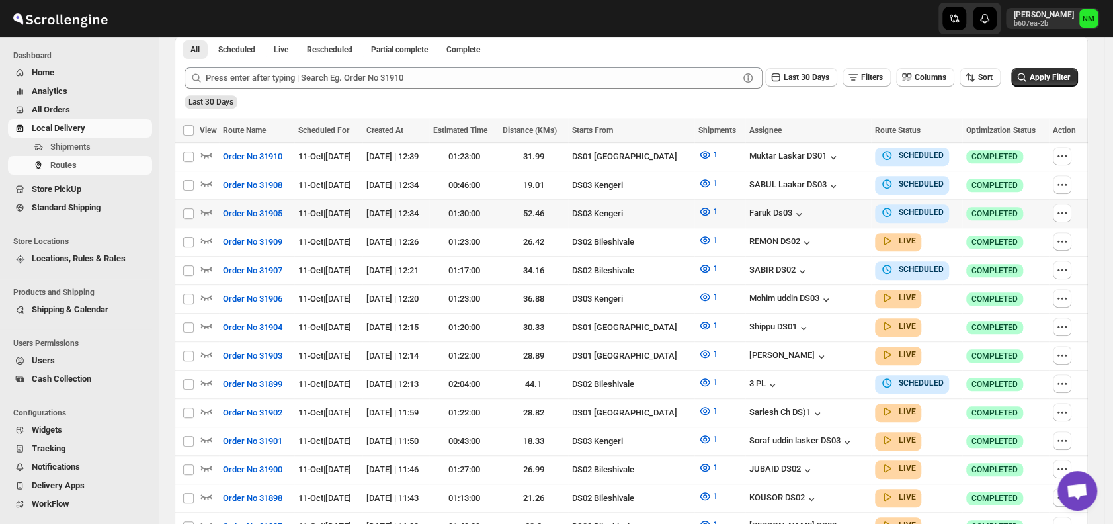
scroll to position [326, 0]
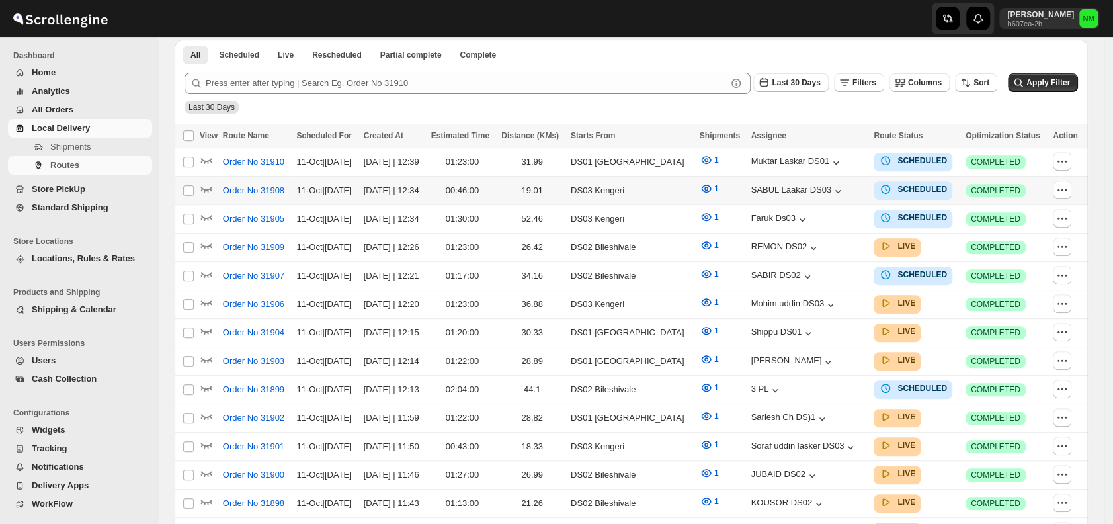
scroll to position [326, 0]
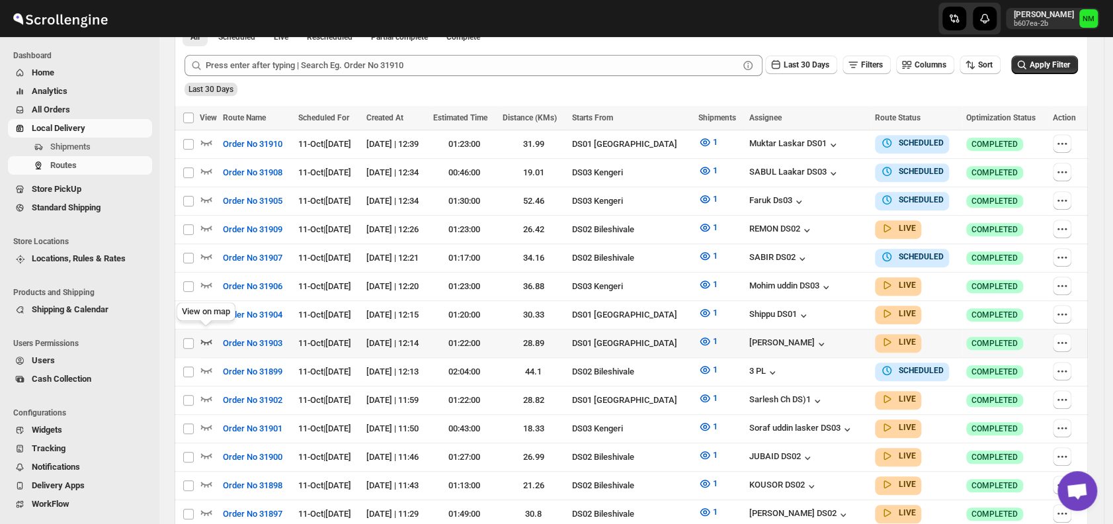
click at [203, 338] on icon "button" at bounding box center [206, 341] width 13 height 13
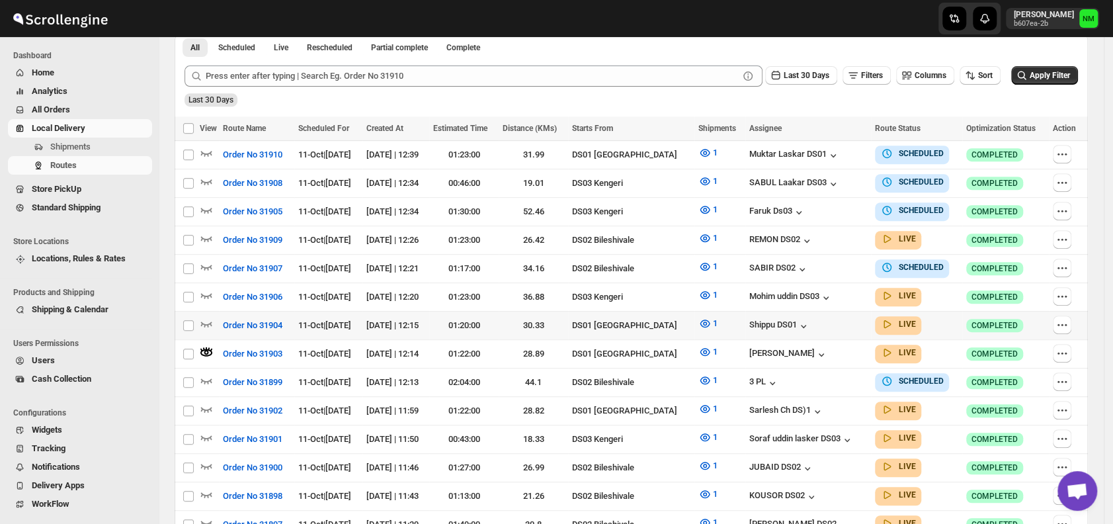
scroll to position [0, 0]
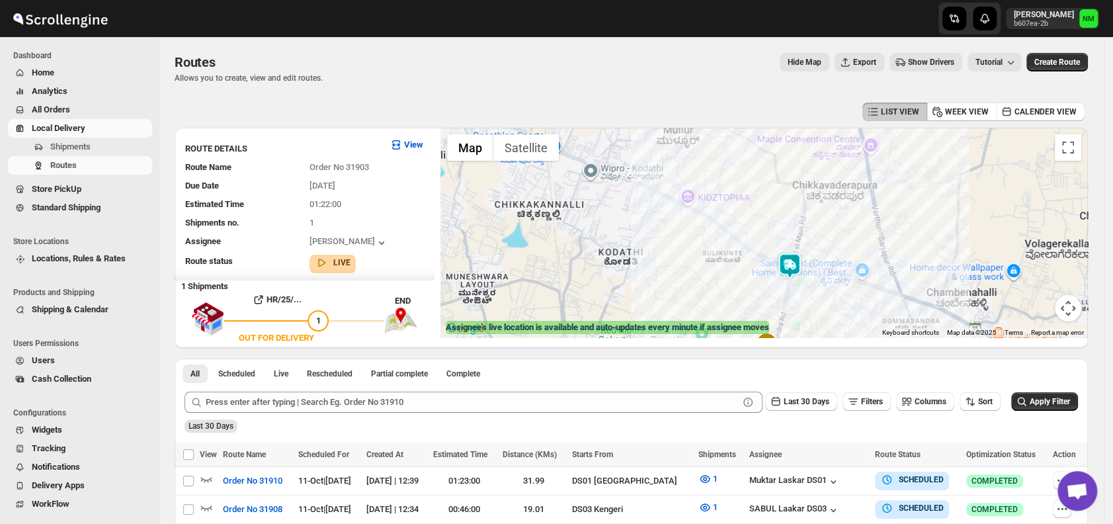
click at [796, 264] on img at bounding box center [789, 266] width 26 height 26
click at [849, 200] on button "Close" at bounding box center [833, 203] width 32 height 32
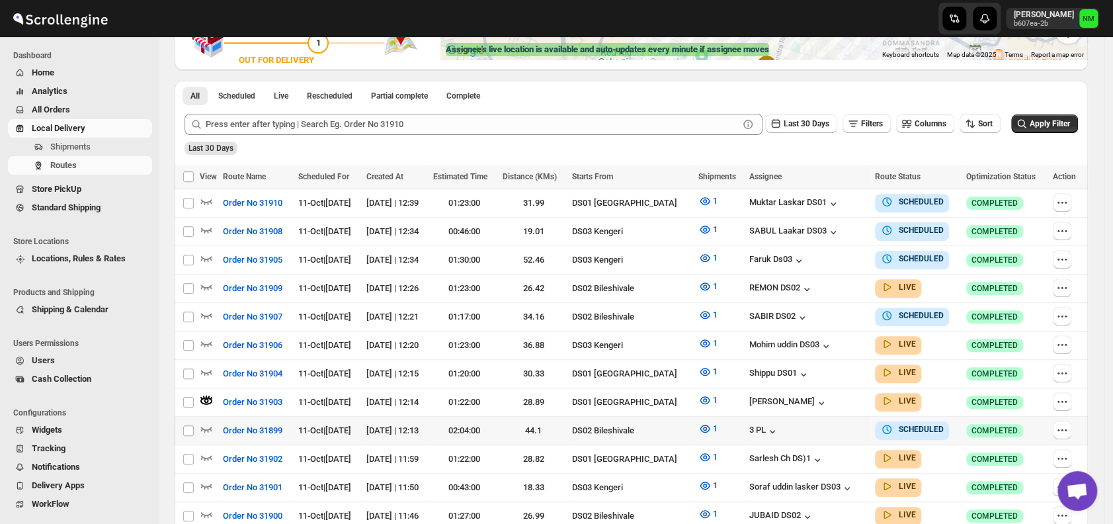
scroll to position [342, 0]
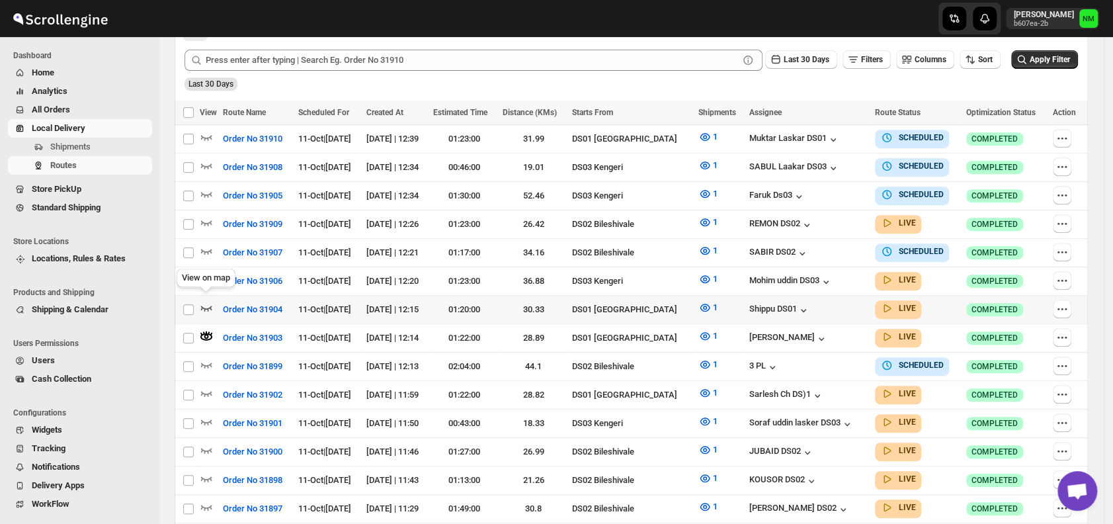
click at [208, 303] on icon "button" at bounding box center [206, 307] width 13 height 13
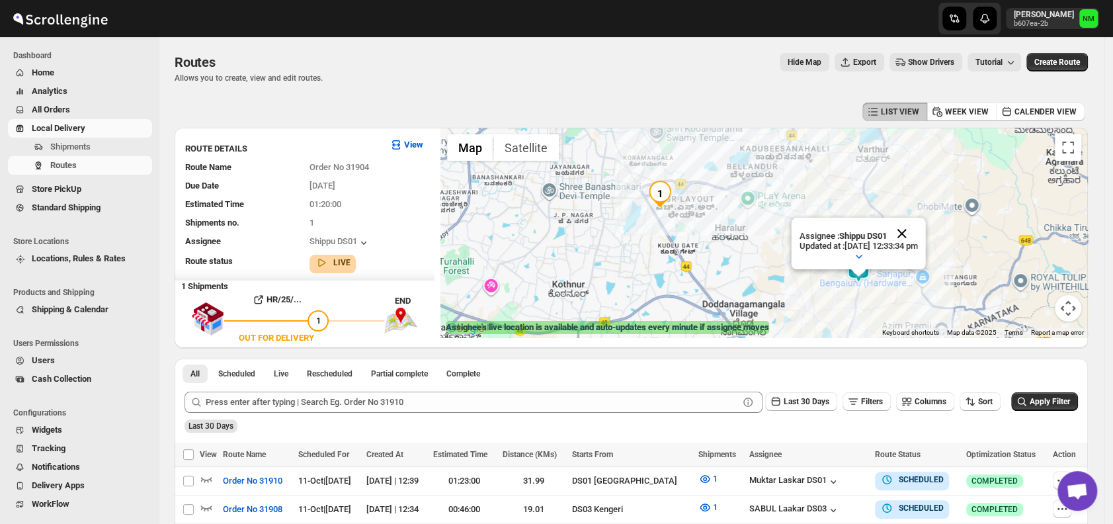
click at [915, 233] on button "Close" at bounding box center [902, 234] width 32 height 32
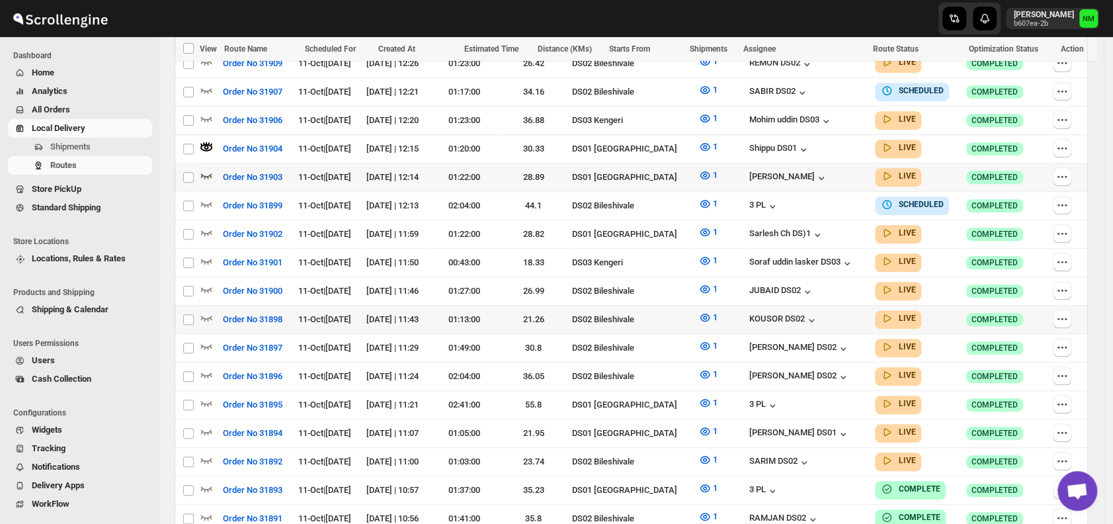
scroll to position [525, 0]
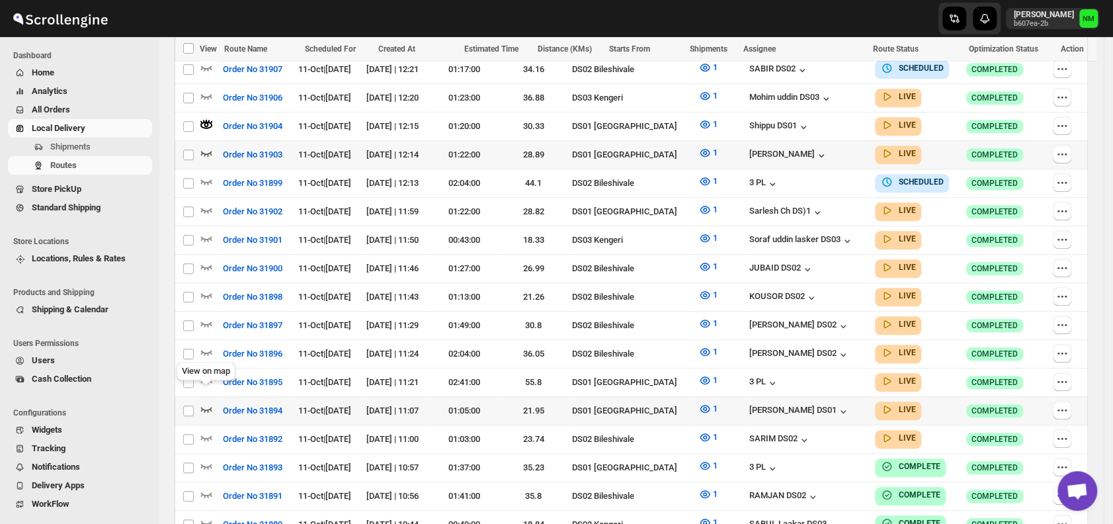
click at [205, 402] on icon "button" at bounding box center [206, 408] width 13 height 13
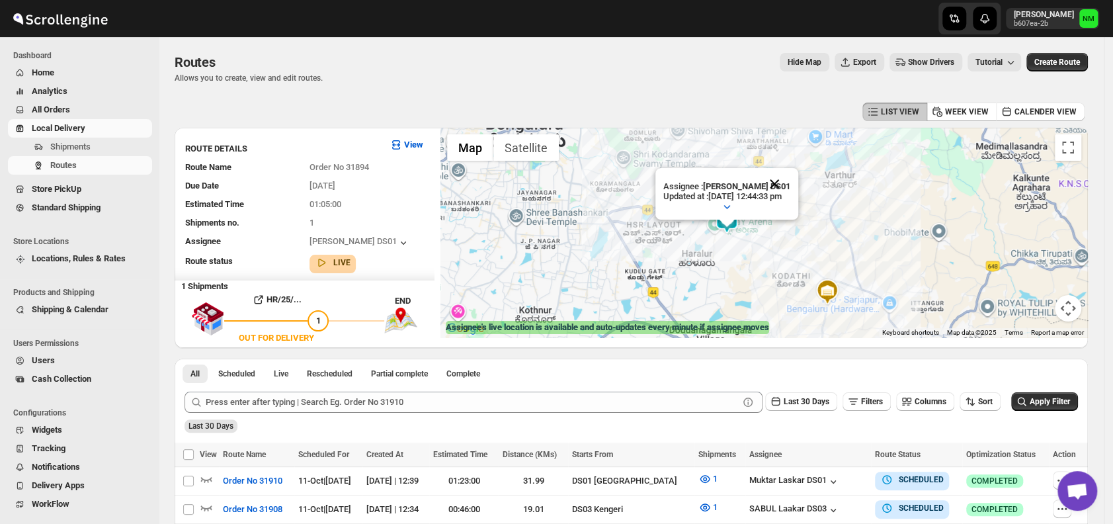
click at [790, 184] on button "Close" at bounding box center [774, 184] width 32 height 32
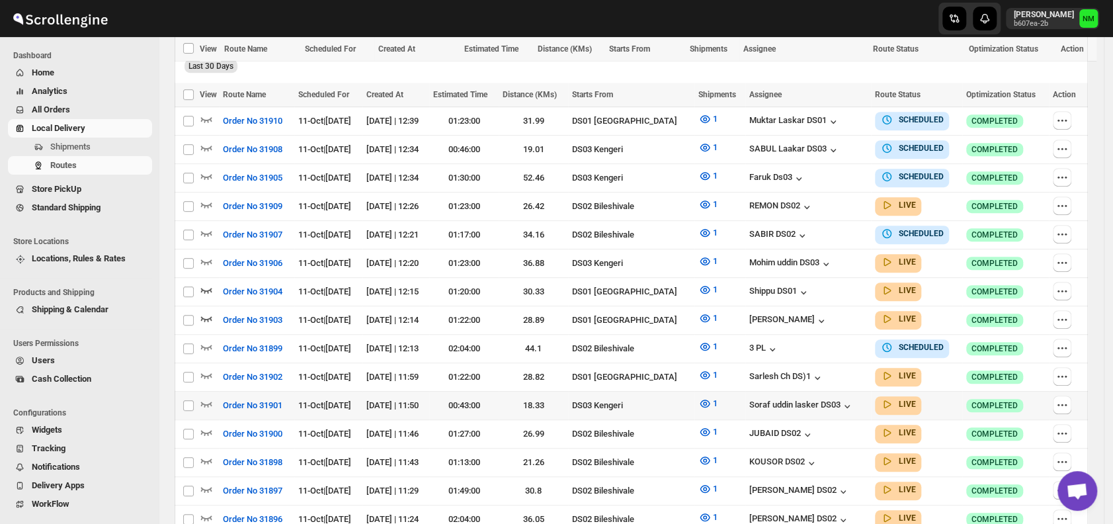
scroll to position [451, 0]
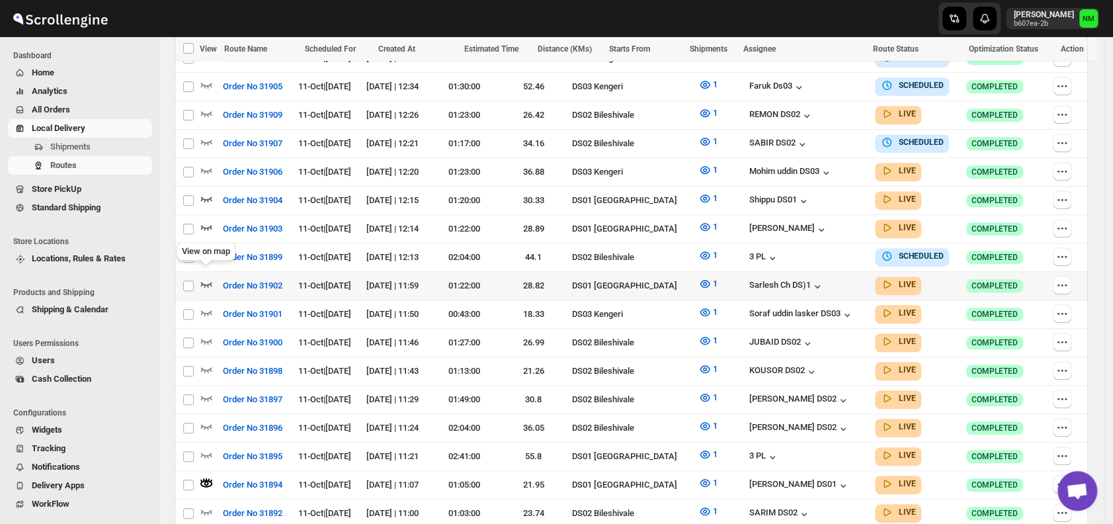
click at [208, 277] on icon "button" at bounding box center [206, 283] width 13 height 13
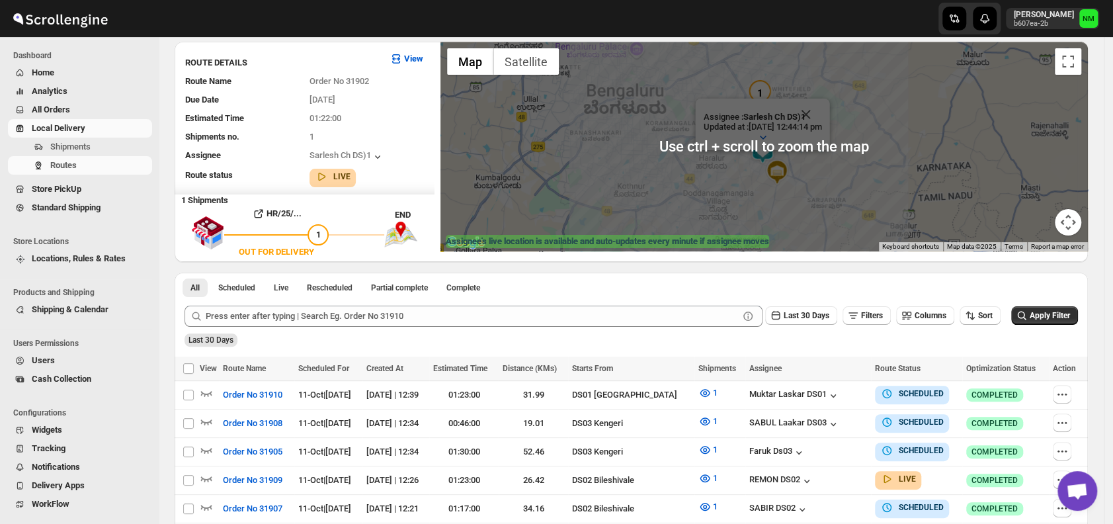
scroll to position [0, 0]
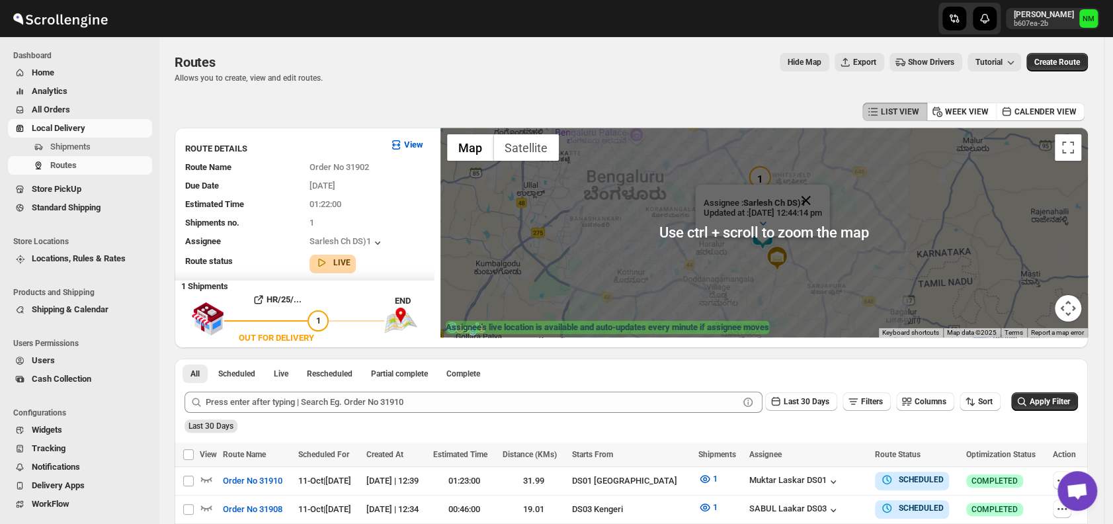
click at [822, 201] on button "Close" at bounding box center [806, 200] width 32 height 32
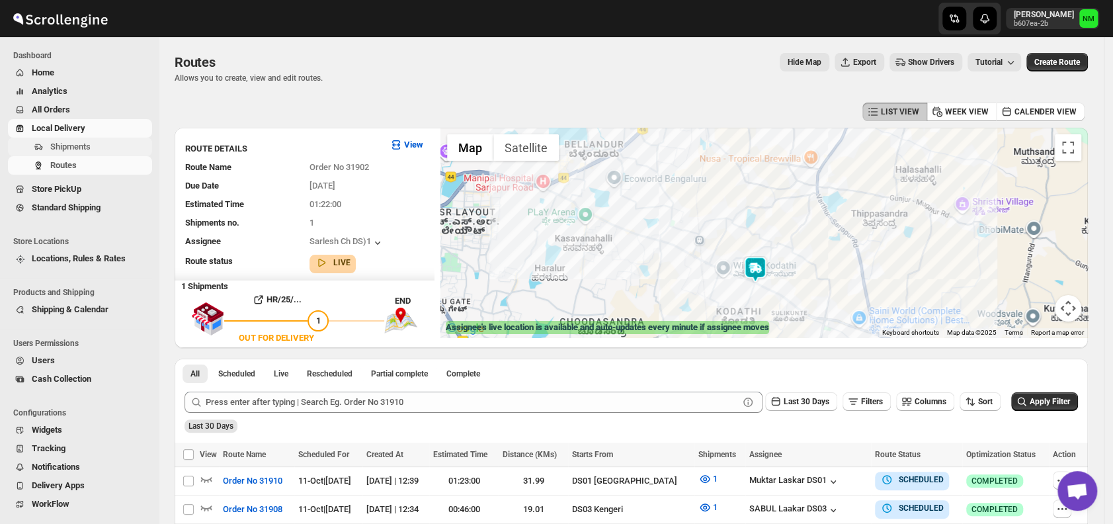
click at [73, 146] on span "Shipments" at bounding box center [70, 146] width 40 height 10
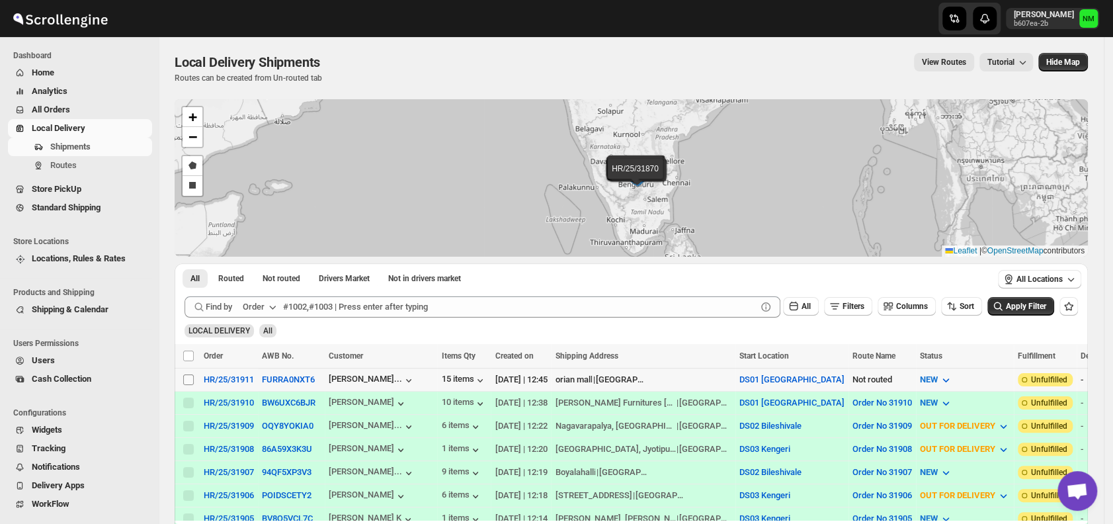
click at [190, 378] on input "Select shipment" at bounding box center [188, 379] width 11 height 11
checkbox input "true"
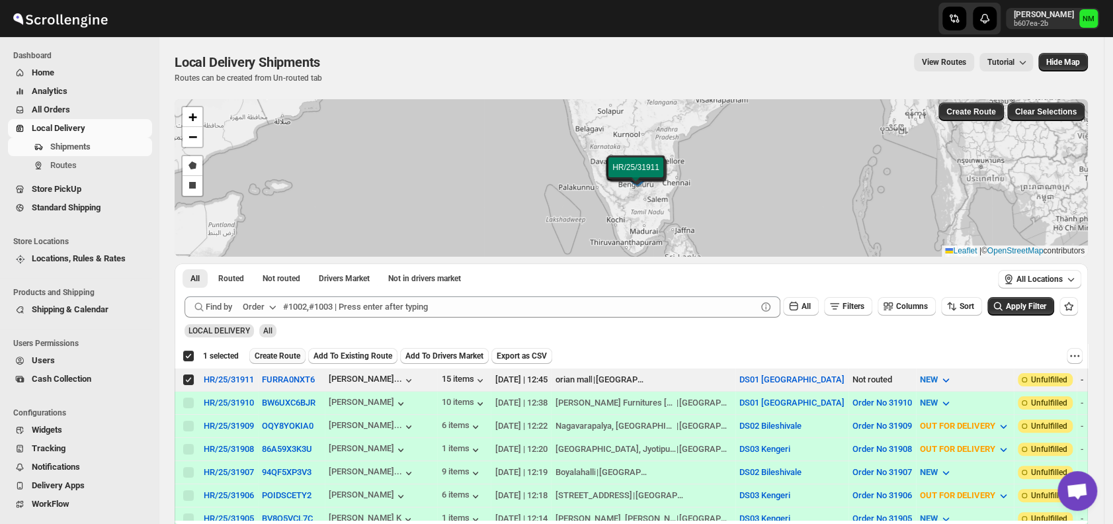
click at [275, 354] on span "Create Route" at bounding box center [278, 355] width 46 height 11
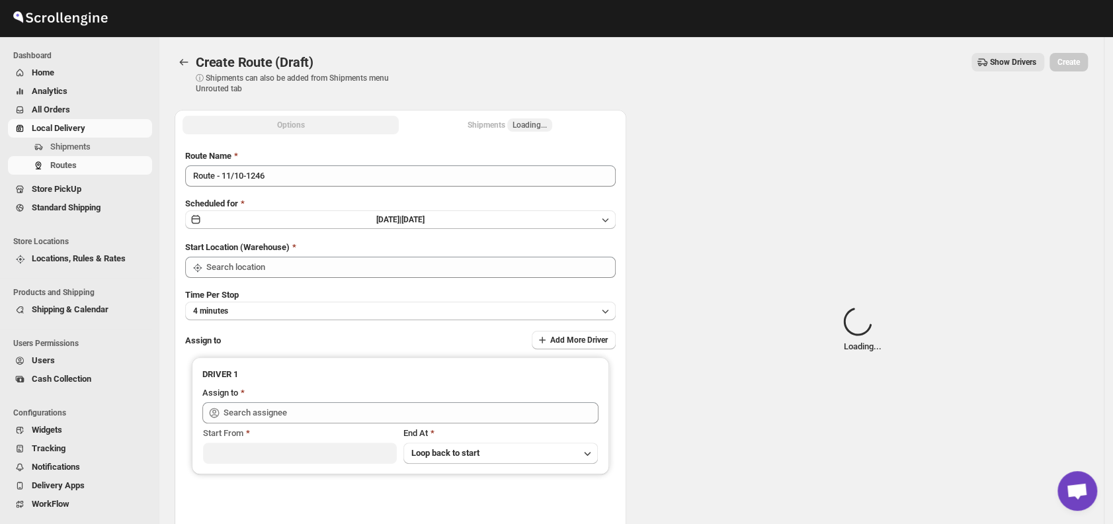
type input "DS01 [GEOGRAPHIC_DATA]"
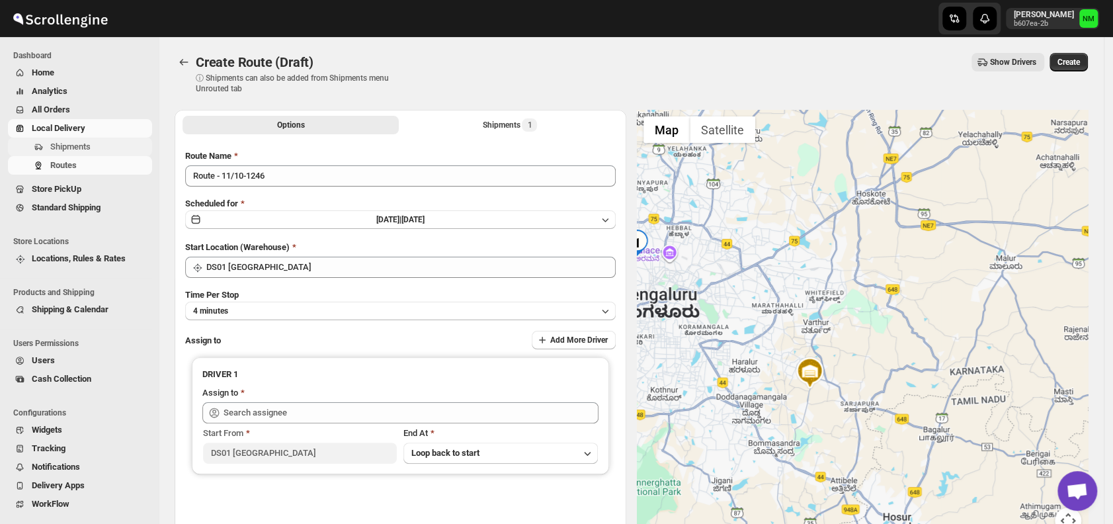
click at [97, 143] on span "Shipments" at bounding box center [99, 146] width 99 height 13
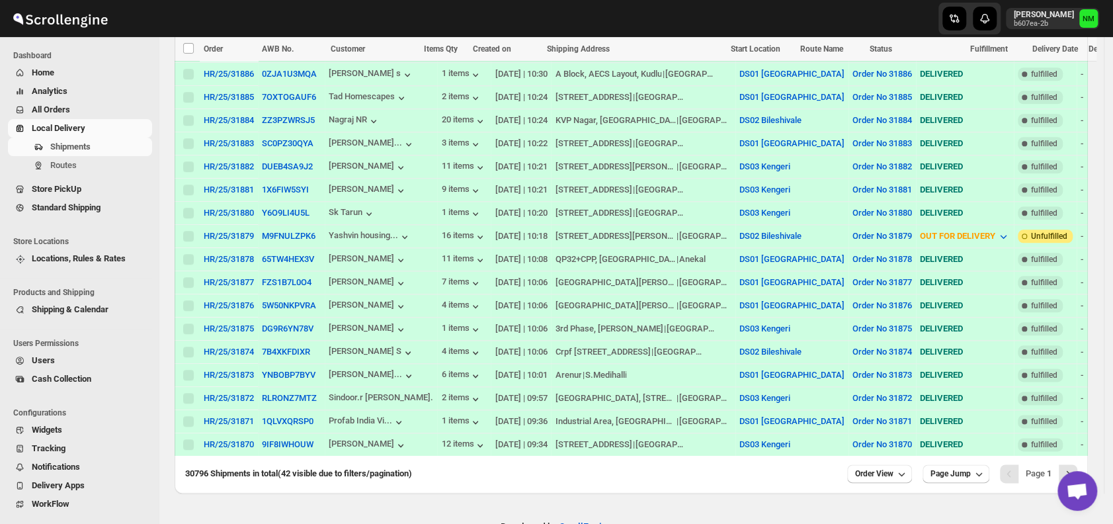
scroll to position [889, 0]
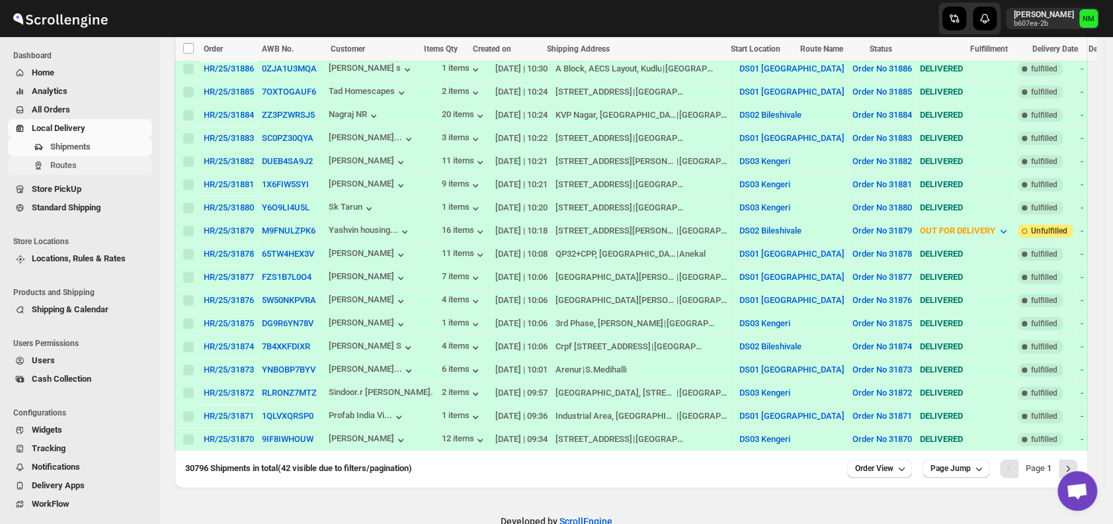
click at [83, 165] on span "Routes" at bounding box center [99, 165] width 99 height 13
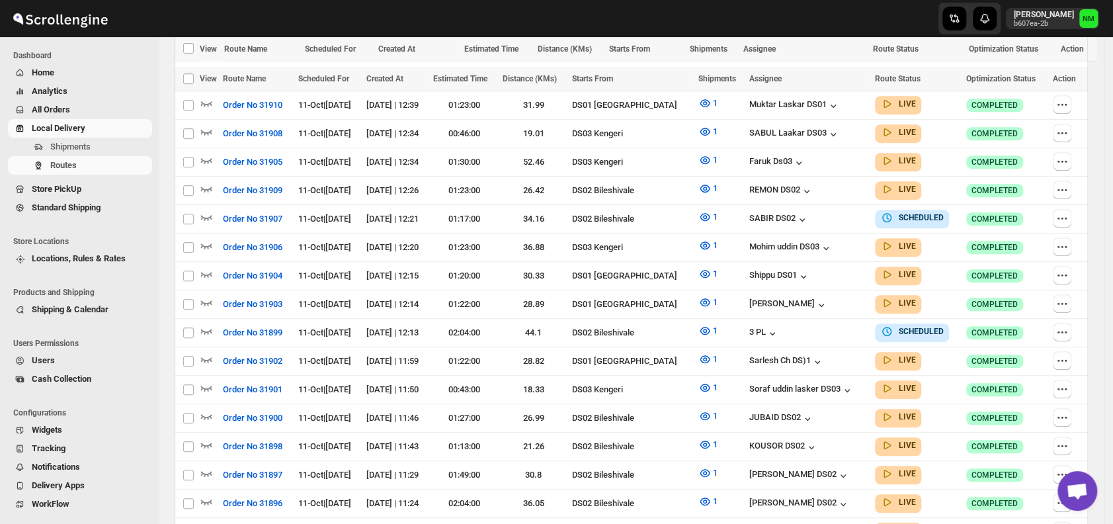
scroll to position [723, 0]
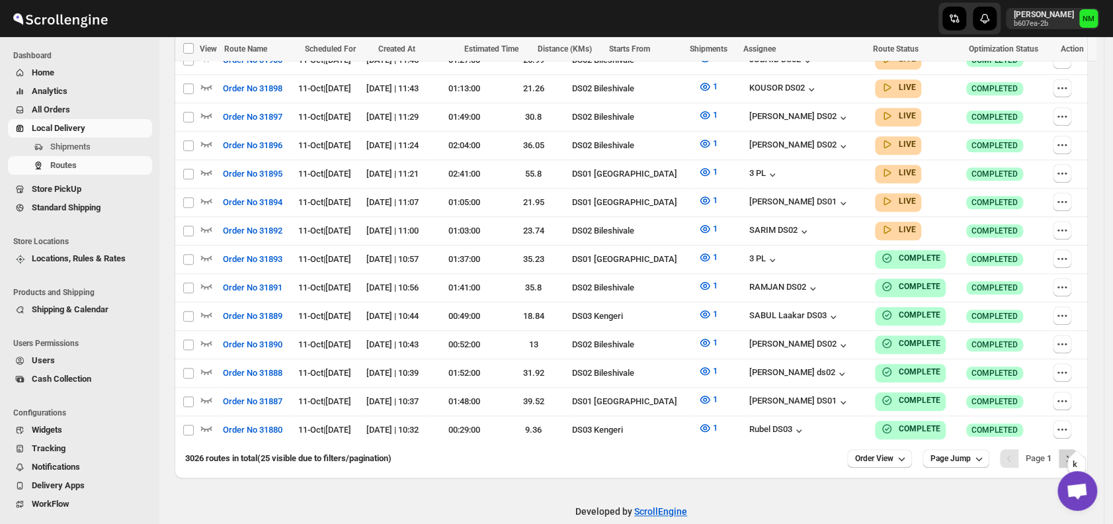
click at [1074, 452] on icon "Next" at bounding box center [1067, 458] width 13 height 13
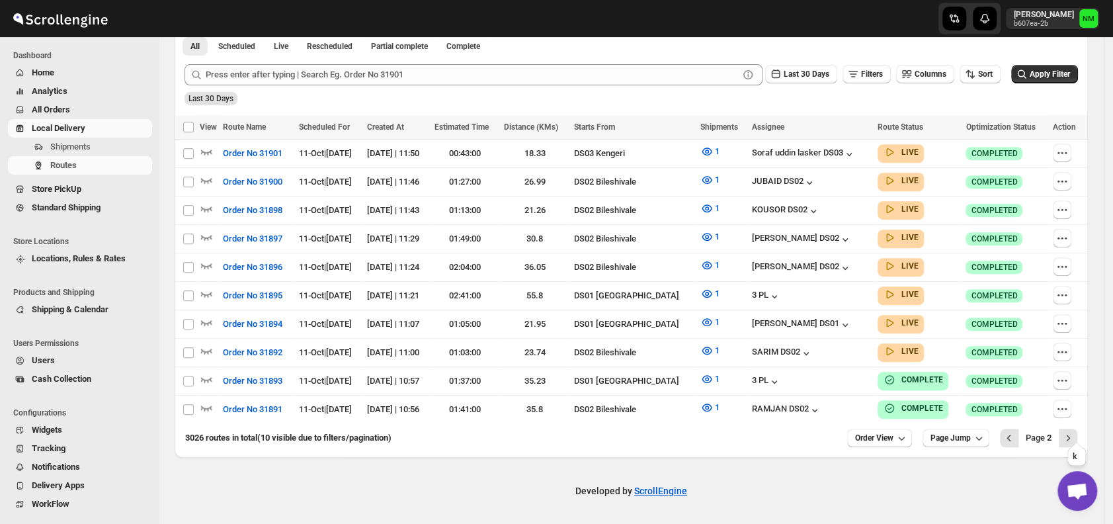
scroll to position [308, 0]
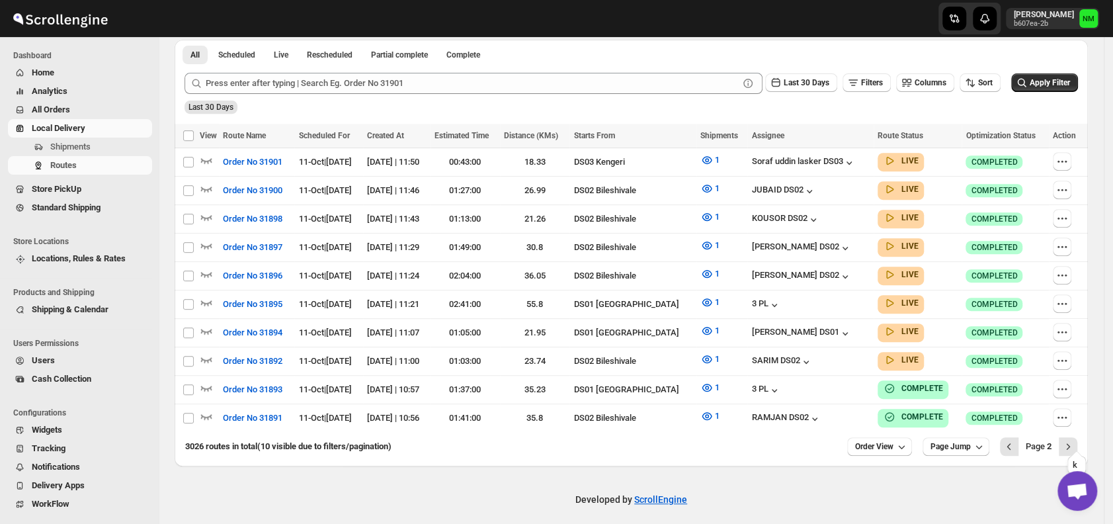
click at [1074, 440] on icon "Next" at bounding box center [1067, 446] width 13 height 13
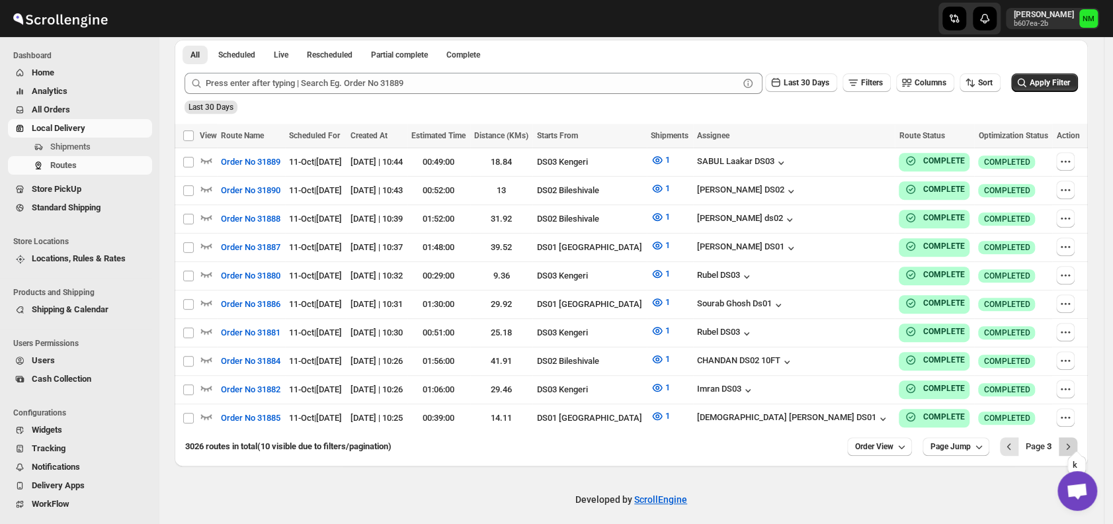
click at [1074, 440] on icon "Next" at bounding box center [1067, 446] width 13 height 13
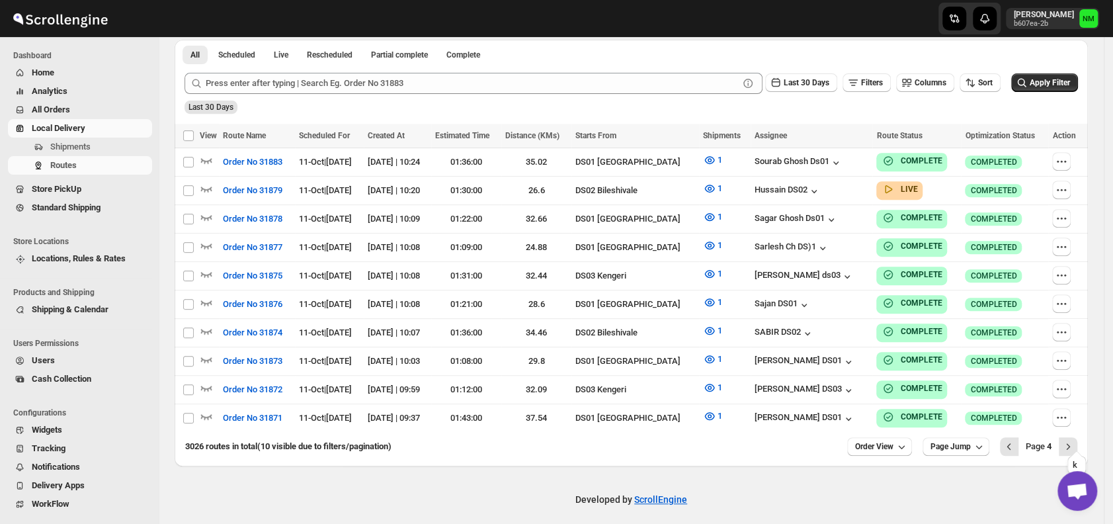
click at [1074, 440] on icon "Next" at bounding box center [1067, 446] width 13 height 13
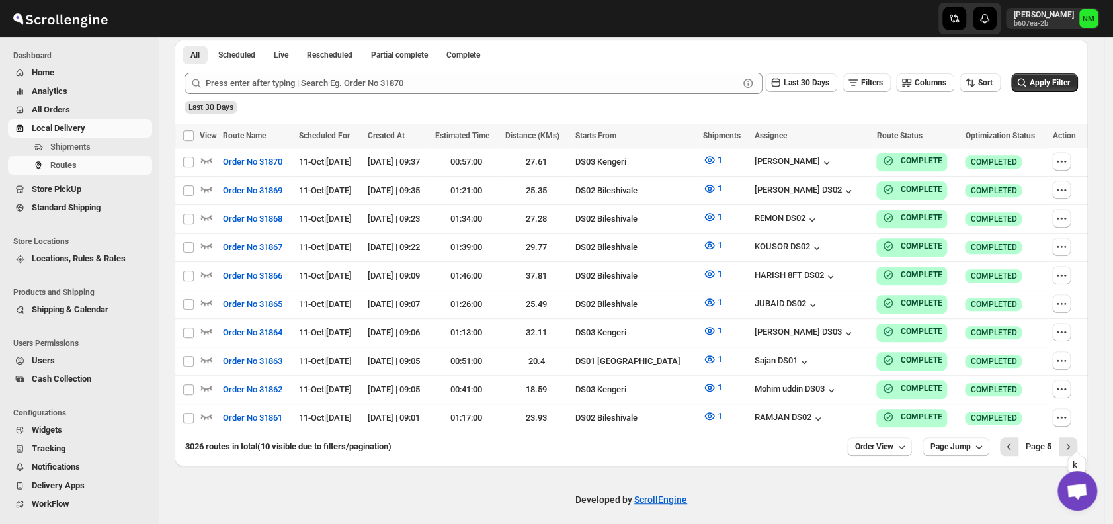
click at [1074, 440] on icon "Next" at bounding box center [1067, 446] width 13 height 13
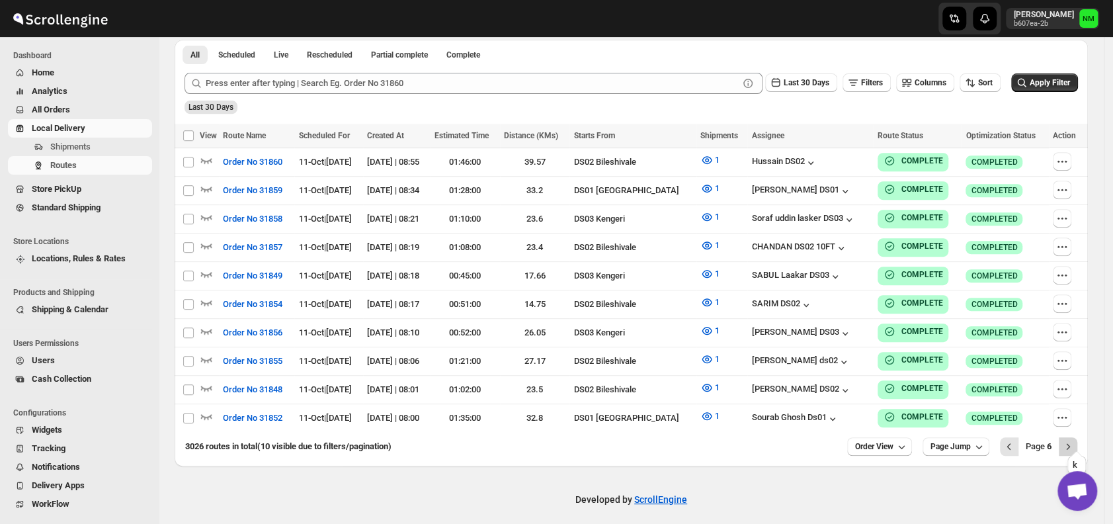
click at [1074, 440] on icon "Next" at bounding box center [1067, 446] width 13 height 13
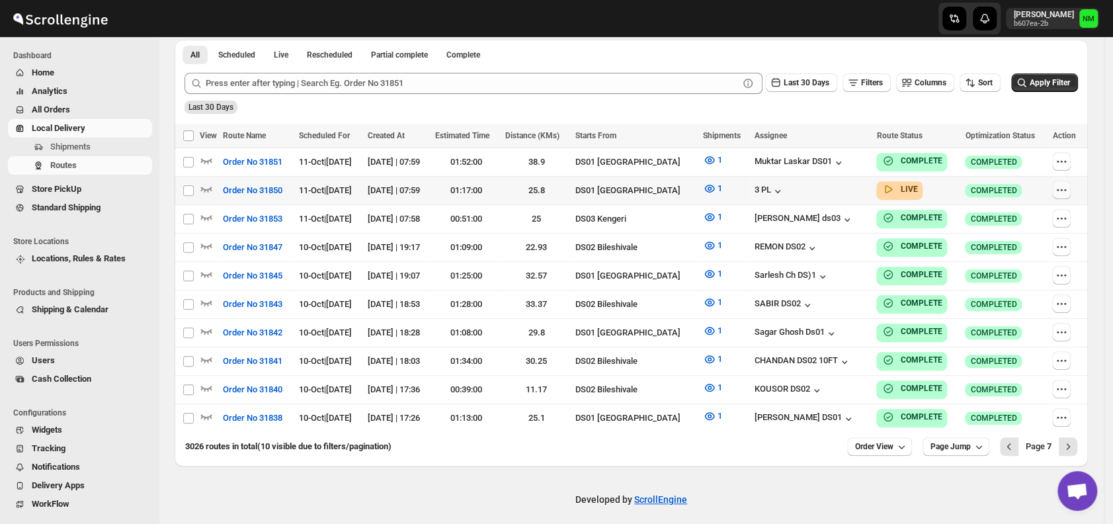
click at [1068, 186] on icon "button" at bounding box center [1060, 189] width 13 height 13
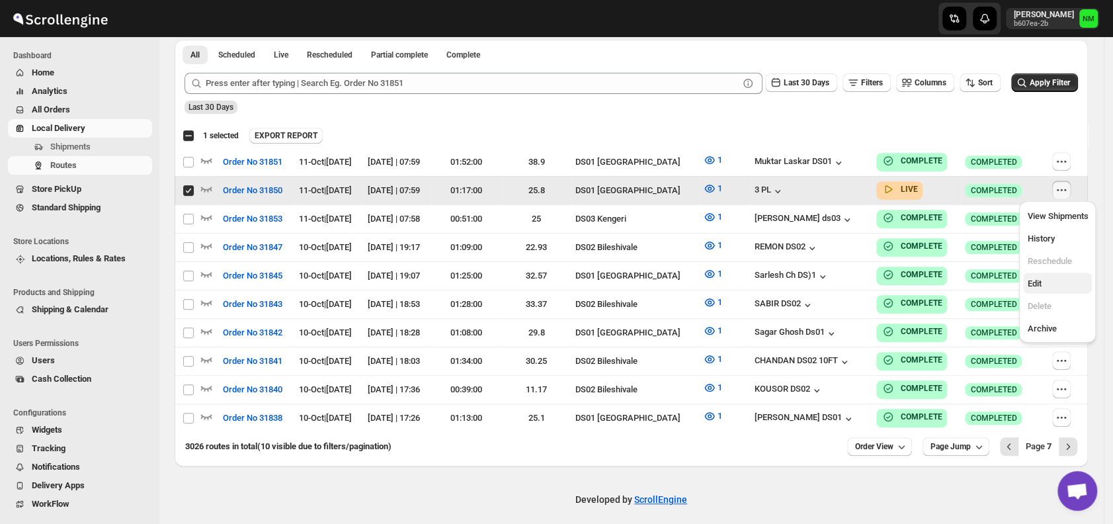
click at [1036, 280] on span "Edit" at bounding box center [1034, 283] width 14 height 10
checkbox input "false"
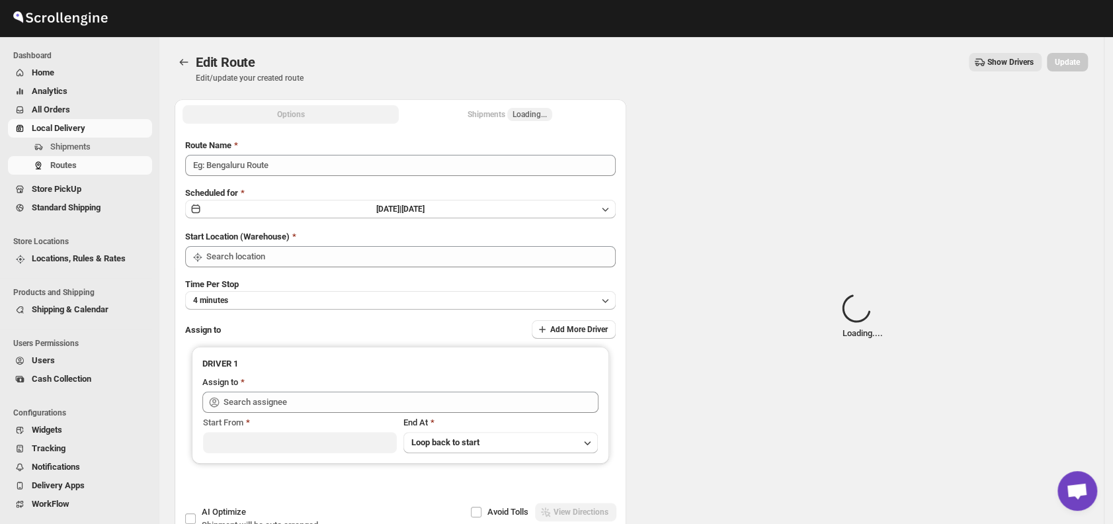
type input "Order No 31850"
type input "DS01 [GEOGRAPHIC_DATA]"
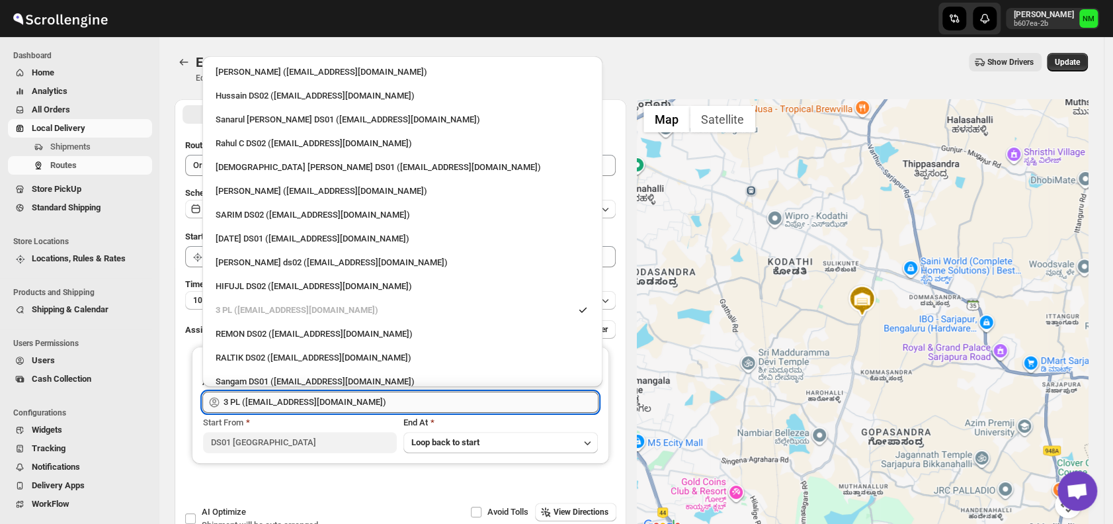
click at [420, 391] on input "3 PL (hello@home-run.co)" at bounding box center [410, 401] width 375 height 21
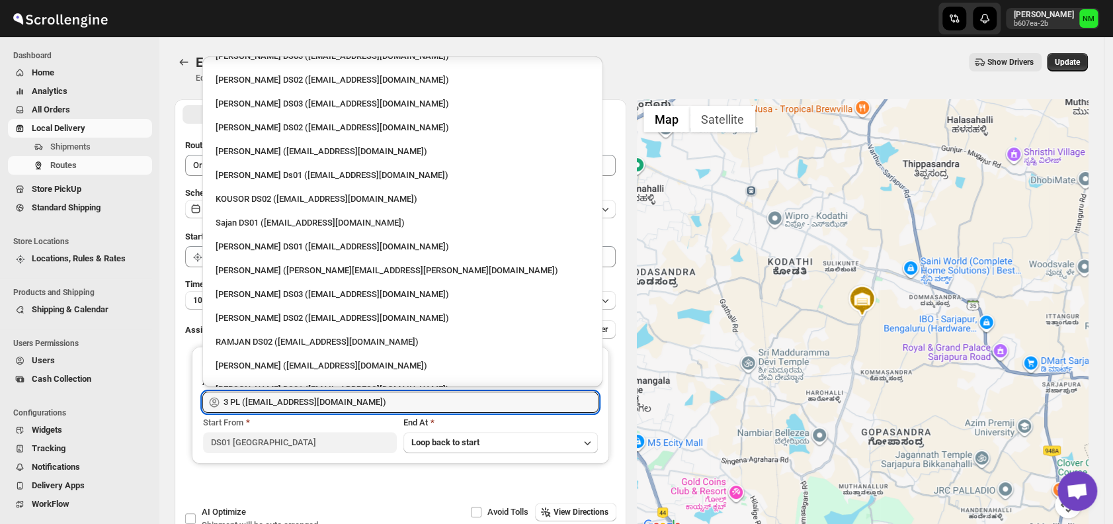
scroll to position [500, 0]
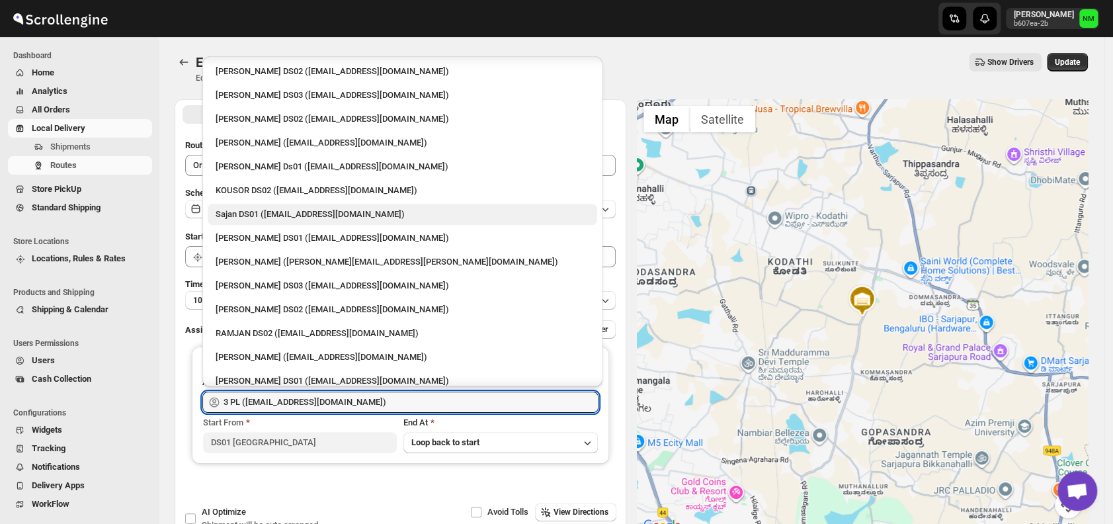
click at [266, 214] on div "Sajan DS01 (lofadat883@coderdir.com)" at bounding box center [403, 214] width 374 height 13
type input "Sajan DS01 (lofadat883@coderdir.com)"
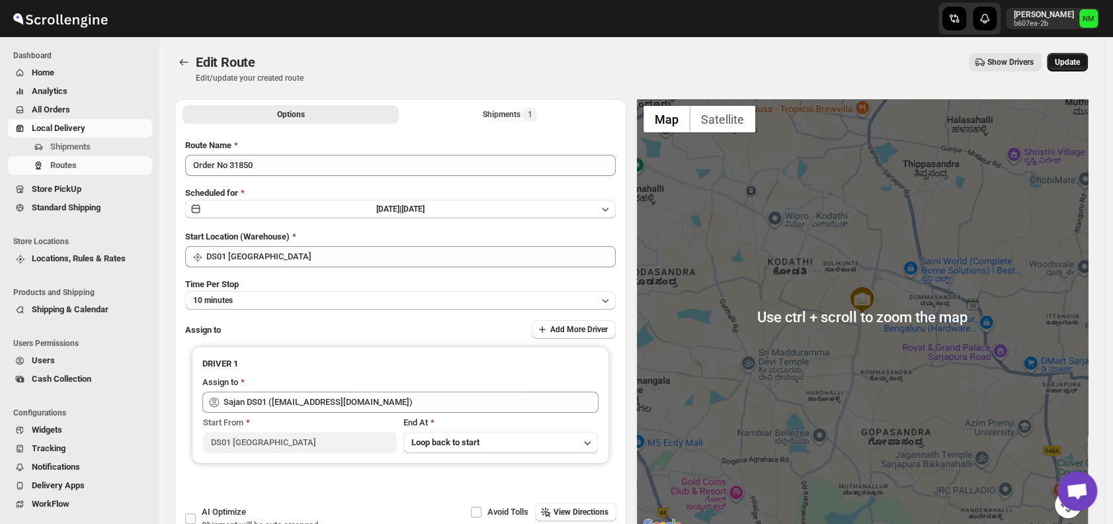
click at [1067, 68] on button "Update" at bounding box center [1067, 62] width 41 height 19
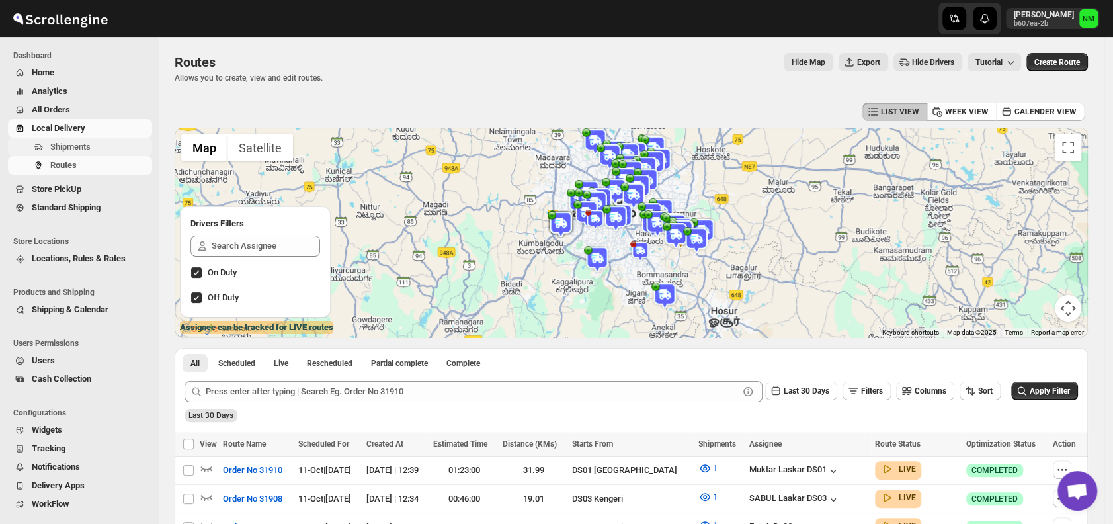
click at [73, 150] on span "Shipments" at bounding box center [70, 146] width 40 height 10
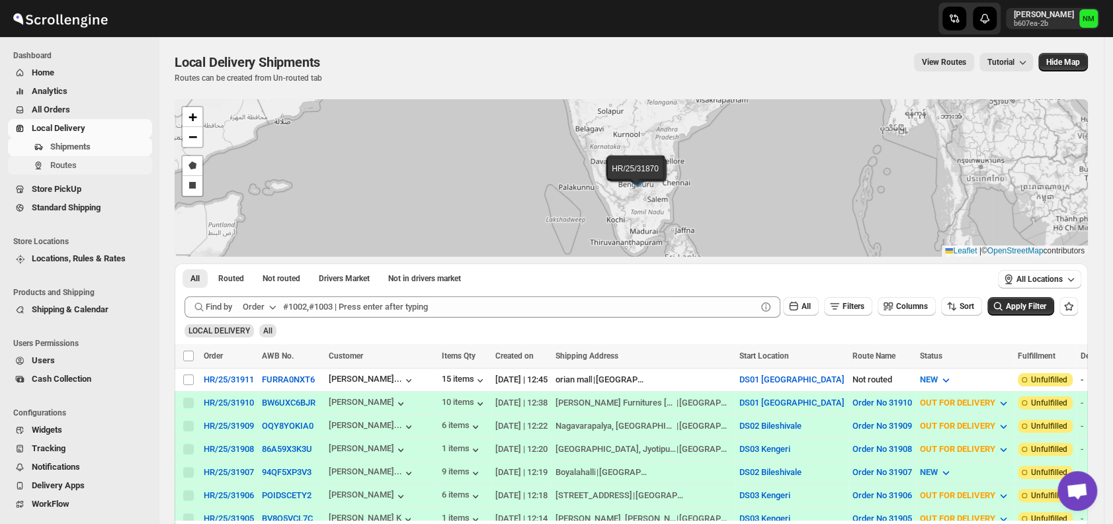
click at [68, 169] on span "Routes" at bounding box center [63, 165] width 26 height 10
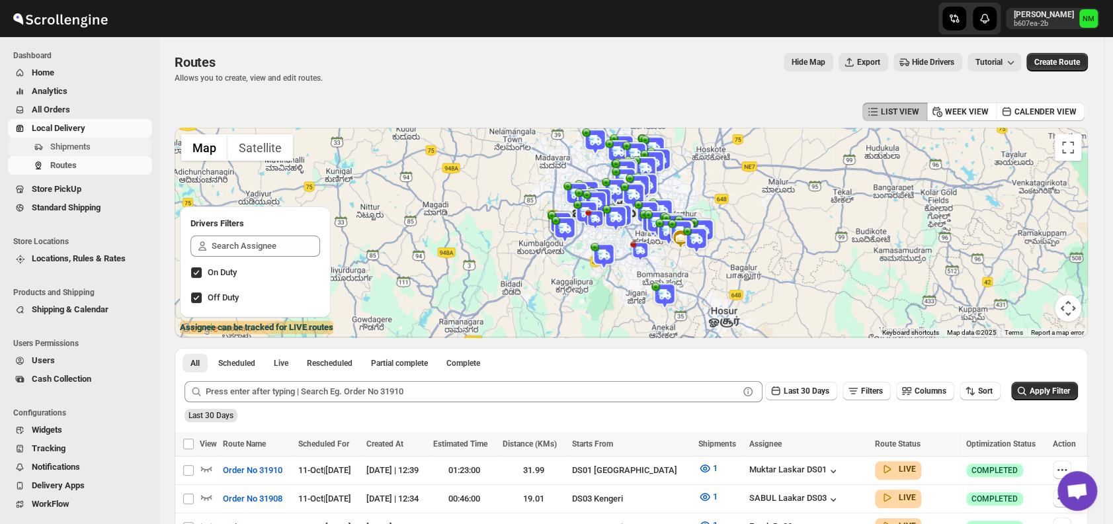
click at [68, 142] on span "Shipments" at bounding box center [70, 146] width 40 height 10
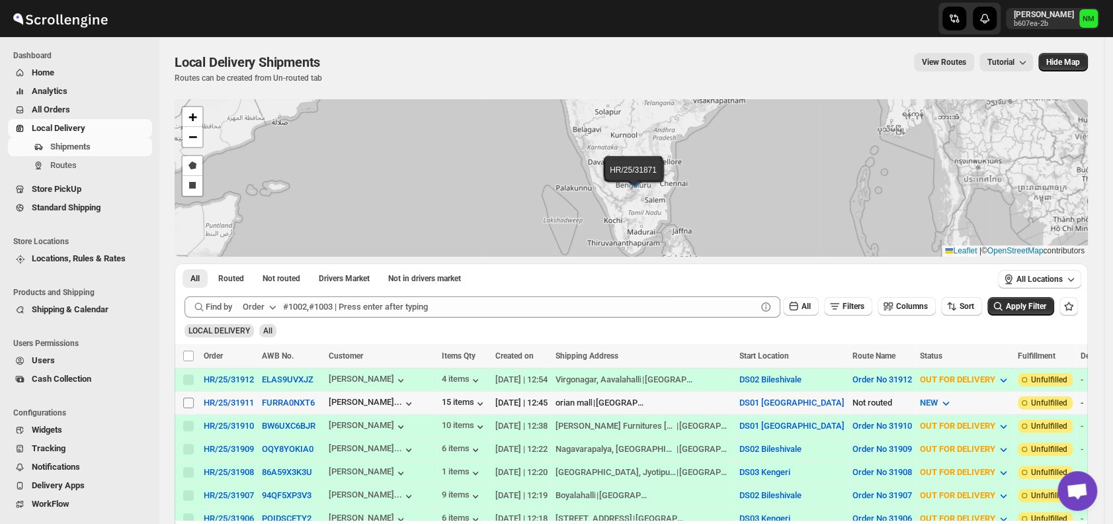
click at [186, 401] on input "Select shipment" at bounding box center [188, 402] width 11 height 11
checkbox input "true"
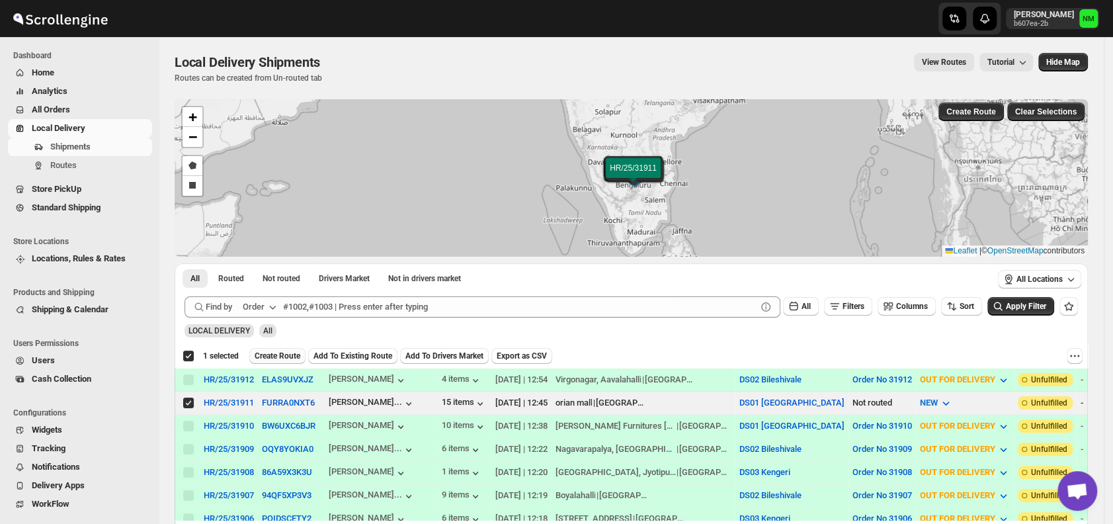
click at [266, 360] on span "Create Route" at bounding box center [278, 355] width 46 height 11
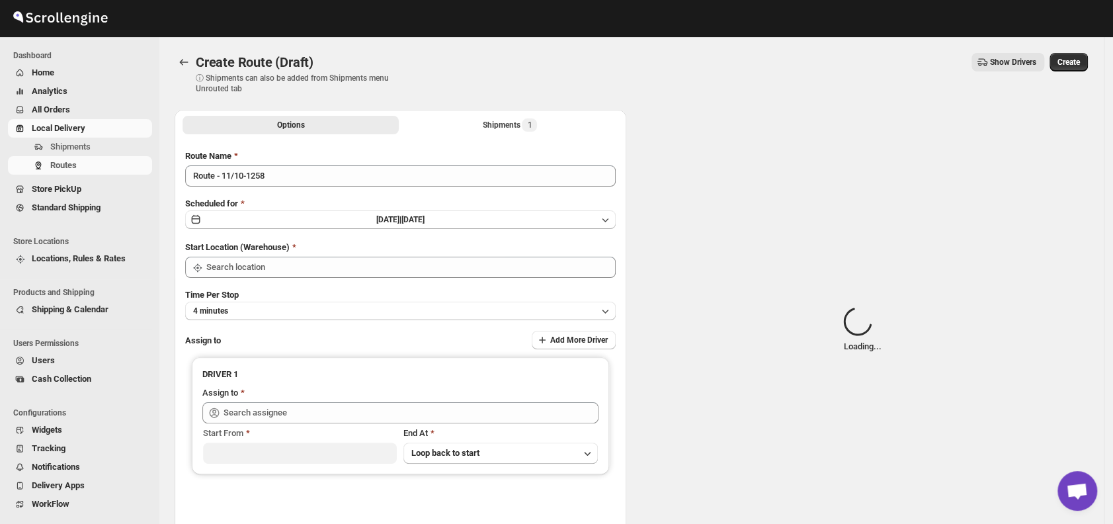
type input "DS01 [GEOGRAPHIC_DATA]"
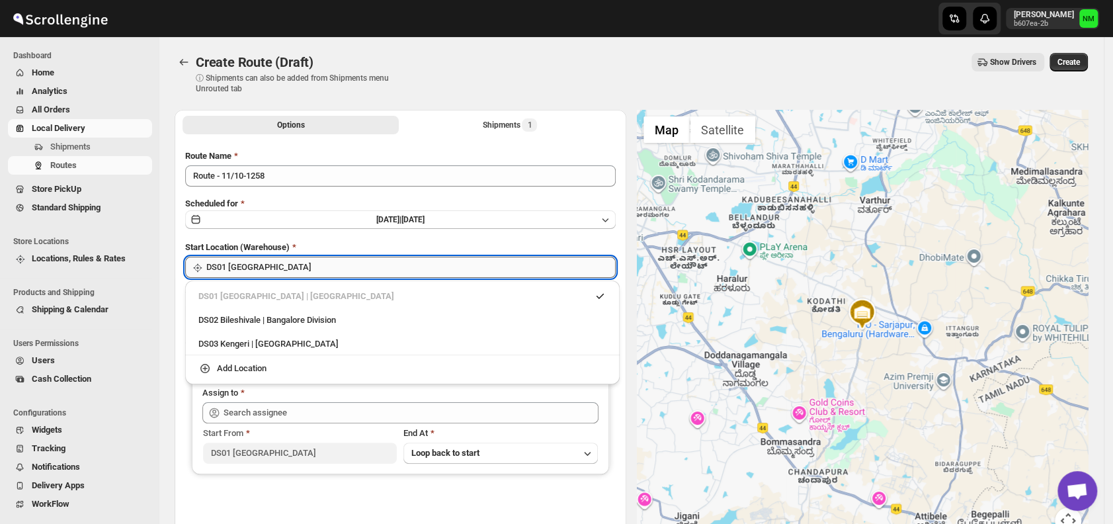
click at [345, 272] on input "DS01 [GEOGRAPHIC_DATA]" at bounding box center [410, 267] width 409 height 21
click at [224, 341] on div "DS03 Kengeri | Bengaluru" at bounding box center [402, 343] width 408 height 13
type input "DS03 Kengeri"
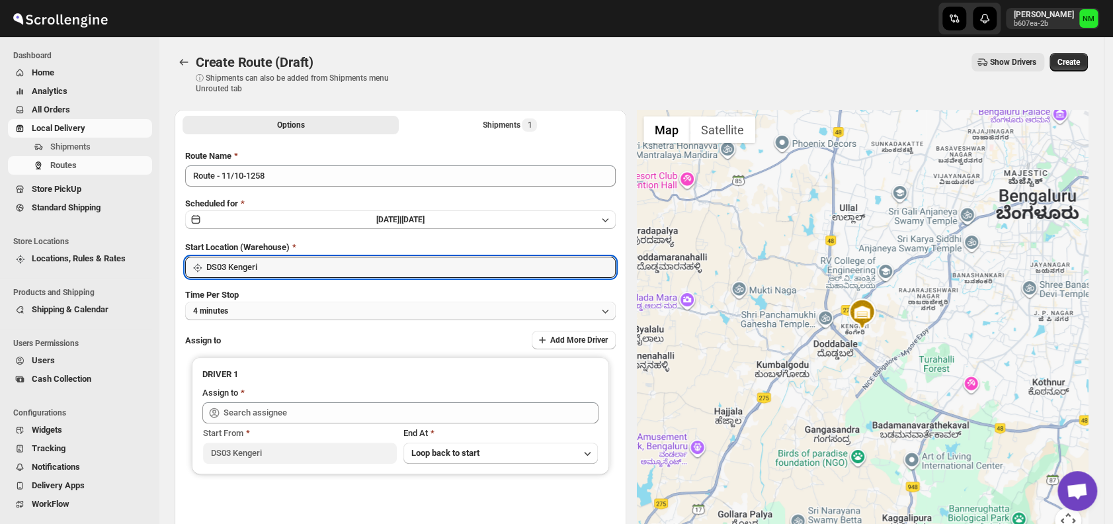
click at [292, 308] on button "4 minutes" at bounding box center [400, 310] width 430 height 19
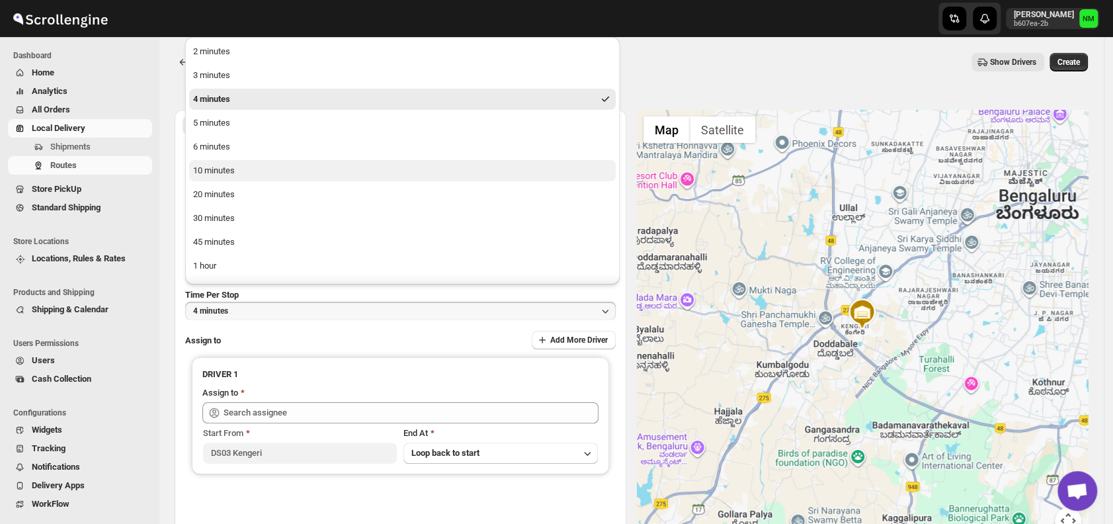
click at [239, 171] on button "10 minutes" at bounding box center [402, 170] width 426 height 21
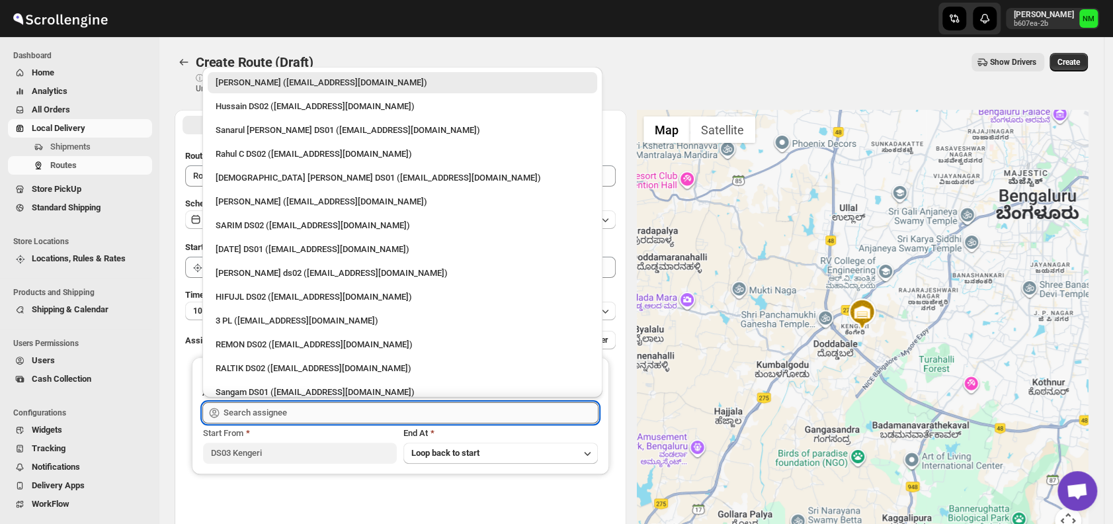
click at [323, 411] on input "text" at bounding box center [410, 412] width 375 height 21
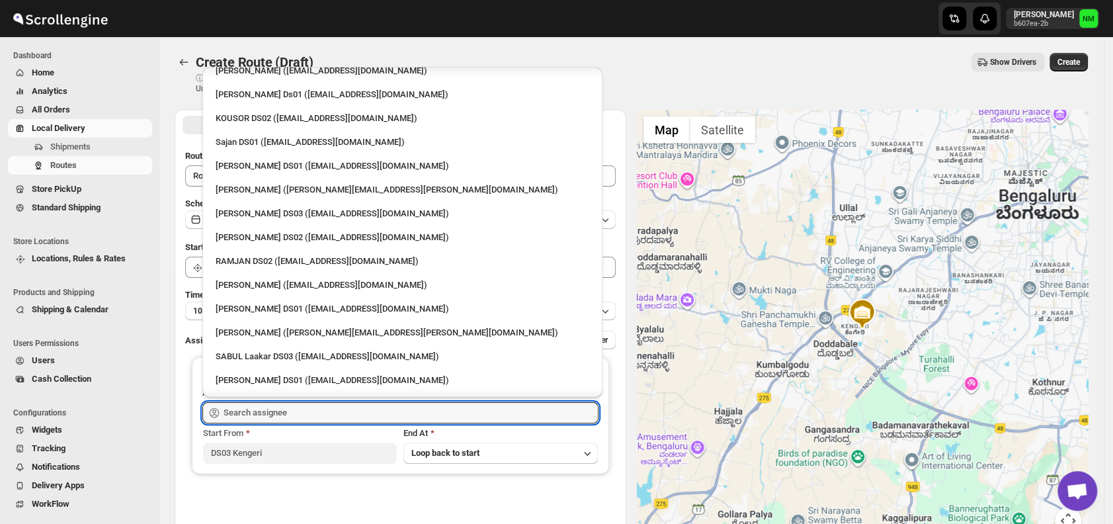
scroll to position [584, 0]
click at [296, 282] on div "Satish kumar veera (tehaxi9762@chaublog.com)" at bounding box center [403, 283] width 374 height 13
type input "Satish kumar veera (tehaxi9762@chaublog.com)"
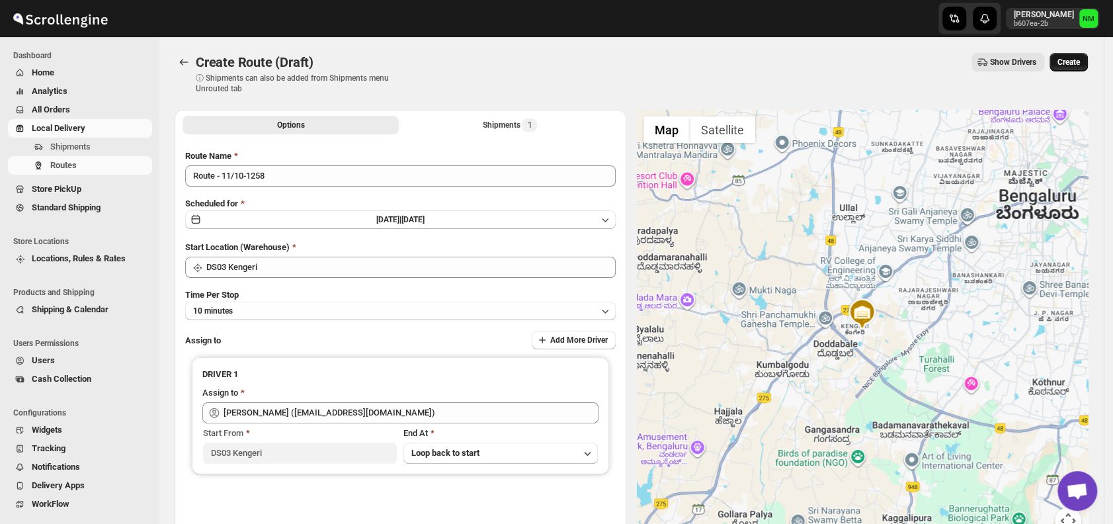
click at [1080, 57] on span "Create" at bounding box center [1068, 62] width 22 height 11
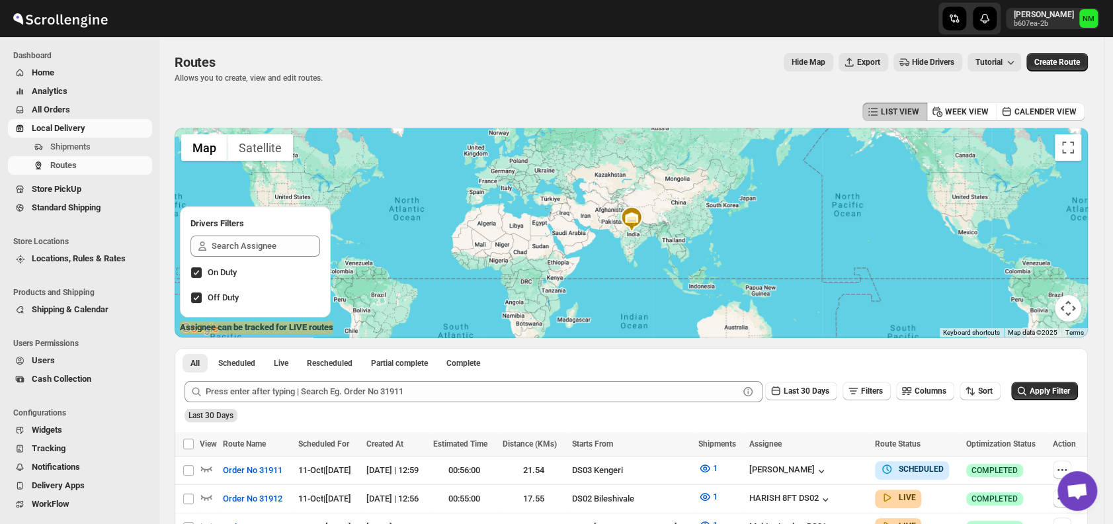
scroll to position [193, 0]
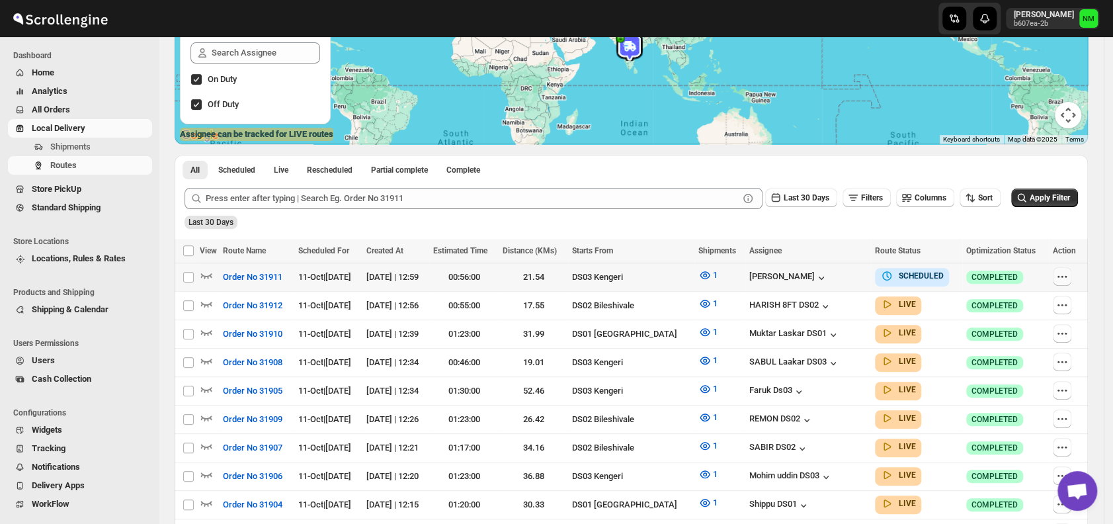
click at [1063, 276] on icon "button" at bounding box center [1061, 276] width 13 height 13
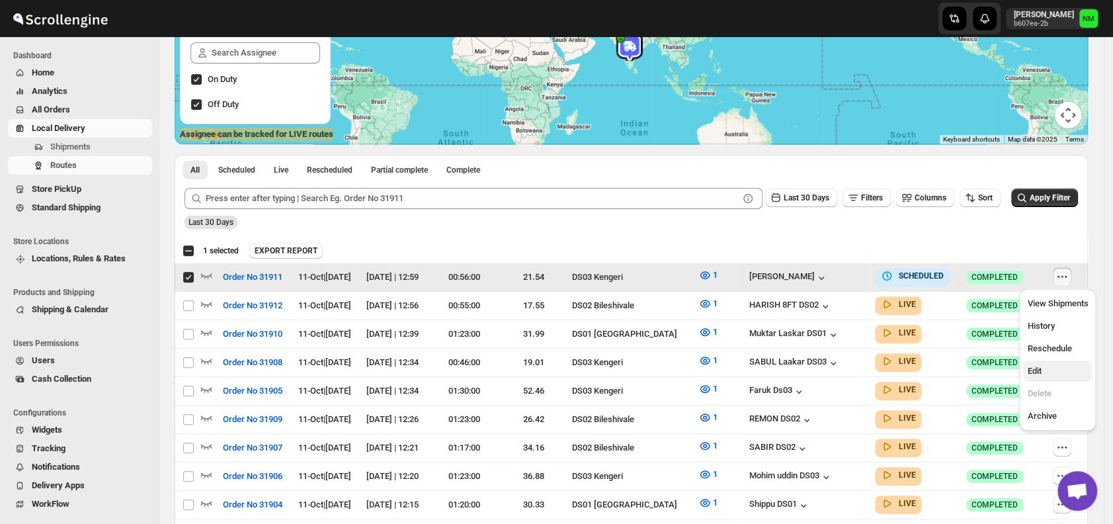
click at [1037, 366] on span "Edit" at bounding box center [1034, 371] width 14 height 10
checkbox input "false"
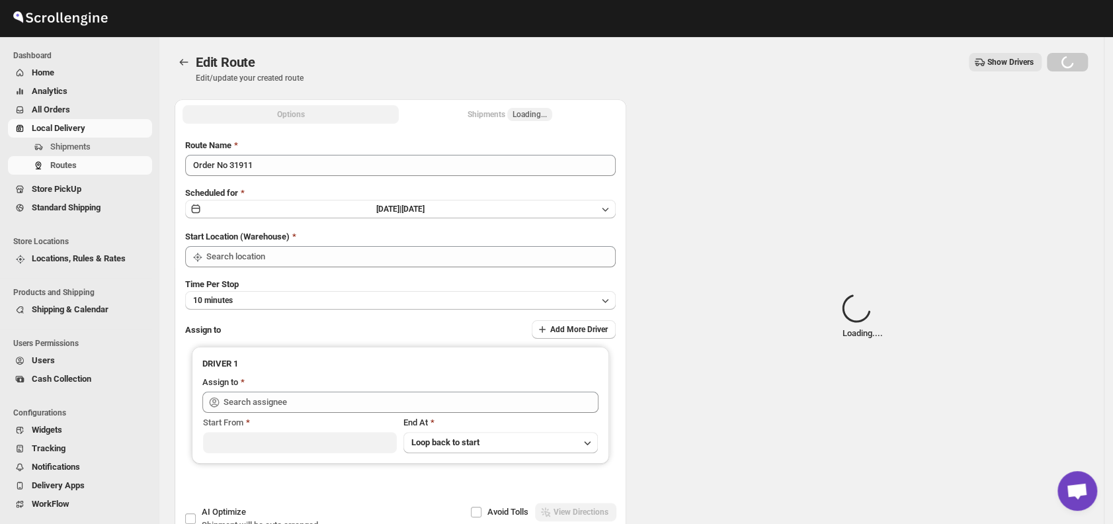
type input "Order No 31911"
type input "DS03 Kengeri"
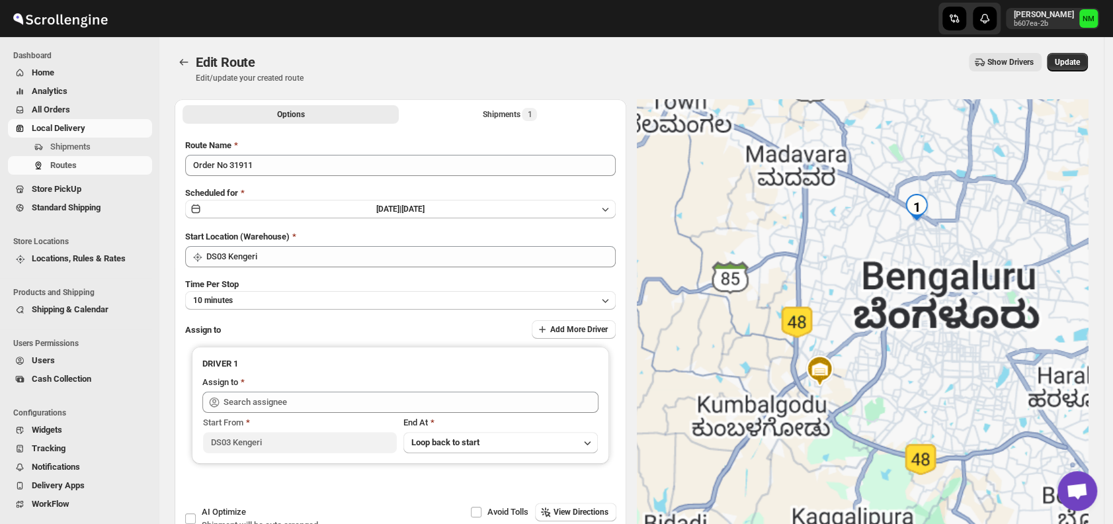
type input "Satish kumar veera (tehaxi9762@chaublog.com)"
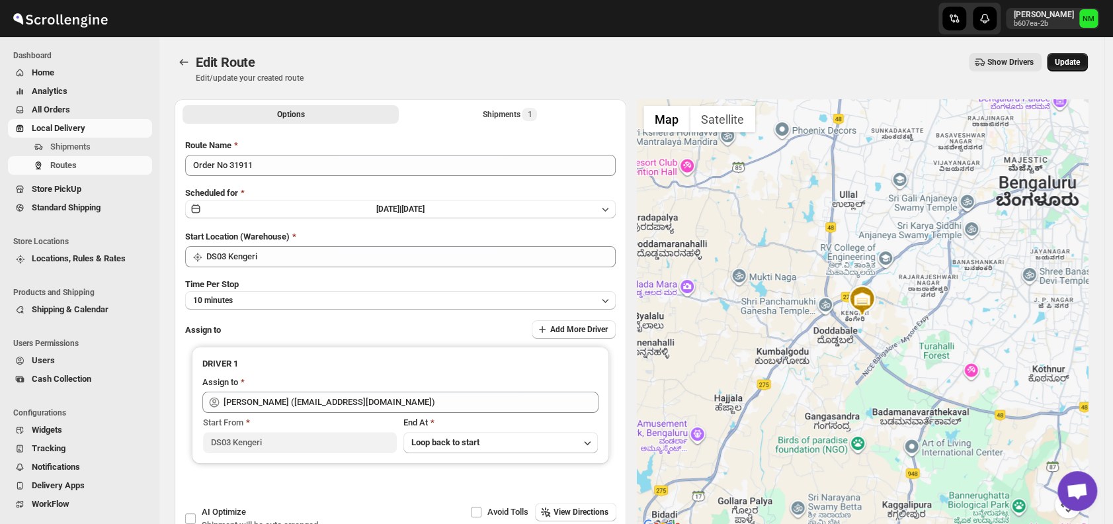
click at [1068, 61] on span "Update" at bounding box center [1066, 62] width 25 height 11
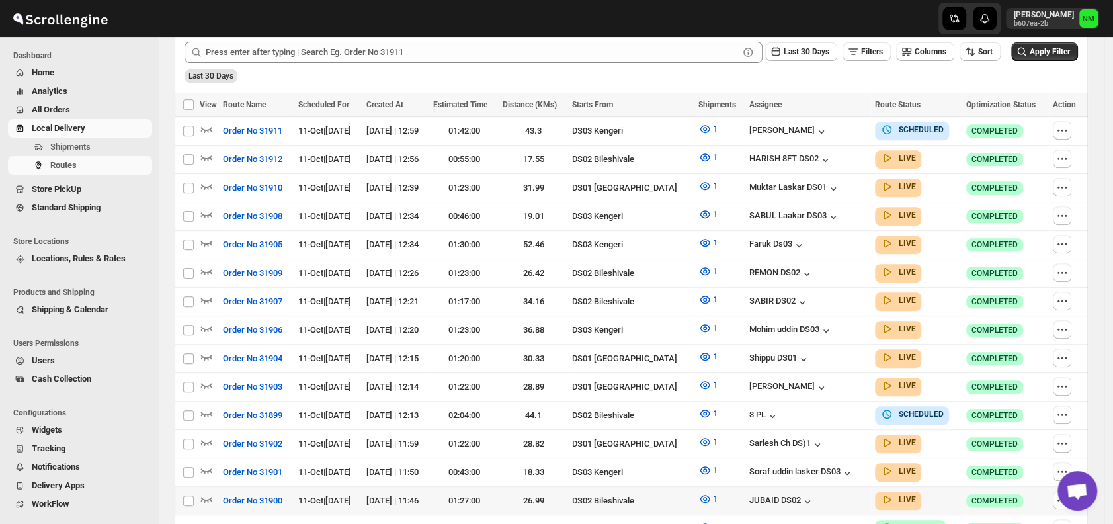
scroll to position [340, 0]
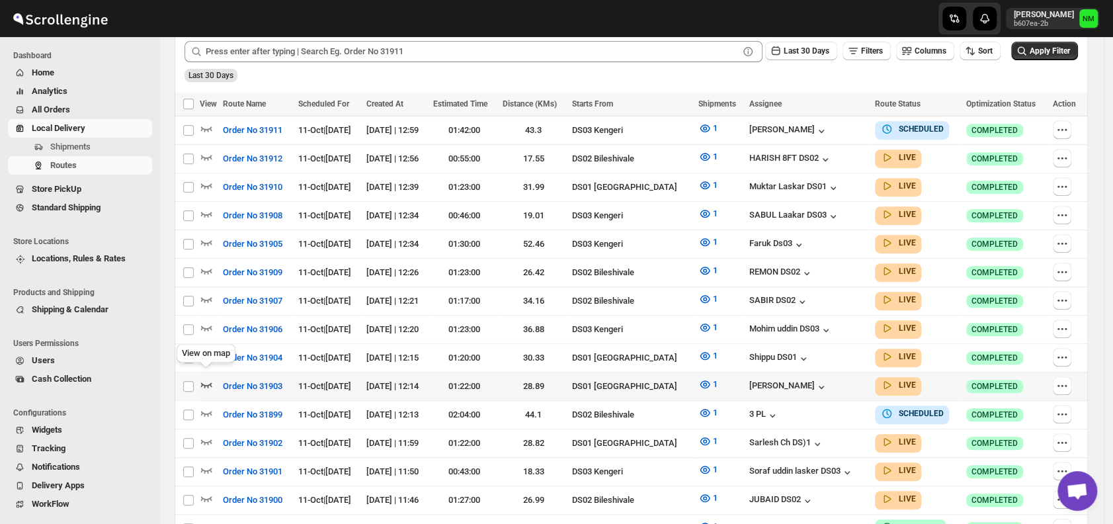
click at [202, 382] on icon "button" at bounding box center [206, 384] width 11 height 5
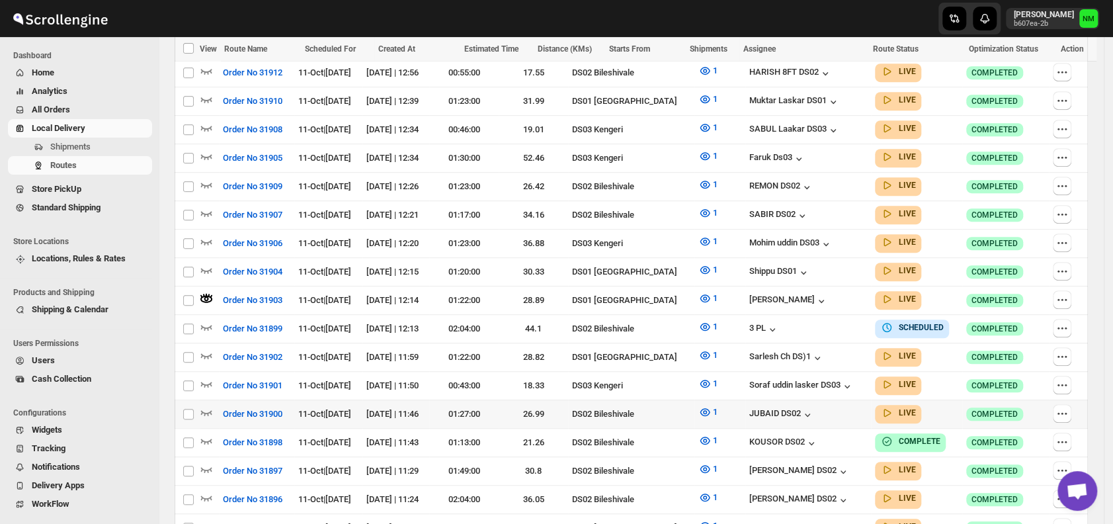
scroll to position [476, 0]
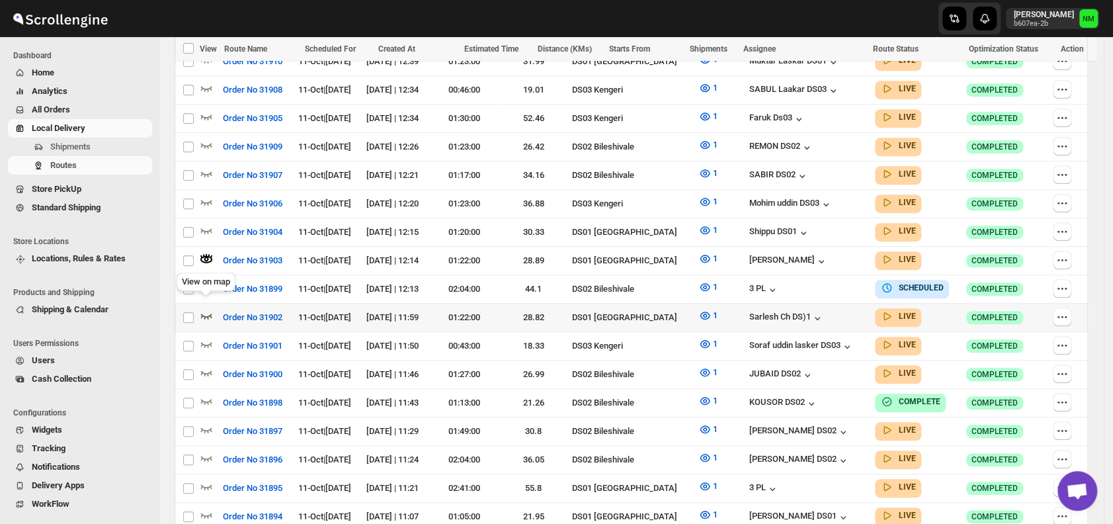
click at [204, 313] on icon "button" at bounding box center [206, 315] width 11 height 5
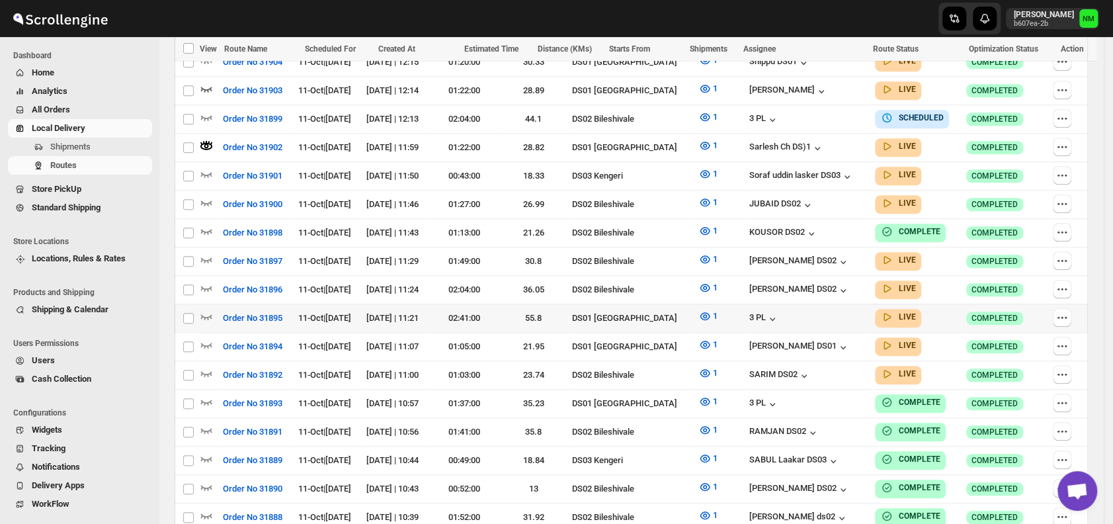
scroll to position [649, 0]
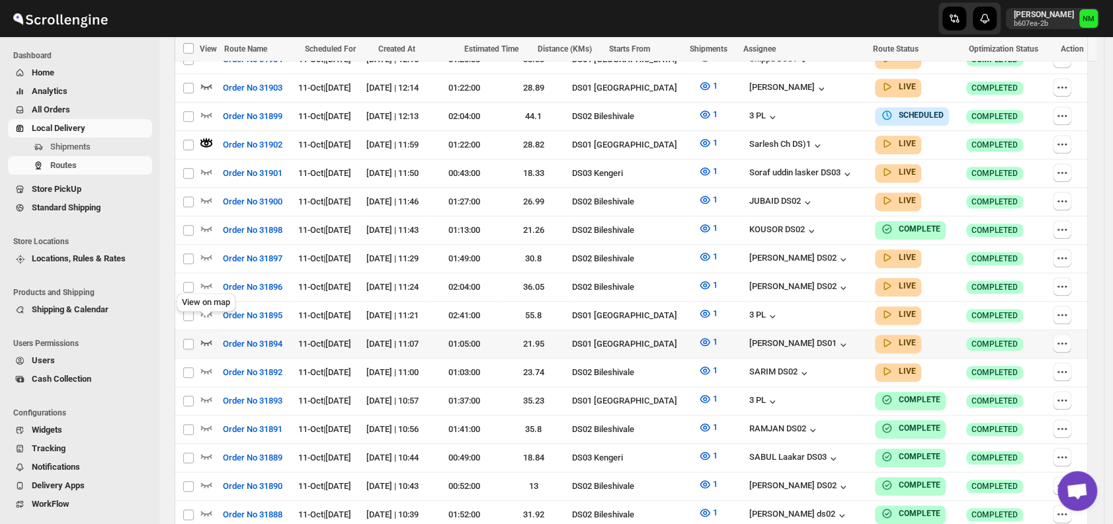
click at [211, 340] on icon "button" at bounding box center [206, 342] width 11 height 5
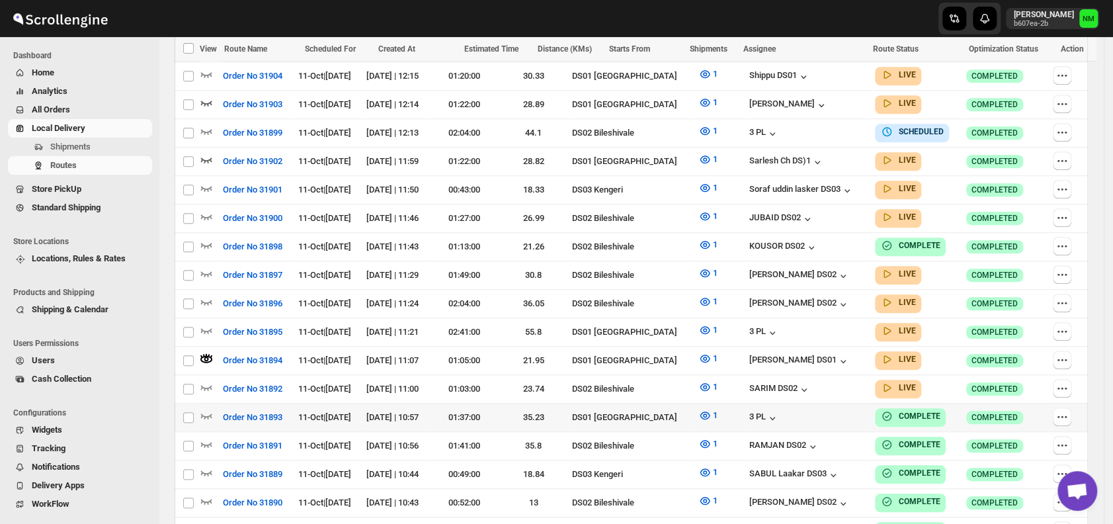
scroll to position [732, 0]
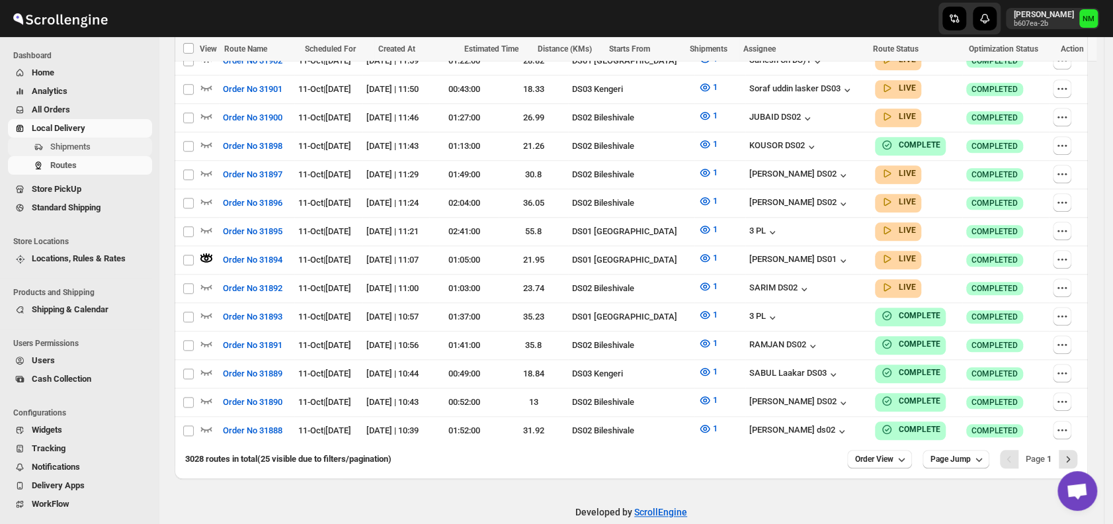
click at [74, 143] on span "Shipments" at bounding box center [70, 146] width 40 height 10
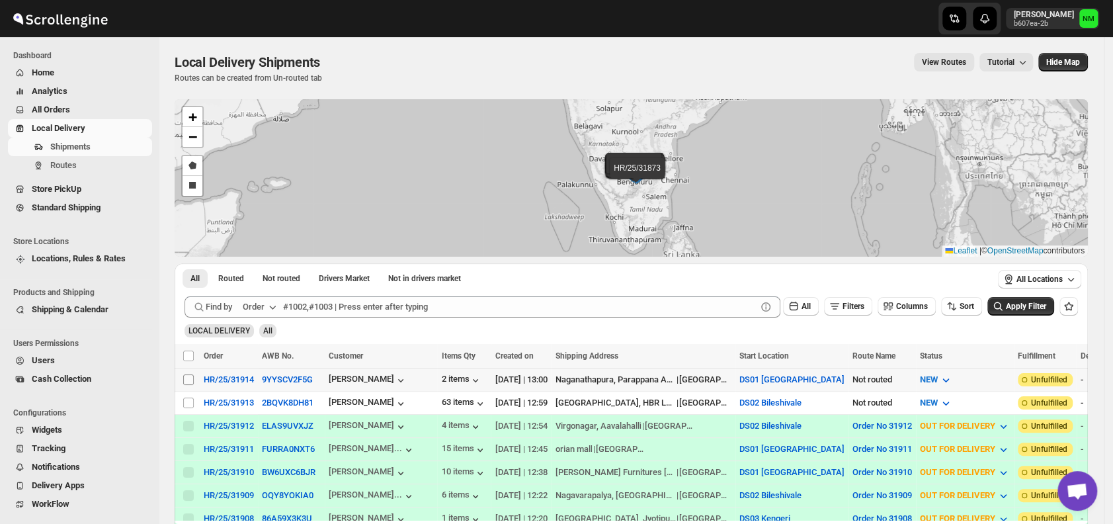
click at [190, 379] on input "Select shipment" at bounding box center [188, 379] width 11 height 11
checkbox input "true"
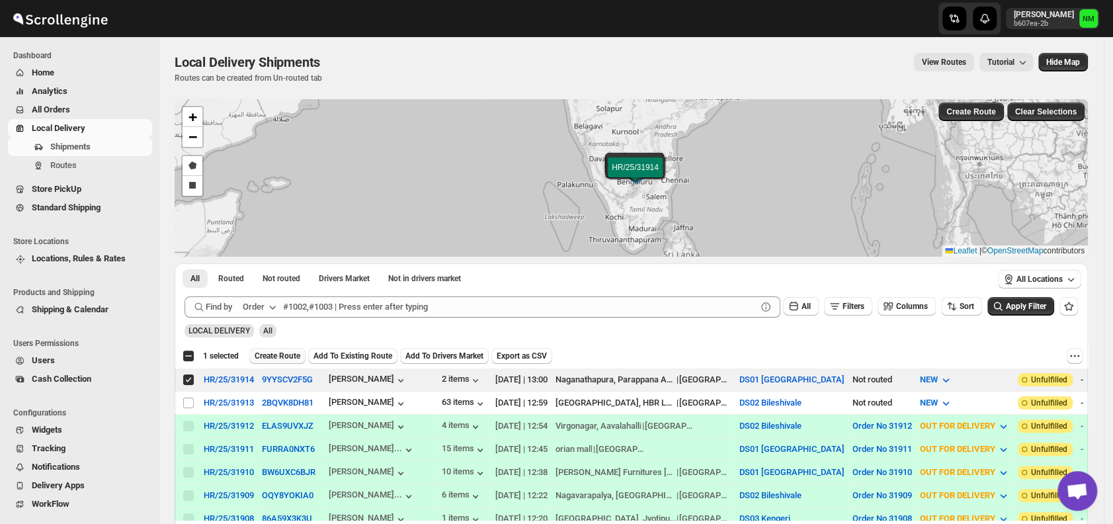
click at [286, 357] on span "Create Route" at bounding box center [278, 355] width 46 height 11
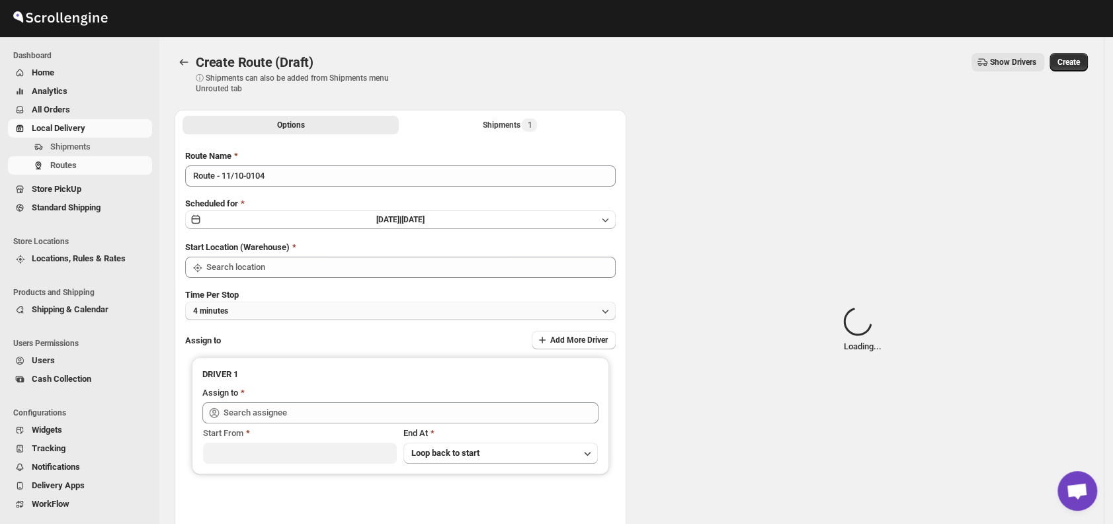
type input "DS01 [GEOGRAPHIC_DATA]"
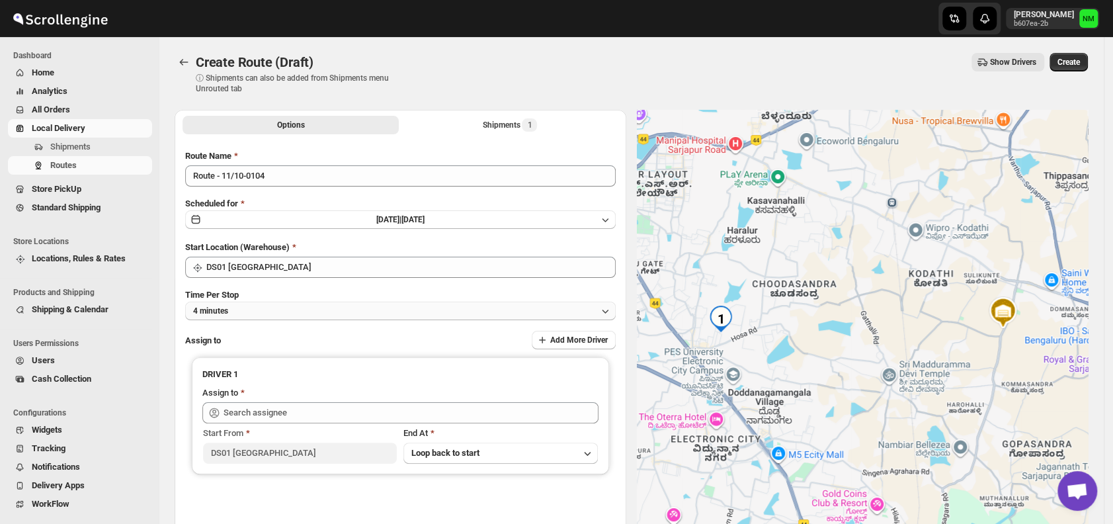
click at [294, 307] on button "4 minutes" at bounding box center [400, 310] width 430 height 19
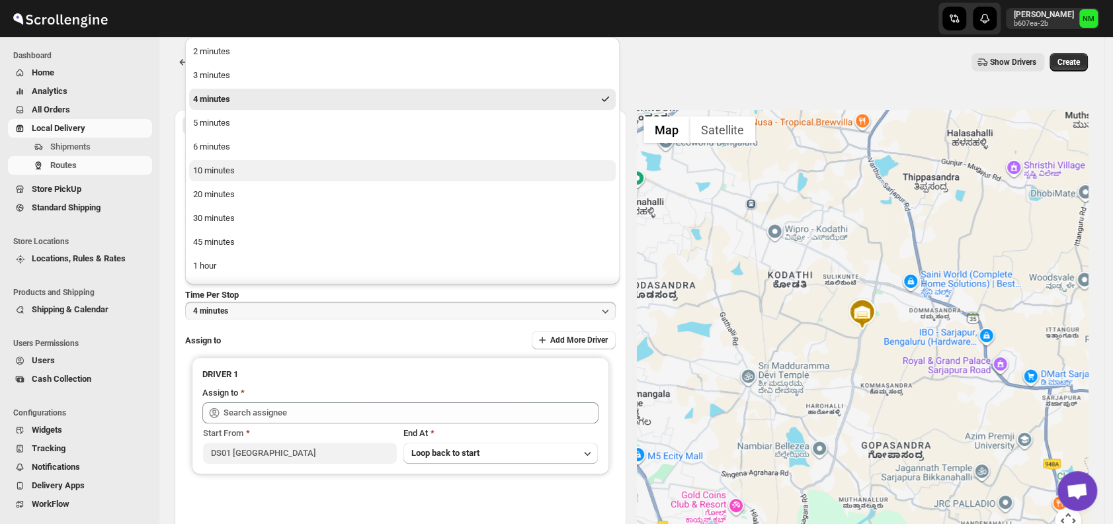
click at [225, 173] on div "10 minutes" at bounding box center [214, 170] width 42 height 13
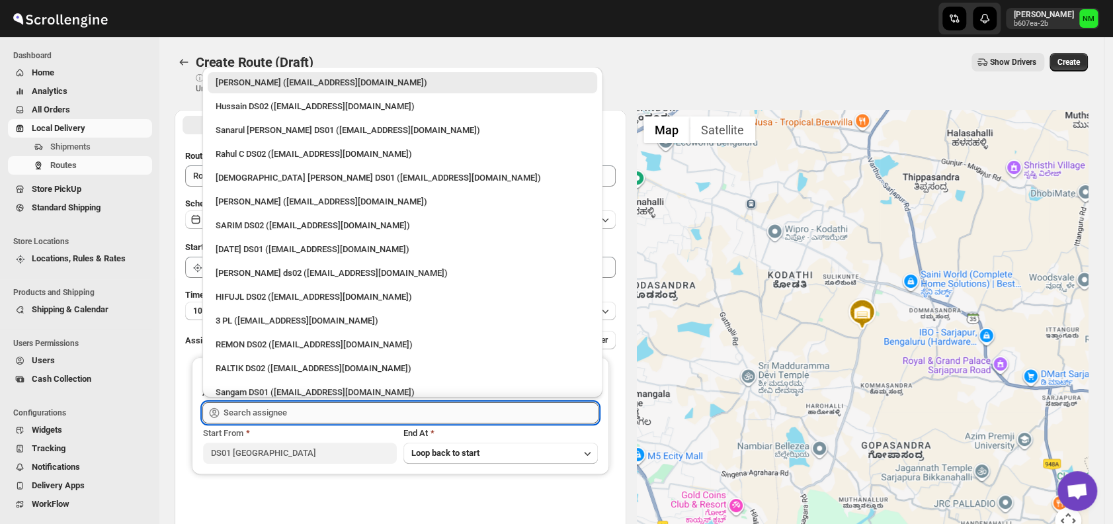
click at [307, 411] on input "text" at bounding box center [410, 412] width 375 height 21
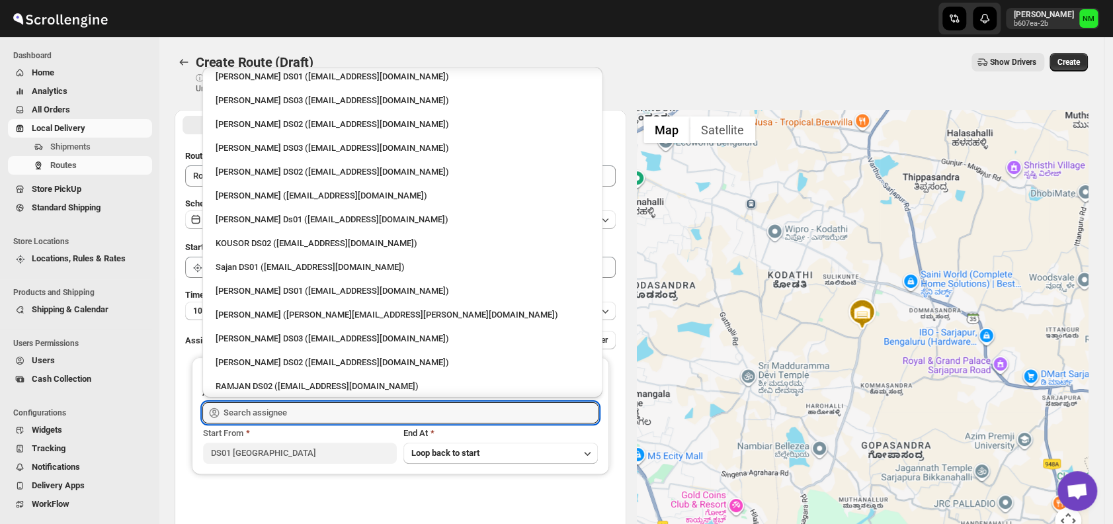
scroll to position [459, 0]
click at [335, 275] on div "Sajan DS01 (lofadat883@coderdir.com)" at bounding box center [402, 265] width 389 height 21
type input "Sajan DS01 (lofadat883@coderdir.com)"
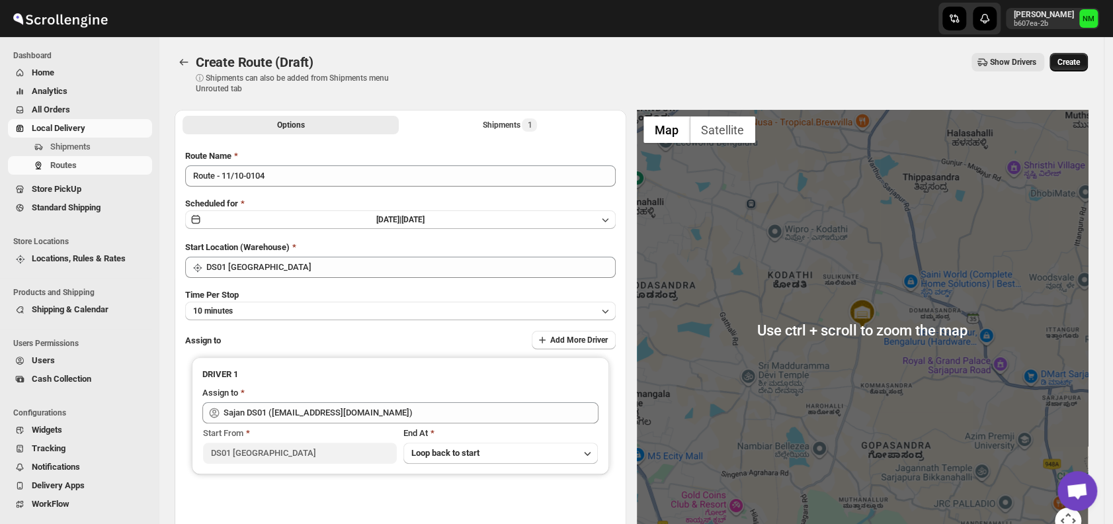
click at [1088, 69] on button "Create" at bounding box center [1068, 62] width 38 height 19
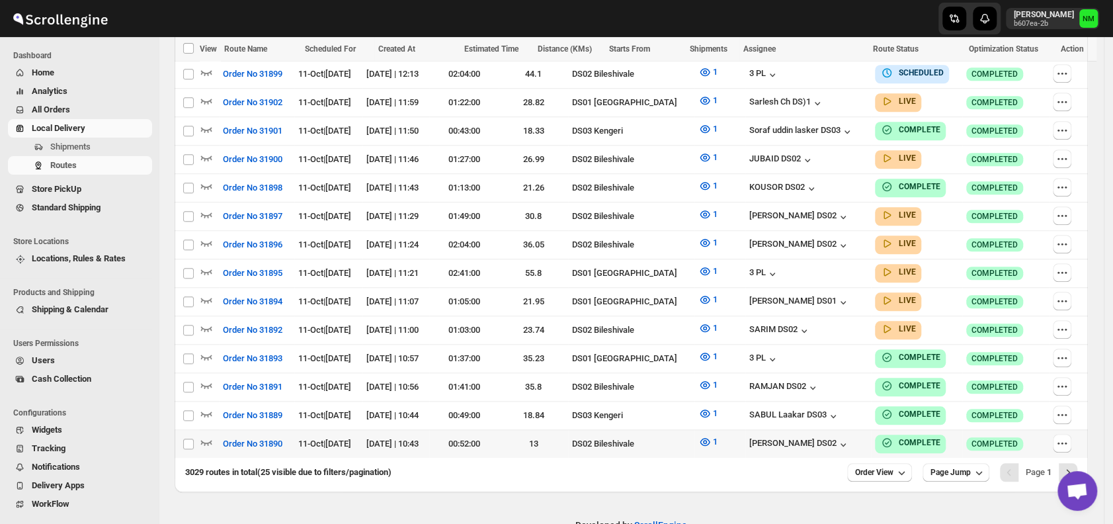
scroll to position [723, 0]
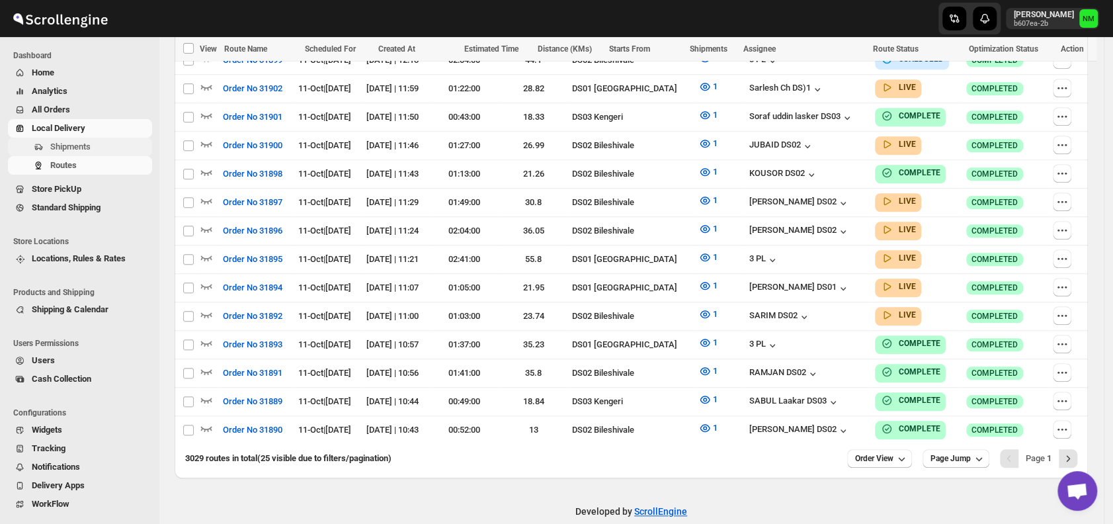
click at [63, 151] on span "Shipments" at bounding box center [70, 146] width 40 height 10
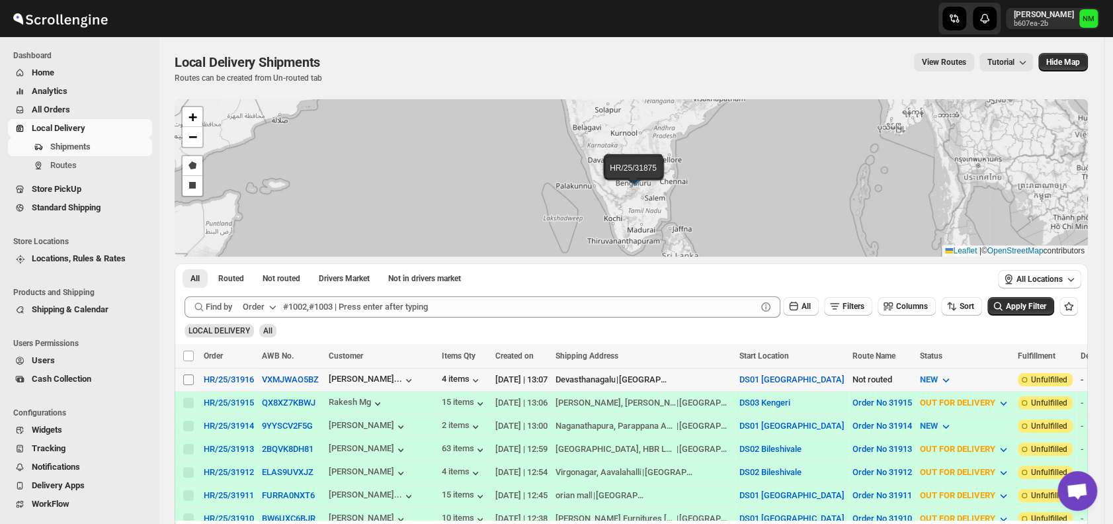
click at [192, 381] on input "Select shipment" at bounding box center [188, 379] width 11 height 11
checkbox input "true"
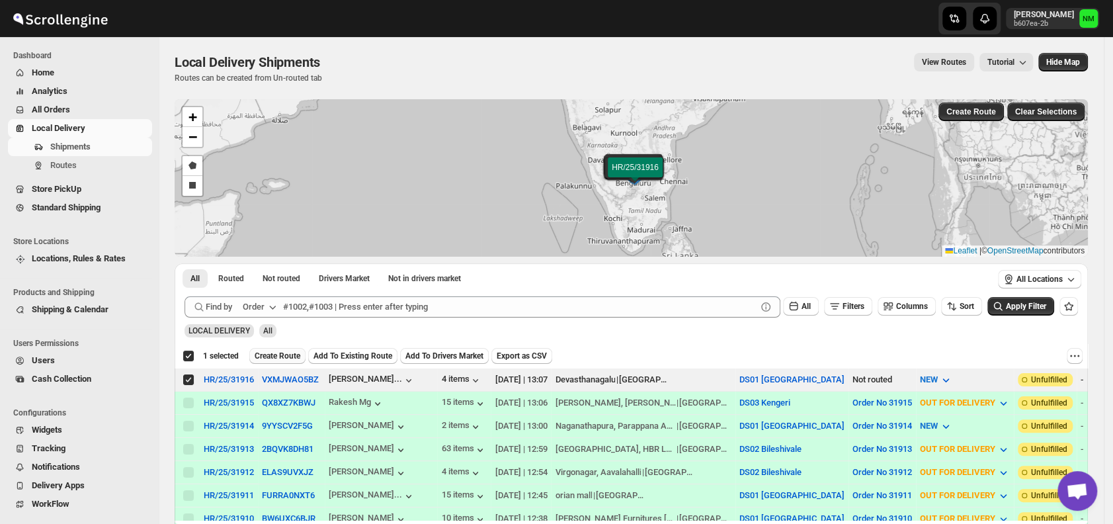
click at [280, 355] on span "Create Route" at bounding box center [278, 355] width 46 height 11
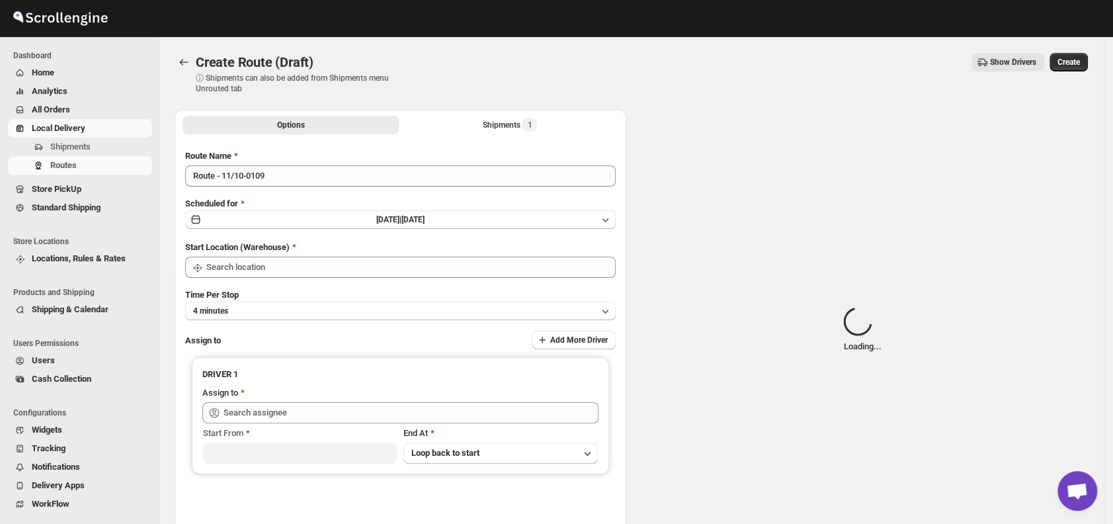
type input "DS01 [GEOGRAPHIC_DATA]"
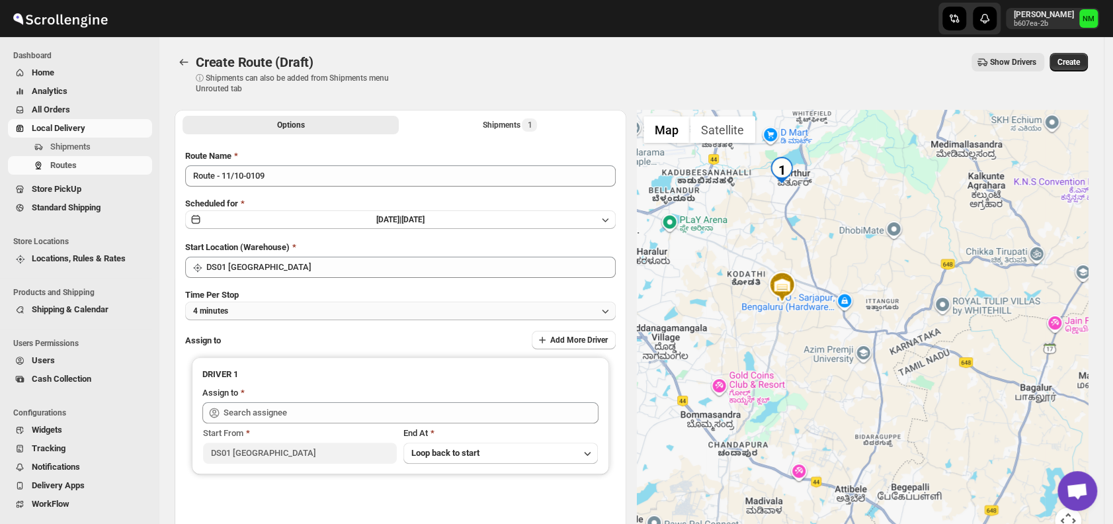
click at [320, 311] on button "4 minutes" at bounding box center [400, 310] width 430 height 19
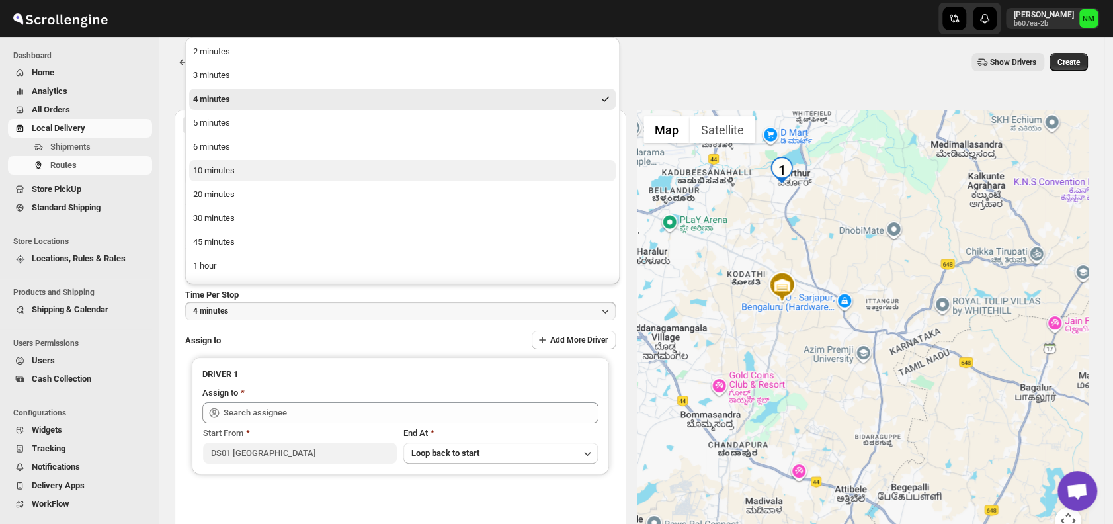
click at [221, 169] on div "10 minutes" at bounding box center [214, 170] width 42 height 13
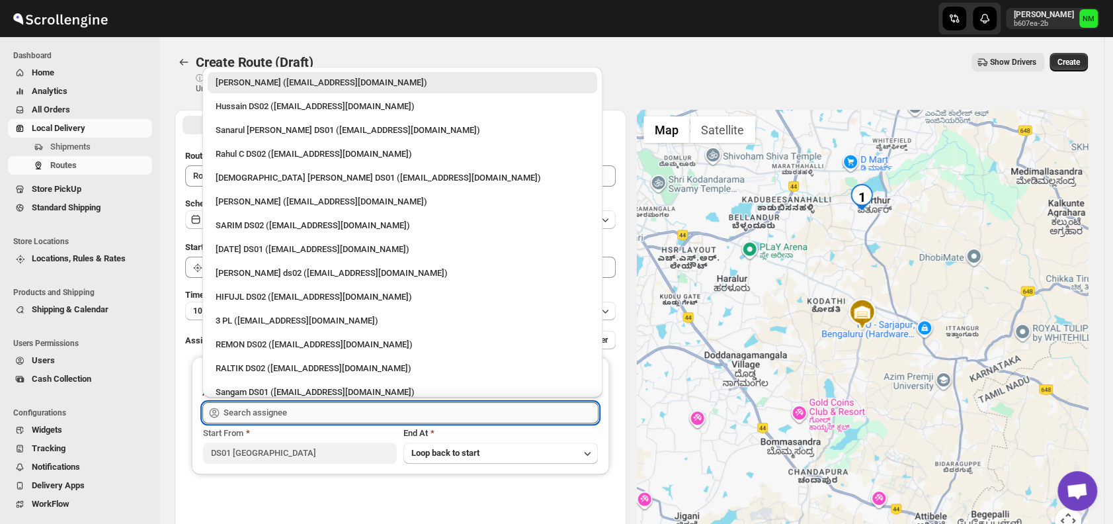
click at [298, 407] on input "text" at bounding box center [410, 412] width 375 height 21
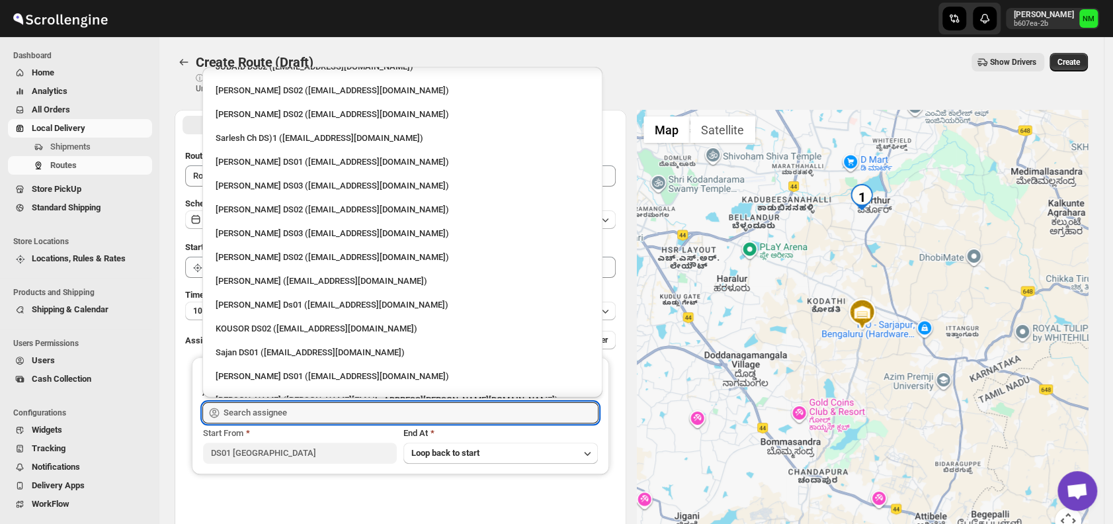
scroll to position [374, 0]
click at [270, 301] on div "Sourab Ghosh Ds01 (xadira4890@asimarif.com)" at bounding box center [403, 303] width 374 height 13
type input "Sourab Ghosh Ds01 (xadira4890@asimarif.com)"
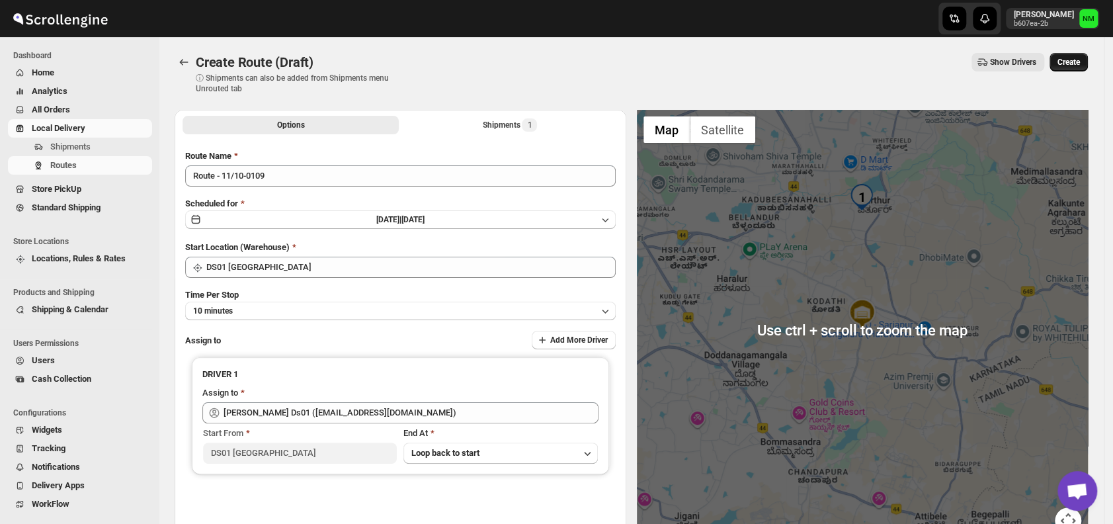
click at [1080, 60] on span "Create" at bounding box center [1068, 62] width 22 height 11
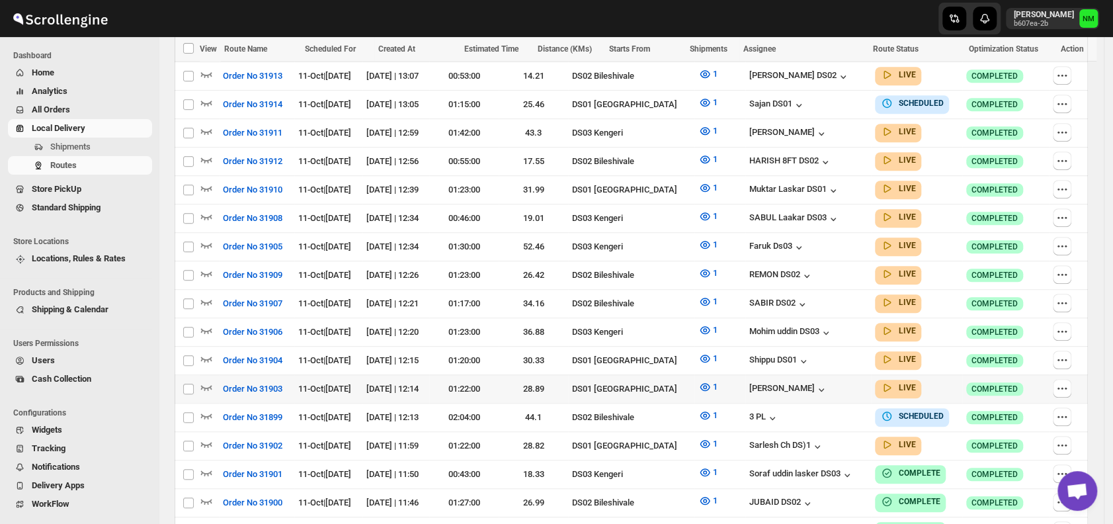
scroll to position [452, 0]
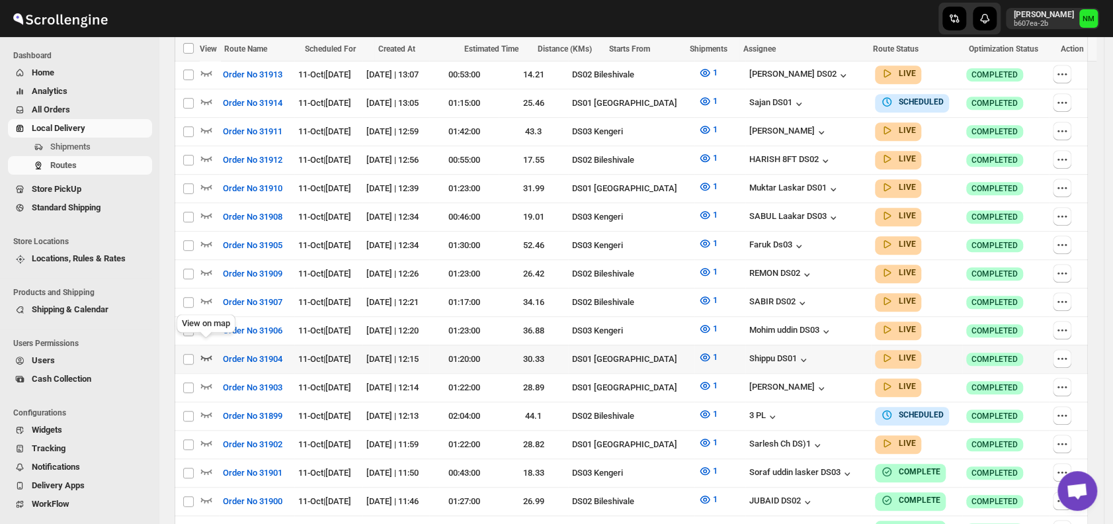
click at [207, 355] on icon "button" at bounding box center [206, 357] width 11 height 5
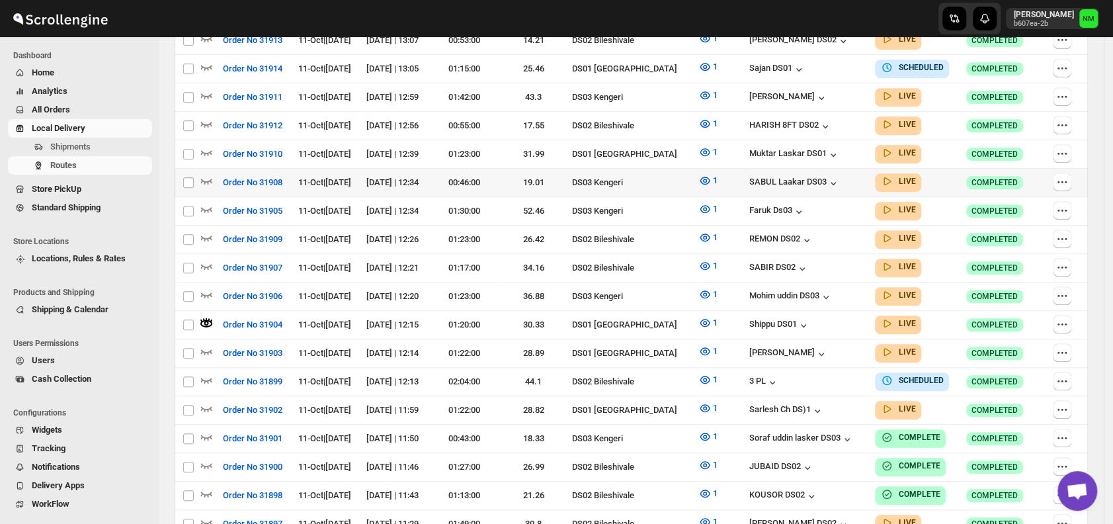
scroll to position [359, 0]
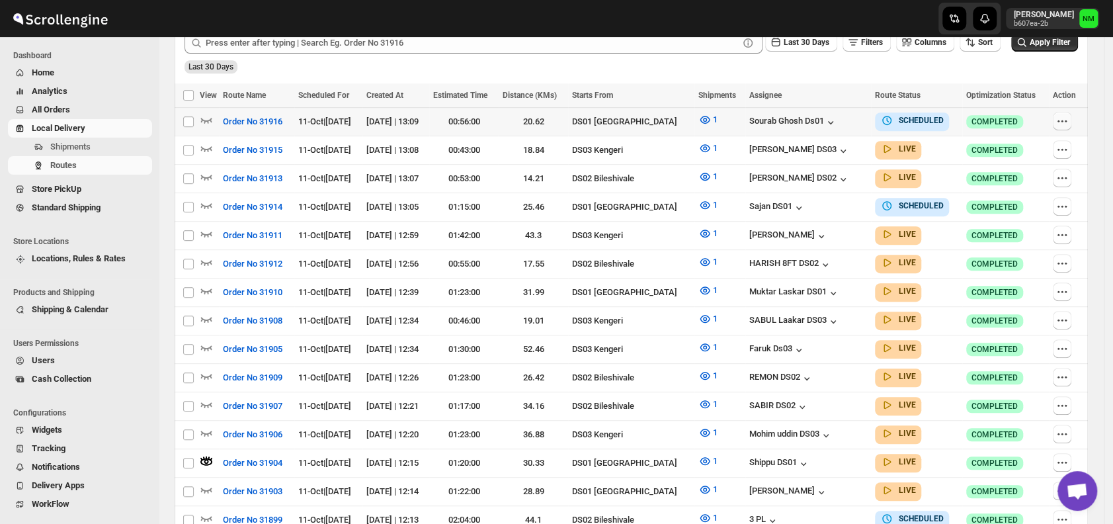
click at [1071, 121] on button "button" at bounding box center [1061, 121] width 19 height 19
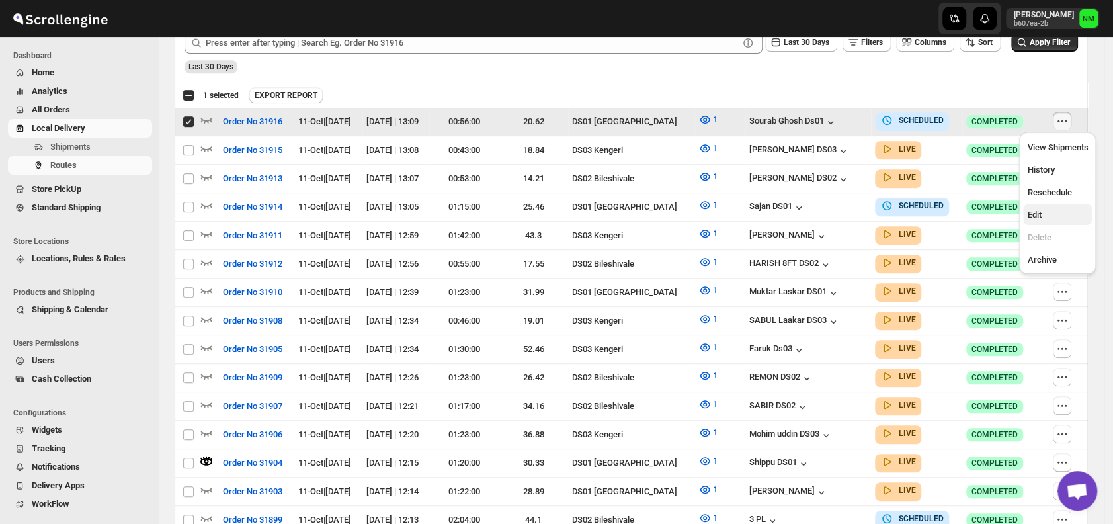
click at [1042, 209] on span "Edit" at bounding box center [1057, 214] width 61 height 13
checkbox input "false"
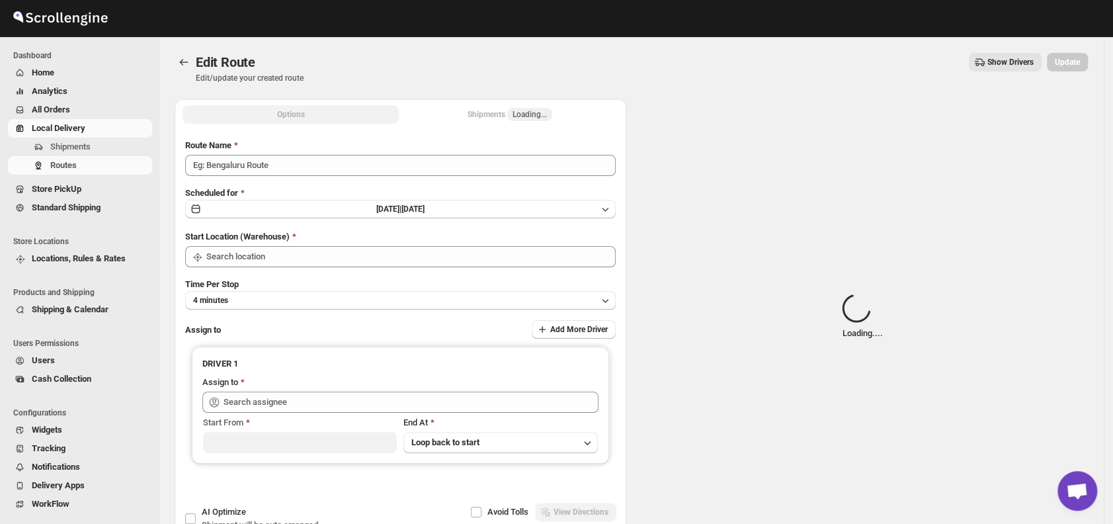
type input "Order No 31916"
type input "DS01 [GEOGRAPHIC_DATA]"
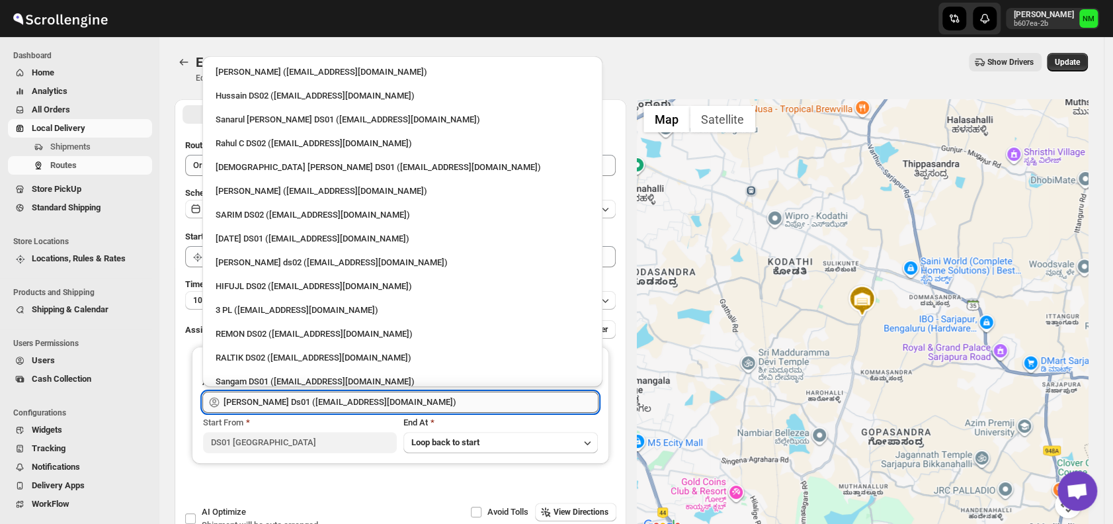
click at [425, 397] on input "Sourab Ghosh Ds01 (xadira4890@asimarif.com)" at bounding box center [410, 401] width 375 height 21
click at [278, 168] on div "Islam Laskar DS01 (vixib74172@ikowat.com)" at bounding box center [403, 167] width 374 height 13
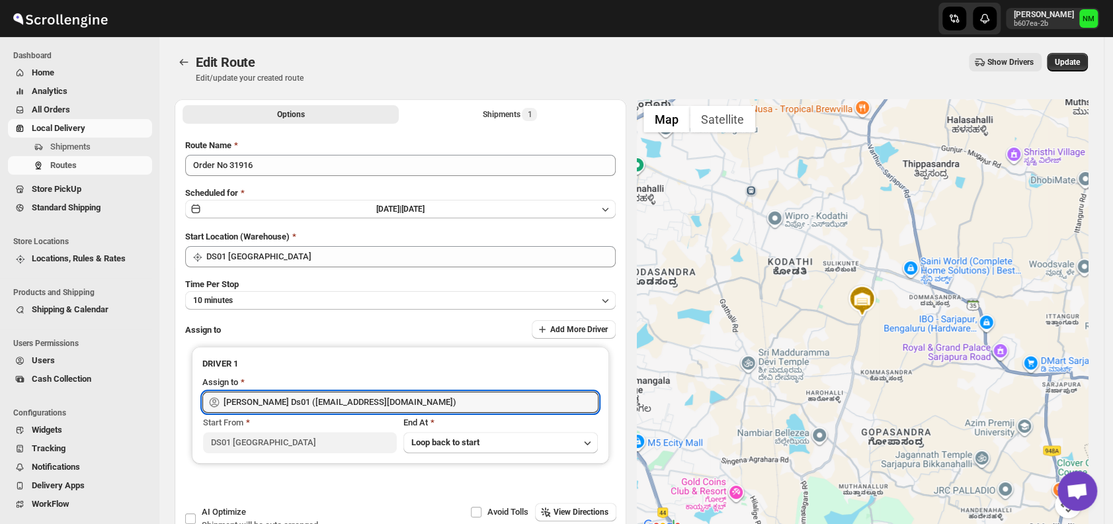
type input "Islam Laskar DS01 (vixib74172@ikowat.com)"
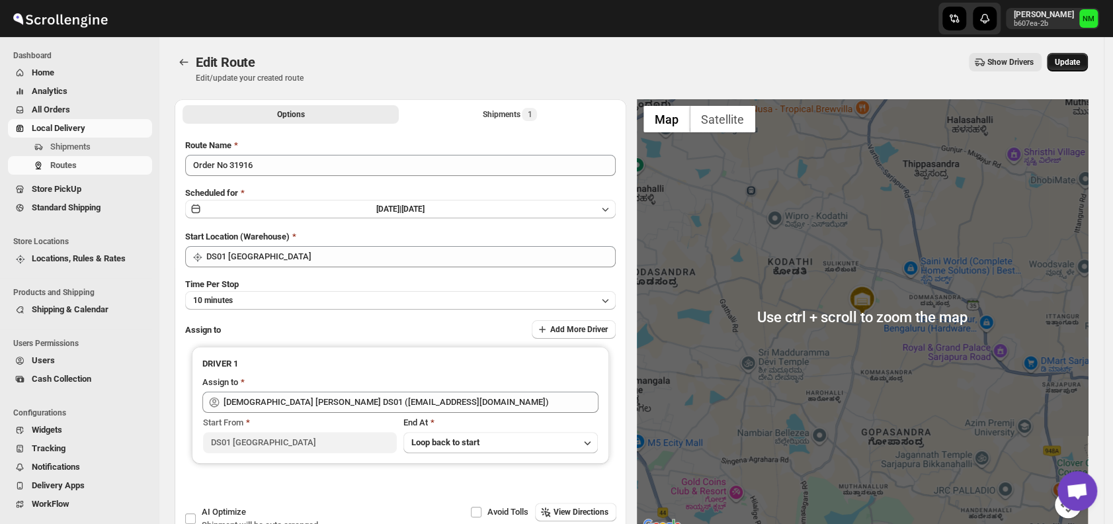
click at [1073, 60] on span "Update" at bounding box center [1066, 62] width 25 height 11
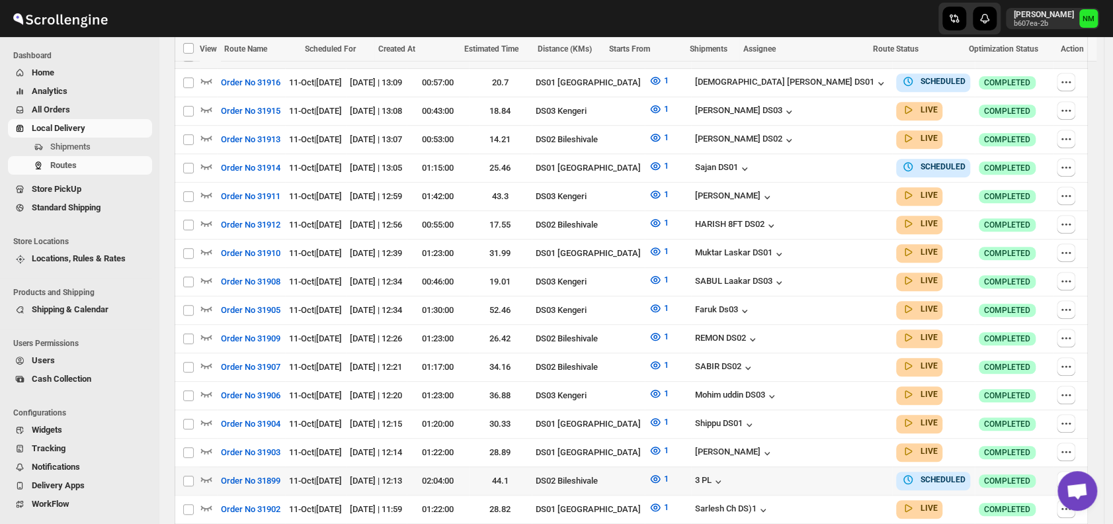
scroll to position [440, 0]
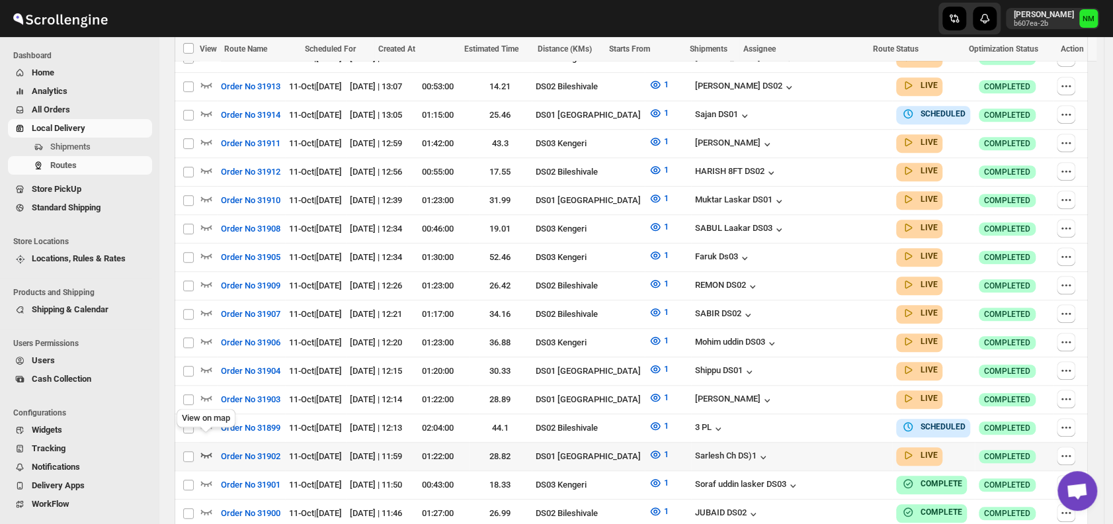
click at [208, 448] on icon "button" at bounding box center [206, 454] width 13 height 13
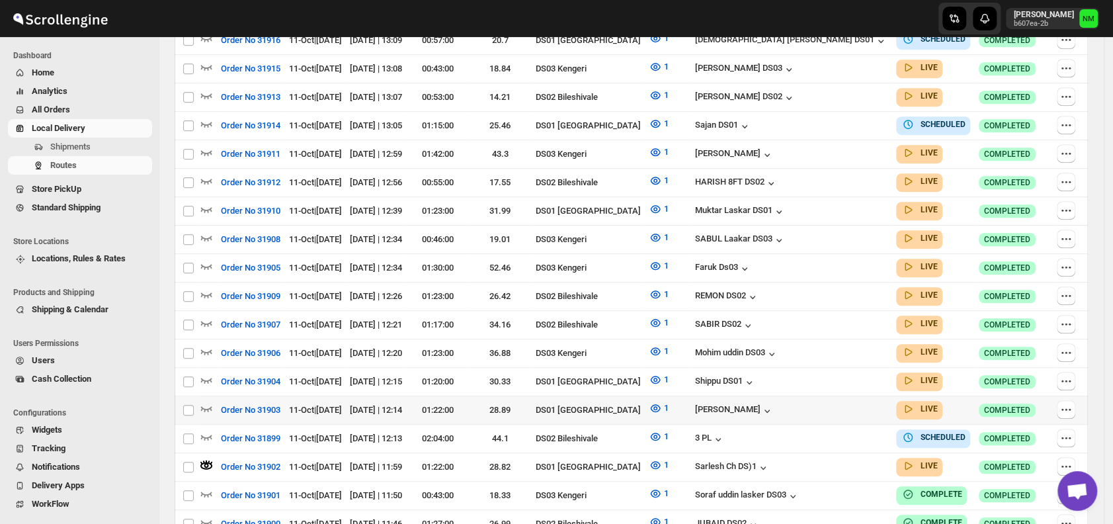
scroll to position [9, 0]
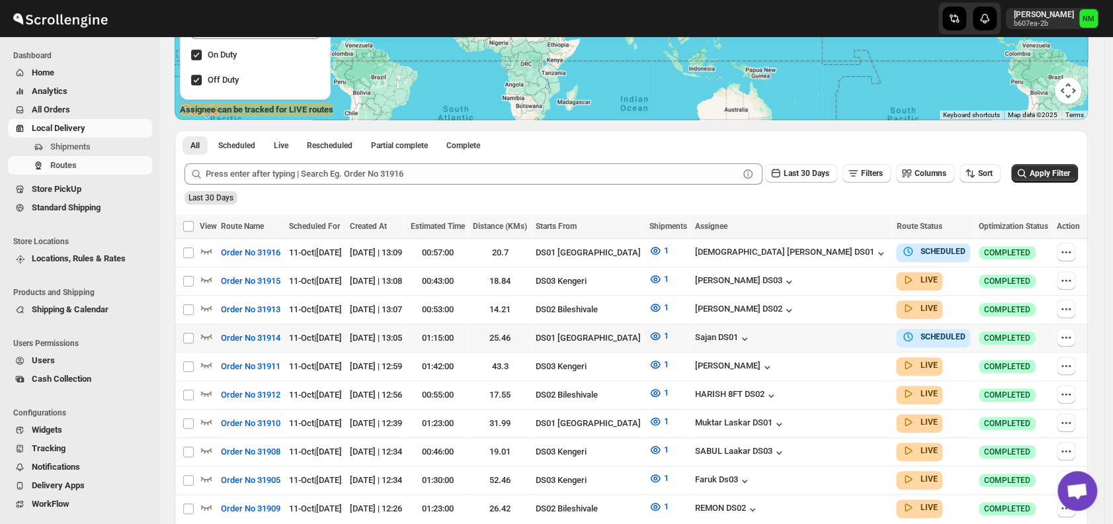
scroll to position [218, 0]
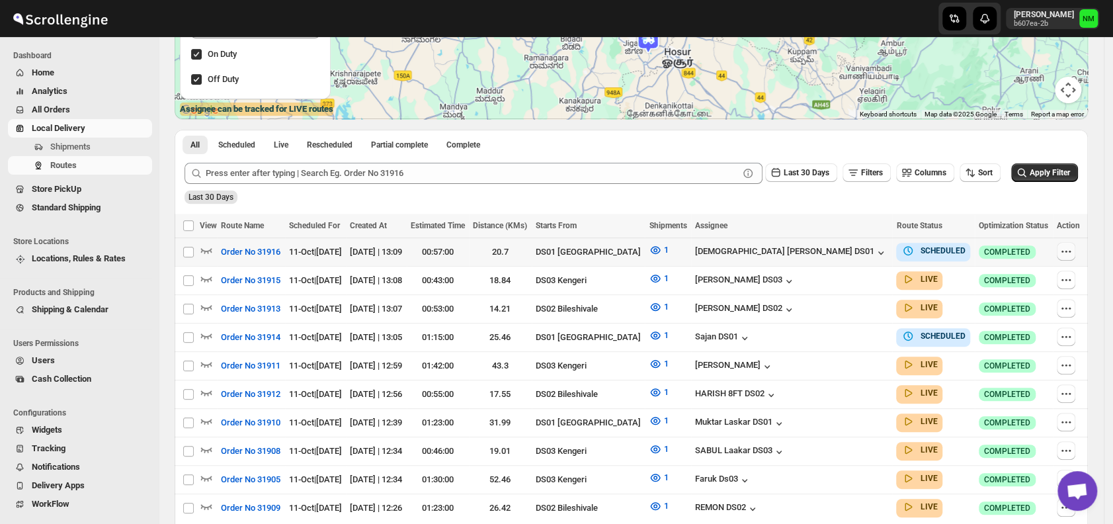
click at [1065, 245] on icon "button" at bounding box center [1065, 251] width 13 height 13
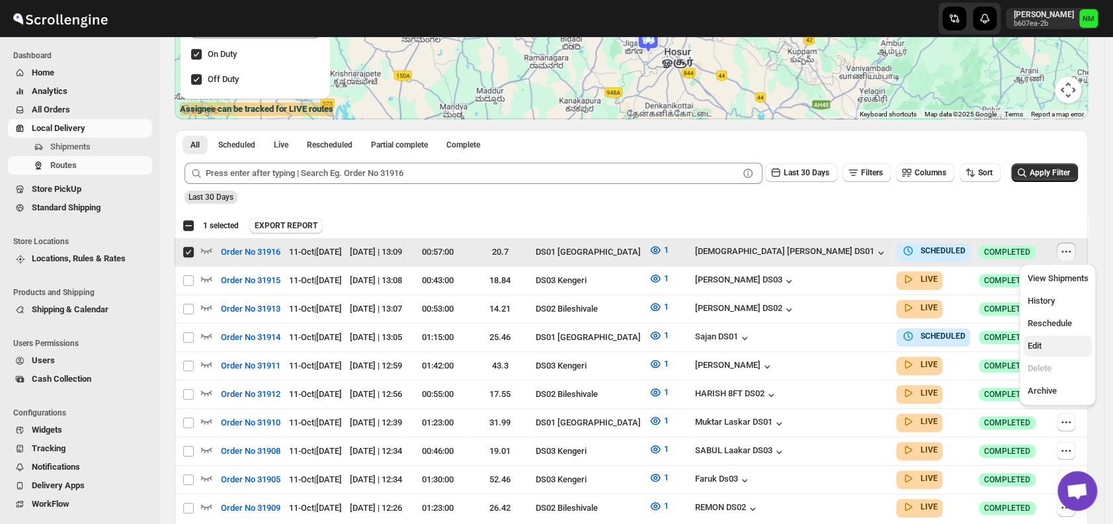
click at [1033, 348] on span "Edit" at bounding box center [1034, 345] width 14 height 10
checkbox input "false"
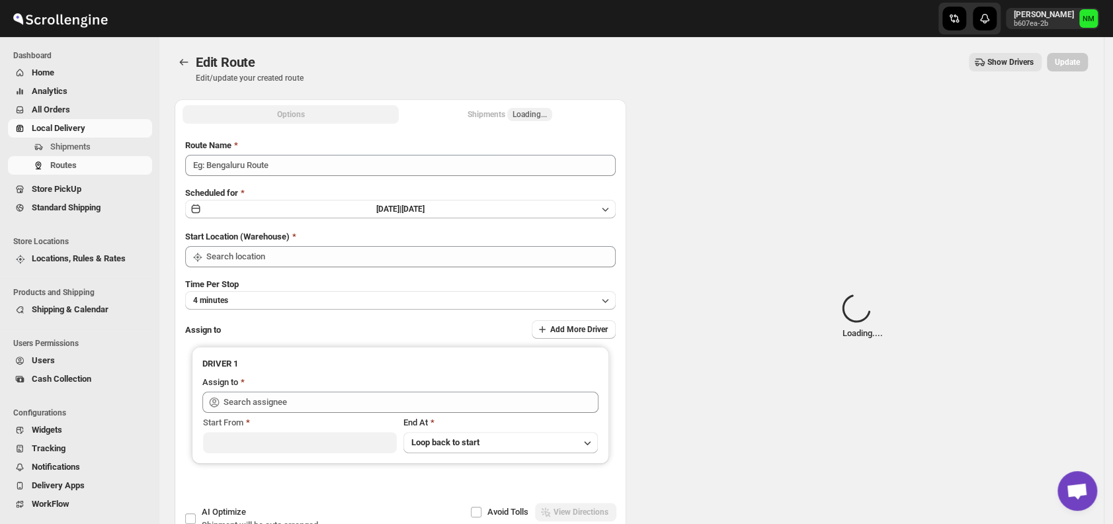
type input "Order No 31916"
type input "DS01 [GEOGRAPHIC_DATA]"
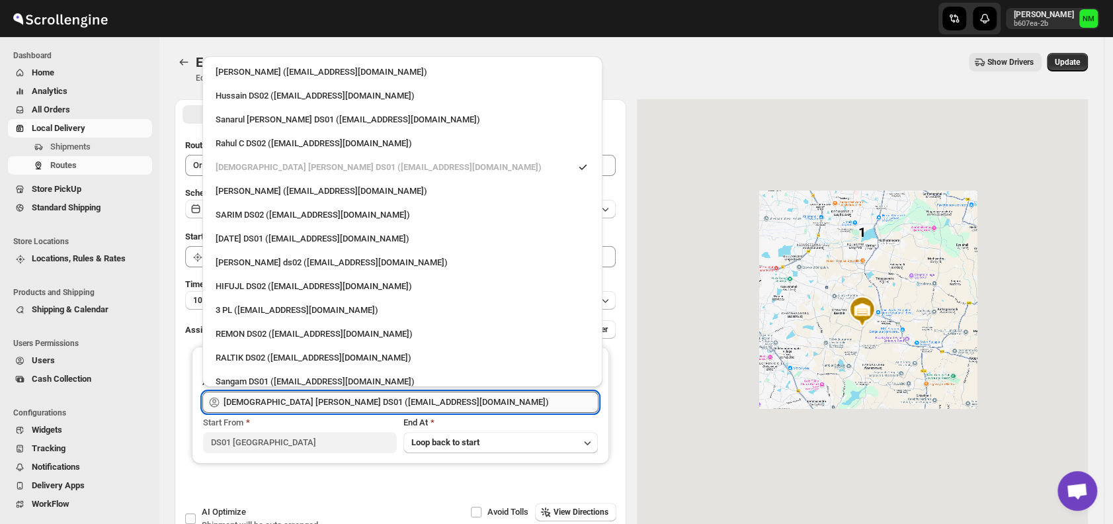
click at [432, 399] on input "[DEMOGRAPHIC_DATA] [PERSON_NAME] DS01 ([EMAIL_ADDRESS][DOMAIN_NAME])" at bounding box center [410, 401] width 375 height 21
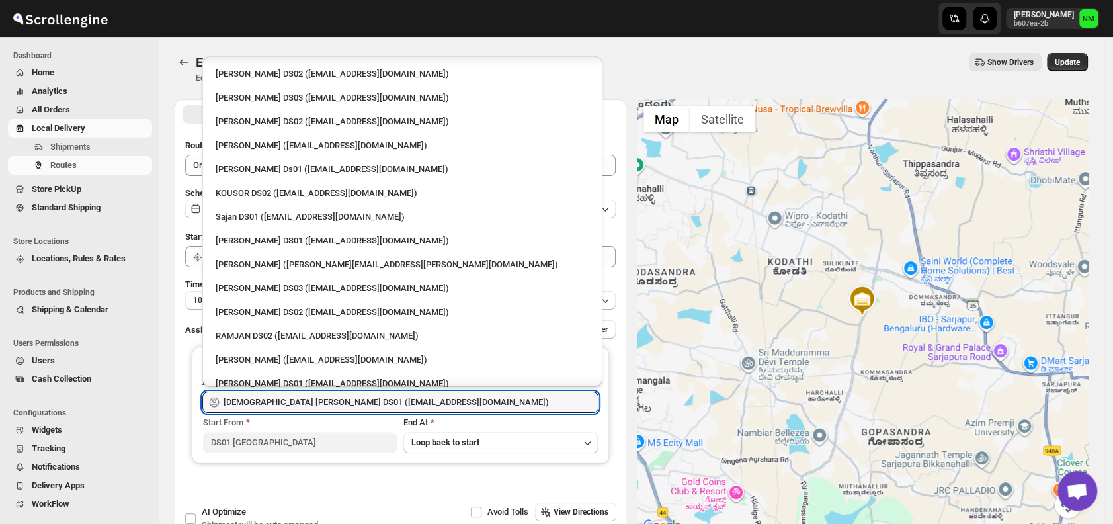
scroll to position [500, 0]
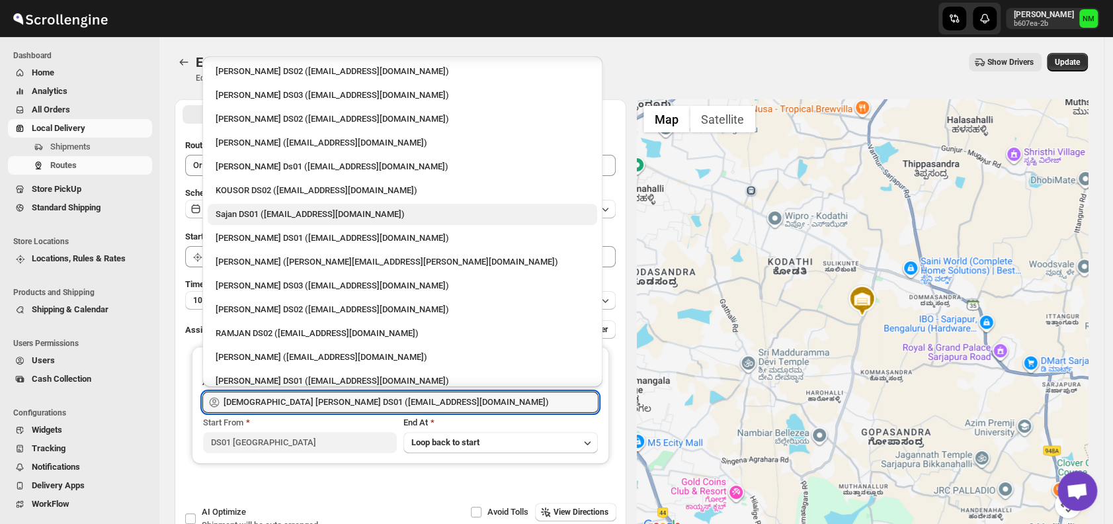
click at [249, 215] on div "Sajan DS01 ([EMAIL_ADDRESS][DOMAIN_NAME])" at bounding box center [403, 214] width 374 height 13
type input "Sajan DS01 ([EMAIL_ADDRESS][DOMAIN_NAME])"
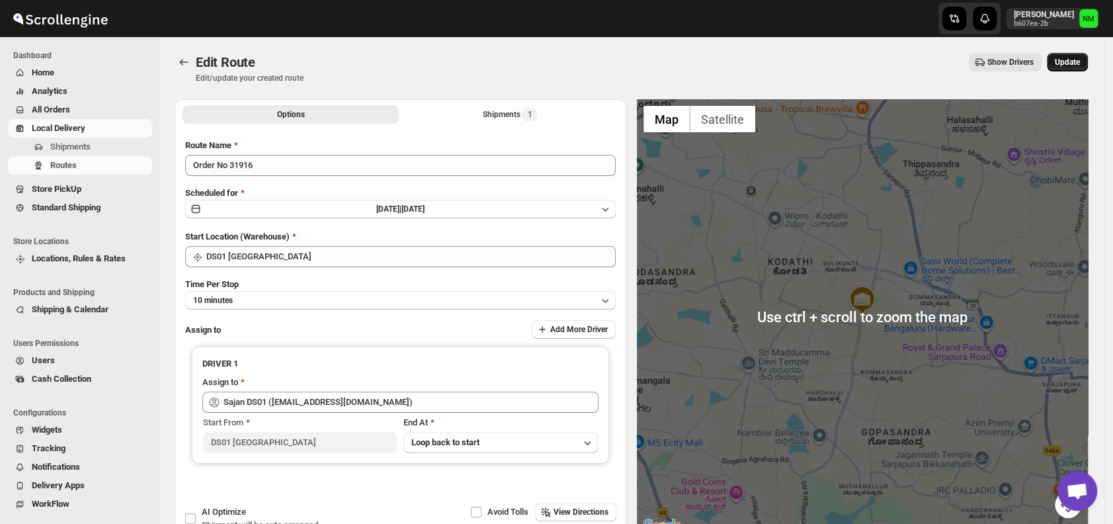
click at [1066, 69] on button "Update" at bounding box center [1067, 62] width 41 height 19
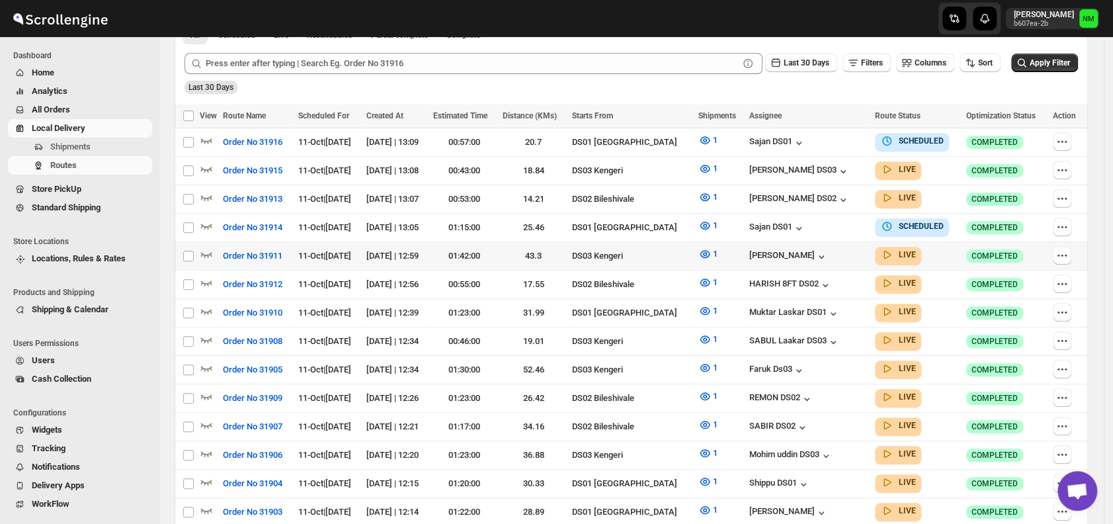
scroll to position [329, 0]
click at [1066, 223] on icon "button" at bounding box center [1061, 225] width 13 height 13
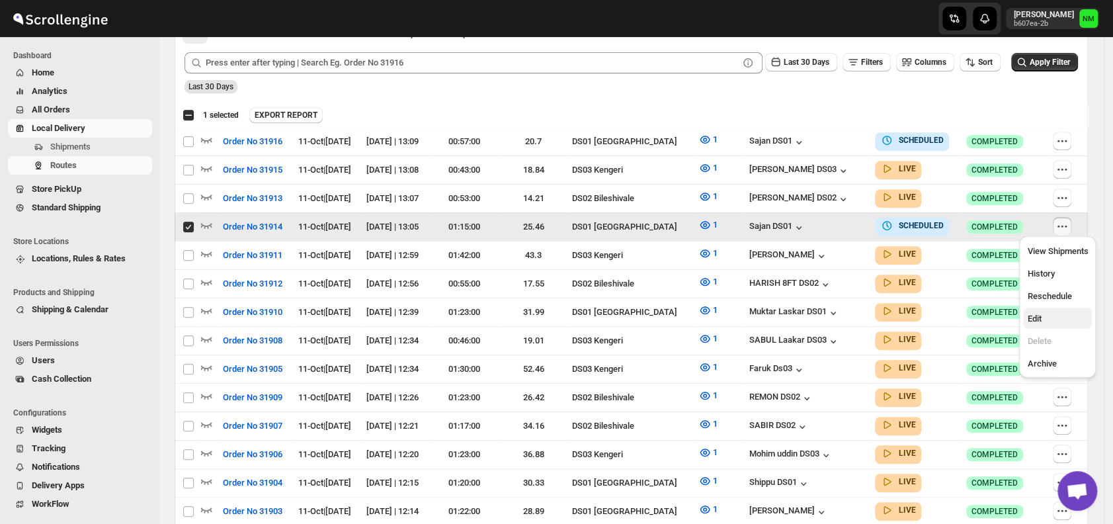
click at [1040, 317] on span "Edit" at bounding box center [1034, 318] width 14 height 10
checkbox input "false"
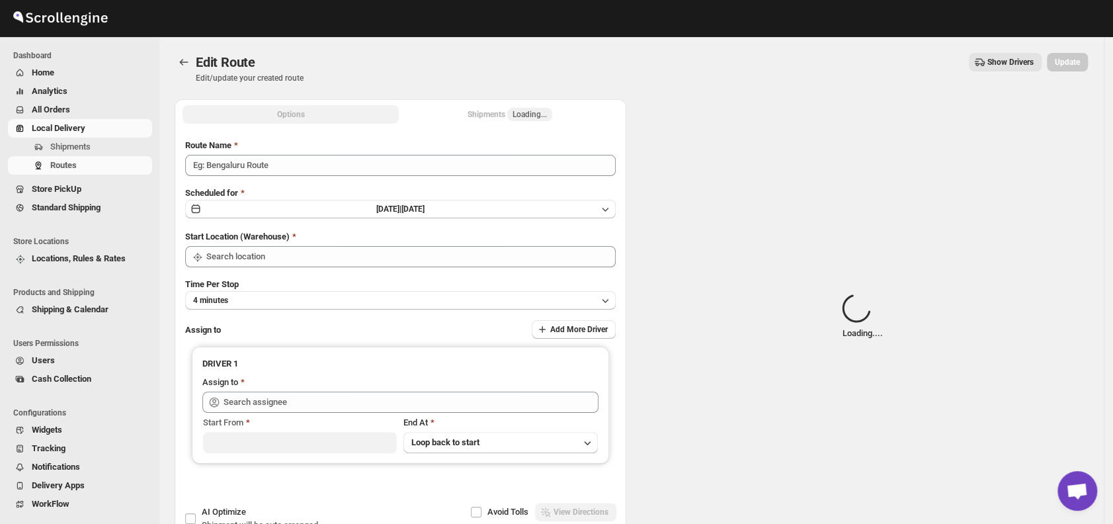
type input "Order No 31914"
type input "DS01 [GEOGRAPHIC_DATA]"
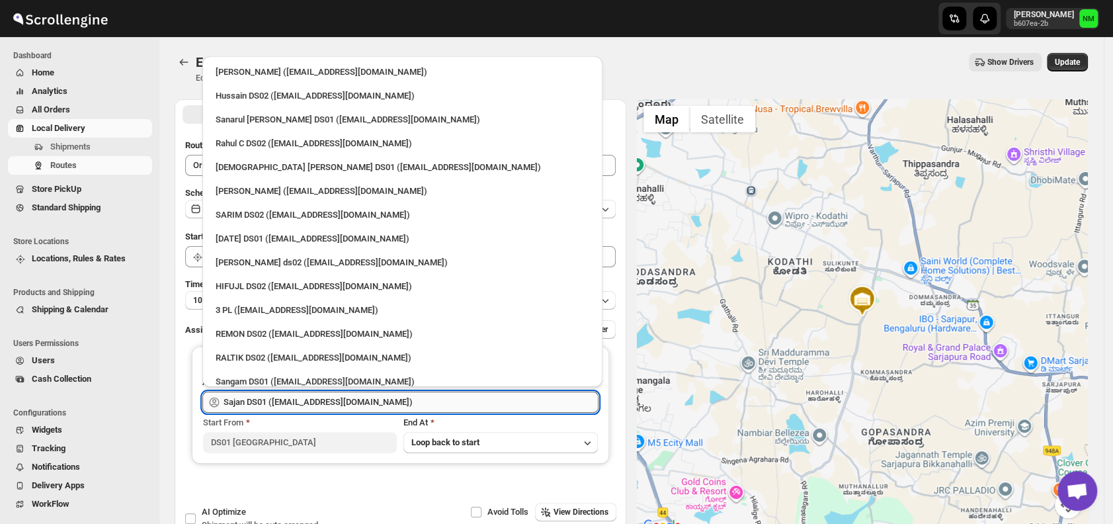
click at [363, 393] on input "Sajan DS01 ([EMAIL_ADDRESS][DOMAIN_NAME])" at bounding box center [410, 401] width 375 height 21
click at [296, 309] on div "3 PL ([EMAIL_ADDRESS][DOMAIN_NAME])" at bounding box center [403, 309] width 374 height 13
type input "3 PL ([EMAIL_ADDRESS][DOMAIN_NAME])"
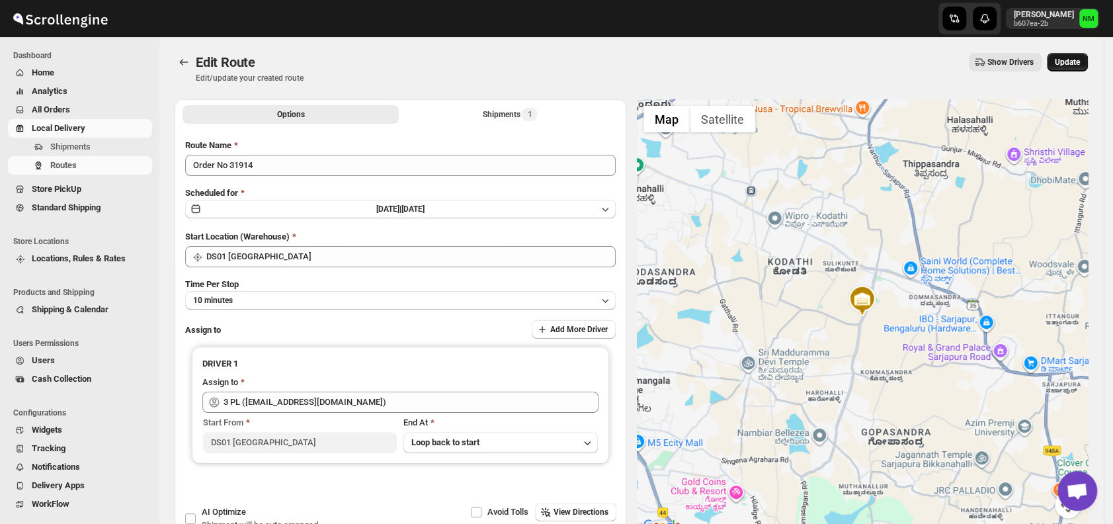
click at [1077, 58] on span "Update" at bounding box center [1066, 62] width 25 height 11
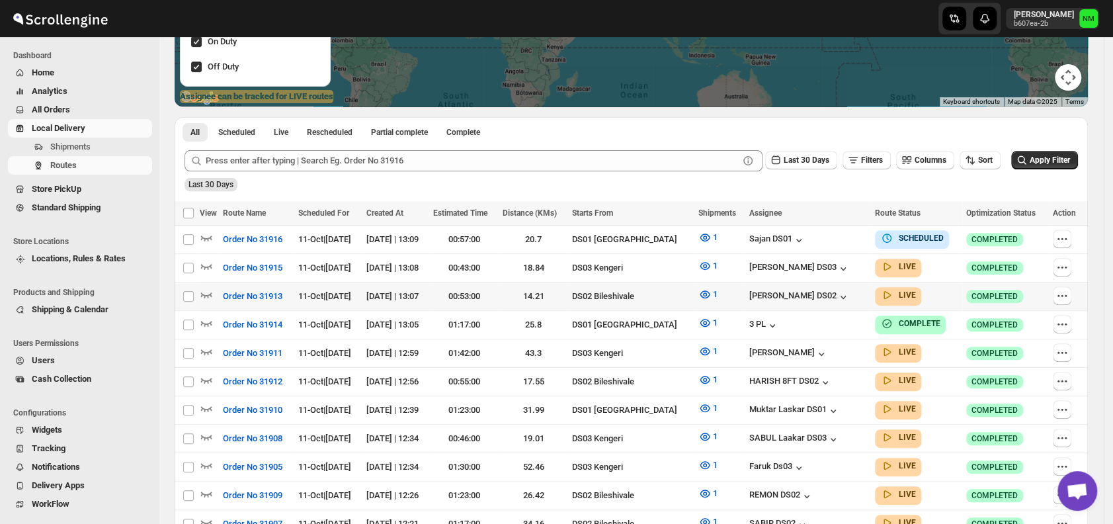
scroll to position [238, 0]
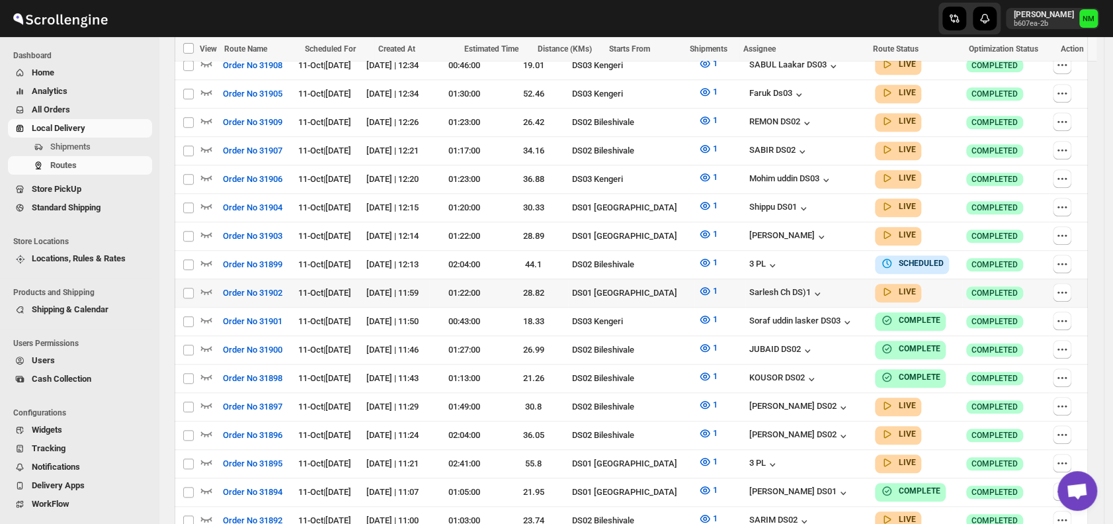
scroll to position [633, 0]
click at [208, 284] on icon "button" at bounding box center [206, 290] width 13 height 13
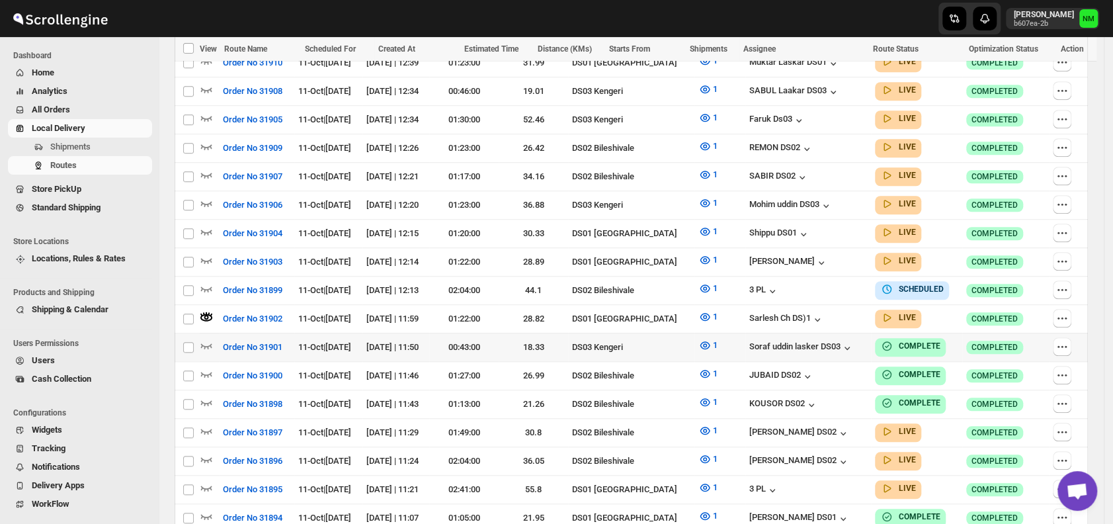
scroll to position [732, 0]
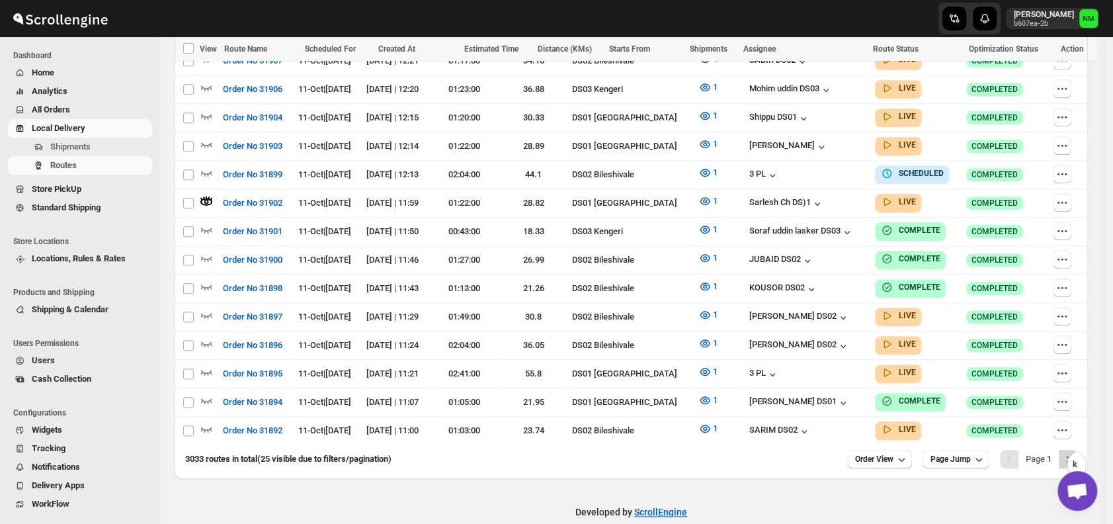
click at [1073, 452] on icon "Next" at bounding box center [1067, 458] width 13 height 13
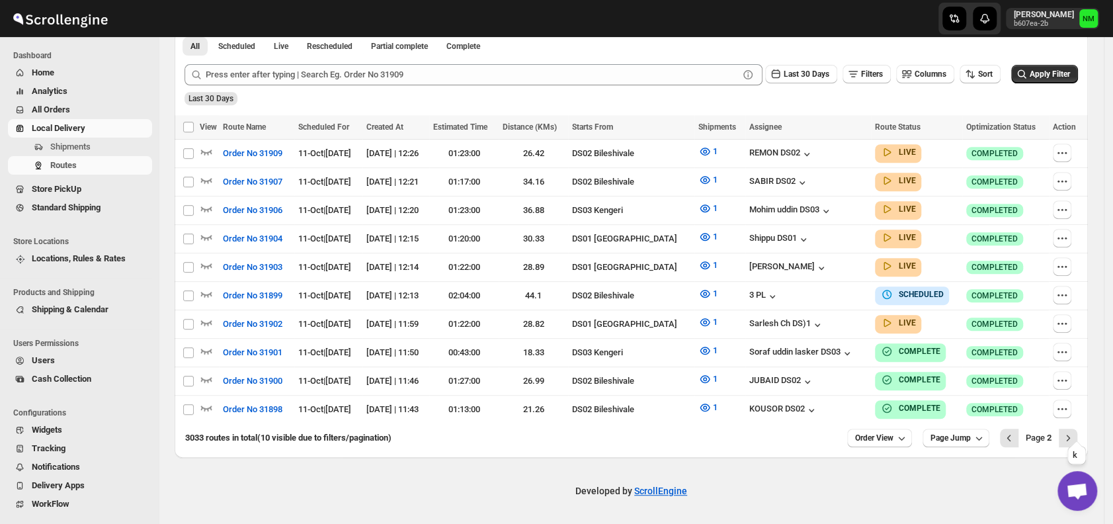
scroll to position [318, 0]
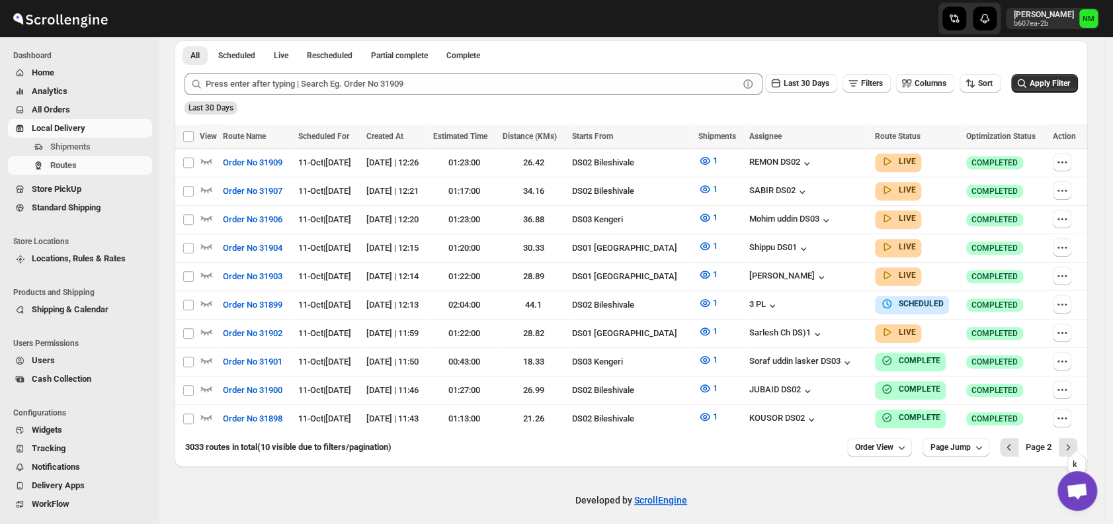
click at [1073, 440] on icon "Next" at bounding box center [1067, 446] width 13 height 13
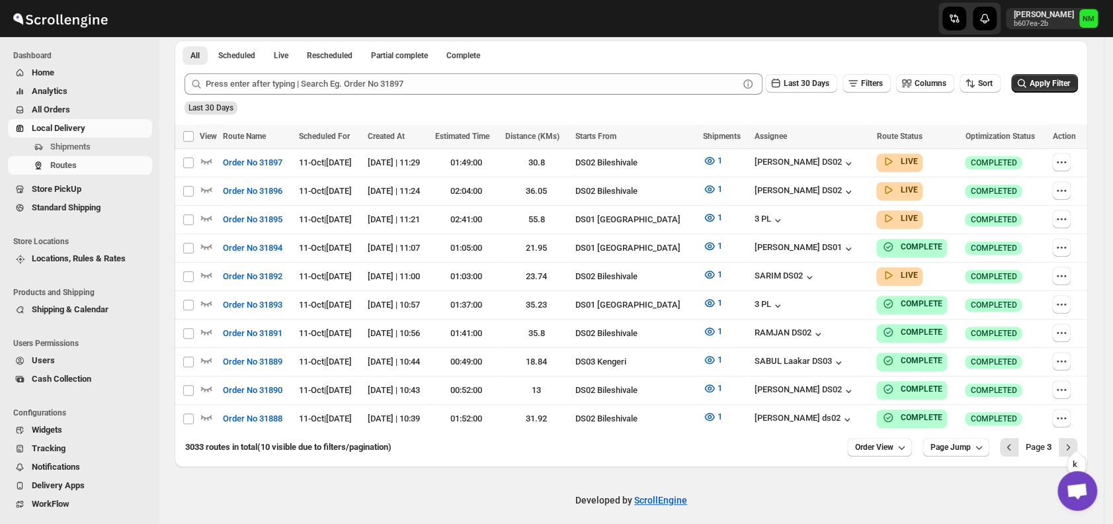
click at [1073, 440] on icon "Next" at bounding box center [1067, 446] width 13 height 13
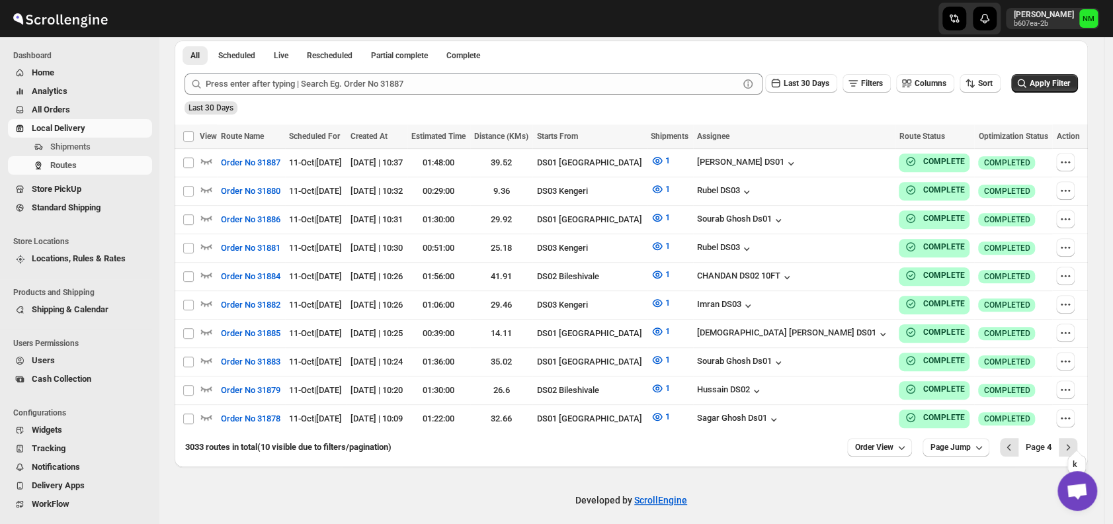
click at [1073, 440] on icon "Next" at bounding box center [1067, 446] width 13 height 13
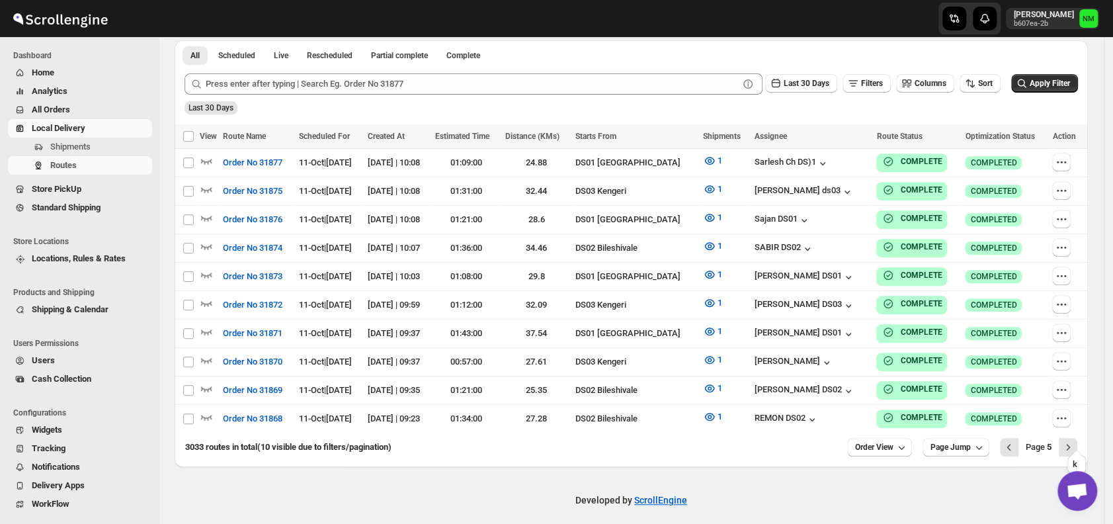
click at [1073, 440] on icon "Next" at bounding box center [1067, 446] width 13 height 13
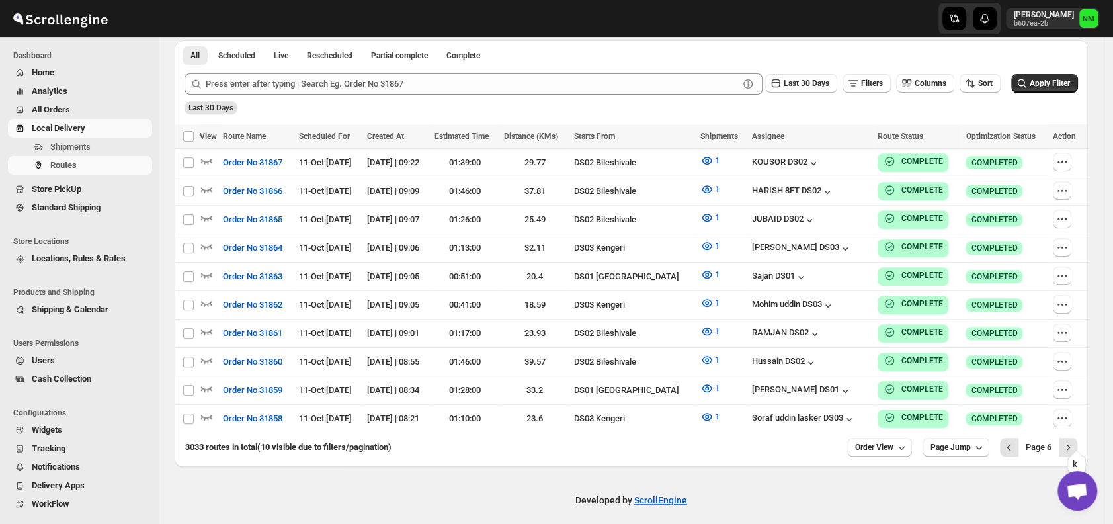
click at [1073, 440] on icon "Next" at bounding box center [1067, 446] width 13 height 13
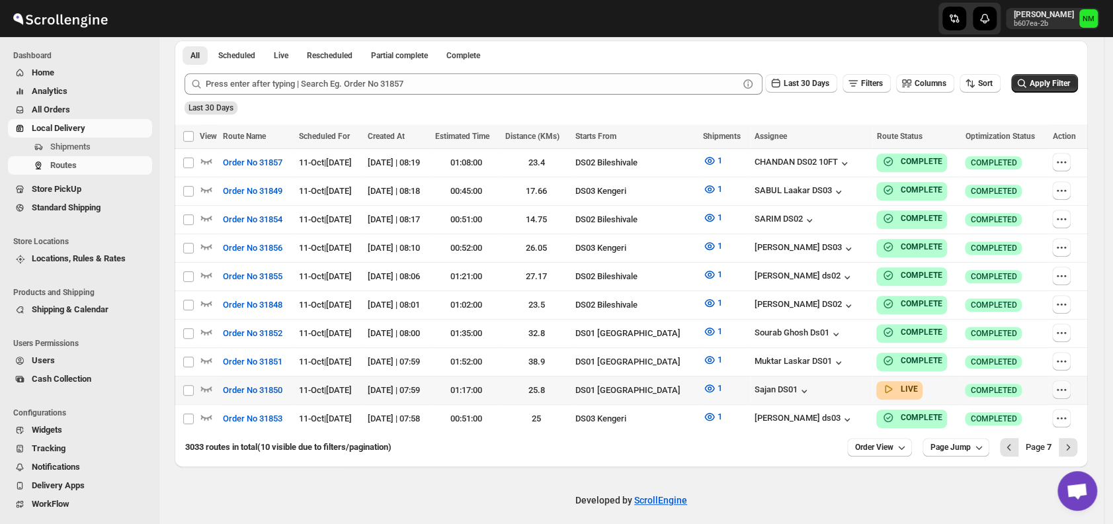
click at [1070, 380] on button "button" at bounding box center [1061, 389] width 19 height 19
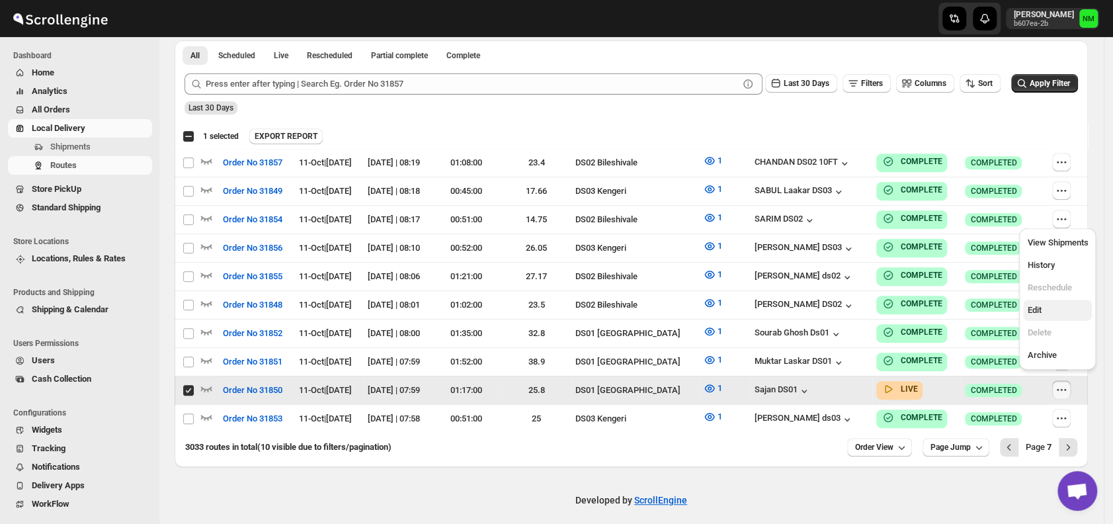
click at [1041, 307] on span "Edit" at bounding box center [1034, 310] width 14 height 10
checkbox input "false"
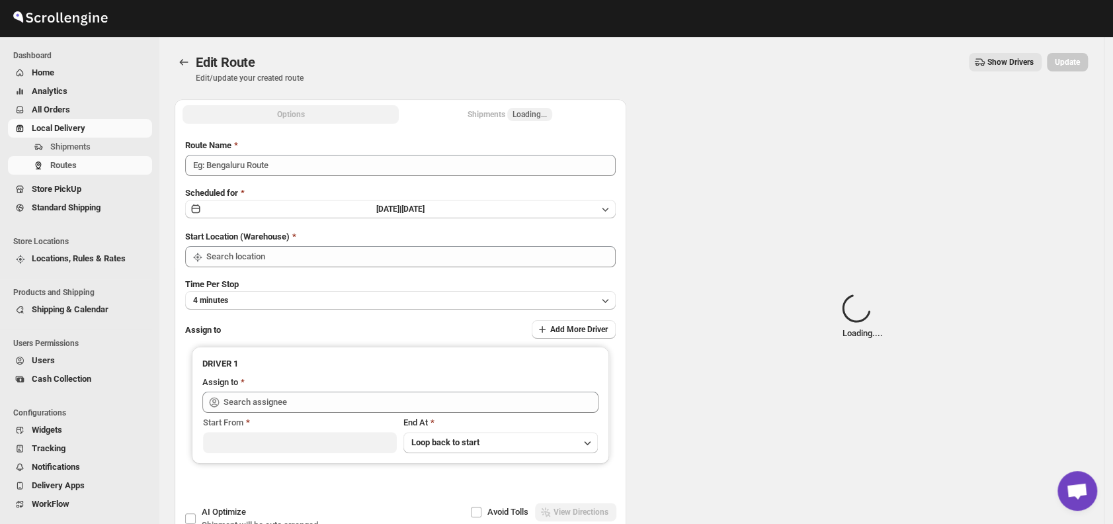
type input "Order No 31850"
type input "DS01 [GEOGRAPHIC_DATA]"
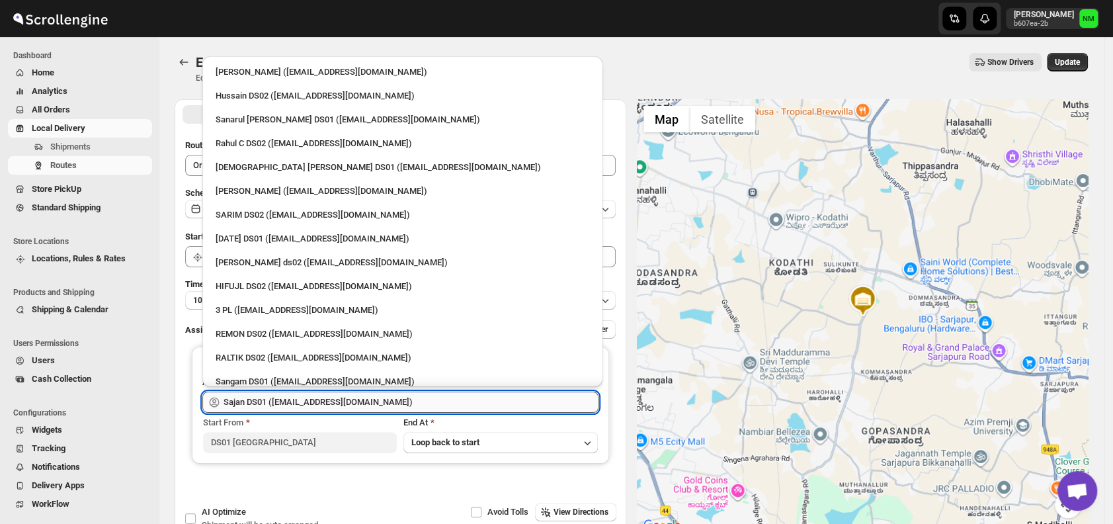
click at [383, 406] on input "Sajan DS01 ([EMAIL_ADDRESS][DOMAIN_NAME])" at bounding box center [410, 401] width 375 height 21
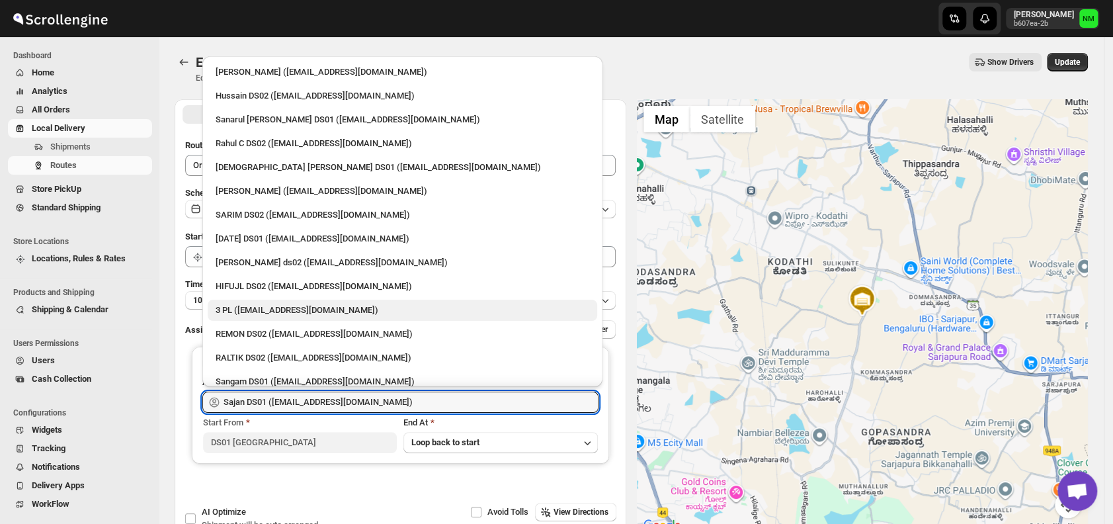
click at [291, 311] on div "3 PL ([EMAIL_ADDRESS][DOMAIN_NAME])" at bounding box center [403, 309] width 374 height 13
type input "3 PL ([EMAIL_ADDRESS][DOMAIN_NAME])"
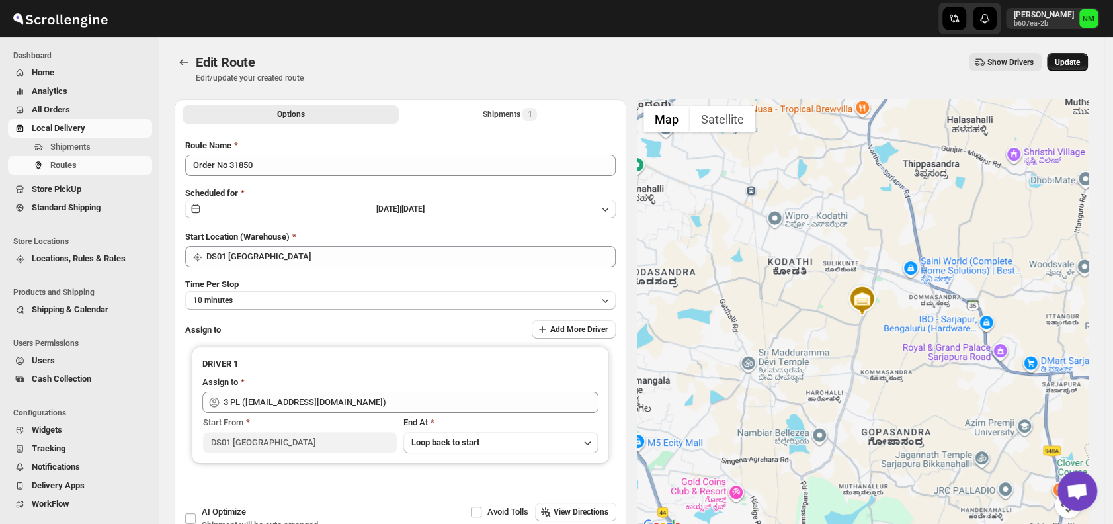
click at [1062, 65] on span "Update" at bounding box center [1066, 62] width 25 height 11
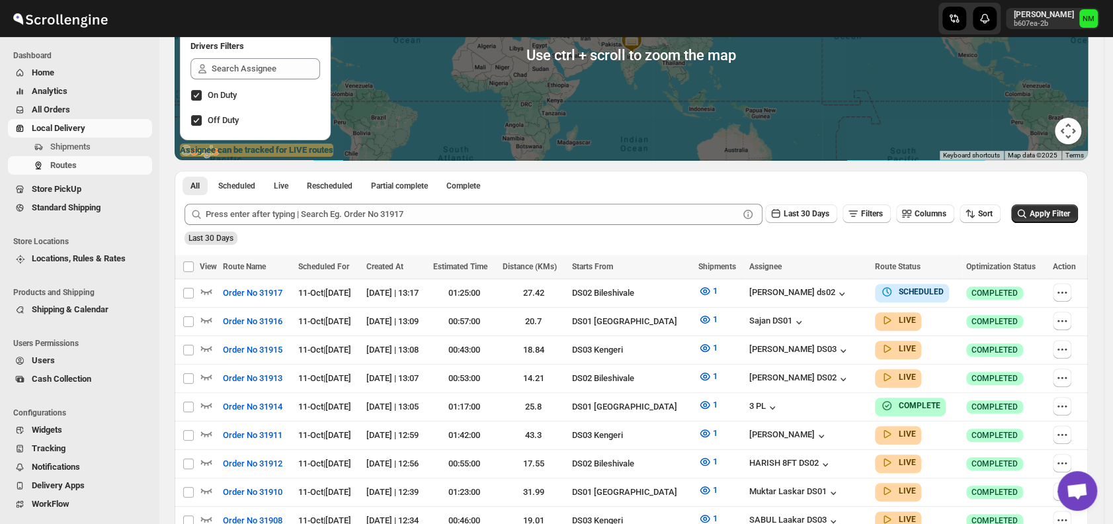
scroll to position [180, 0]
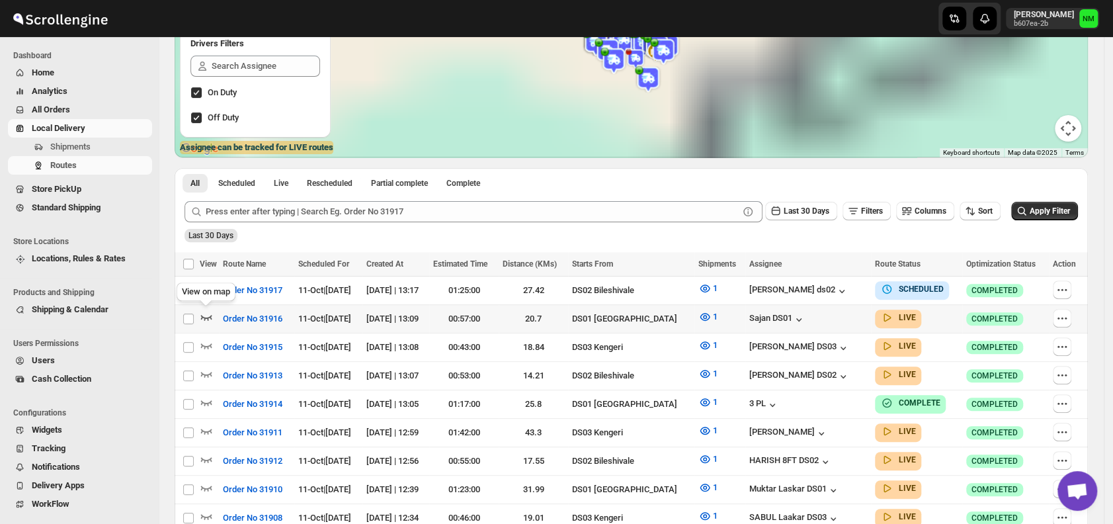
click at [208, 317] on icon "button" at bounding box center [206, 317] width 11 height 5
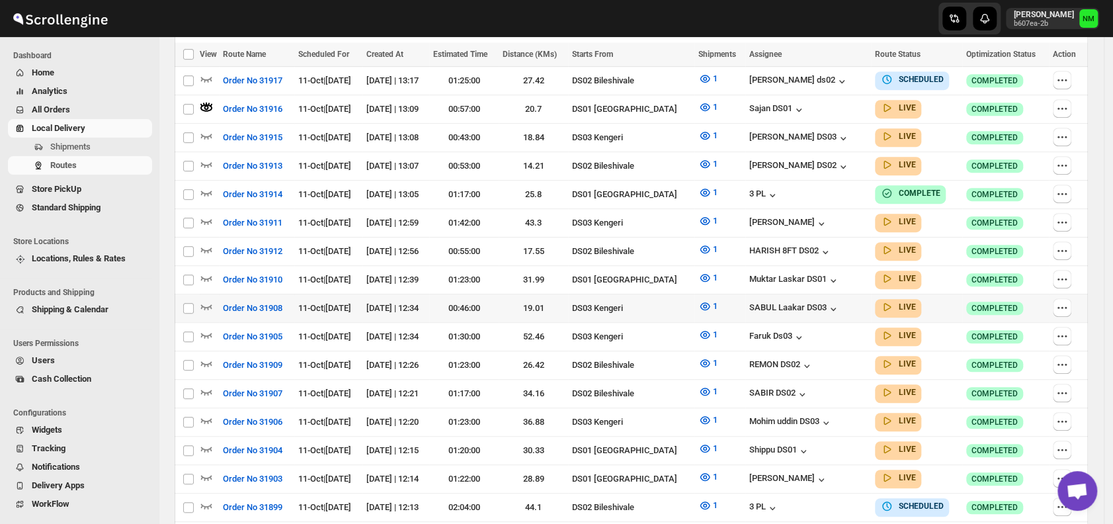
scroll to position [403, 0]
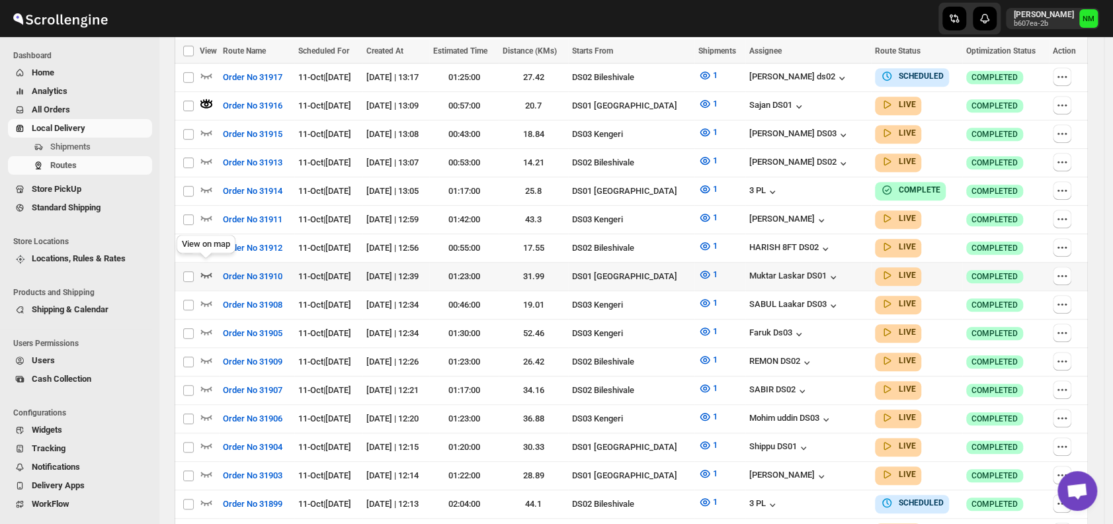
click at [210, 268] on icon "button" at bounding box center [206, 274] width 13 height 13
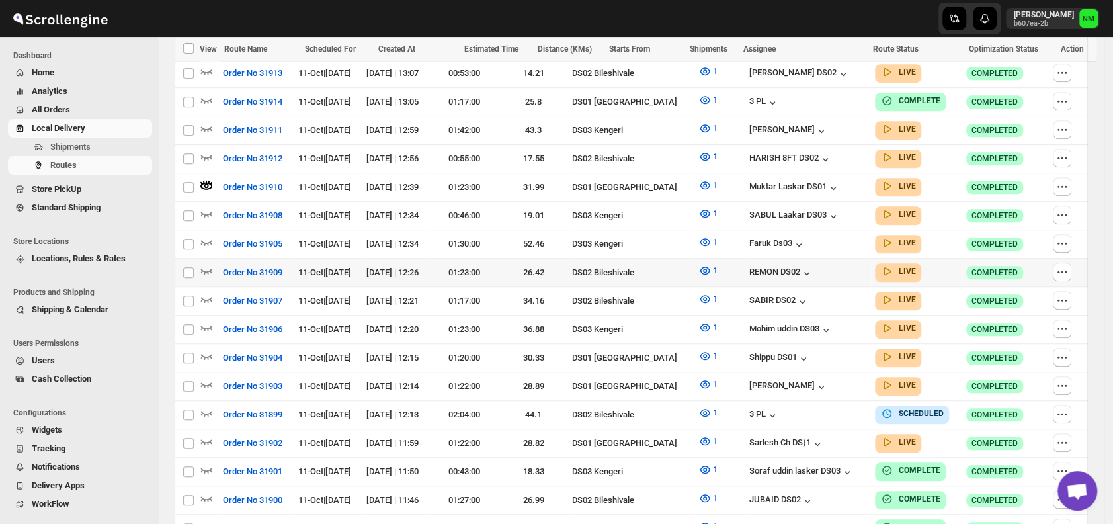
scroll to position [493, 0]
click at [208, 353] on icon "button" at bounding box center [206, 355] width 11 height 5
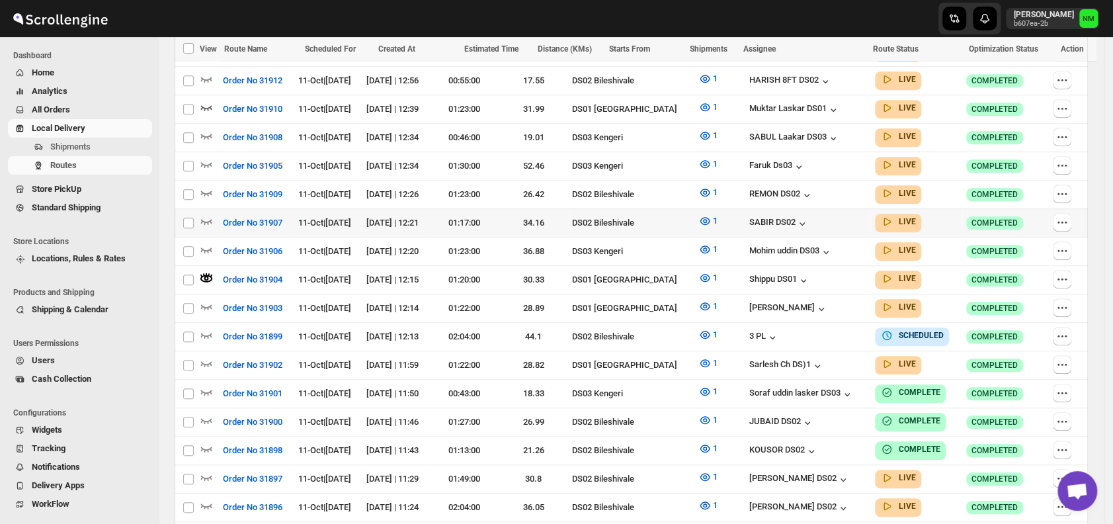
scroll to position [571, 0]
click at [206, 299] on icon "button" at bounding box center [206, 305] width 13 height 13
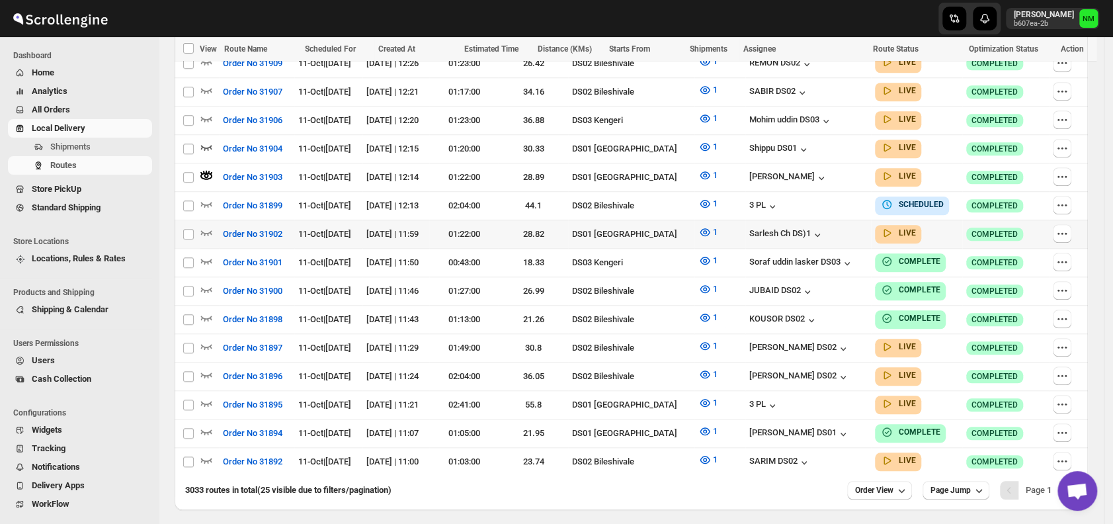
scroll to position [704, 0]
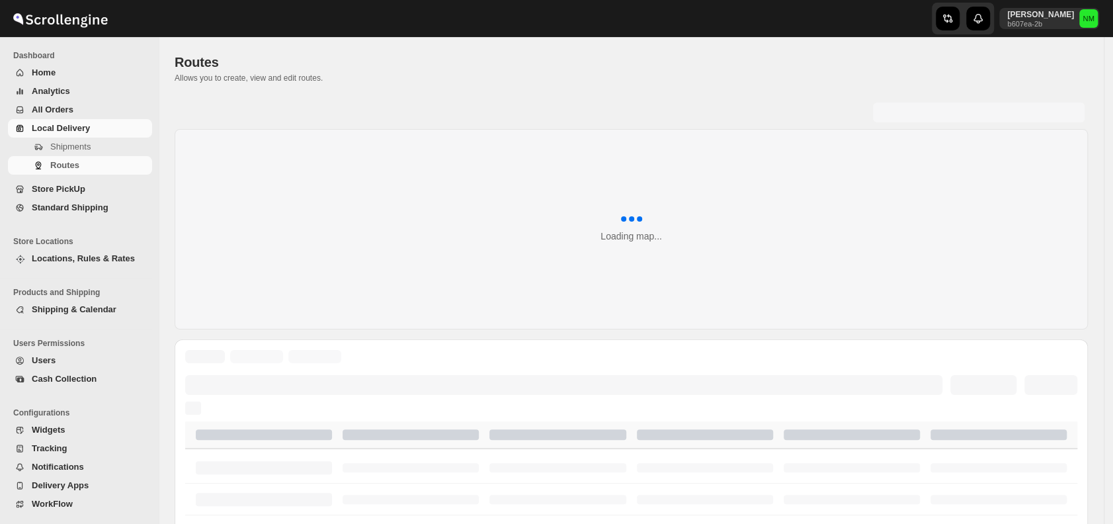
scroll to position [512, 0]
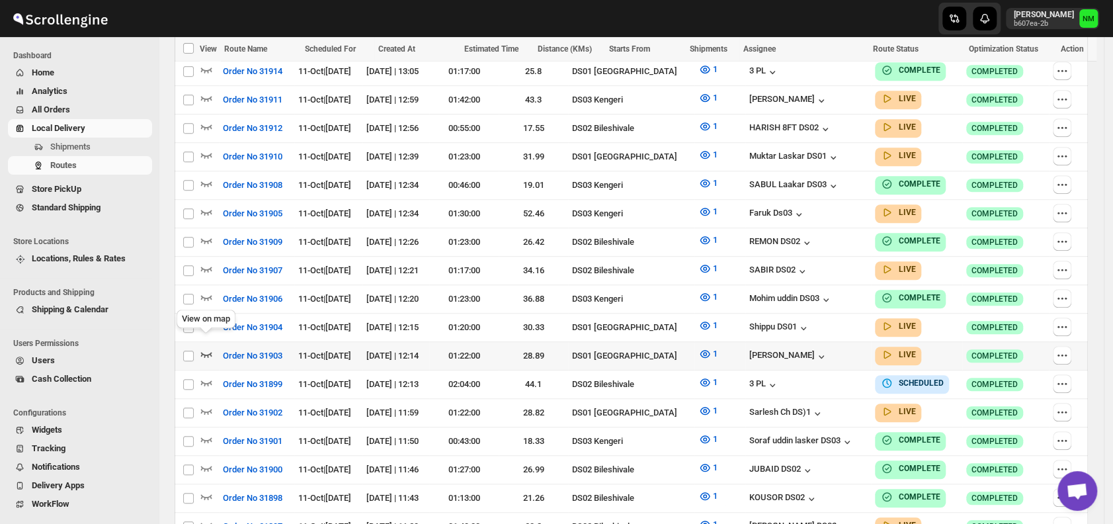
click at [210, 347] on icon "button" at bounding box center [206, 353] width 13 height 13
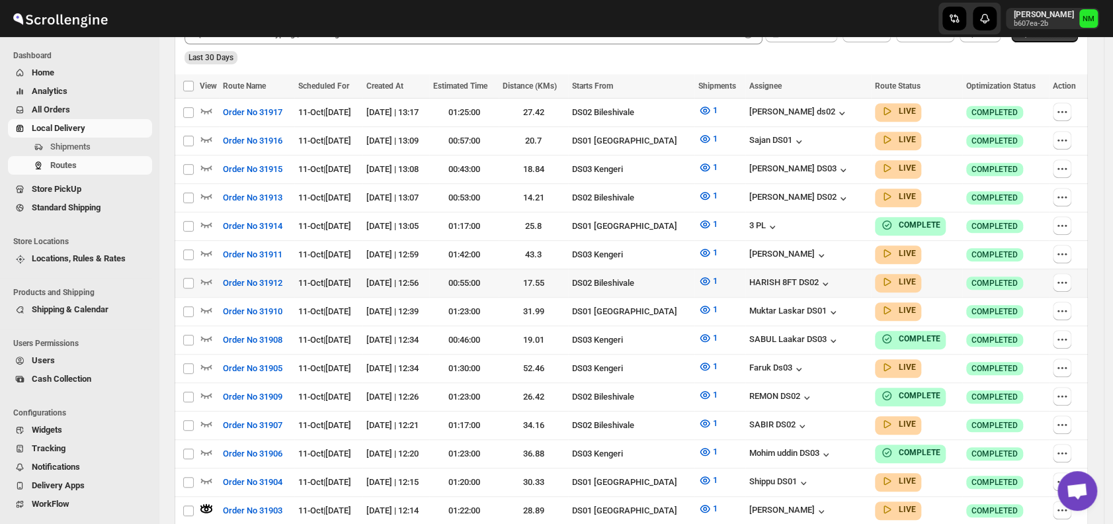
scroll to position [393, 0]
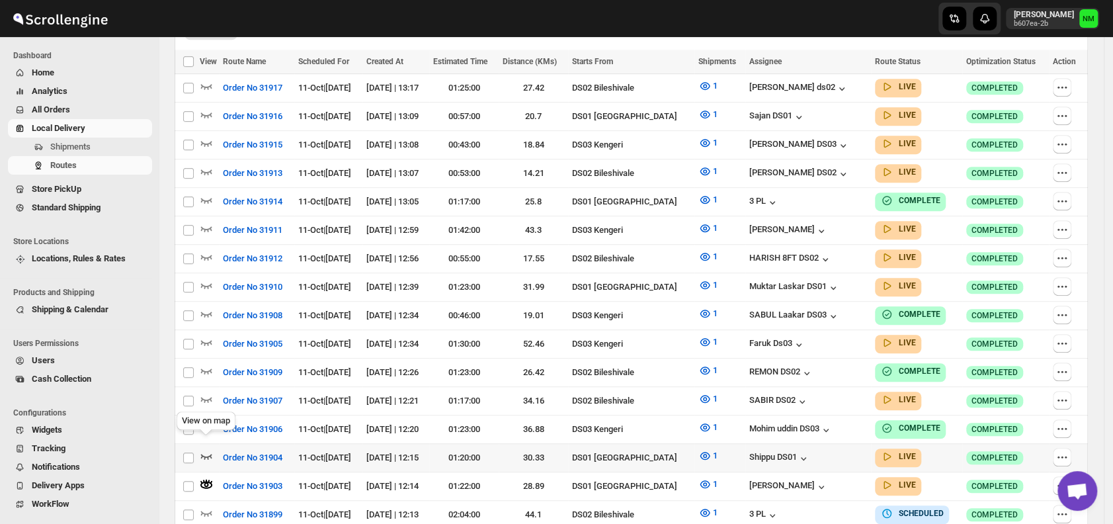
click at [209, 449] on icon "button" at bounding box center [206, 455] width 13 height 13
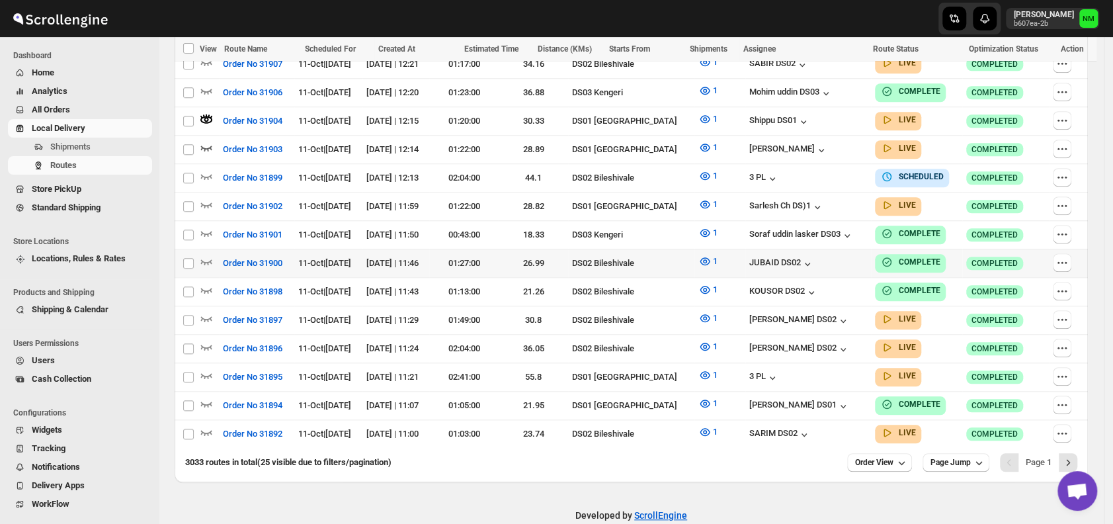
scroll to position [732, 0]
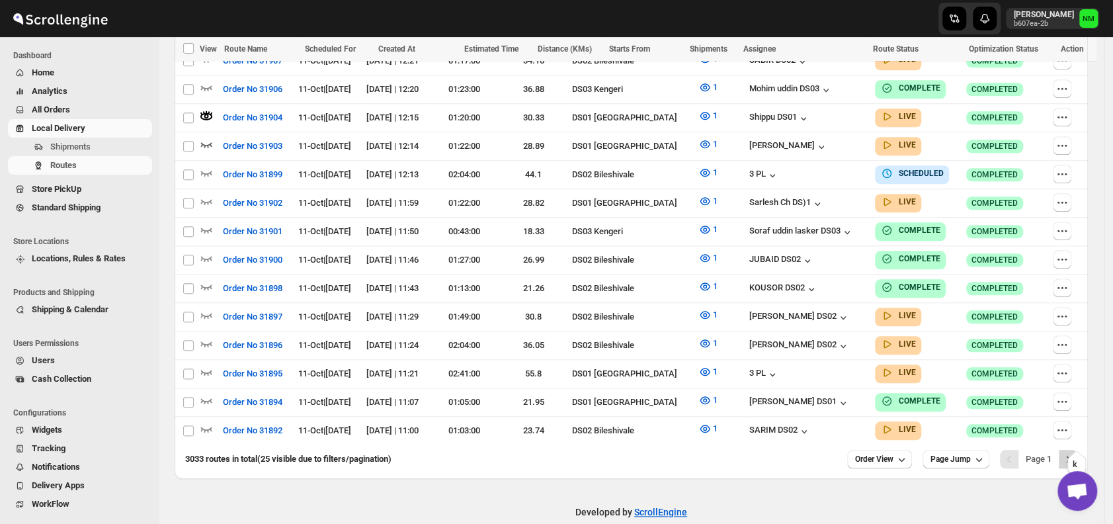
click at [1074, 452] on icon "Next" at bounding box center [1067, 458] width 13 height 13
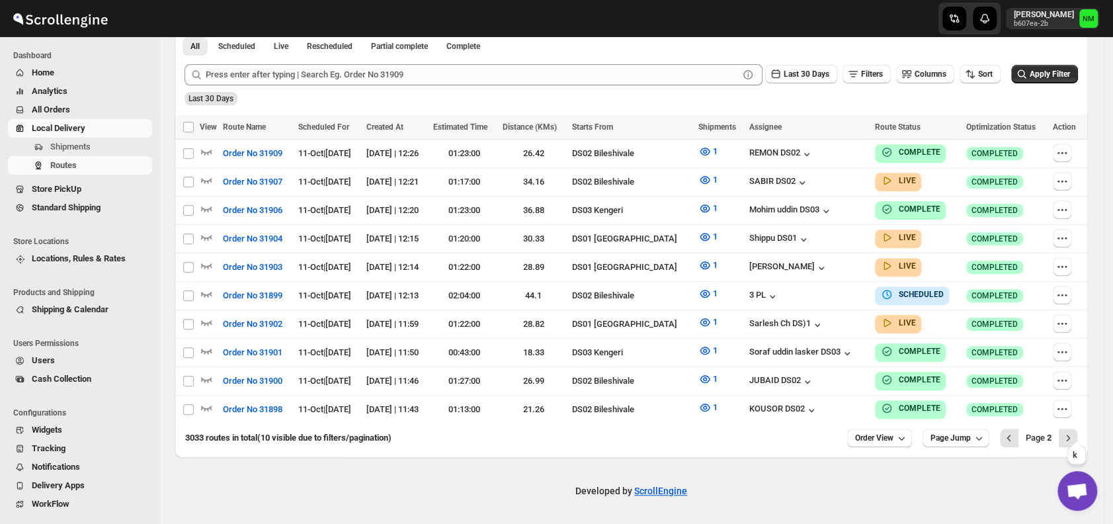
scroll to position [318, 0]
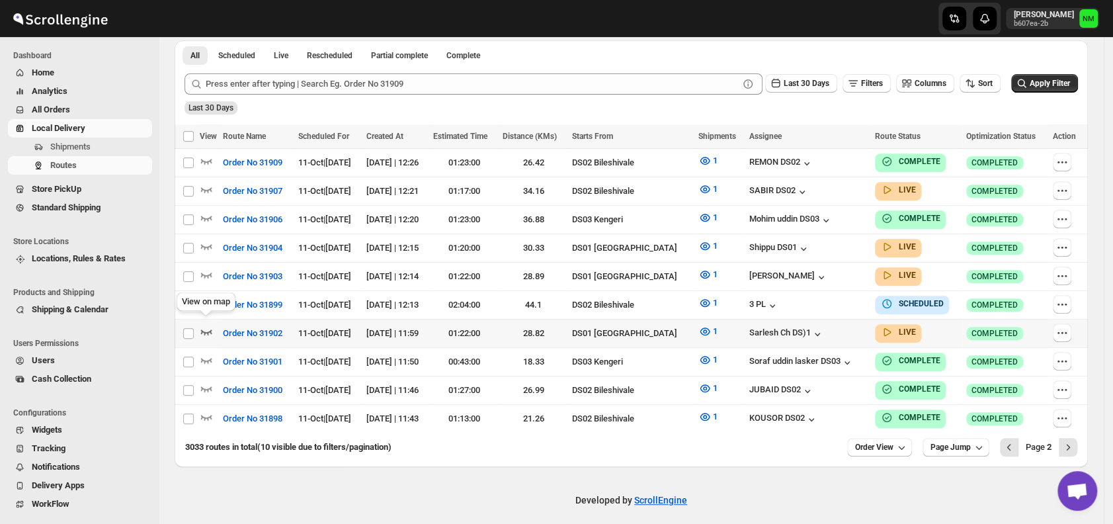
click at [207, 328] on icon "button" at bounding box center [206, 331] width 13 height 13
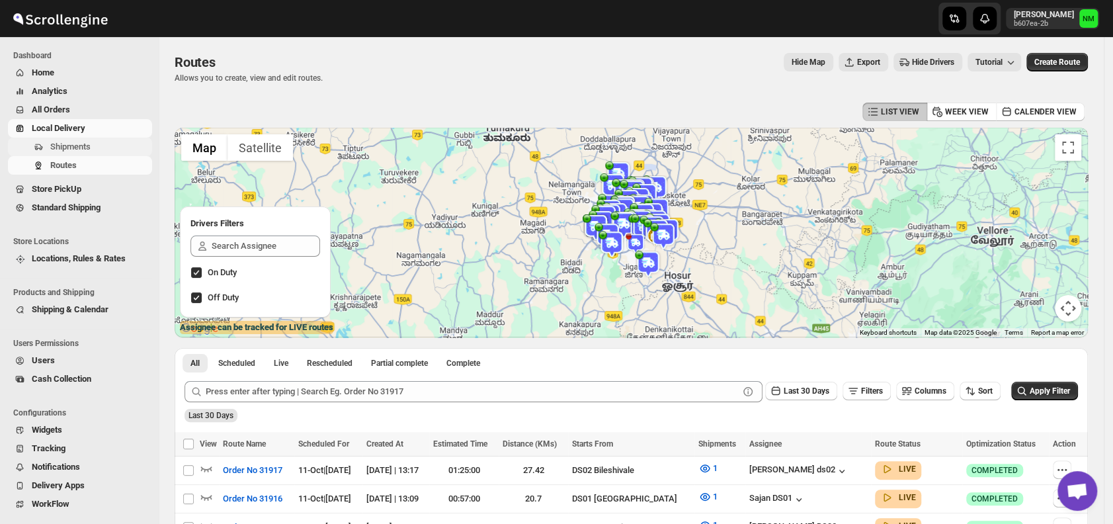
click at [54, 149] on span "Shipments" at bounding box center [70, 146] width 40 height 10
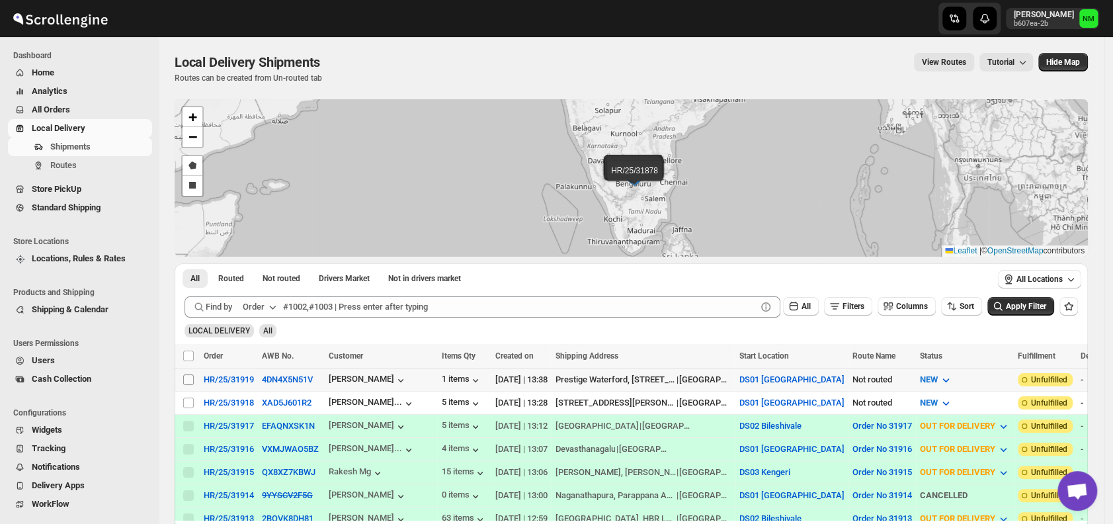
click at [188, 377] on input "Select shipment" at bounding box center [188, 379] width 11 height 11
checkbox input "true"
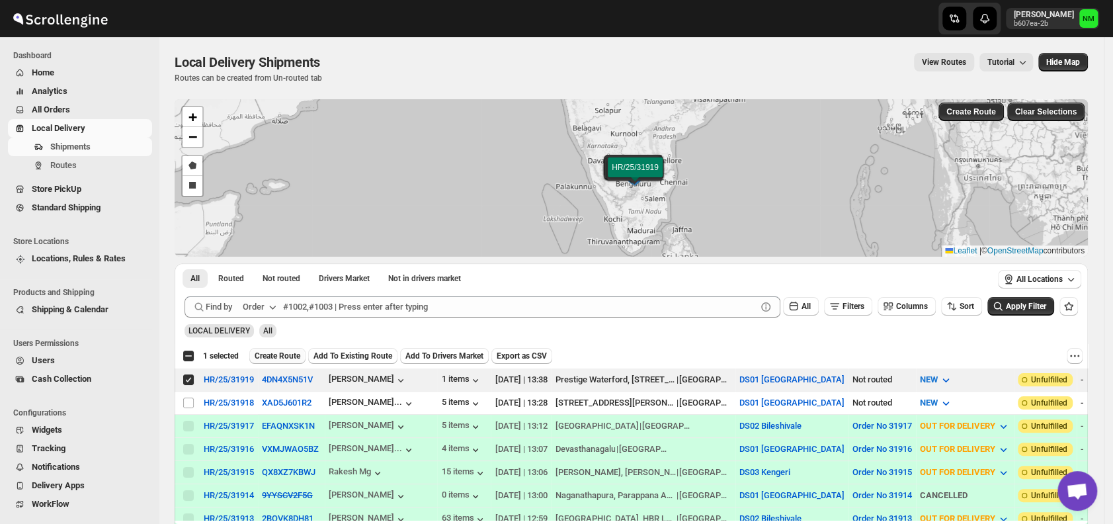
click at [290, 354] on span "Create Route" at bounding box center [278, 355] width 46 height 11
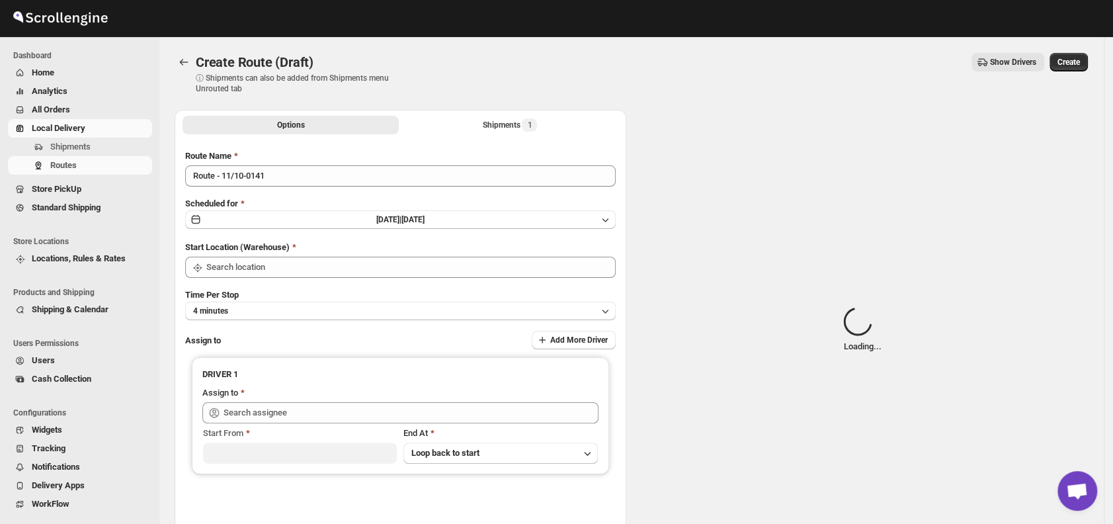
type input "DS01 [GEOGRAPHIC_DATA]"
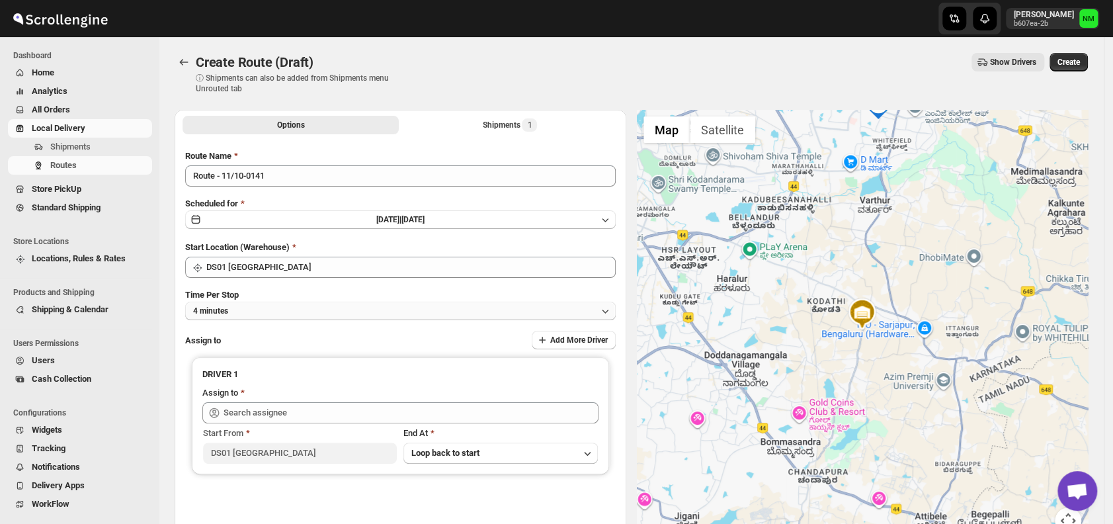
click at [327, 307] on button "4 minutes" at bounding box center [400, 310] width 430 height 19
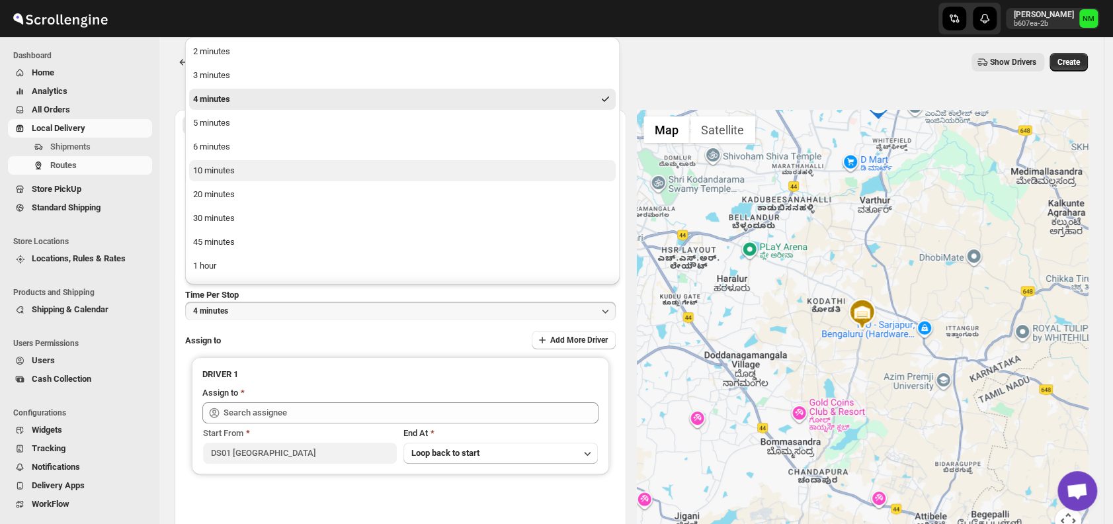
click at [218, 172] on div "10 minutes" at bounding box center [214, 170] width 42 height 13
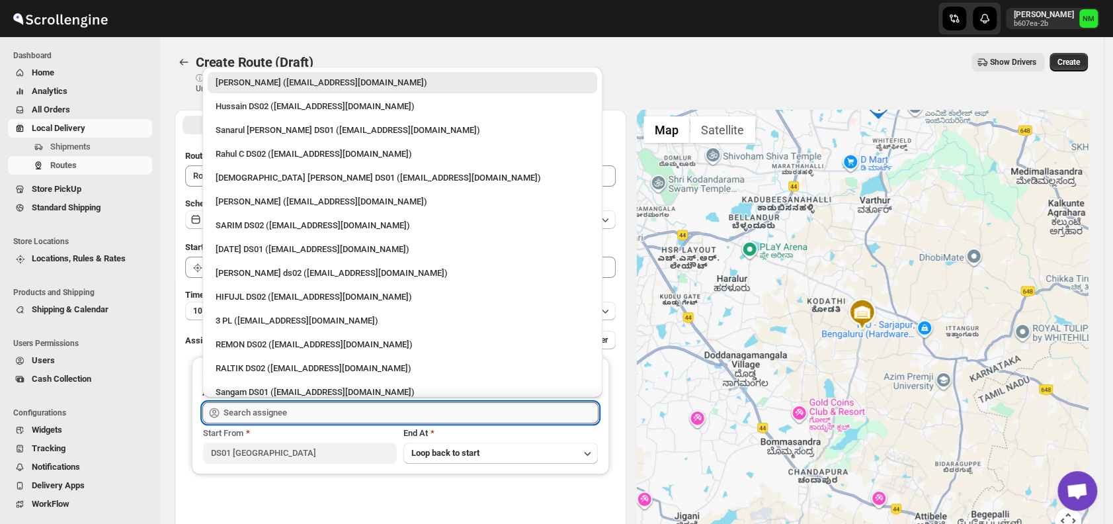
click at [306, 411] on input "text" at bounding box center [410, 412] width 375 height 21
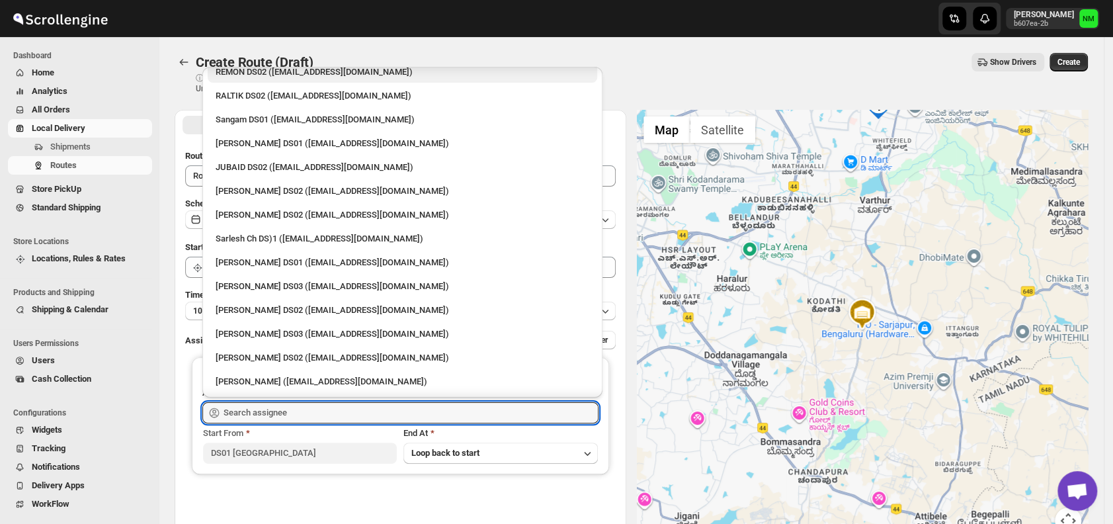
scroll to position [274, 0]
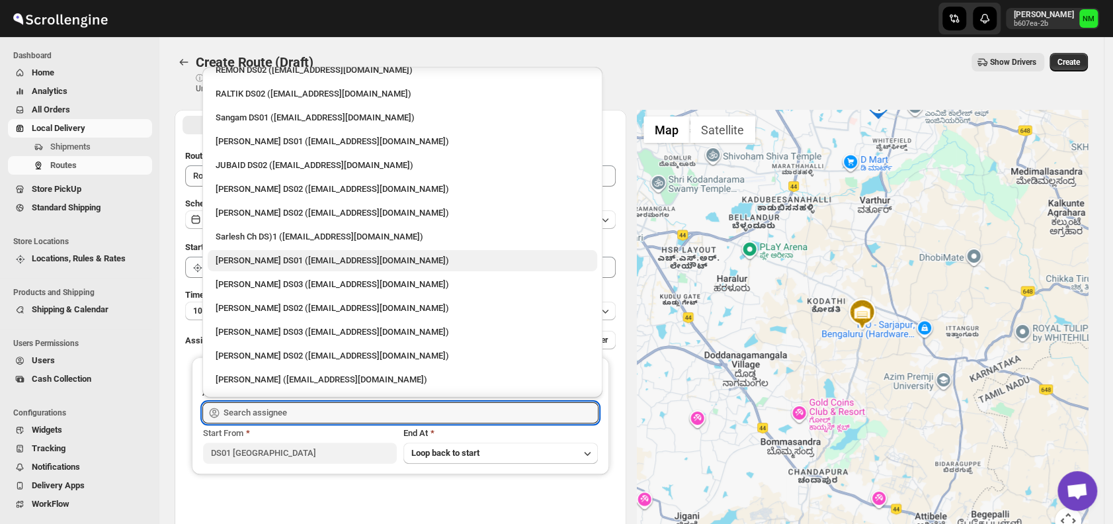
click at [243, 256] on div "Siraj Uddin DS01 (sopom53870@leabro.com)" at bounding box center [403, 260] width 374 height 13
type input "Siraj Uddin DS01 (sopom53870@leabro.com)"
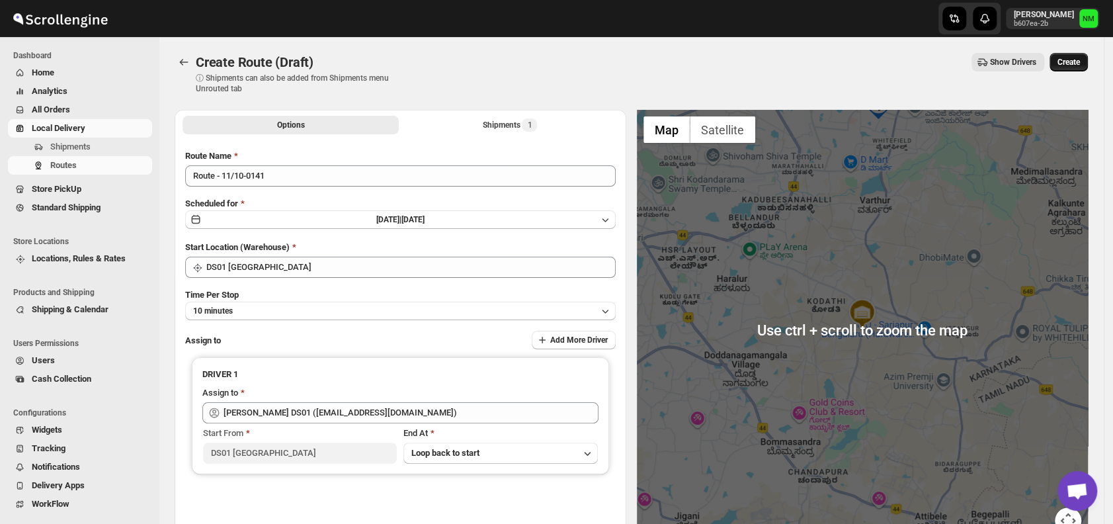
click at [1080, 61] on span "Create" at bounding box center [1068, 62] width 22 height 11
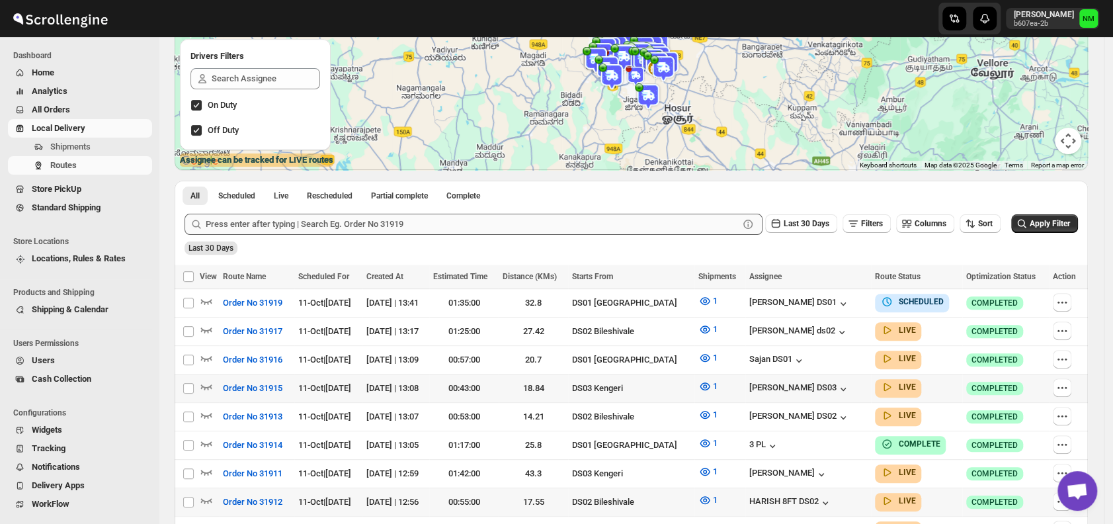
scroll to position [268, 0]
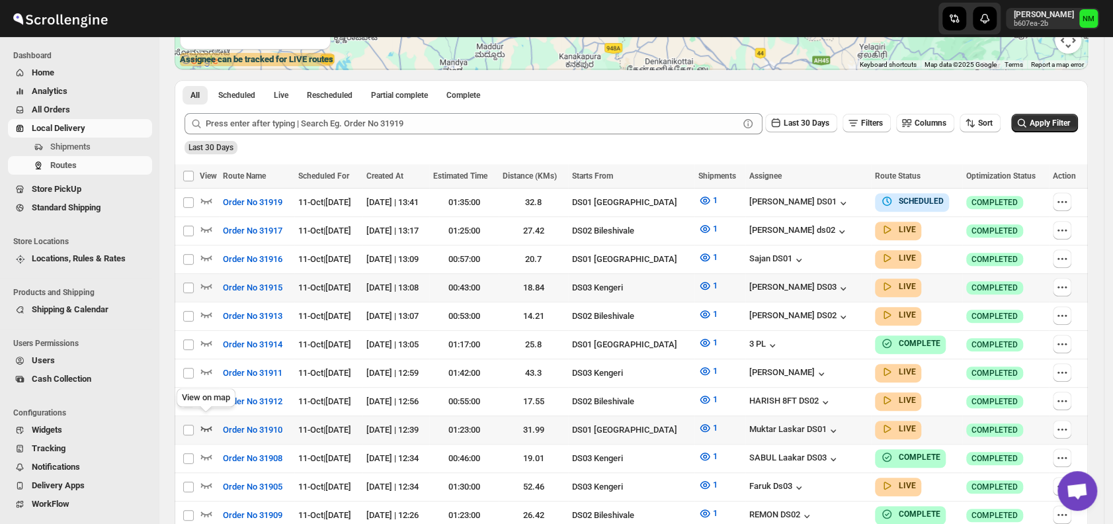
click at [210, 426] on icon "button" at bounding box center [206, 428] width 11 height 5
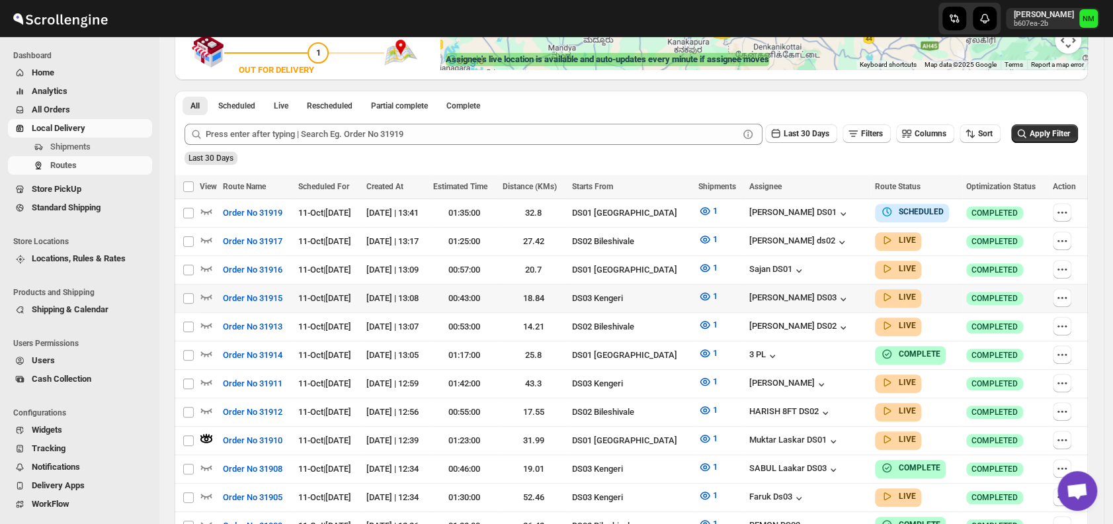
scroll to position [0, 0]
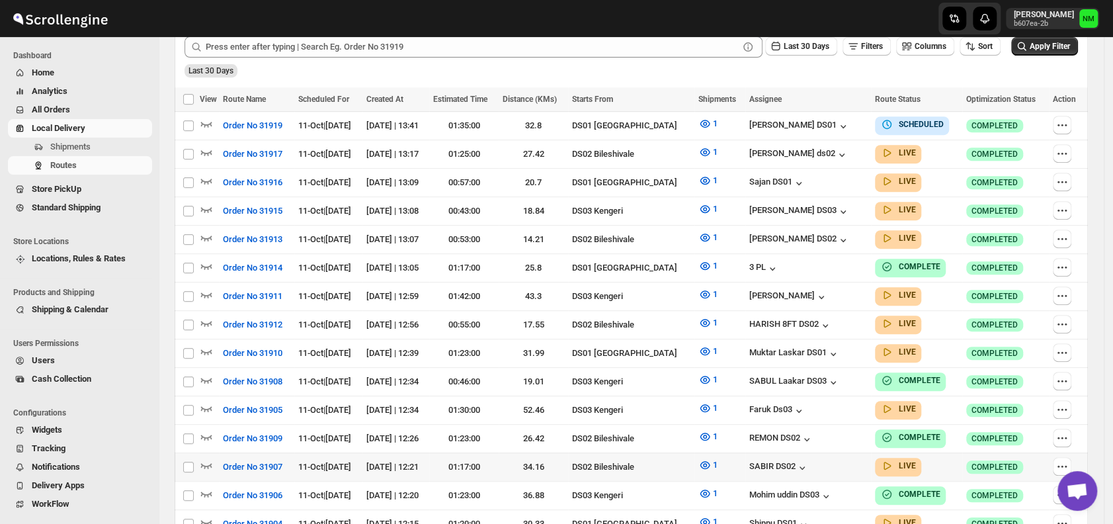
scroll to position [345, 0]
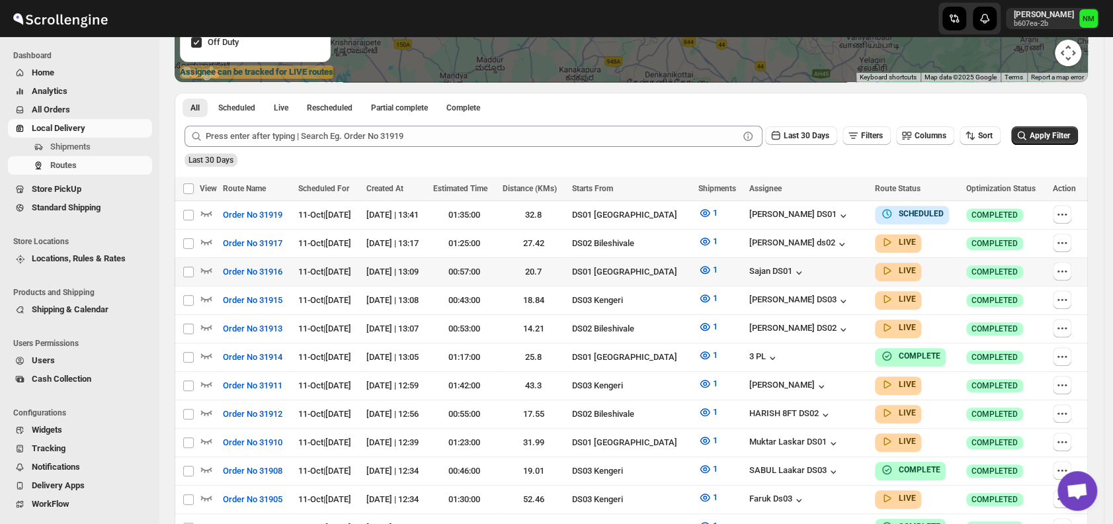
scroll to position [257, 0]
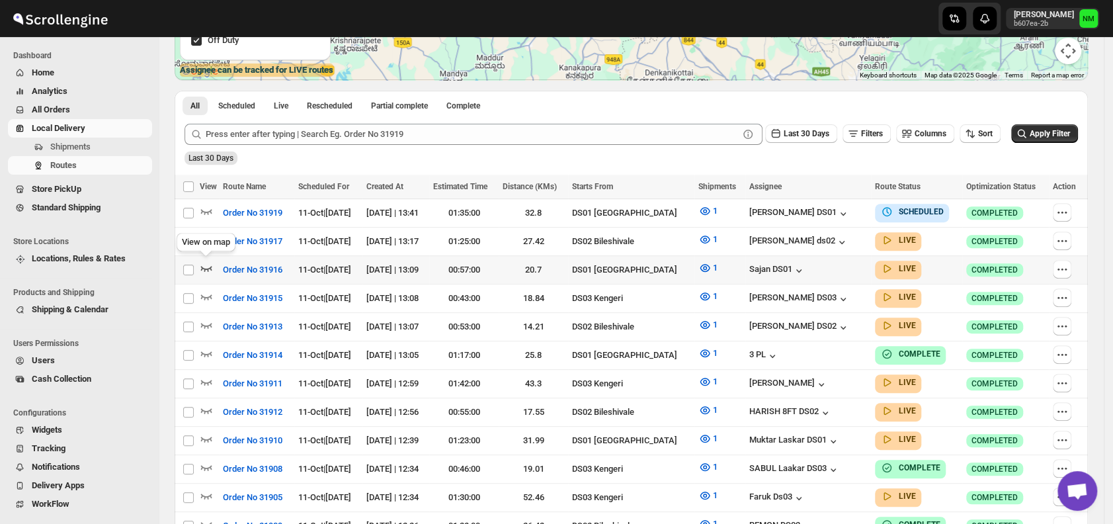
click at [207, 264] on icon "button" at bounding box center [206, 267] width 13 height 13
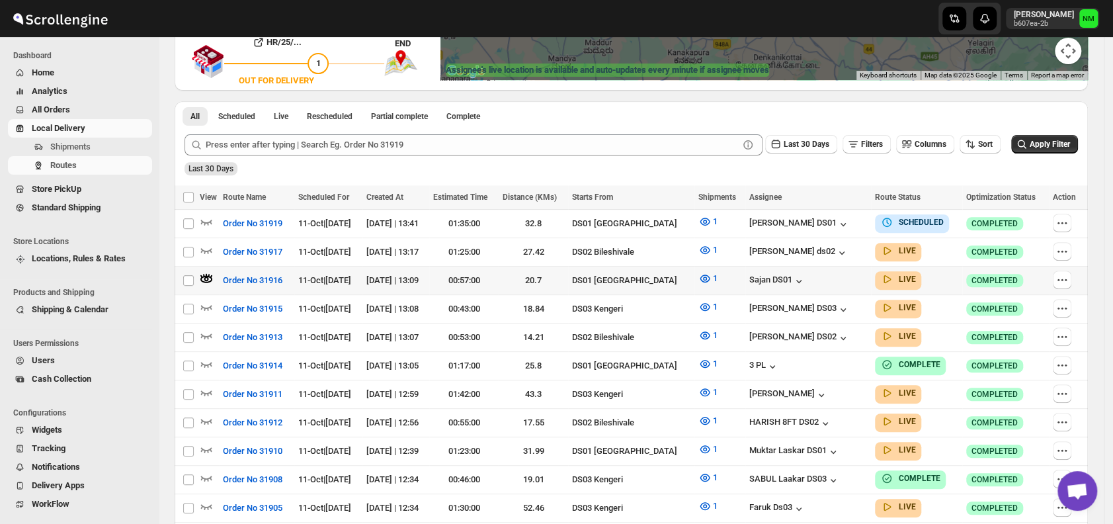
scroll to position [0, 0]
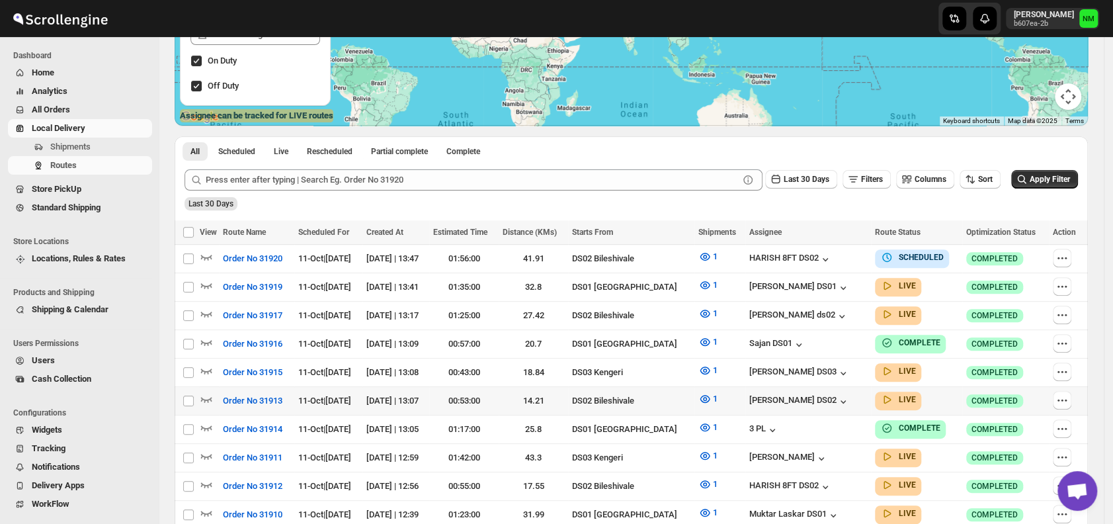
scroll to position [212, 0]
click at [202, 284] on icon "button" at bounding box center [206, 284] width 13 height 13
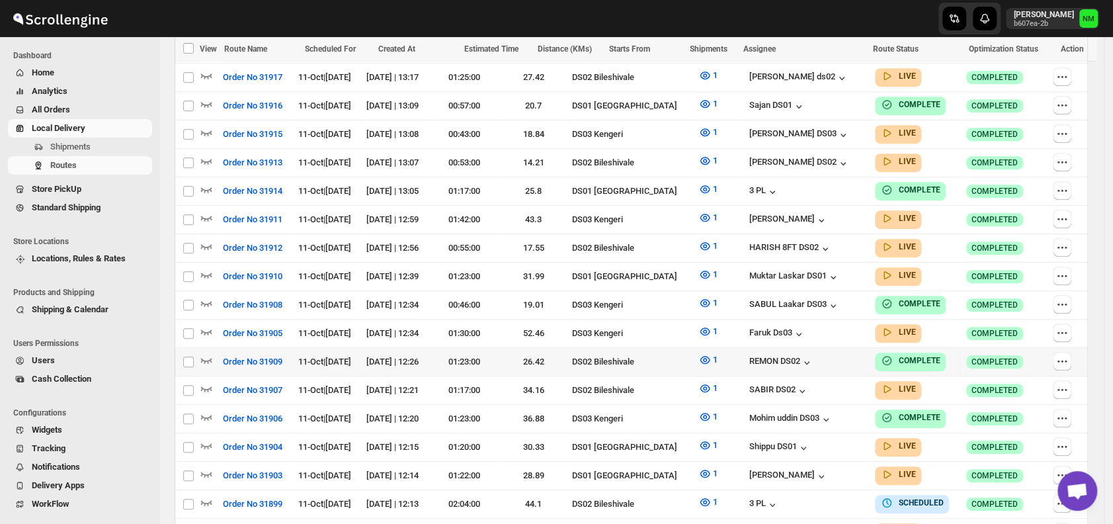
scroll to position [466, 0]
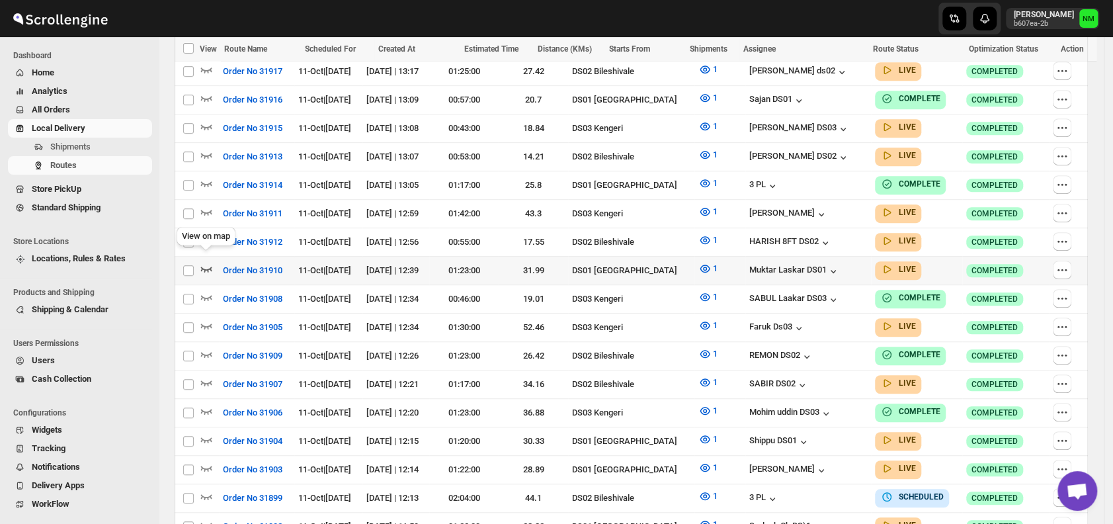
click at [210, 262] on icon "button" at bounding box center [206, 268] width 13 height 13
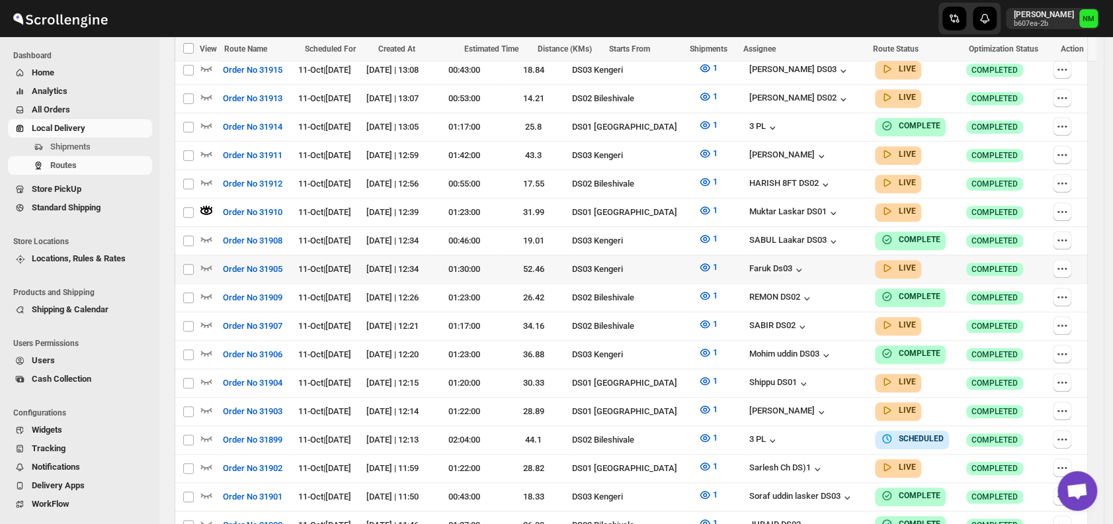
scroll to position [525, 0]
click at [205, 374] on icon "button" at bounding box center [206, 380] width 13 height 13
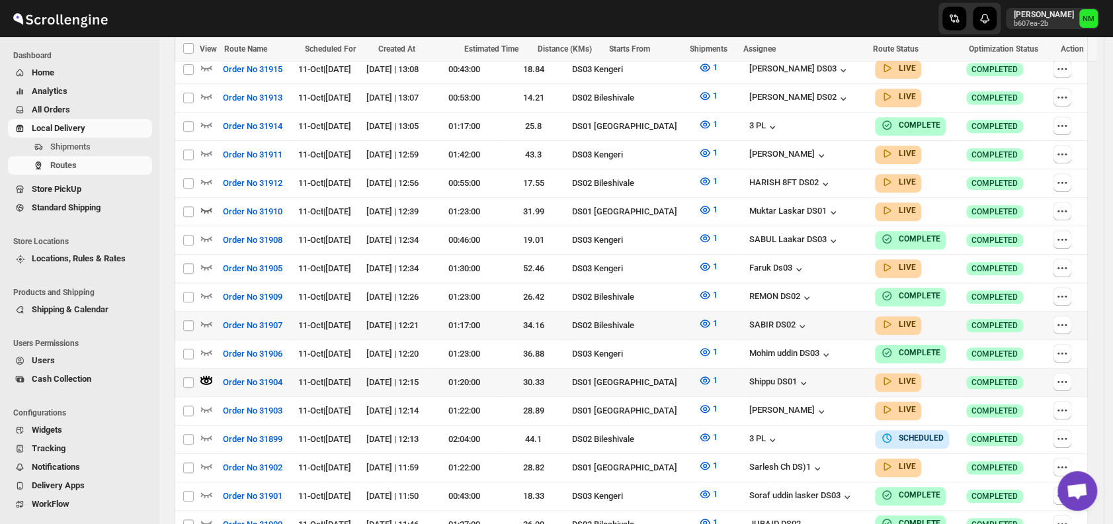
scroll to position [551, 0]
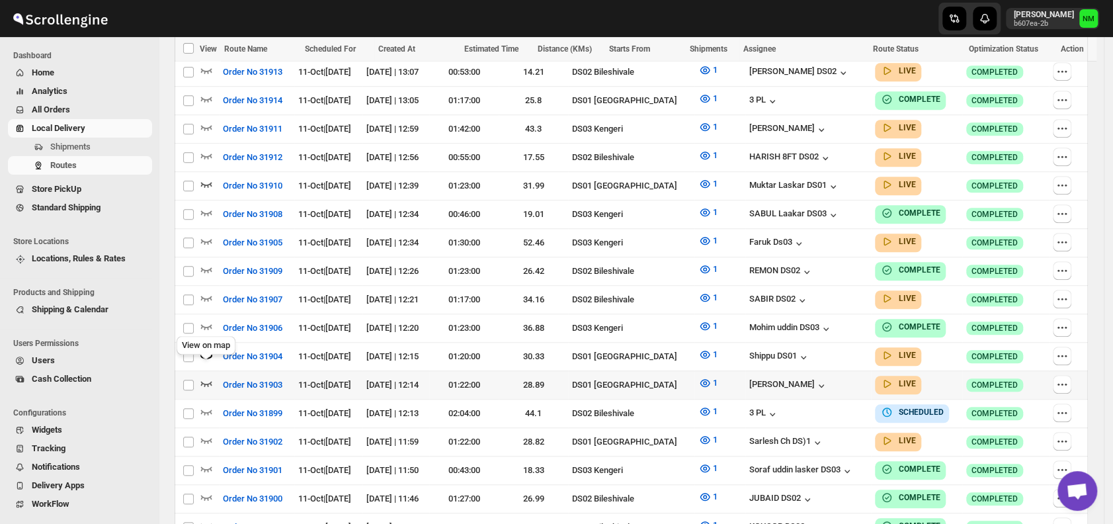
click at [207, 376] on icon "button" at bounding box center [206, 382] width 13 height 13
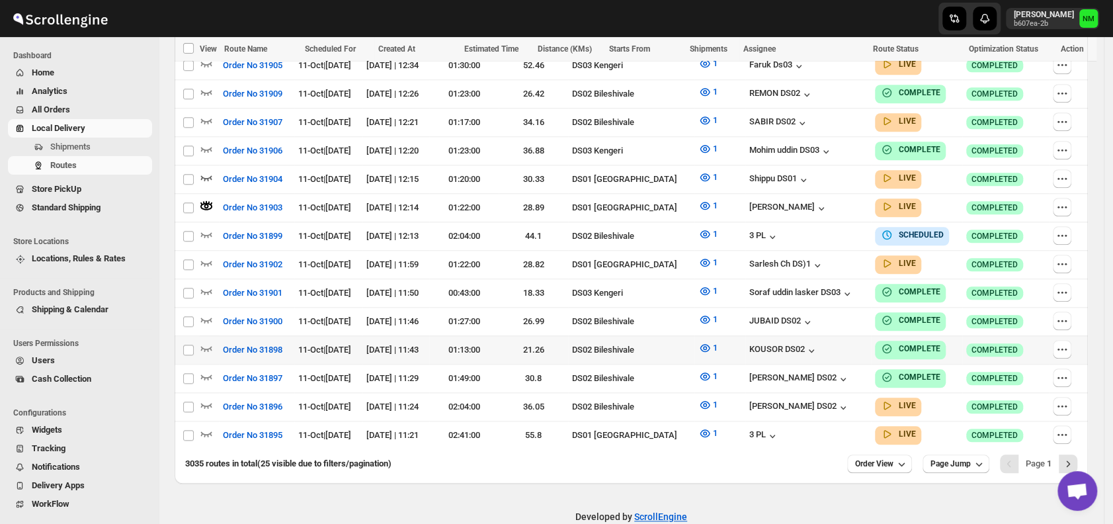
scroll to position [729, 0]
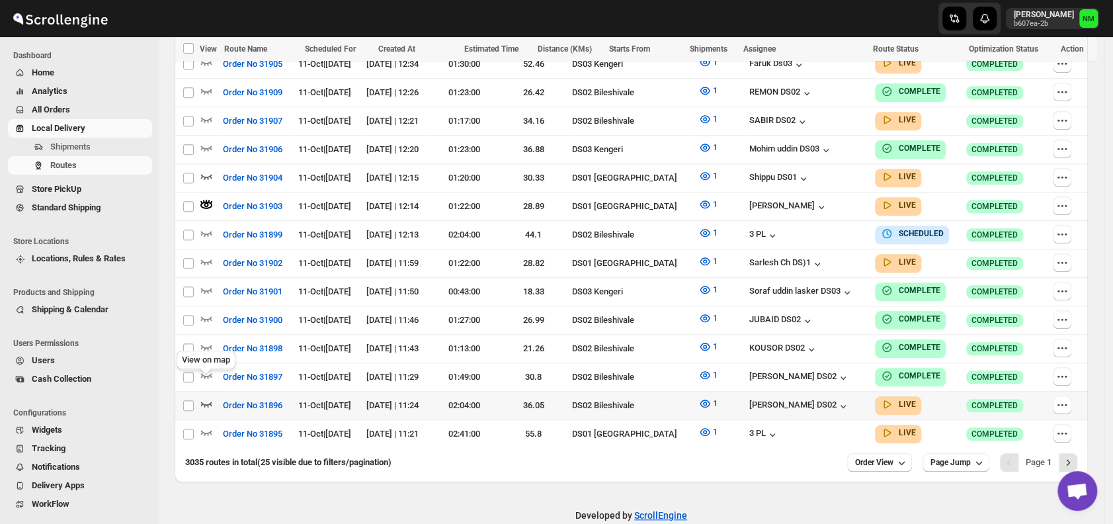
click at [208, 397] on icon "button" at bounding box center [206, 403] width 13 height 13
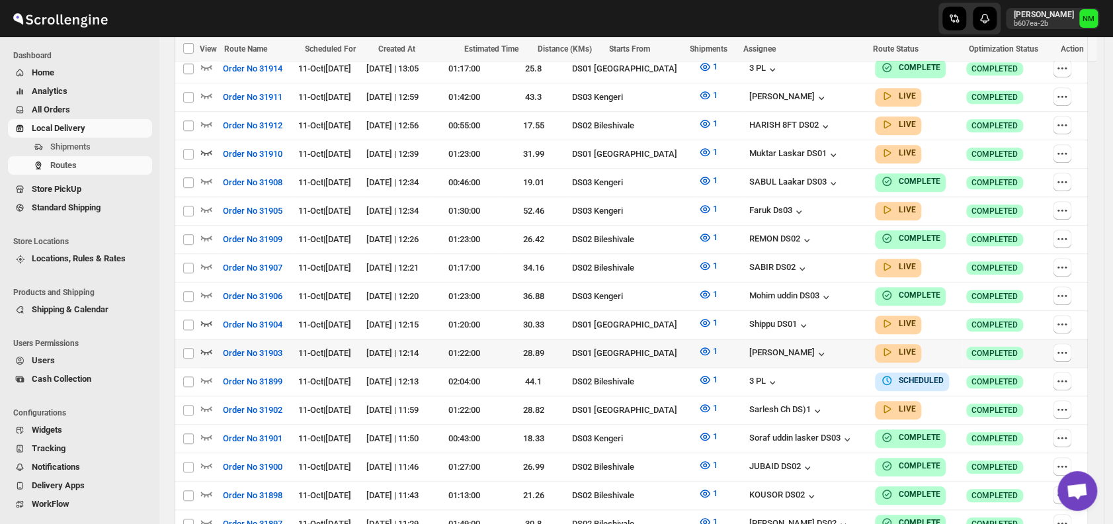
scroll to position [585, 0]
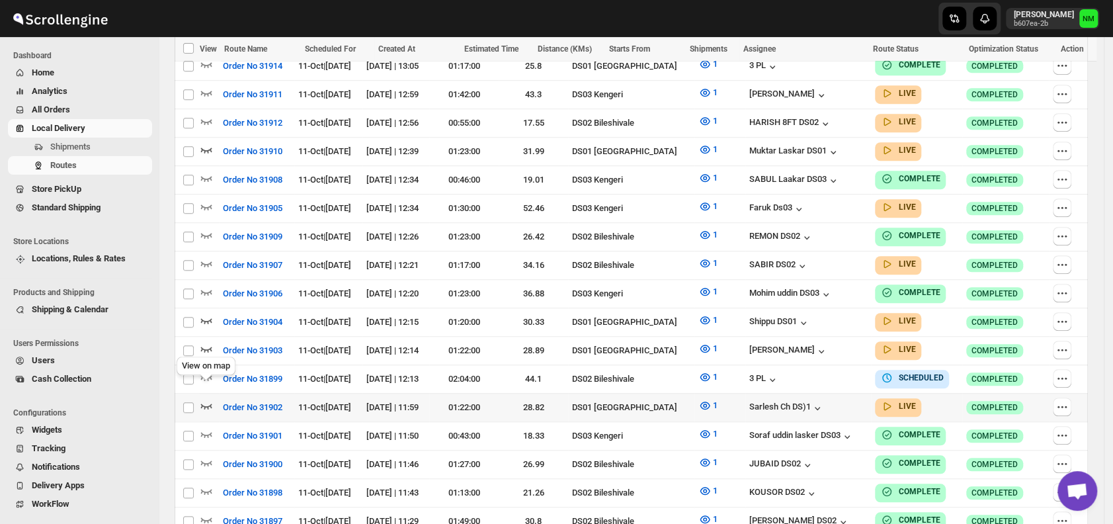
click at [204, 399] on icon "button" at bounding box center [206, 405] width 13 height 13
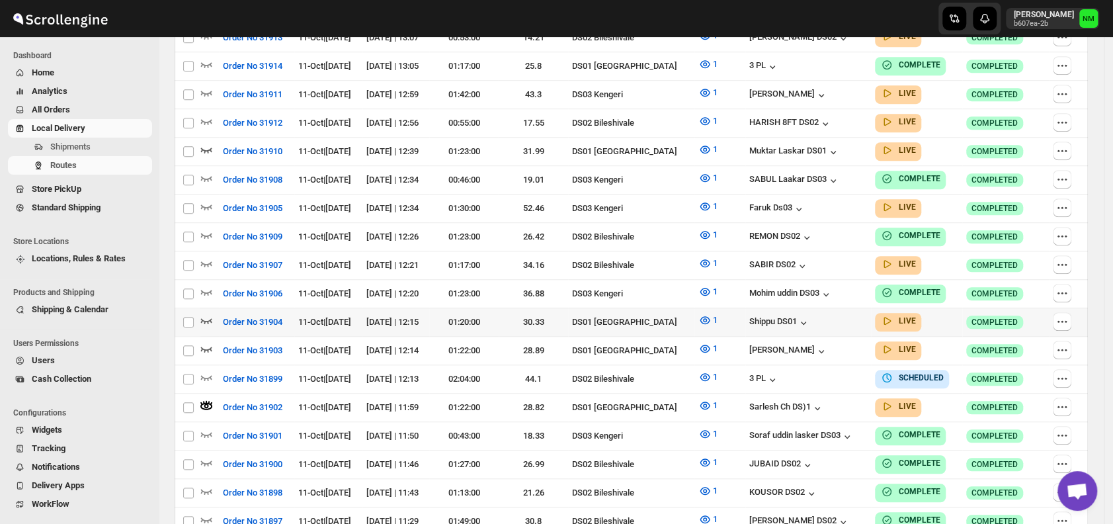
scroll to position [0, 0]
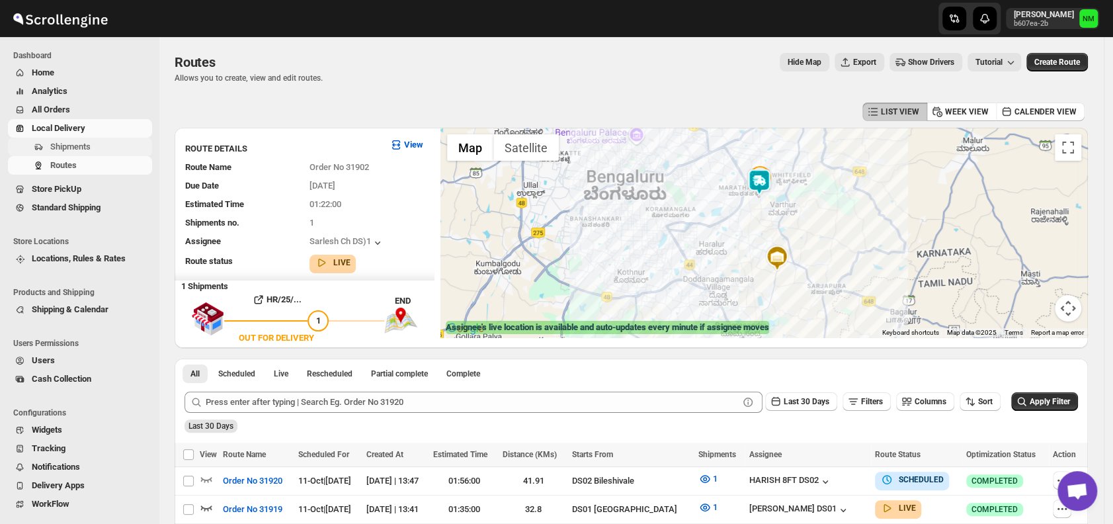
click at [96, 142] on span "Shipments" at bounding box center [99, 146] width 99 height 13
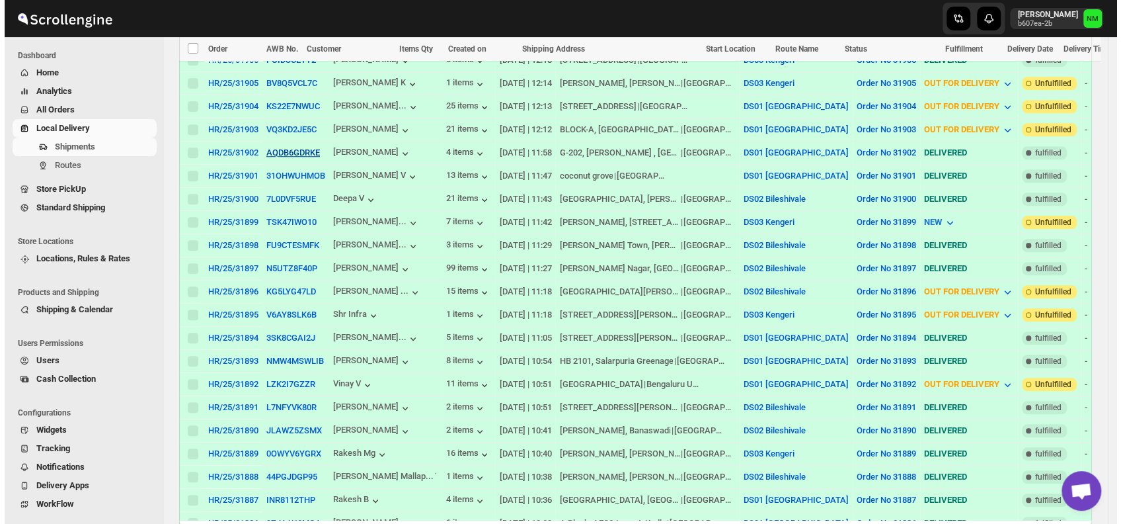
scroll to position [643, 0]
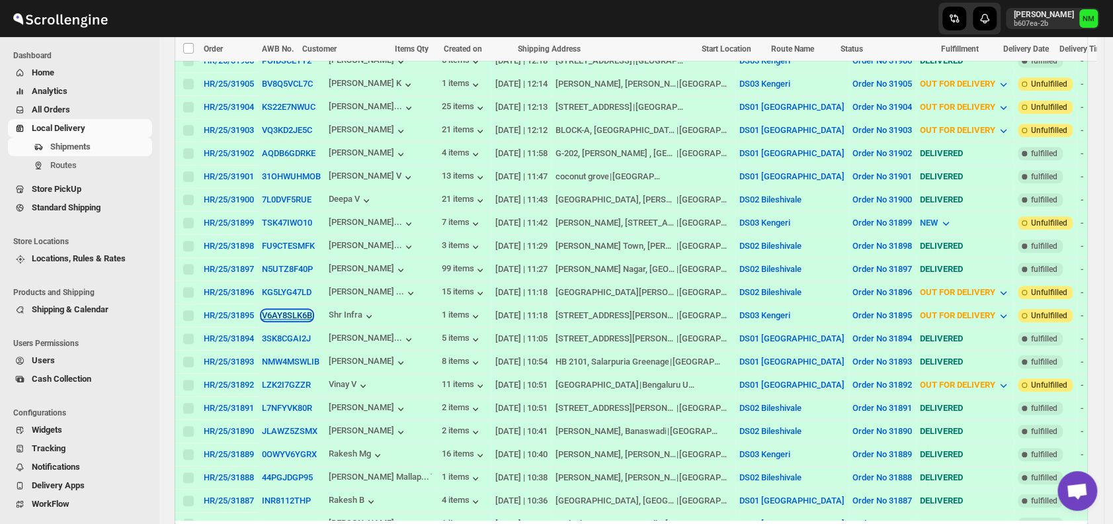
click at [284, 310] on button "V6AY8SLK6B" at bounding box center [287, 315] width 50 height 10
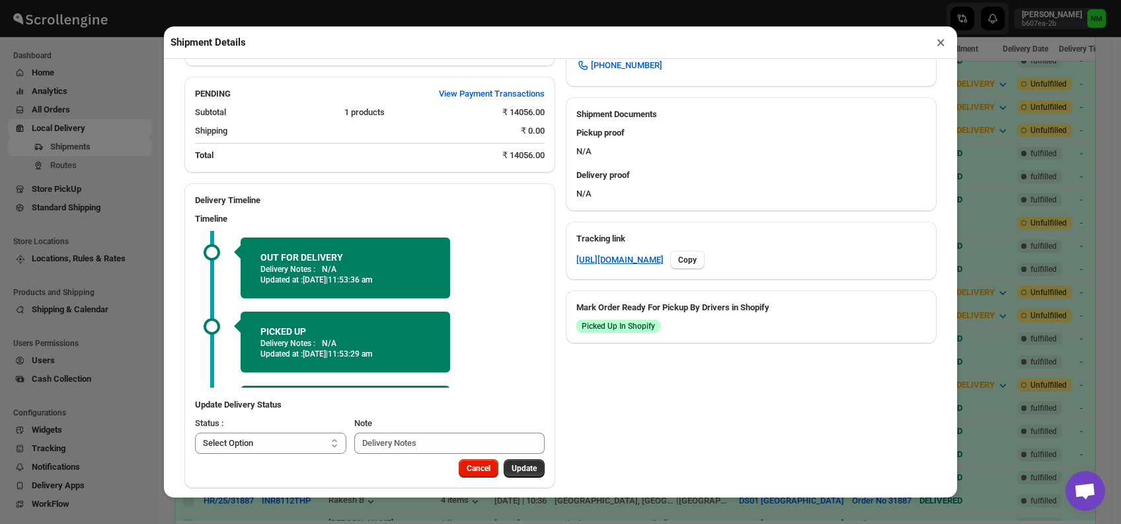
scroll to position [65, 0]
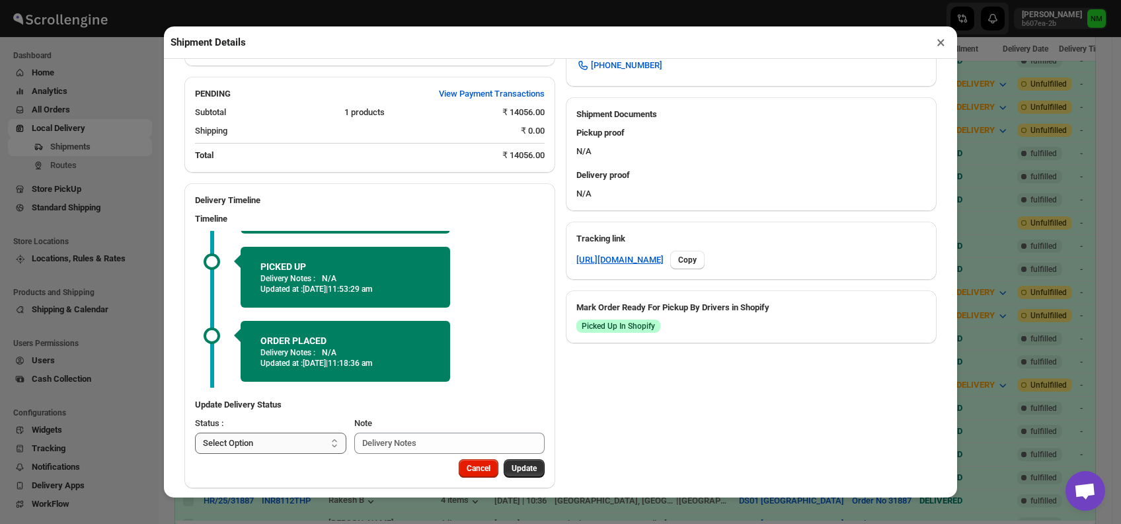
click at [303, 432] on select "Select Option PICKED UP OUT FOR DELIVERY RESCHEDULE DELIVERED CANCELLED" at bounding box center [270, 442] width 151 height 21
select select "DELIVERED"
click at [195, 432] on select "Select Option PICKED UP OUT FOR DELIVERY RESCHEDULE DELIVERED CANCELLED" at bounding box center [270, 442] width 151 height 21
click at [512, 463] on span "Update" at bounding box center [524, 468] width 25 height 11
select select
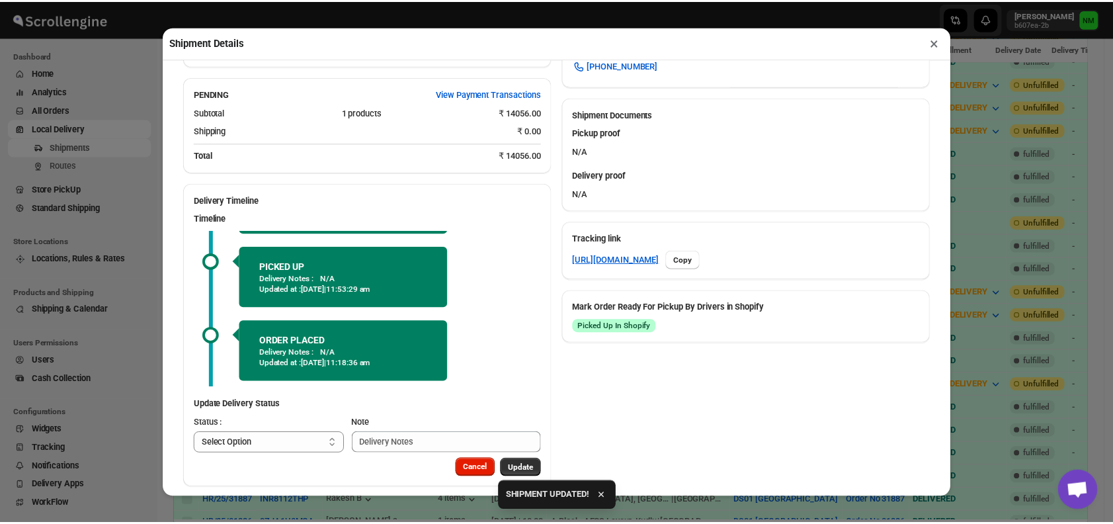
scroll to position [377, 0]
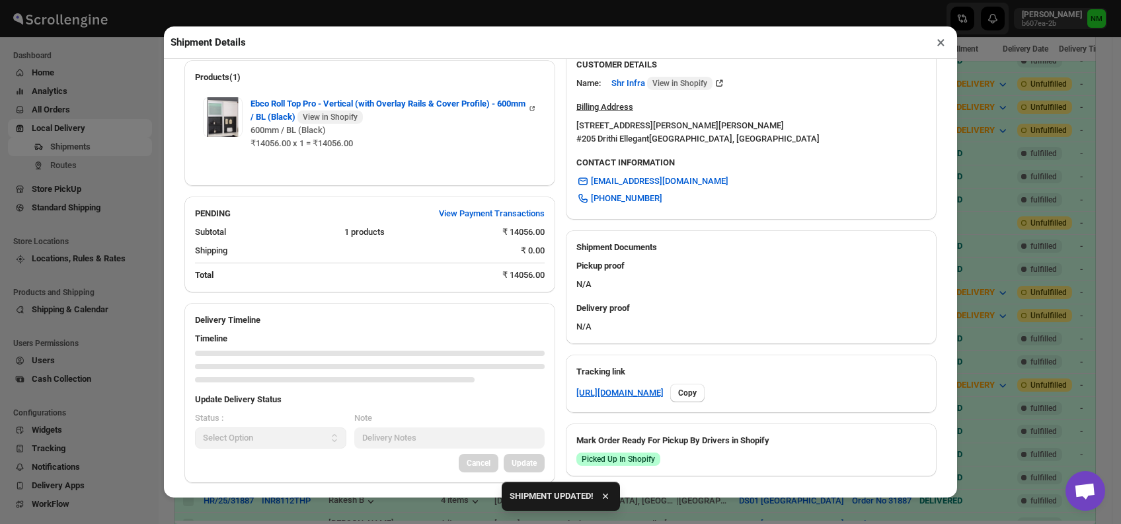
click at [932, 42] on button "×" at bounding box center [940, 42] width 19 height 19
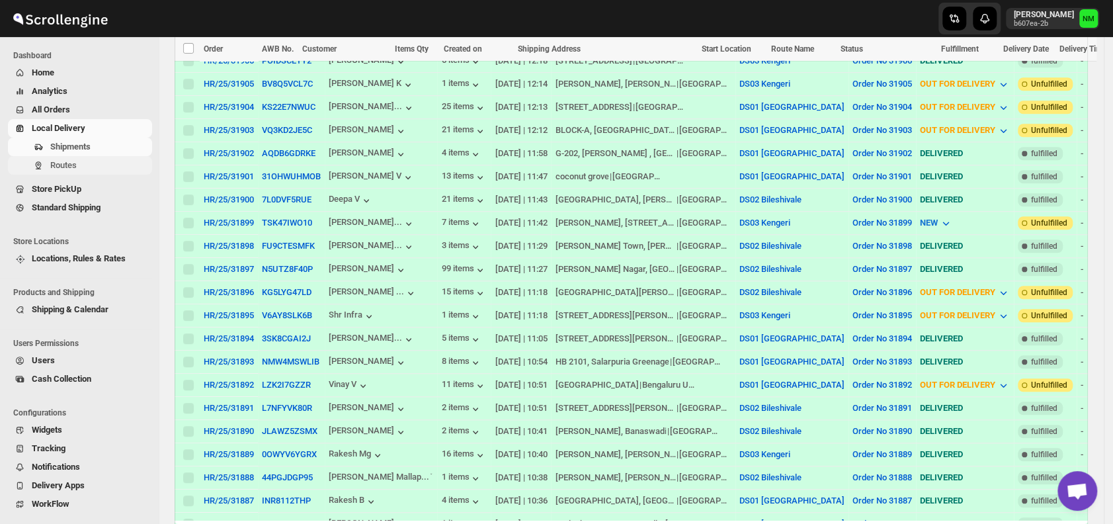
click at [74, 160] on span "Routes" at bounding box center [63, 165] width 26 height 10
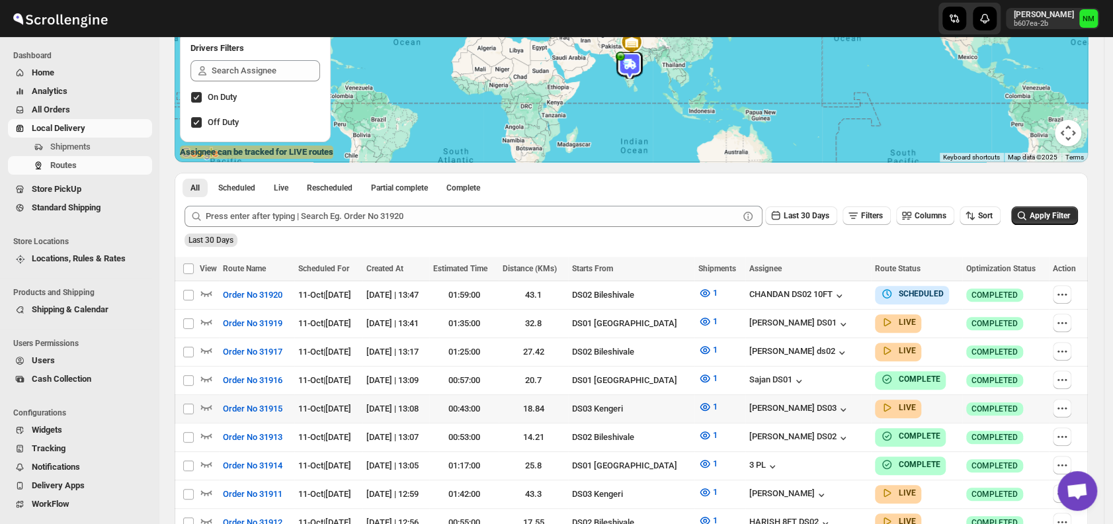
scroll to position [176, 0]
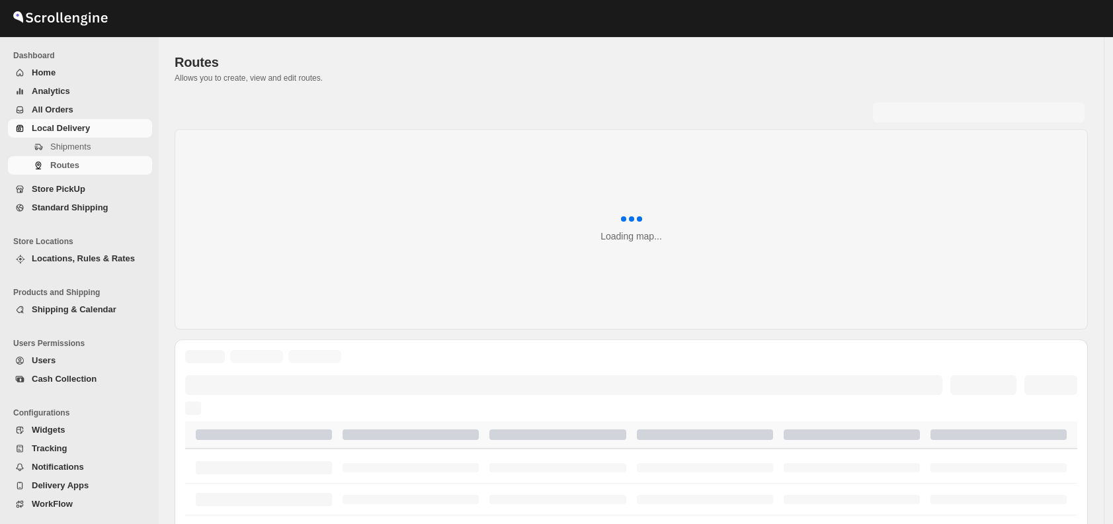
scroll to position [176, 0]
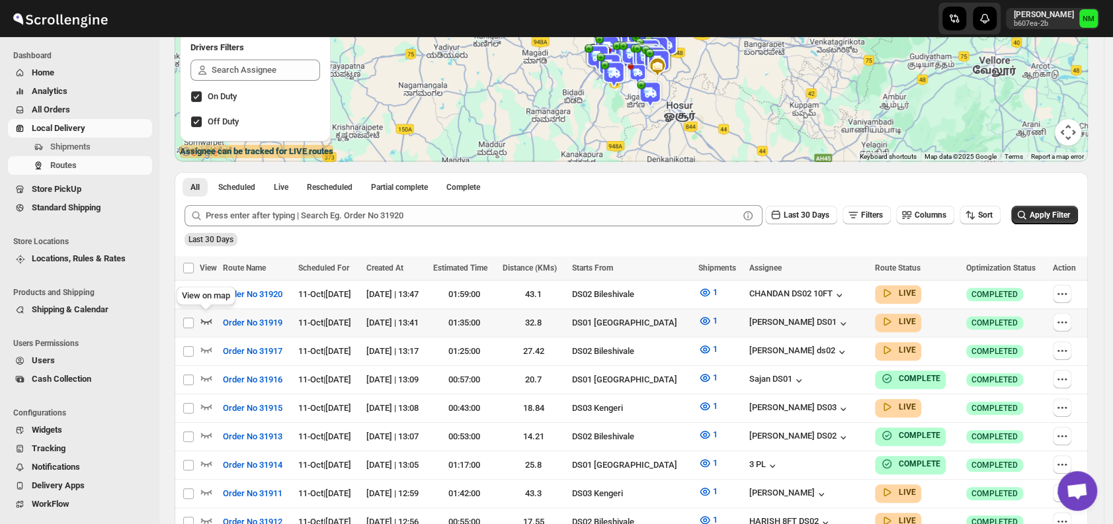
click at [204, 317] on icon "button" at bounding box center [206, 320] width 13 height 13
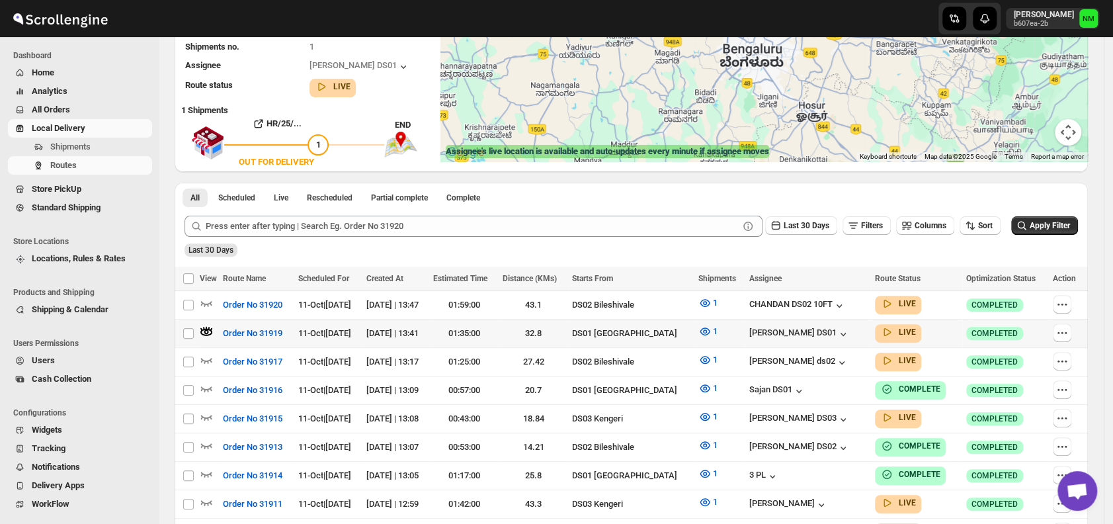
scroll to position [0, 0]
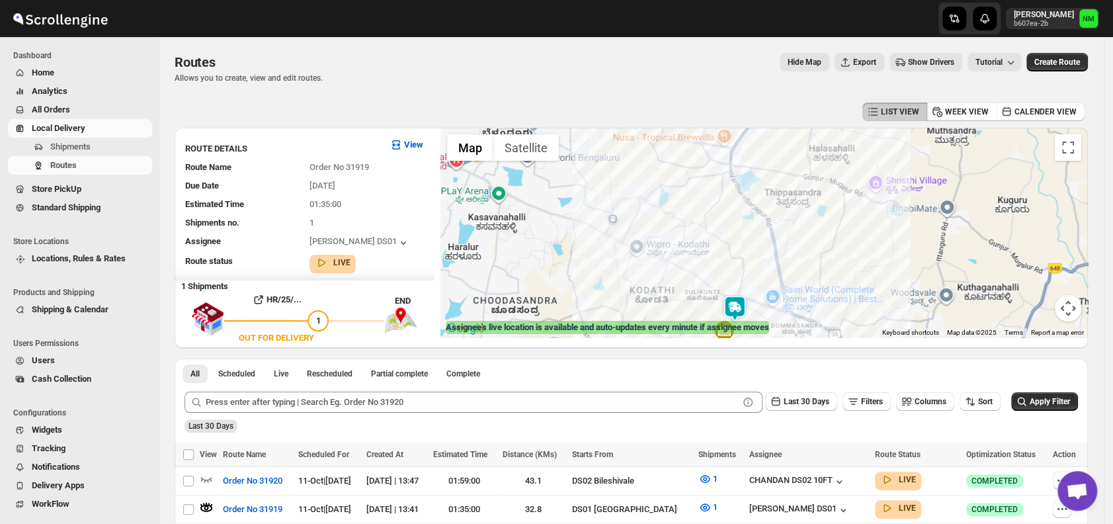
click at [738, 309] on img at bounding box center [734, 308] width 26 height 26
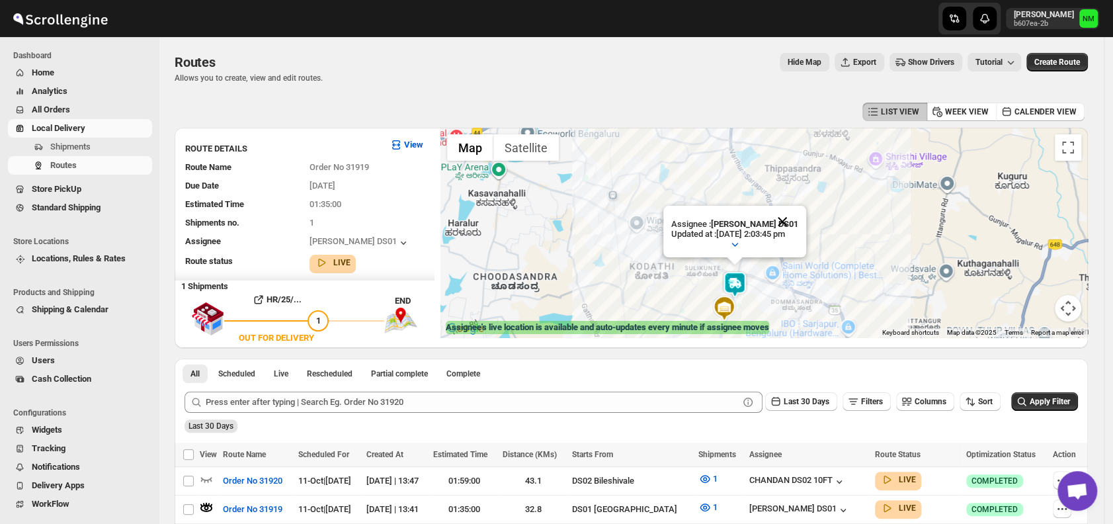
click at [798, 217] on button "Close" at bounding box center [782, 222] width 32 height 32
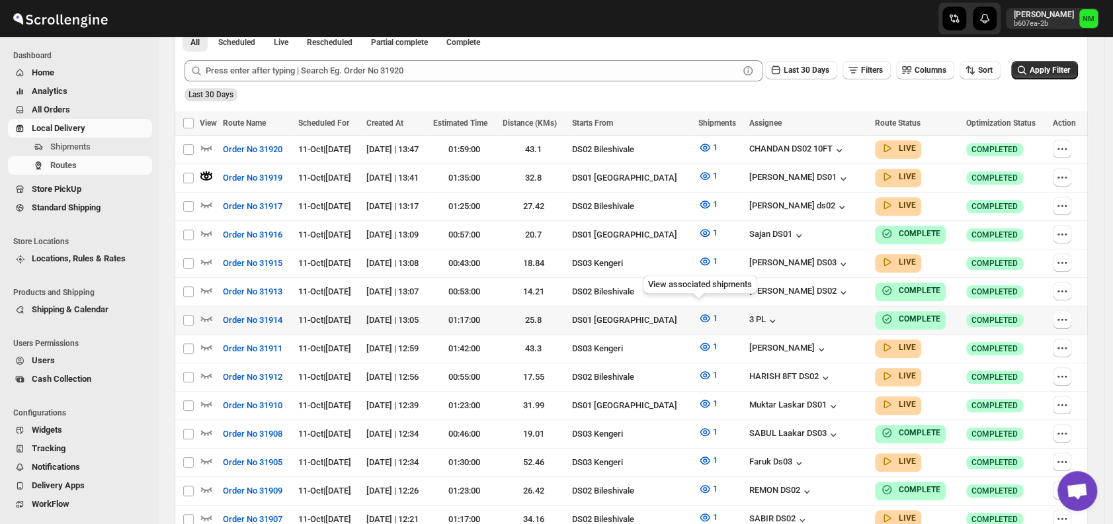
scroll to position [333, 0]
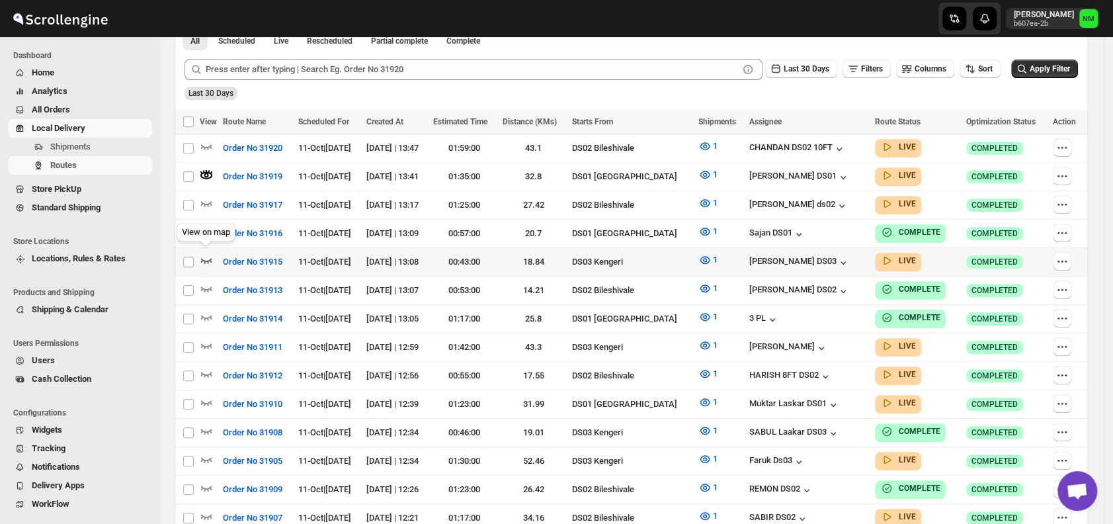
click at [204, 258] on icon "button" at bounding box center [206, 260] width 11 height 5
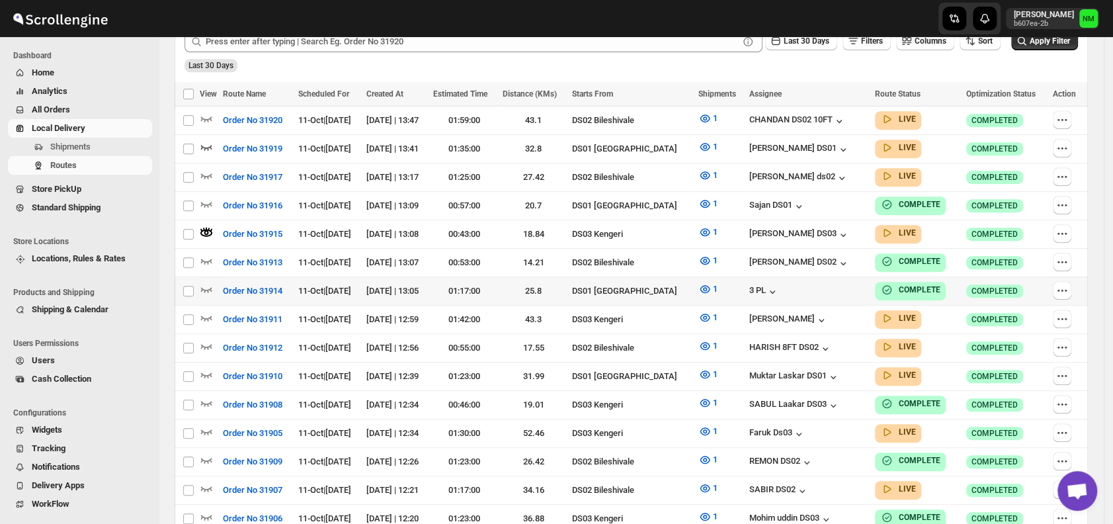
scroll to position [361, 0]
click at [206, 367] on icon "button" at bounding box center [206, 373] width 13 height 13
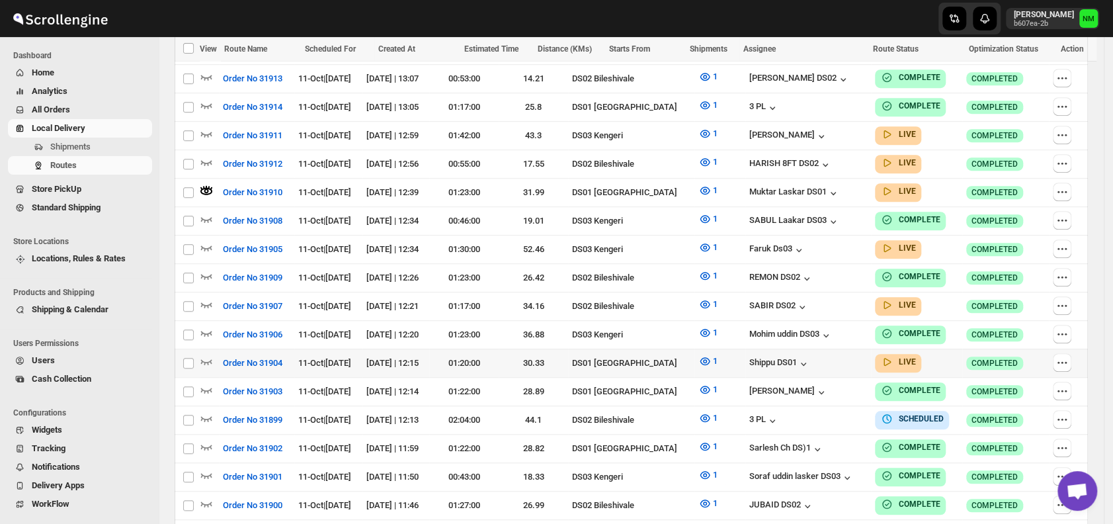
scroll to position [545, 0]
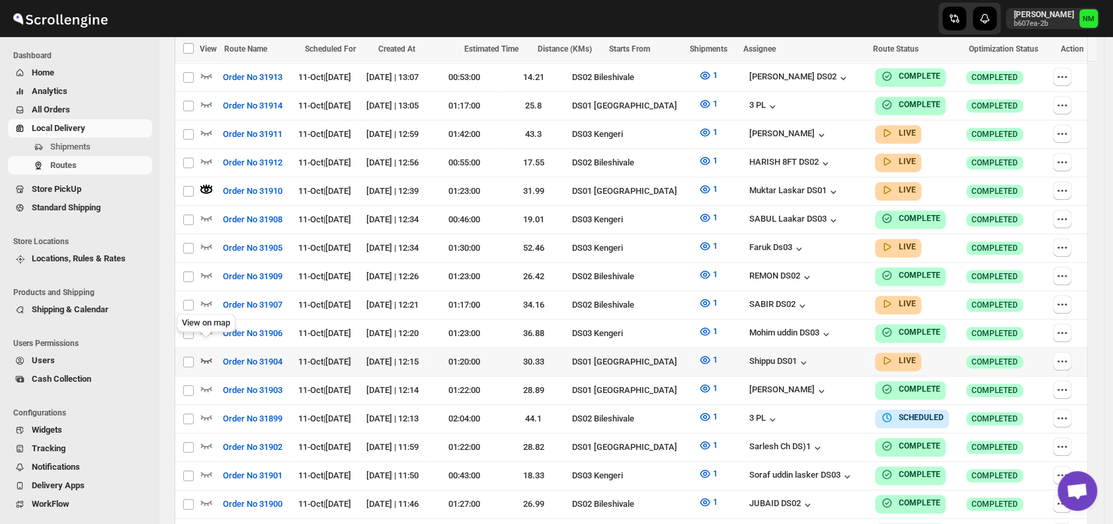
click at [206, 353] on icon "button" at bounding box center [206, 359] width 13 height 13
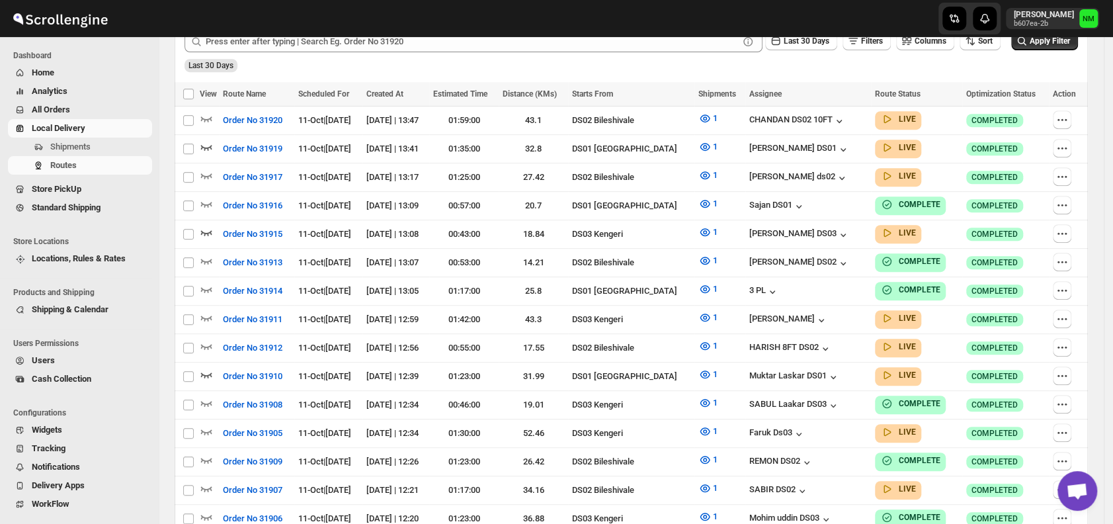
scroll to position [0, 0]
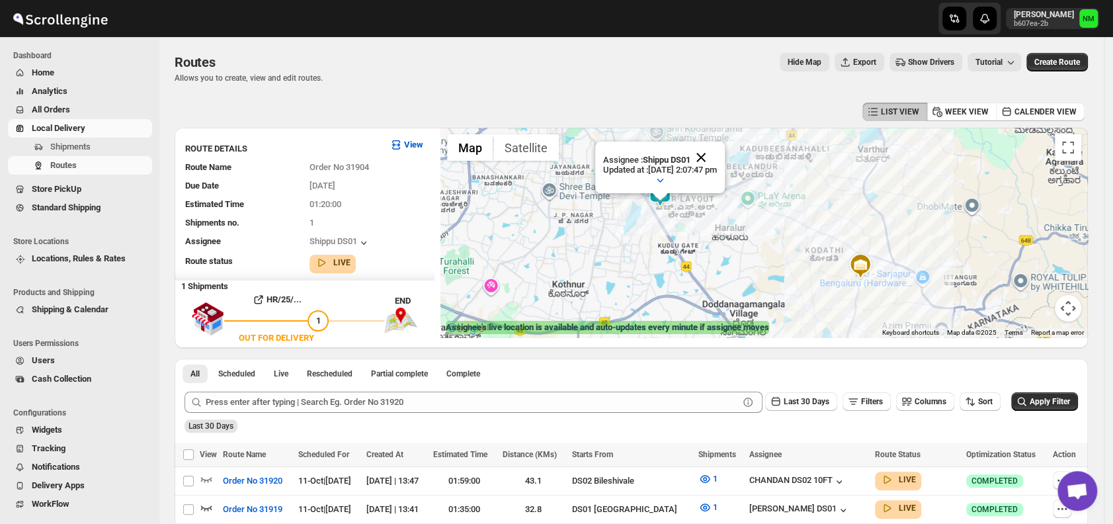
click at [717, 159] on button "Close" at bounding box center [701, 157] width 32 height 32
click at [63, 145] on span "Shipments" at bounding box center [70, 146] width 40 height 10
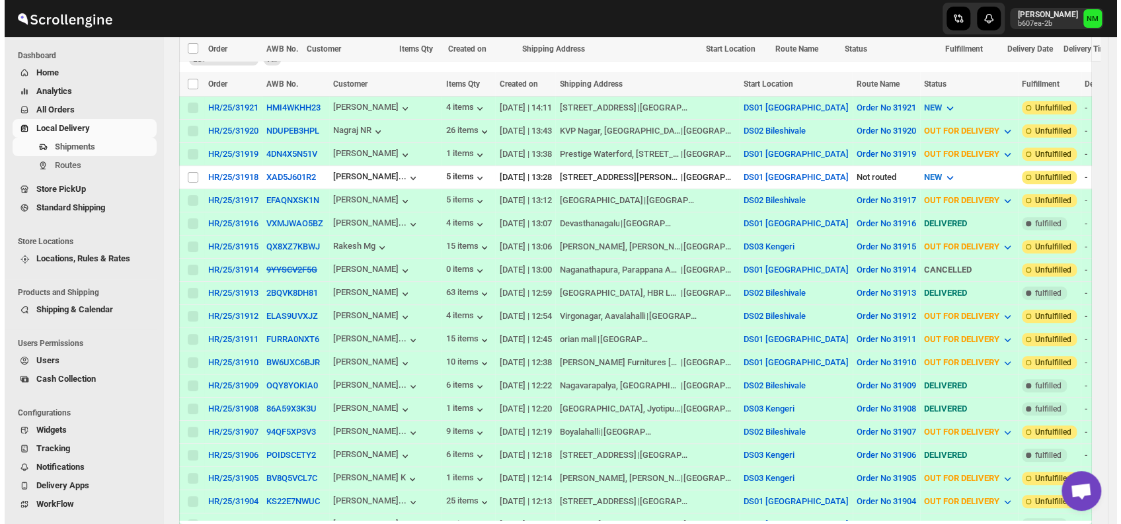
scroll to position [385, 0]
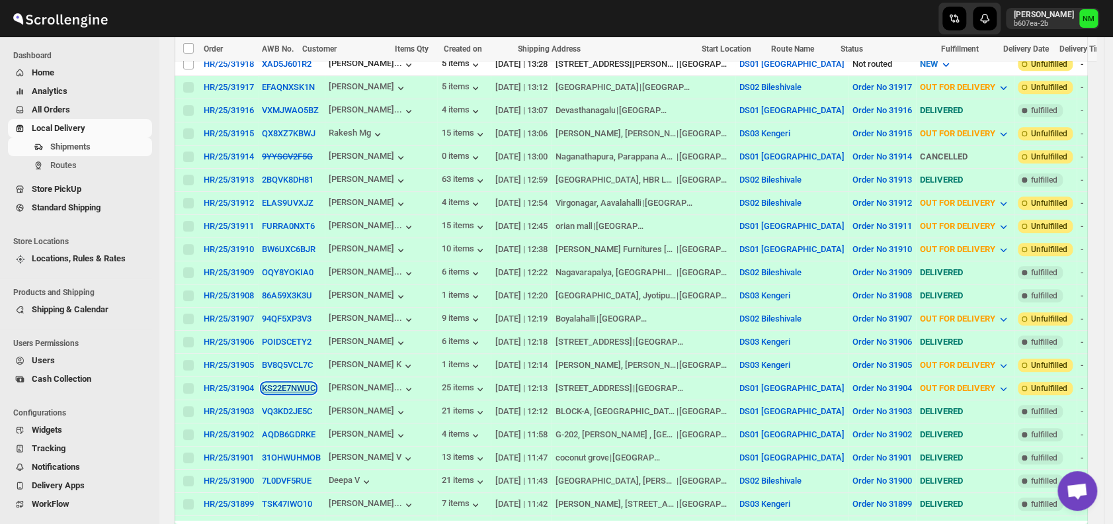
click at [291, 383] on button "KS22E7NWUC" at bounding box center [289, 388] width 54 height 10
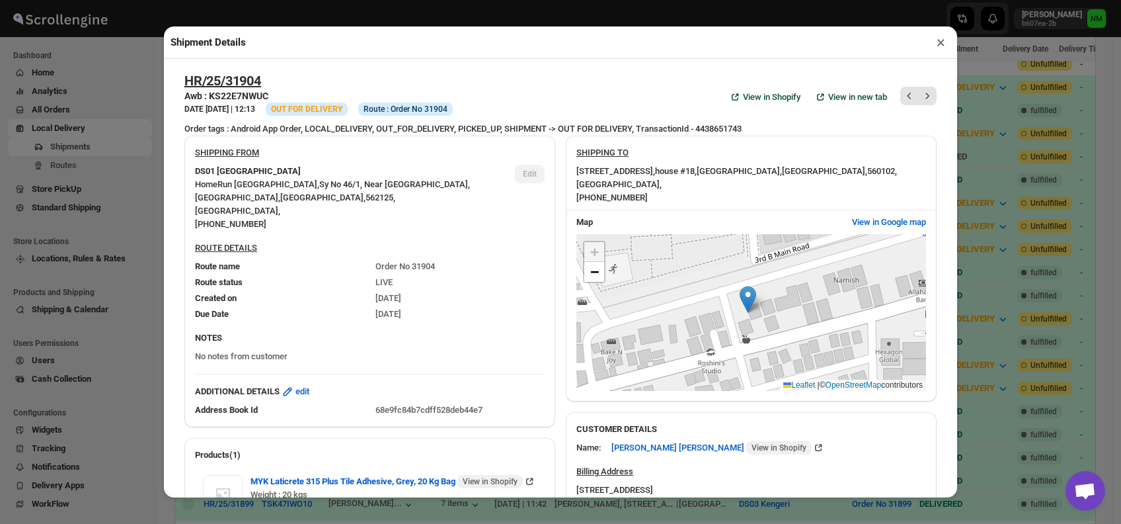
scroll to position [524, 0]
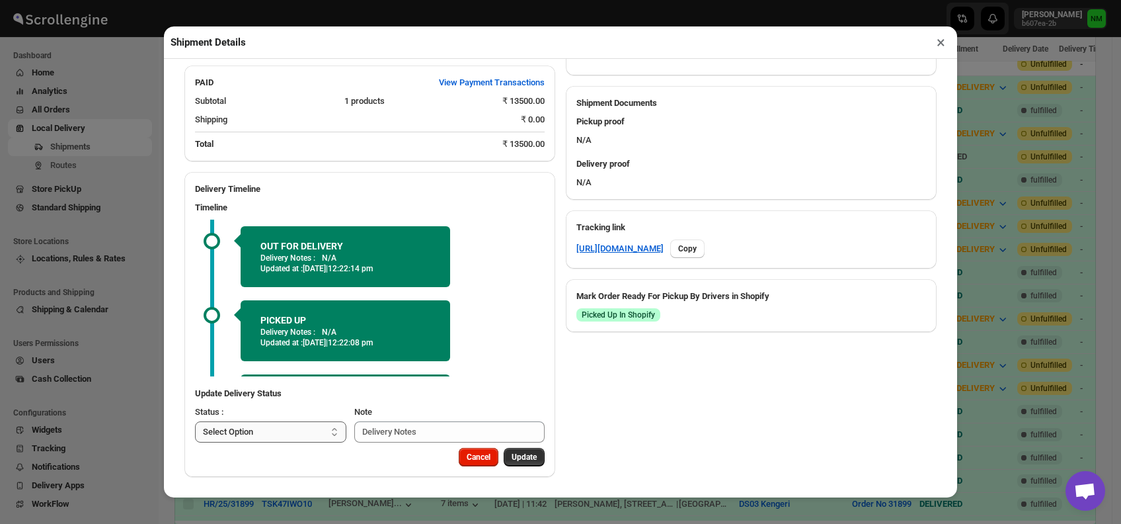
click at [277, 424] on select "Select Option PICKED UP OUT FOR DELIVERY RESCHEDULE DELIVERED CANCELLED" at bounding box center [270, 431] width 151 height 21
select select "DELIVERED"
click at [195, 421] on select "Select Option PICKED UP OUT FOR DELIVERY RESCHEDULE DELIVERED CANCELLED" at bounding box center [270, 431] width 151 height 21
click at [514, 457] on span "Update" at bounding box center [524, 457] width 25 height 11
select select
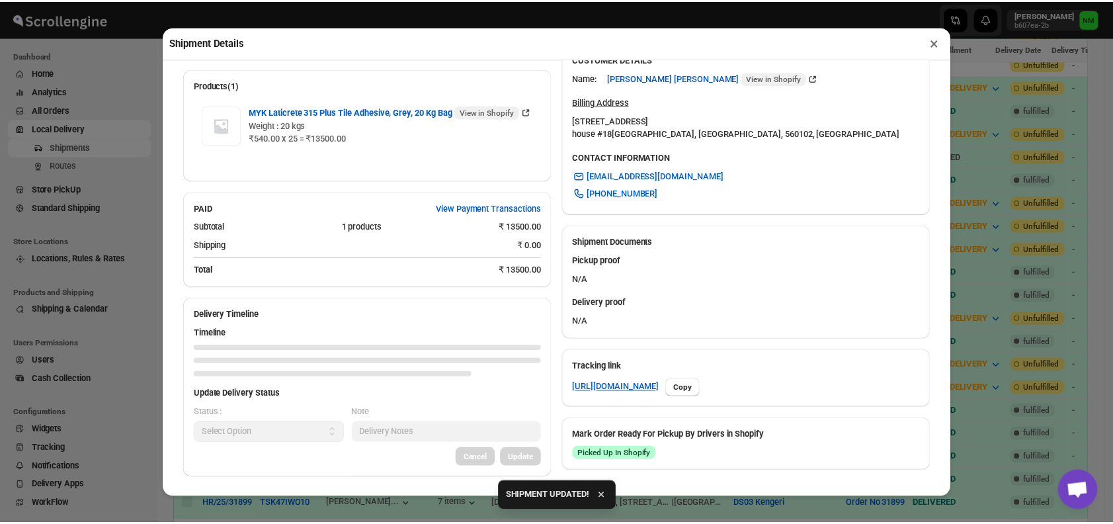
scroll to position [385, 0]
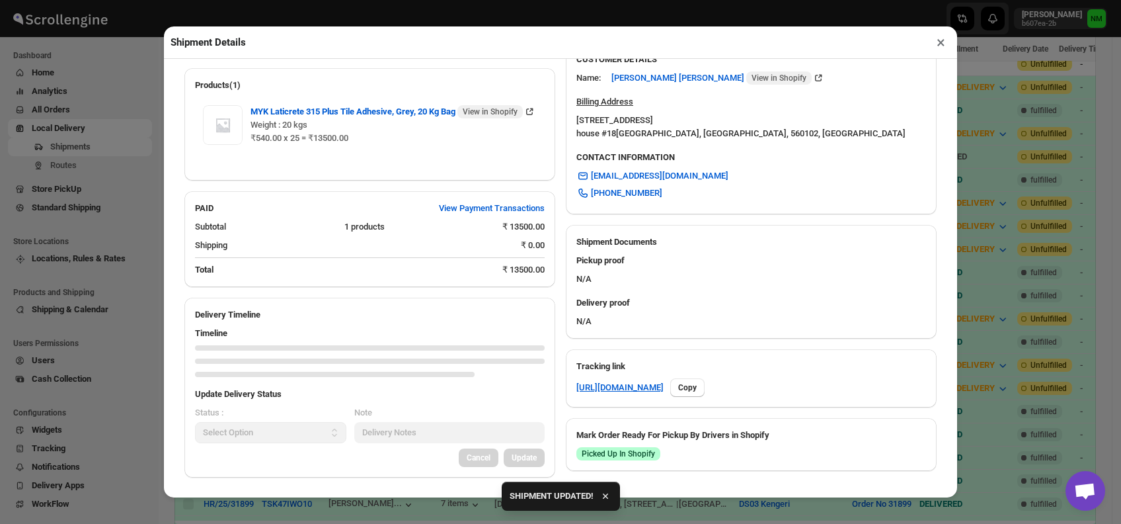
click at [936, 44] on button "×" at bounding box center [940, 42] width 19 height 19
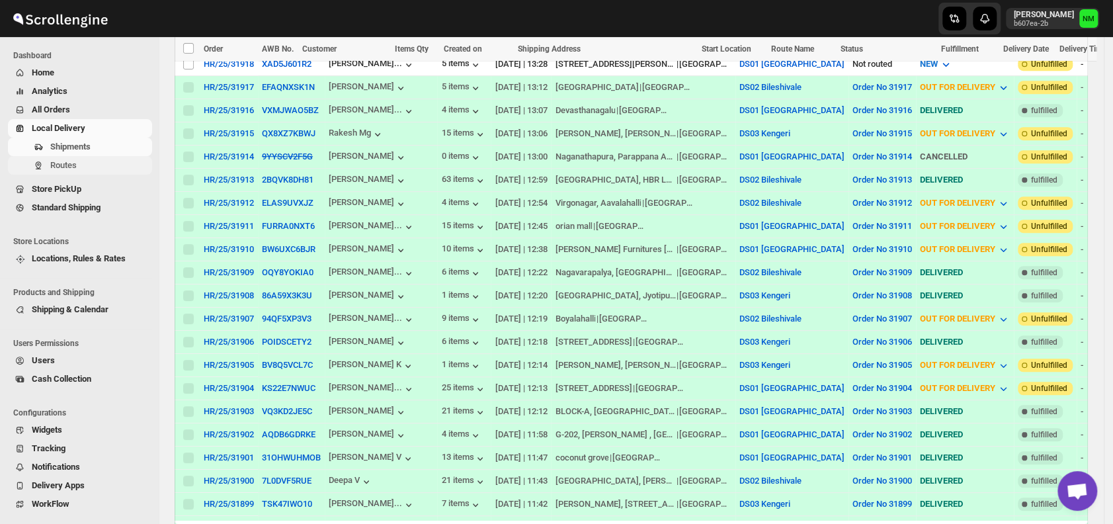
click at [63, 169] on span "Routes" at bounding box center [63, 165] width 26 height 10
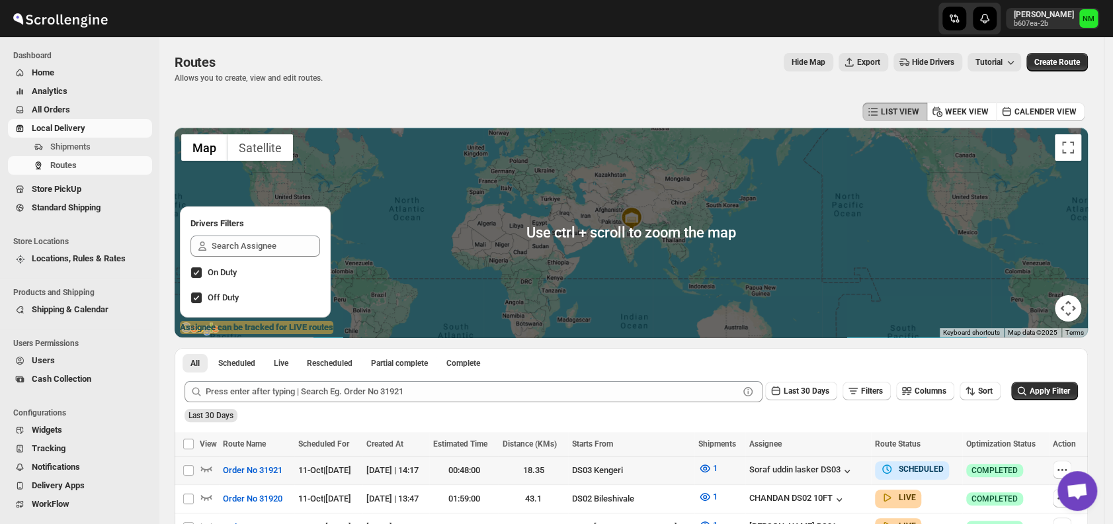
scroll to position [308, 0]
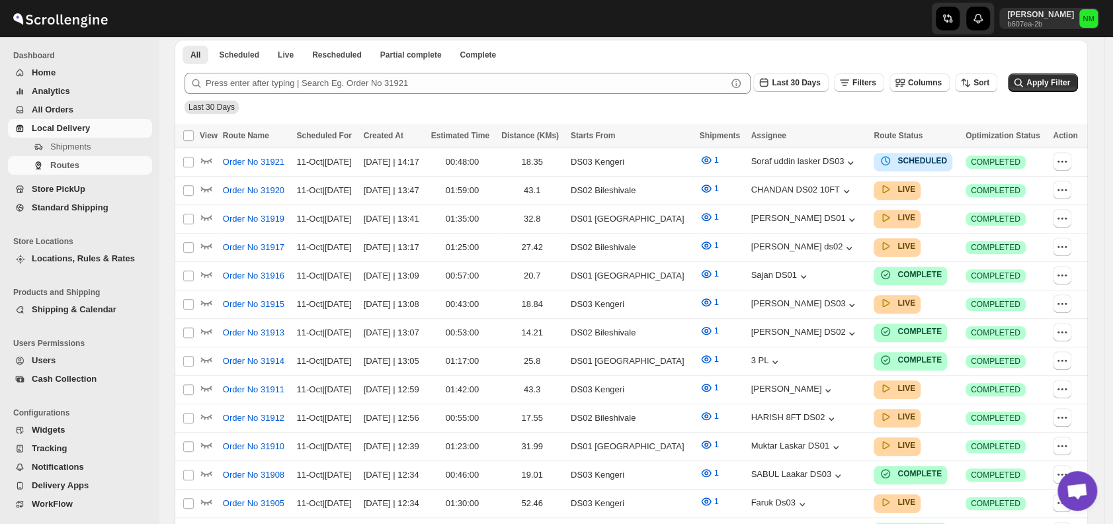
scroll to position [308, 0]
